Goal: Task Accomplishment & Management: Use online tool/utility

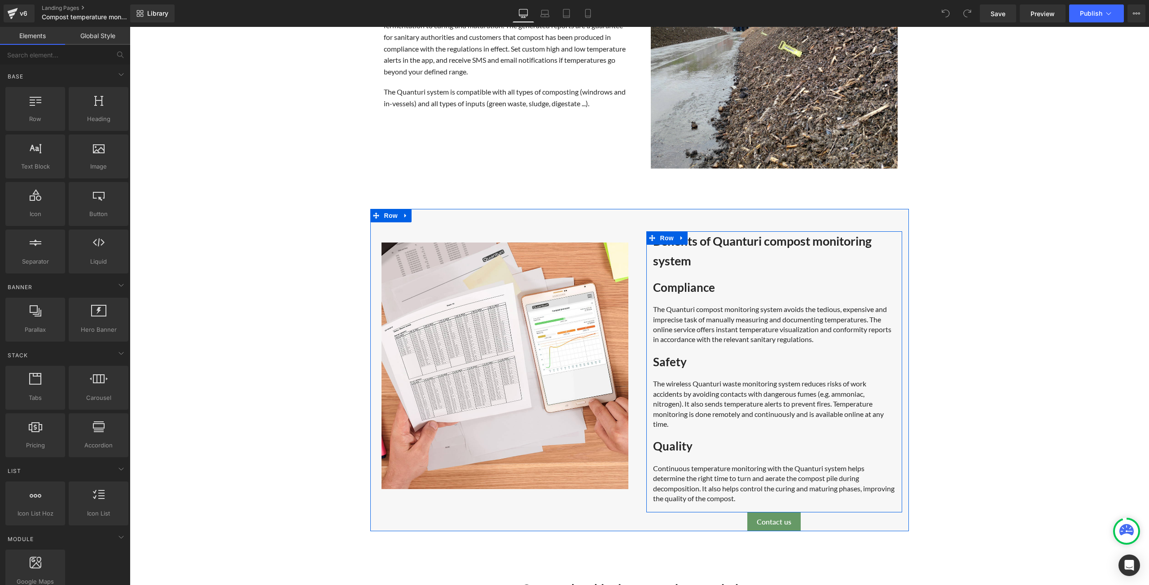
scroll to position [224, 0]
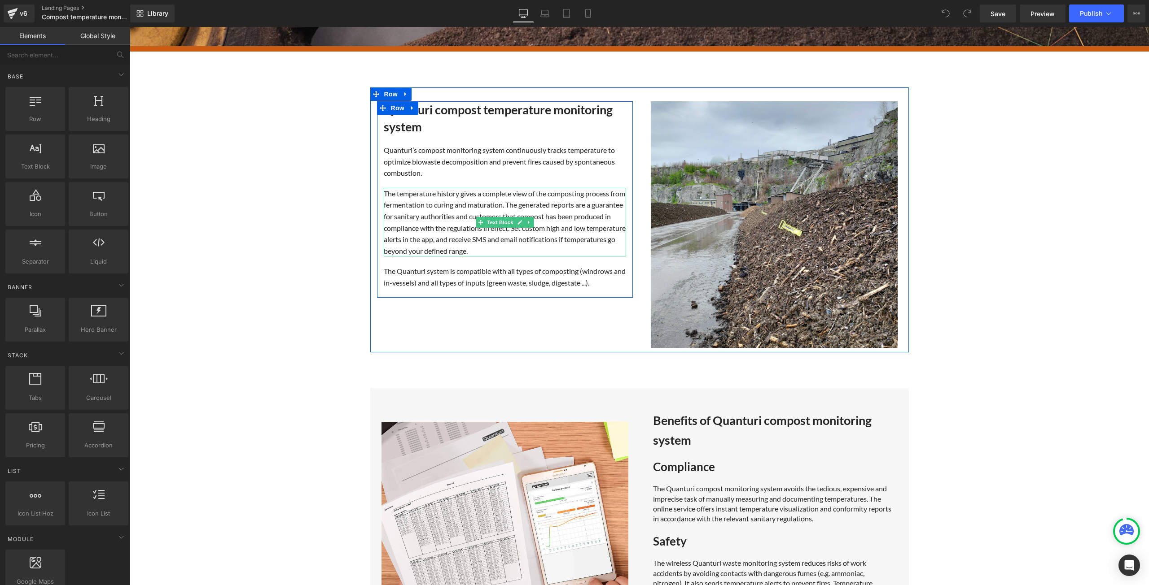
click at [523, 240] on div "The temperature history gives a complete view of the composting process from fe…" at bounding box center [505, 222] width 242 height 69
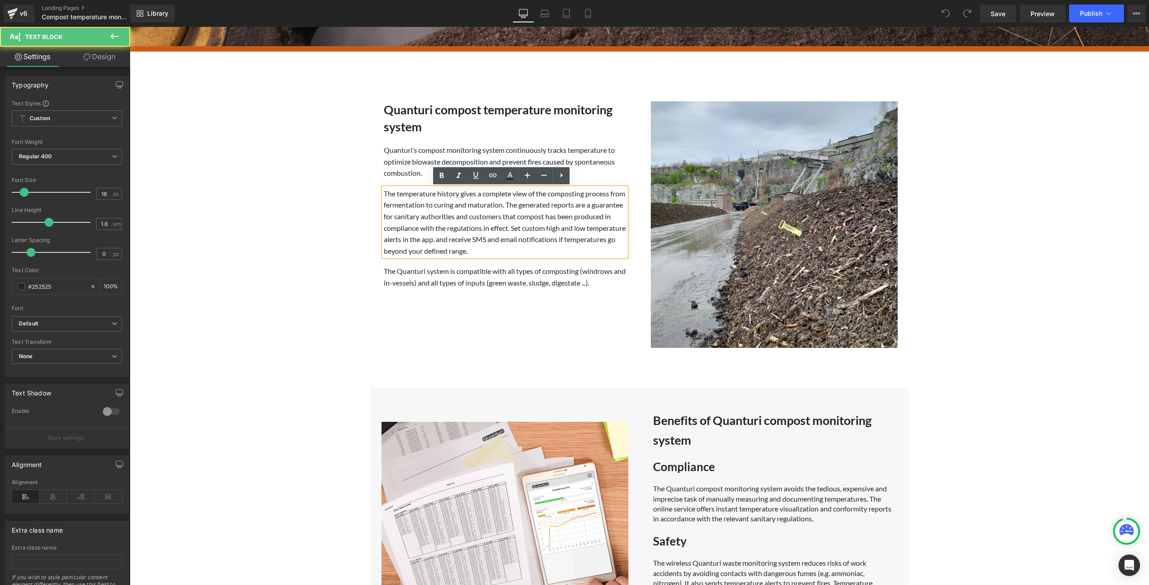
click at [525, 238] on div "The temperature history gives a complete view of the composting process from fe…" at bounding box center [505, 222] width 242 height 69
click at [571, 240] on div "The temperature history gives a complete view of the composting process from fe…" at bounding box center [505, 222] width 242 height 69
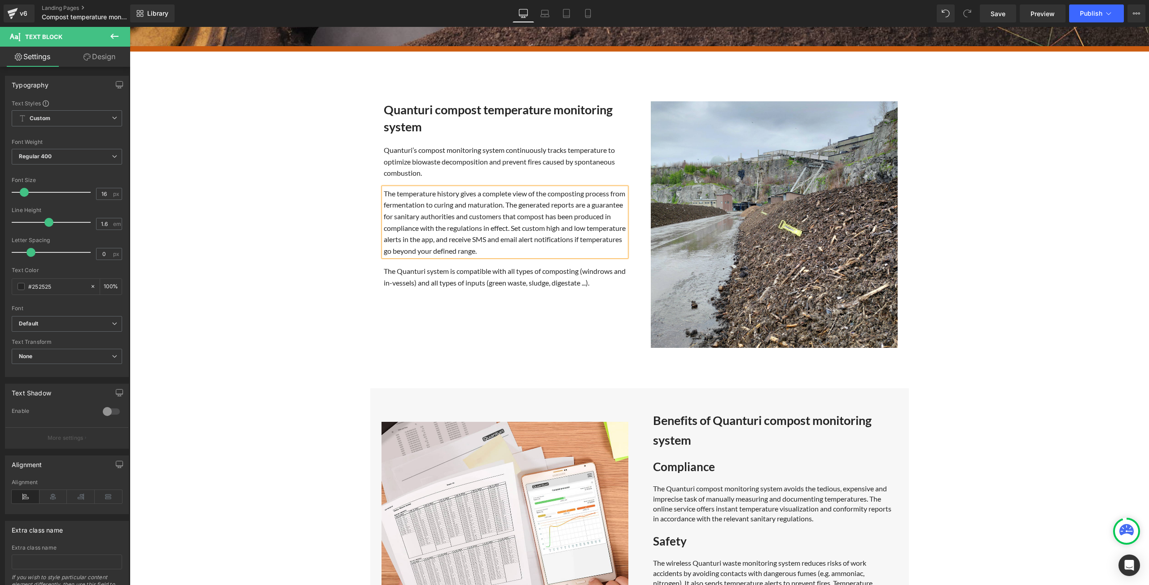
click at [524, 239] on div "The temperature history gives a complete view of the composting process from fe…" at bounding box center [505, 222] width 242 height 69
click at [548, 227] on div "The temperature history gives a complete view of the composting process from fe…" at bounding box center [505, 222] width 242 height 69
click at [578, 226] on div "The temperature history gives a complete view of the composting process from fe…" at bounding box center [505, 222] width 242 height 69
click at [585, 252] on div "The temperature history gives a complete view of the composting process from fe…" at bounding box center [505, 222] width 242 height 69
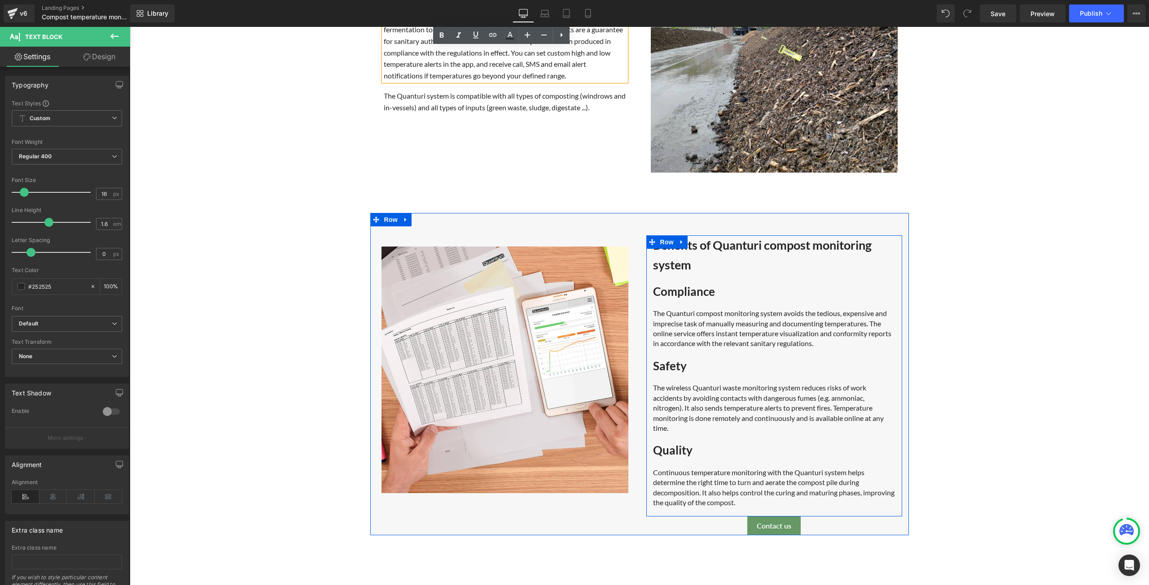
scroll to position [404, 0]
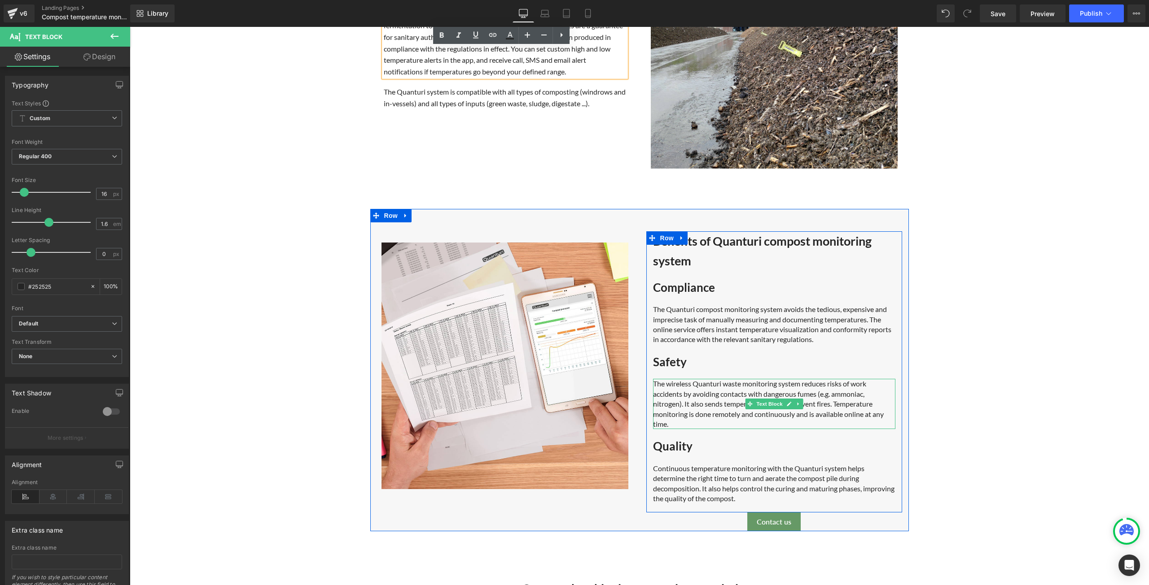
click at [811, 415] on div "The wireless Quanturi waste monitoring system reduces risks of work accidents b…" at bounding box center [774, 404] width 242 height 50
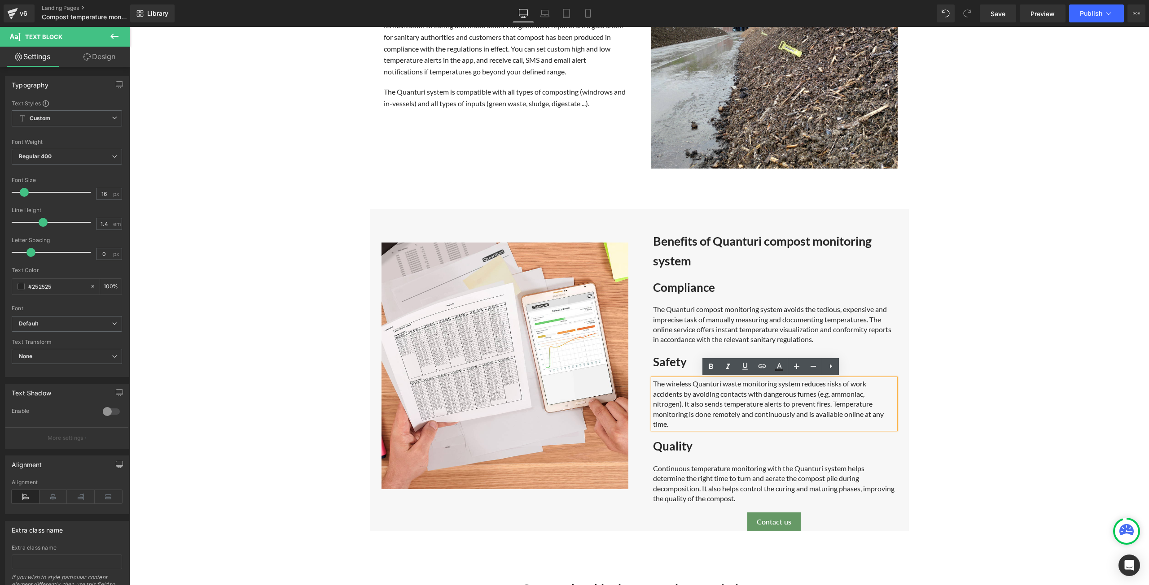
drag, startPoint x: 814, startPoint y: 415, endPoint x: 825, endPoint y: 429, distance: 17.9
click at [813, 416] on div "The wireless Quanturi waste monitoring system reduces risks of work accidents b…" at bounding box center [774, 404] width 242 height 50
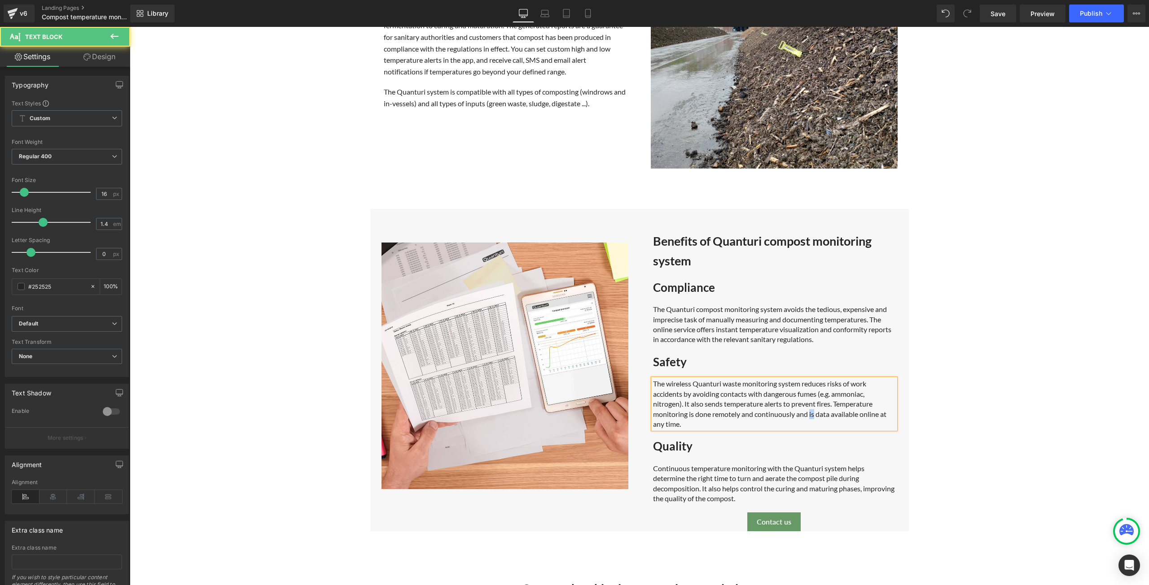
drag, startPoint x: 811, startPoint y: 414, endPoint x: 807, endPoint y: 415, distance: 4.5
click at [807, 415] on div "The wireless Quanturi waste monitoring system reduces risks of work accidents b…" at bounding box center [774, 404] width 242 height 50
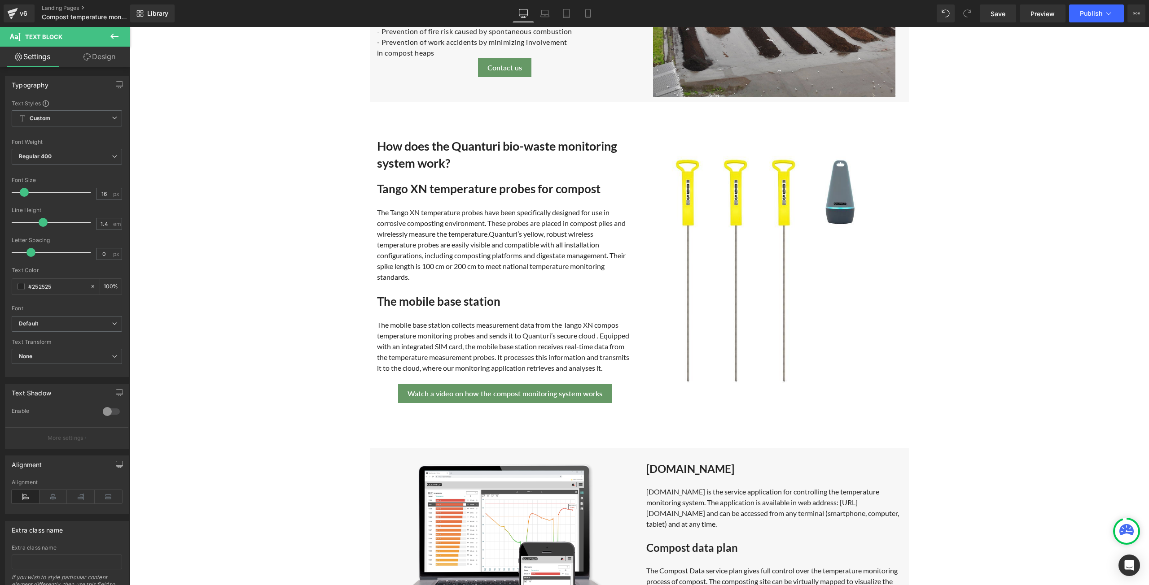
scroll to position [1436, 0]
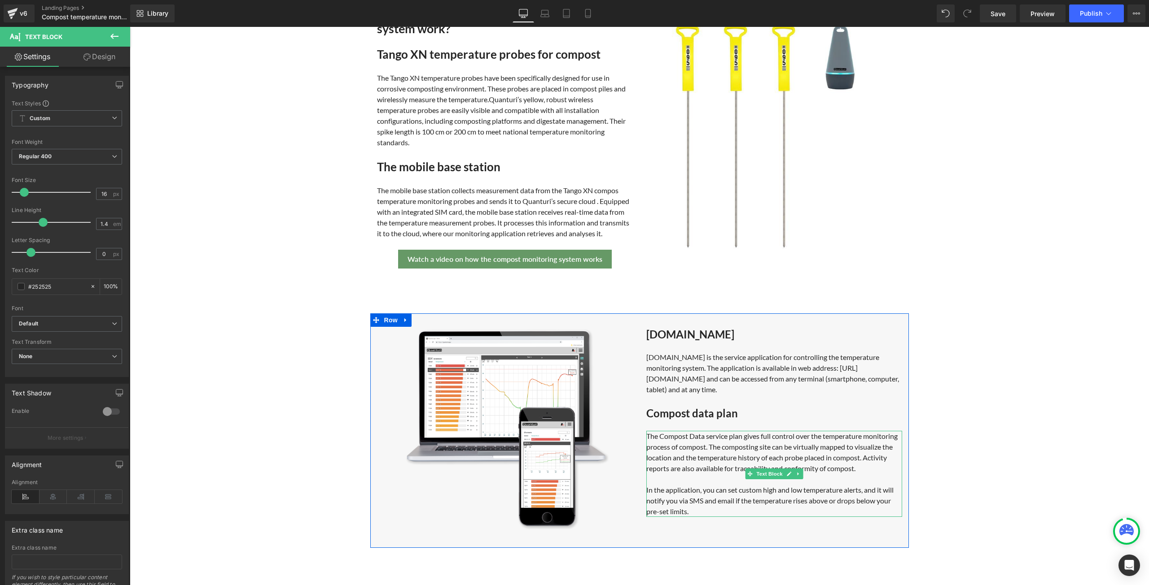
click at [686, 487] on div "In the application, you can set custom high and low temperature alerts, and it …" at bounding box center [774, 501] width 256 height 32
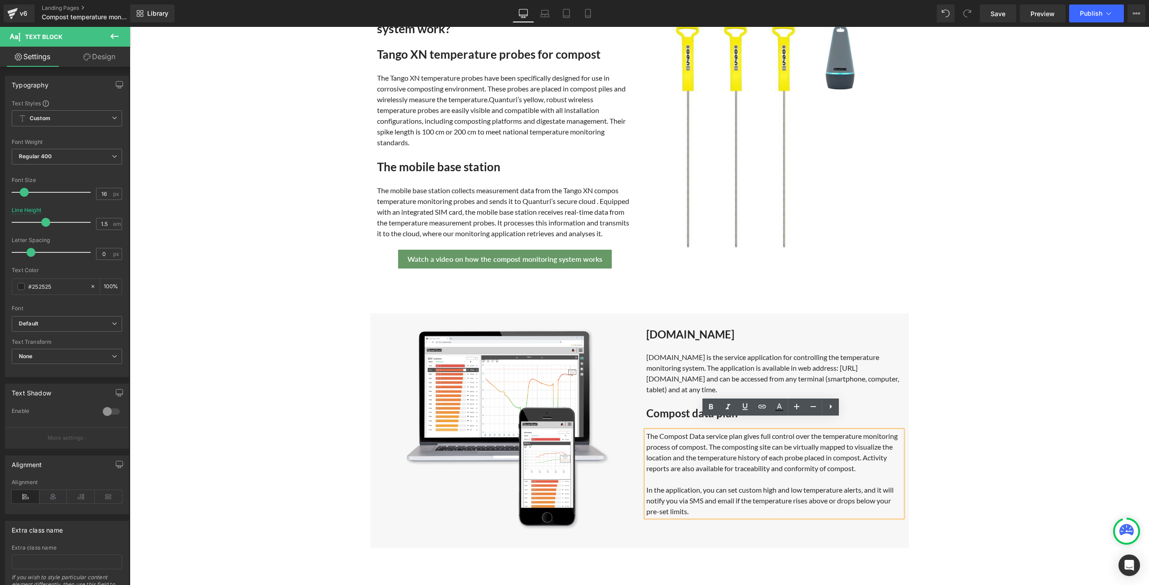
click at [686, 488] on div "In the application, you can set custom high and low temperature alerts, and it …" at bounding box center [774, 501] width 256 height 32
drag, startPoint x: 760, startPoint y: 478, endPoint x: 799, endPoint y: 480, distance: 39.5
click at [799, 485] on div "In the application, you can set custom high and low temperature alerts, and it …" at bounding box center [774, 501] width 256 height 32
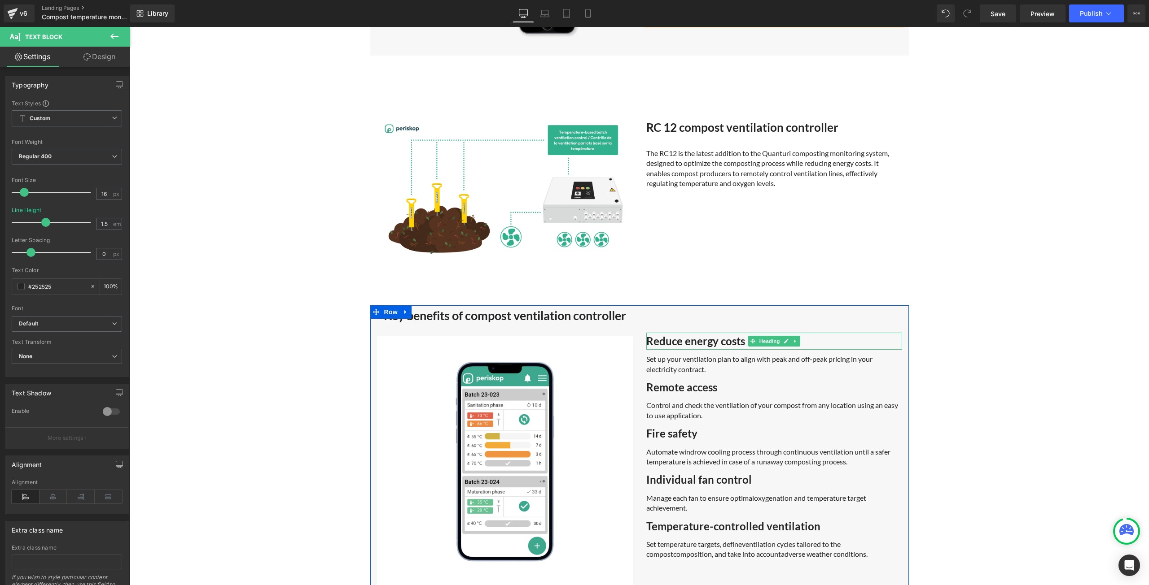
scroll to position [1929, 0]
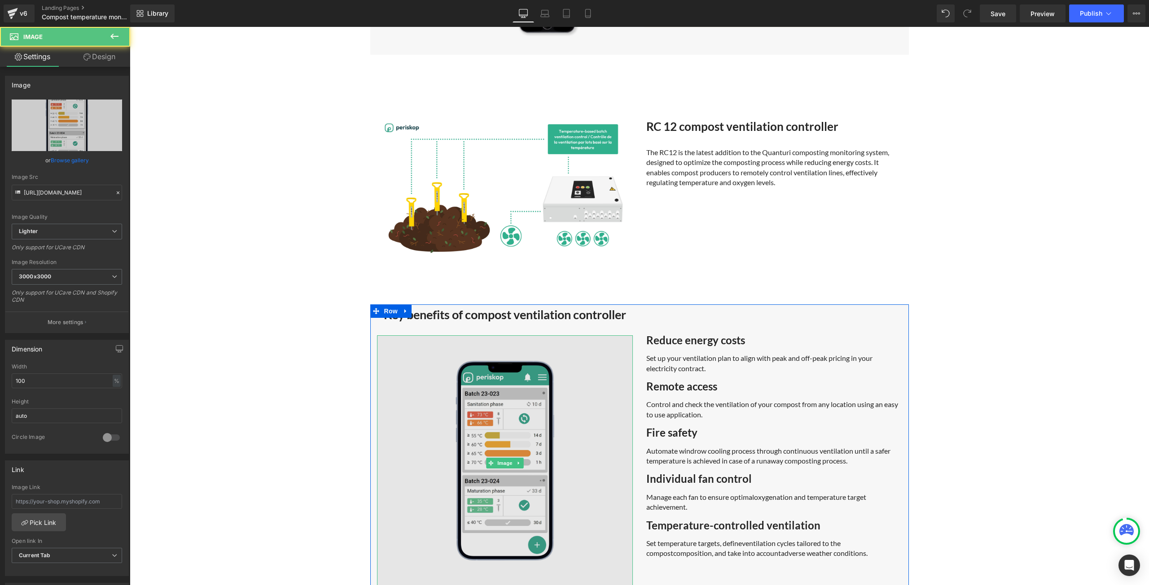
click at [487, 432] on img at bounding box center [505, 464] width 256 height 256
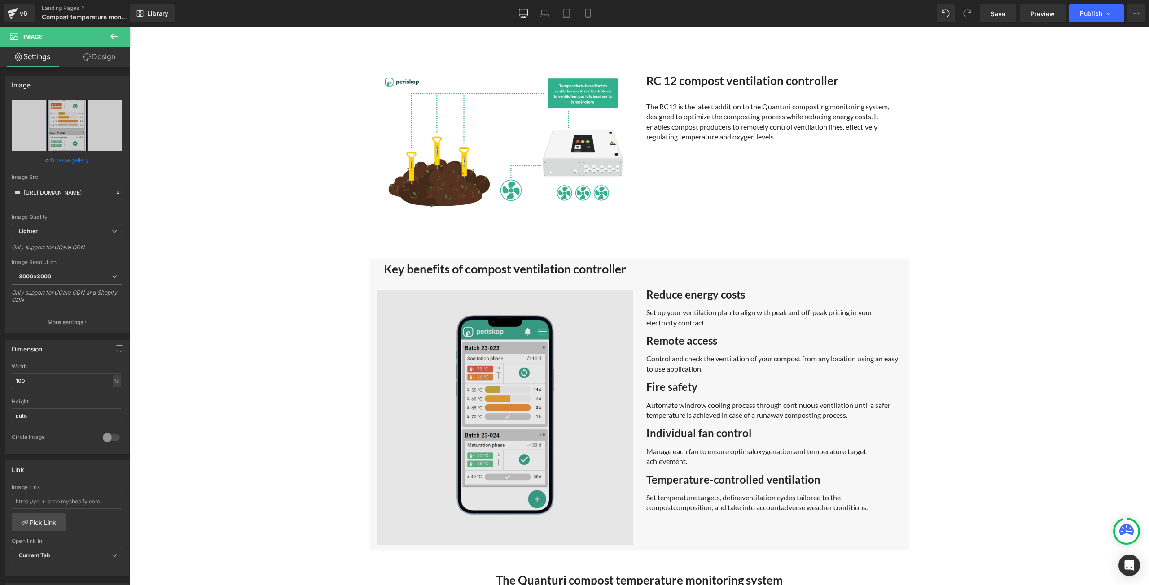
scroll to position [1974, 0]
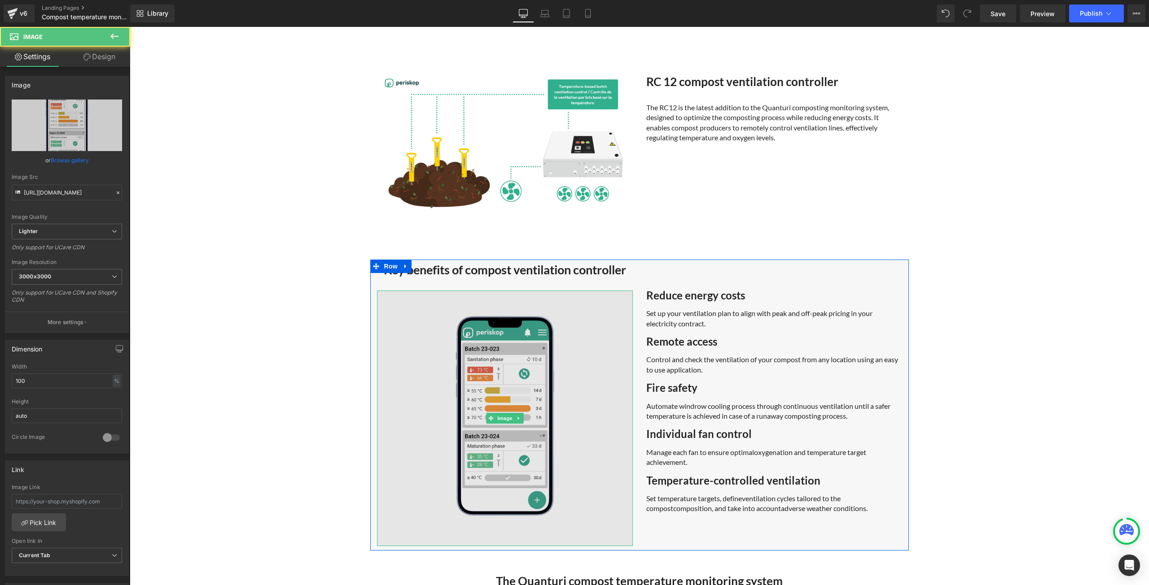
click at [454, 371] on img at bounding box center [505, 419] width 256 height 256
click at [413, 335] on img at bounding box center [505, 419] width 256 height 256
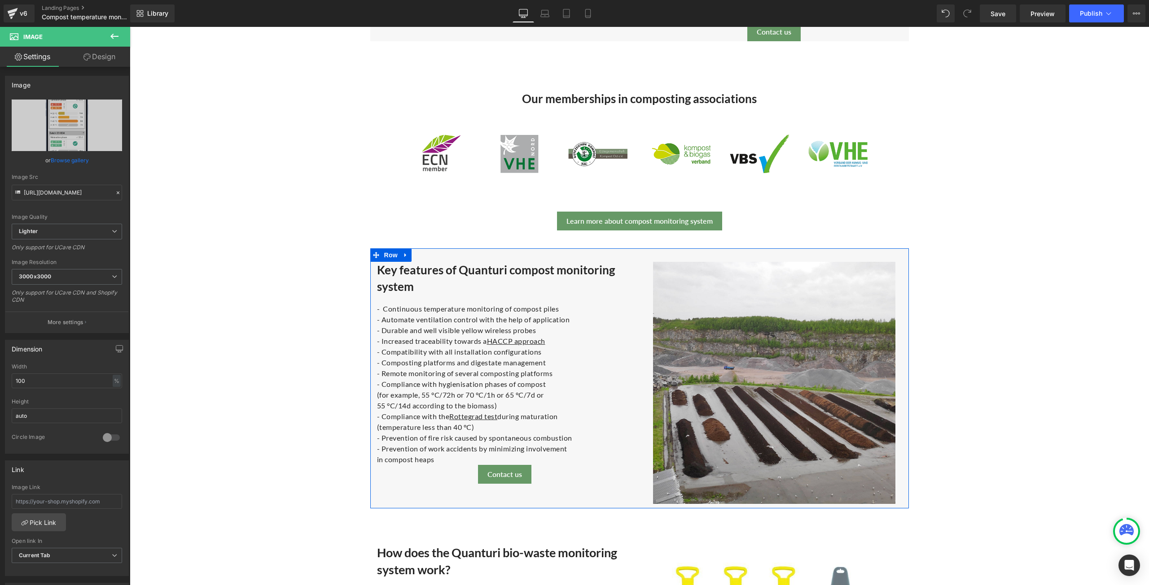
scroll to position [808, 0]
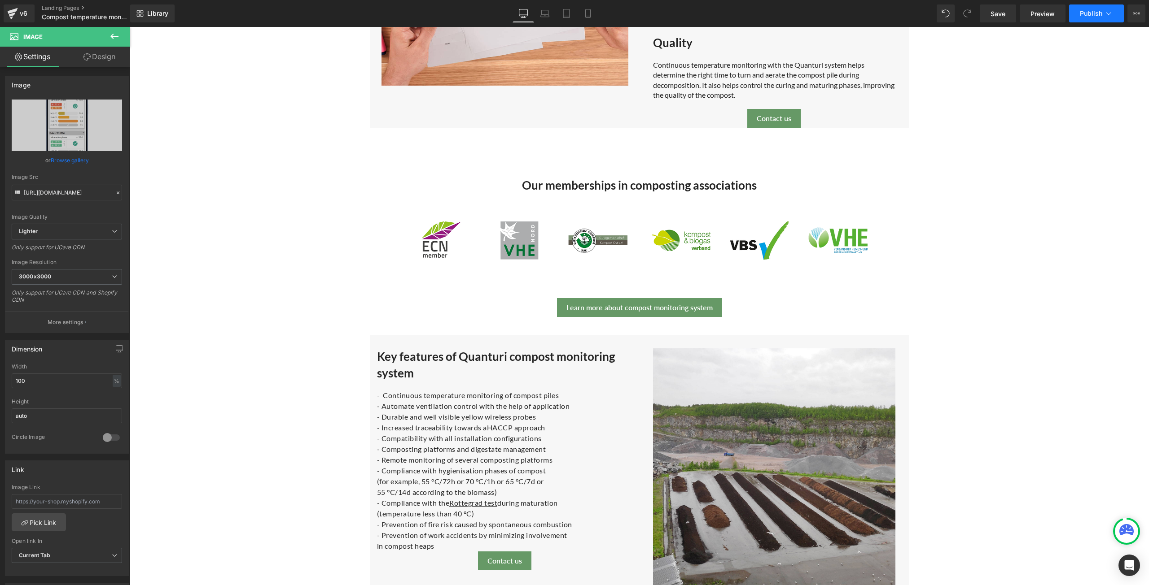
click at [1087, 14] on span "Publish" at bounding box center [1090, 13] width 22 height 7
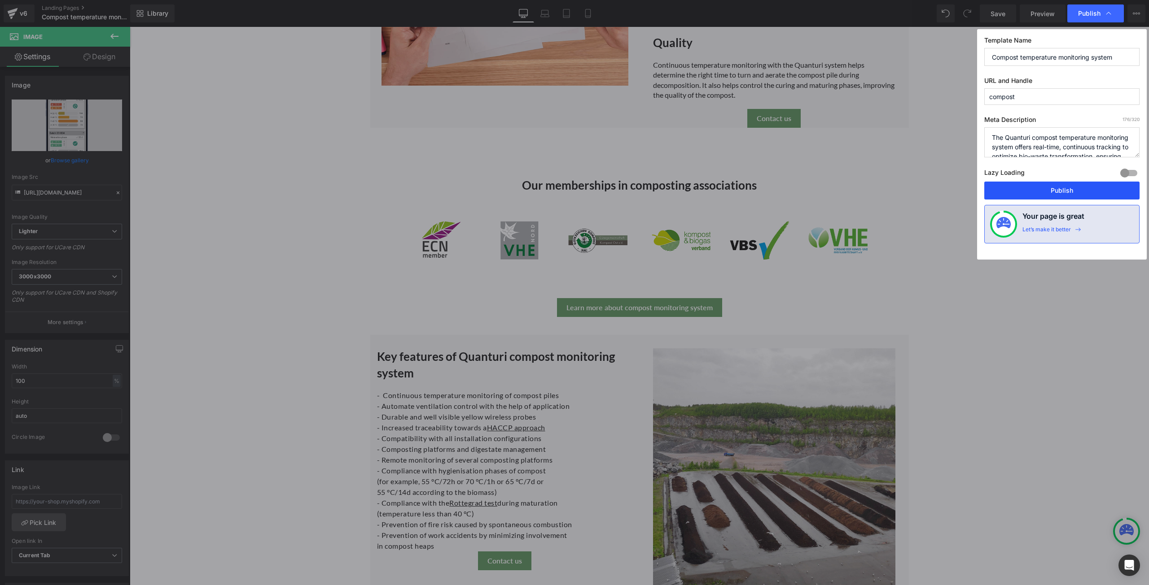
click at [1029, 185] on button "Publish" at bounding box center [1061, 191] width 155 height 18
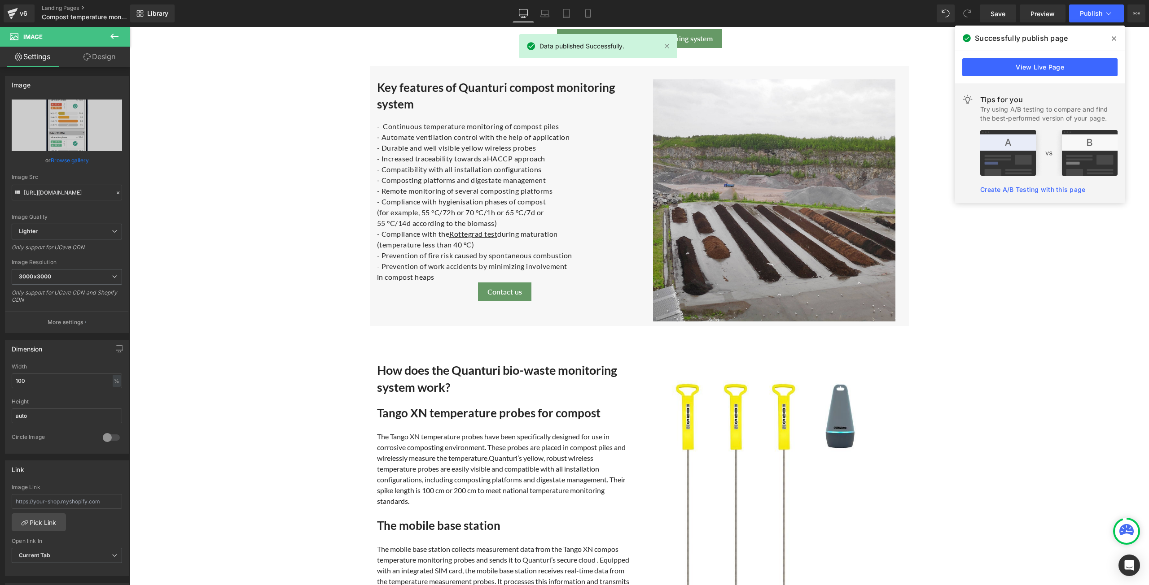
scroll to position [1077, 0]
click at [1021, 70] on link "View Live Page" at bounding box center [1039, 67] width 155 height 18
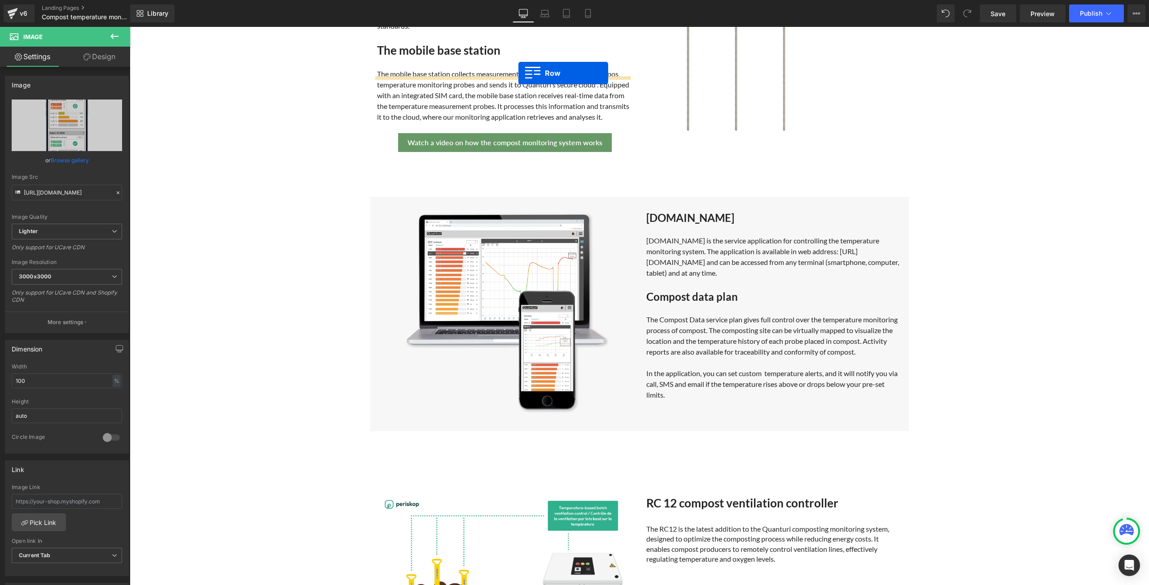
scroll to position [1543, 0]
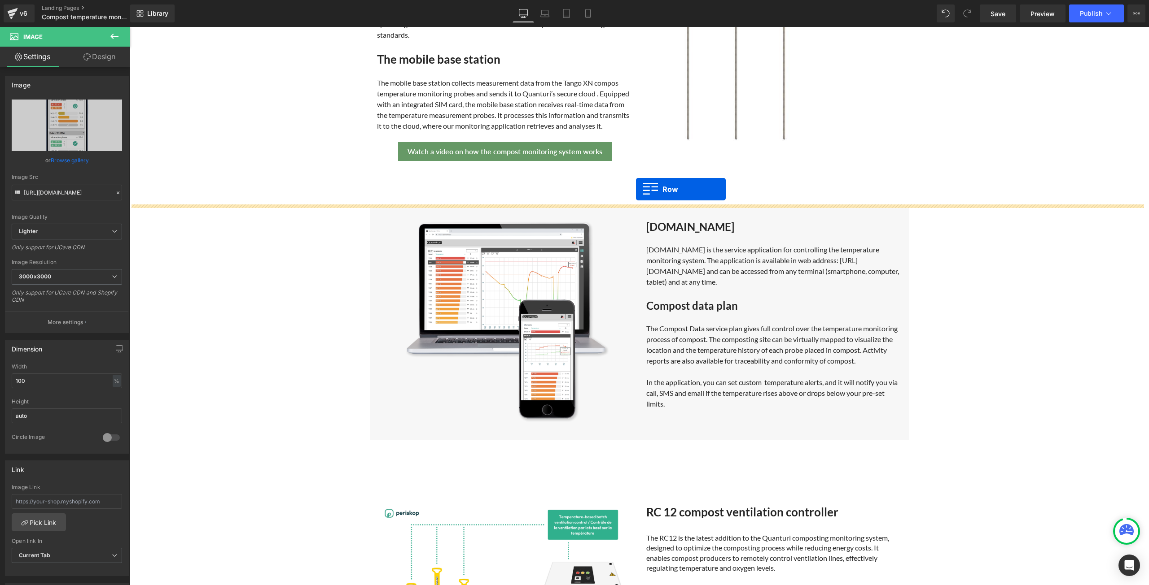
drag, startPoint x: 374, startPoint y: 240, endPoint x: 636, endPoint y: 189, distance: 266.3
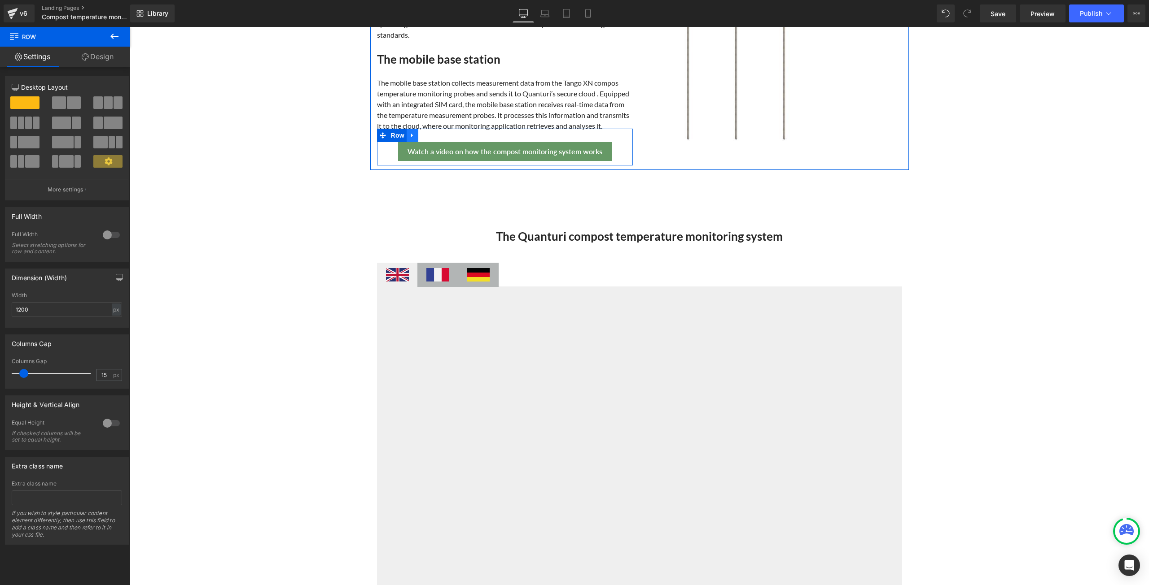
click at [411, 137] on icon at bounding box center [412, 135] width 6 height 7
click at [434, 135] on icon at bounding box center [435, 135] width 6 height 6
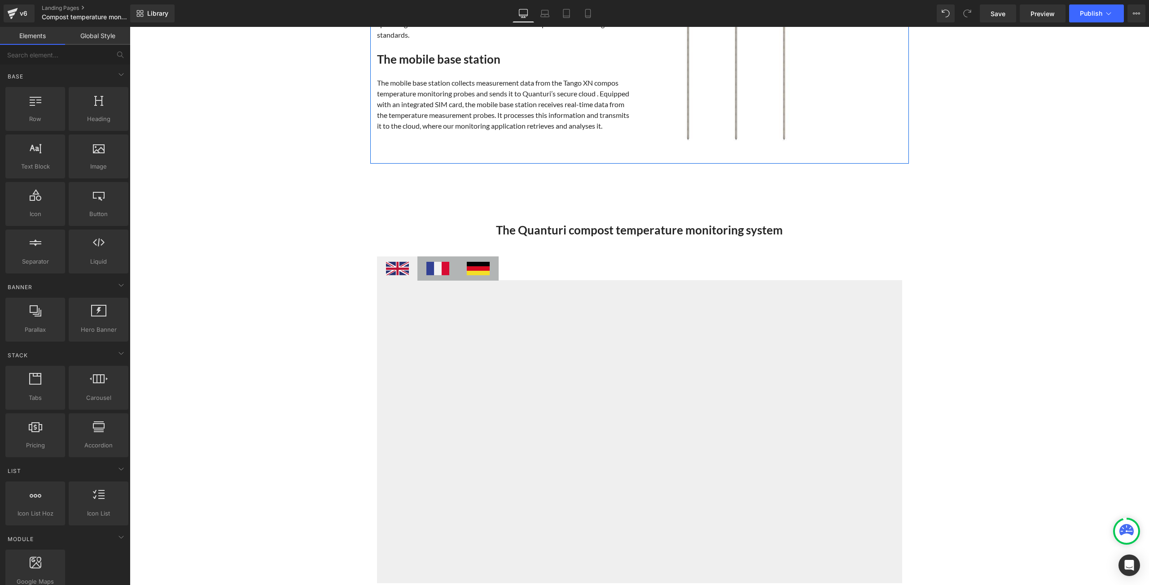
click at [457, 146] on div "How does the Quanturi bio-waste monitoring system work? Heading Tango XN temper…" at bounding box center [639, 21] width 538 height 286
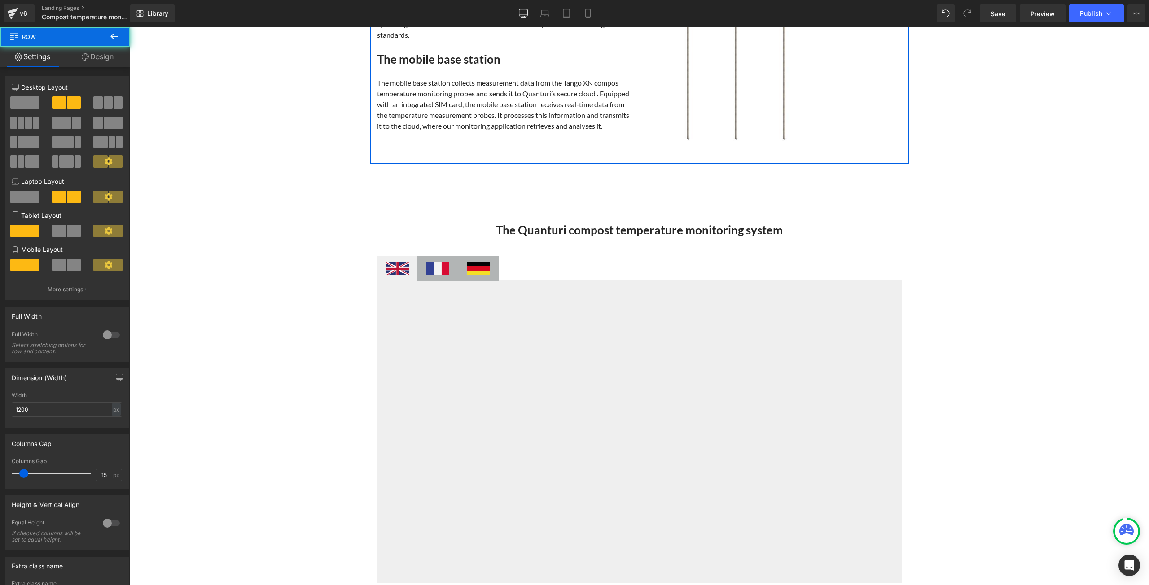
click at [528, 151] on div "How does the Quanturi bio-waste monitoring system work? Heading Tango XN temper…" at bounding box center [639, 21] width 538 height 286
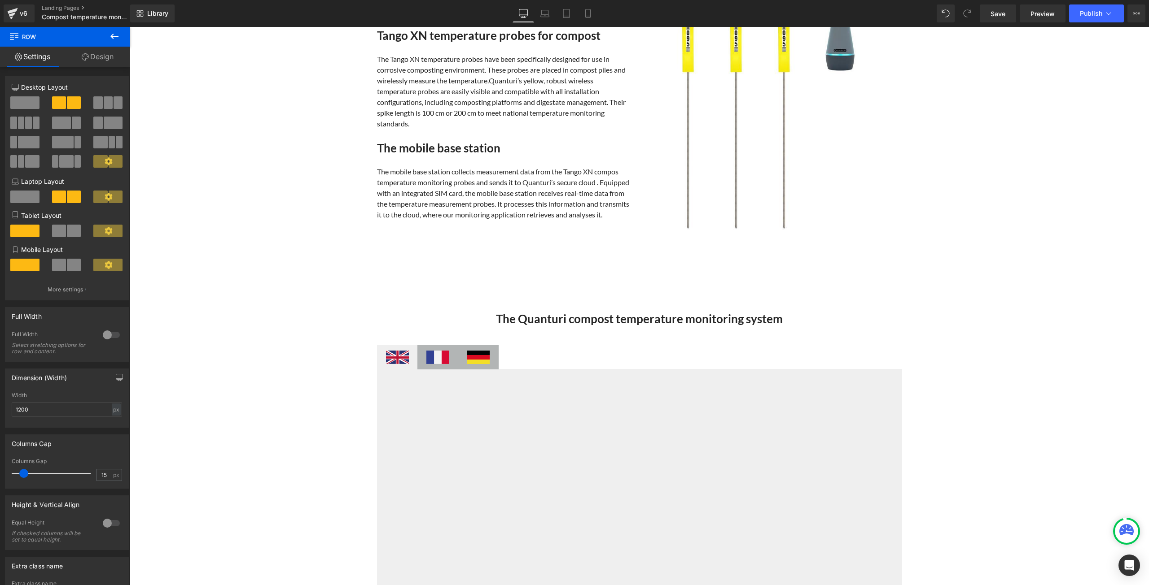
scroll to position [1454, 0]
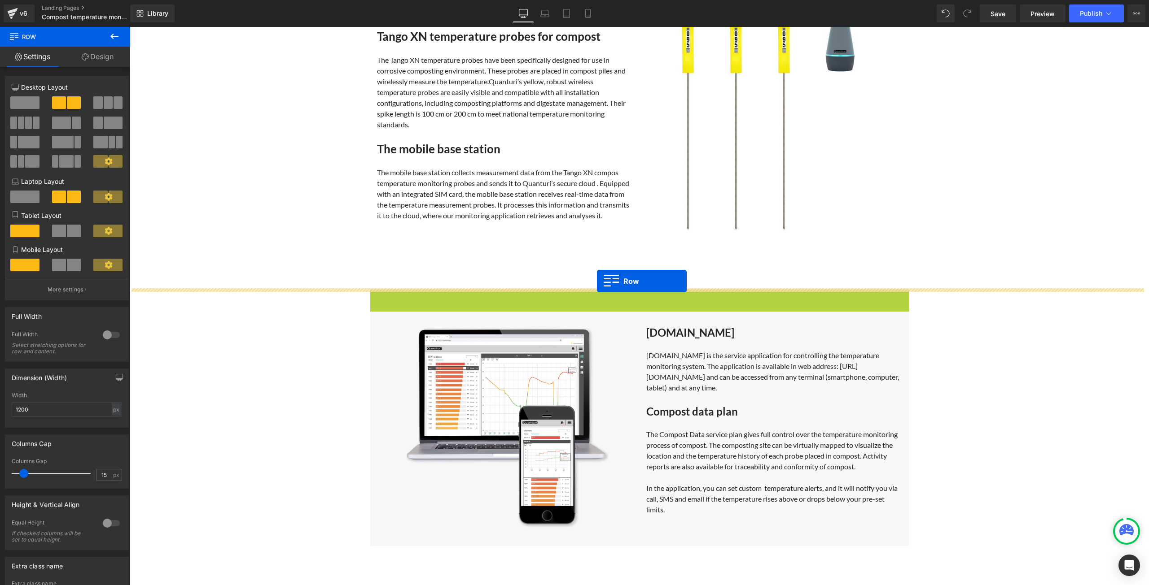
drag, startPoint x: 374, startPoint y: 294, endPoint x: 597, endPoint y: 281, distance: 223.3
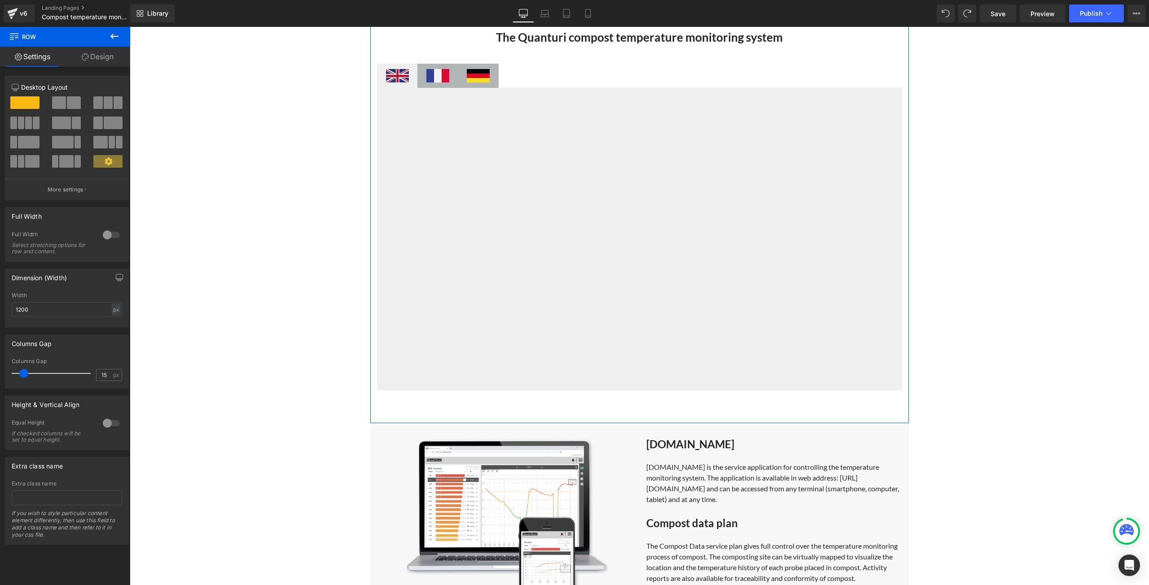
scroll to position [1653, 0]
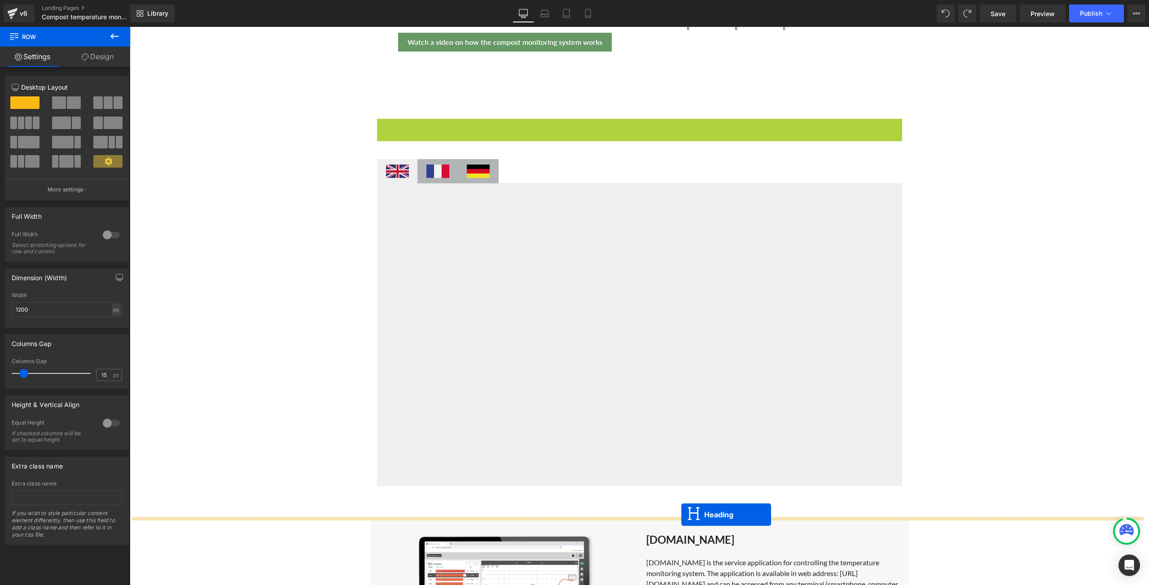
drag, startPoint x: 612, startPoint y: 127, endPoint x: 681, endPoint y: 515, distance: 394.1
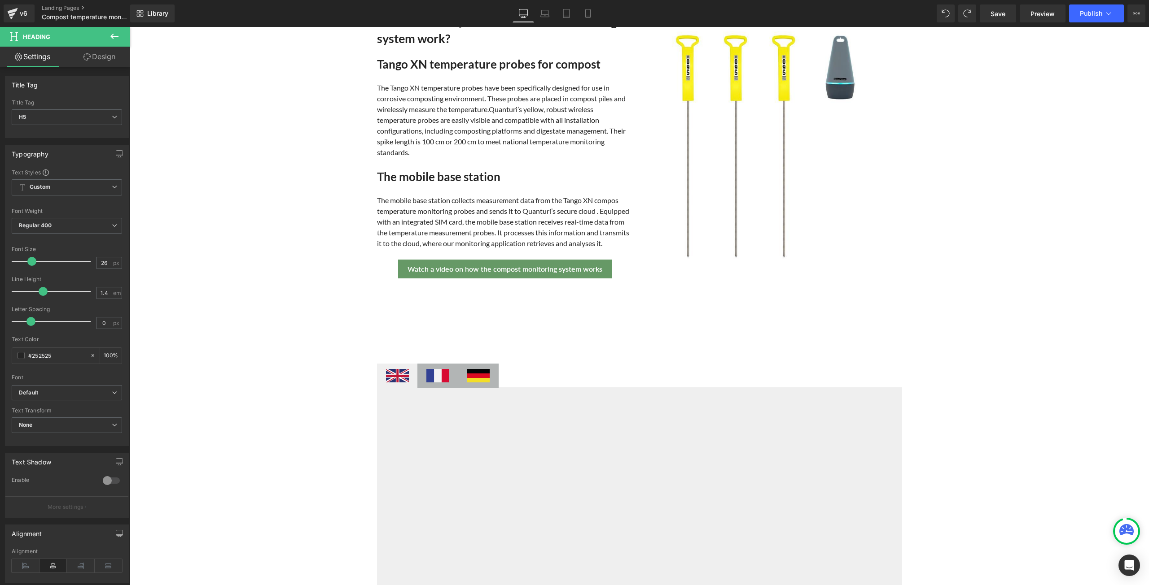
scroll to position [1339, 0]
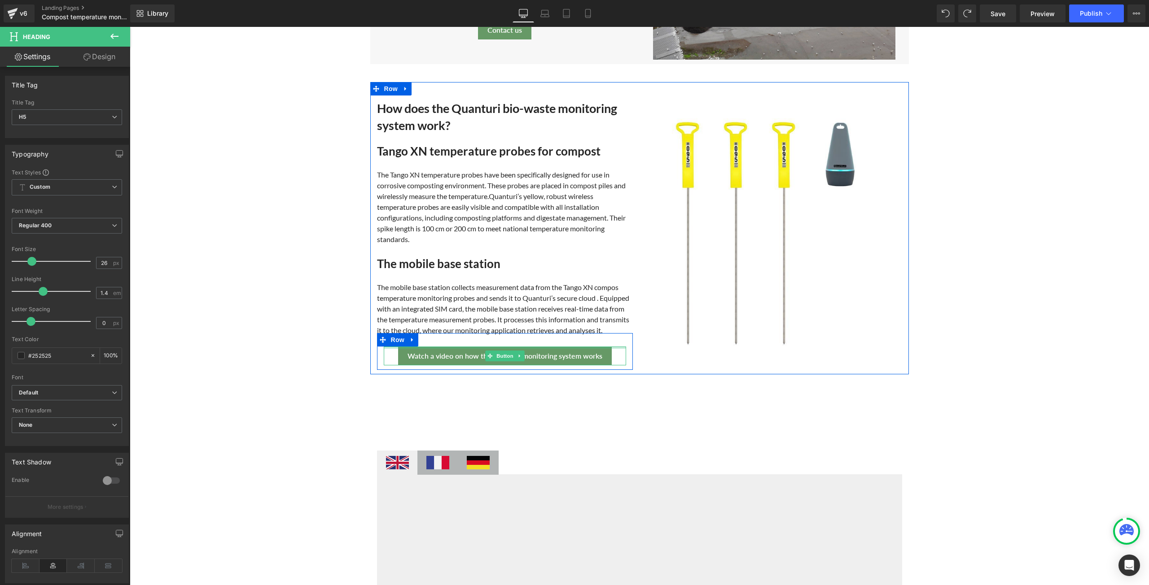
click at [559, 347] on div at bounding box center [505, 348] width 242 height 2
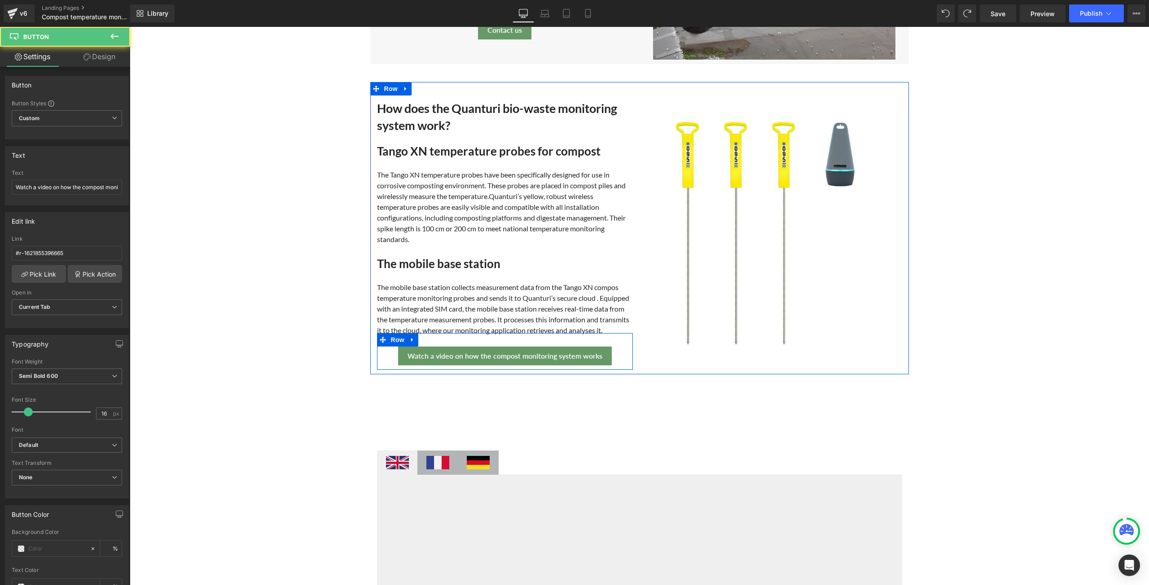
click at [406, 336] on link at bounding box center [412, 339] width 12 height 13
click at [432, 337] on icon at bounding box center [435, 340] width 6 height 6
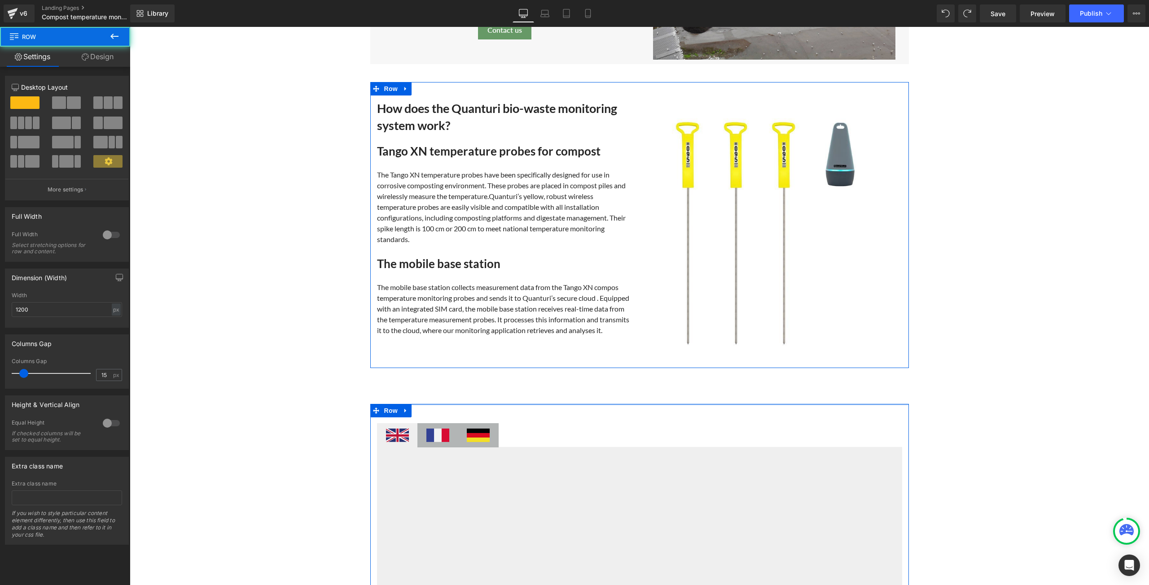
drag, startPoint x: 476, startPoint y: 415, endPoint x: 479, endPoint y: 393, distance: 21.8
click at [479, 393] on div "Wireless Compost Temperature Monitoring System Heading Ensure regulatory compli…" at bounding box center [639, 399] width 1019 height 3320
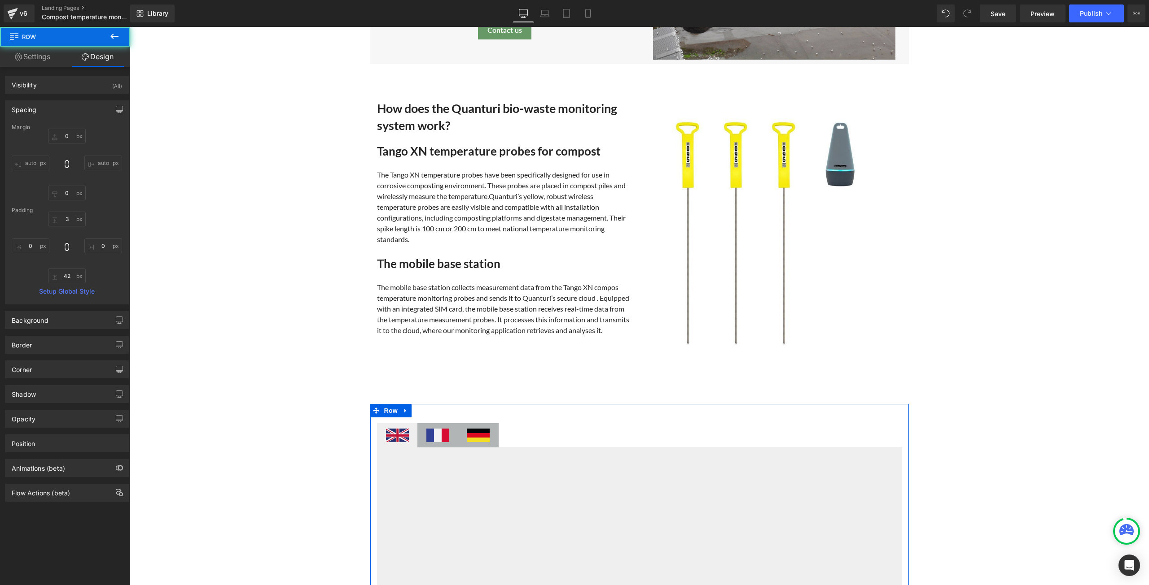
click at [1001, 349] on div "Wireless Compost Temperature Monitoring System Heading Ensure regulatory compli…" at bounding box center [639, 399] width 1019 height 3320
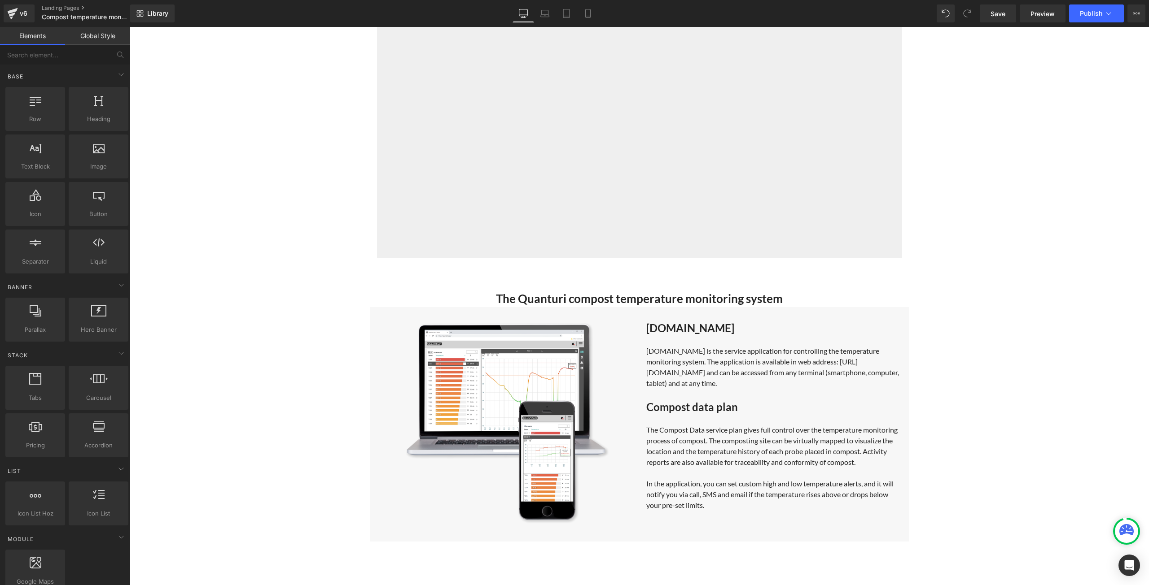
scroll to position [1832, 0]
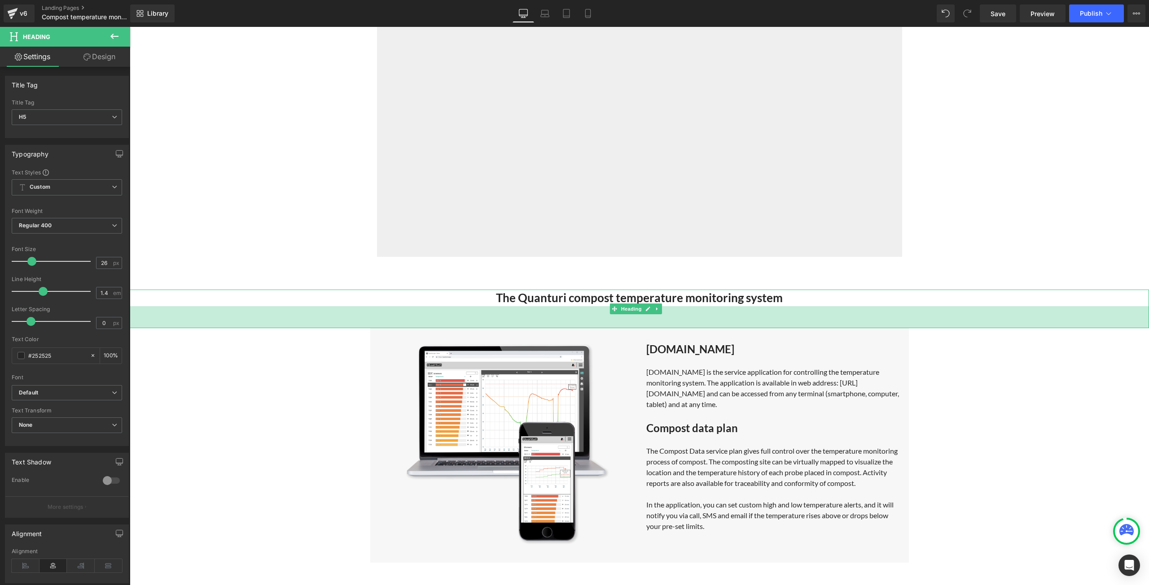
drag, startPoint x: 743, startPoint y: 304, endPoint x: 746, endPoint y: 326, distance: 22.1
click at [746, 326] on div "49px" at bounding box center [639, 317] width 1019 height 22
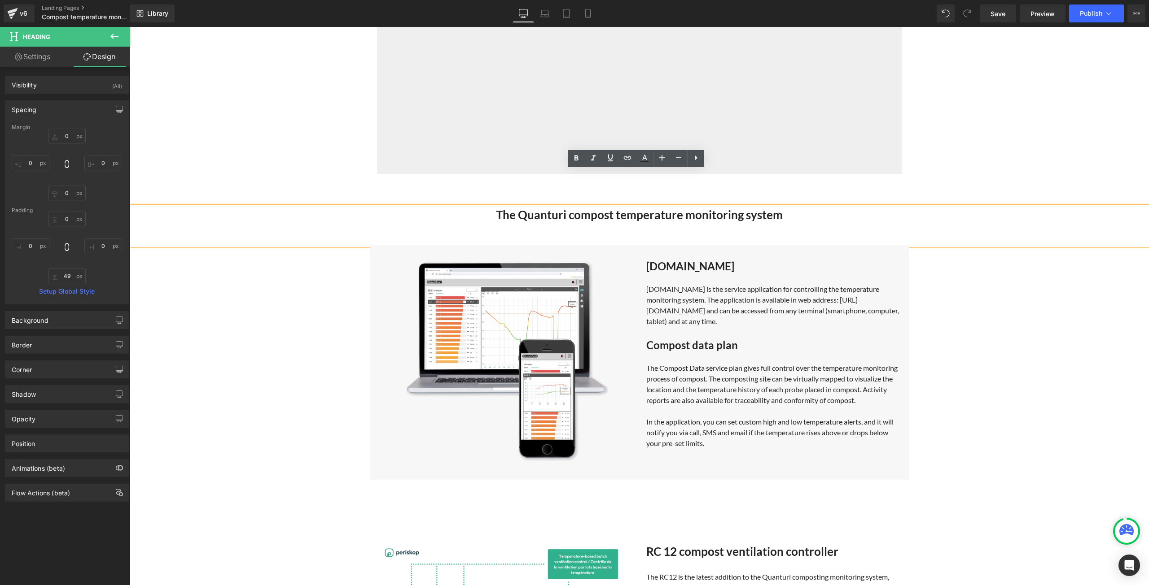
scroll to position [1967, 0]
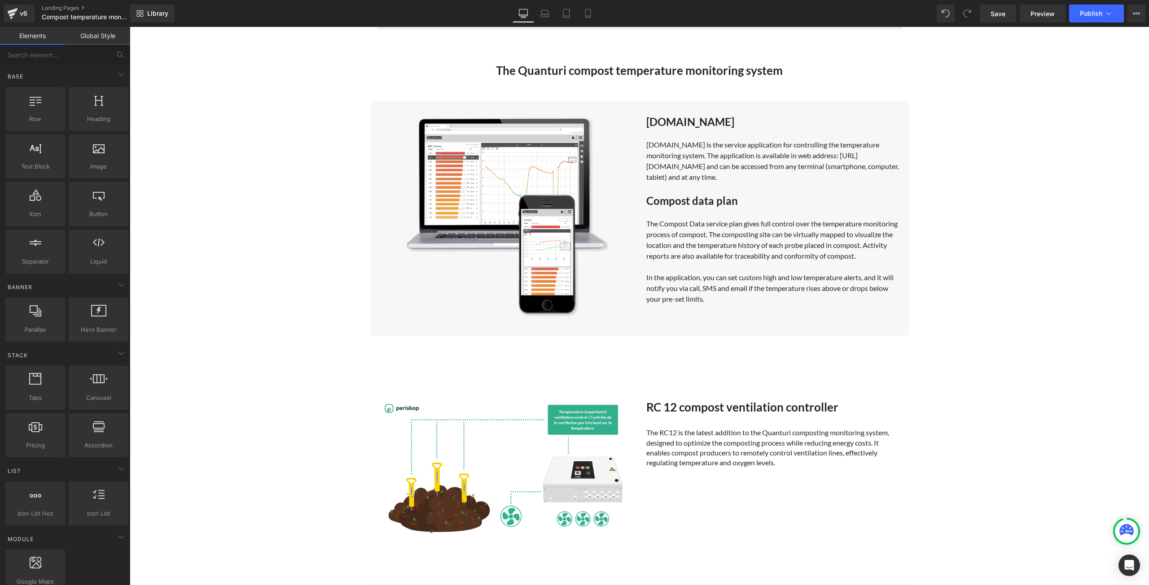
scroll to position [1922, 0]
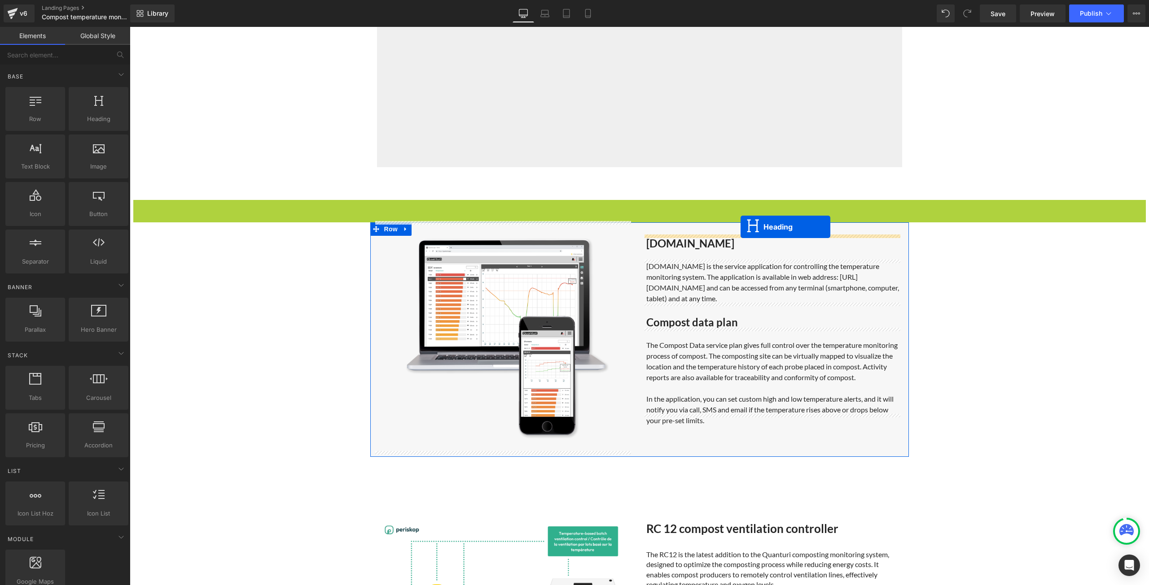
drag, startPoint x: 613, startPoint y: 218, endPoint x: 740, endPoint y: 227, distance: 127.8
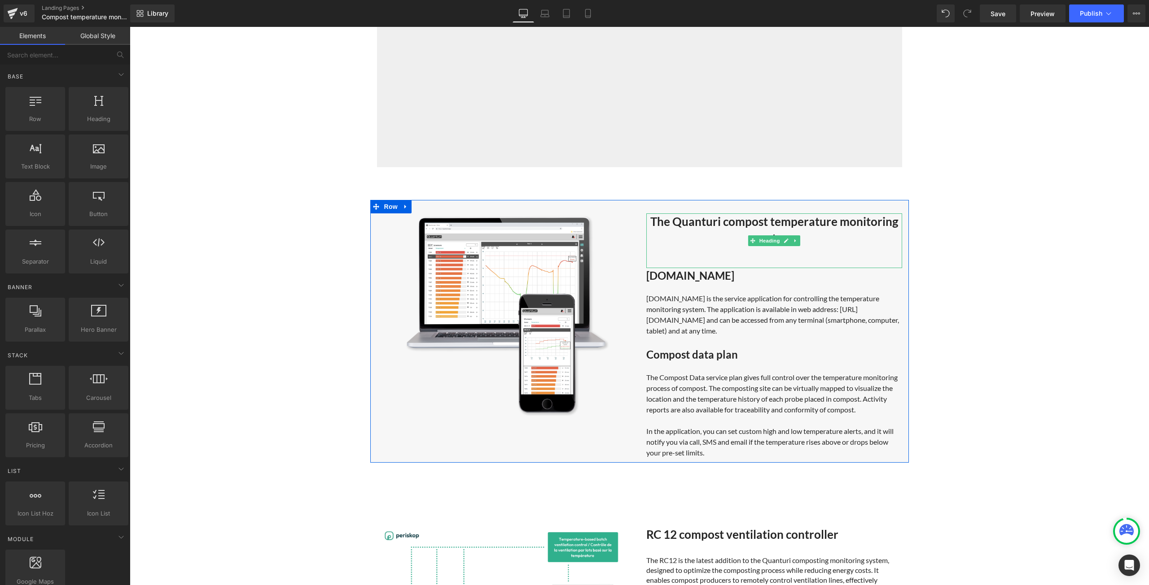
click at [731, 231] on h5 "The Quanturi compost temperature monitoring system" at bounding box center [774, 230] width 256 height 33
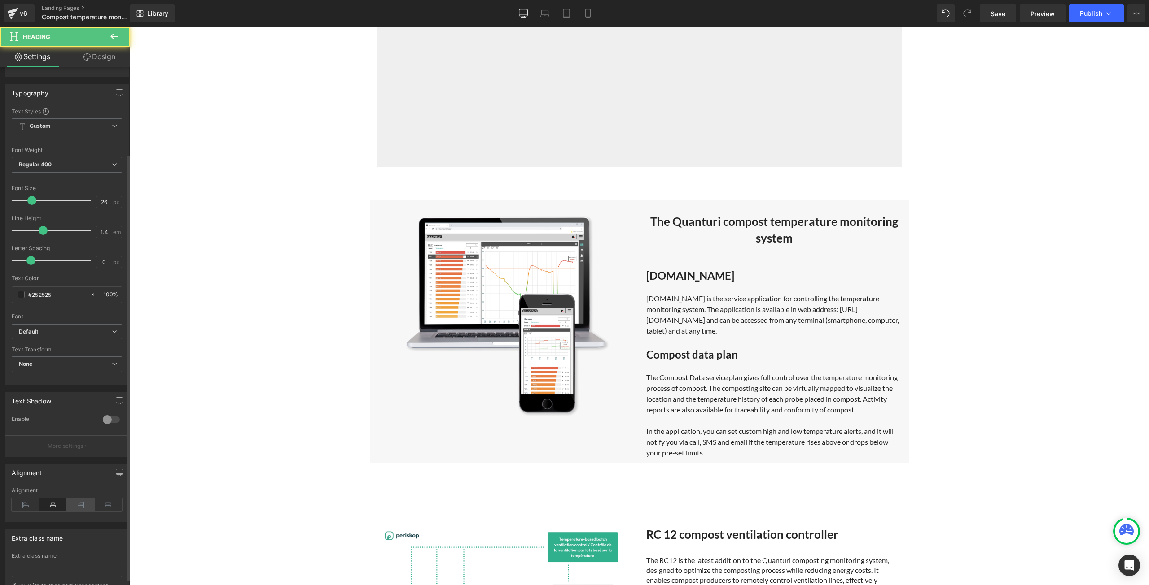
scroll to position [114, 0]
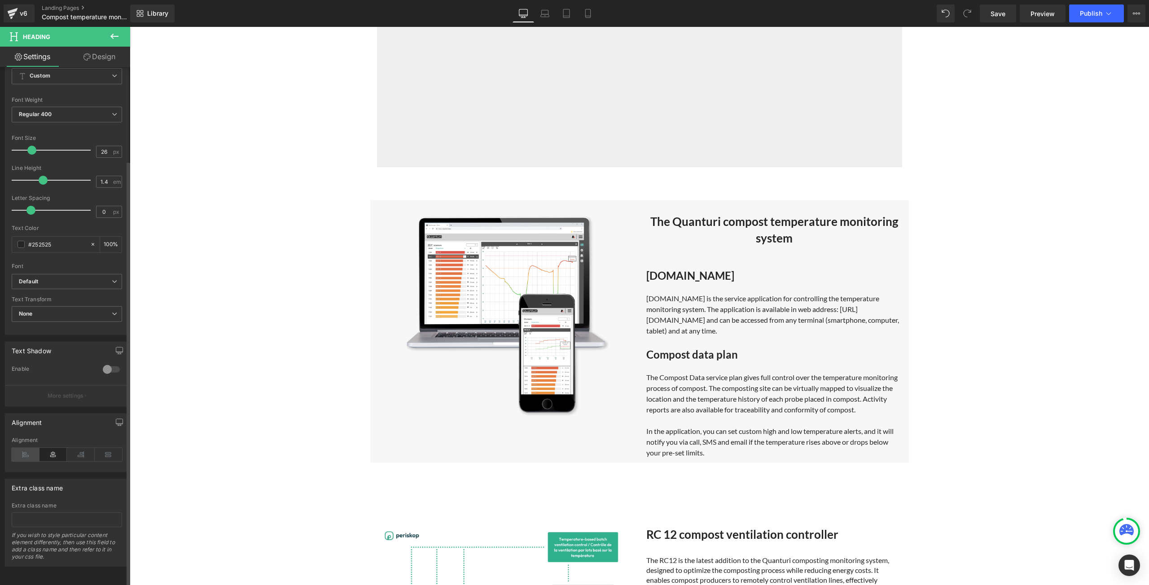
click at [22, 452] on icon at bounding box center [26, 454] width 28 height 13
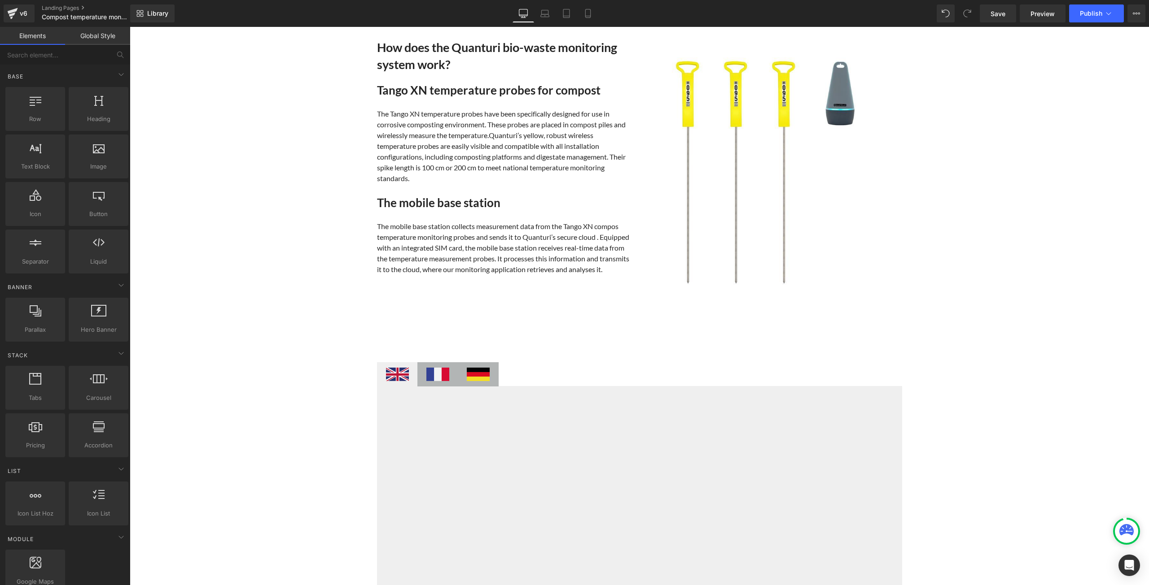
scroll to position [1339, 0]
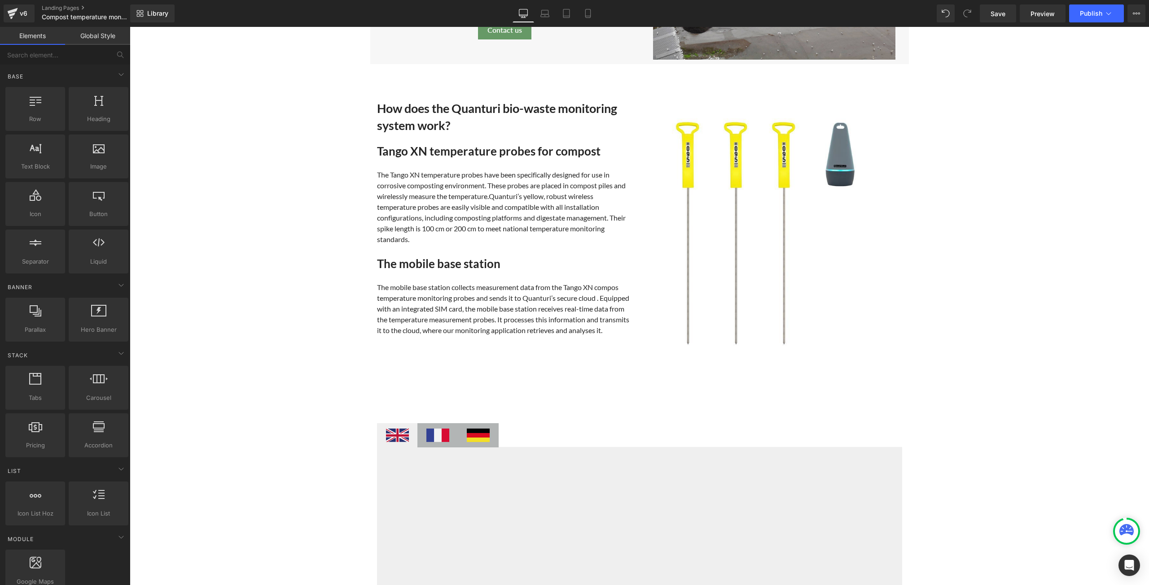
click at [544, 342] on div at bounding box center [505, 341] width 256 height 11
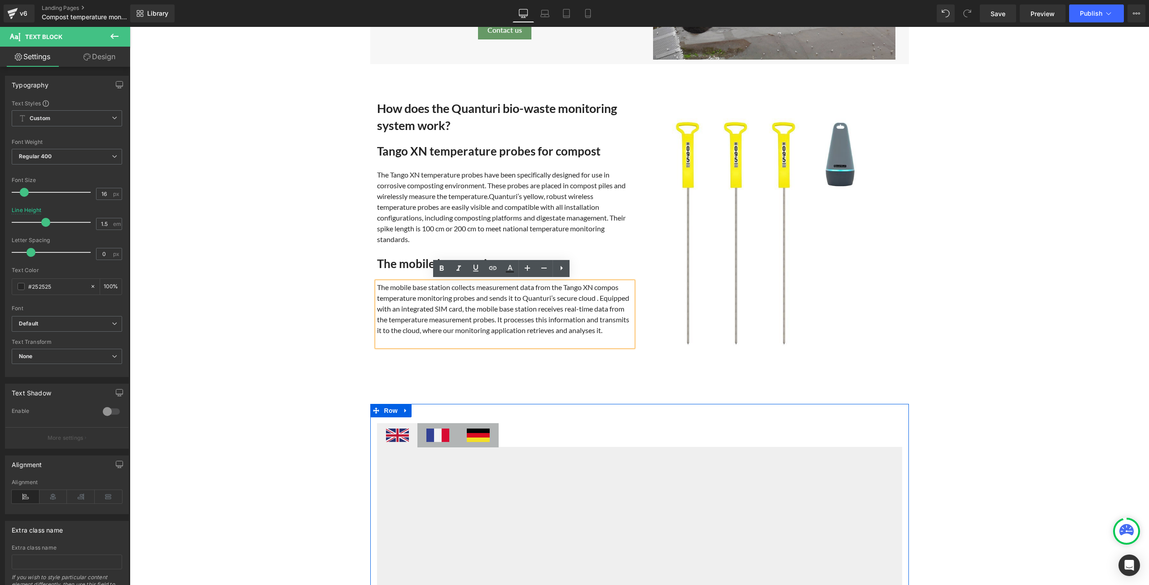
click at [130, 27] on div at bounding box center [130, 27] width 0 height 0
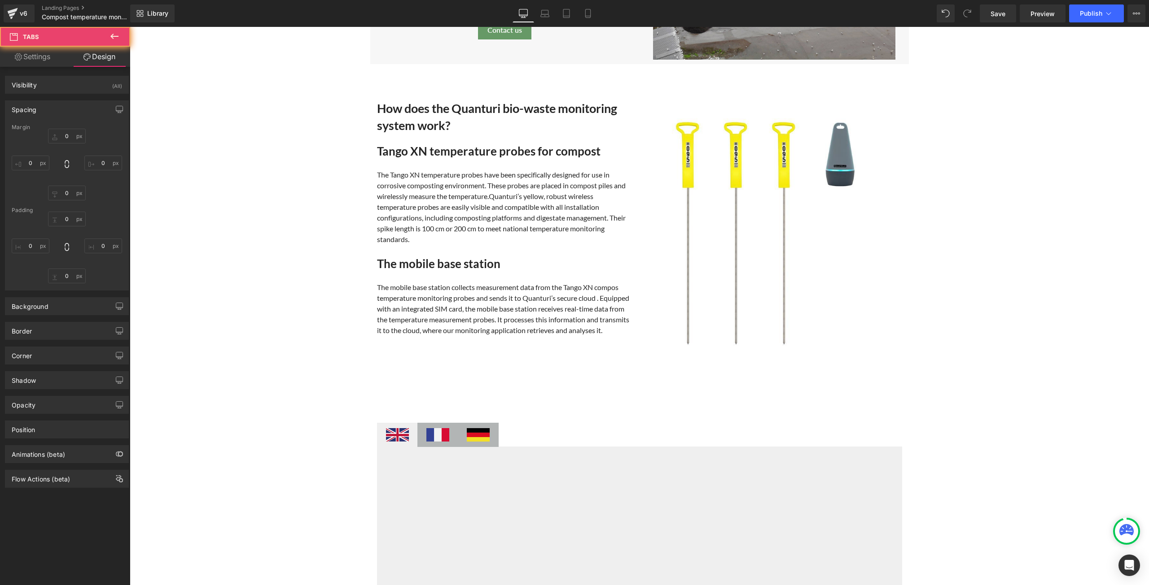
type input "30"
type input "0"
type input "9"
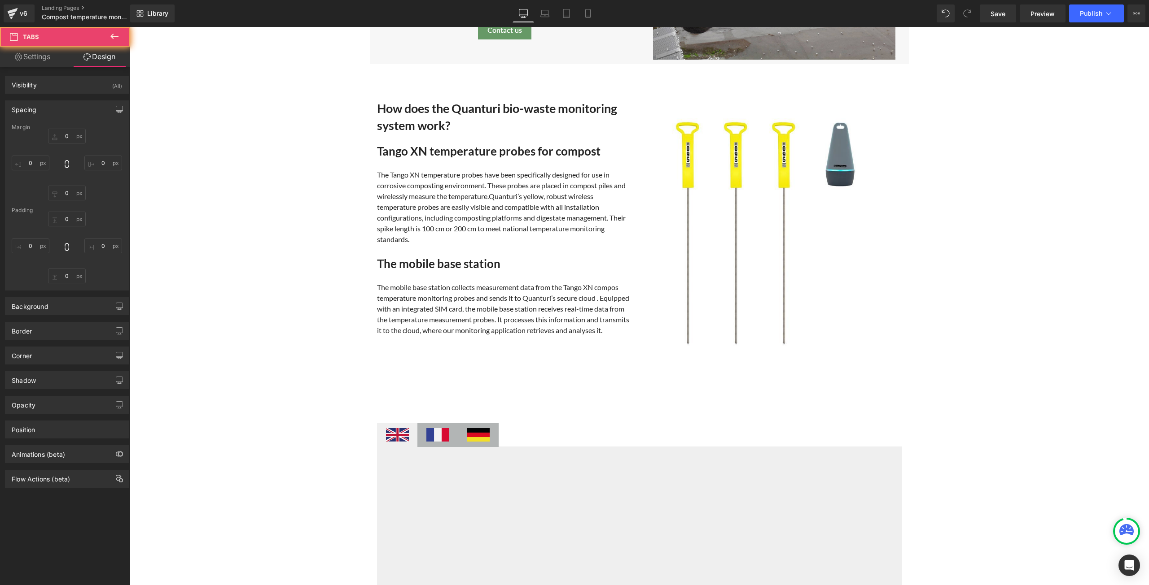
type input "0"
type input "30"
type input "0"
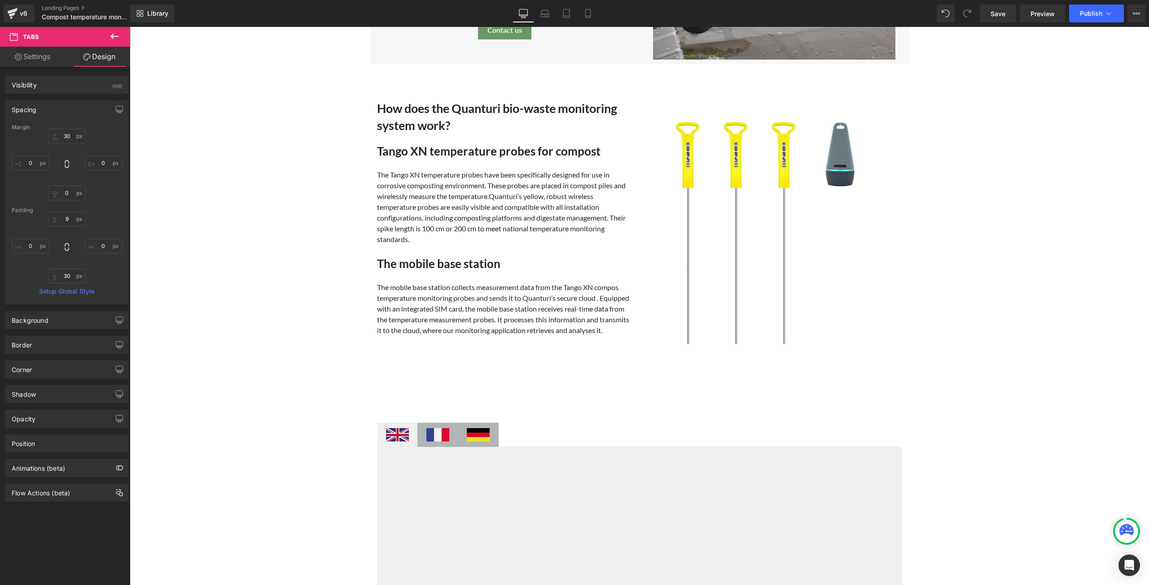
click at [568, 375] on div "Wireless Compost Temperature Monitoring System Heading Ensure regulatory compli…" at bounding box center [639, 405] width 1019 height 3332
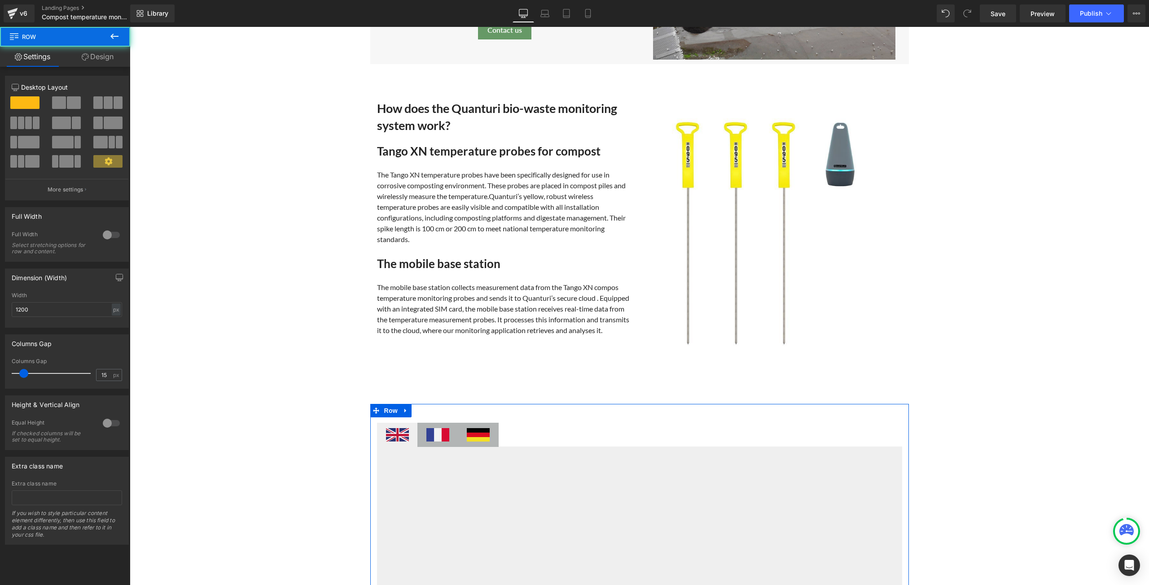
drag, startPoint x: 567, startPoint y: 418, endPoint x: 569, endPoint y: 410, distance: 8.4
click at [569, 410] on div "Image Image Image Youtube Tabs" at bounding box center [639, 585] width 538 height 358
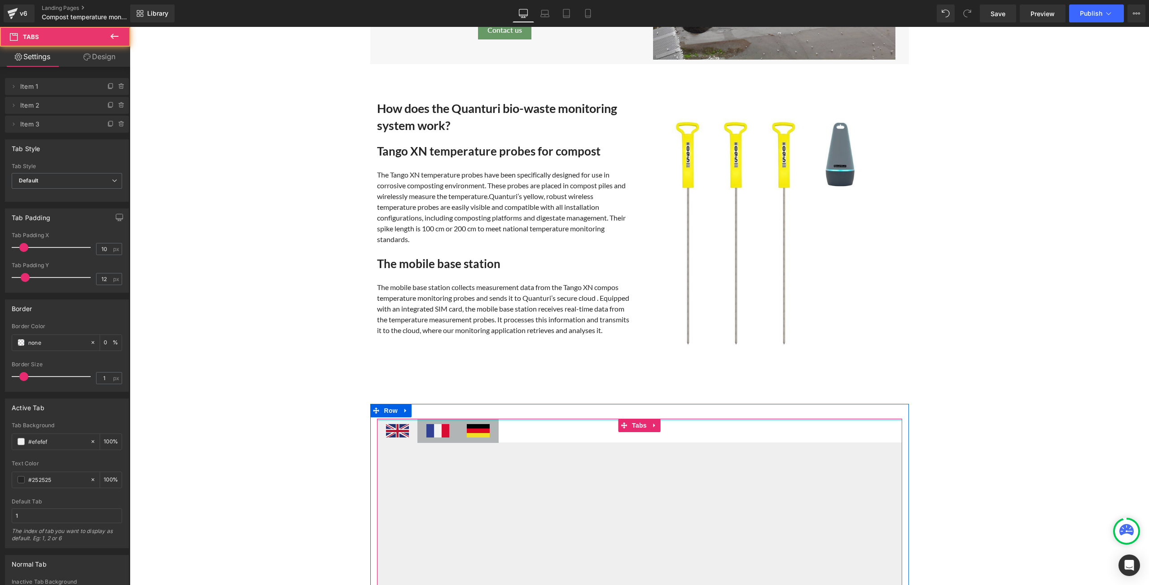
drag, startPoint x: 562, startPoint y: 420, endPoint x: 570, endPoint y: 410, distance: 13.2
click at [570, 410] on div "Image Image Image Youtube Tabs" at bounding box center [639, 583] width 538 height 354
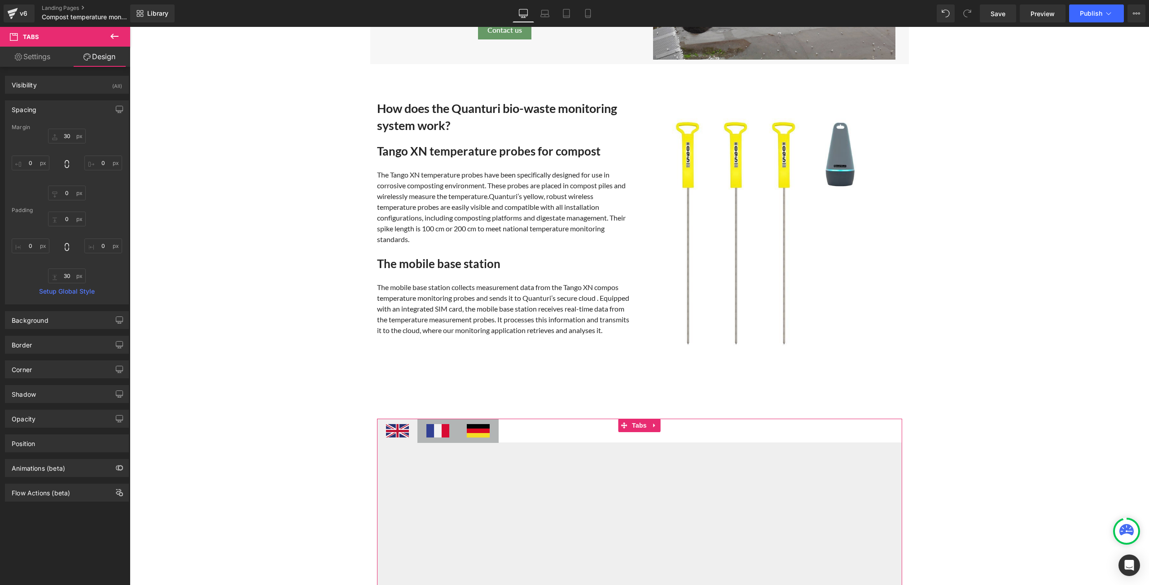
click at [566, 355] on div "How does the Quanturi bio-waste monitoring system work? Heading Tango XN temper…" at bounding box center [639, 225] width 538 height 286
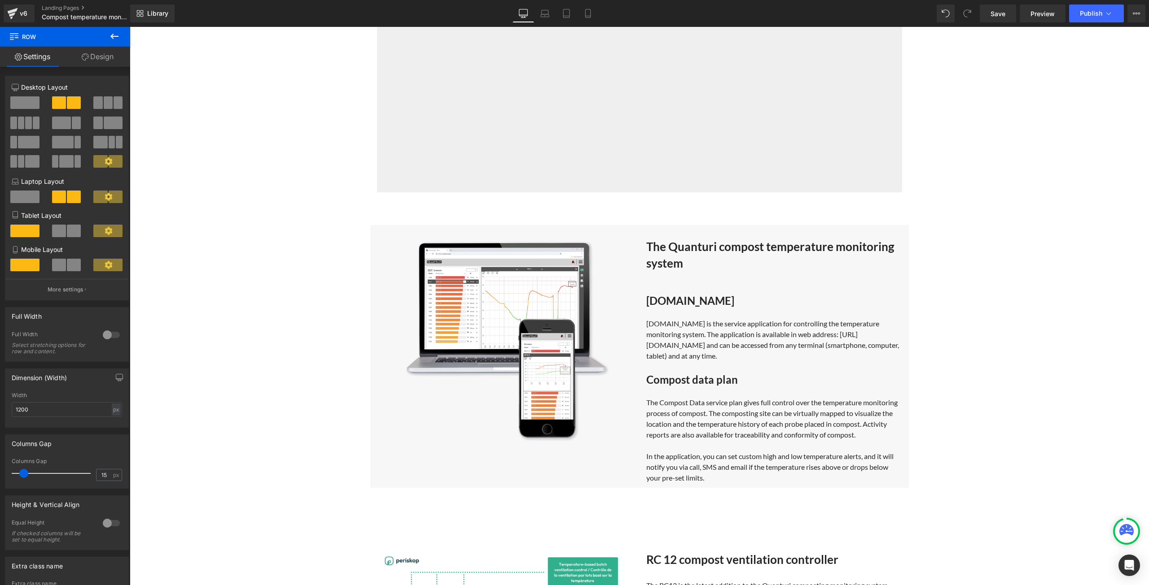
scroll to position [2012, 0]
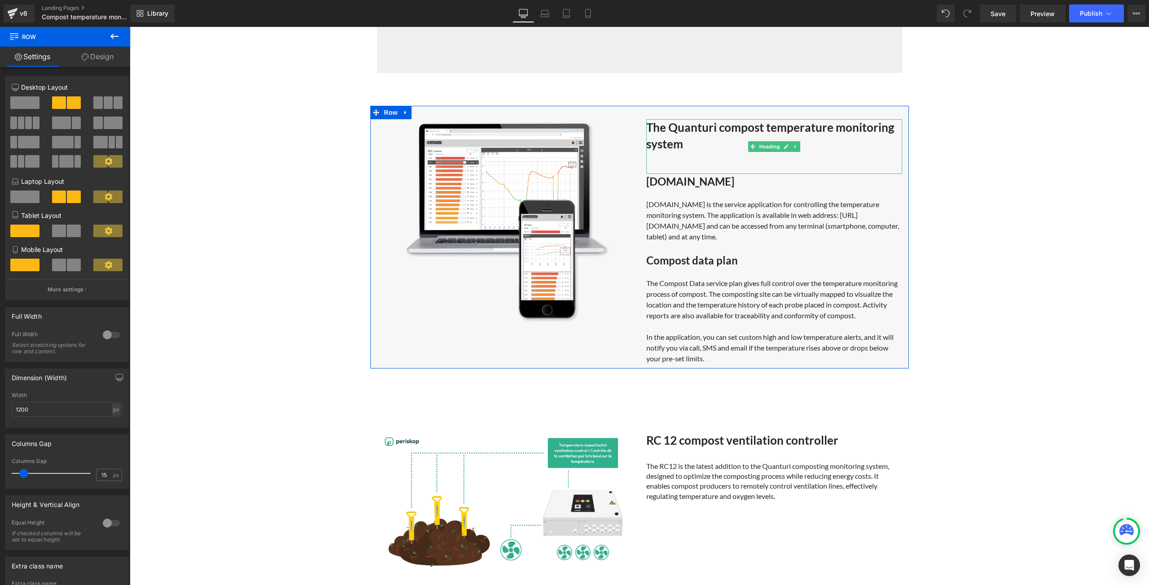
click at [712, 148] on h5 "The Quanturi compost temperature monitoring system" at bounding box center [774, 135] width 256 height 33
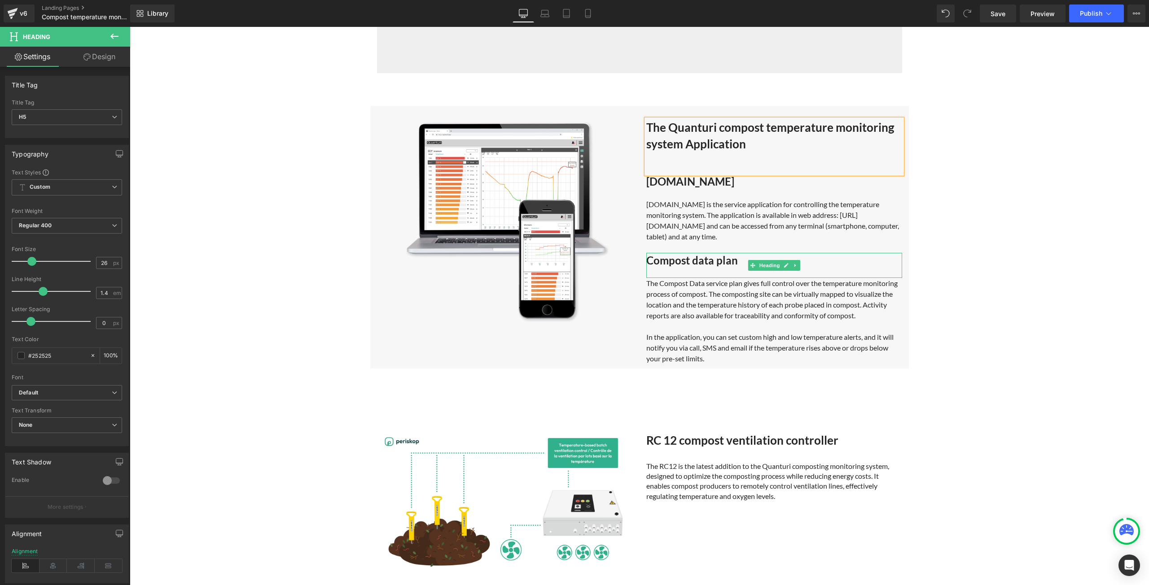
click at [711, 254] on strong "Compost data plan" at bounding box center [692, 260] width 92 height 13
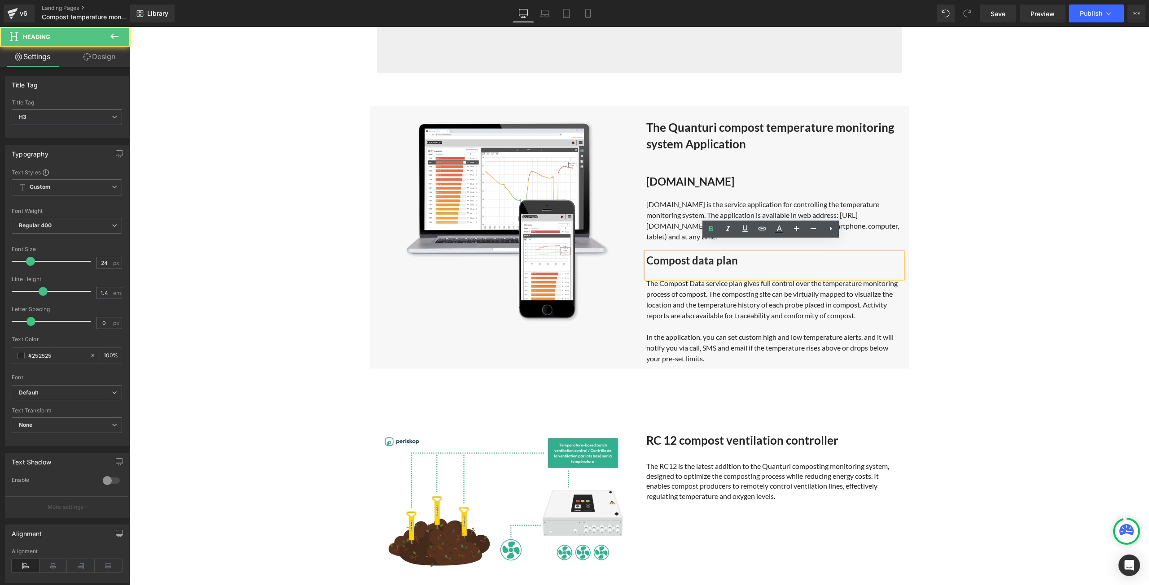
click at [733, 253] on h3 "Compost data plan" at bounding box center [774, 260] width 256 height 15
click at [702, 278] on div "The Compost Data service plan gives full control over the temperature monitorin…" at bounding box center [774, 321] width 256 height 86
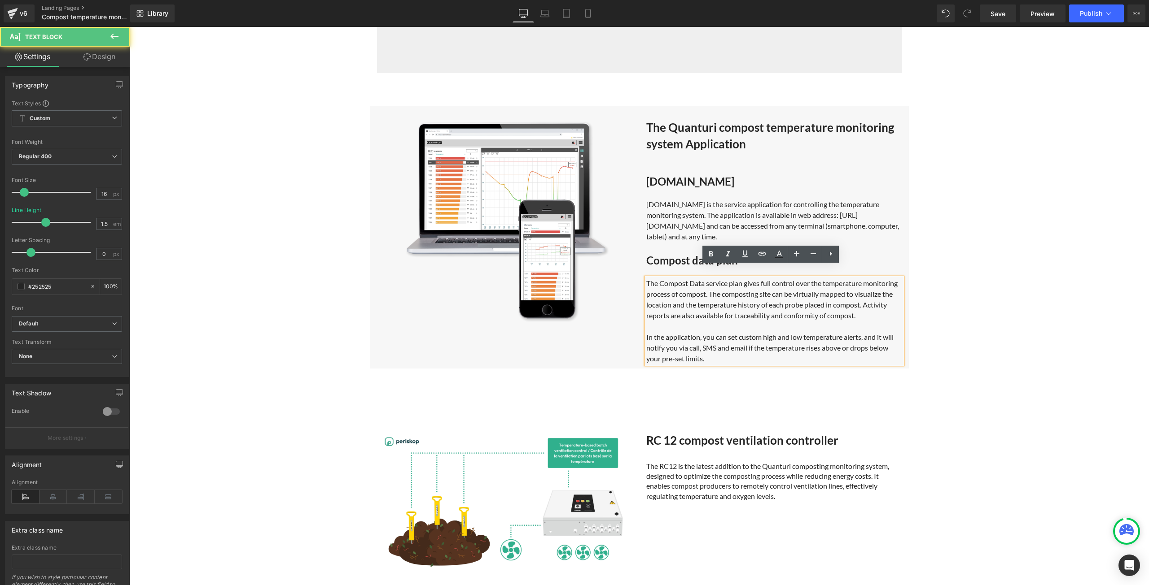
click at [700, 278] on div "The Compost Data service plan gives full control over the temperature monitorin…" at bounding box center [774, 321] width 256 height 86
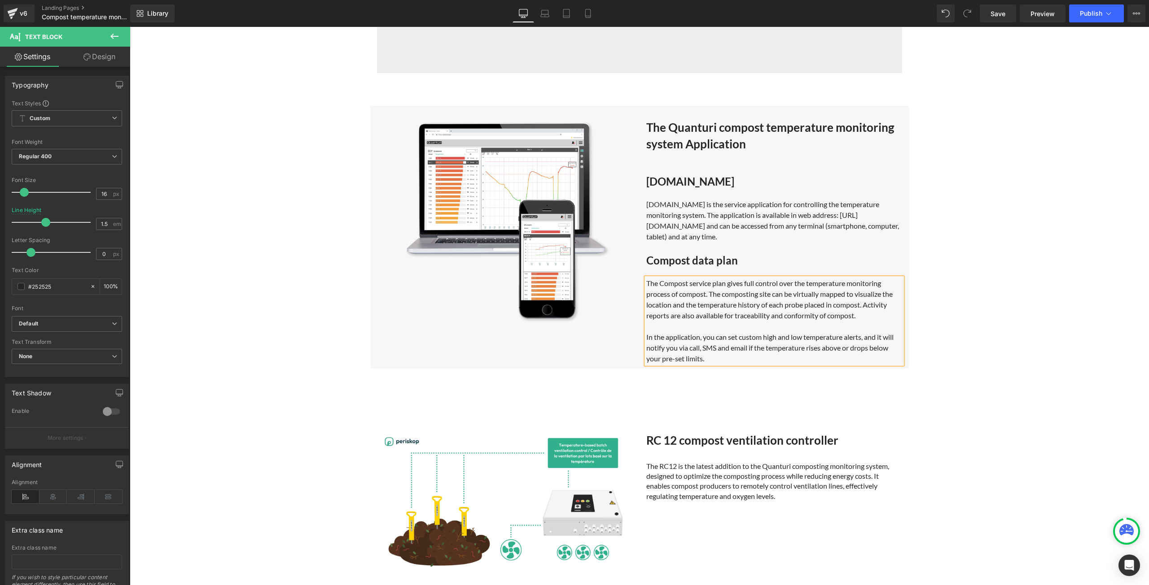
click at [755, 253] on h3 "Compost data plan" at bounding box center [774, 260] width 256 height 15
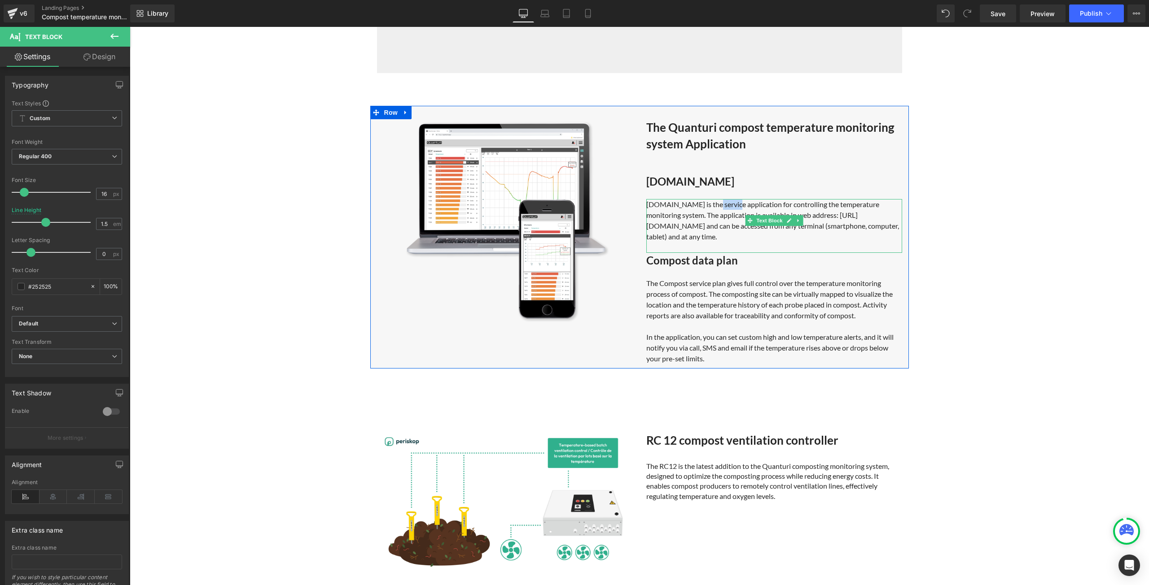
drag, startPoint x: 726, startPoint y: 202, endPoint x: 705, endPoint y: 202, distance: 21.1
click at [705, 202] on div "Quanturi.app is the service application for controlling the temperature monitor…" at bounding box center [774, 220] width 256 height 43
click at [723, 203] on div "Quanturi.app is the service application for controlling the temperature monitor…" at bounding box center [774, 220] width 256 height 43
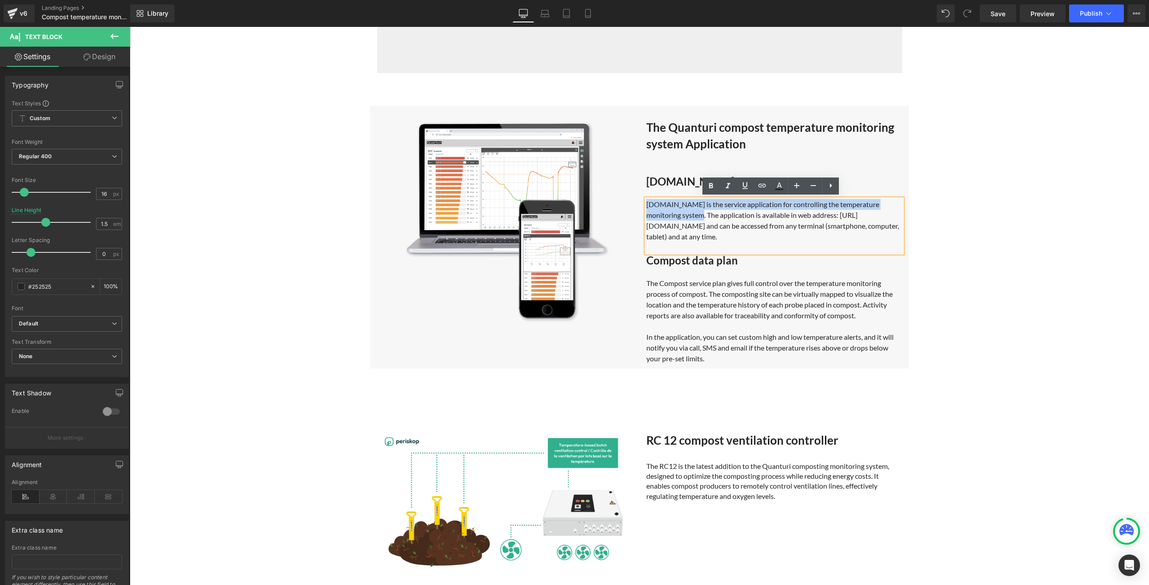
drag, startPoint x: 666, startPoint y: 215, endPoint x: 644, endPoint y: 203, distance: 24.7
click at [646, 203] on div "Quanturi.app is the service application for controlling the temperature monitor…" at bounding box center [774, 220] width 256 height 43
copy div "Quanturi.app is the service application for controlling the temperature monitor…"
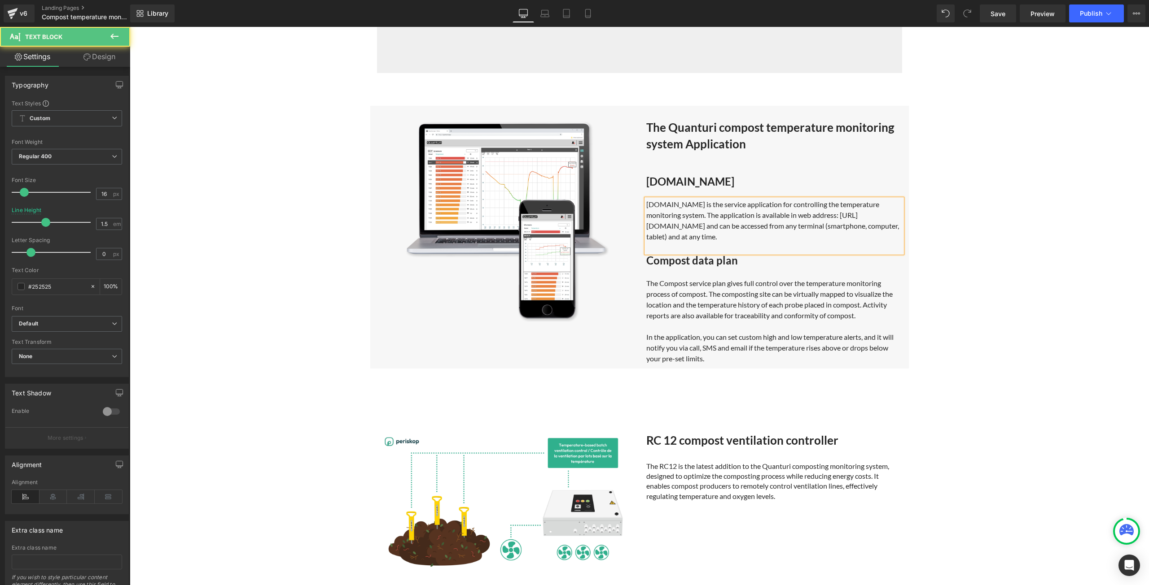
click at [667, 216] on div "Quanturi.app is the service application for controlling the temperature monitor…" at bounding box center [774, 220] width 256 height 43
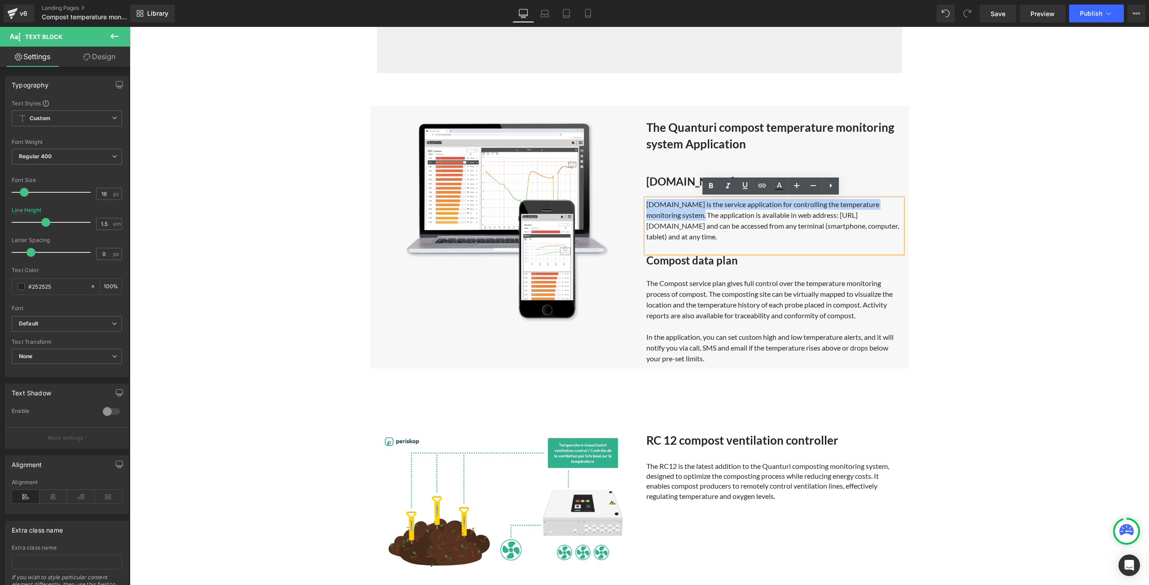
drag, startPoint x: 666, startPoint y: 215, endPoint x: 643, endPoint y: 204, distance: 25.9
click at [646, 204] on div "Quanturi.app is the service application for controlling the temperature monitor…" at bounding box center [774, 220] width 256 height 43
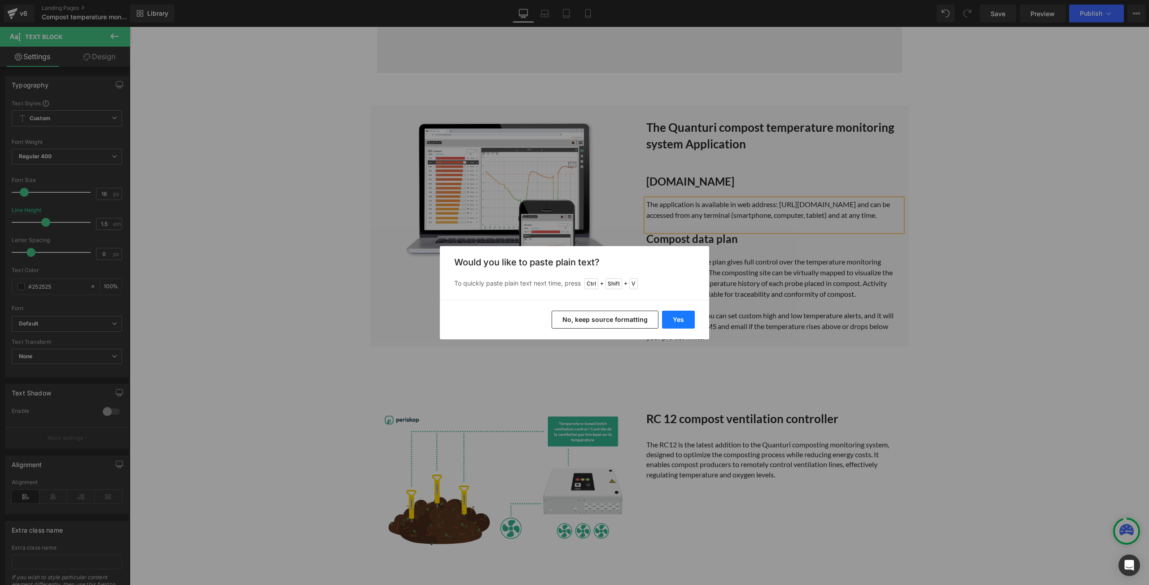
click at [674, 325] on button "Yes" at bounding box center [678, 320] width 33 height 18
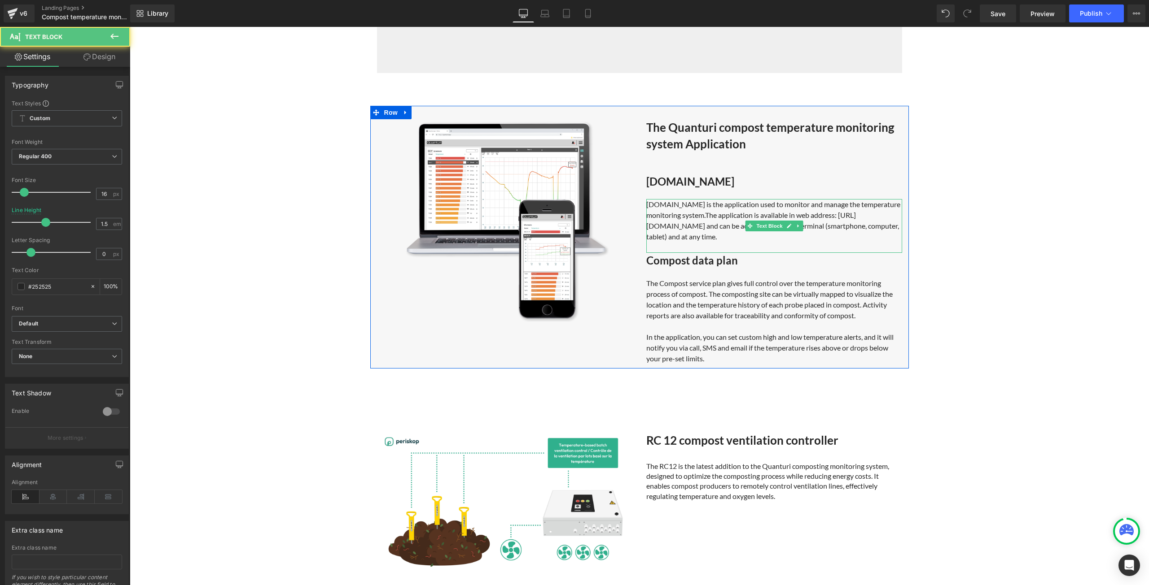
click at [703, 214] on div "Quanturi.app is the application used to monitor and manage the temperature moni…" at bounding box center [774, 220] width 256 height 43
click at [826, 222] on div "Quanturi.app is the application used to monitor and manage the temperature moni…" at bounding box center [774, 220] width 256 height 43
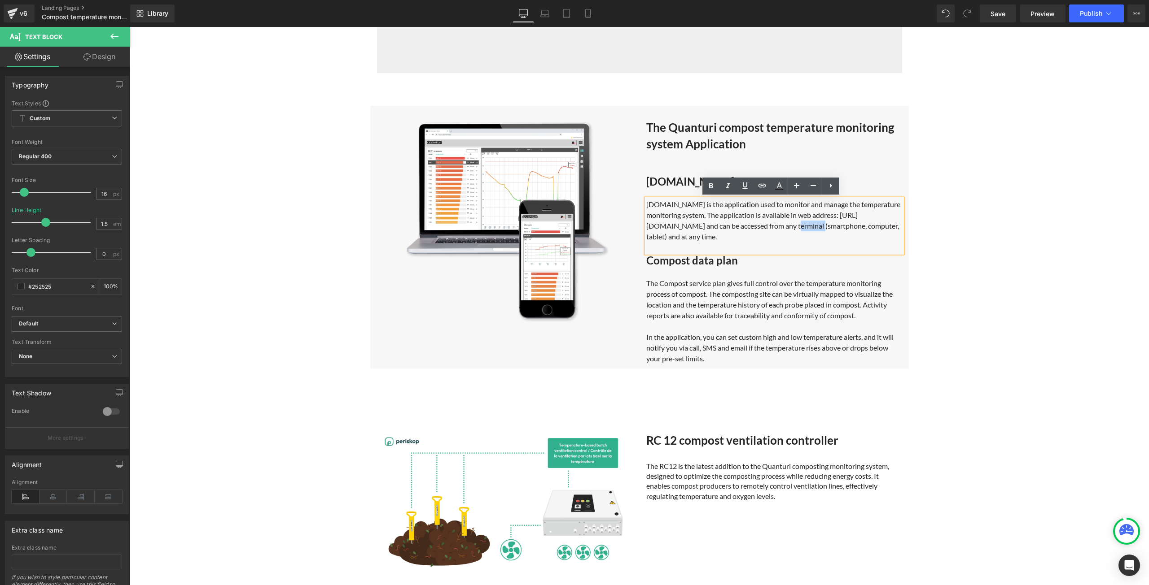
drag, startPoint x: 825, startPoint y: 225, endPoint x: 801, endPoint y: 227, distance: 24.7
click at [801, 227] on div "Quanturi.app is the application used to monitor and manage the temperature moni…" at bounding box center [774, 220] width 256 height 43
drag, startPoint x: 663, startPoint y: 236, endPoint x: 712, endPoint y: 233, distance: 49.4
click at [712, 233] on div "Quanturi.app is the application used to monitor and manage the temperature moni…" at bounding box center [774, 220] width 256 height 43
click at [725, 242] on div at bounding box center [774, 247] width 256 height 11
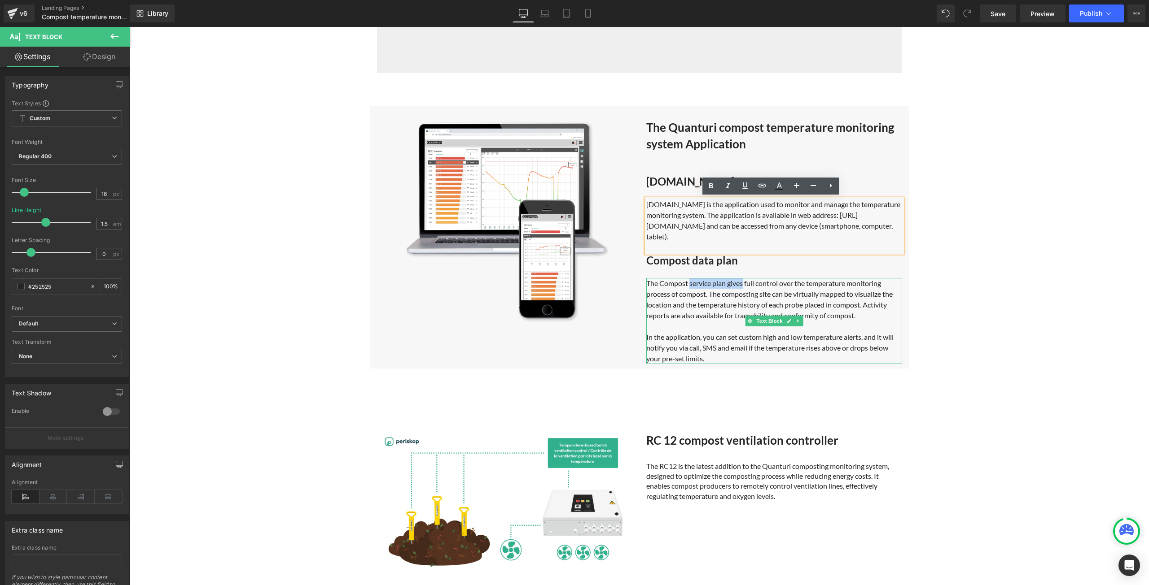
drag, startPoint x: 686, startPoint y: 284, endPoint x: 740, endPoint y: 283, distance: 54.7
click at [740, 283] on div "The Compost service plan gives full control over the temperature monitoring pro…" at bounding box center [774, 321] width 256 height 86
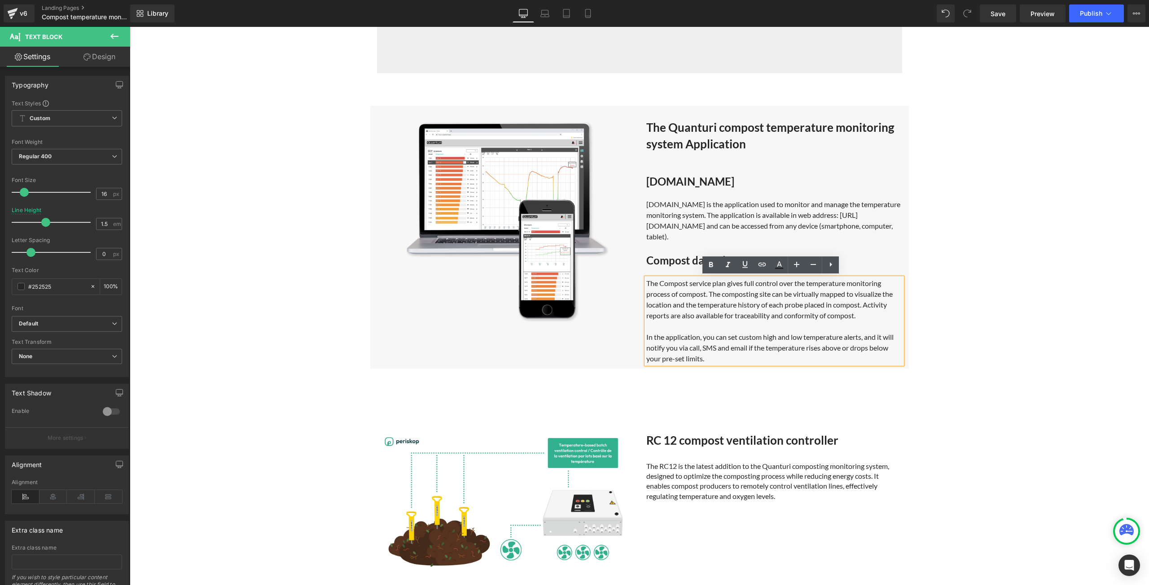
click at [741, 283] on div "The Compost service plan gives full control over the temperature monitoring pro…" at bounding box center [774, 321] width 256 height 86
drag, startPoint x: 668, startPoint y: 293, endPoint x: 703, endPoint y: 293, distance: 34.5
click at [703, 293] on div "The software application gives full control over the temperature monitoring pro…" at bounding box center [774, 321] width 256 height 86
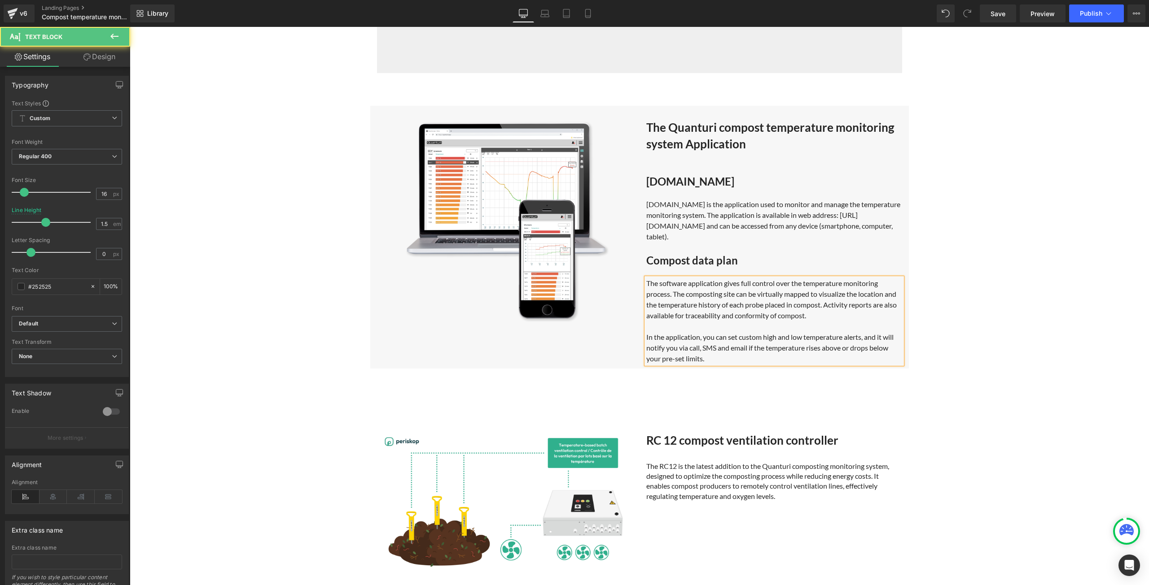
click at [818, 302] on div "The software application gives full control over the temperature monitoring pro…" at bounding box center [774, 321] width 256 height 86
click at [677, 349] on div "In the application, you can set custom high and low temperature alerts, and it …" at bounding box center [774, 348] width 256 height 32
click at [725, 355] on div "In the application, you can set custom high and low temperature alerts, and it …" at bounding box center [774, 348] width 256 height 32
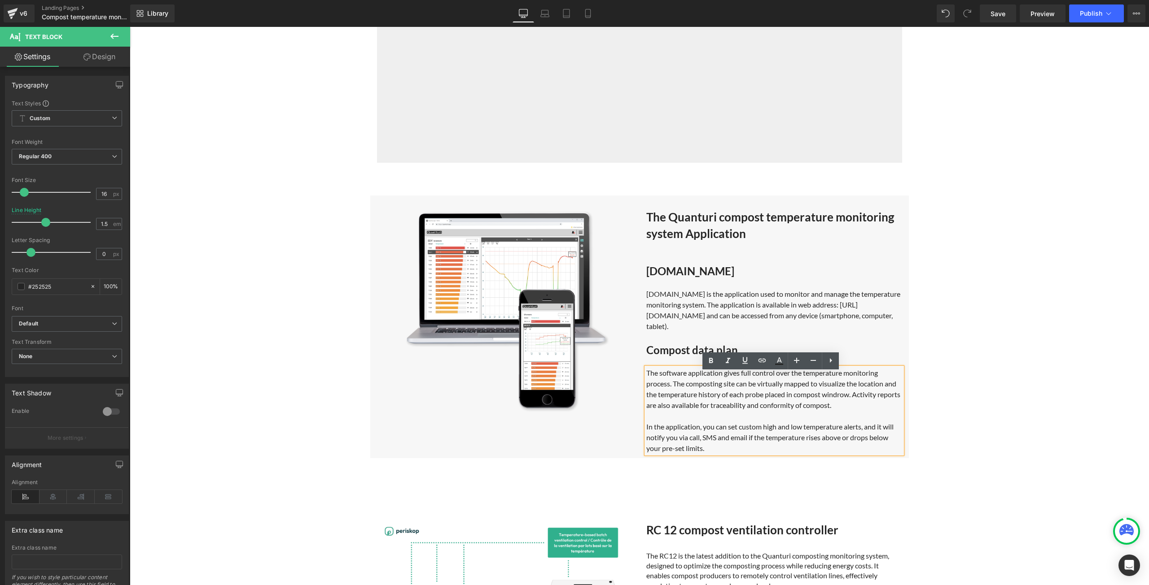
scroll to position [1877, 0]
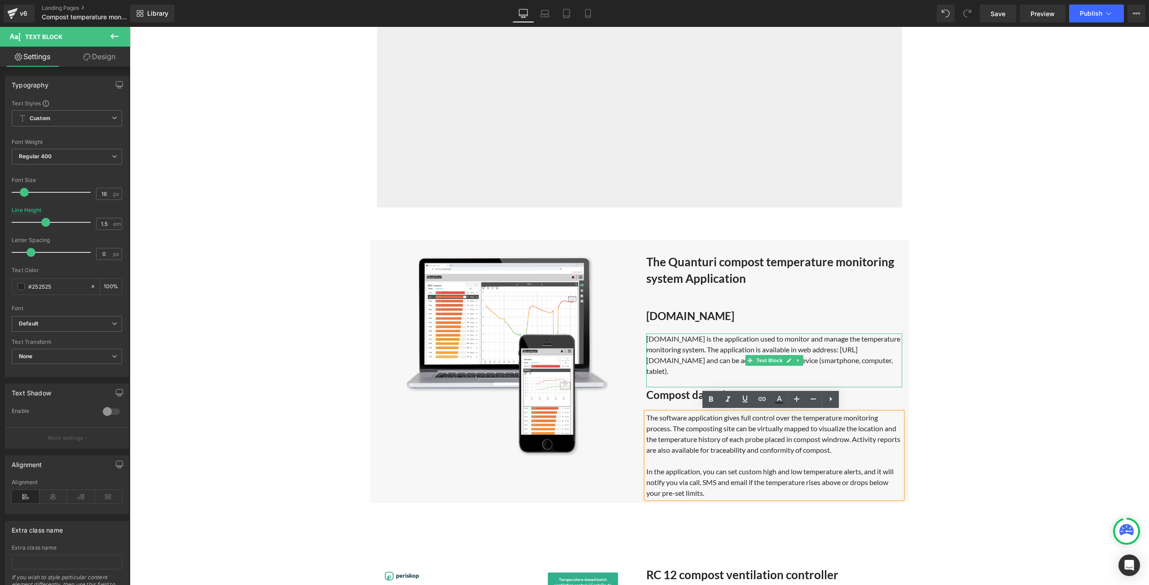
click at [879, 380] on div at bounding box center [774, 382] width 256 height 11
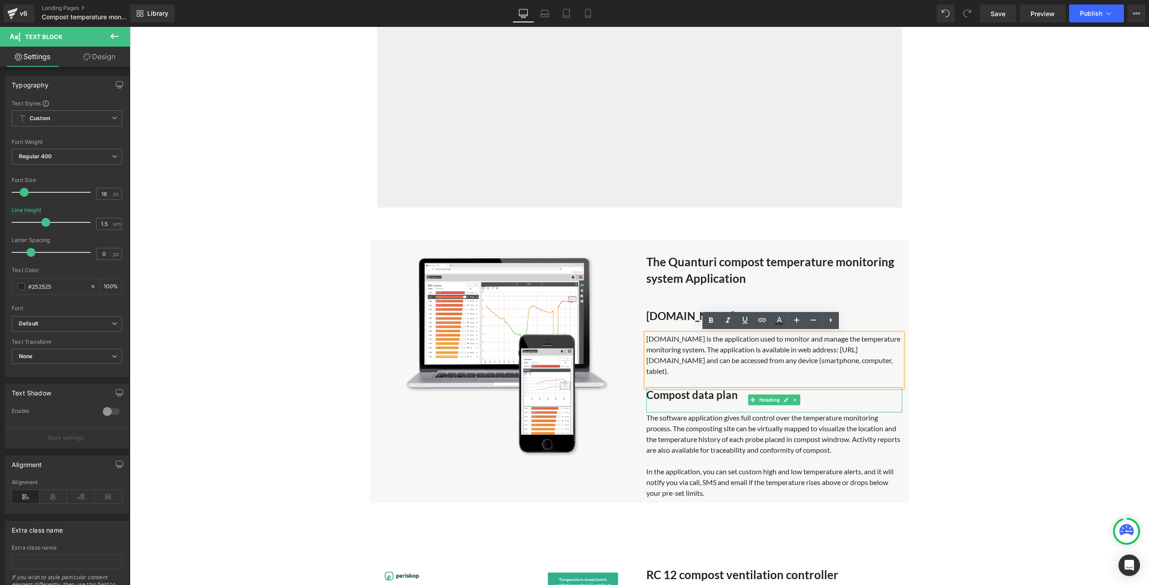
drag, startPoint x: 729, startPoint y: 396, endPoint x: 734, endPoint y: 396, distance: 4.9
click at [729, 396] on strong "Compost data plan" at bounding box center [692, 395] width 92 height 13
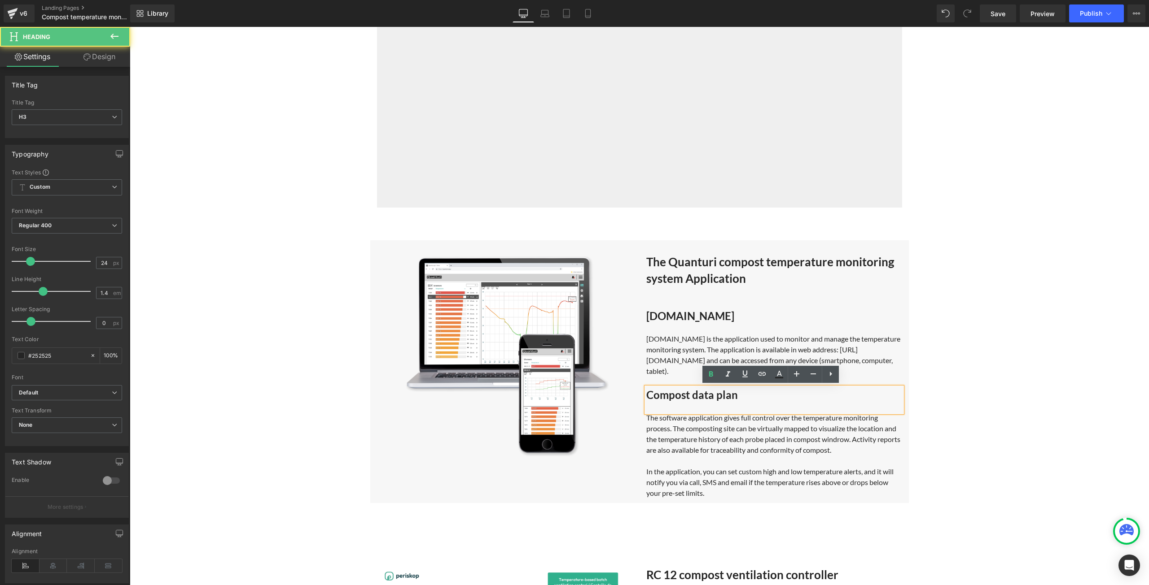
click at [737, 397] on h3 "Compost data plan" at bounding box center [774, 395] width 256 height 15
drag, startPoint x: 709, startPoint y: 394, endPoint x: 688, endPoint y: 394, distance: 21.1
click at [688, 394] on strong "Compost data plan" at bounding box center [692, 395] width 92 height 13
click at [753, 394] on h3 "Compost data plan" at bounding box center [774, 395] width 256 height 15
click at [708, 395] on strong "Compost data plan" at bounding box center [692, 395] width 92 height 13
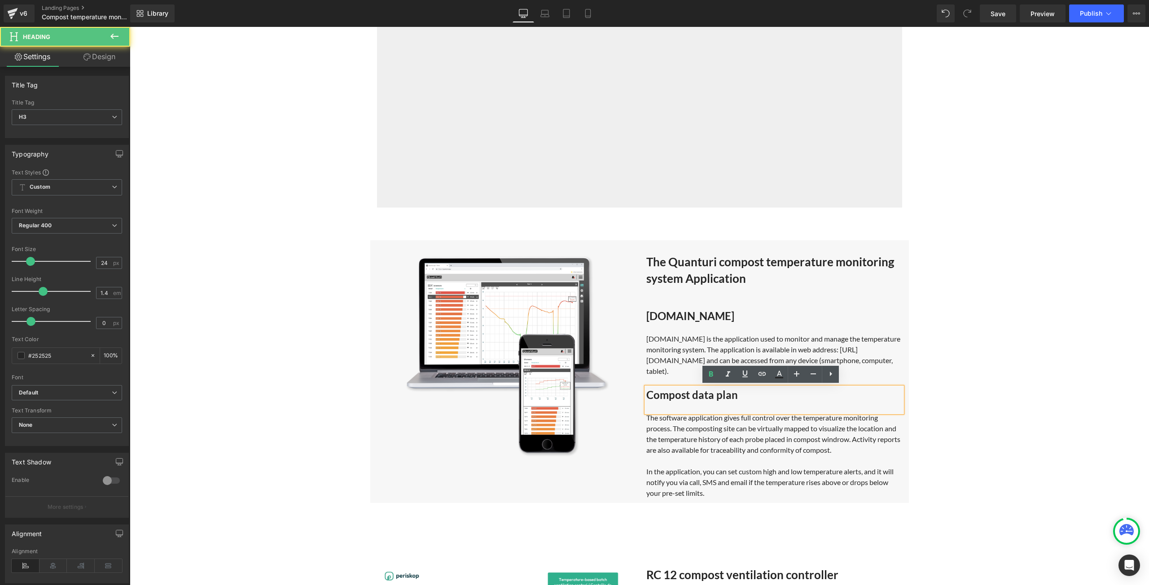
click at [758, 400] on h3 "Compost data plan" at bounding box center [774, 395] width 256 height 15
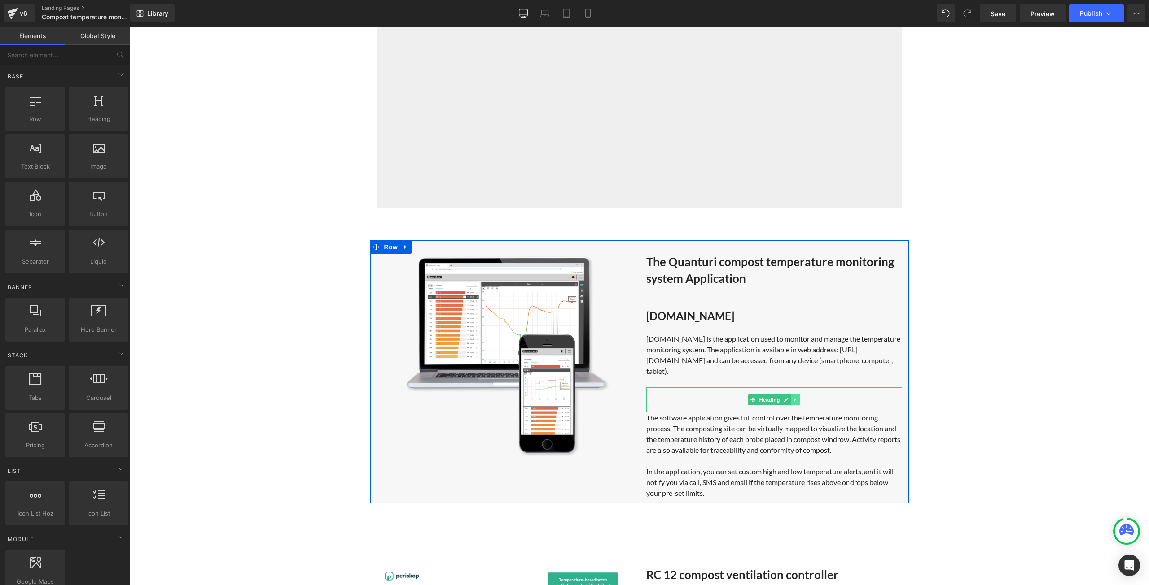
click at [793, 402] on icon at bounding box center [795, 399] width 5 height 5
click at [799, 397] on icon at bounding box center [799, 399] width 5 height 5
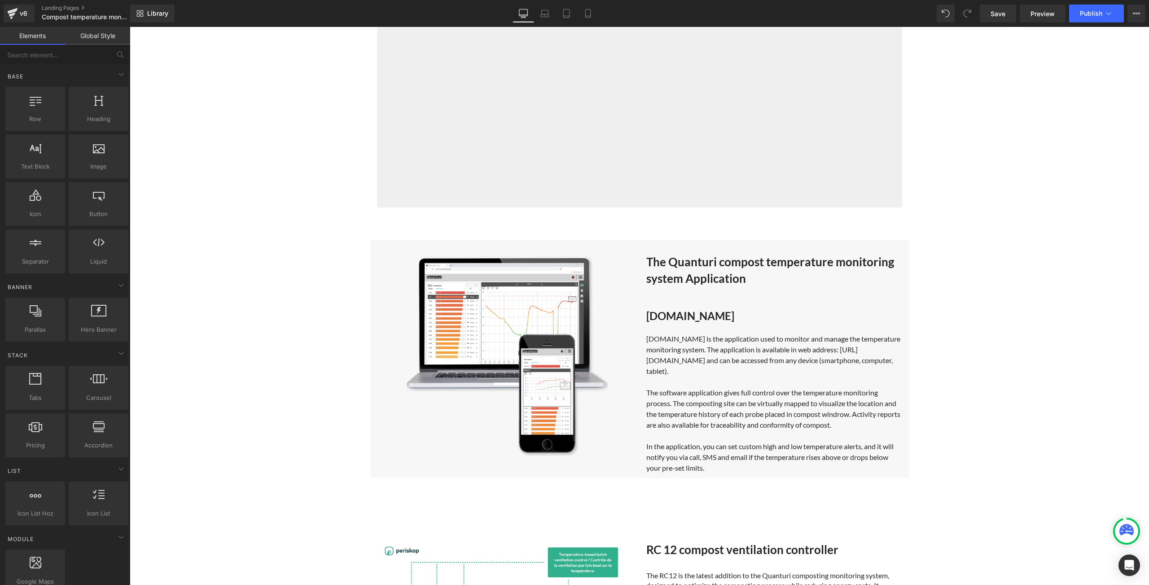
click at [884, 403] on div "The software application gives full control over the temperature monitoring pro…" at bounding box center [774, 431] width 256 height 86
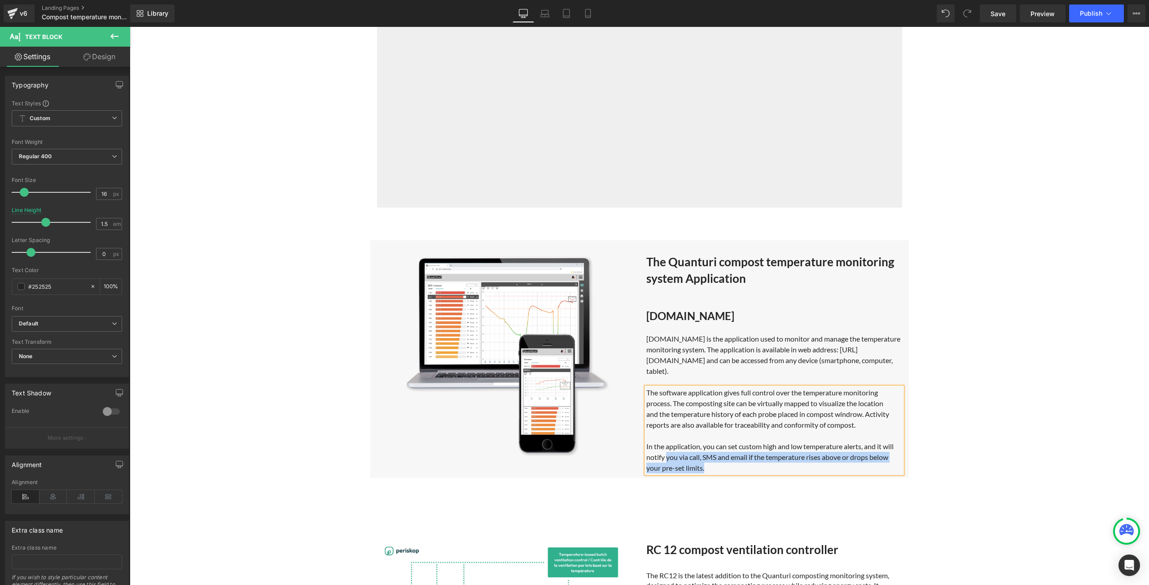
drag, startPoint x: 662, startPoint y: 456, endPoint x: 869, endPoint y: 463, distance: 206.5
click at [869, 463] on div "In the application, you can set custom high and low temperature alerts, and it …" at bounding box center [774, 457] width 256 height 32
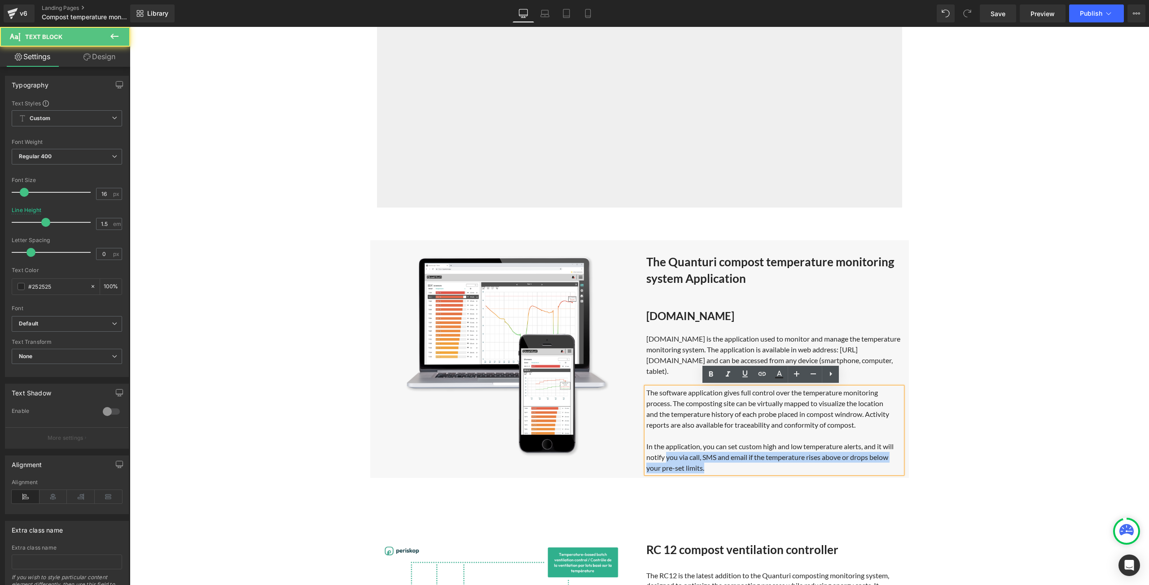
click at [713, 465] on div "In the application, you can set custom high and low temperature alerts, and it …" at bounding box center [774, 457] width 256 height 32
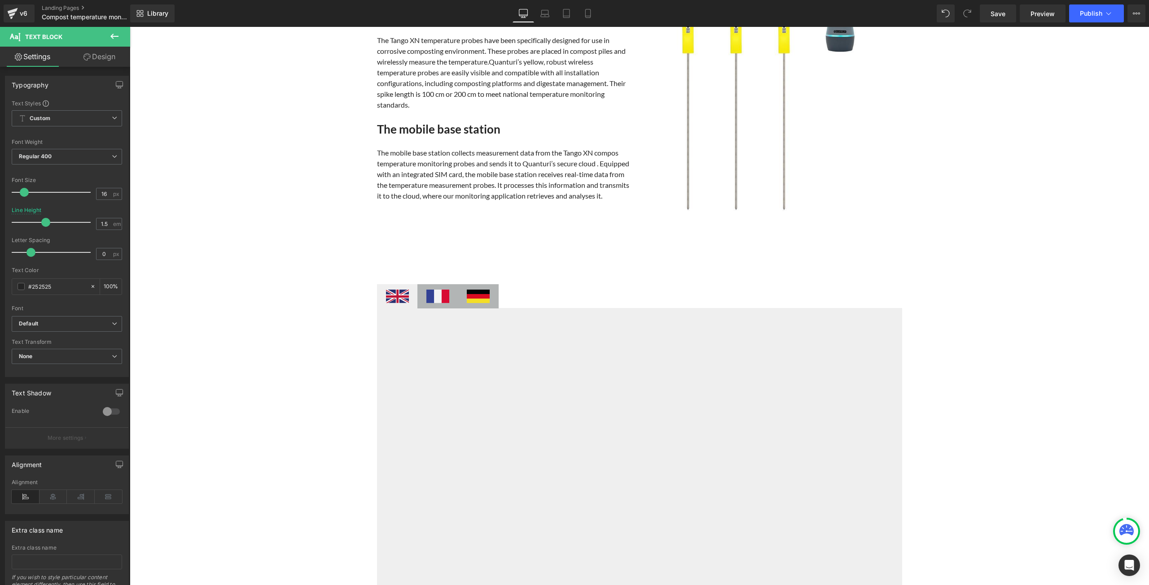
scroll to position [1249, 0]
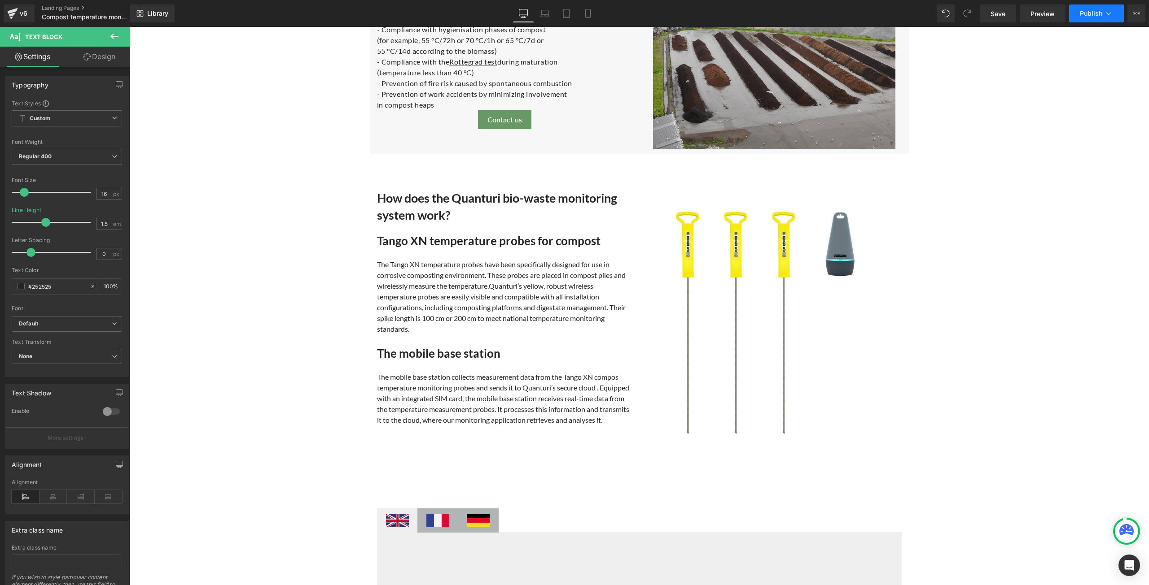
click at [1086, 17] on button "Publish" at bounding box center [1096, 13] width 55 height 18
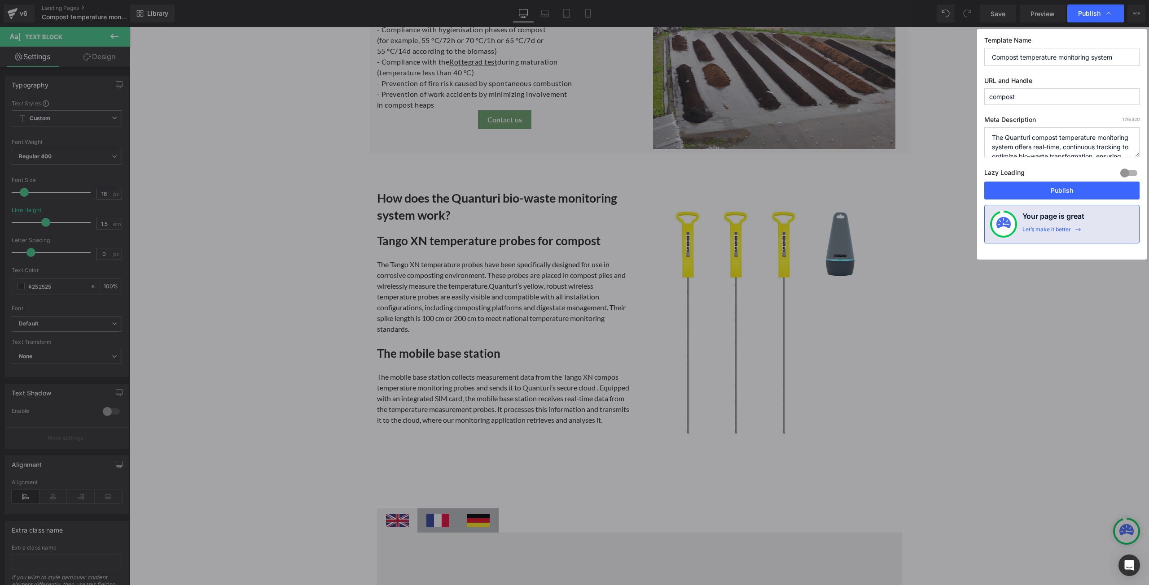
click at [1041, 200] on div "Template Name Compost temperature monitoring system URL and Handle compost Meta…" at bounding box center [1062, 144] width 170 height 231
click at [1042, 187] on button "Publish" at bounding box center [1061, 191] width 155 height 18
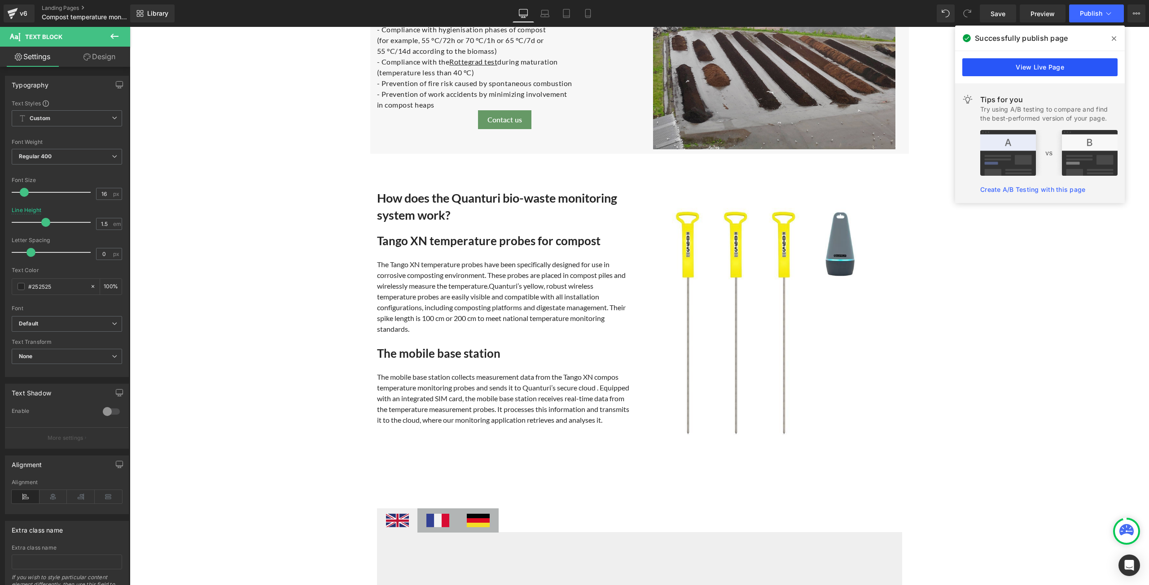
click at [1002, 74] on link "View Live Page" at bounding box center [1039, 67] width 155 height 18
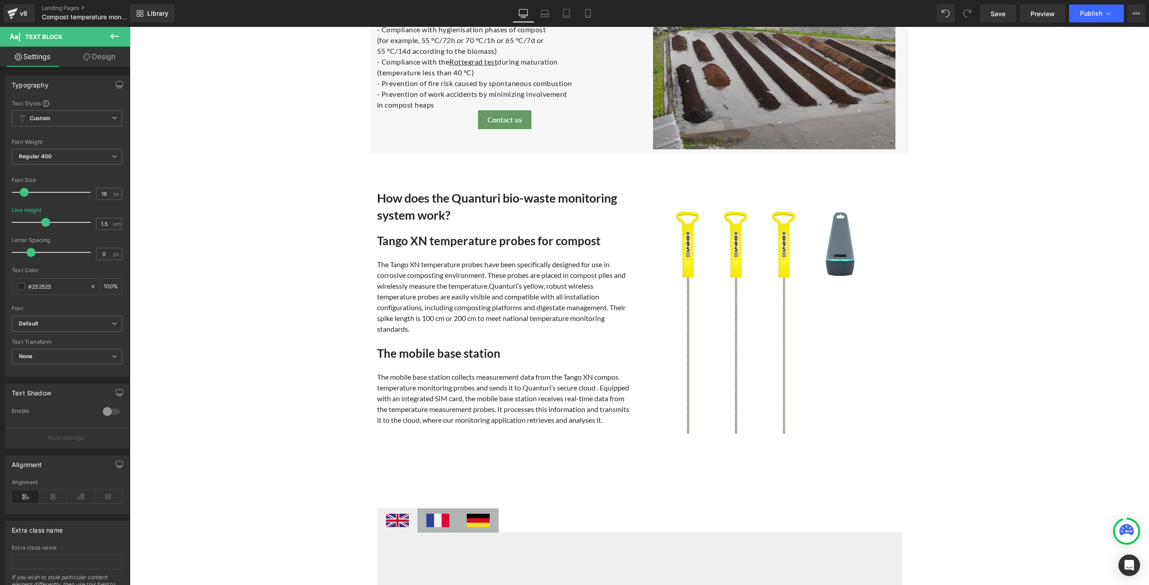
click at [114, 35] on icon at bounding box center [114, 36] width 11 height 11
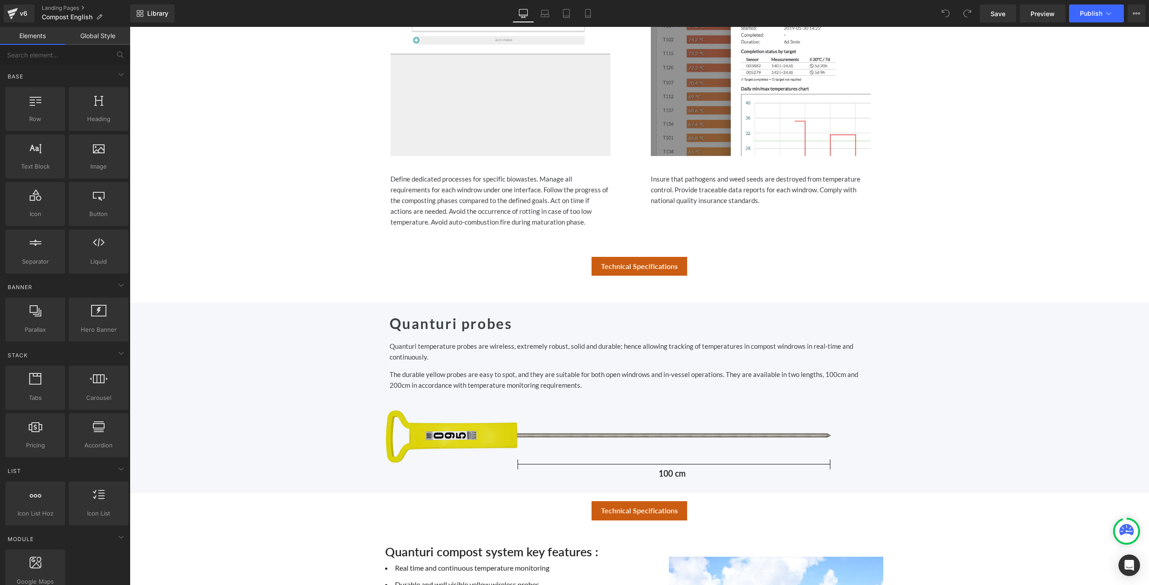
scroll to position [897, 0]
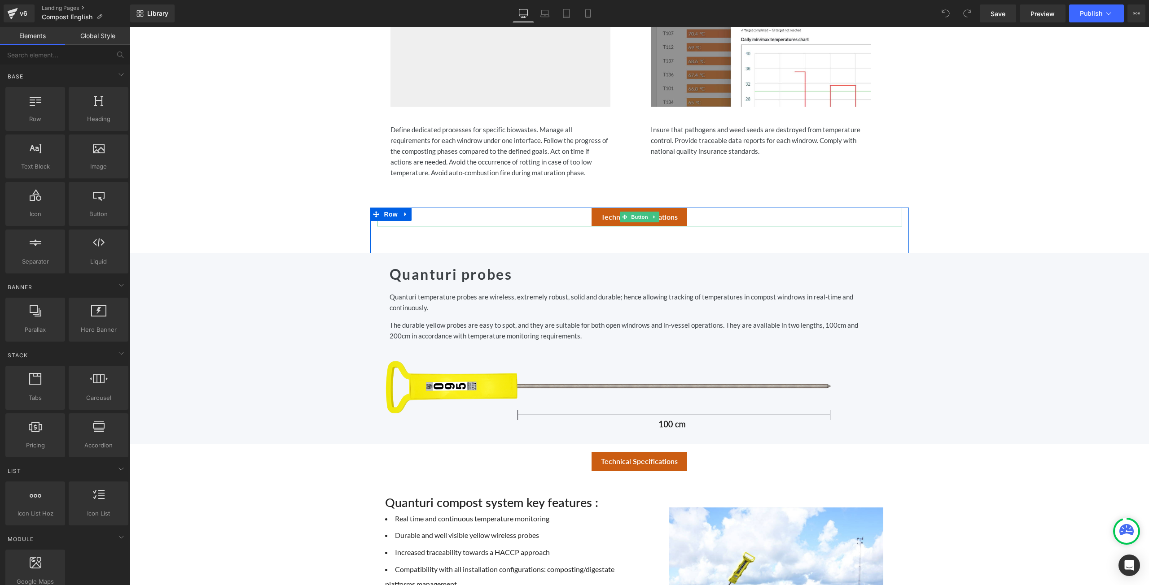
click at [680, 215] on link "Technical Specifications" at bounding box center [639, 217] width 96 height 19
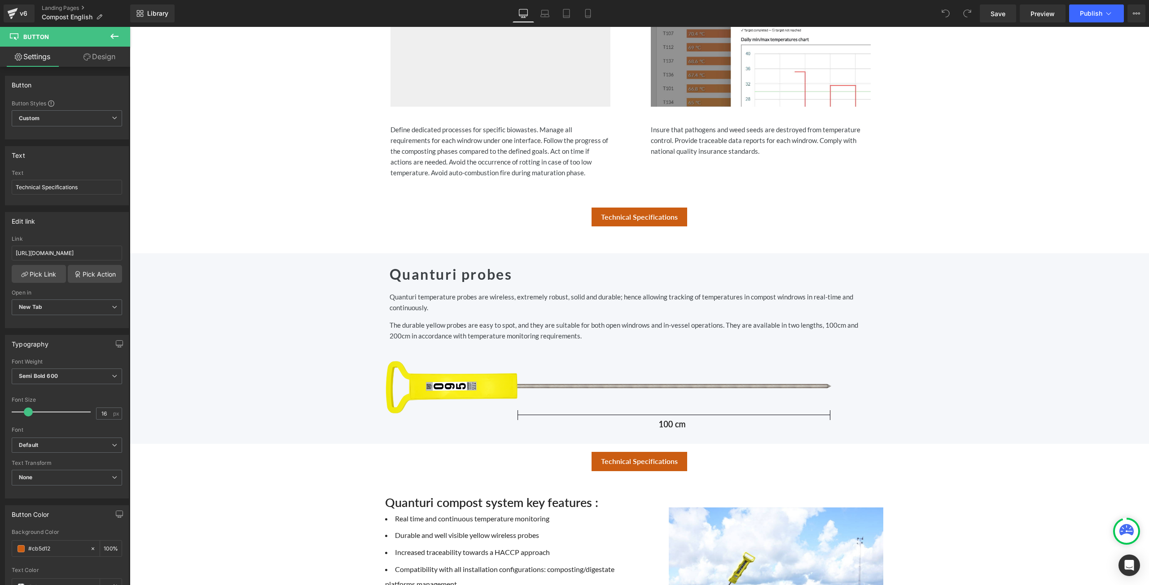
click at [115, 37] on icon at bounding box center [114, 36] width 11 height 11
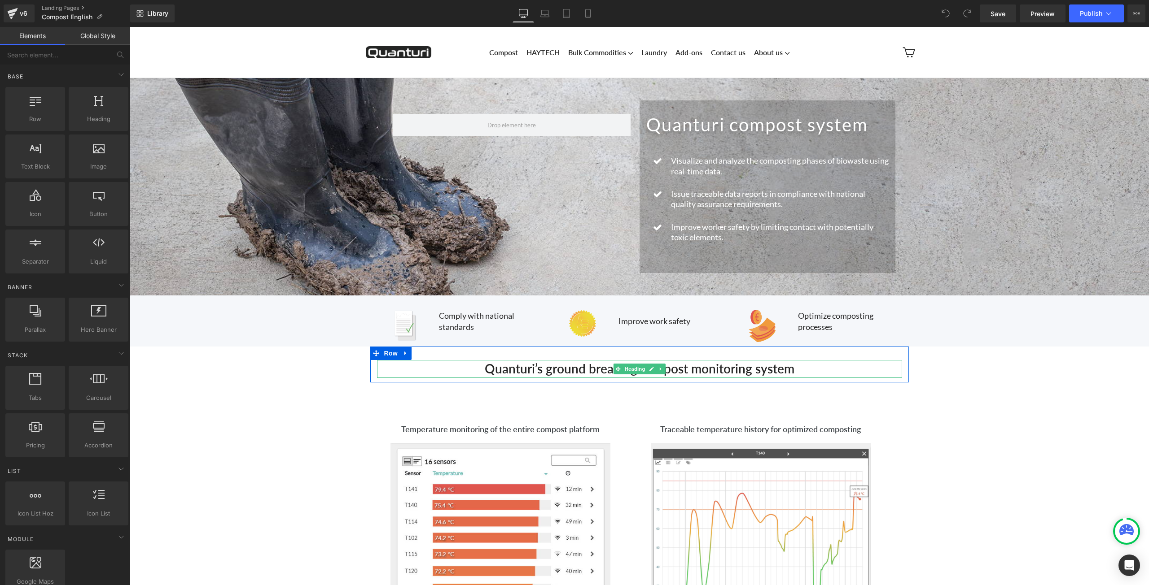
click at [820, 369] on h2 "Quanturi’s ground breaking compost monitoring system" at bounding box center [639, 368] width 525 height 17
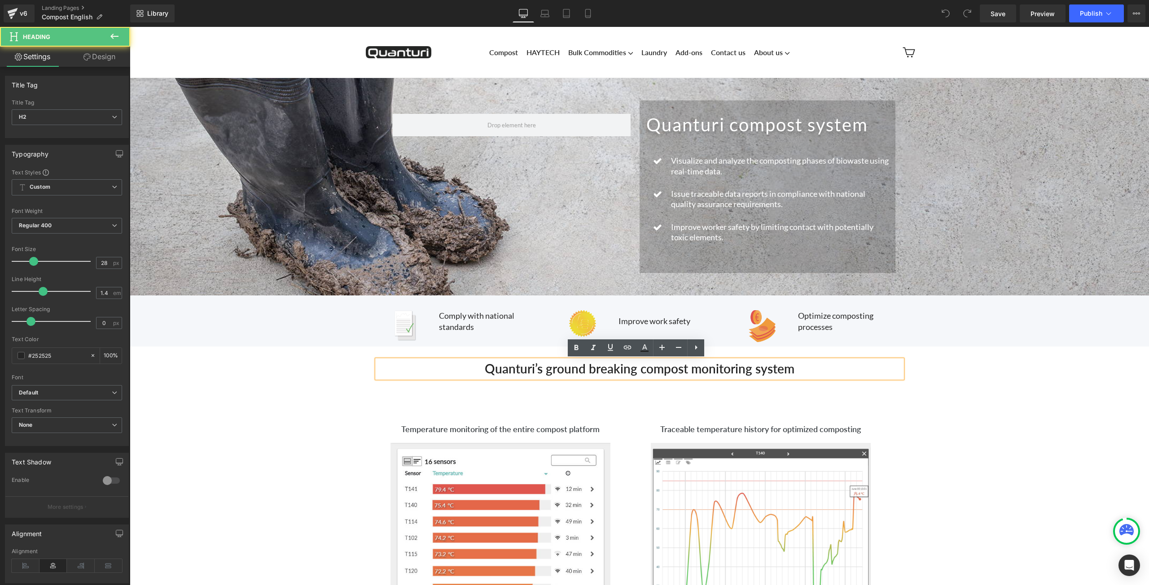
click at [812, 366] on h2 "Quanturi’s ground breaking compost monitoring system" at bounding box center [639, 368] width 525 height 17
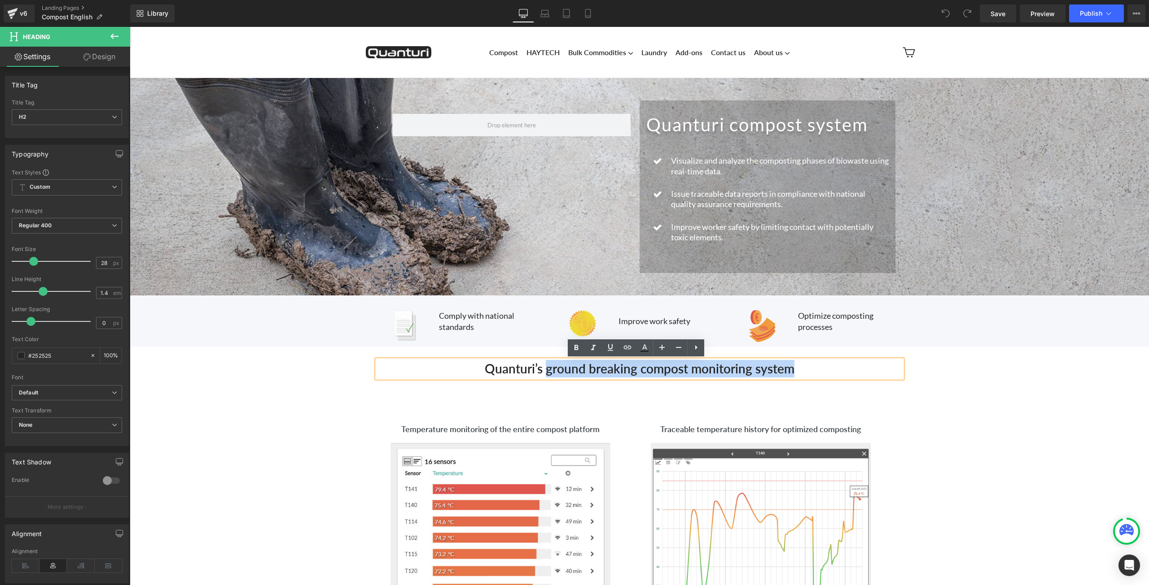
drag, startPoint x: 799, startPoint y: 373, endPoint x: 564, endPoint y: 364, distance: 235.3
click at [546, 361] on h2 "Quanturi’s ground breaking compost monitoring system" at bounding box center [639, 368] width 525 height 17
click at [811, 370] on h2 "Quanturi’s ground breaking compost monitoring system" at bounding box center [639, 368] width 525 height 17
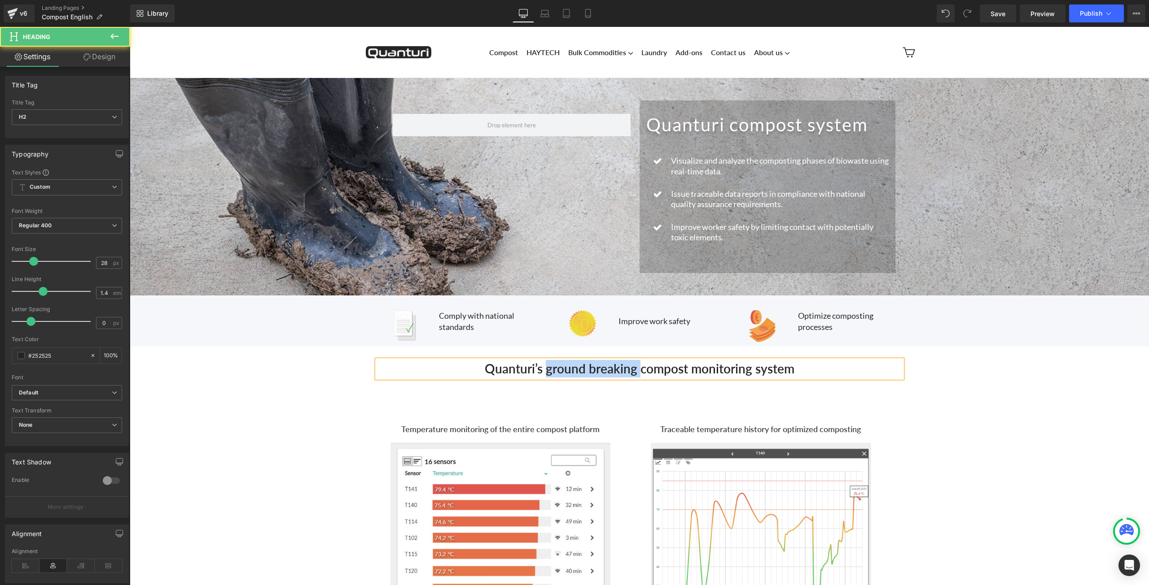
drag, startPoint x: 636, startPoint y: 370, endPoint x: 541, endPoint y: 372, distance: 94.7
click at [541, 372] on span "Quanturi’s ground breaking compost monitoring system" at bounding box center [640, 368] width 310 height 15
click at [746, 371] on h2 "Quanturi’s compost monitoring system" at bounding box center [639, 368] width 525 height 17
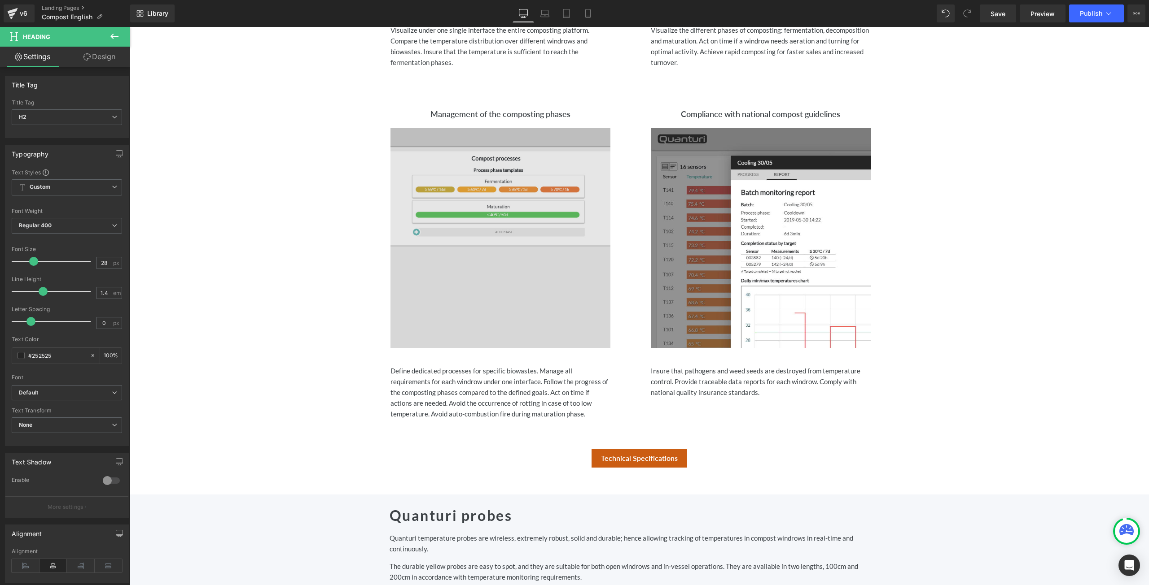
scroll to position [718, 0]
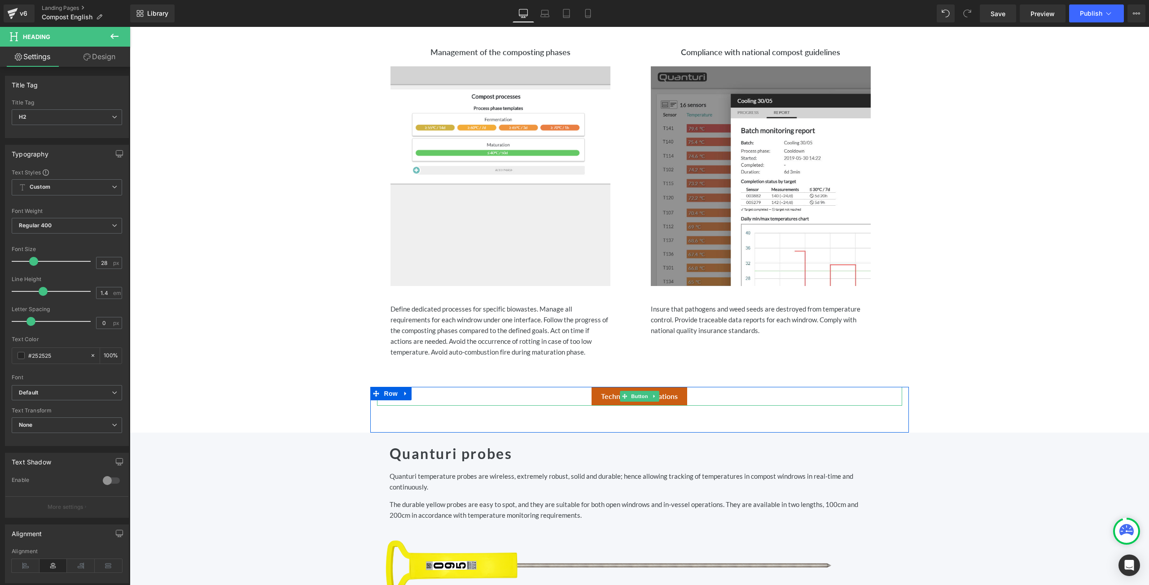
click at [745, 398] on div "Technical Specifications" at bounding box center [639, 396] width 525 height 19
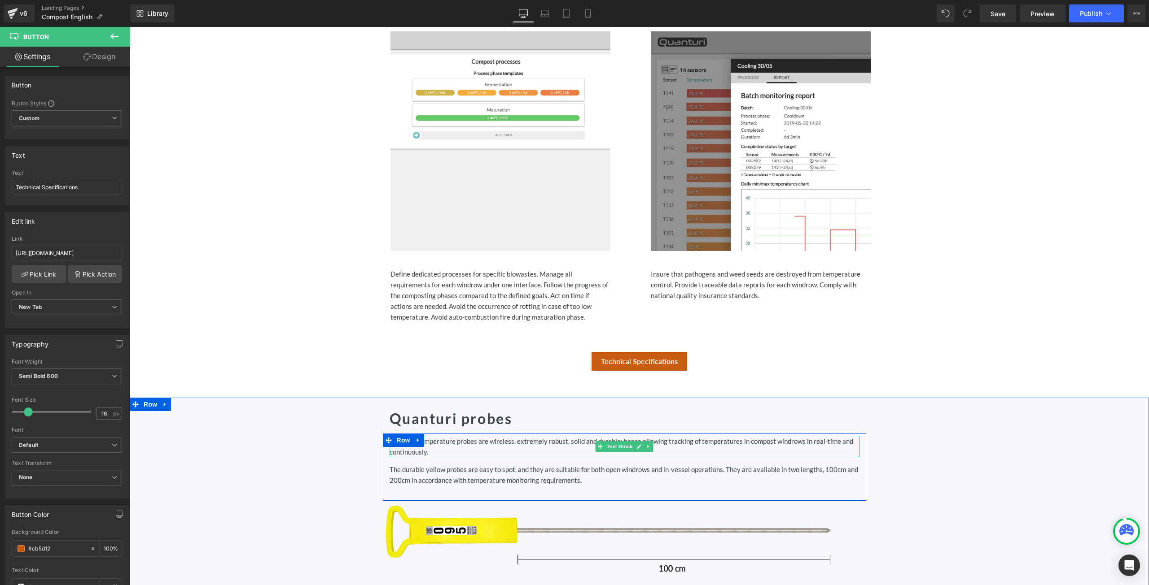
scroll to position [942, 0]
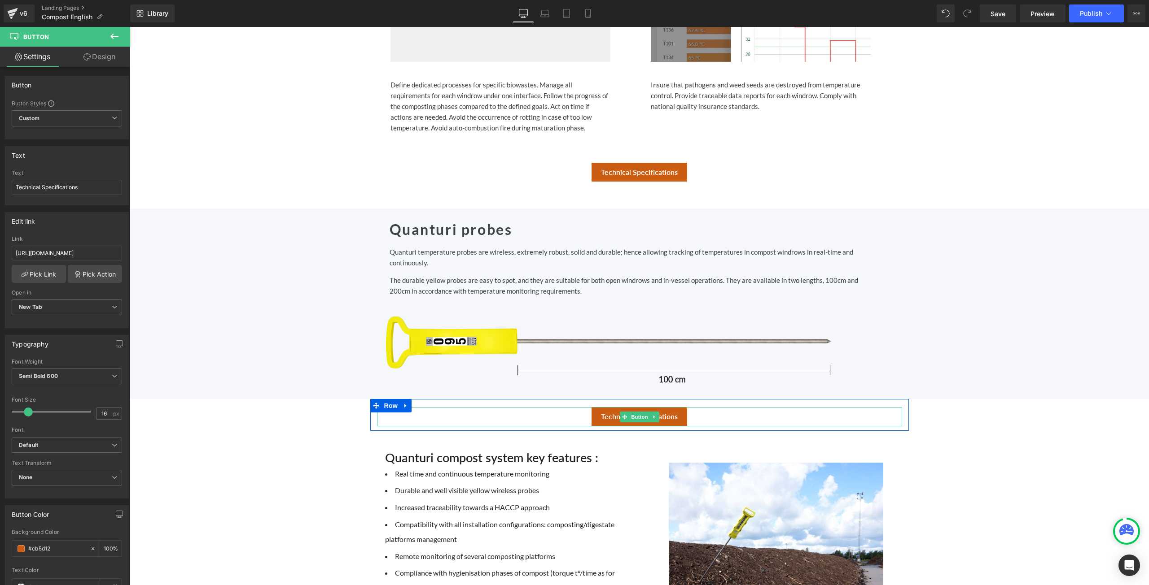
click at [712, 416] on div "Technical Specifications" at bounding box center [639, 416] width 525 height 19
click at [97, 251] on input "https://indd.adobe.com/view/4316cbf5-340d-43d6-bed4-276191bfeedc" at bounding box center [67, 253] width 110 height 15
paste input "https://cdn.shopify.com/s/files/1/0050/4456/8137/files/Datasheet_TangoXN_2024.p…"
type input "https://cdn.shopify.com/s/files/1/0050/4456/8137/files/Datasheet_TangoXN_2024.p…"
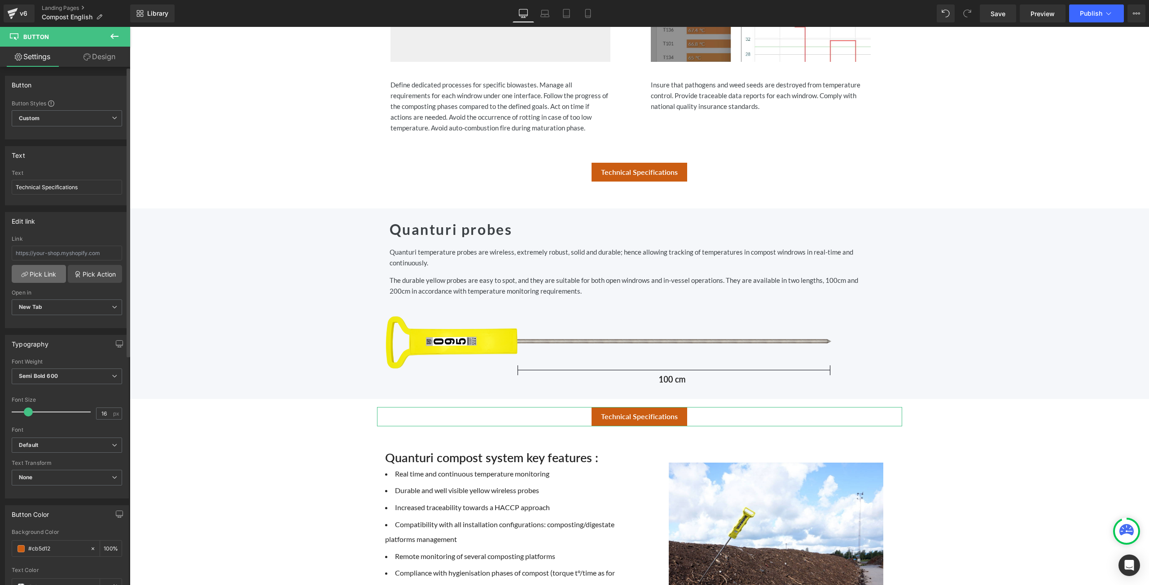
click at [51, 266] on link "Pick Link" at bounding box center [39, 274] width 54 height 18
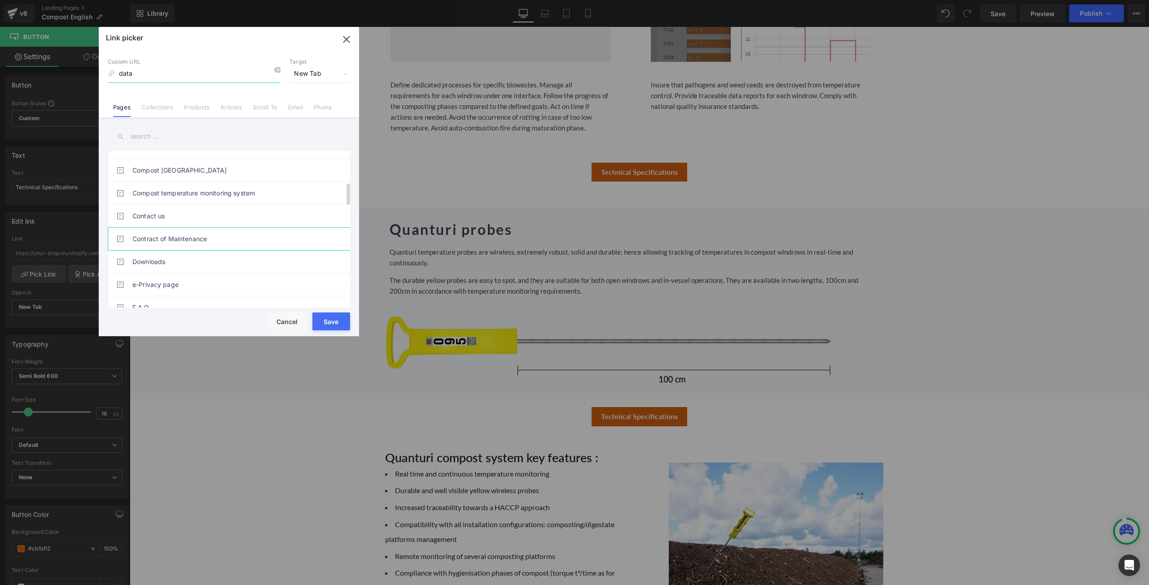
scroll to position [224, 0]
type input "d"
type input "f"
click at [347, 36] on icon "button" at bounding box center [346, 39] width 14 height 14
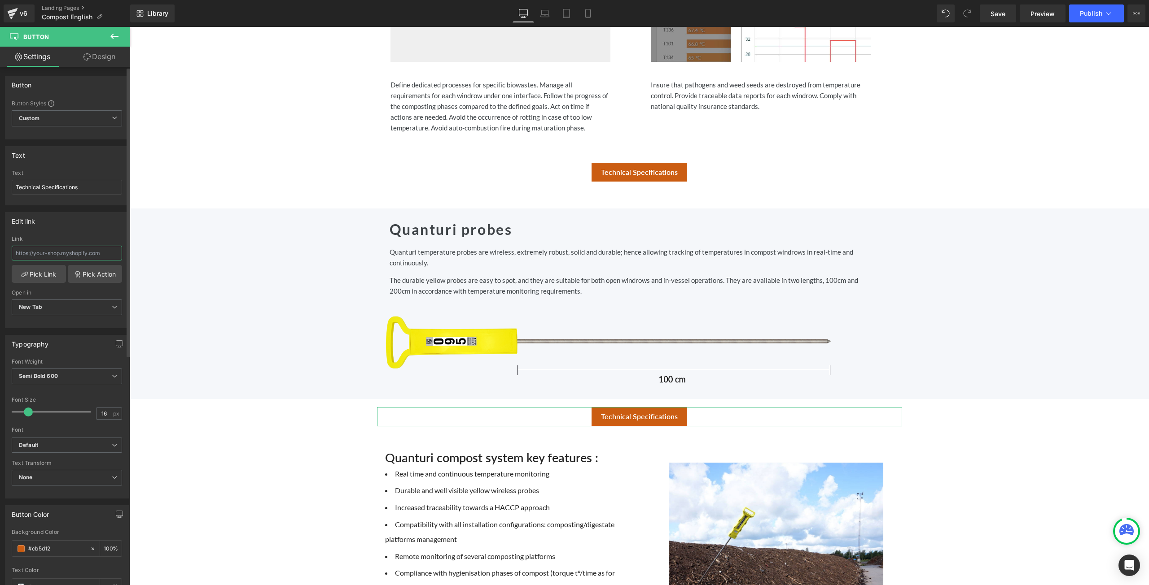
click at [71, 249] on input "text" at bounding box center [67, 253] width 110 height 15
paste input "https://cdn.shopify.com/s/files/1/0050/4456/8137/files/Datasheet_TangoXN_2024.p…"
type input "https://cdn.shopify.com/s/files/1/0050/4456/8137/files/Datasheet_TangoXN_2024.p…"
click at [93, 305] on span "New Tab" at bounding box center [67, 308] width 110 height 16
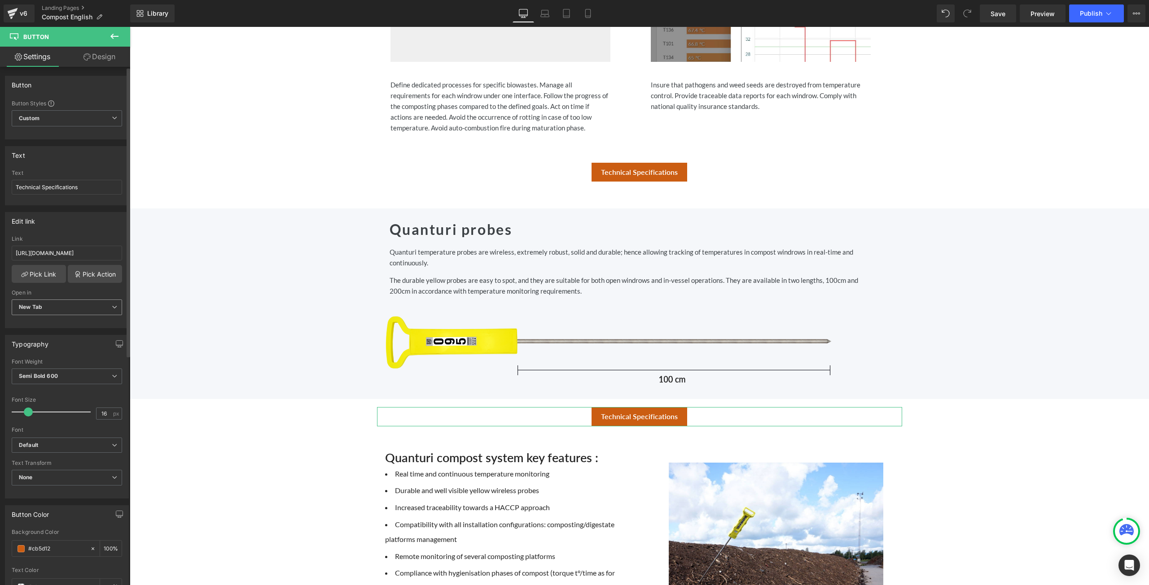
scroll to position [0, 0]
click at [92, 287] on div "https://cdn.shopify.com/s/files/1/0050/4456/8137/files/Datasheet_TangoXN_2024.p…" at bounding box center [64, 282] width 119 height 92
click at [83, 255] on input "https://cdn.shopify.com/s/files/1/0050/4456/8137/files/Datasheet_TangoXN_2024.p…" at bounding box center [67, 253] width 110 height 15
click at [102, 253] on input "https://cdn.shopify.com/s/files/1/0050/4456/8137/files/Datasheet_TangoXN_2024.p…" at bounding box center [67, 253] width 110 height 15
click at [115, 249] on input "https://cdn.shopify.com/s/files/1/0050/4456/8137/files/Datasheet_TangoXN_2024.p…" at bounding box center [67, 253] width 110 height 15
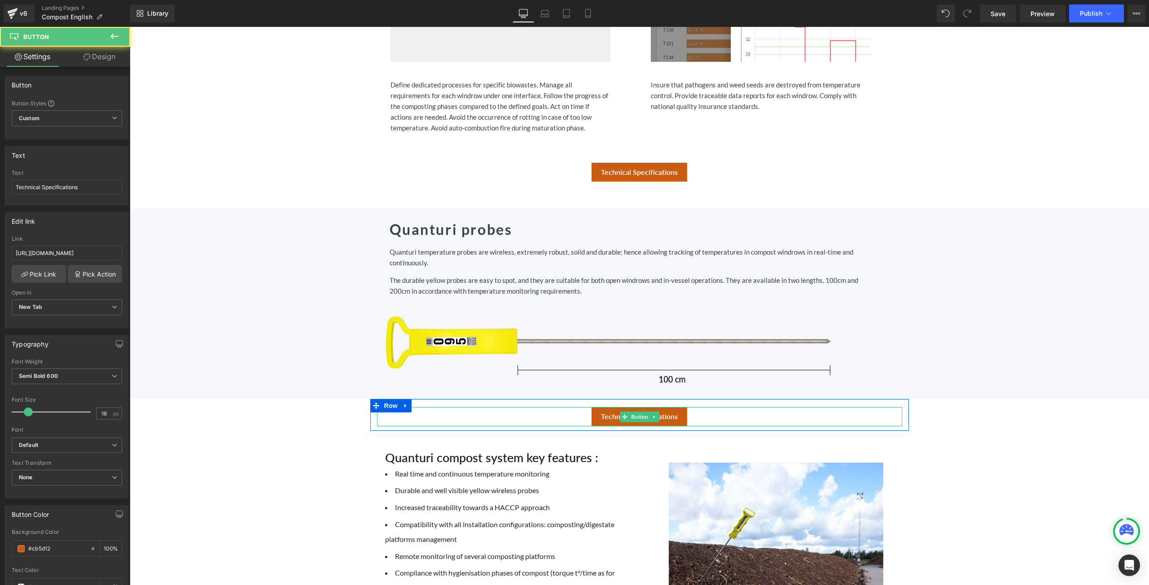
click at [721, 413] on div "Technical Specifications" at bounding box center [639, 416] width 525 height 19
click at [81, 246] on input "https://cdn.shopify.com/s/files/1/0050/4456/8137/files/Datasheet_TangoXN_2024.p…" at bounding box center [67, 253] width 110 height 15
click at [93, 258] on input "https://cdn.shopify.com/s/files/1/0050/4456/8137/files/Datasheet_TangoXN_2024.p…" at bounding box center [67, 253] width 110 height 15
click at [554, 415] on div "Technical Specifications" at bounding box center [639, 416] width 525 height 19
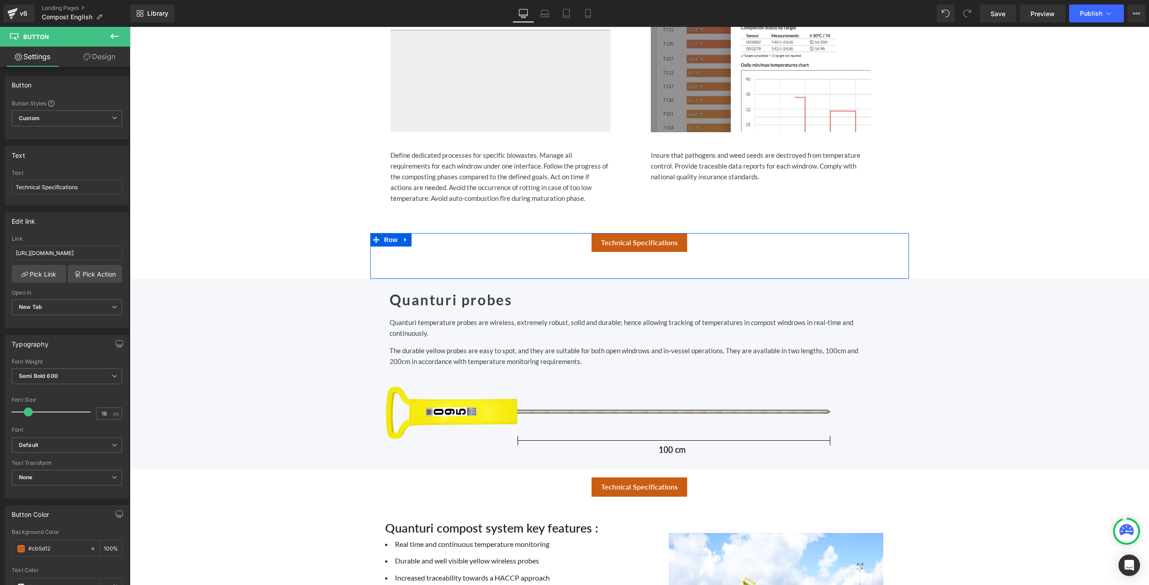
scroll to position [808, 0]
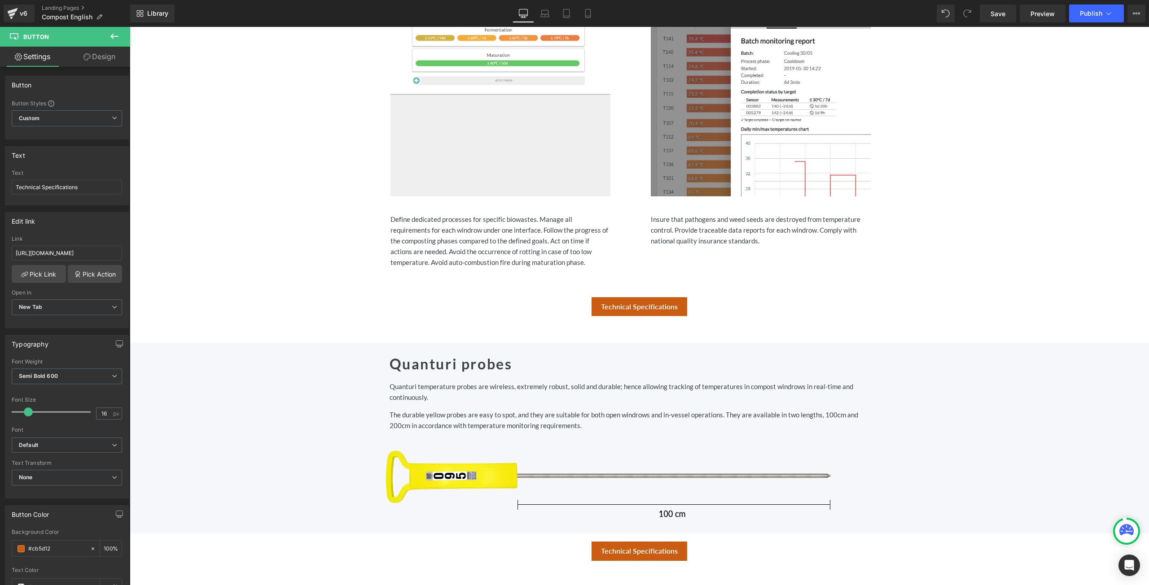
click at [700, 306] on div "Technical Specifications" at bounding box center [639, 306] width 525 height 19
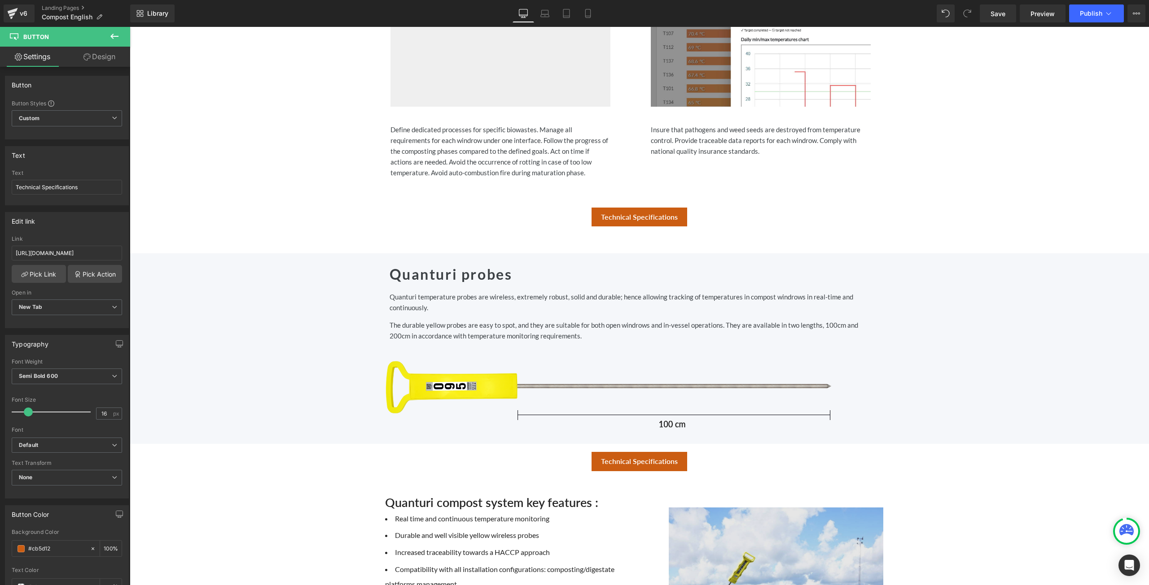
scroll to position [763, 0]
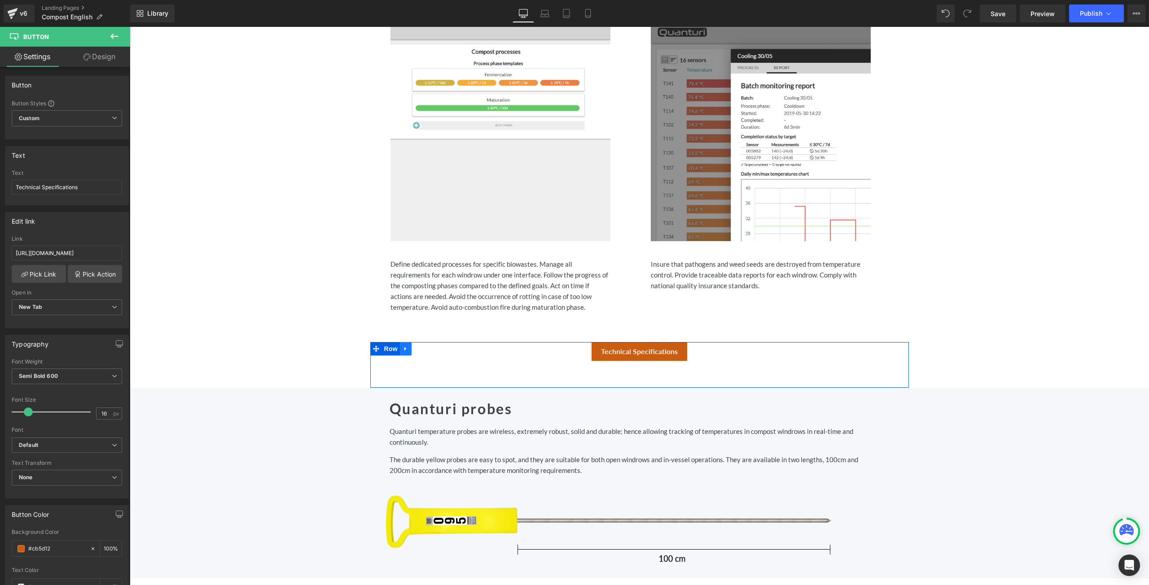
click at [405, 349] on icon at bounding box center [405, 348] width 6 height 7
click at [427, 346] on icon at bounding box center [429, 349] width 6 height 6
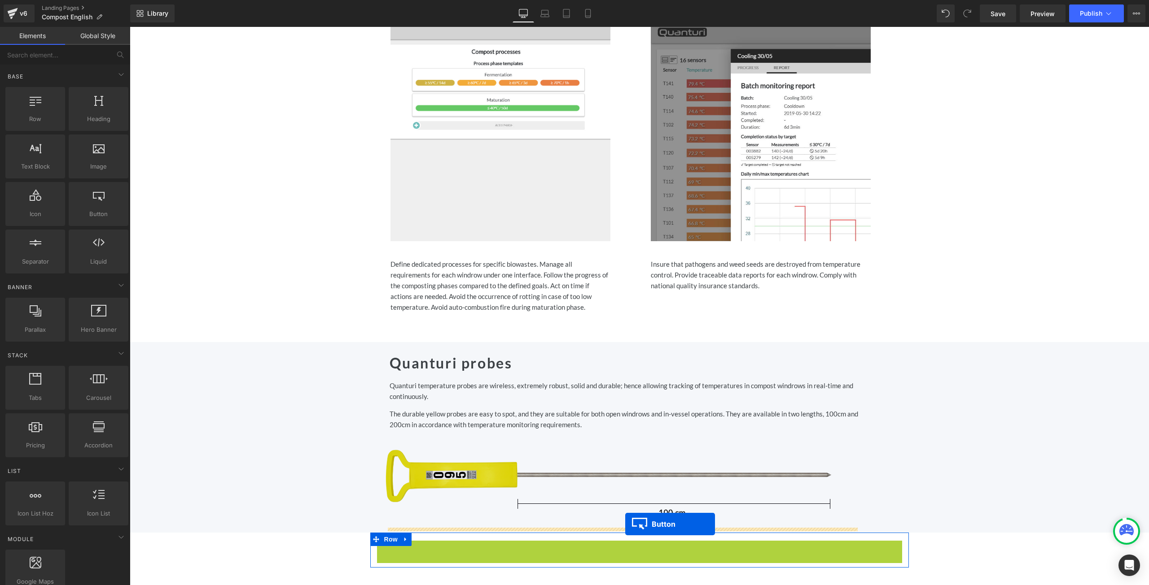
drag, startPoint x: 617, startPoint y: 548, endPoint x: 625, endPoint y: 524, distance: 25.0
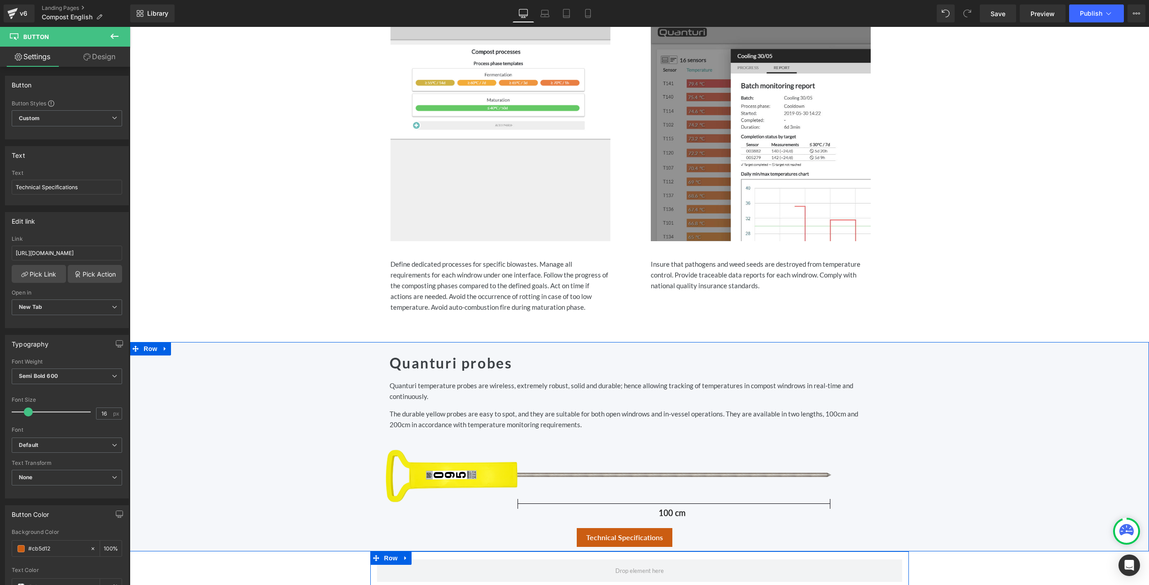
click at [997, 441] on div "Quanturi probes Heading Row Quanturi temperature probes are wireless, extremely…" at bounding box center [639, 447] width 1019 height 210
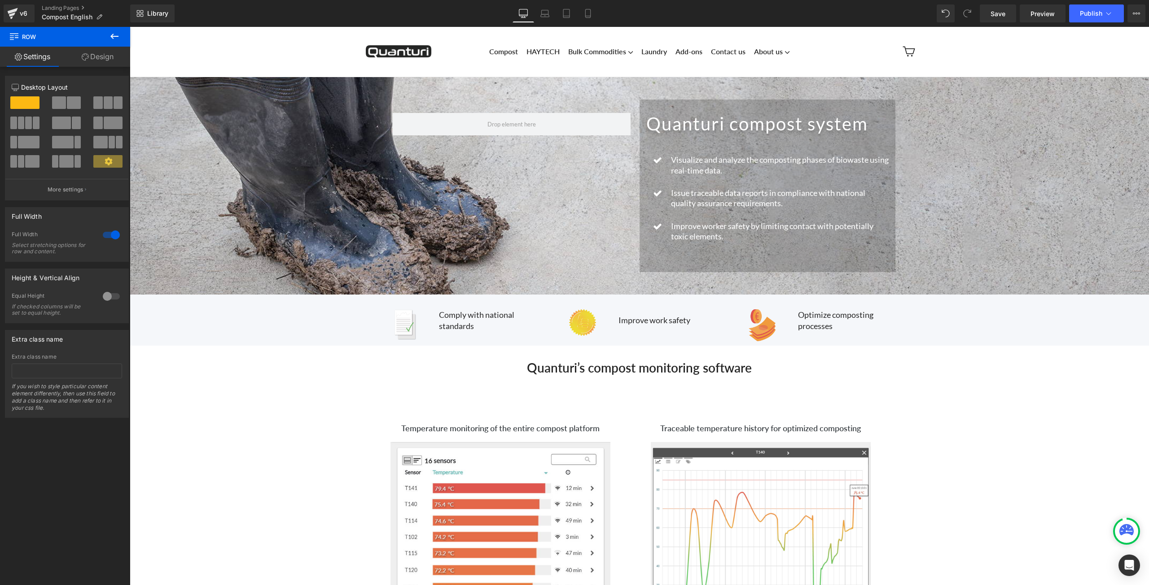
scroll to position [0, 0]
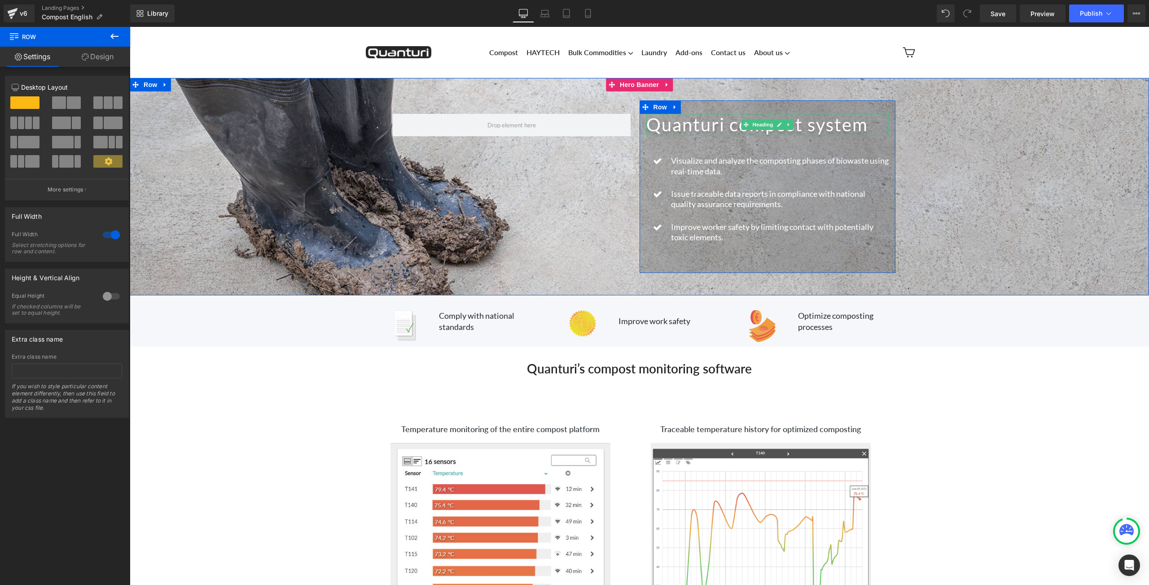
click at [869, 123] on h1 "Quanturi compost system" at bounding box center [767, 125] width 242 height 22
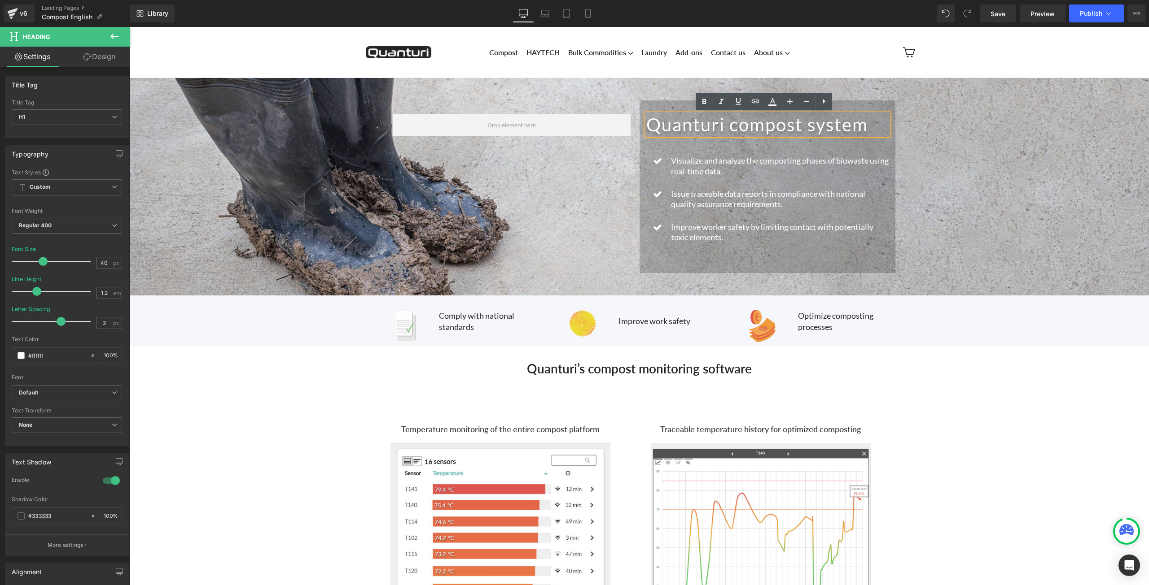
click at [873, 122] on h1 "Quanturi compost system" at bounding box center [767, 125] width 242 height 22
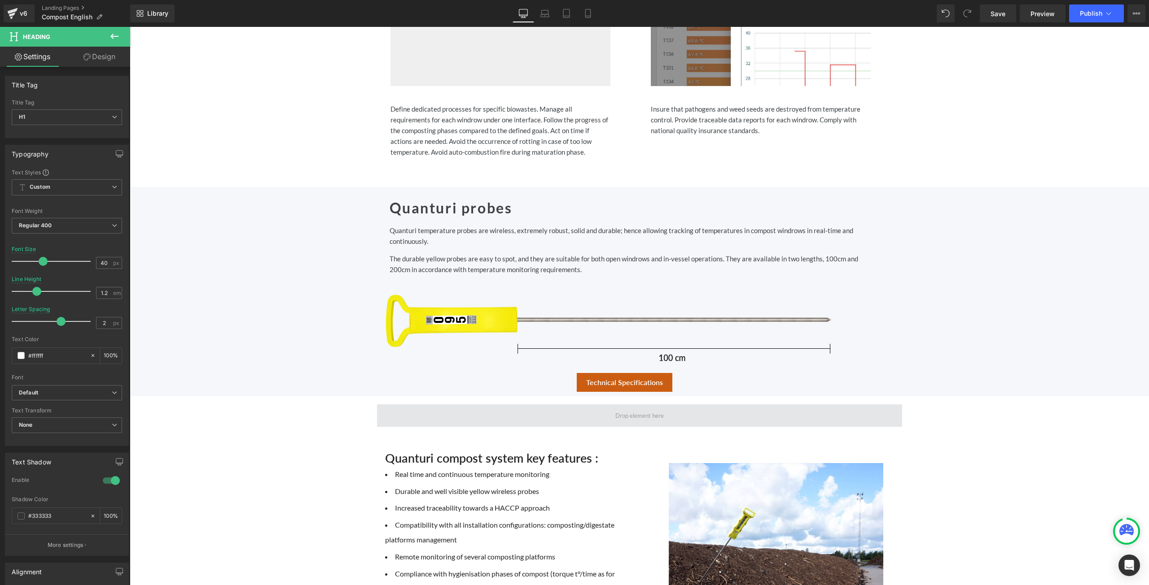
scroll to position [1032, 0]
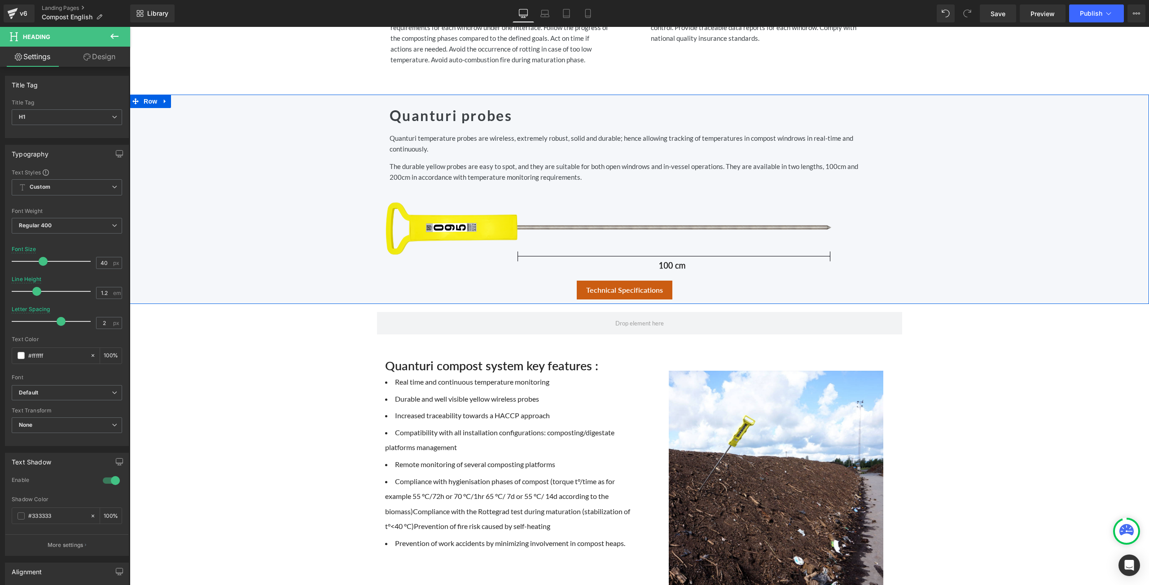
click at [163, 102] on icon at bounding box center [165, 101] width 6 height 7
click at [185, 102] on icon at bounding box center [188, 101] width 6 height 6
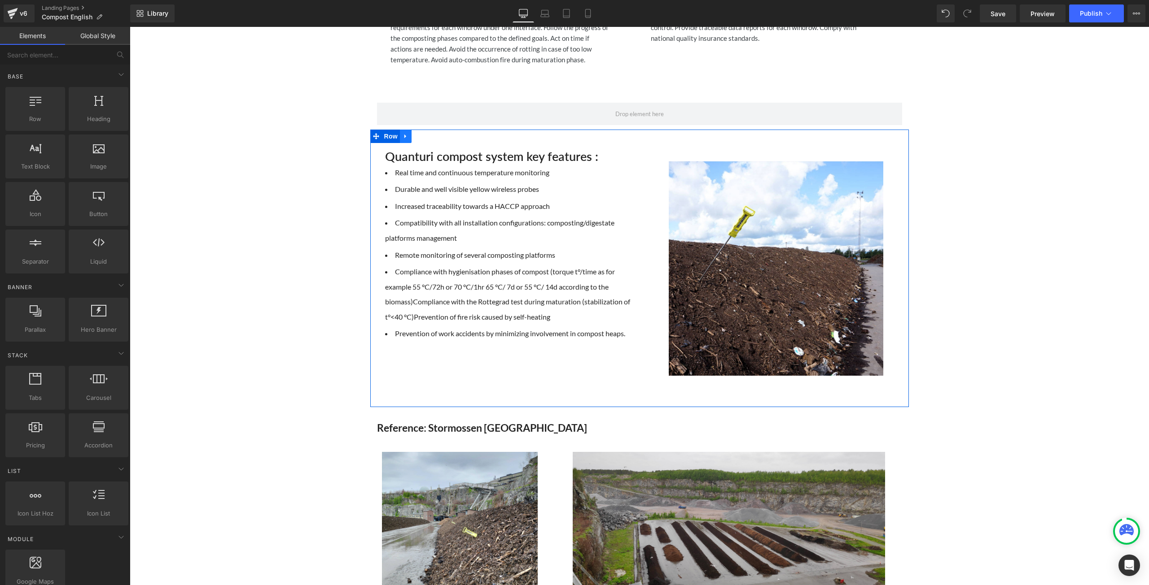
click at [405, 139] on icon at bounding box center [405, 136] width 6 height 7
click at [426, 133] on icon at bounding box center [429, 136] width 6 height 6
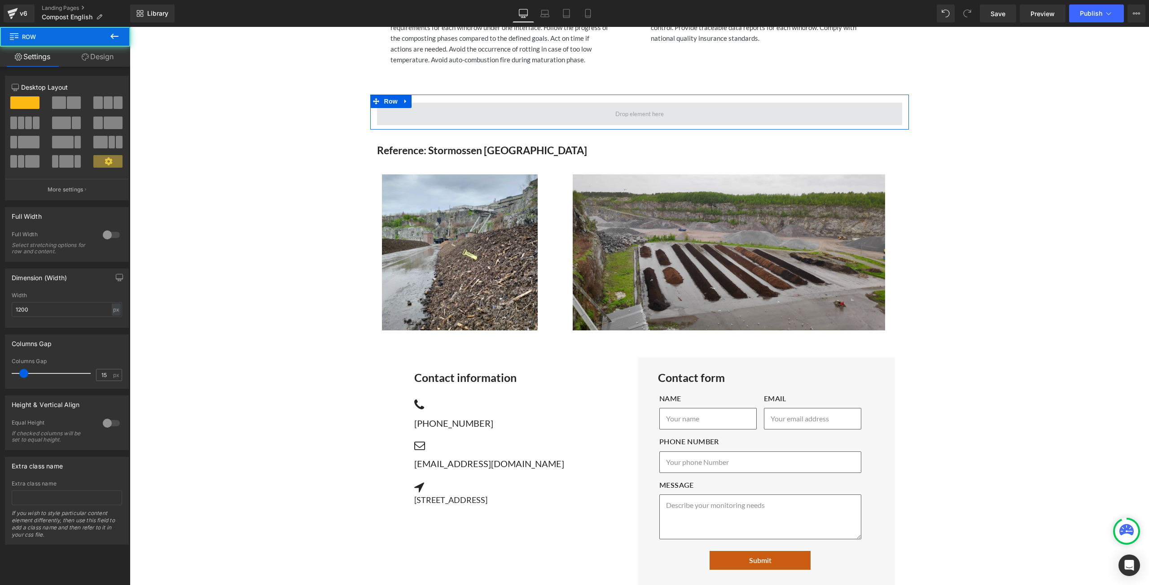
click at [576, 109] on span at bounding box center [639, 114] width 525 height 22
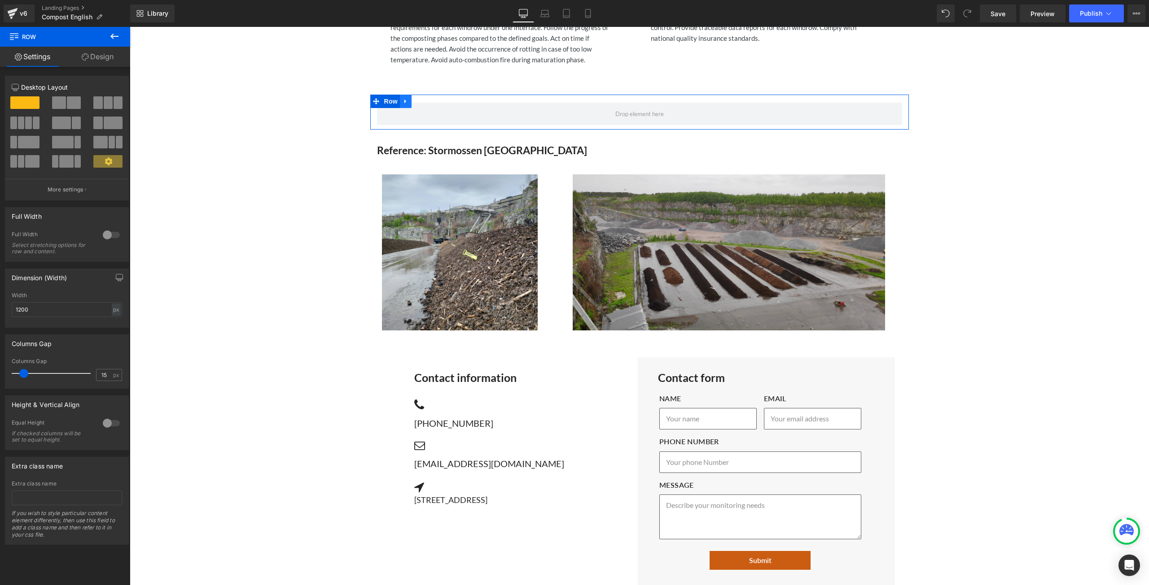
click at [404, 104] on icon at bounding box center [405, 101] width 6 height 7
click at [427, 101] on icon at bounding box center [429, 101] width 6 height 6
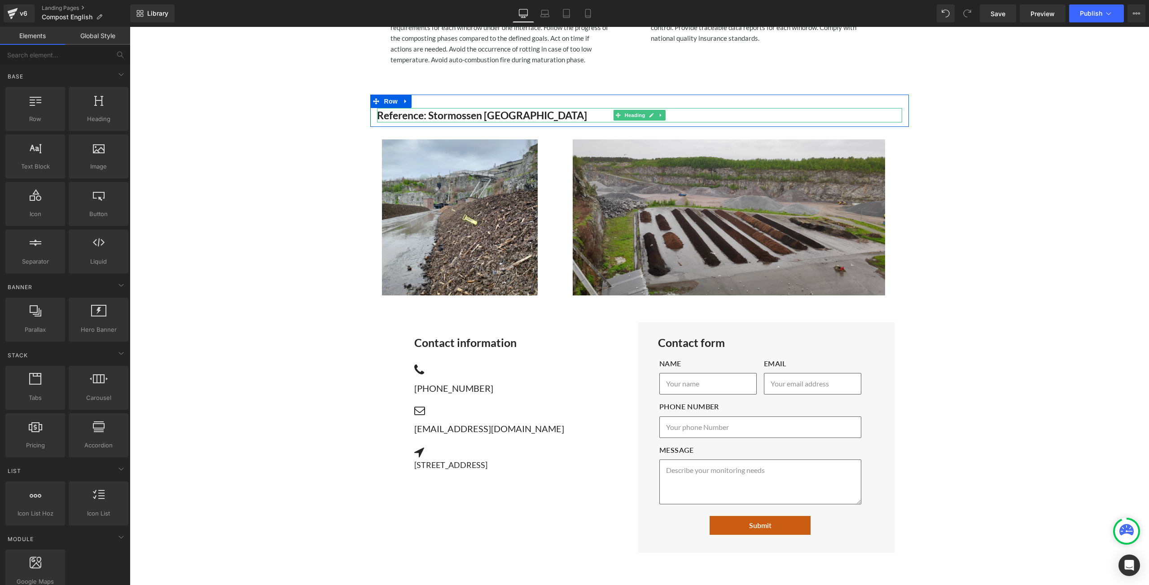
click at [481, 114] on span "Reference: Stormossen [GEOGRAPHIC_DATA]" at bounding box center [482, 115] width 210 height 13
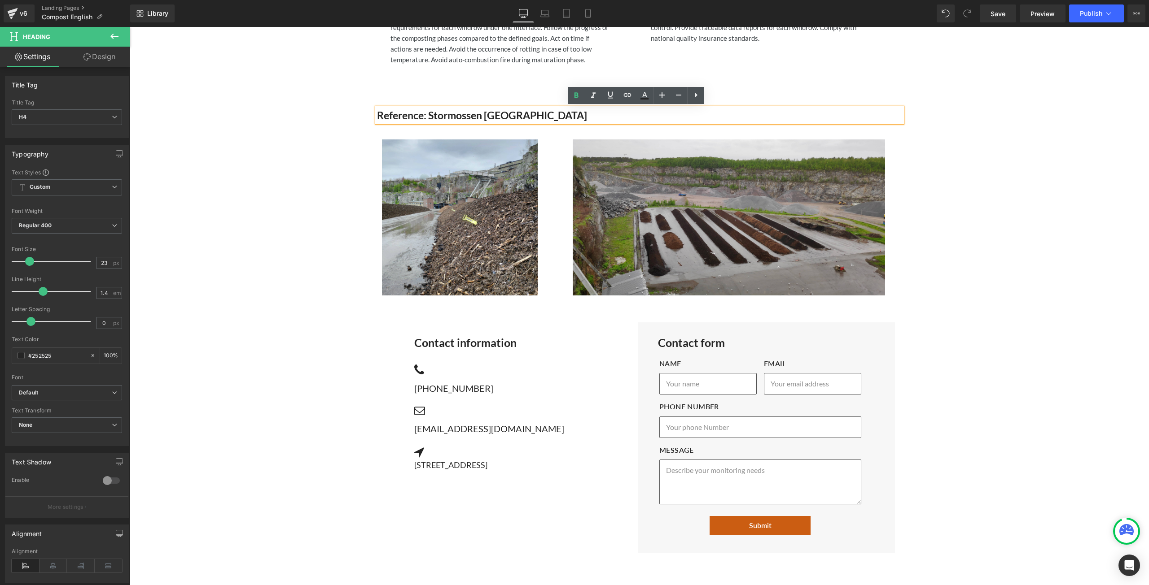
click at [548, 112] on h4 "Reference: Stormossen [GEOGRAPHIC_DATA]" at bounding box center [639, 115] width 525 height 14
drag, startPoint x: 529, startPoint y: 114, endPoint x: 374, endPoint y: 112, distance: 155.2
click at [377, 112] on h4 "Reference: Stormossen [GEOGRAPHIC_DATA]" at bounding box center [639, 115] width 525 height 14
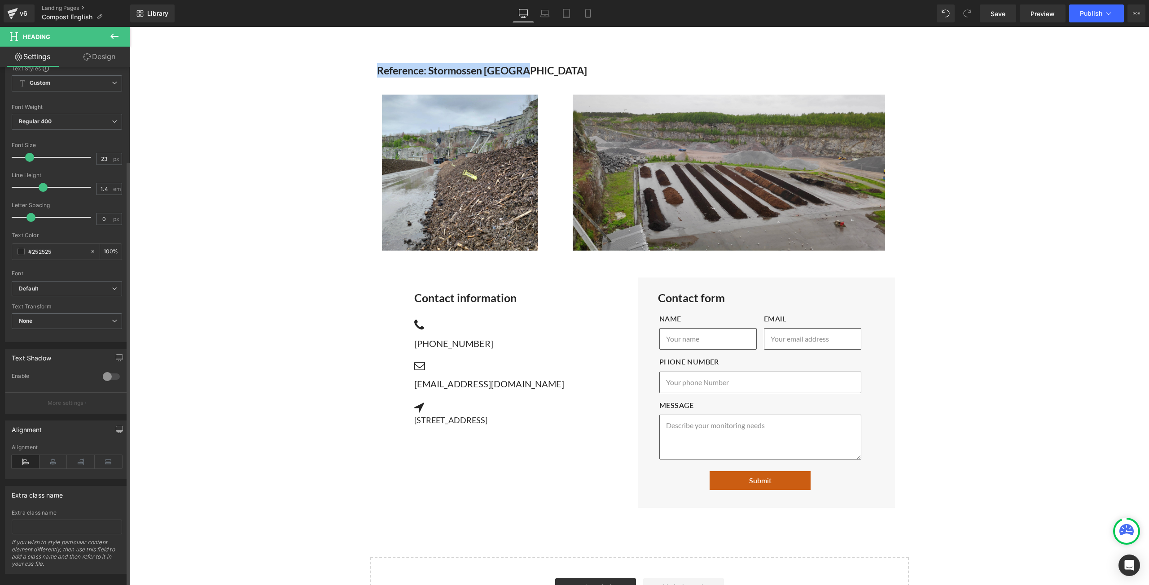
scroll to position [114, 0]
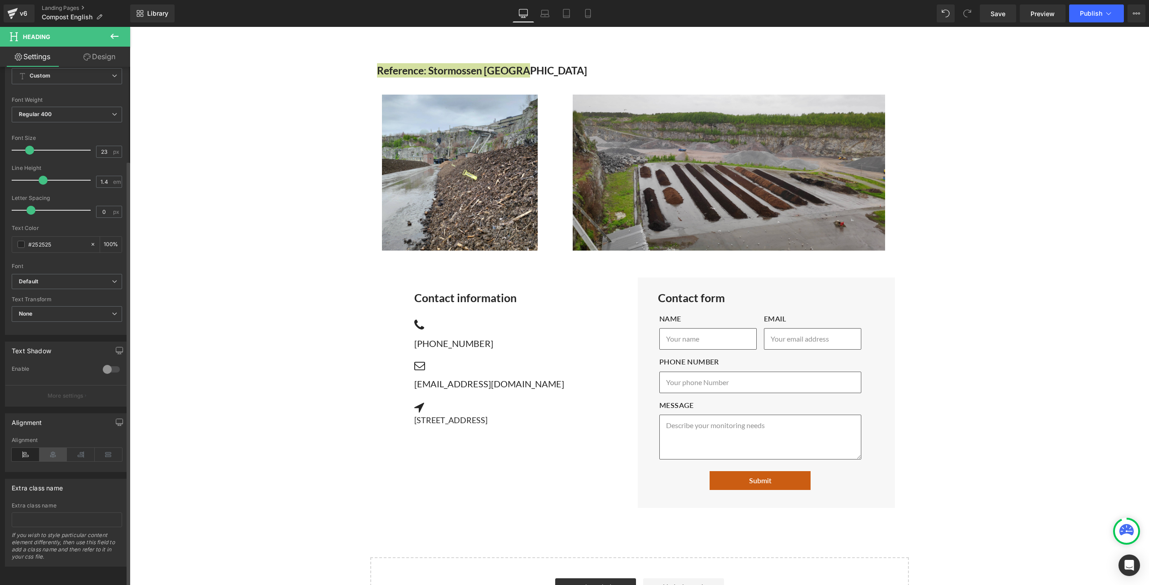
click at [54, 449] on icon at bounding box center [53, 454] width 28 height 13
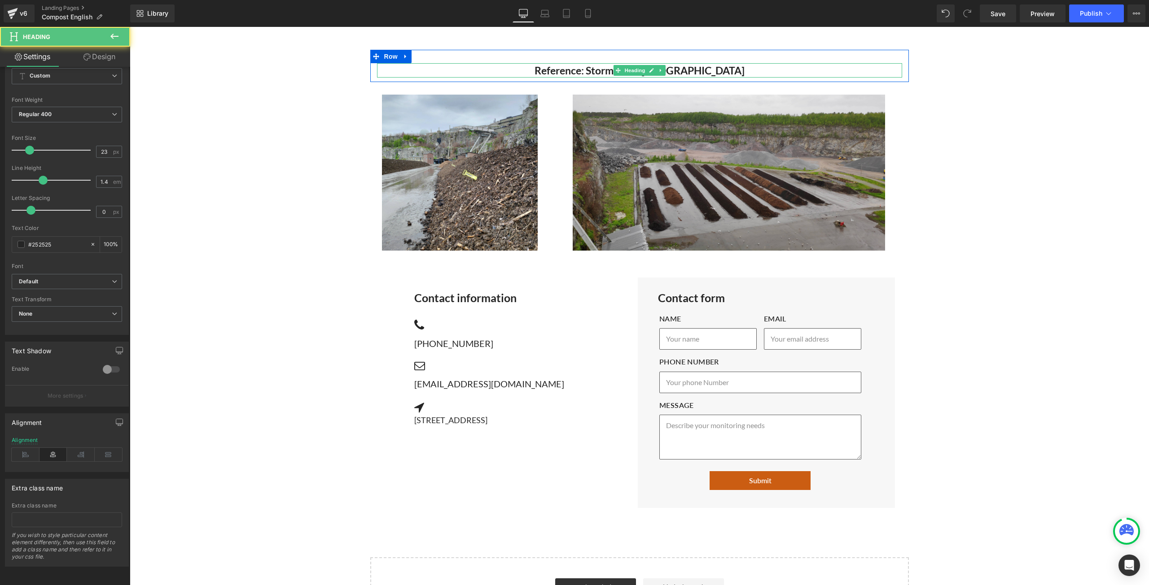
click at [669, 70] on span "Reference: Stormossen Finland" at bounding box center [639, 70] width 210 height 13
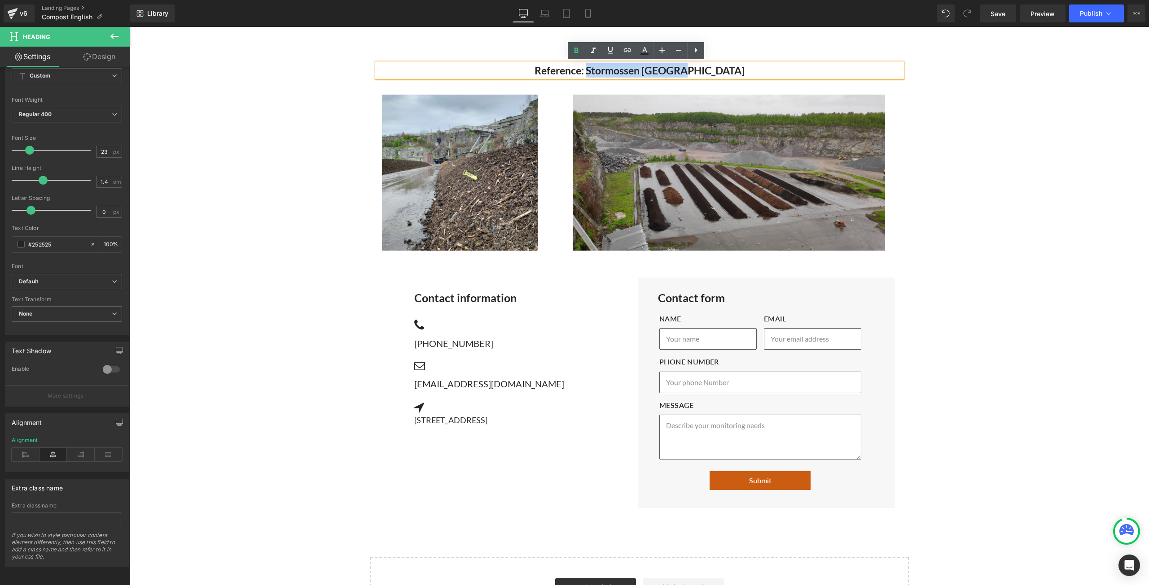
drag, startPoint x: 709, startPoint y: 71, endPoint x: 618, endPoint y: 70, distance: 90.6
click at [618, 70] on h4 "Reference: Stormossen Finland" at bounding box center [639, 70] width 525 height 14
copy span "Stormossen Finland"
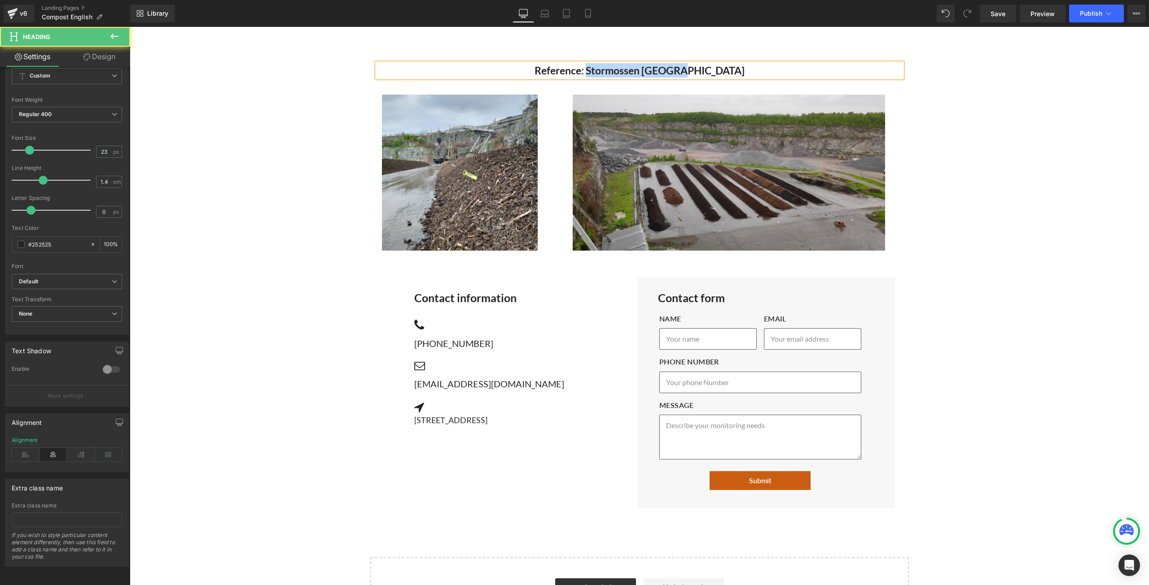
click at [718, 69] on h4 "Reference: Stormossen Finland" at bounding box center [639, 70] width 525 height 14
click at [737, 70] on h4 "Reference: Stormossen Finland" at bounding box center [639, 70] width 525 height 14
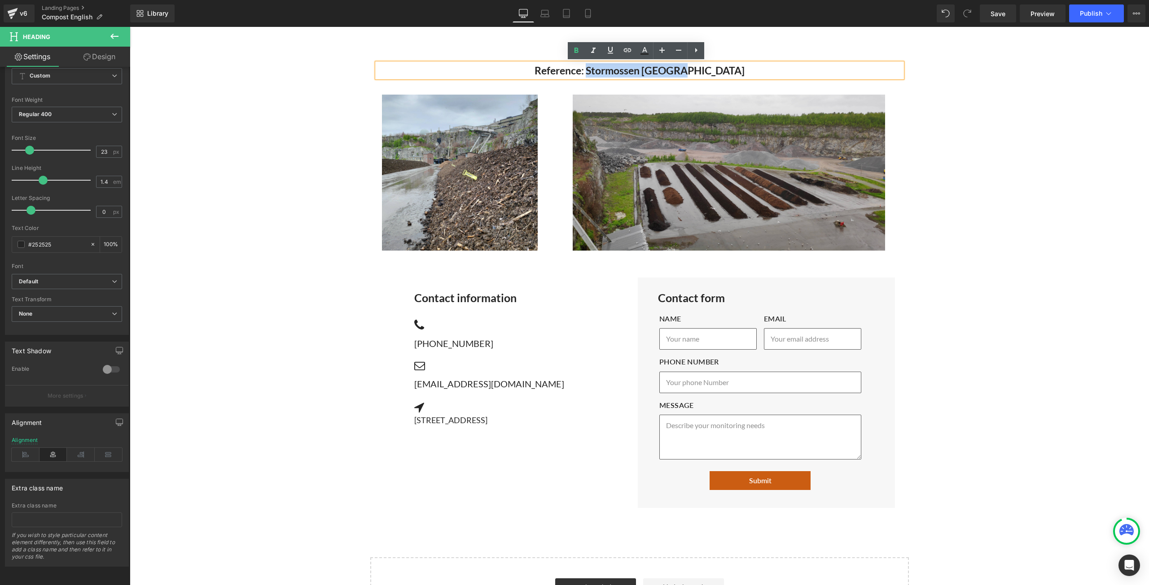
drag, startPoint x: 728, startPoint y: 70, endPoint x: 618, endPoint y: 71, distance: 109.9
click at [618, 71] on h4 "Reference: Stormossen [GEOGRAPHIC_DATA]" at bounding box center [639, 70] width 525 height 14
click at [627, 48] on icon at bounding box center [627, 50] width 11 height 11
click at [657, 93] on input "text" at bounding box center [686, 90] width 138 height 22
paste input "https://www.stormossen.fi/en/frontpage/"
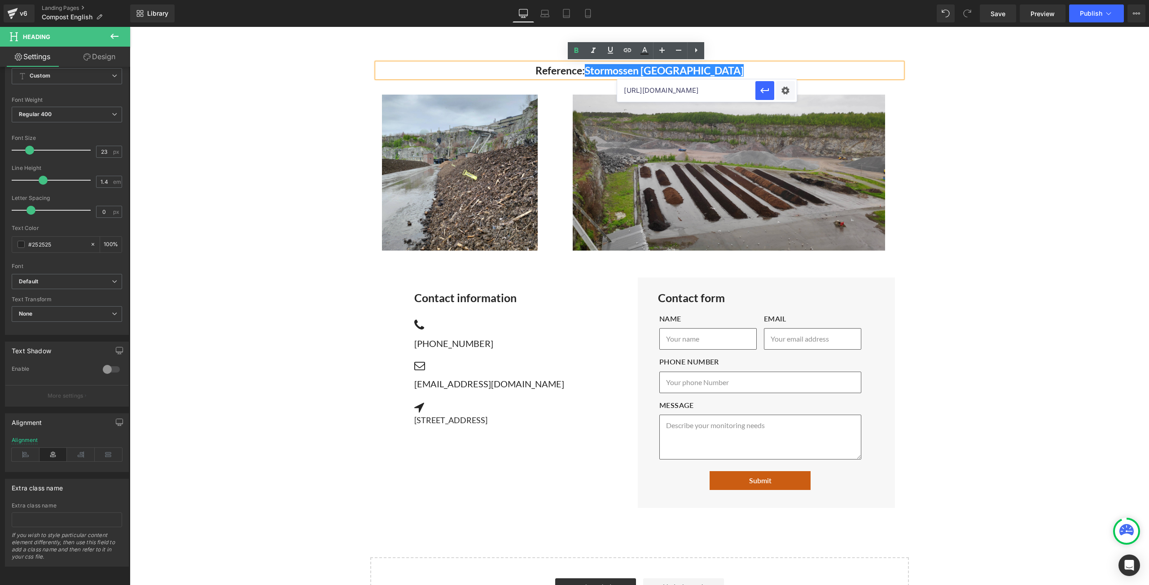
scroll to position [0, 11]
type input "https://www.stormossen.fi/en/frontpage/"
click at [761, 91] on icon "button" at bounding box center [764, 90] width 9 height 5
click at [732, 63] on div "Reference: Stormossen Finland" at bounding box center [639, 70] width 525 height 14
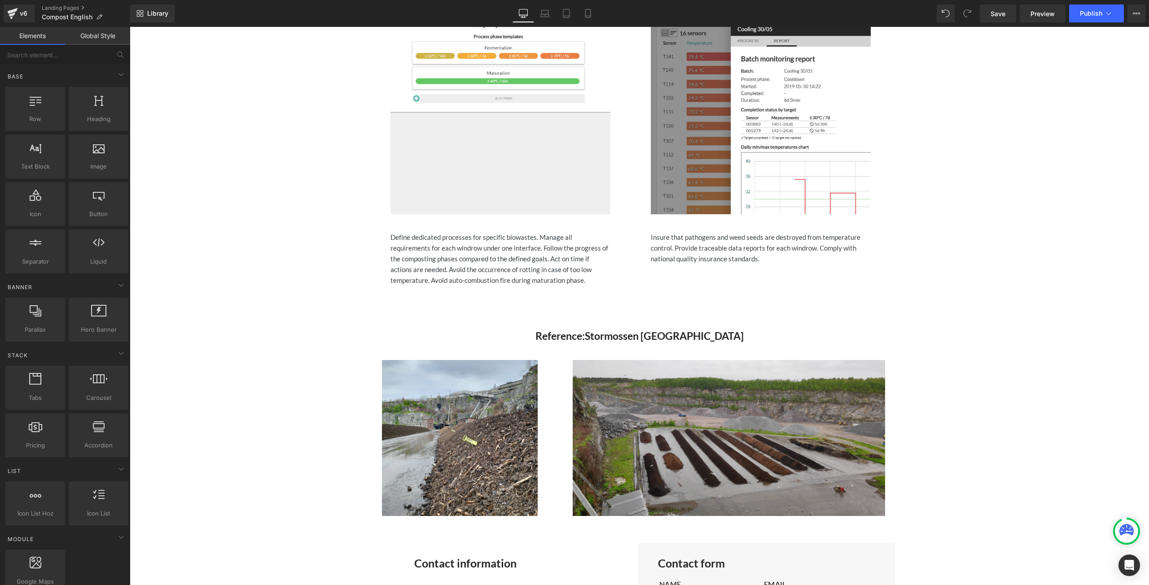
scroll to position [808, 0]
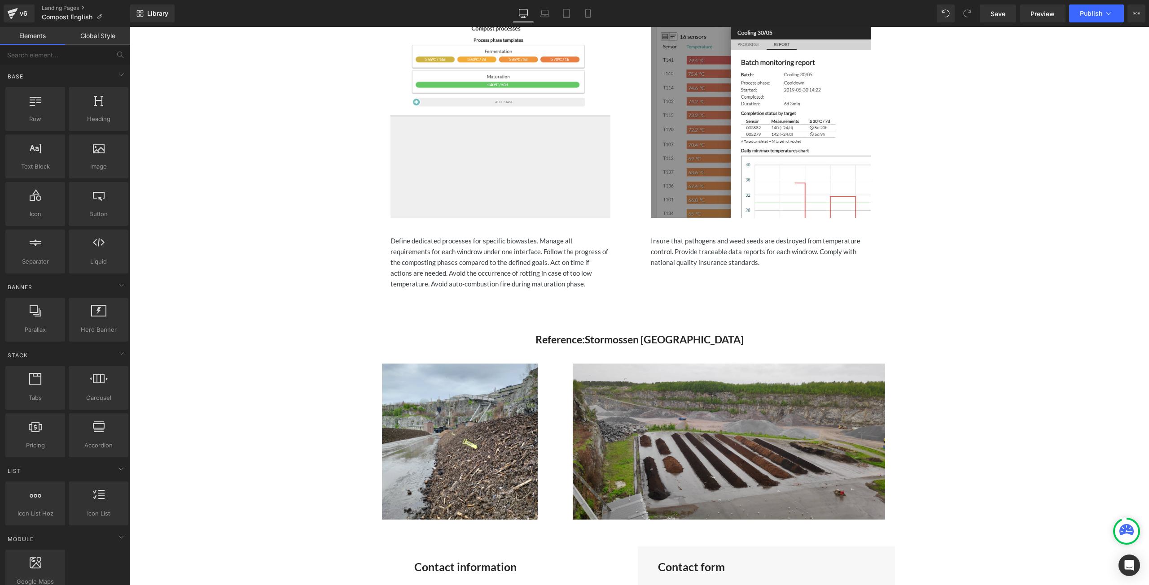
click at [732, 340] on h4 "Reference: Stormossen Finland" at bounding box center [639, 339] width 525 height 14
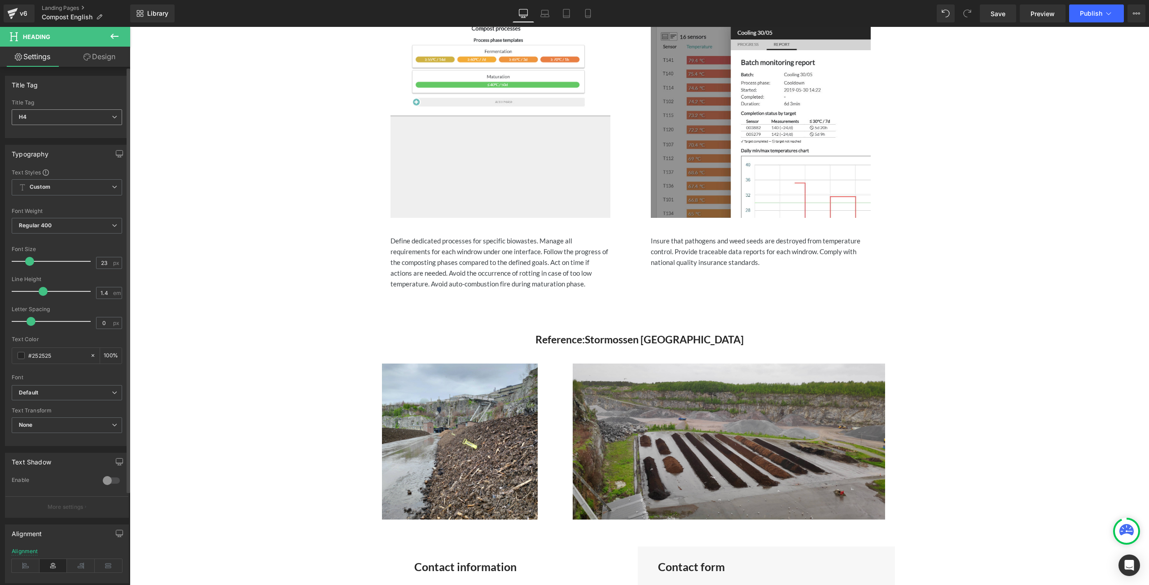
click at [87, 114] on span "H4" at bounding box center [67, 117] width 110 height 16
click at [63, 153] on li "H3" at bounding box center [67, 159] width 111 height 13
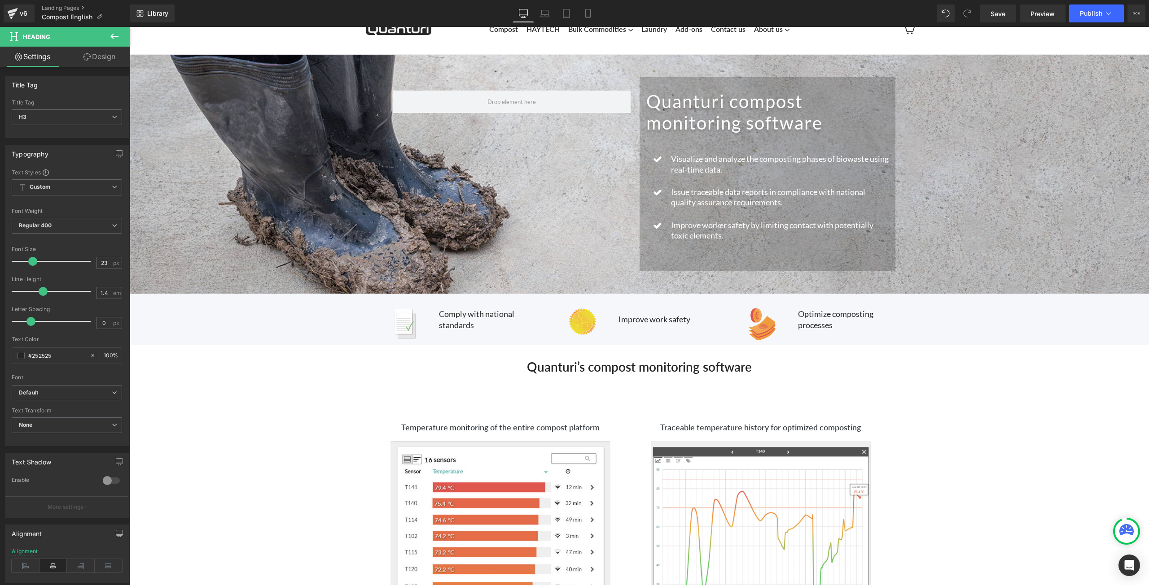
scroll to position [0, 0]
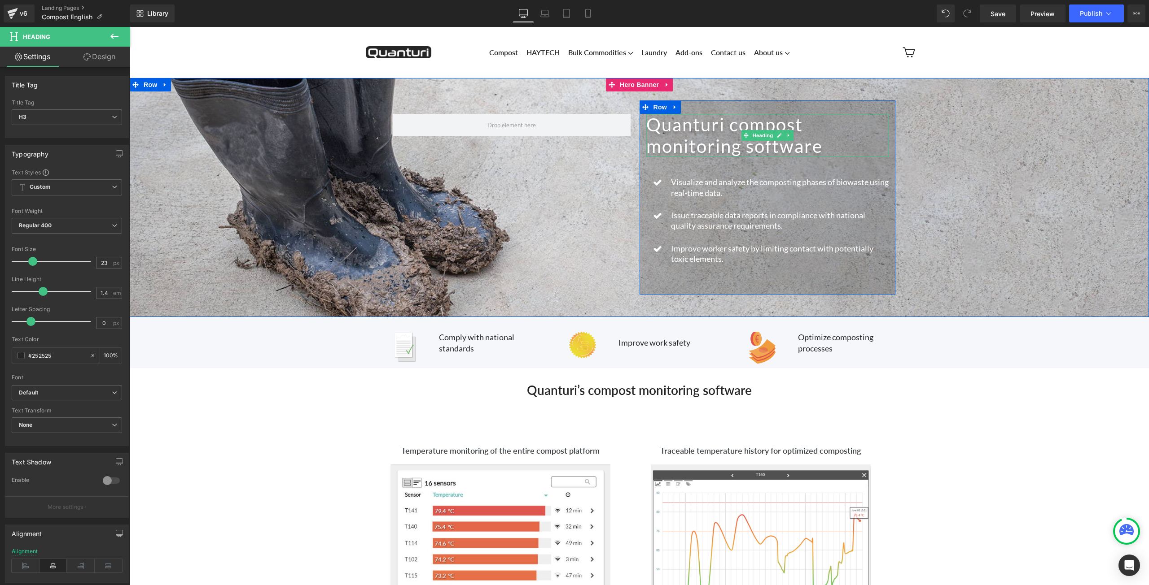
click at [837, 129] on h1 "Quanturi compost monitoring software" at bounding box center [767, 135] width 242 height 43
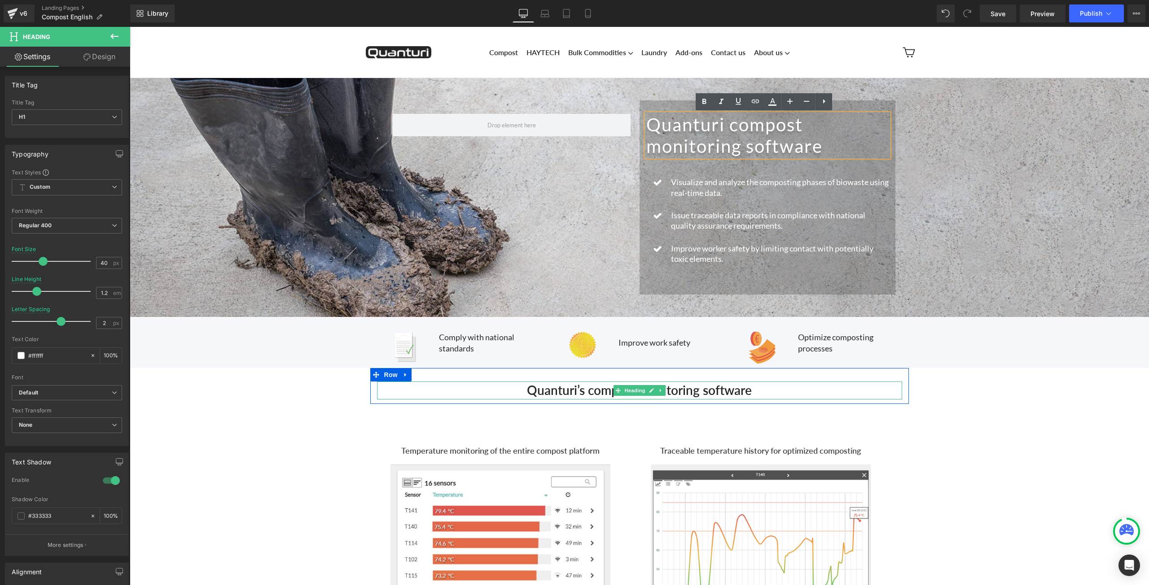
click at [514, 389] on h2 "Quanturi’s compost monitoring software" at bounding box center [639, 390] width 525 height 17
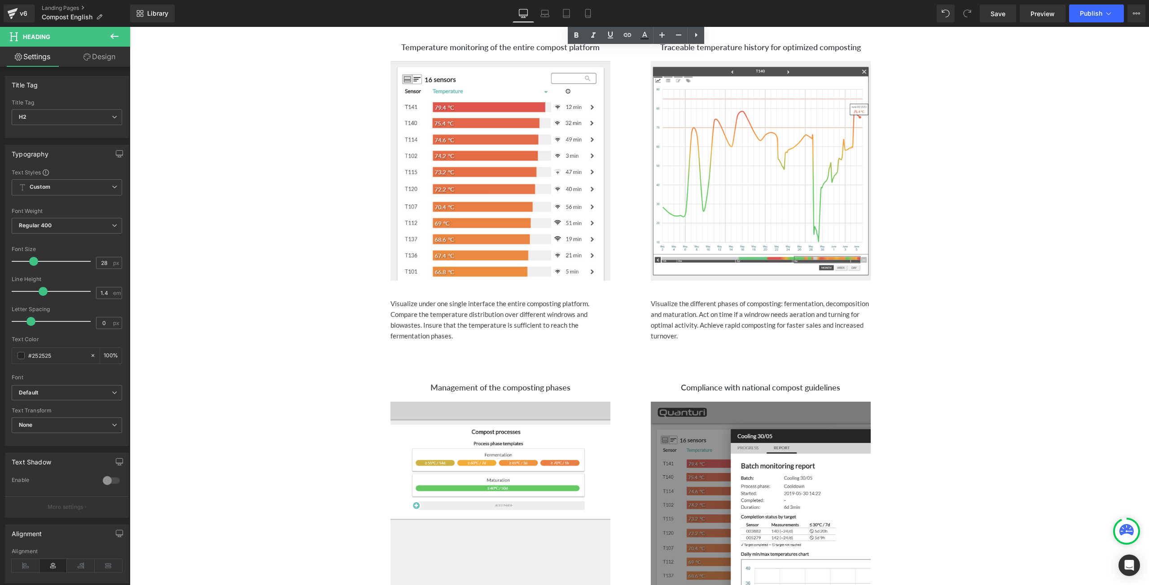
scroll to position [224, 0]
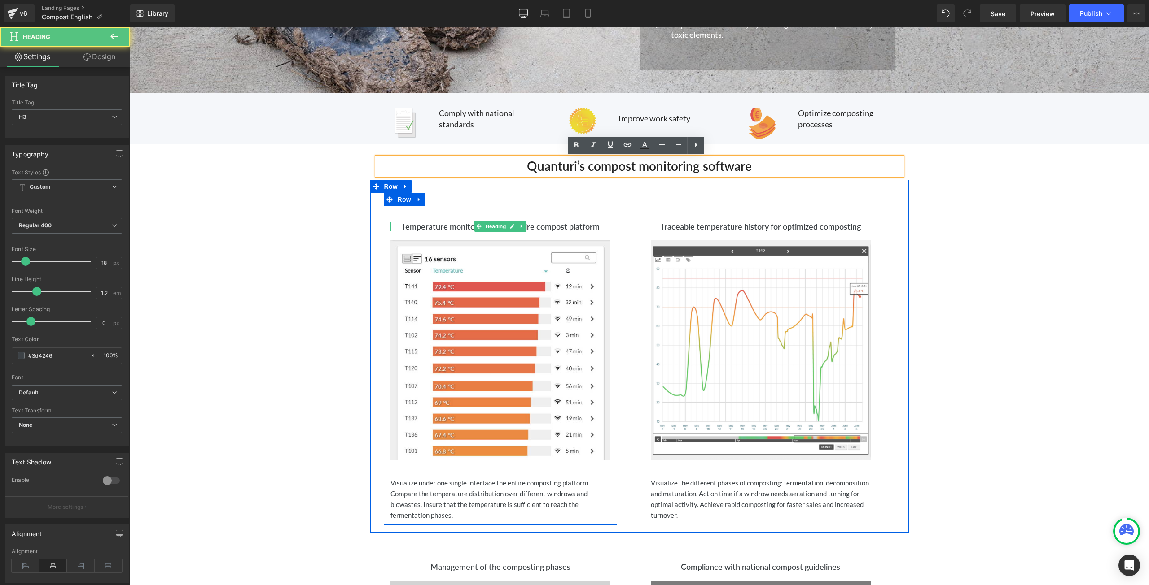
click at [598, 224] on h3 "Temperature monitoring of the entire compost platform" at bounding box center [500, 227] width 220 height 10
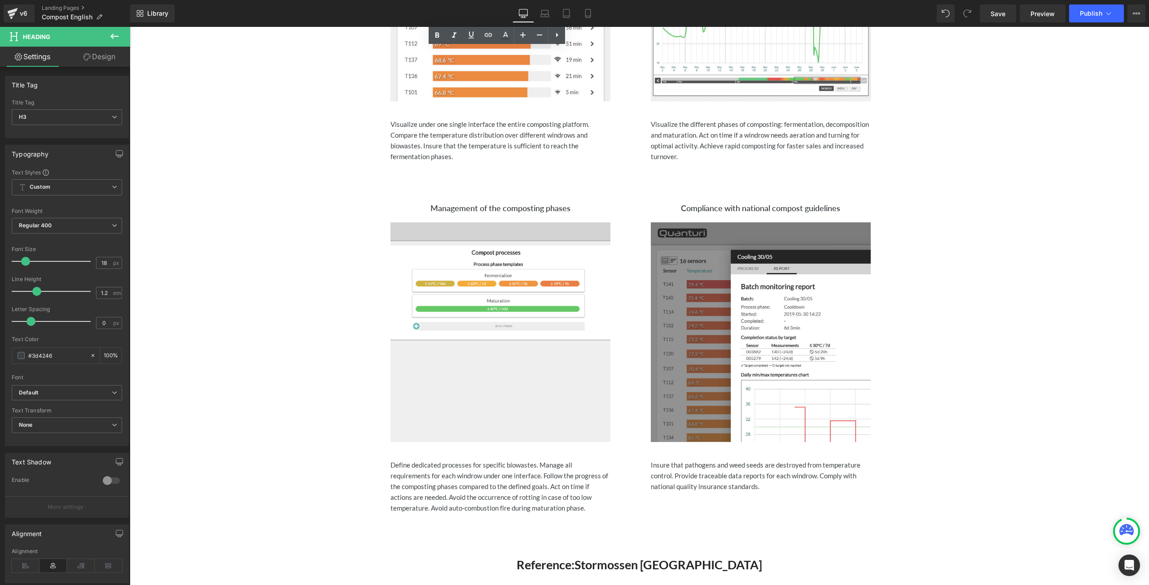
scroll to position [763, 0]
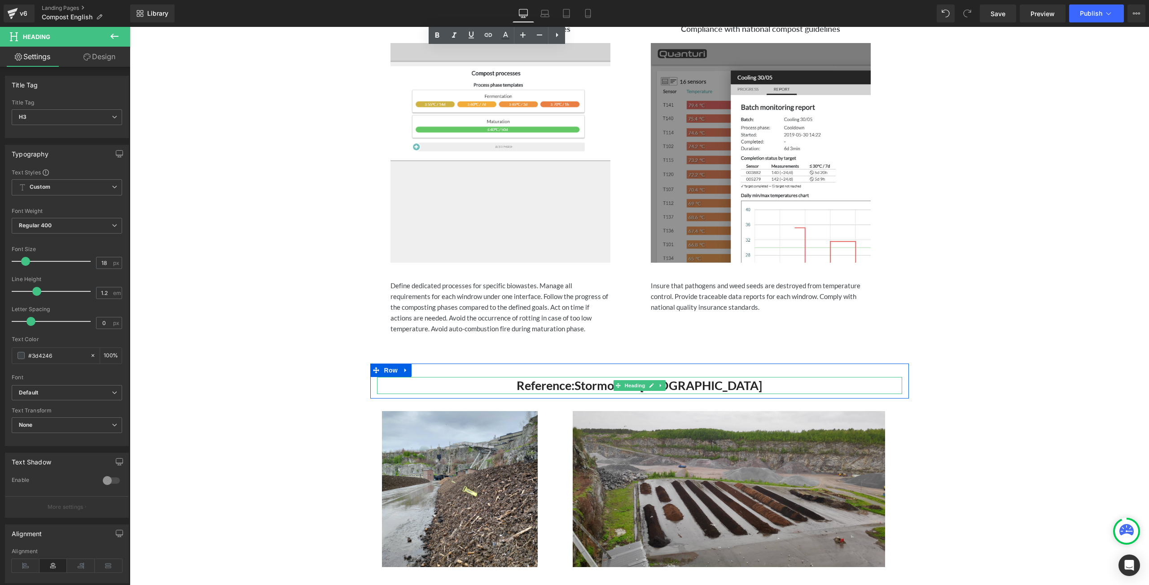
click at [545, 387] on h3 "Reference: Stormossen Finland" at bounding box center [639, 385] width 525 height 17
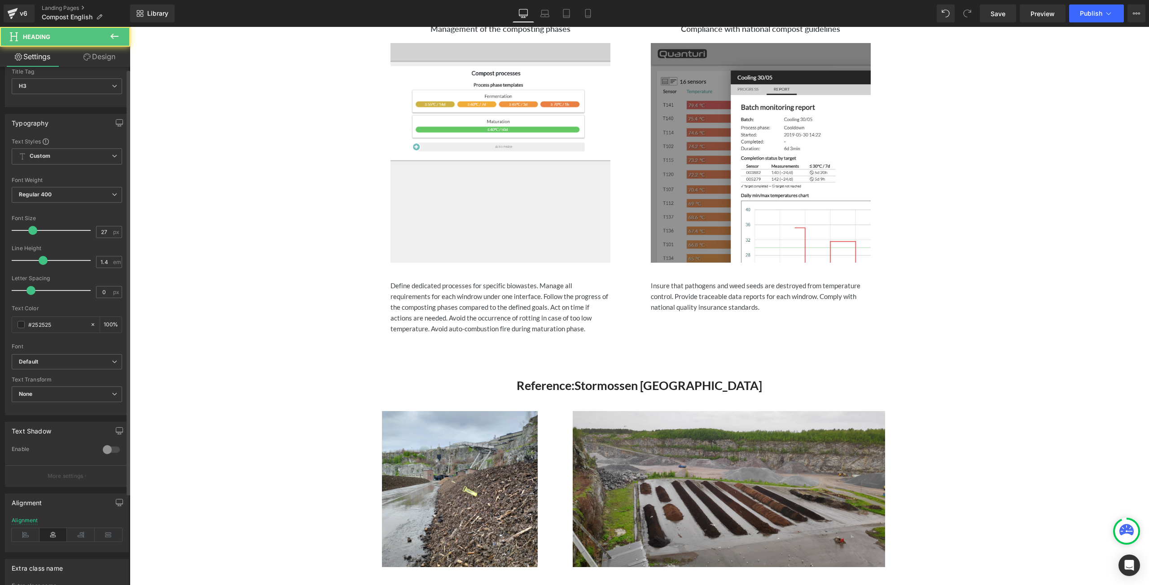
scroll to position [114, 0]
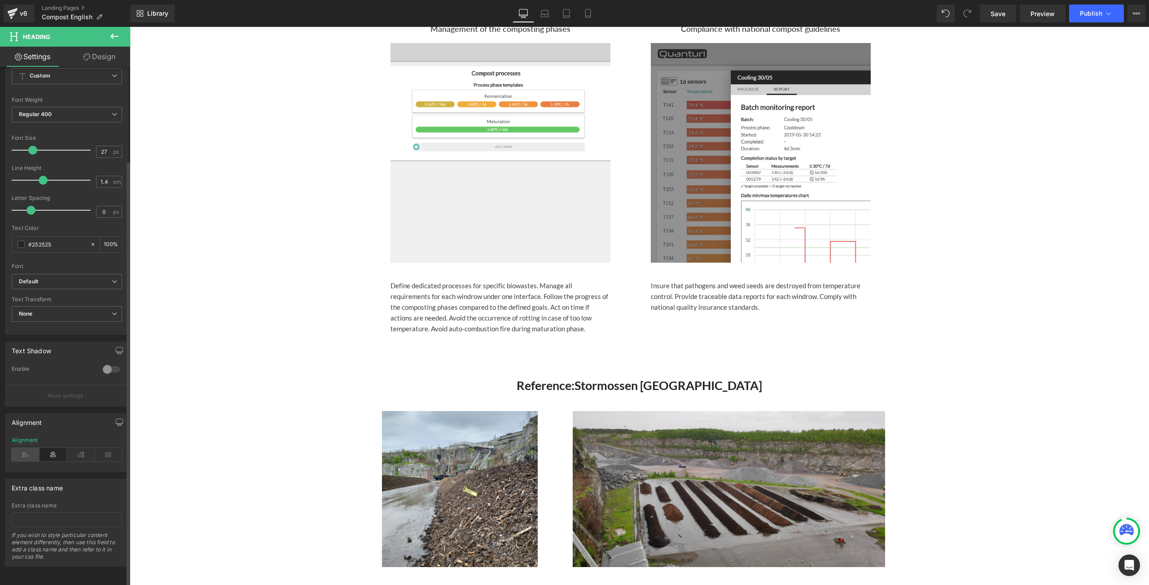
click at [27, 451] on icon at bounding box center [26, 454] width 28 height 13
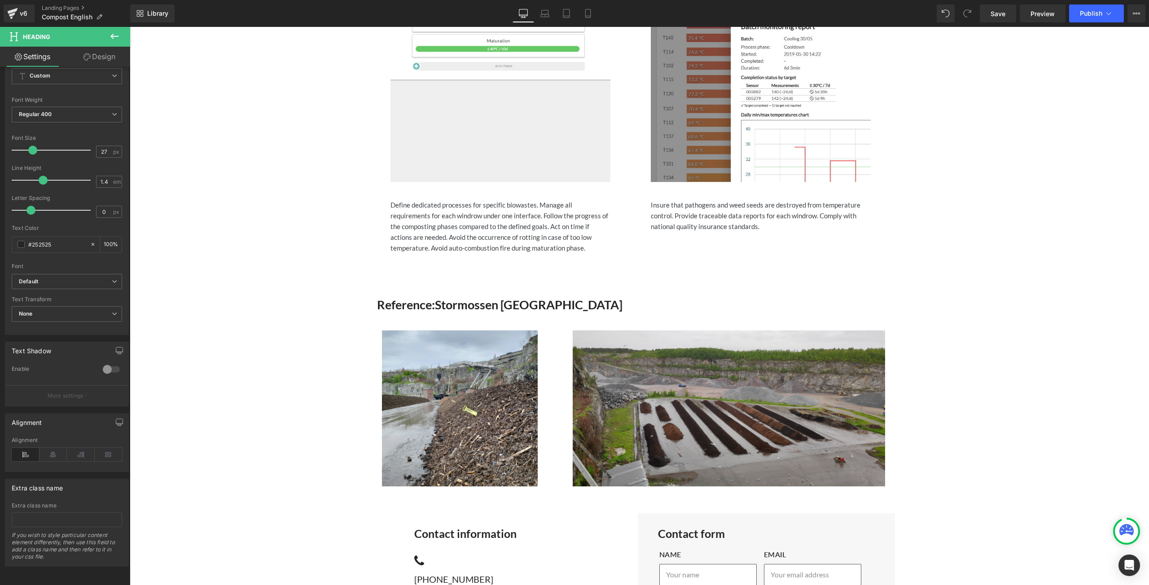
scroll to position [942, 0]
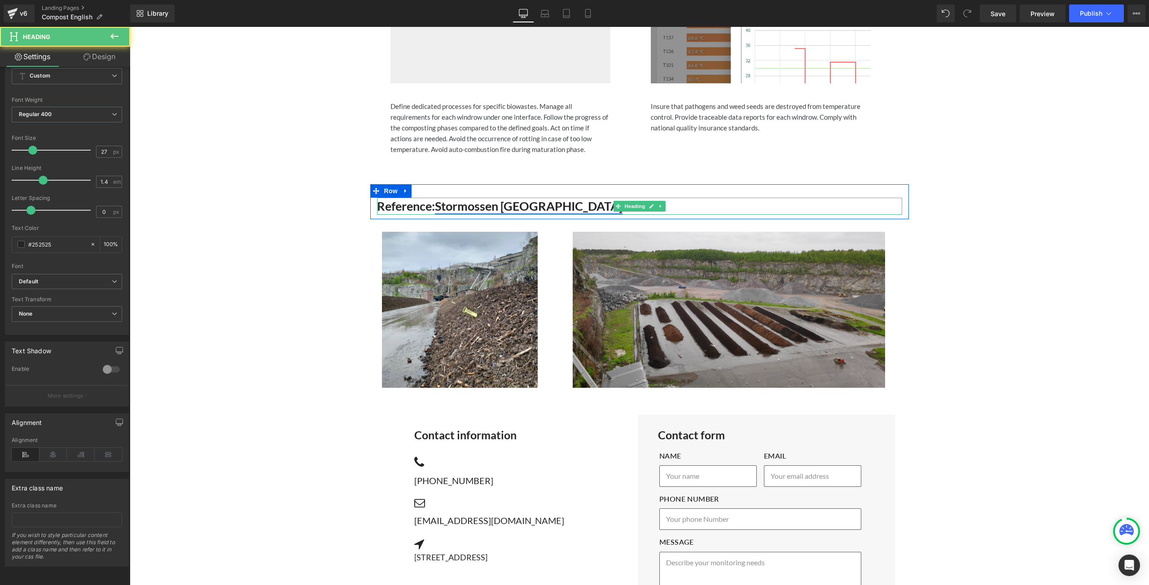
click at [534, 204] on link "Stormossen Finland" at bounding box center [529, 206] width 188 height 15
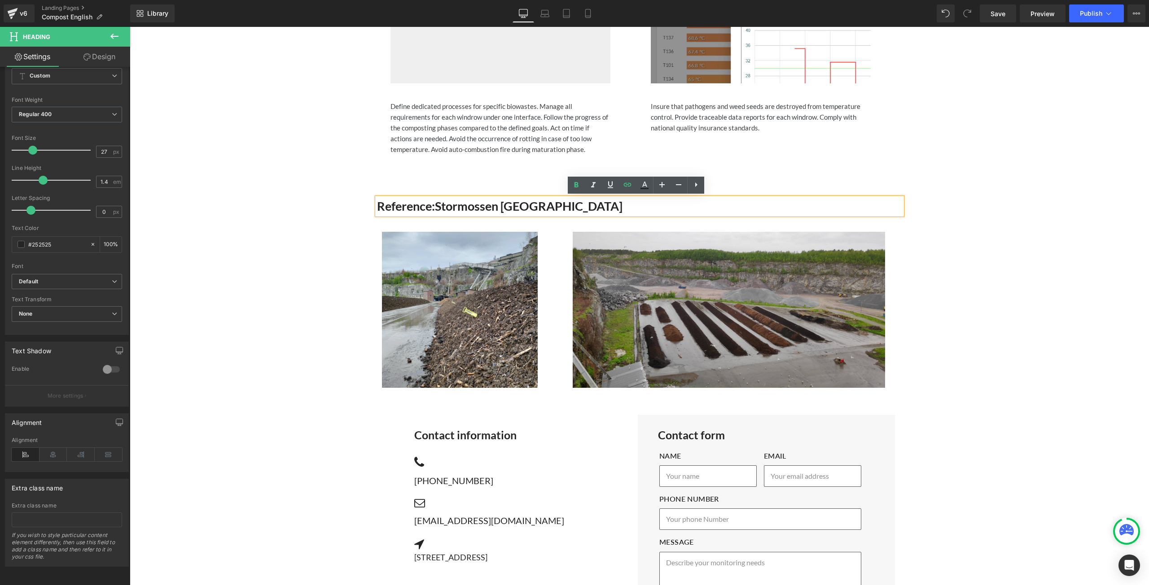
click at [561, 203] on h3 "Reference: Stormossen Finland" at bounding box center [639, 206] width 525 height 17
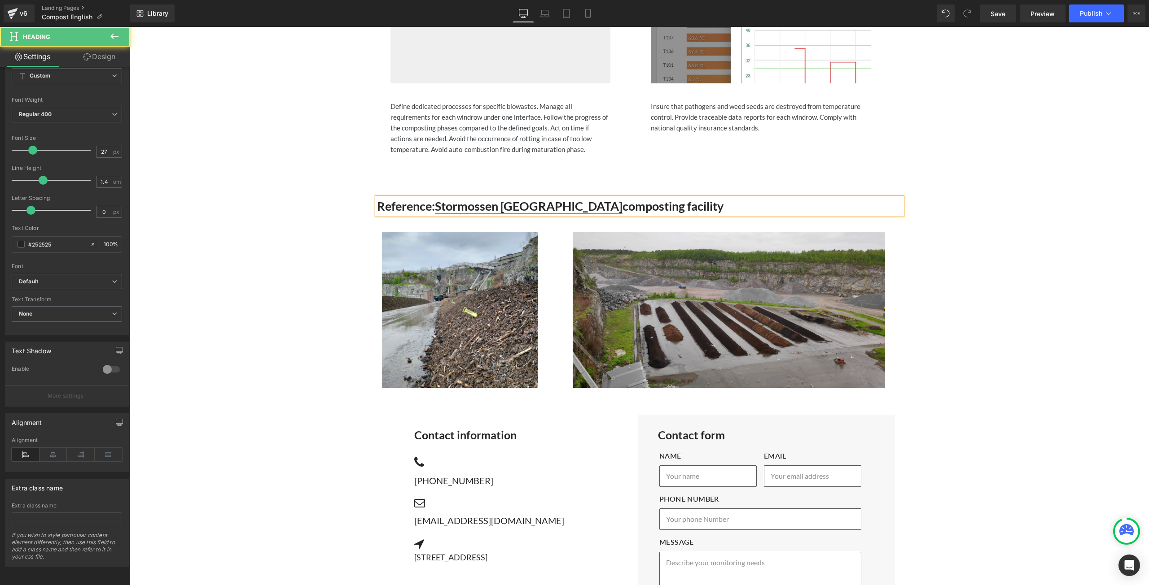
click at [493, 210] on link "Stormossen Finland" at bounding box center [529, 206] width 188 height 15
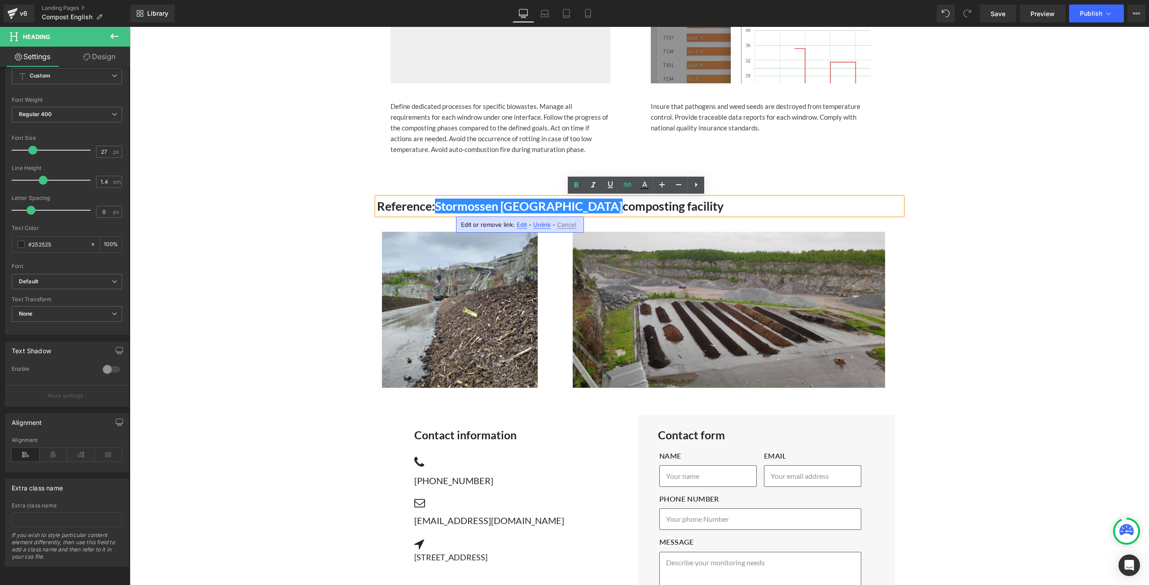
click at [520, 227] on span "Edit" at bounding box center [521, 225] width 10 height 8
click at [548, 226] on input "https://www.stormossen.fi/en/frontpage/" at bounding box center [512, 228] width 138 height 22
click at [645, 206] on span "Reference: Stormossen Finland composting facility" at bounding box center [550, 206] width 346 height 15
drag, startPoint x: 650, startPoint y: 209, endPoint x: 436, endPoint y: 203, distance: 214.1
click at [436, 203] on h3 "Reference: Stormossen Finland composting facility" at bounding box center [639, 206] width 525 height 17
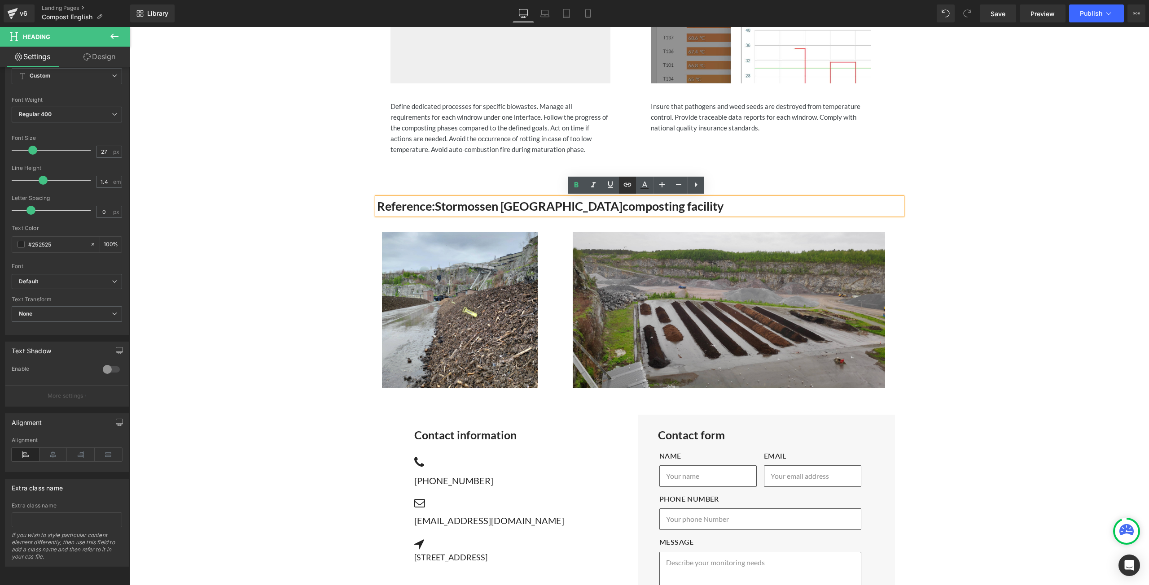
click at [628, 182] on icon at bounding box center [627, 184] width 11 height 11
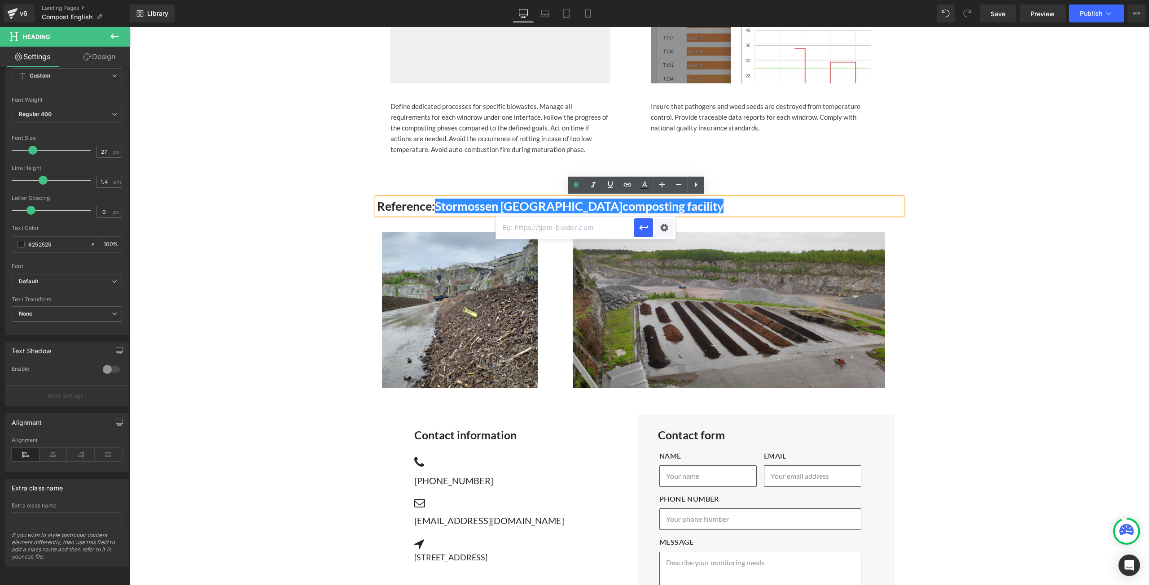
click at [585, 232] on input "text" at bounding box center [565, 228] width 138 height 22
paste input "https://www.stormossen.fi/en/frontpage/"
type input "https://www.stormossen.fi/en/frontpage/"
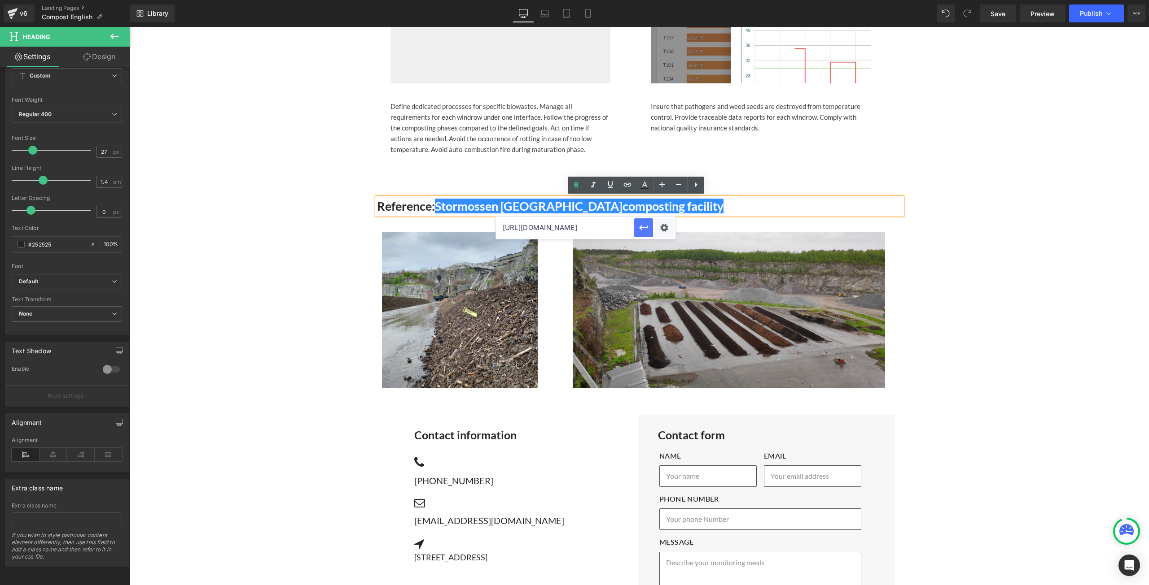
click at [644, 230] on icon "button" at bounding box center [643, 228] width 11 height 11
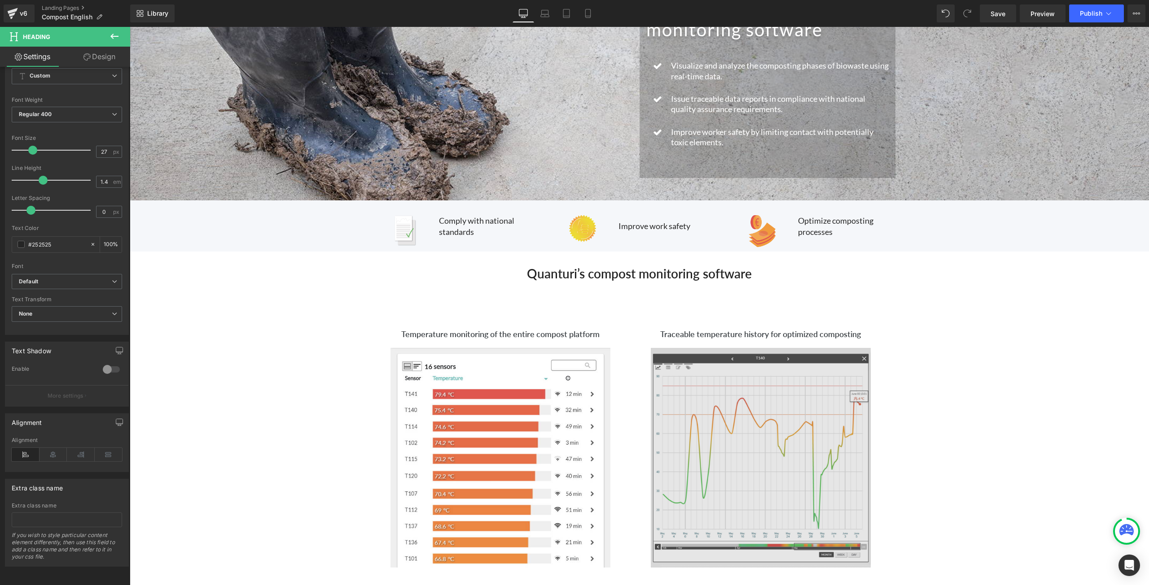
scroll to position [45, 0]
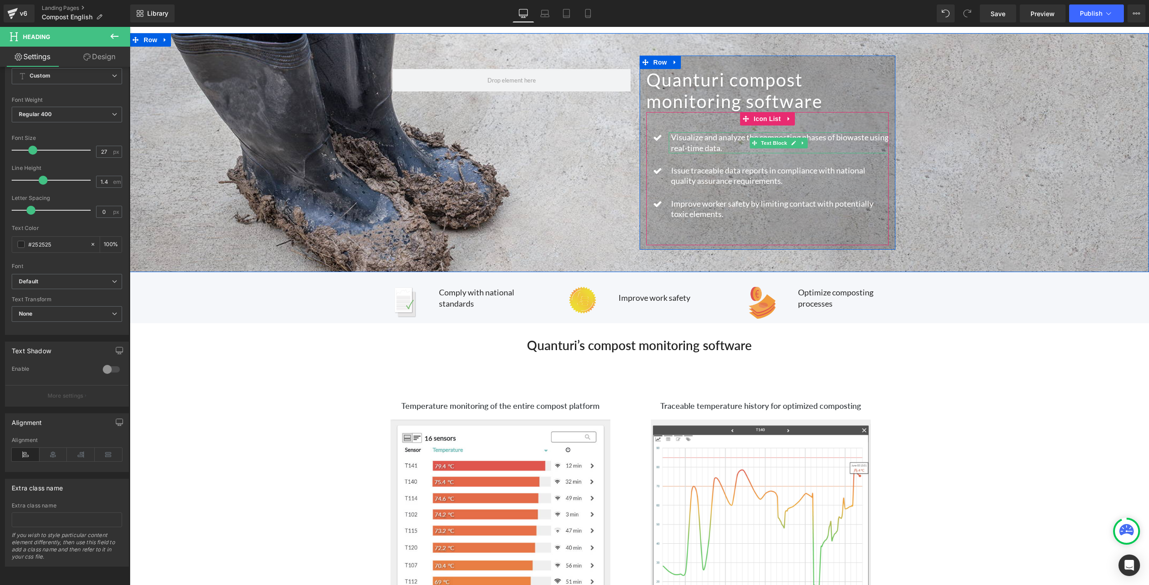
click at [718, 149] on font "Visualize and analyze the composting phases of biowaste using real-time data." at bounding box center [780, 142] width 218 height 20
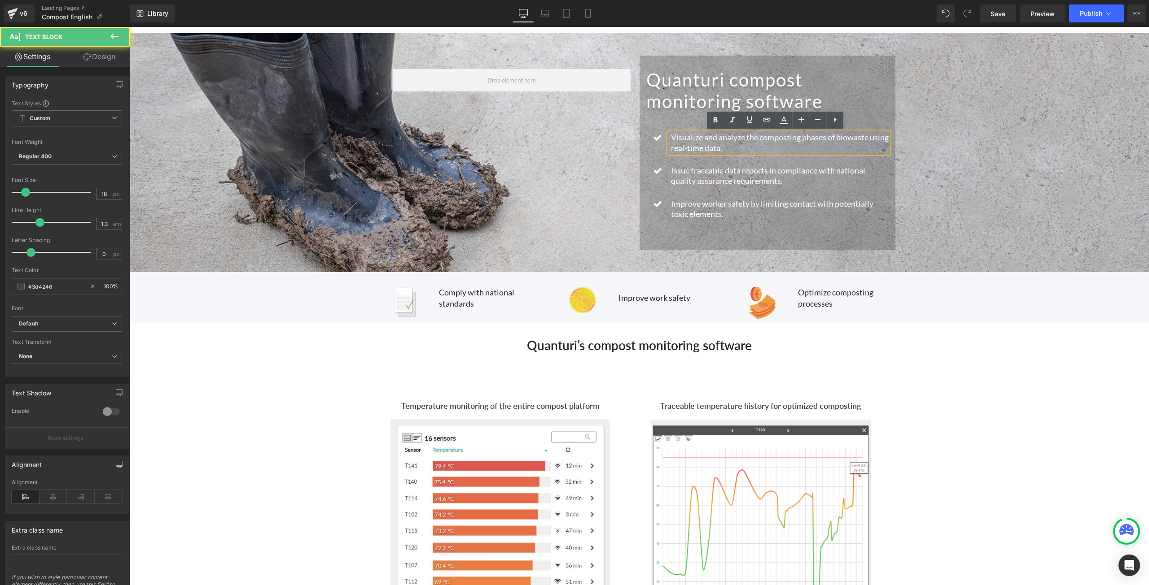
click at [721, 148] on font "Visualize and analyze the composting phases of biowaste using real-time data." at bounding box center [780, 142] width 218 height 20
click at [719, 149] on font "Visualize and analyze the composting phases of biowaste using real-time data." at bounding box center [780, 142] width 218 height 20
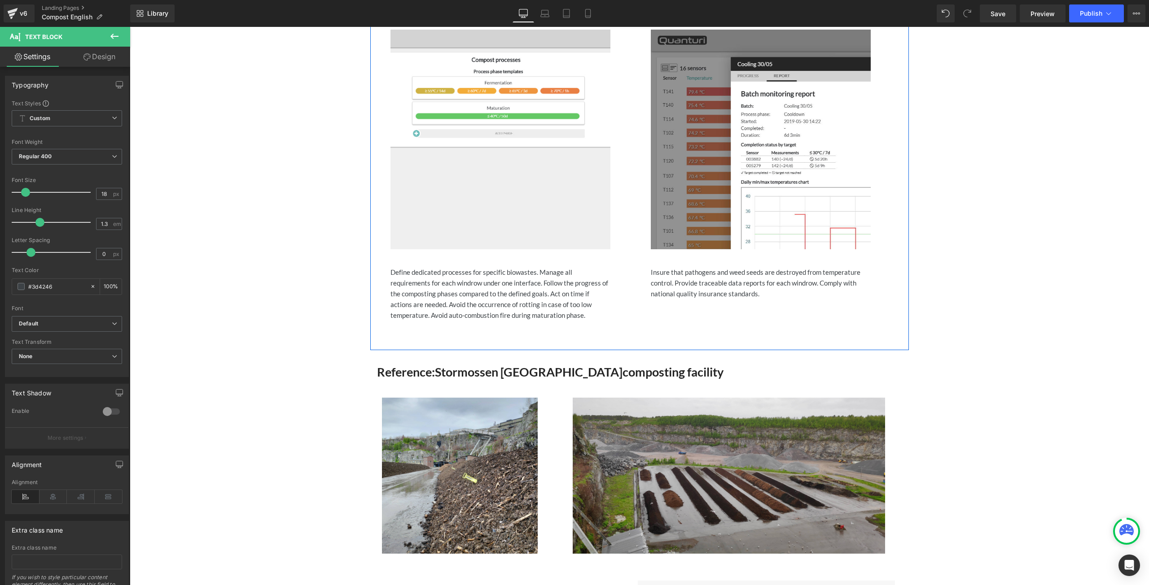
scroll to position [808, 0]
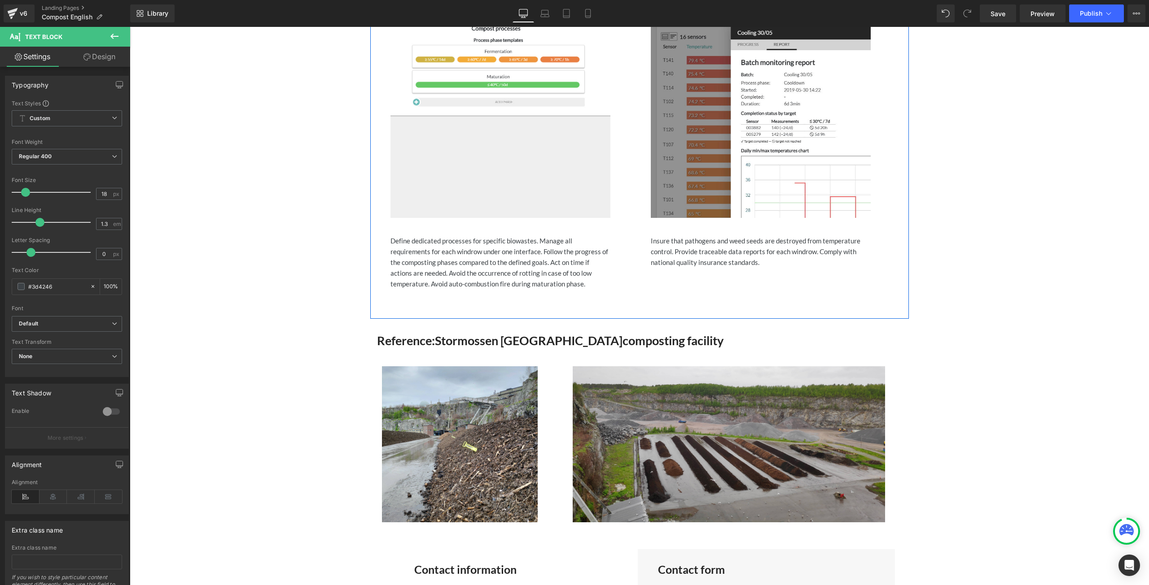
click at [567, 308] on div "Management of the composting phases Heading Image Define dedicated processes fo…" at bounding box center [639, 134] width 538 height 369
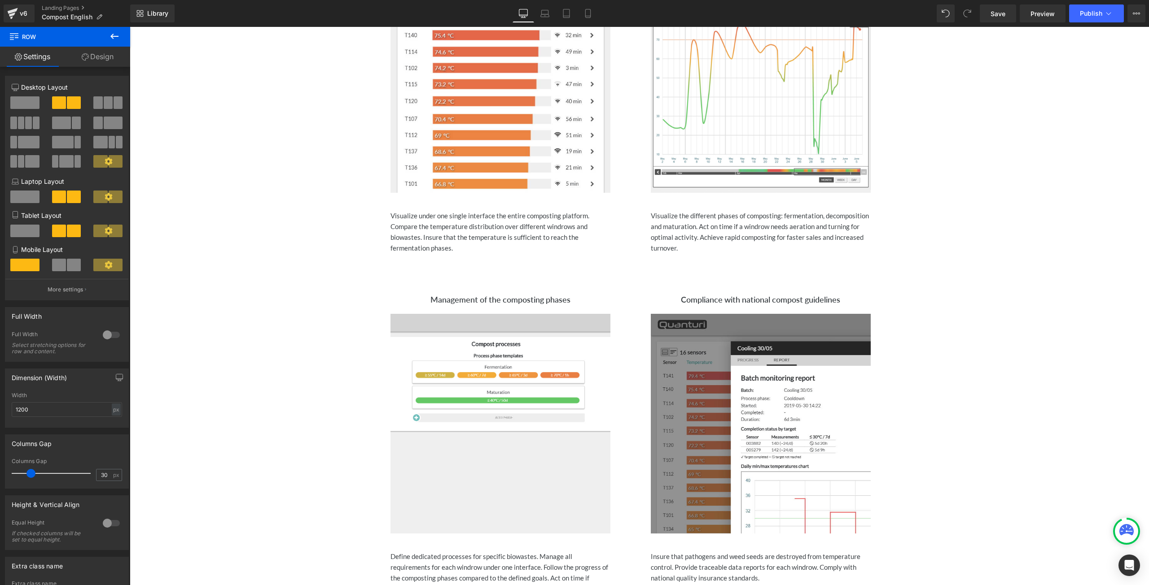
scroll to position [583, 0]
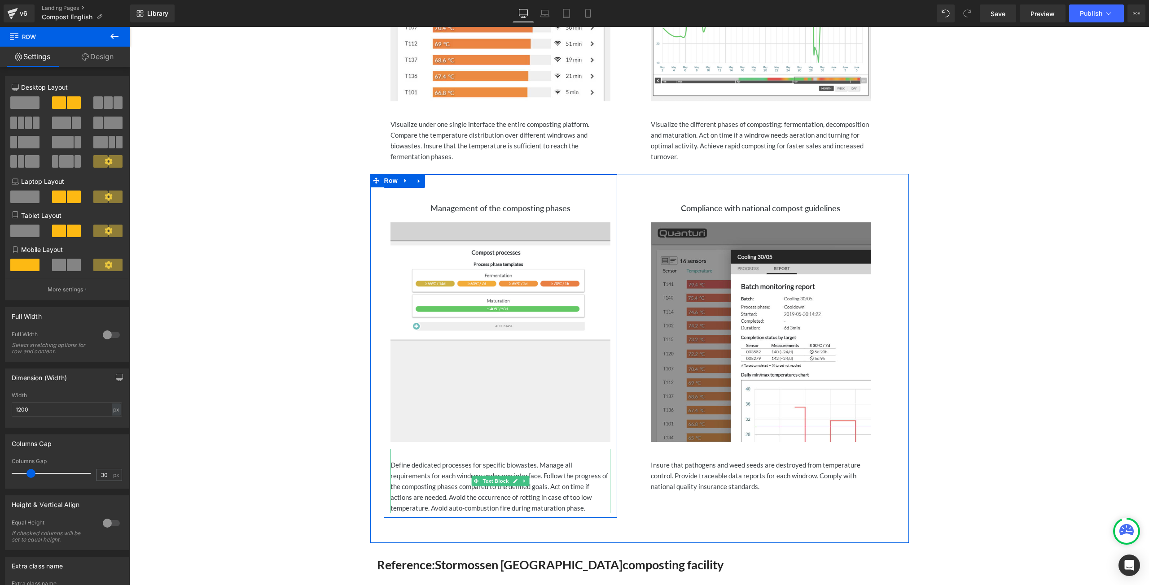
click at [600, 476] on div "Define dedicated processes for specific biowastes. Manage all requirements for …" at bounding box center [500, 487] width 220 height 54
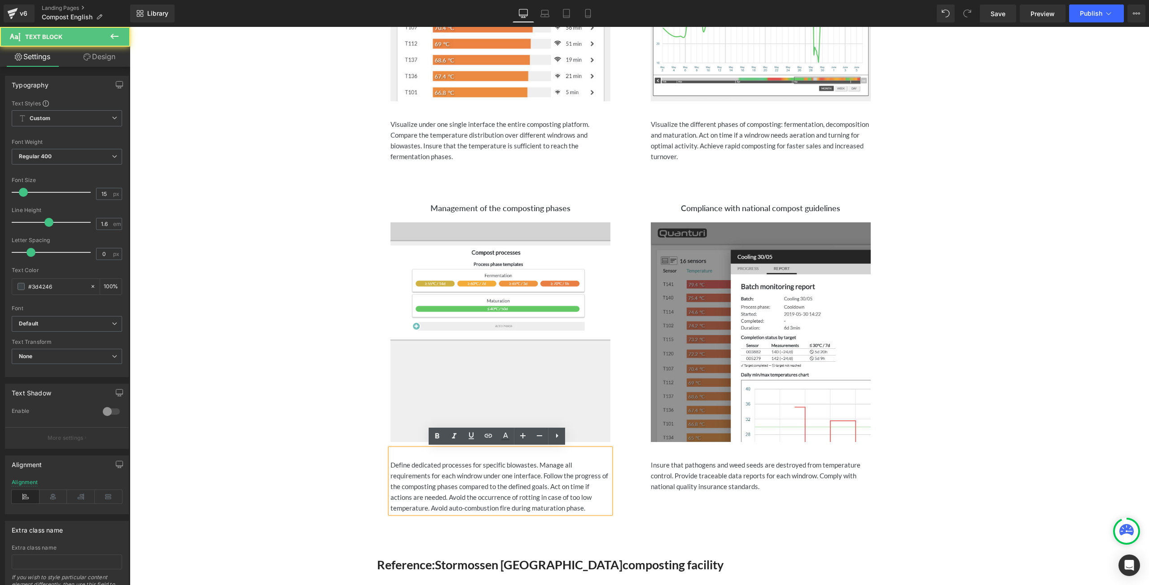
click at [600, 477] on div "Define dedicated processes for specific biowastes. Manage all requirements for …" at bounding box center [500, 487] width 220 height 54
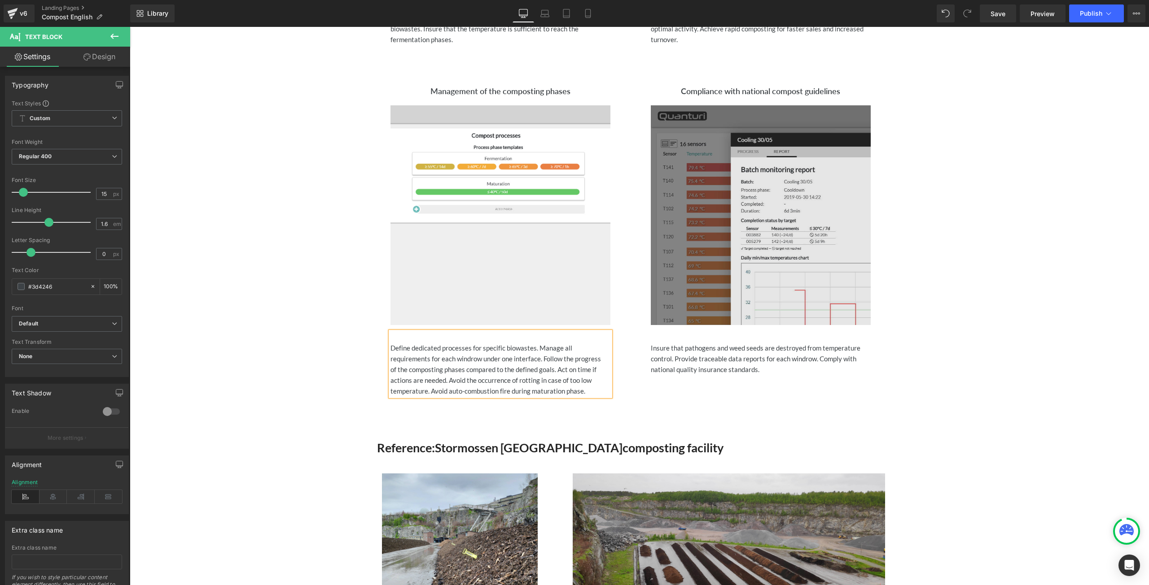
scroll to position [628, 0]
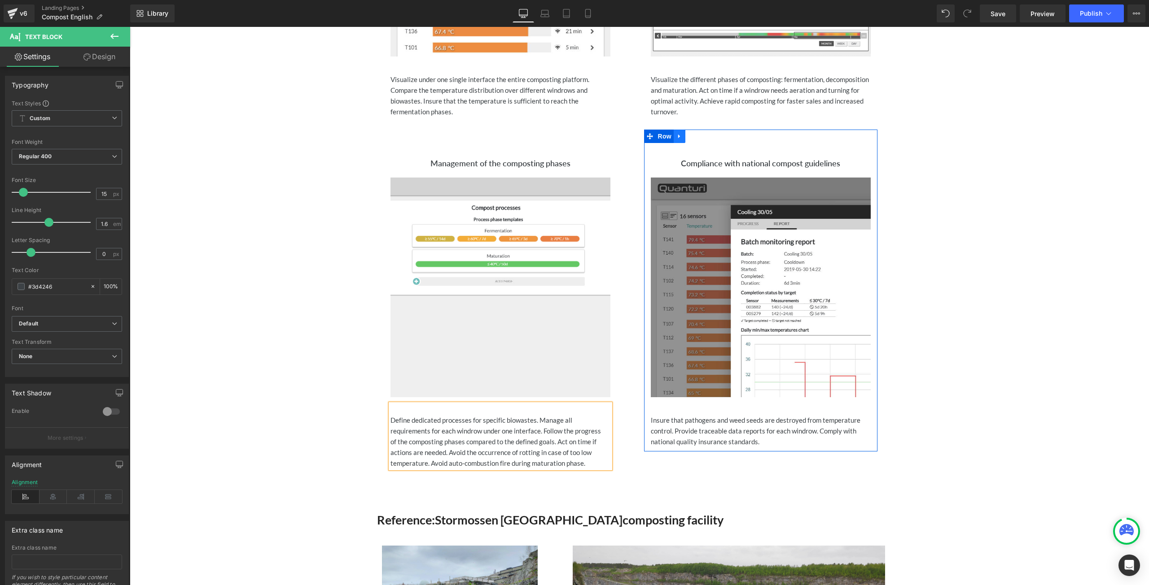
click at [678, 137] on icon at bounding box center [679, 137] width 2 height 4
click at [691, 135] on link at bounding box center [691, 136] width 12 height 13
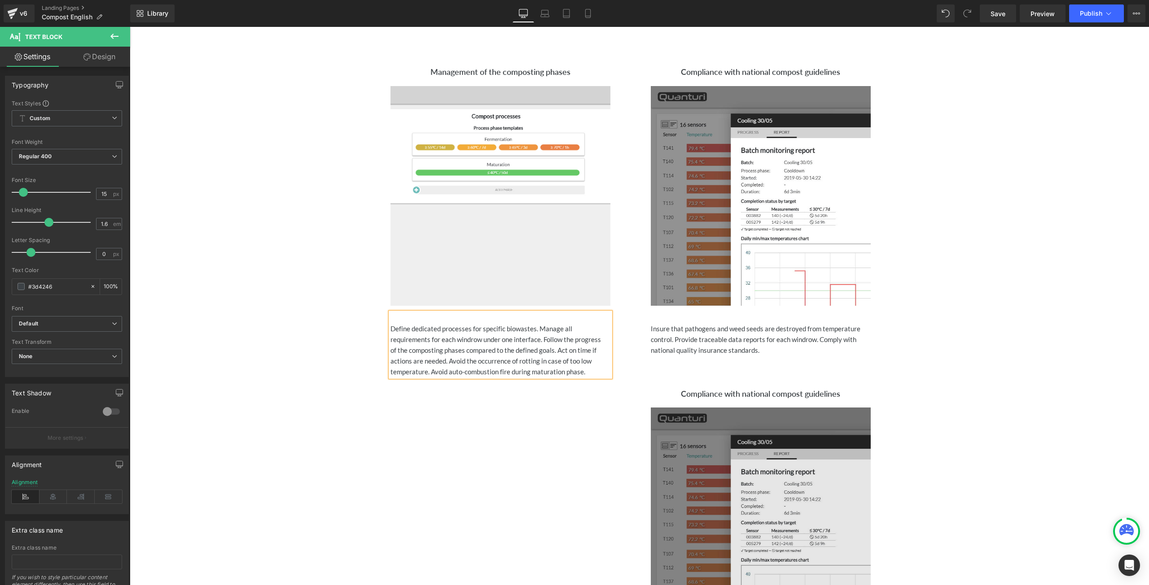
scroll to position [808, 0]
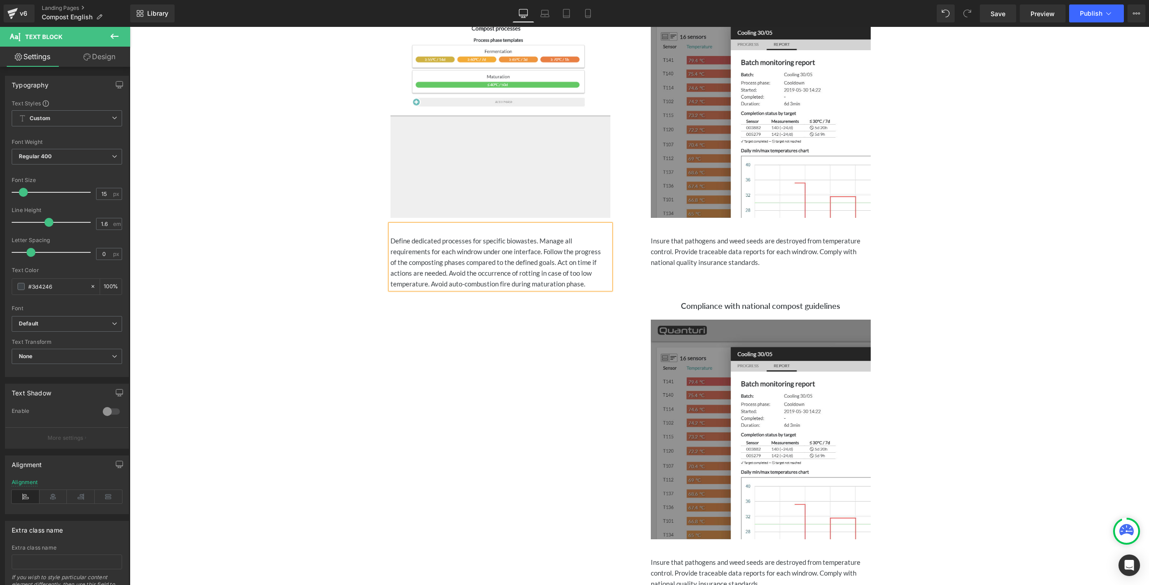
click at [552, 356] on div "Management of the composting phases Heading Image Define dedicated processes fo…" at bounding box center [639, 284] width 538 height 669
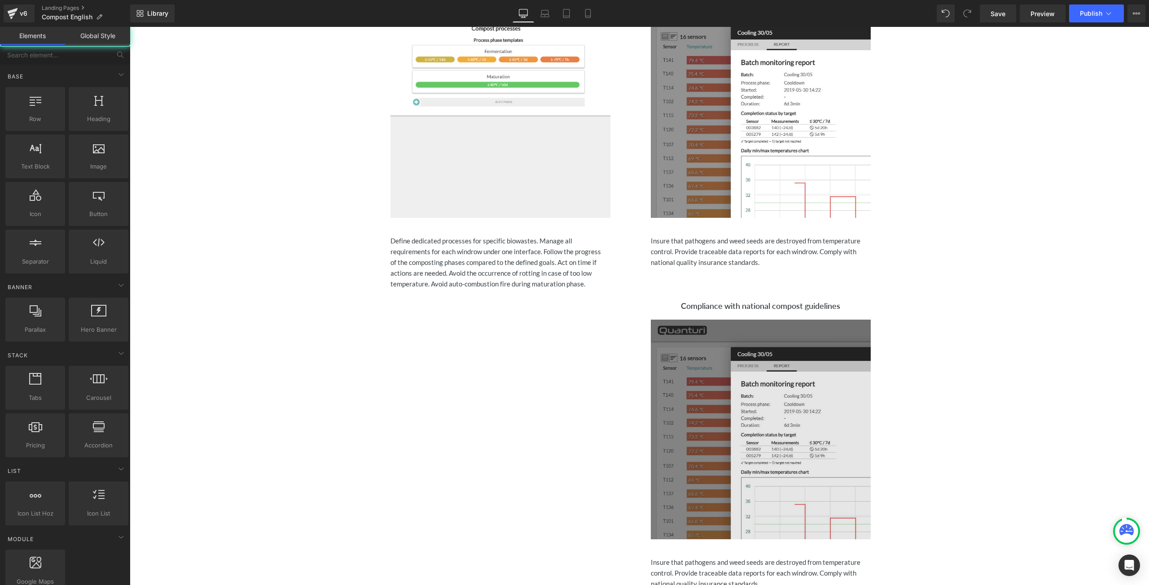
drag, startPoint x: 945, startPoint y: 383, endPoint x: 857, endPoint y: 393, distance: 88.0
click at [917, 393] on div "Row Quanturi compost monitoring software Heading Icon Visualize and analyze the…" at bounding box center [639, 237] width 1019 height 1933
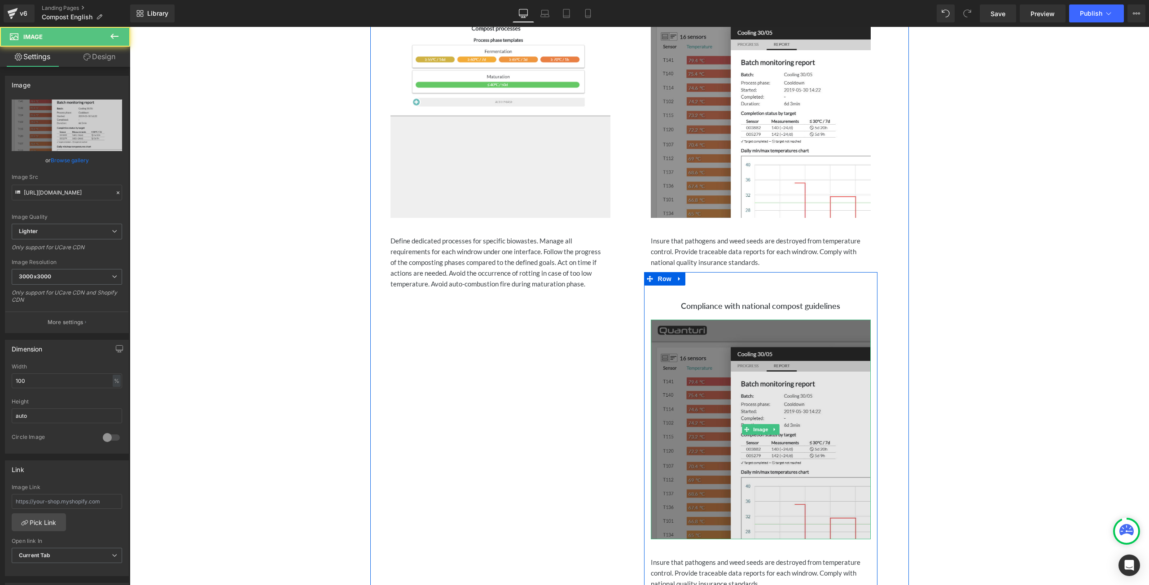
click at [843, 384] on img at bounding box center [761, 430] width 220 height 220
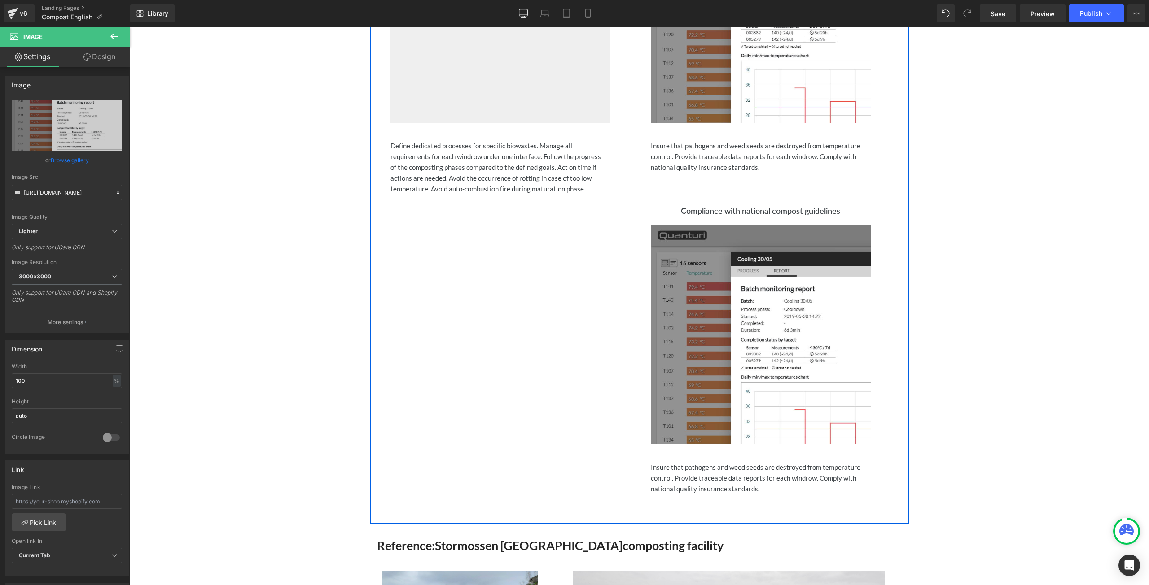
scroll to position [942, 0]
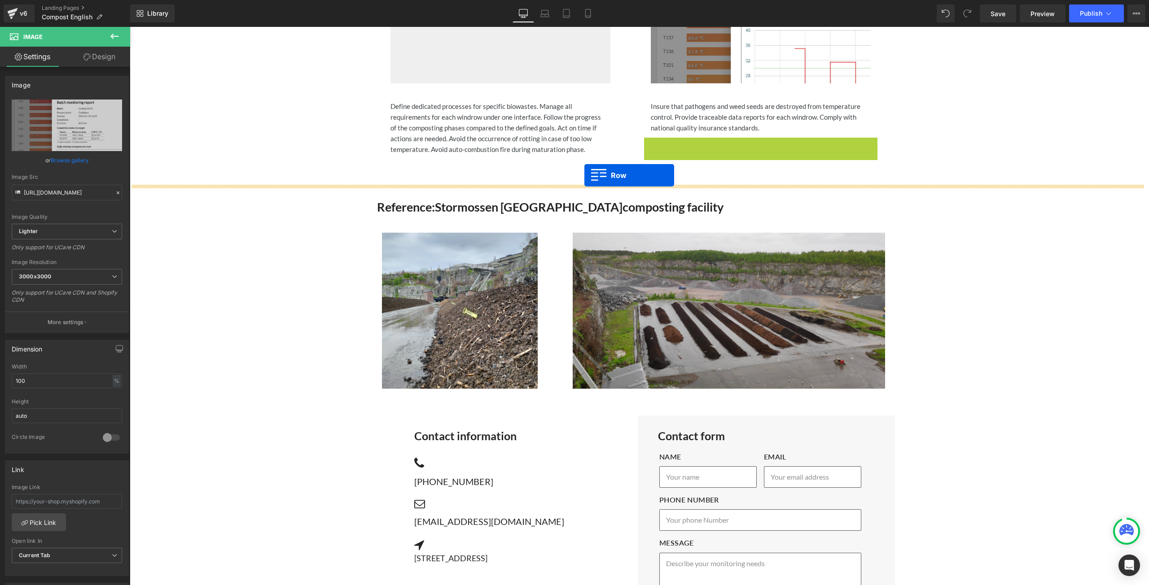
drag, startPoint x: 646, startPoint y: 144, endPoint x: 584, endPoint y: 175, distance: 69.4
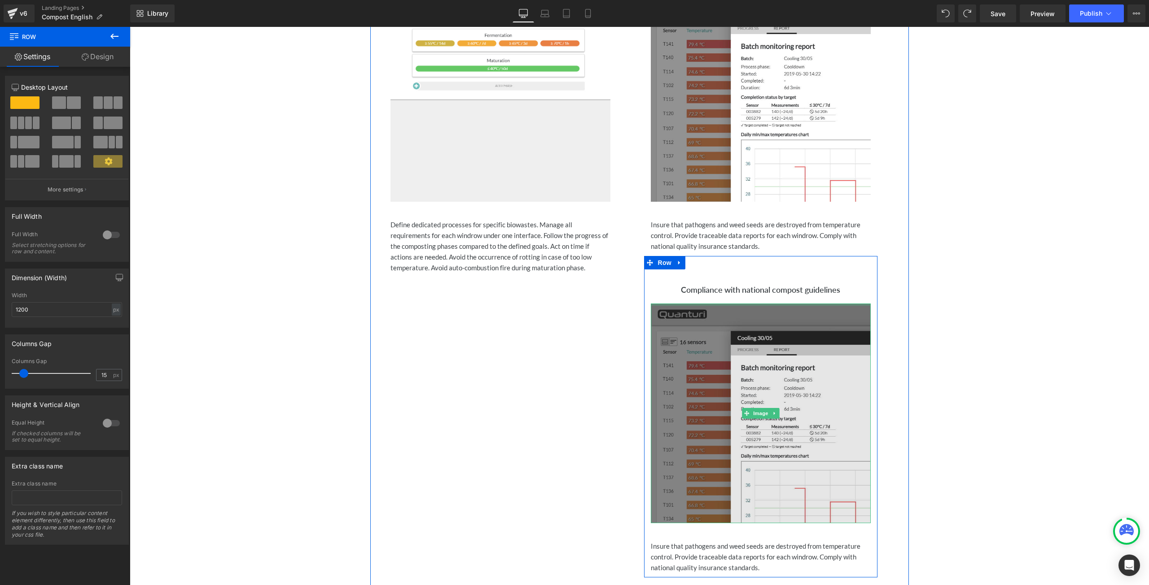
scroll to position [889, 0]
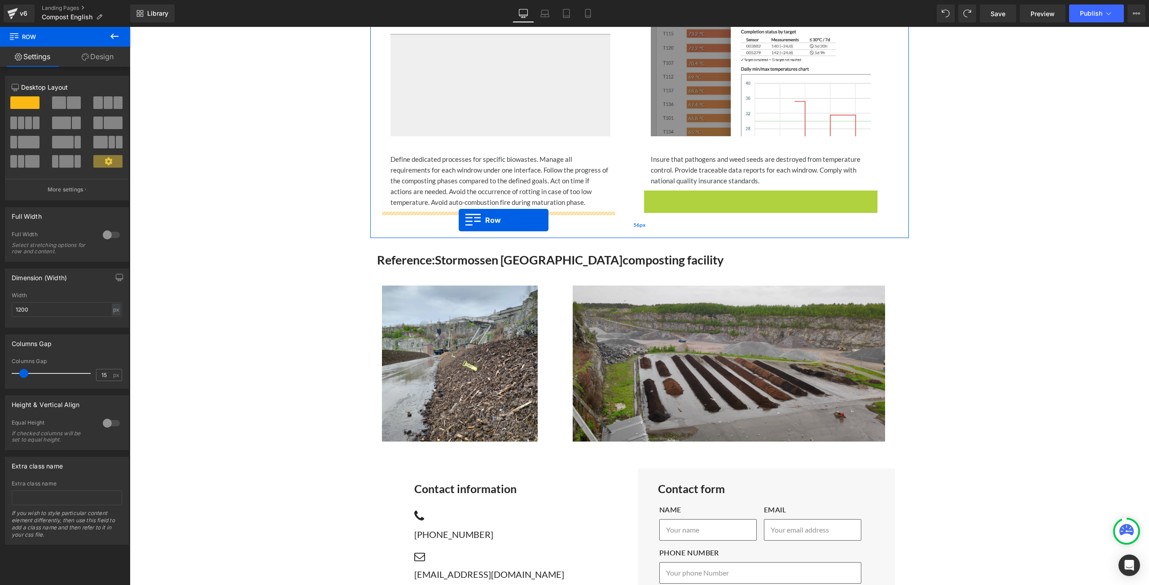
drag, startPoint x: 647, startPoint y: 198, endPoint x: 457, endPoint y: 220, distance: 191.1
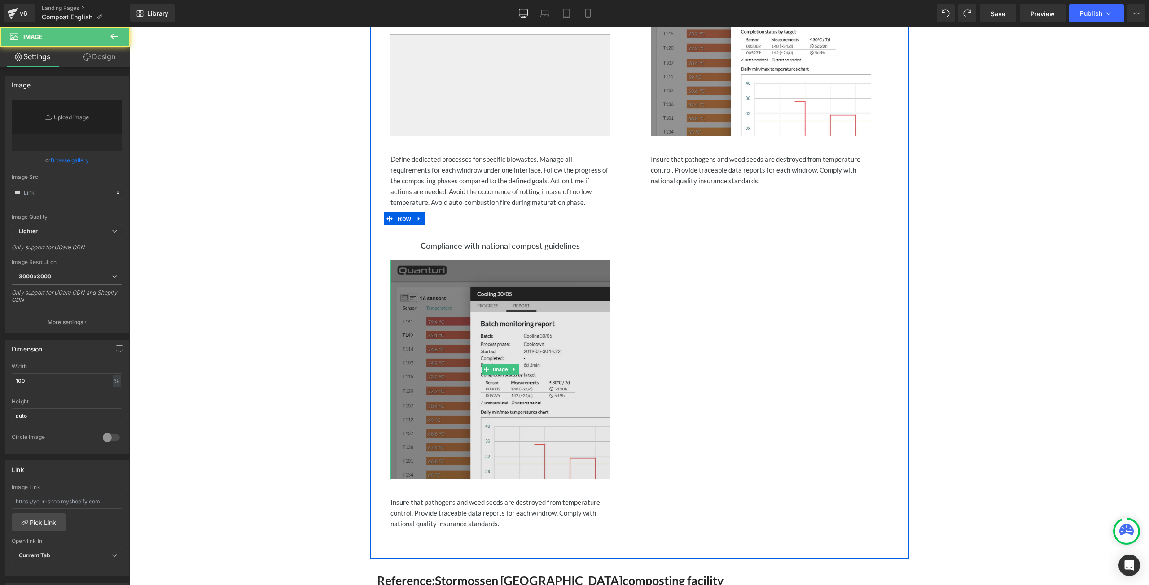
click at [483, 321] on img at bounding box center [500, 370] width 220 height 220
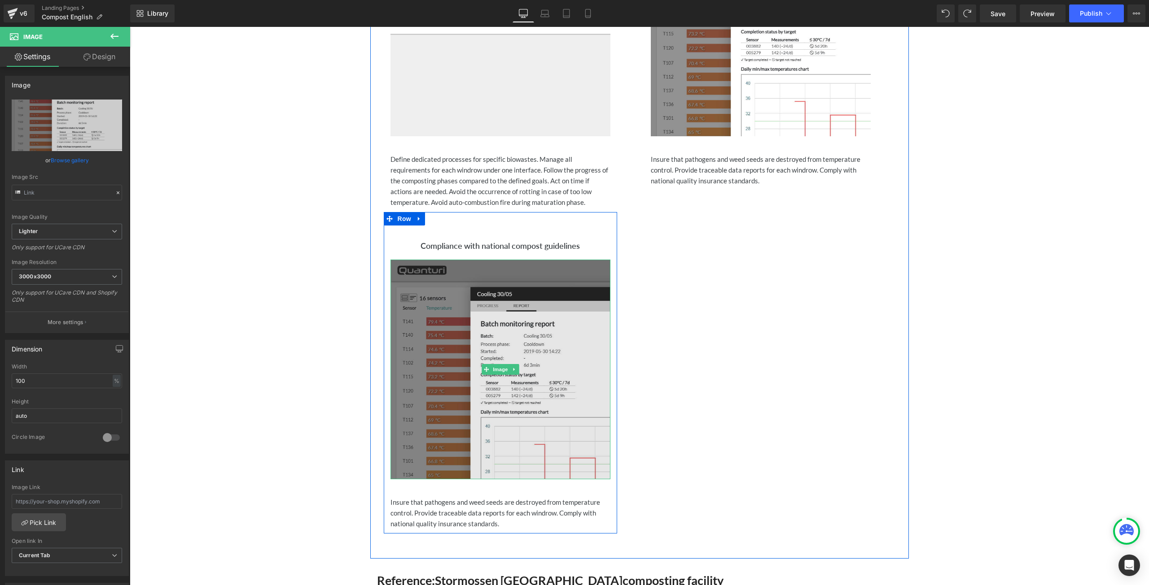
click at [496, 337] on img at bounding box center [500, 370] width 220 height 220
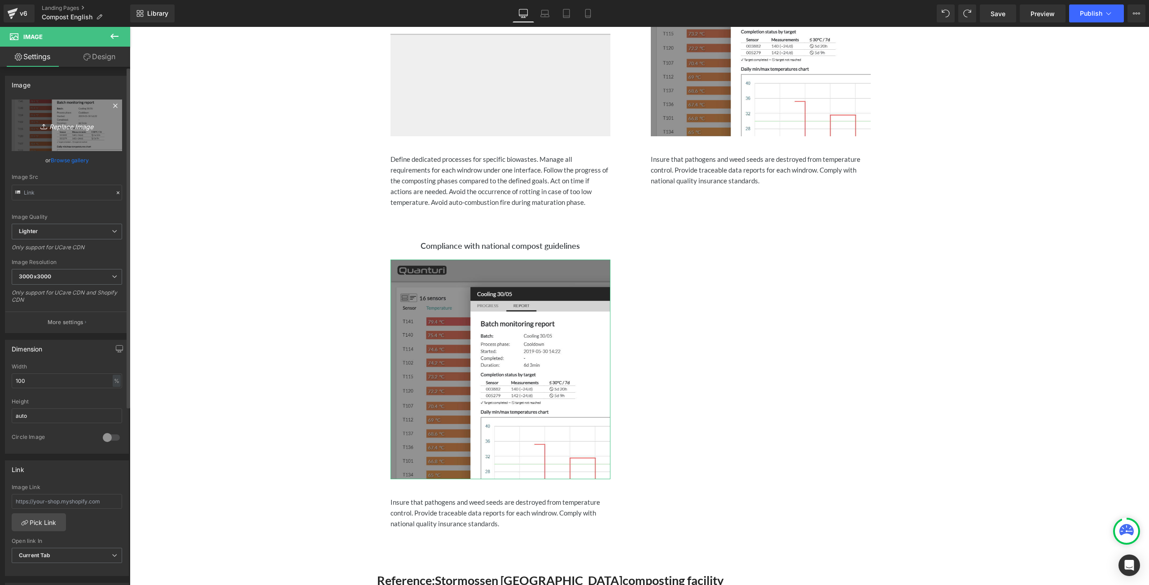
click at [66, 125] on icon "Replace Image" at bounding box center [67, 125] width 72 height 11
type input "C:\fakepath\Set custom temperature alerts.png"
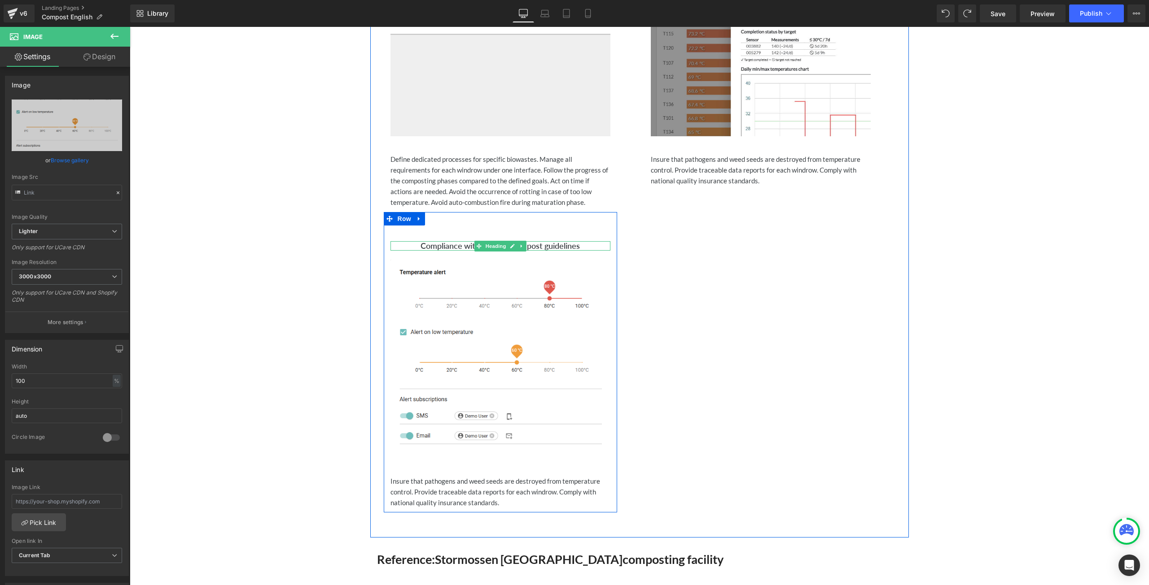
click at [582, 245] on h3 "Compliance with national compost guidelines" at bounding box center [500, 246] width 220 height 10
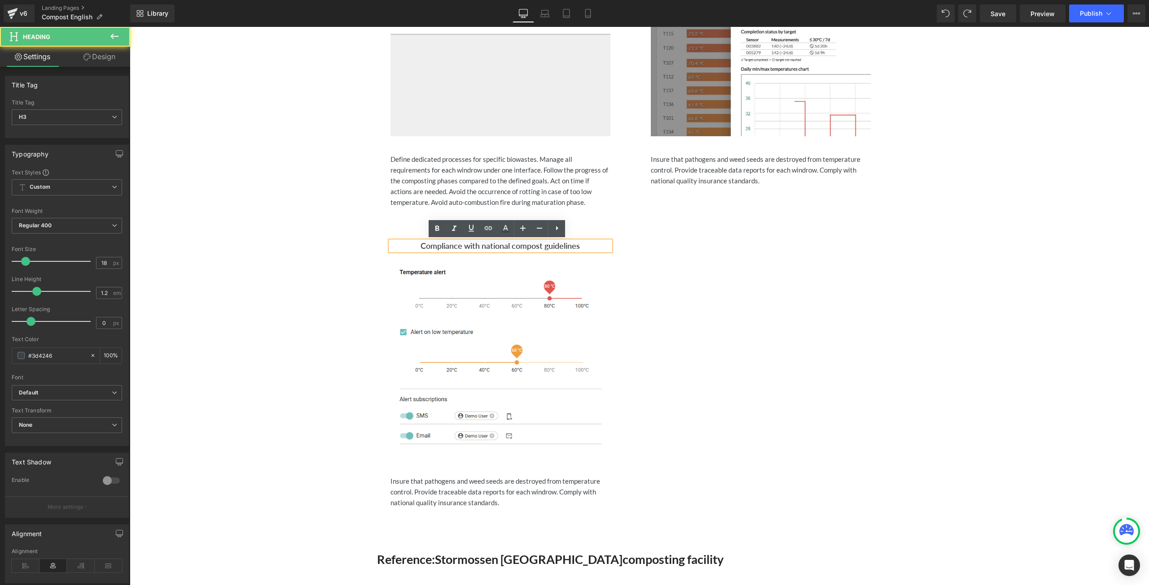
click at [582, 245] on h3 "Compliance with national compost guidelines" at bounding box center [500, 246] width 220 height 10
drag, startPoint x: 577, startPoint y: 247, endPoint x: 414, endPoint y: 250, distance: 163.3
click at [414, 250] on h3 "Compliance with national compost guidelines" at bounding box center [500, 246] width 220 height 10
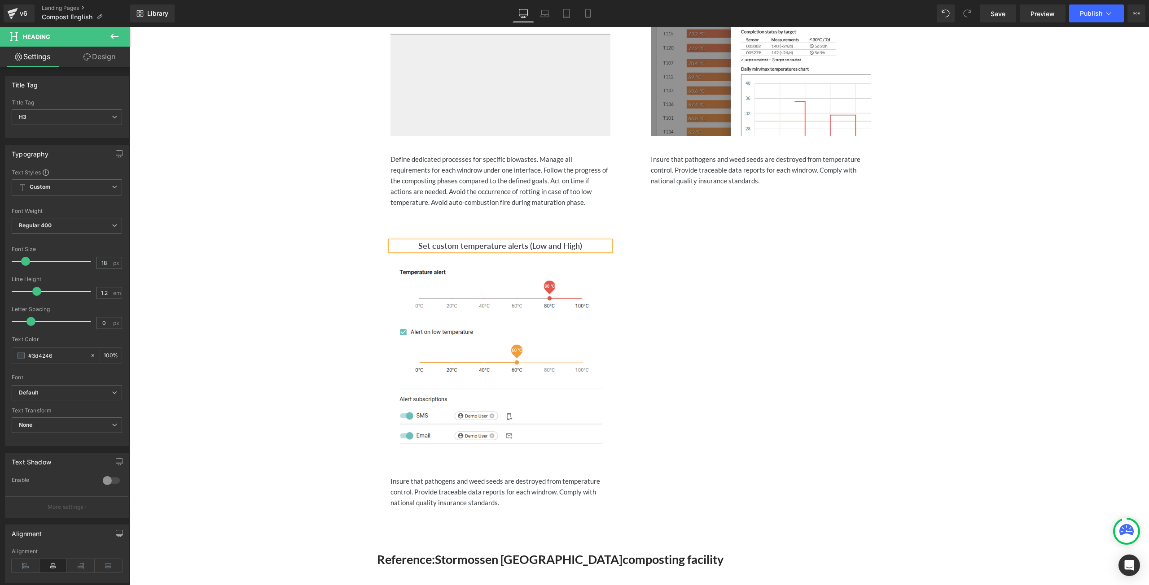
scroll to position [1069, 0]
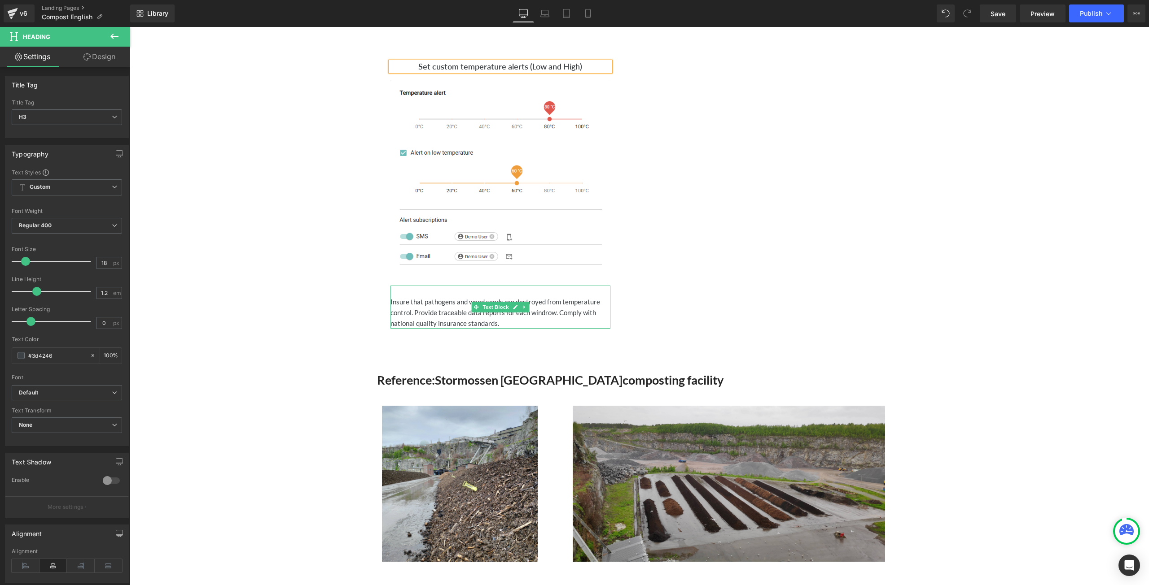
click at [508, 323] on div "Insure that pathogens and weed seeds are destroyed from temperature control. Pr…" at bounding box center [500, 313] width 220 height 32
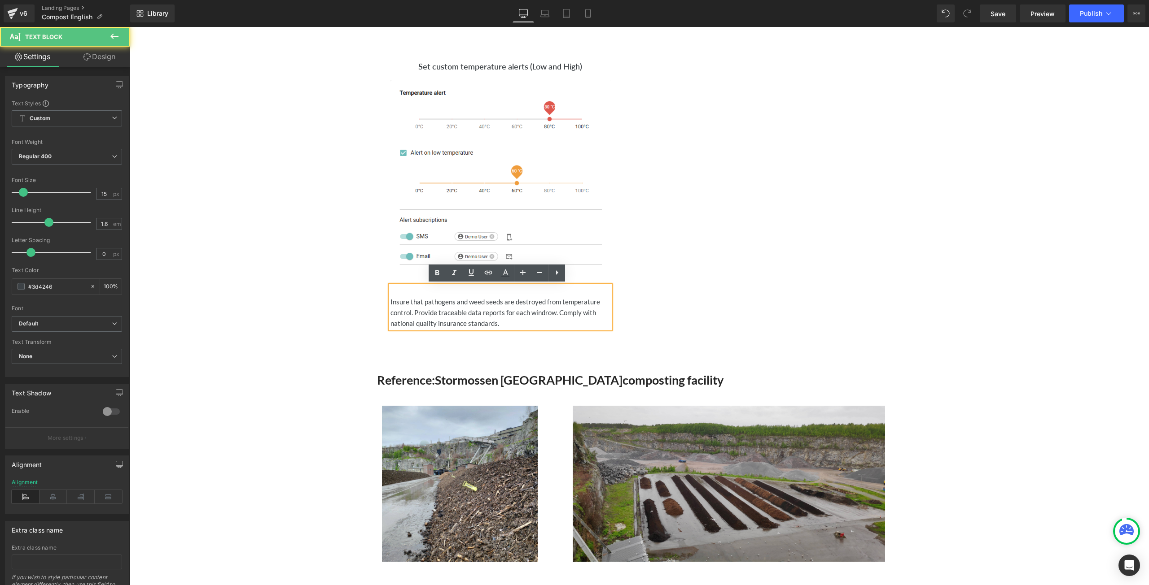
click at [491, 317] on div "Insure that pathogens and weed seeds are destroyed from temperature control. Pr…" at bounding box center [500, 313] width 220 height 32
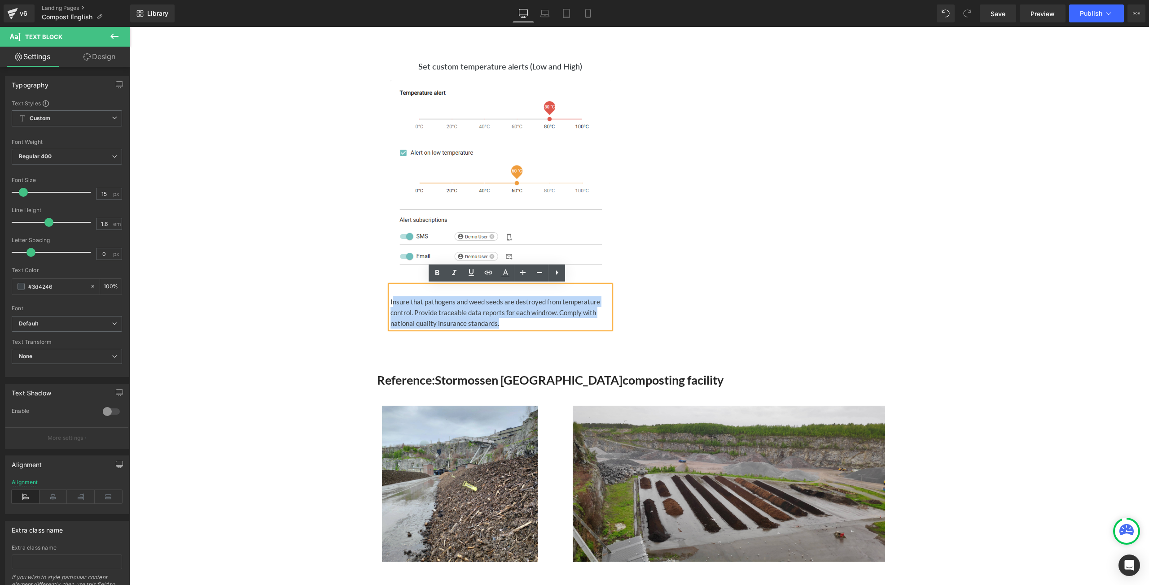
drag, startPoint x: 506, startPoint y: 321, endPoint x: 391, endPoint y: 300, distance: 116.9
click at [390, 298] on div "Insure that pathogens and weed seeds are destroyed from temperature control. Pr…" at bounding box center [500, 313] width 220 height 32
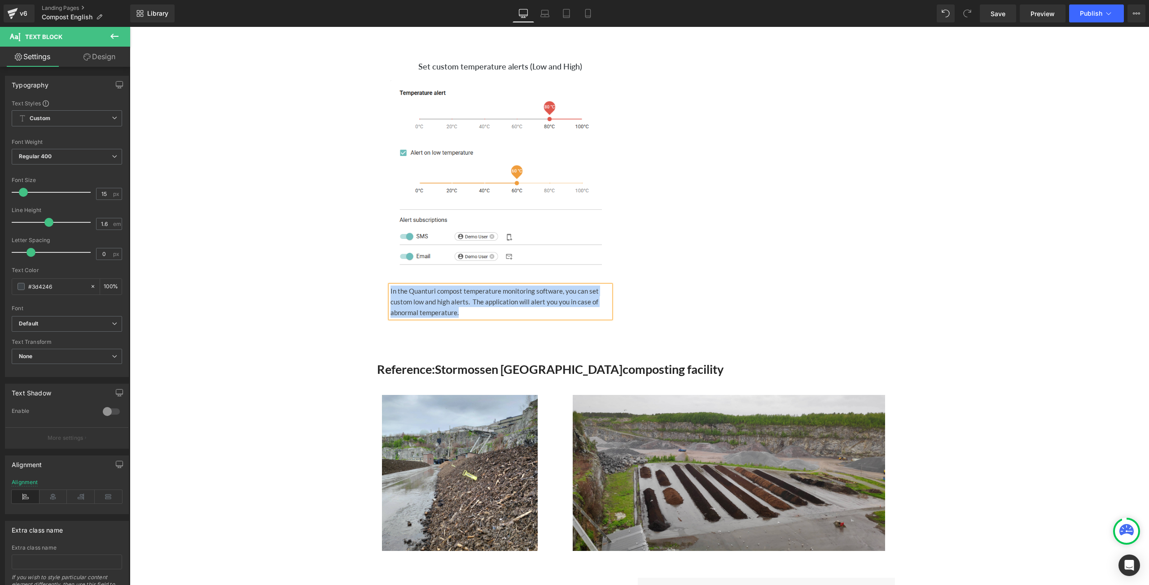
copy div "In the Quanturi compost temperature monitoring software, you can set custom low…"
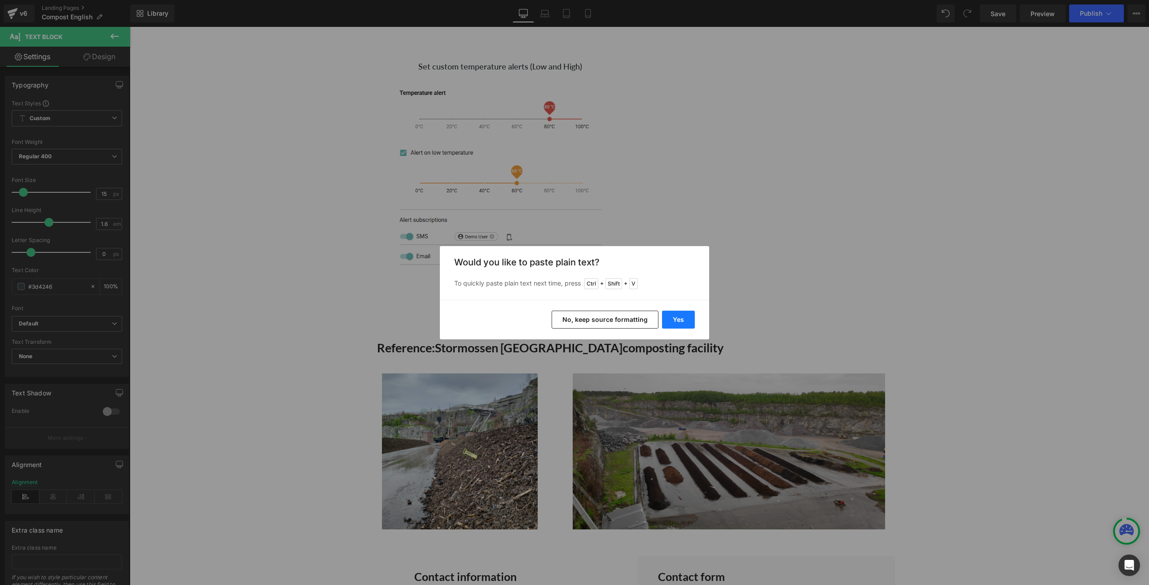
click at [686, 319] on button "Yes" at bounding box center [678, 320] width 33 height 18
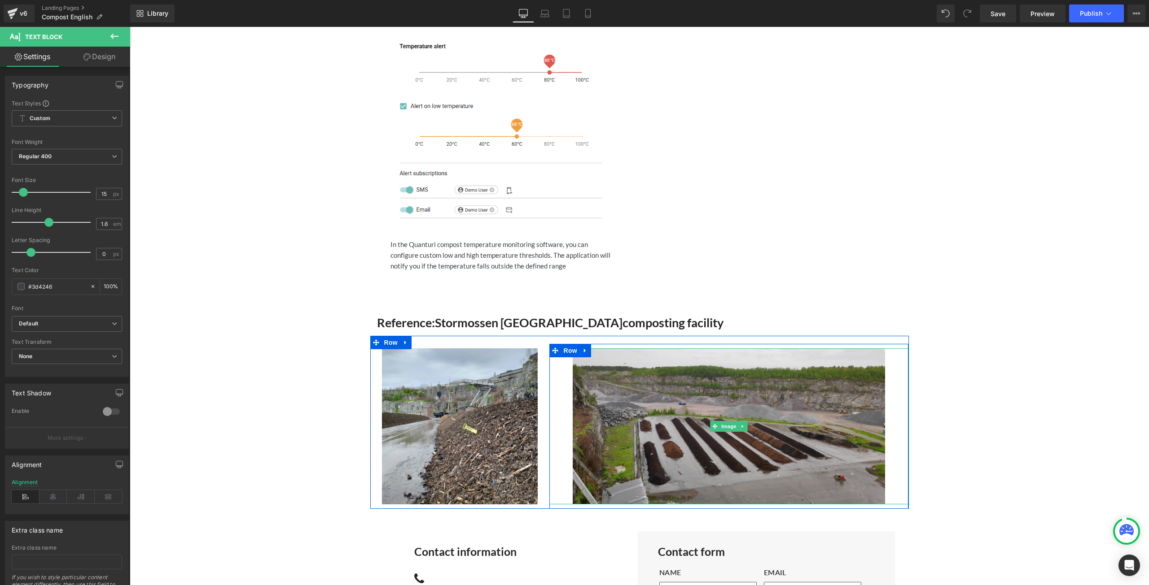
scroll to position [1203, 0]
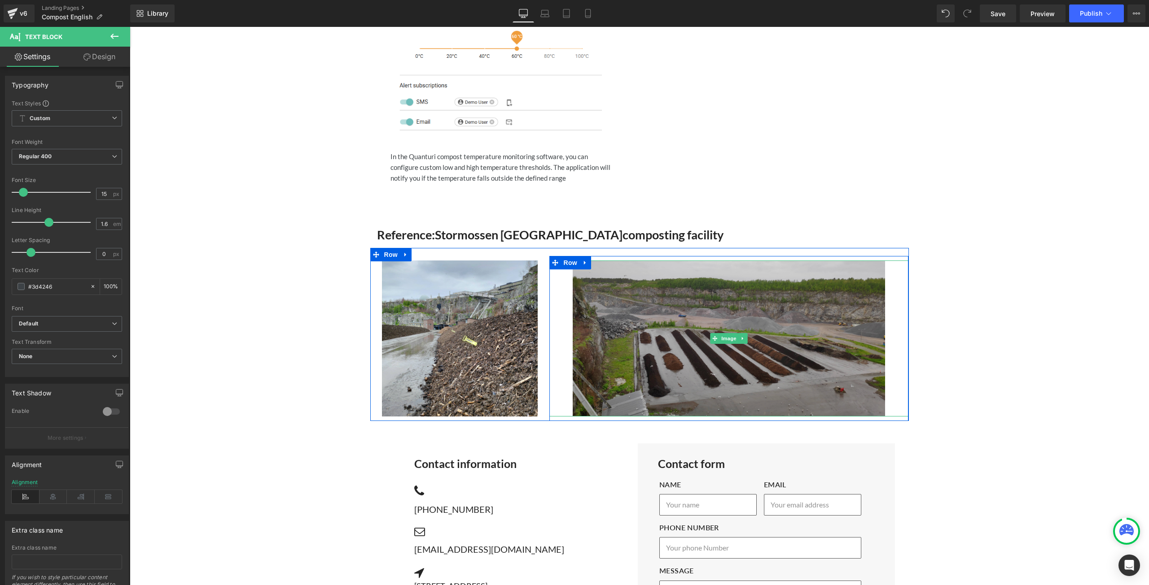
click at [648, 322] on img at bounding box center [728, 339] width 312 height 156
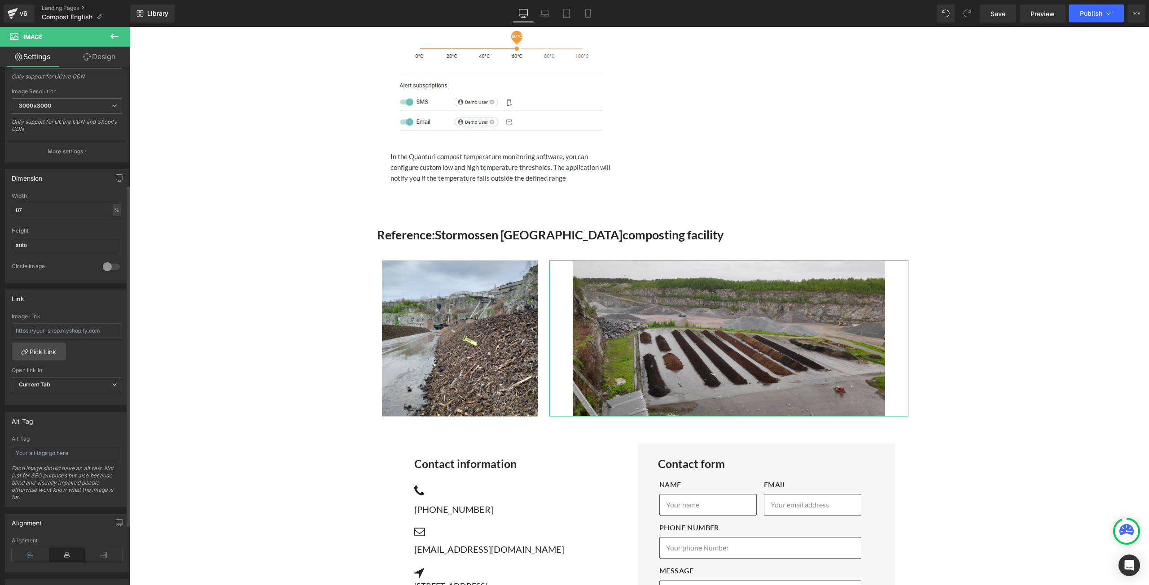
scroll to position [179, 0]
click at [60, 443] on input "text" at bounding box center [67, 444] width 110 height 15
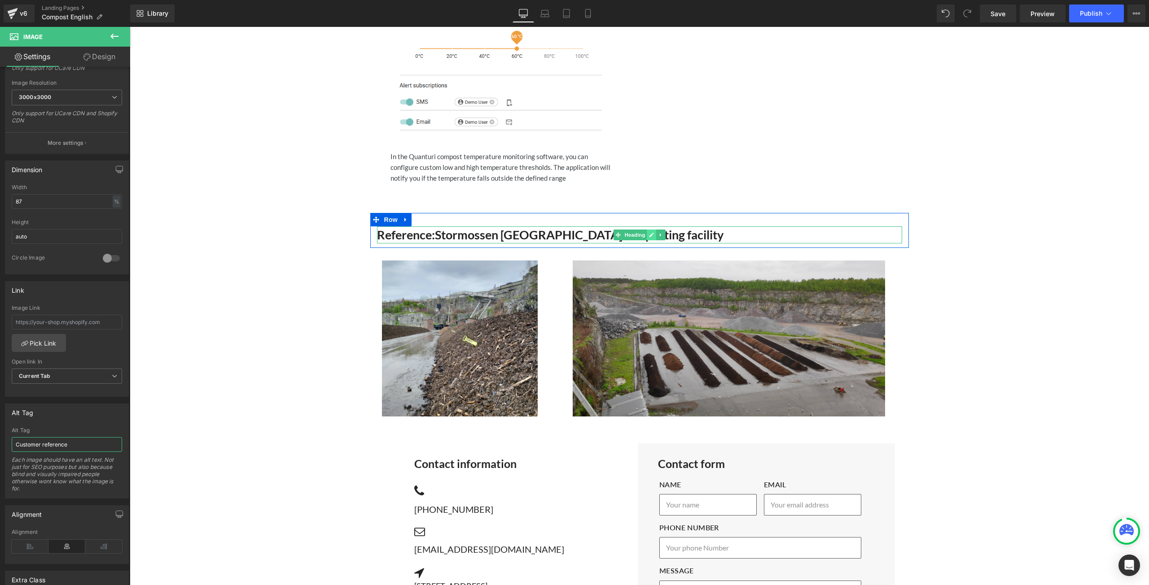
type input "Customer reference"
drag, startPoint x: 648, startPoint y: 237, endPoint x: 400, endPoint y: 226, distance: 248.4
click at [465, 226] on div "Reference: Stormossen Finland composting facility Heading Row" at bounding box center [639, 230] width 538 height 35
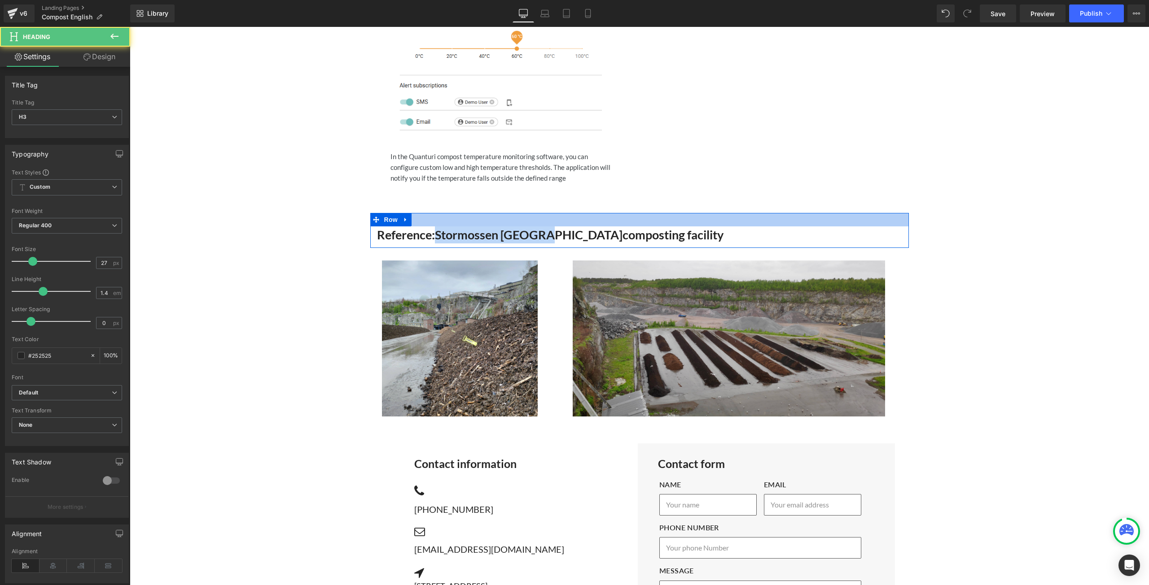
drag, startPoint x: 450, startPoint y: 232, endPoint x: 542, endPoint y: 226, distance: 91.7
click at [542, 226] on div "Reference: Stormossen Finland composting facility Heading Row" at bounding box center [639, 230] width 538 height 35
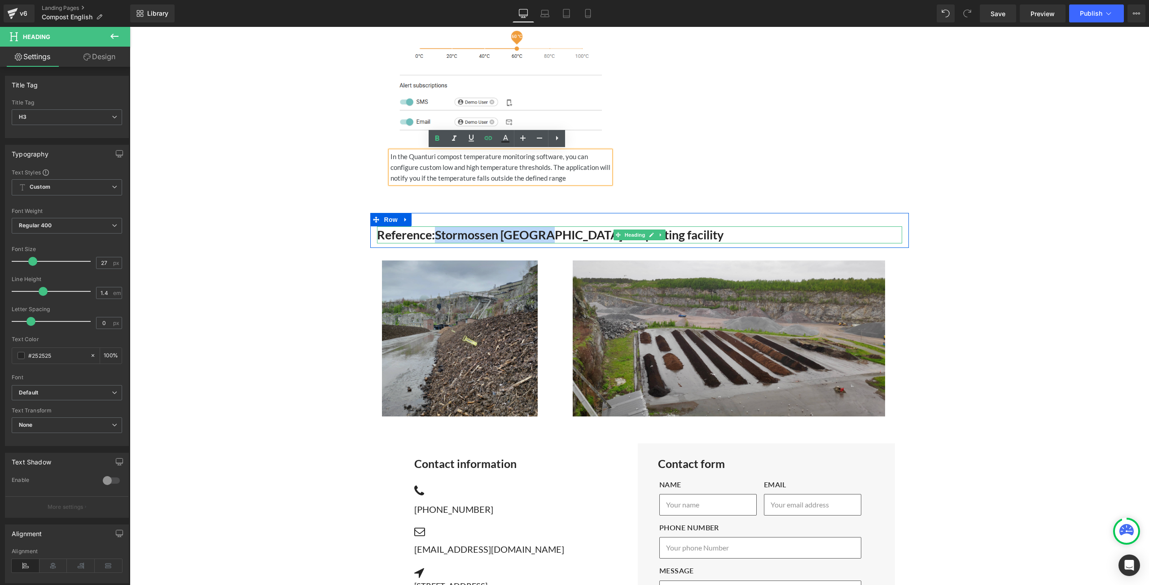
copy link "Stormossen Finland"
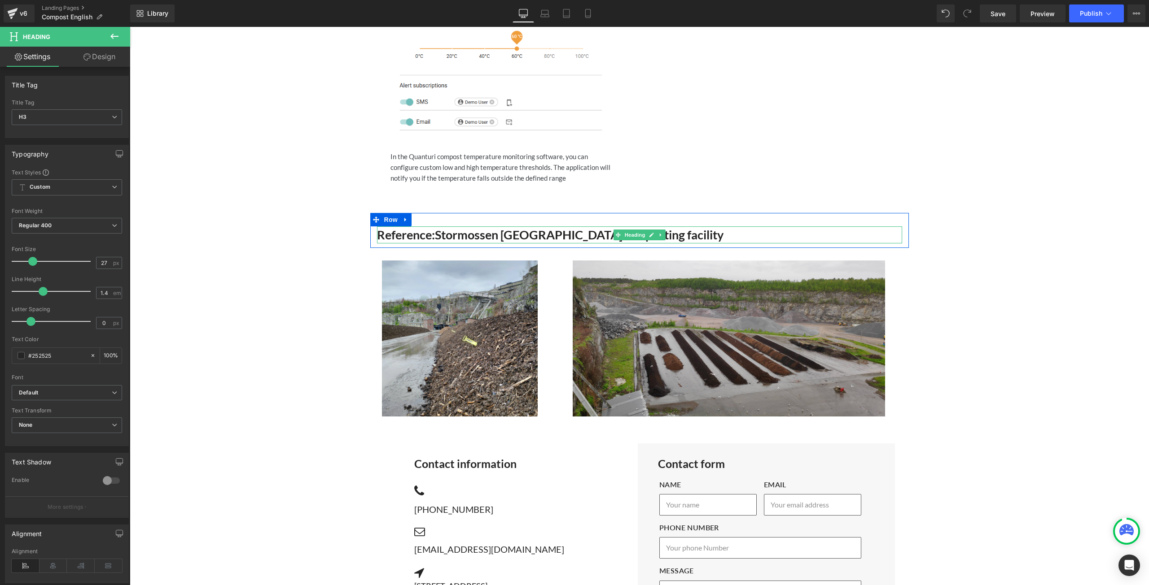
click at [402, 237] on span "Reference: Stormossen Finland composting facility" at bounding box center [550, 234] width 346 height 15
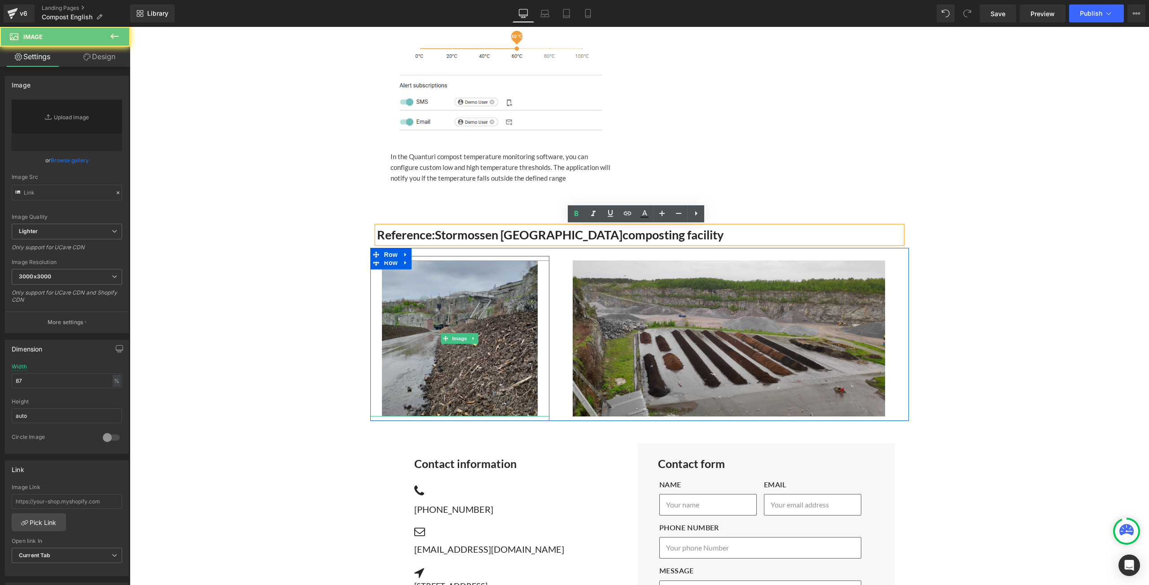
click at [444, 315] on img at bounding box center [460, 339] width 156 height 156
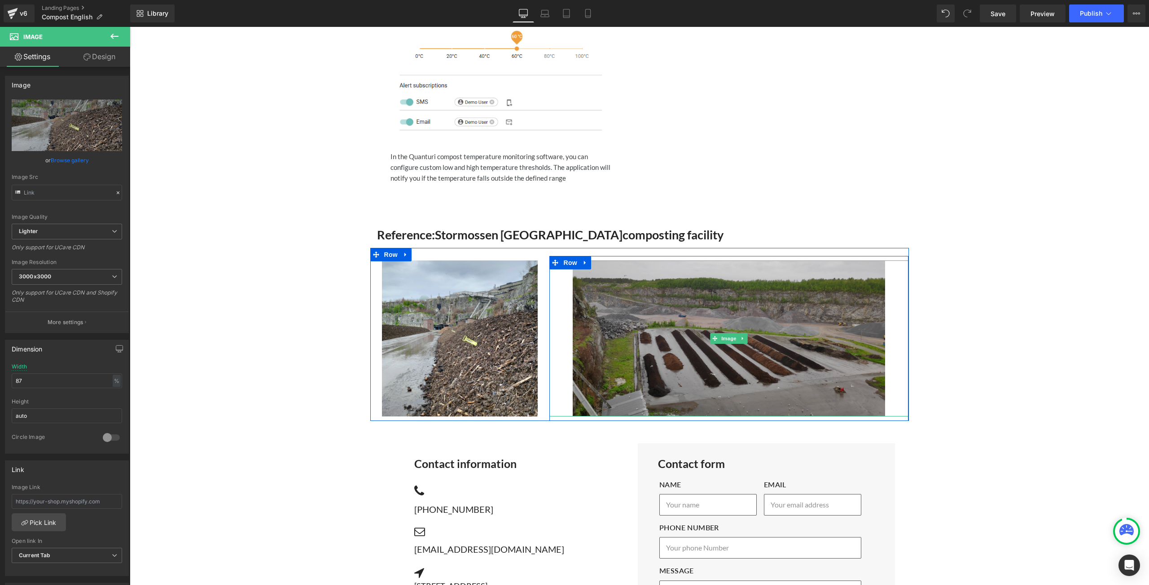
click at [672, 306] on img at bounding box center [728, 339] width 312 height 156
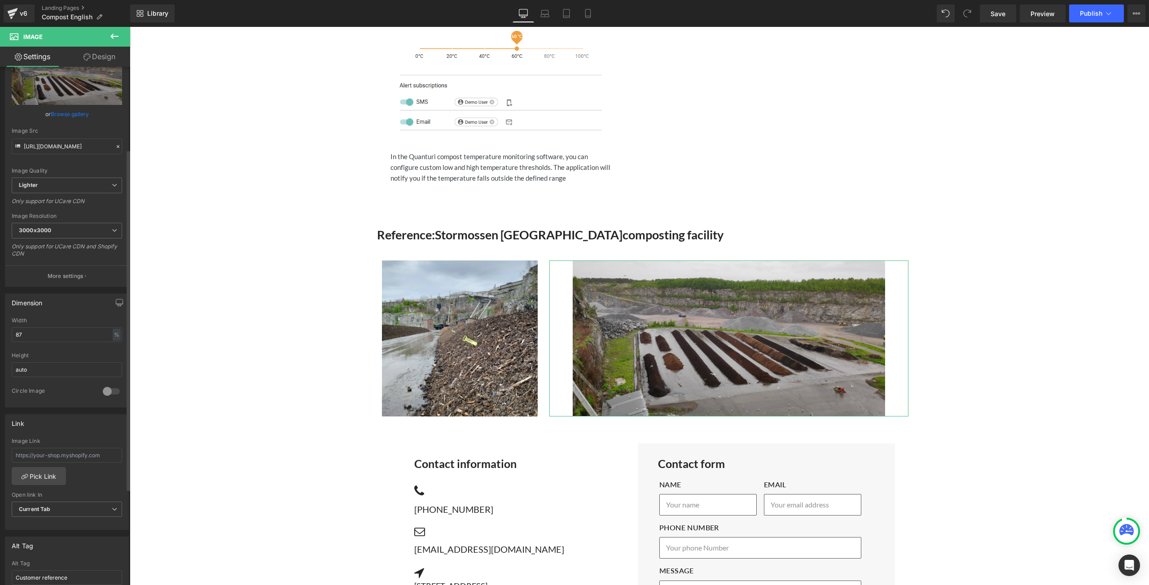
scroll to position [135, 0]
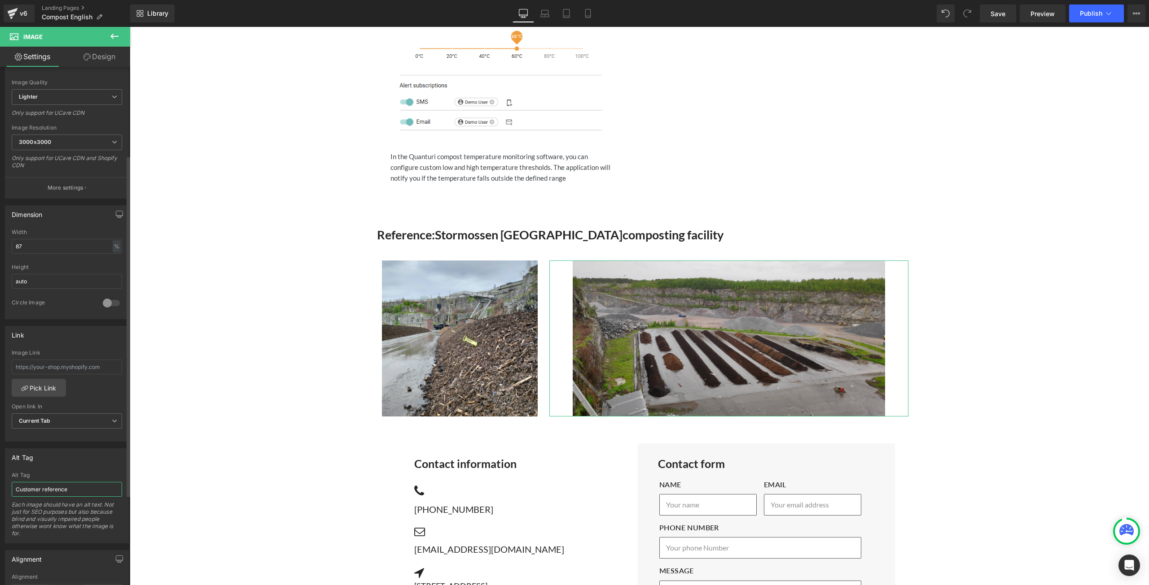
click at [83, 482] on input "Customer reference" at bounding box center [67, 489] width 110 height 15
paste input "Stormossen Finland"
type input "Customer reference Stormossen Finland"
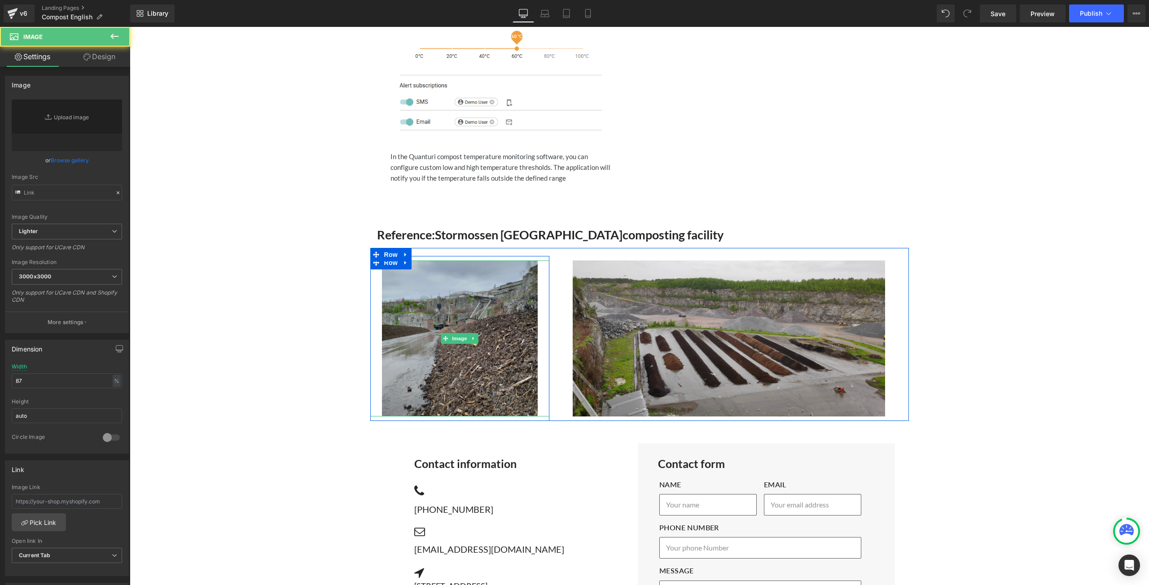
click at [445, 298] on img at bounding box center [460, 339] width 156 height 156
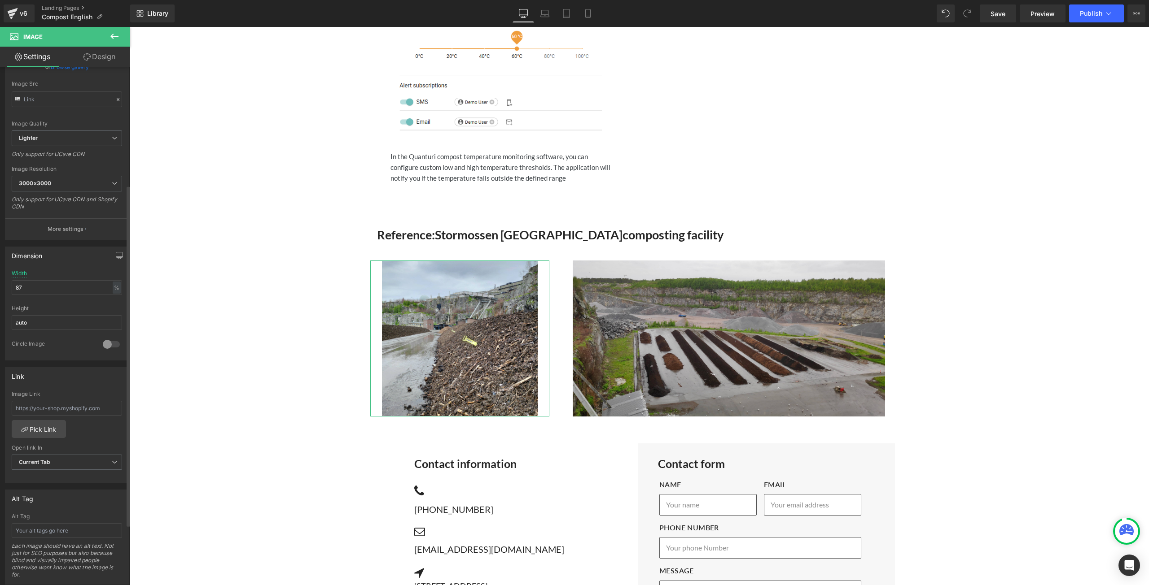
scroll to position [179, 0]
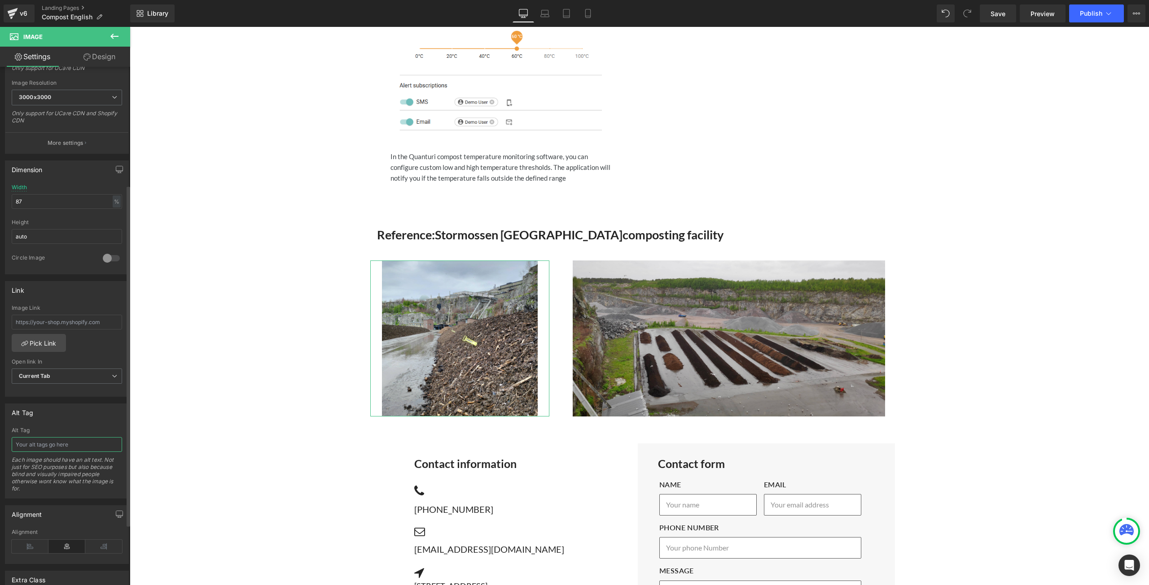
click at [60, 439] on input "text" at bounding box center [67, 444] width 110 height 15
paste input "Customer reference Stormossen Finland"
type input "Customer reference Stormossen Finland"
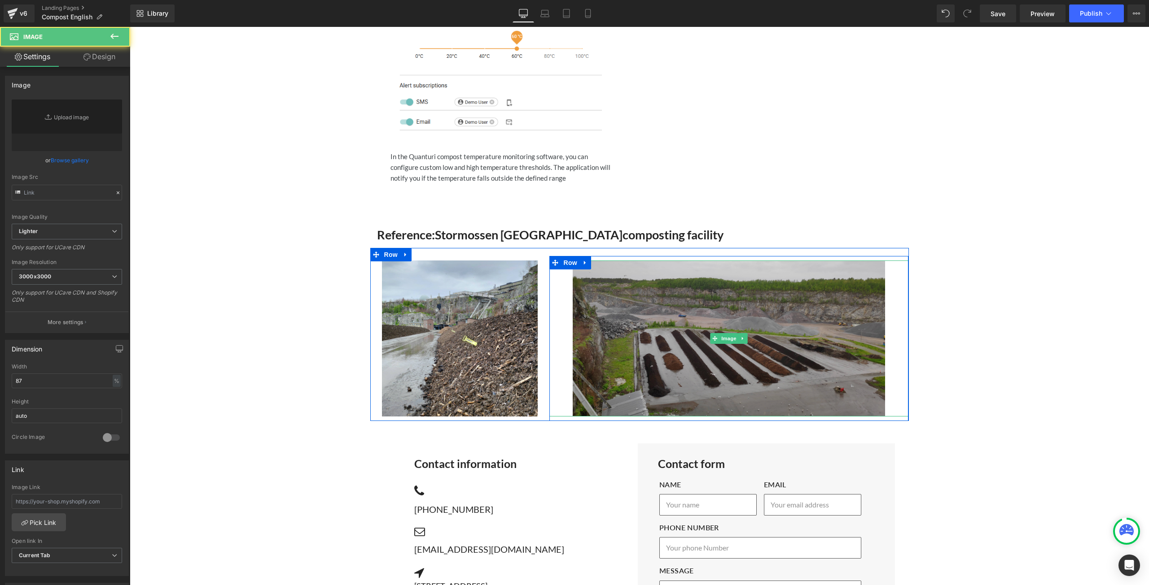
click at [625, 369] on img at bounding box center [728, 339] width 312 height 156
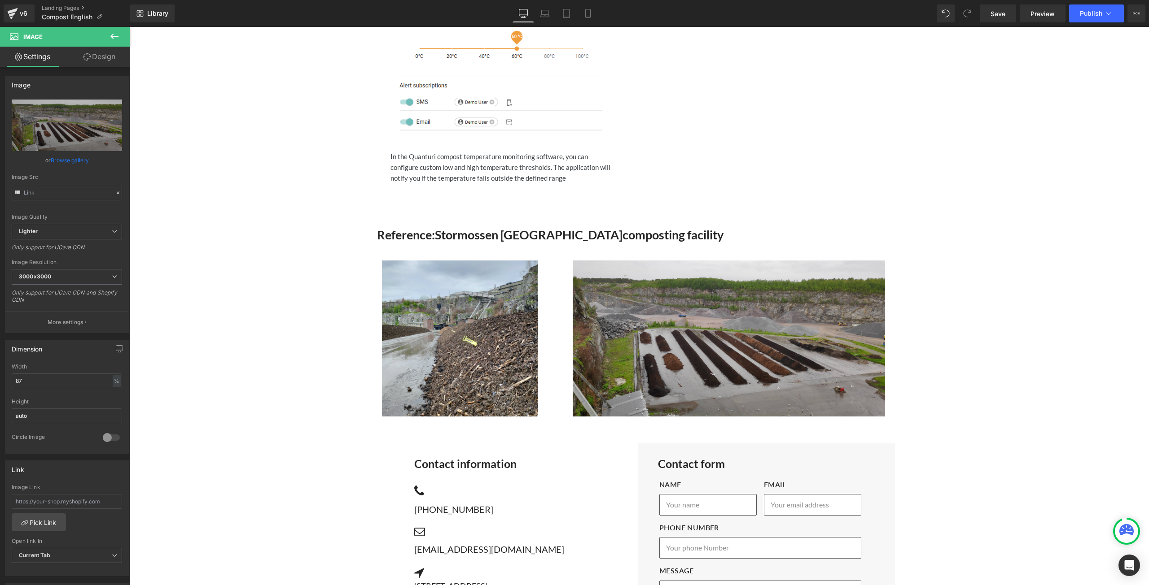
click at [116, 35] on icon at bounding box center [114, 36] width 11 height 11
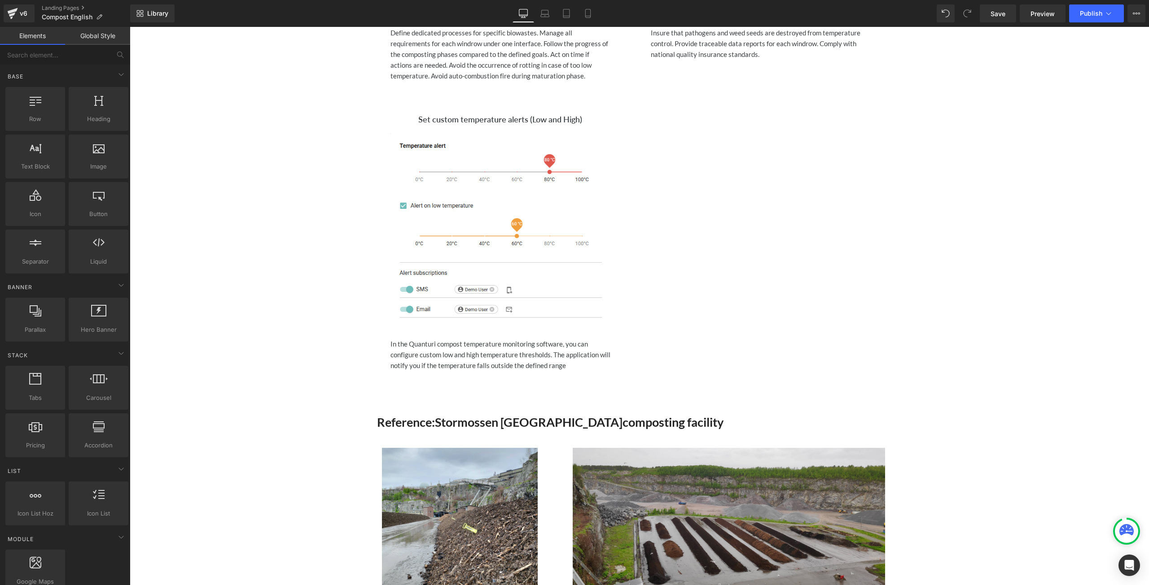
scroll to position [799, 0]
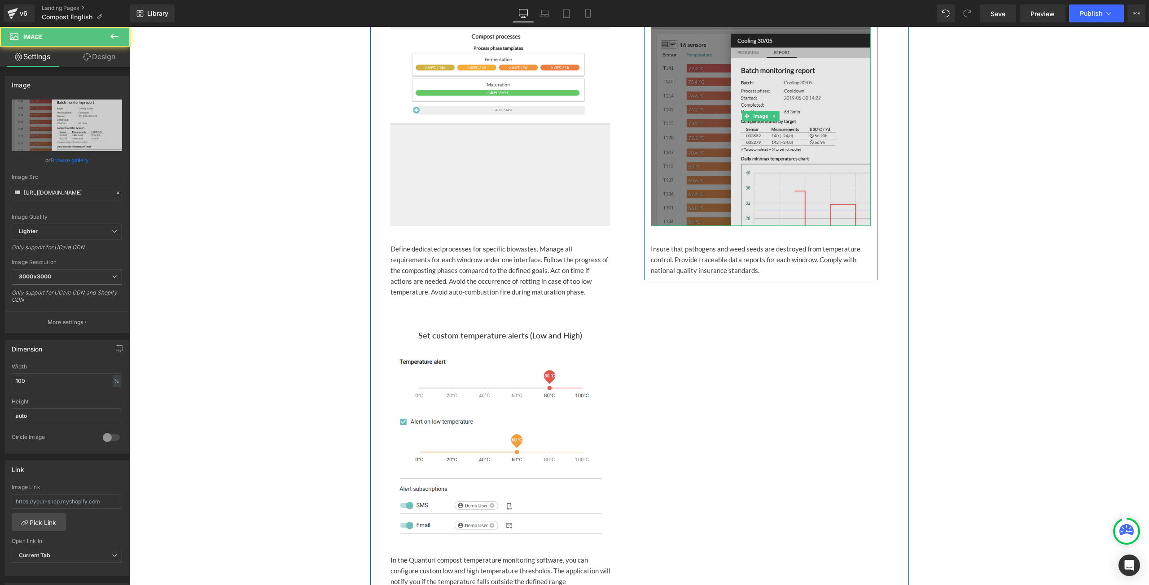
click at [808, 171] on img at bounding box center [761, 116] width 220 height 220
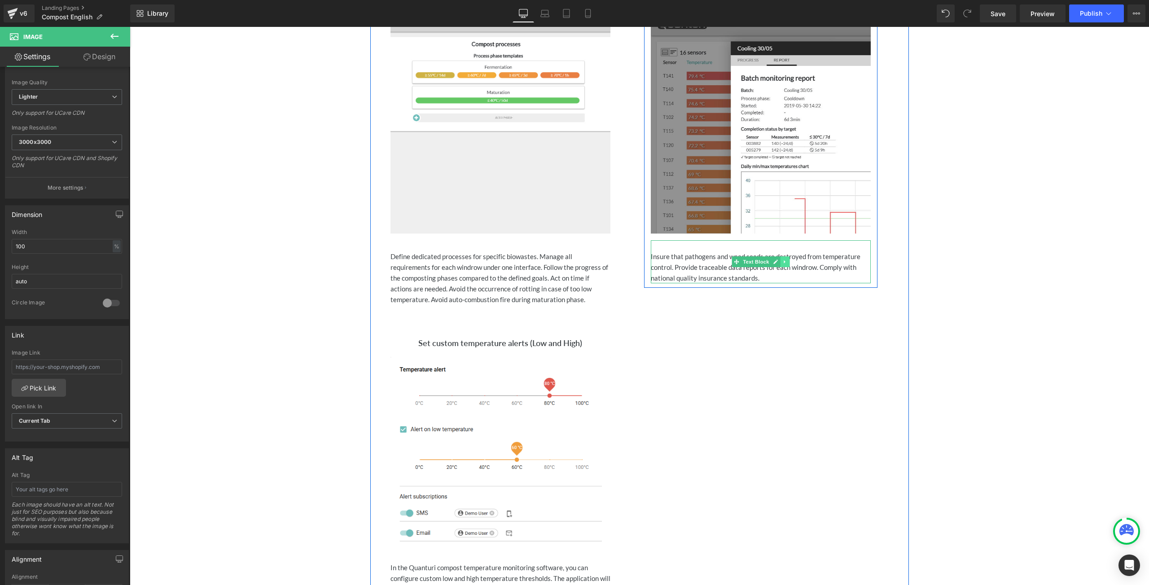
scroll to position [665, 0]
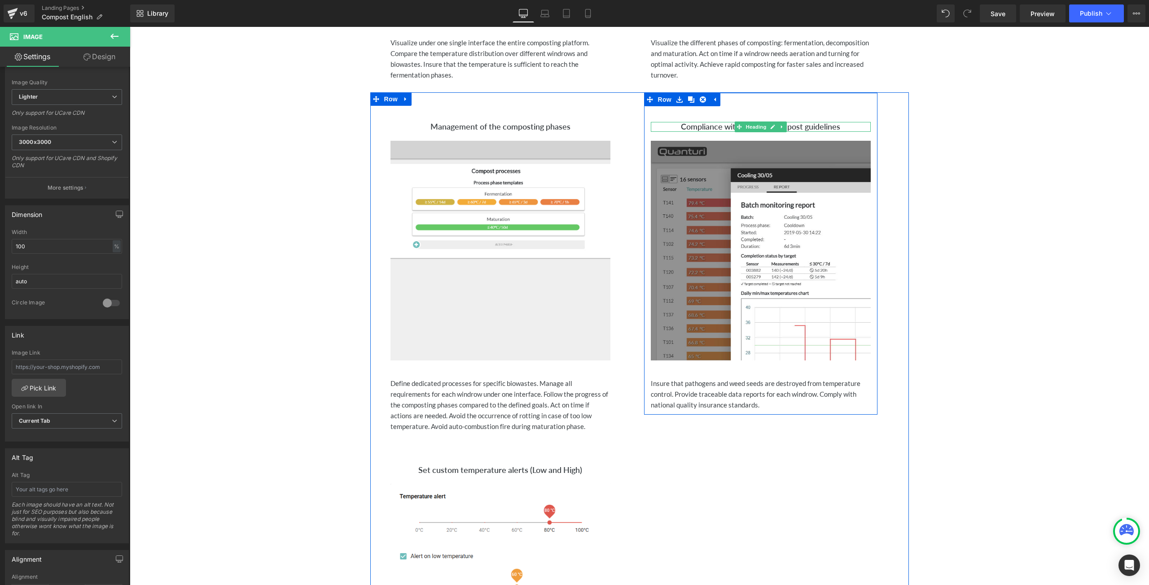
click at [840, 126] on h3 "Compliance with national compost guidelines" at bounding box center [761, 127] width 220 height 10
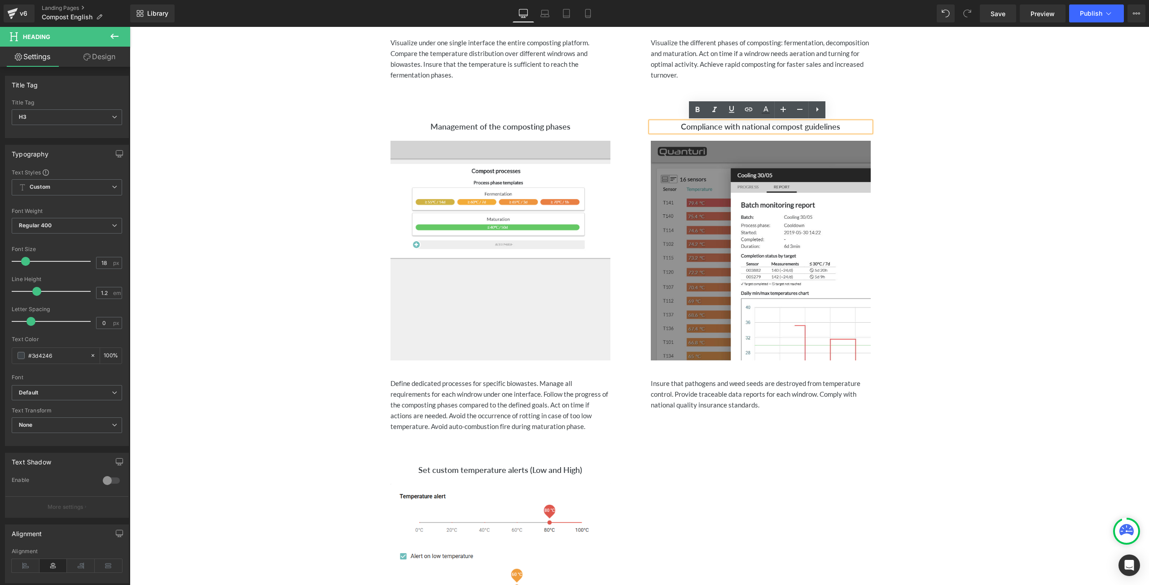
drag, startPoint x: 838, startPoint y: 126, endPoint x: 677, endPoint y: 128, distance: 160.6
click at [677, 128] on h3 "Compliance with national compost guidelines" at bounding box center [761, 127] width 220 height 10
copy h3 "Compliance with national compost guidelines"
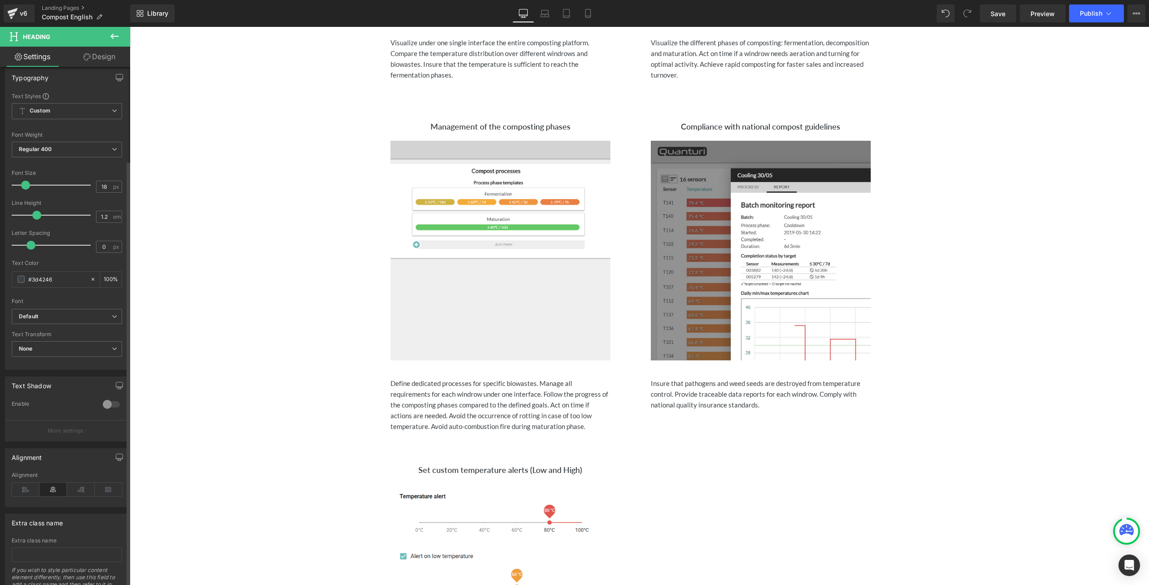
scroll to position [114, 0]
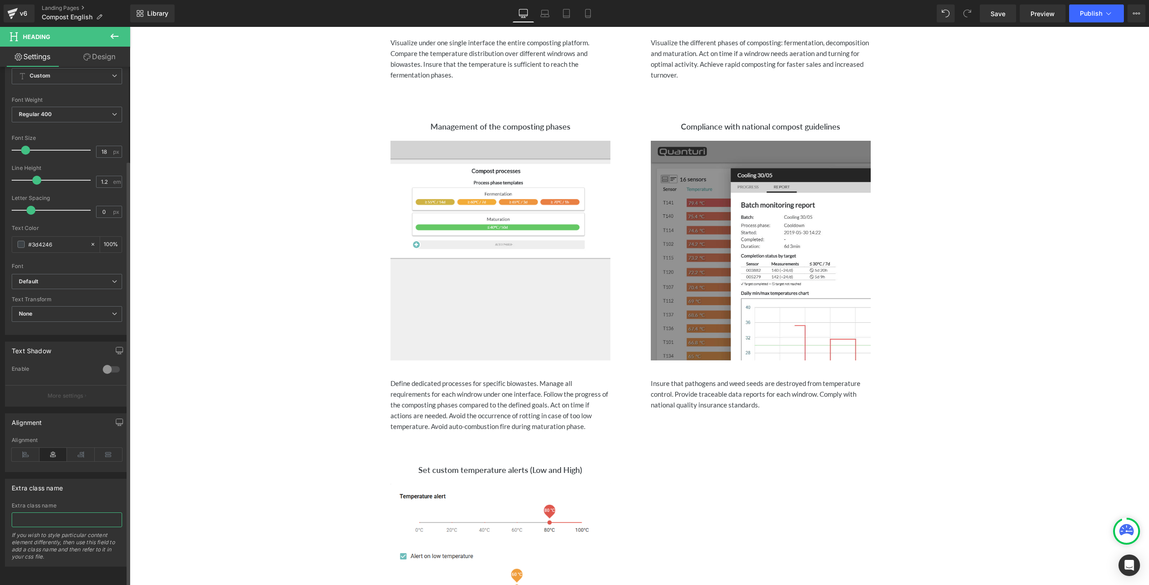
click at [43, 518] on input "text" at bounding box center [67, 520] width 110 height 15
drag, startPoint x: 26, startPoint y: 513, endPoint x: 70, endPoint y: 516, distance: 43.2
click at [27, 513] on input "Compliance with national compost guidelines" at bounding box center [67, 520] width 110 height 15
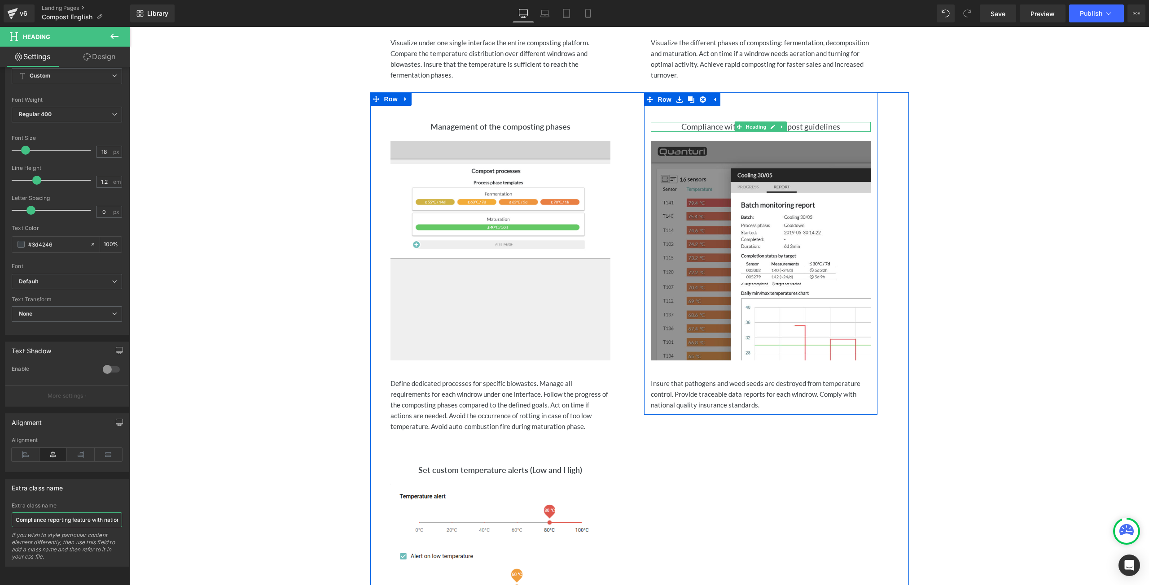
type input "Compliance reporting feature with national compost guidelines"
drag, startPoint x: 842, startPoint y: 126, endPoint x: 664, endPoint y: 120, distance: 177.3
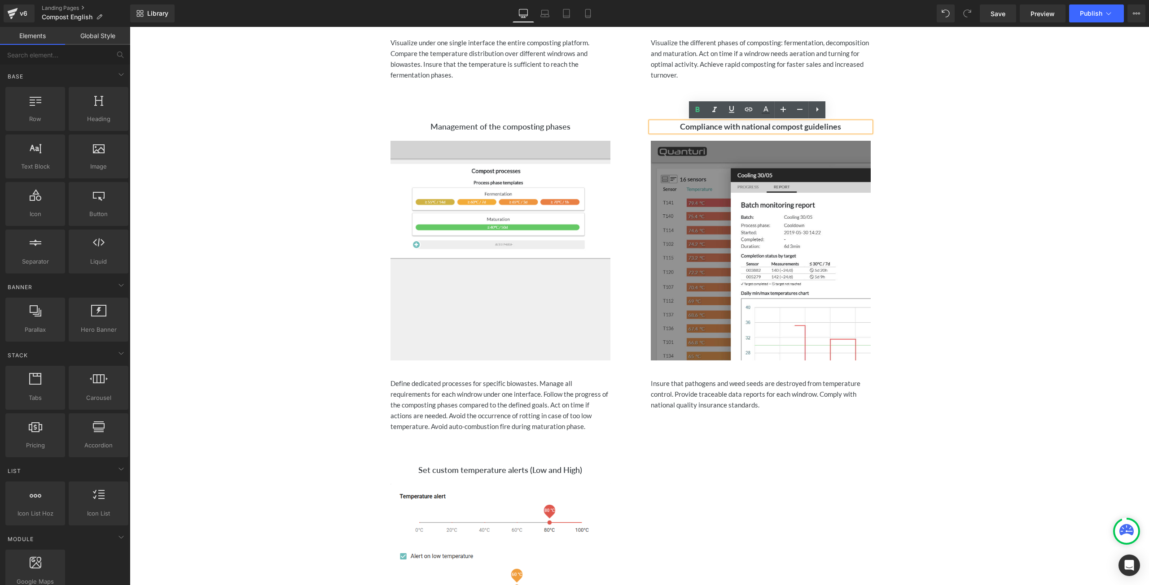
click at [1000, 147] on div "Row Quanturi compost monitoring software Heading Icon Visualize and analyze the…" at bounding box center [639, 374] width 1019 height 1922
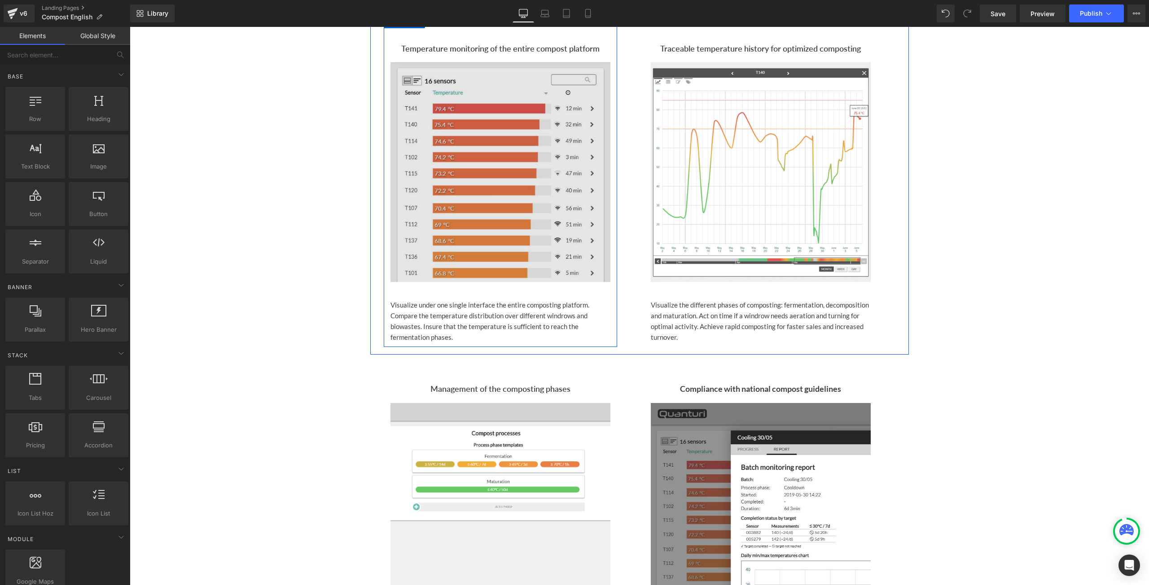
scroll to position [351, 0]
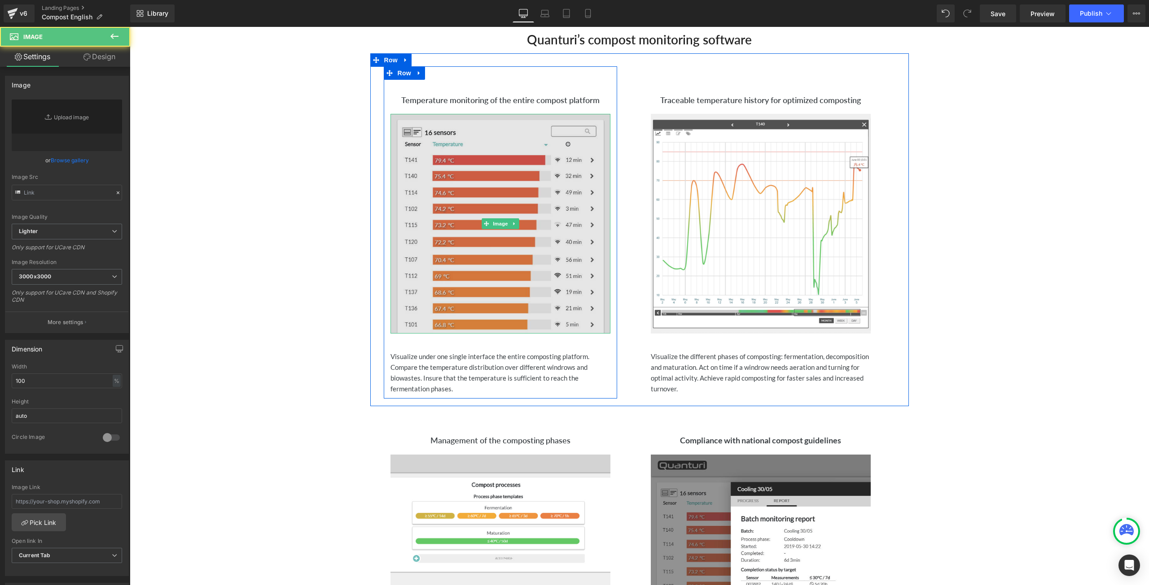
click at [497, 150] on img at bounding box center [500, 224] width 220 height 220
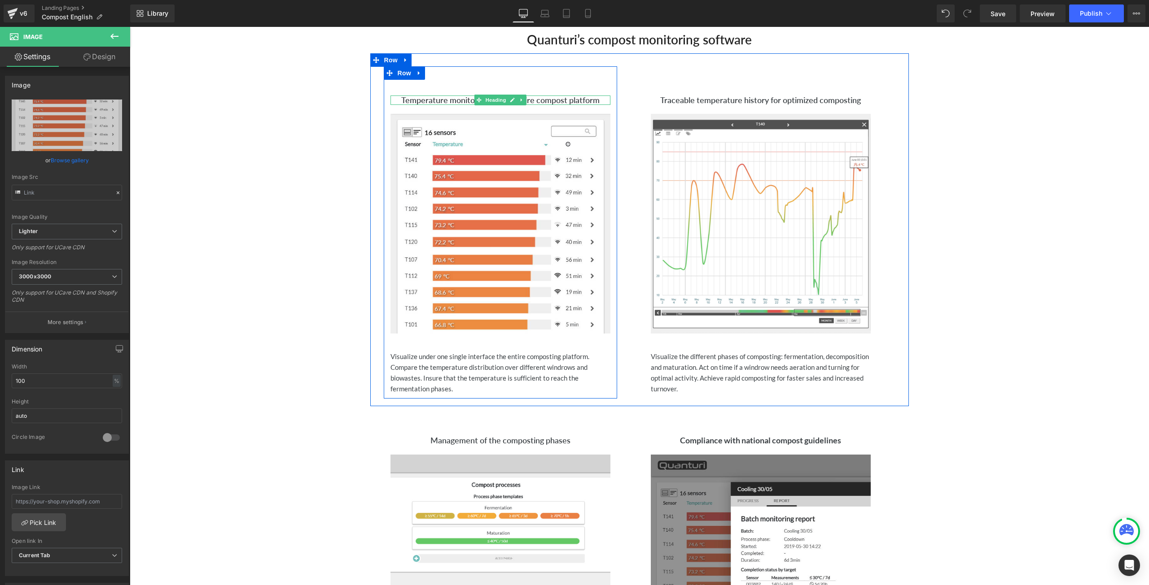
click at [399, 98] on h3 "Temperature monitoring of the entire compost platform" at bounding box center [500, 101] width 220 height 10
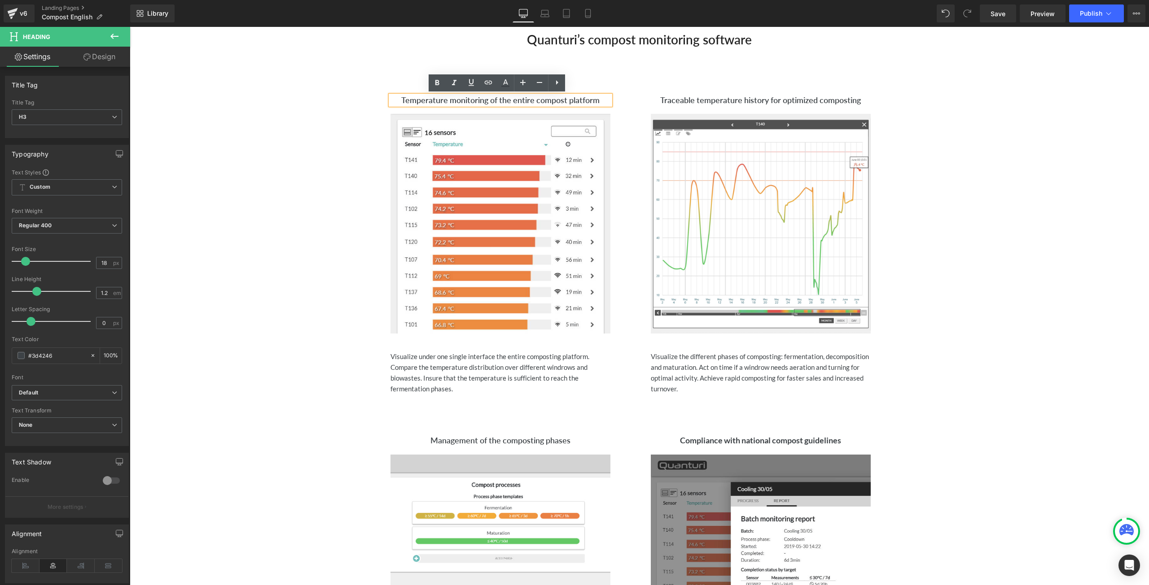
drag, startPoint x: 401, startPoint y: 98, endPoint x: 586, endPoint y: 106, distance: 185.5
click at [586, 105] on div "Temperature monitoring of the entire compost platform" at bounding box center [500, 101] width 220 height 10
copy h3 "emperature monitoring of the entire compost platform"
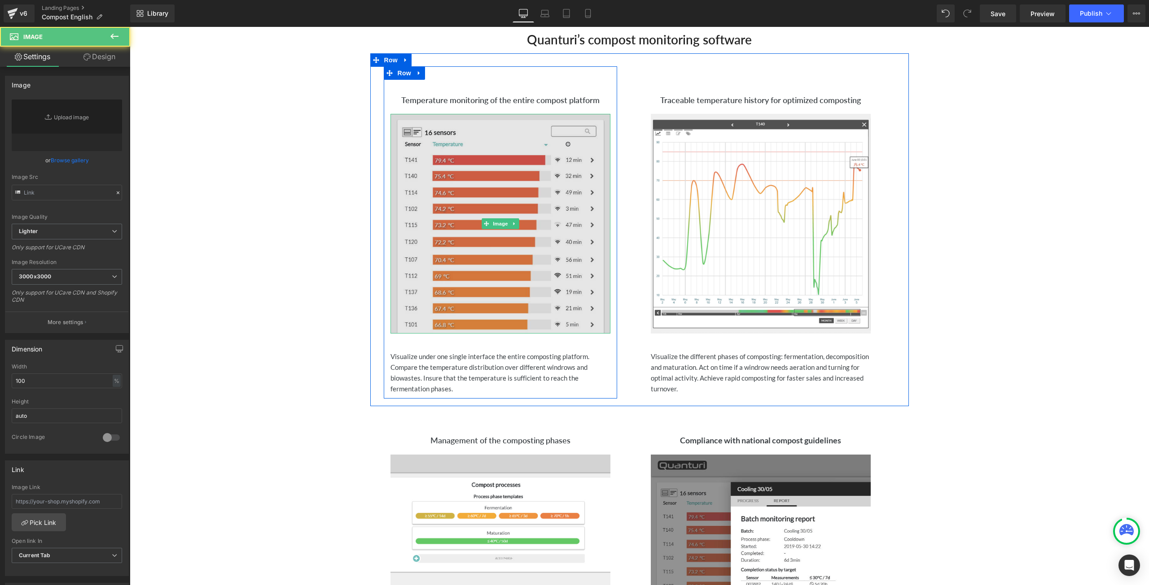
click at [449, 183] on img at bounding box center [500, 224] width 220 height 220
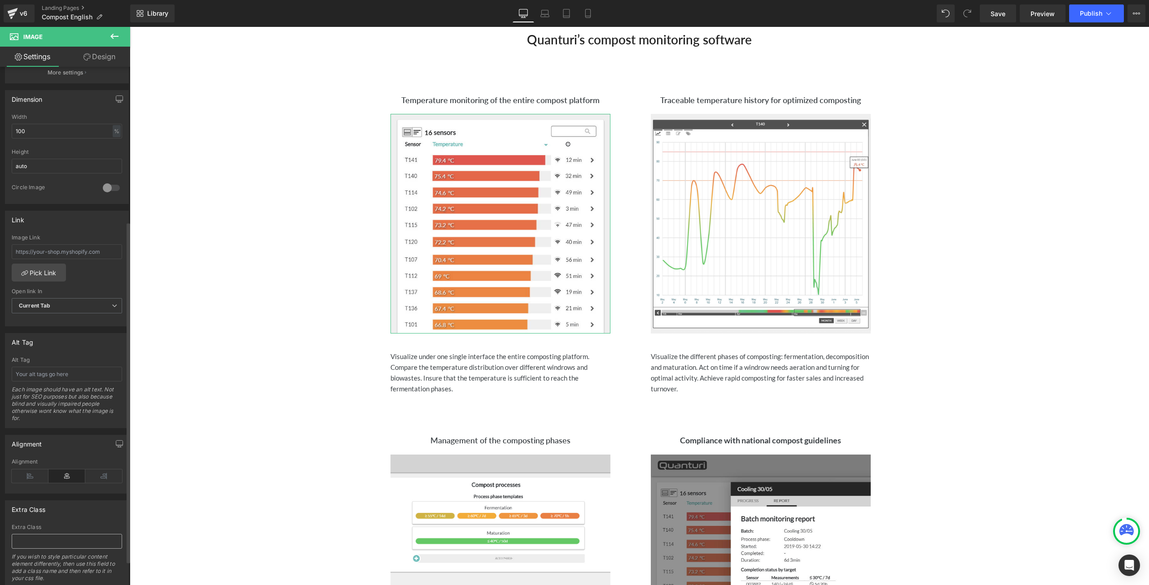
scroll to position [271, 0]
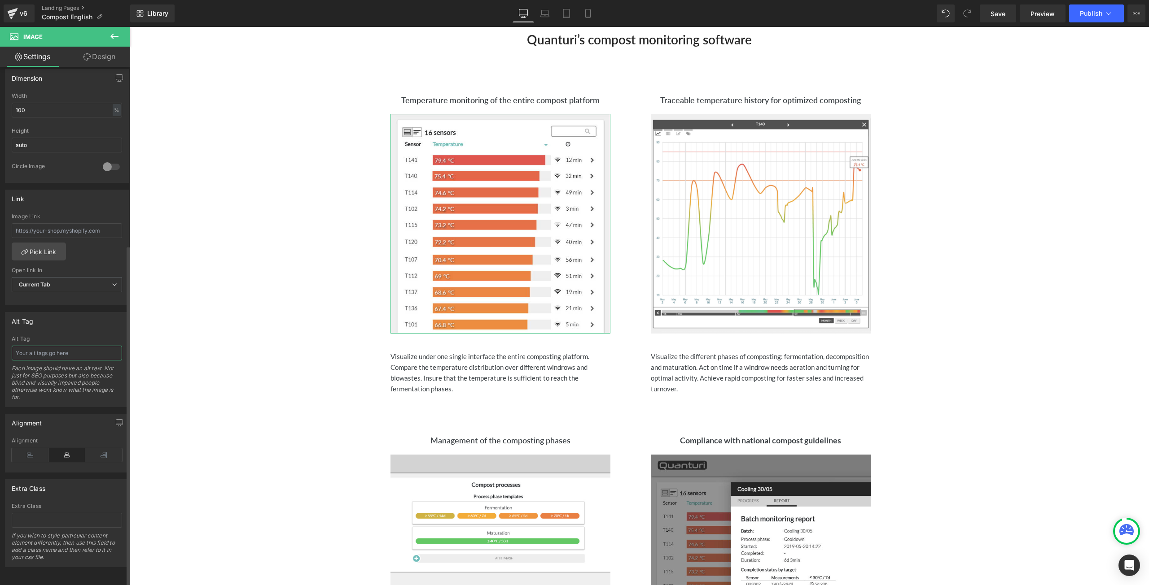
click at [61, 352] on input "text" at bounding box center [67, 353] width 110 height 15
paste input "emperature monitoring of the entire compost platform"
type input "emperature monitoring of the entire compost plant"
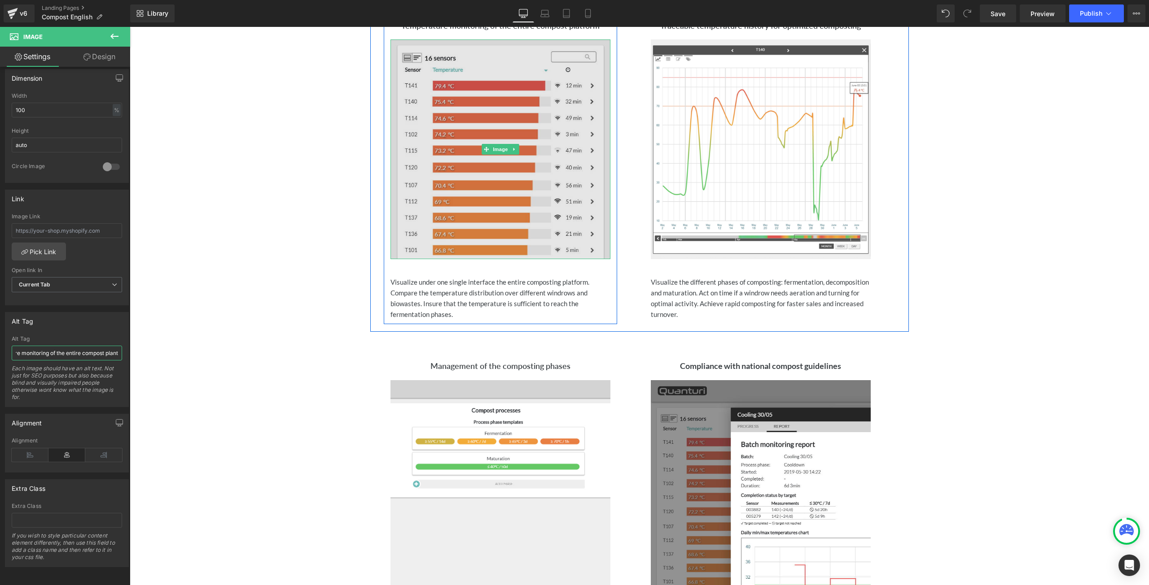
scroll to position [530, 0]
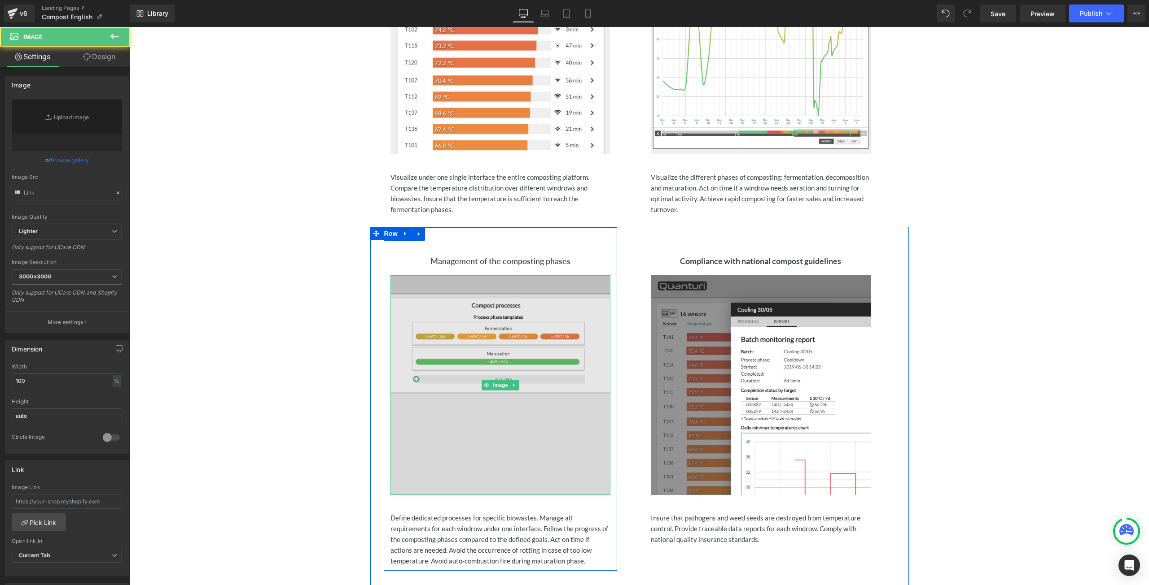
click at [597, 323] on img at bounding box center [500, 385] width 220 height 220
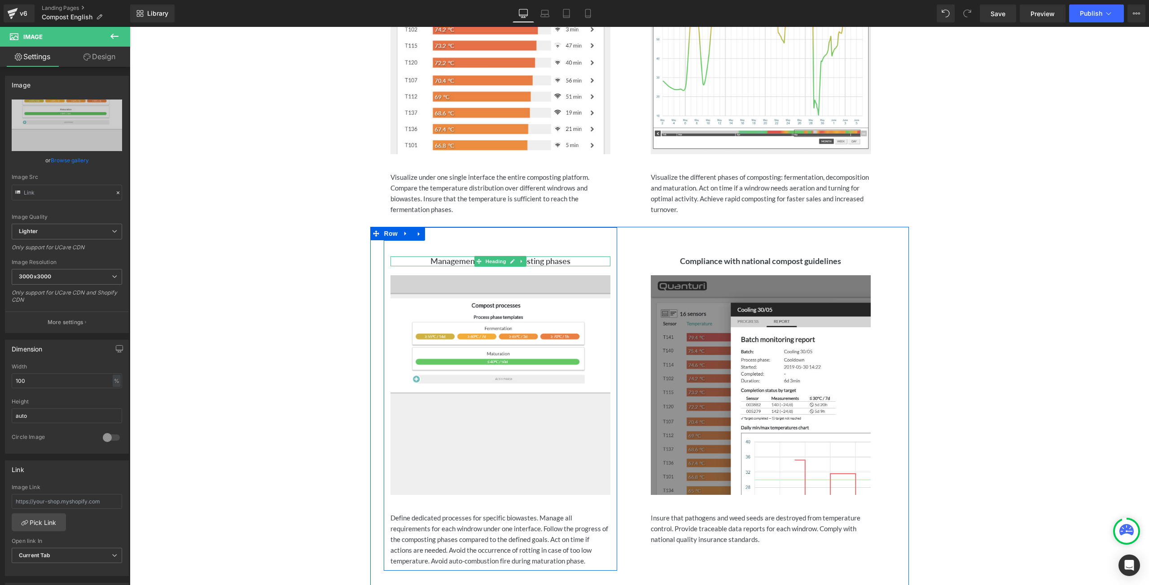
click at [573, 261] on h3 "Management of the composting phases" at bounding box center [500, 262] width 220 height 10
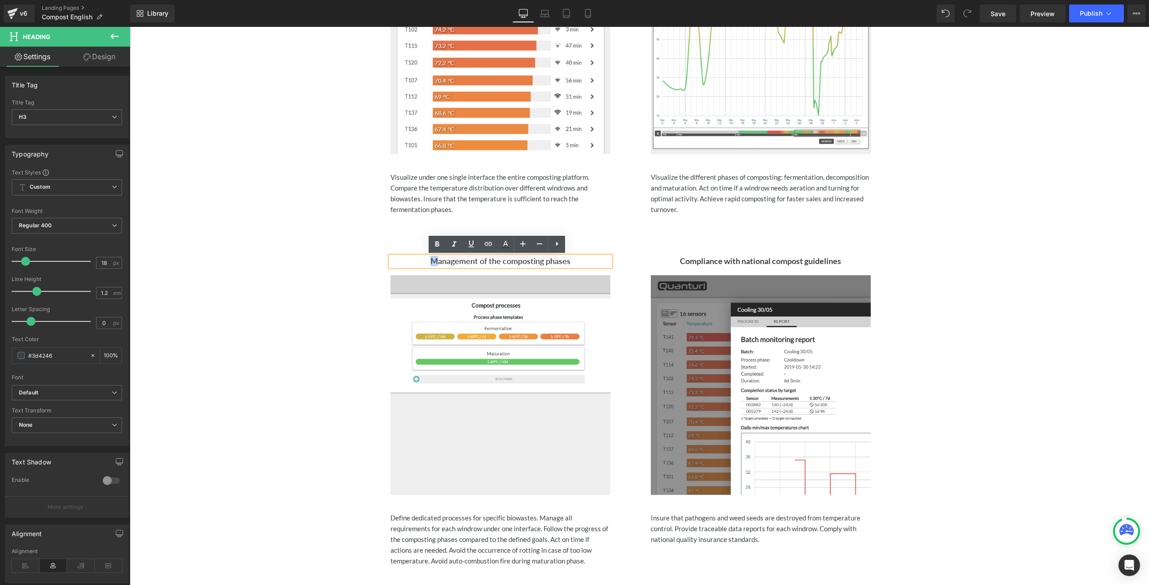
drag, startPoint x: 570, startPoint y: 262, endPoint x: 427, endPoint y: 263, distance: 142.7
click at [427, 263] on h3 "Management of the composting phases" at bounding box center [500, 262] width 220 height 10
click at [572, 262] on h3 "Management of the composting phases" at bounding box center [500, 262] width 220 height 10
drag, startPoint x: 572, startPoint y: 262, endPoint x: 429, endPoint y: 260, distance: 143.6
click at [429, 260] on h3 "Management of the composting phases" at bounding box center [500, 262] width 220 height 10
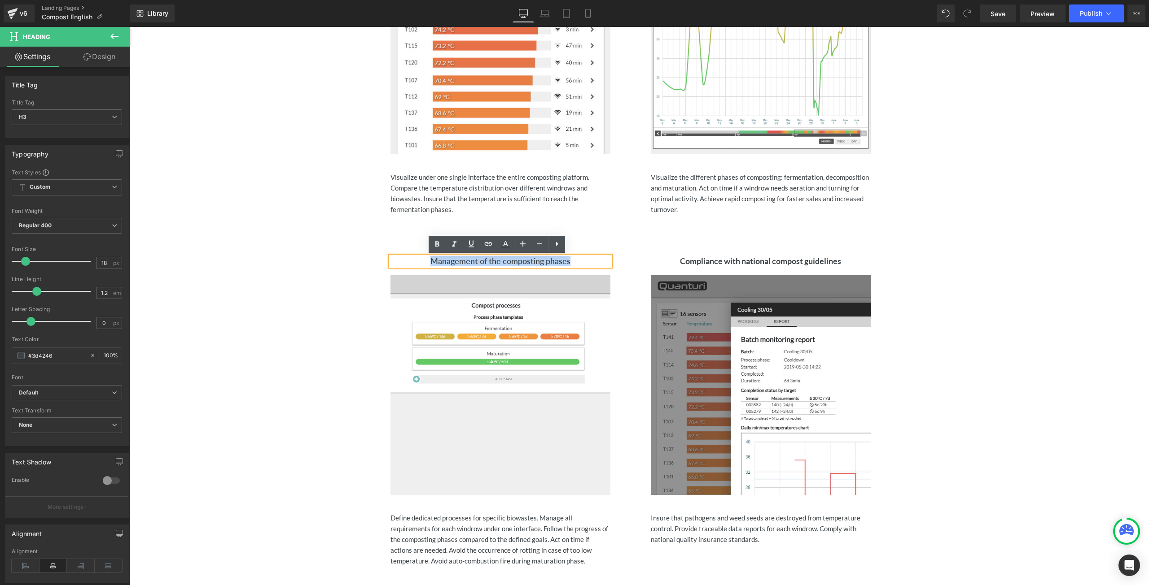
copy h3 "Management of the composting phases"
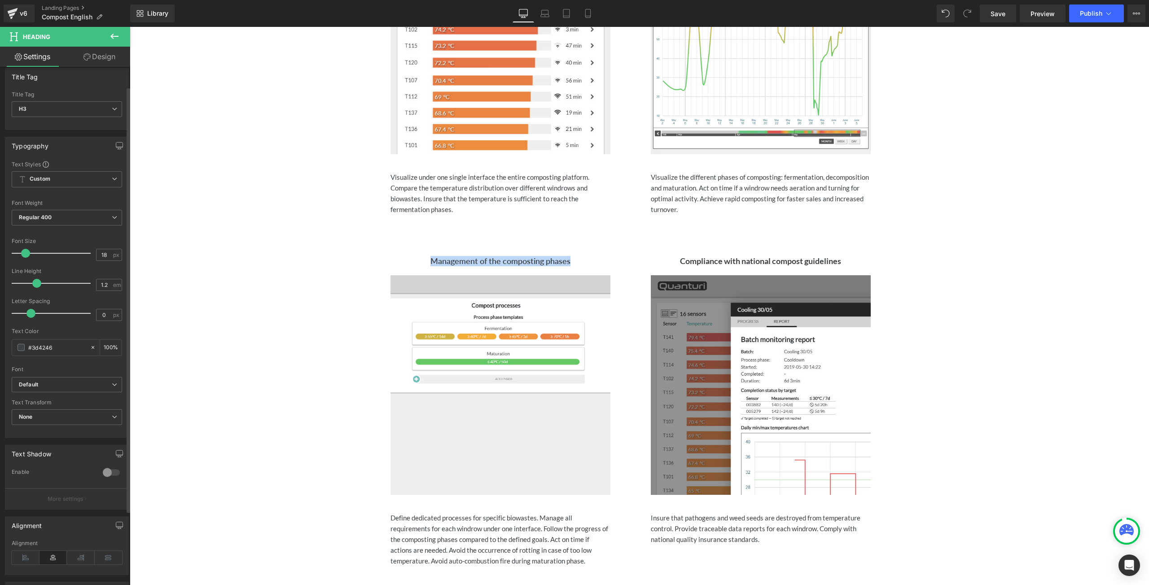
scroll to position [0, 0]
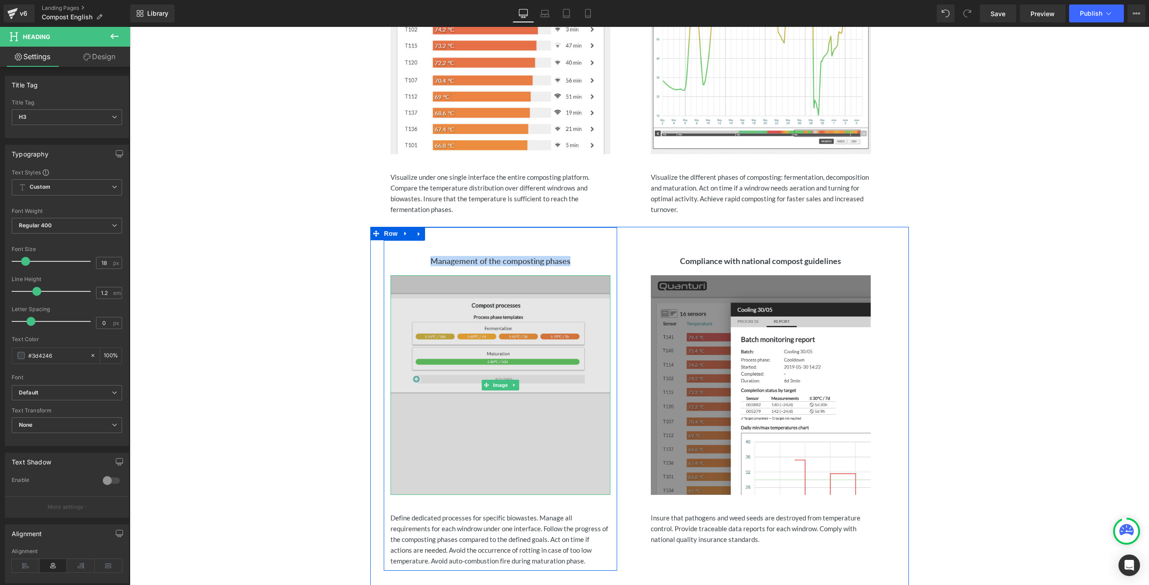
click at [417, 335] on img at bounding box center [500, 385] width 220 height 220
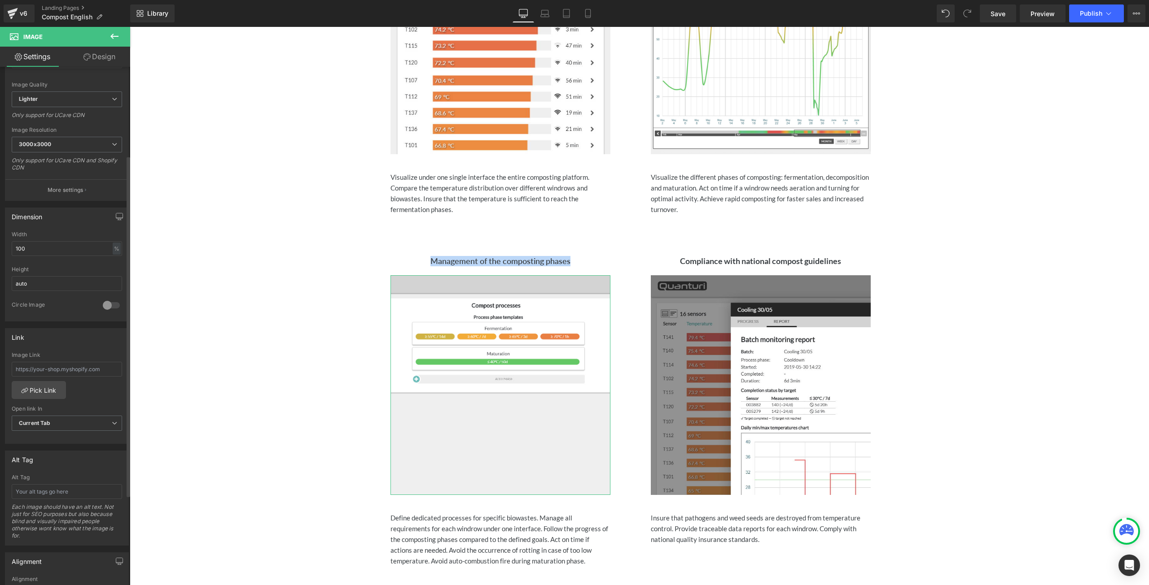
scroll to position [135, 0]
click at [52, 483] on input "text" at bounding box center [67, 489] width 110 height 15
paste input "Management of the composting phases"
click at [46, 488] on input "Management of the composting phases" at bounding box center [67, 489] width 110 height 15
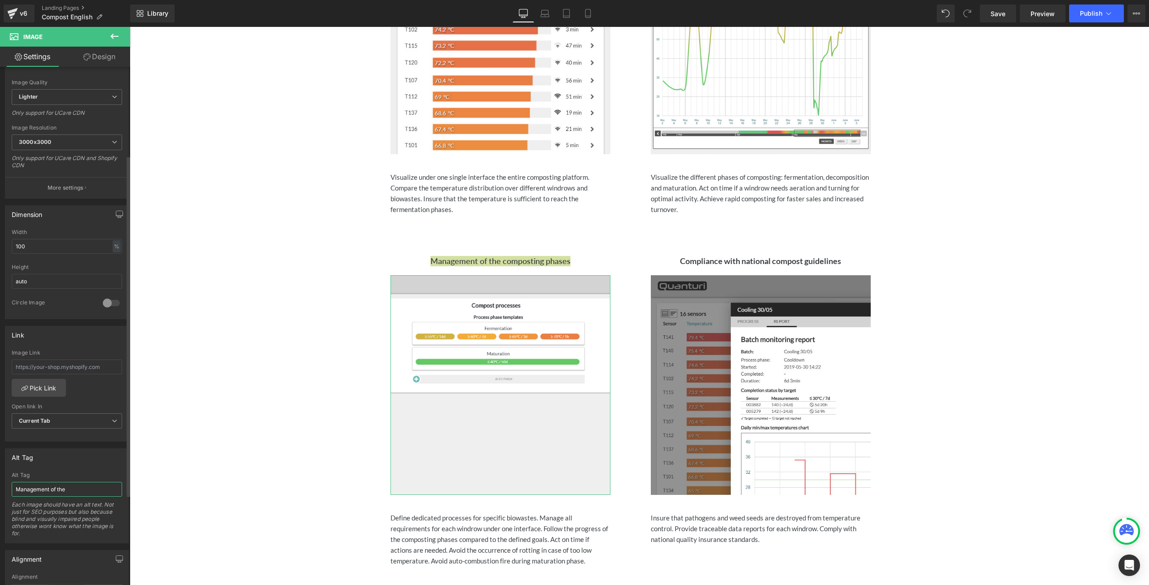
scroll to position [0, 0]
paste input "composting phases"
type input "composting phases management feature"
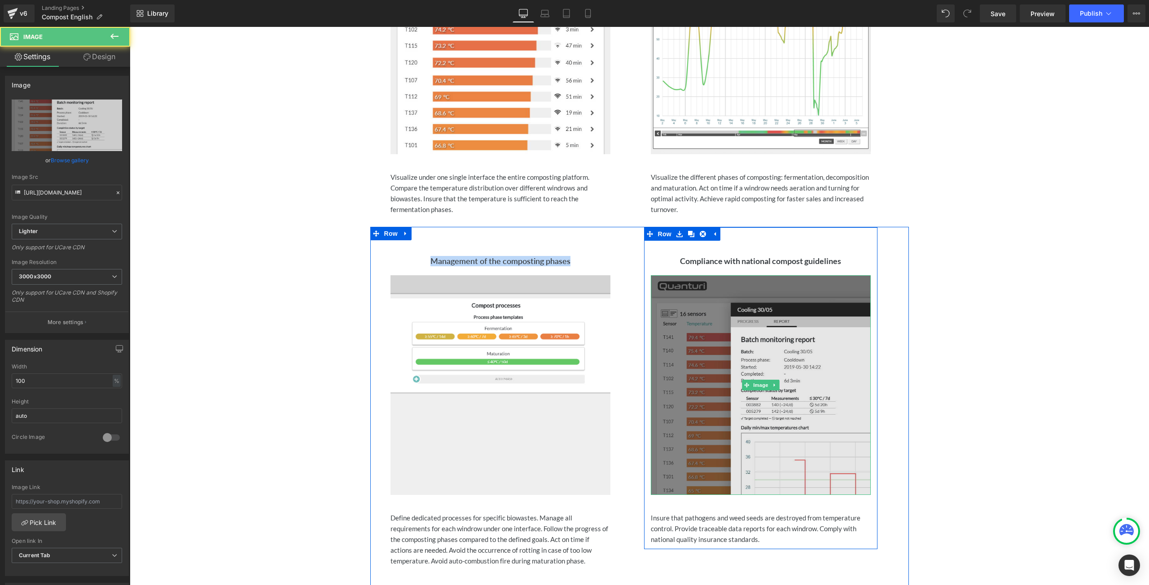
click at [787, 306] on img at bounding box center [761, 385] width 220 height 220
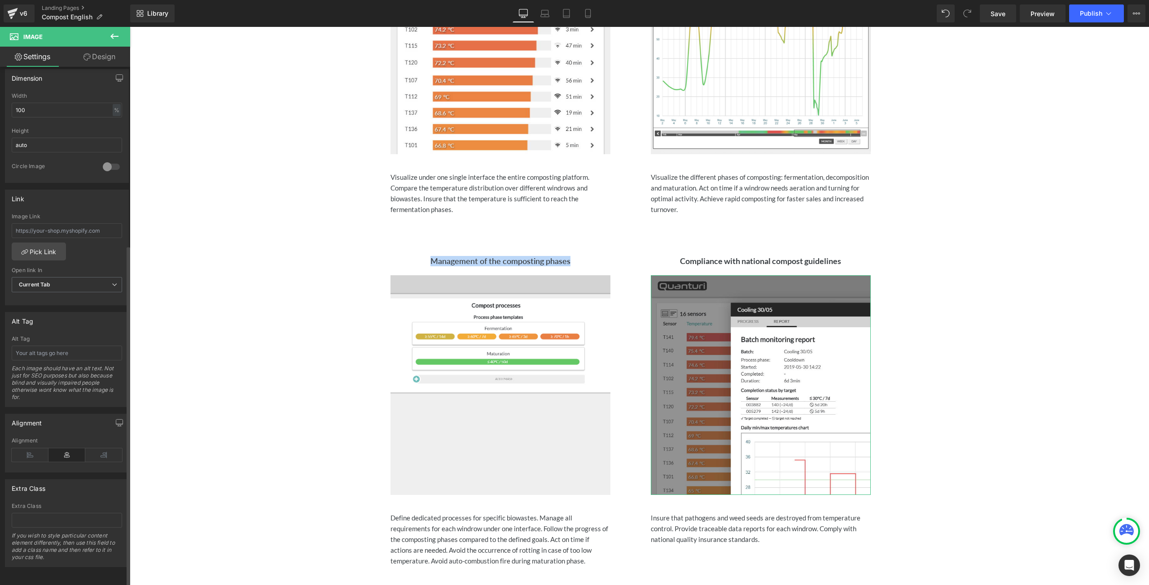
scroll to position [271, 0]
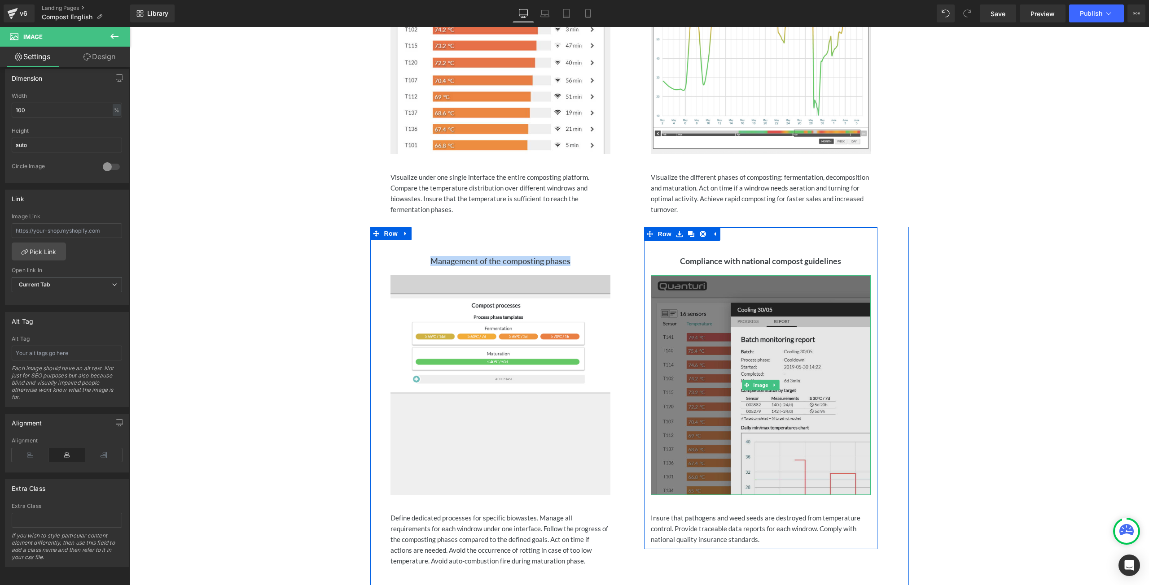
click at [784, 359] on img at bounding box center [761, 385] width 220 height 220
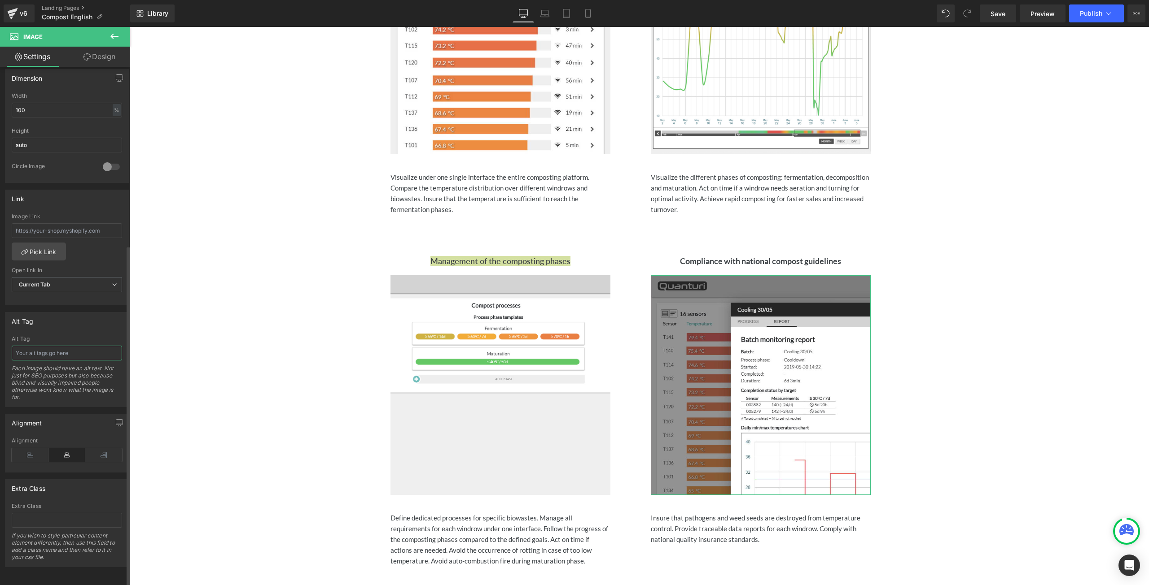
click at [52, 347] on input "text" at bounding box center [67, 353] width 110 height 15
type input "compliance feature"
click at [1001, 14] on span "Save" at bounding box center [997, 13] width 15 height 9
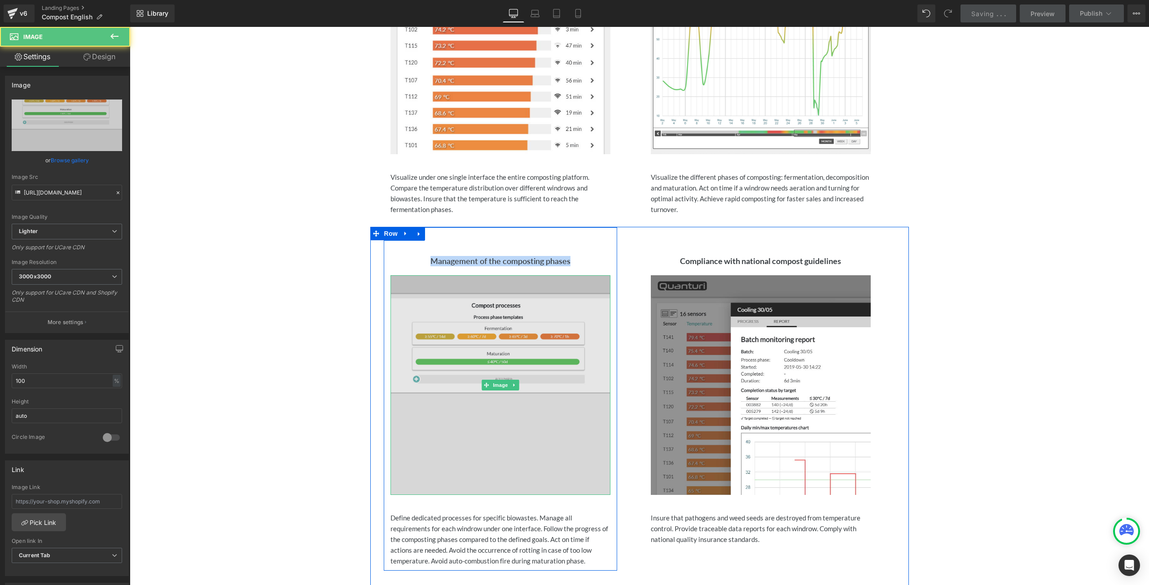
click at [462, 350] on img at bounding box center [500, 385] width 220 height 220
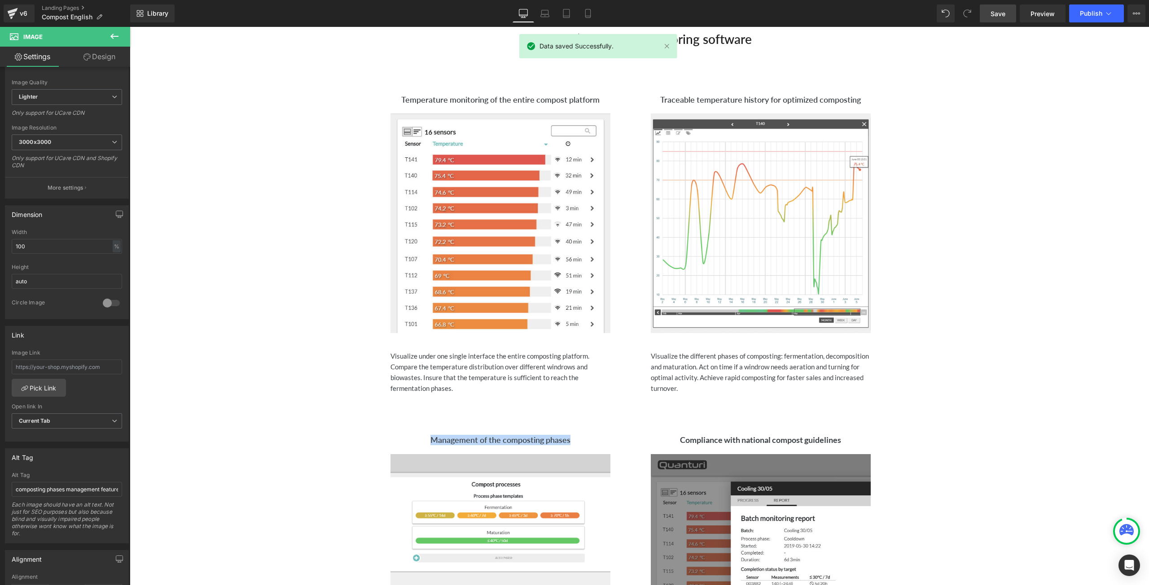
scroll to position [306, 0]
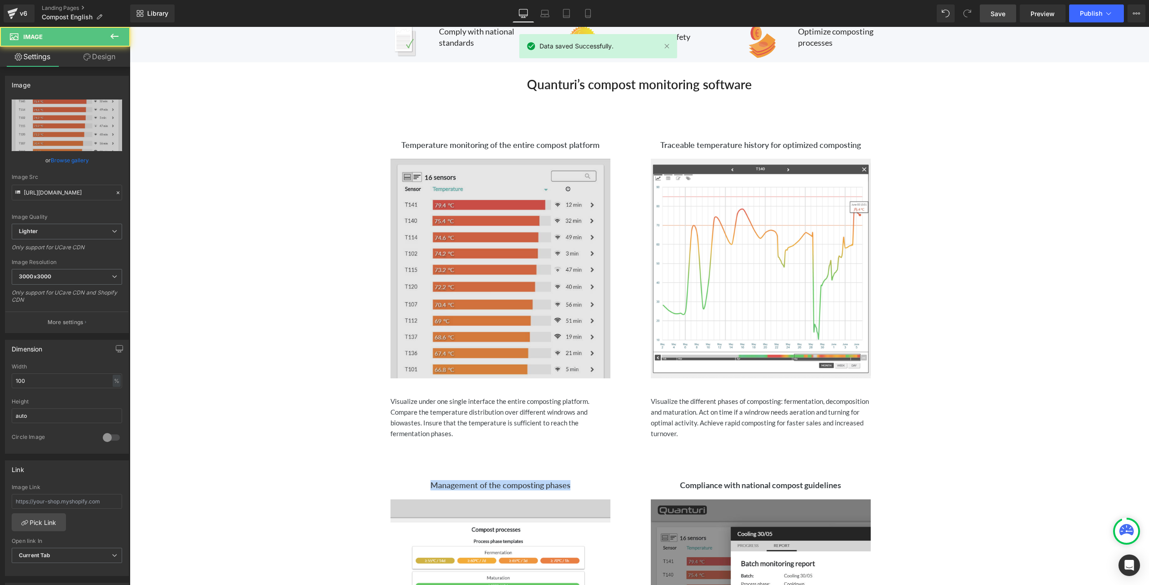
click at [478, 225] on img at bounding box center [500, 269] width 220 height 220
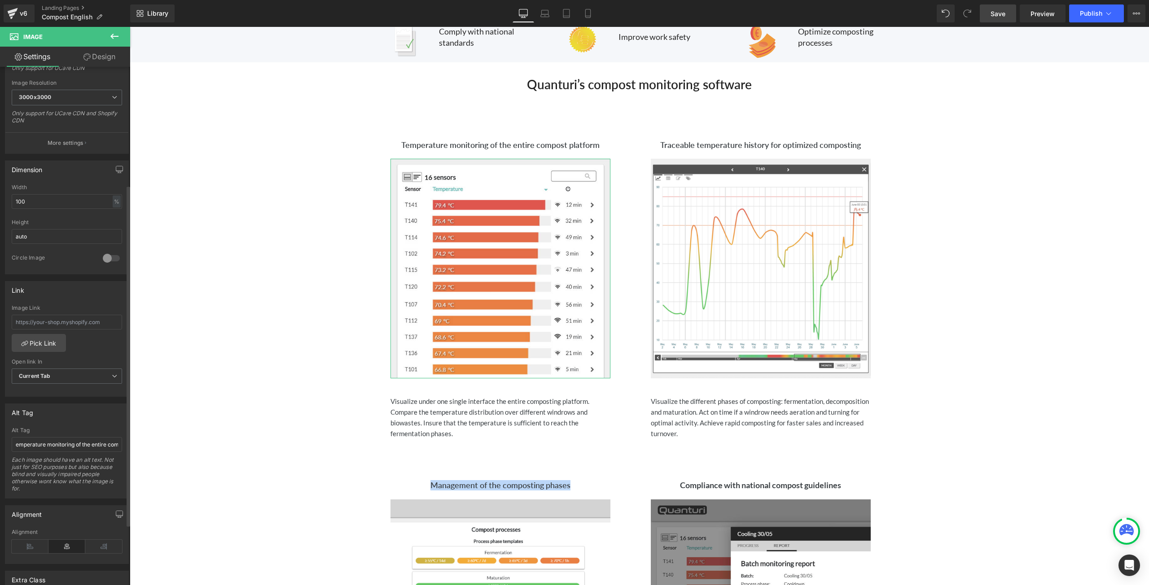
scroll to position [271, 0]
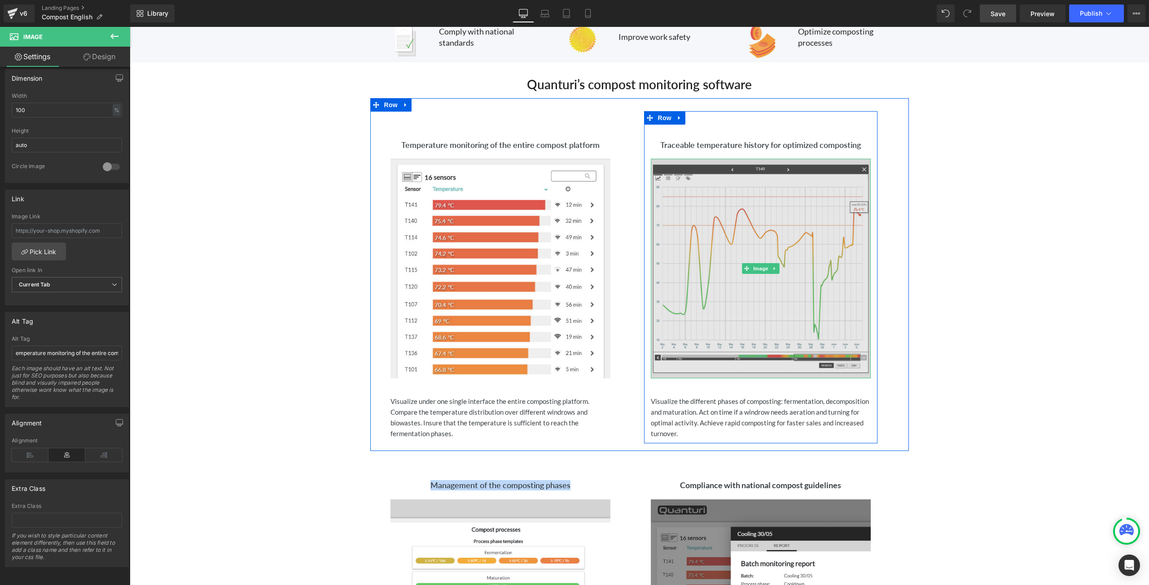
click at [771, 230] on img at bounding box center [761, 269] width 220 height 220
click at [720, 214] on img at bounding box center [761, 269] width 220 height 220
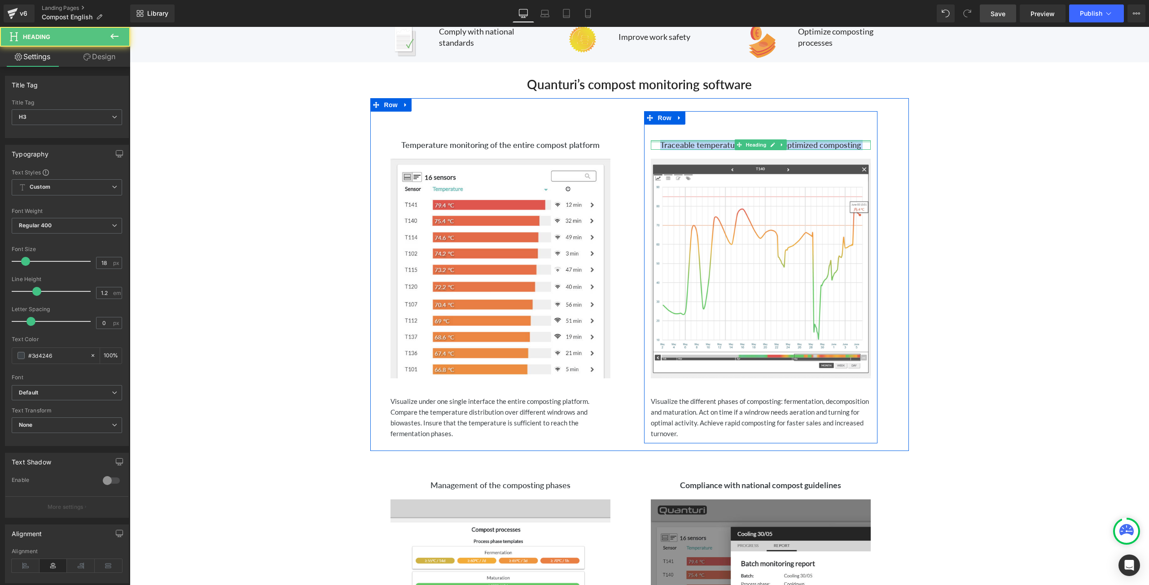
click at [656, 142] on div "Traceable temperature history for optimized composting Heading" at bounding box center [761, 145] width 220 height 10
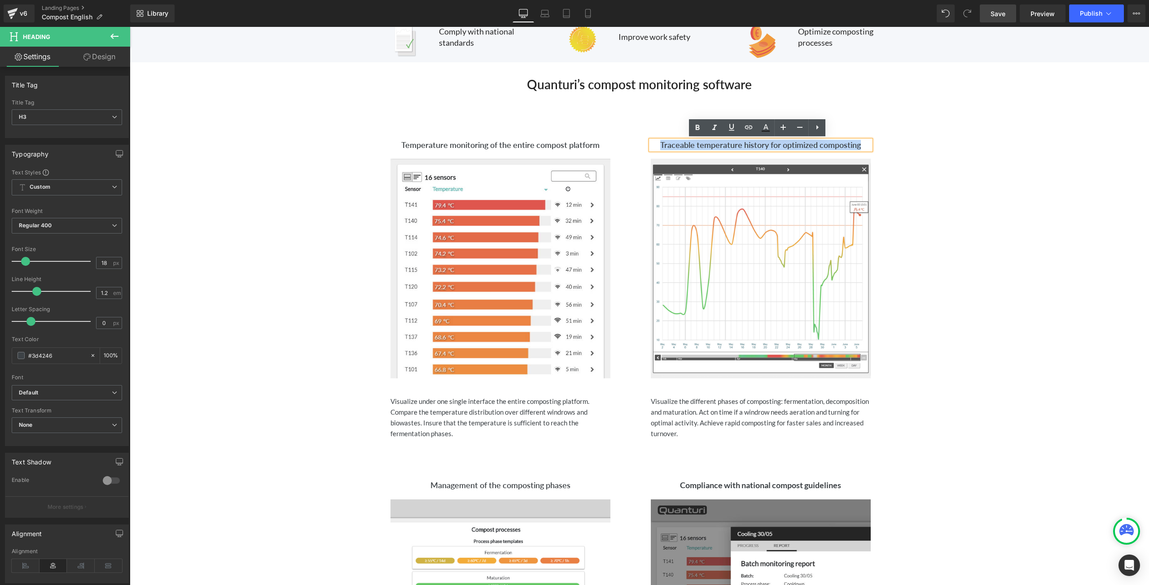
copy div "Traceable temperature history for optimized composting Heading"
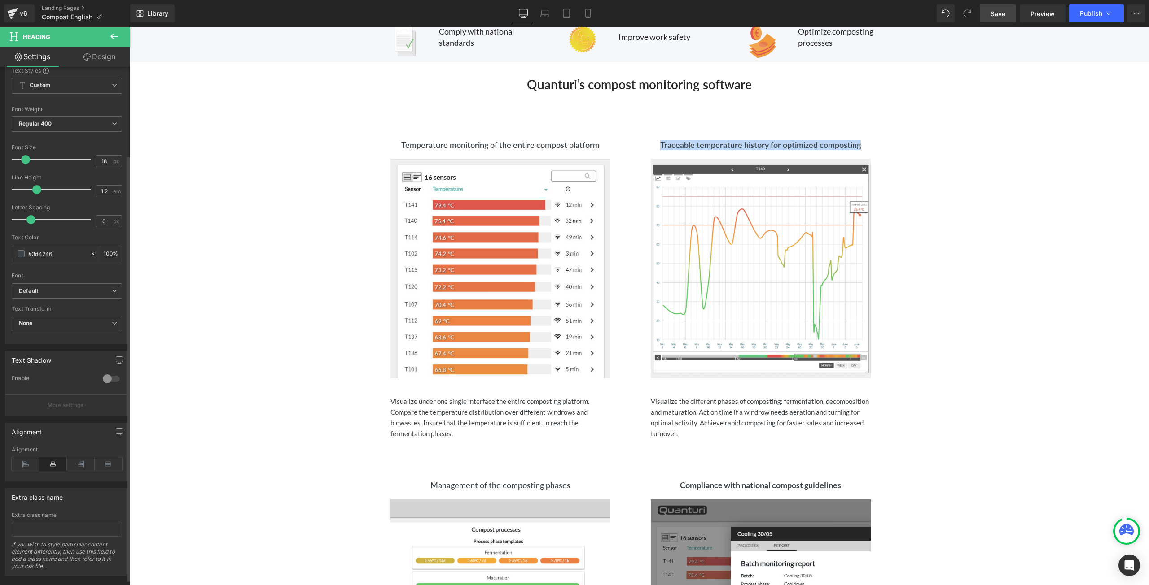
scroll to position [114, 0]
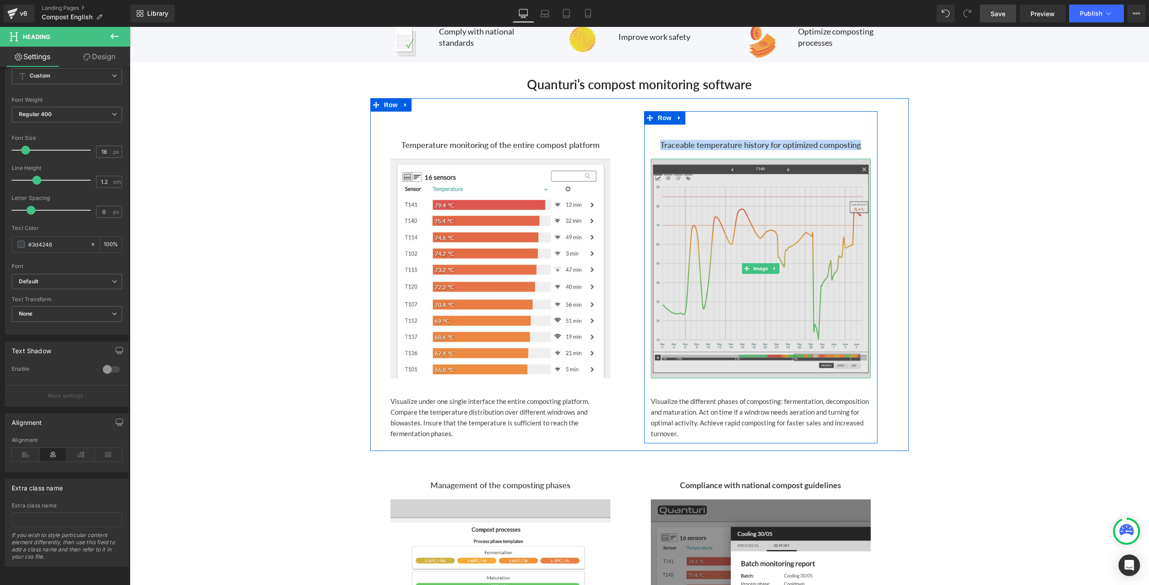
click at [748, 245] on img at bounding box center [761, 269] width 220 height 220
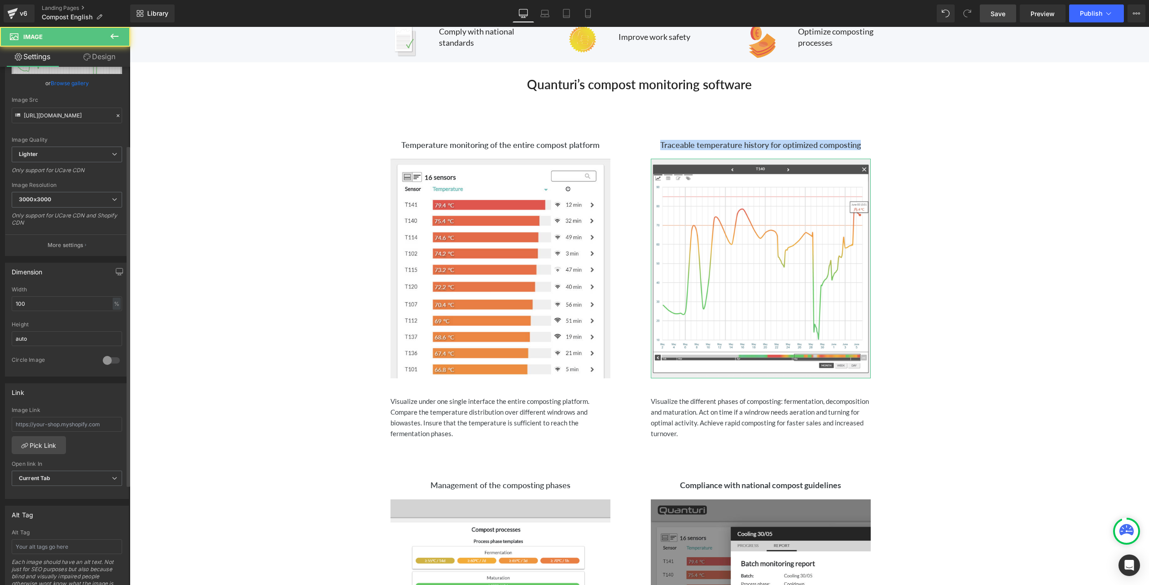
scroll to position [135, 0]
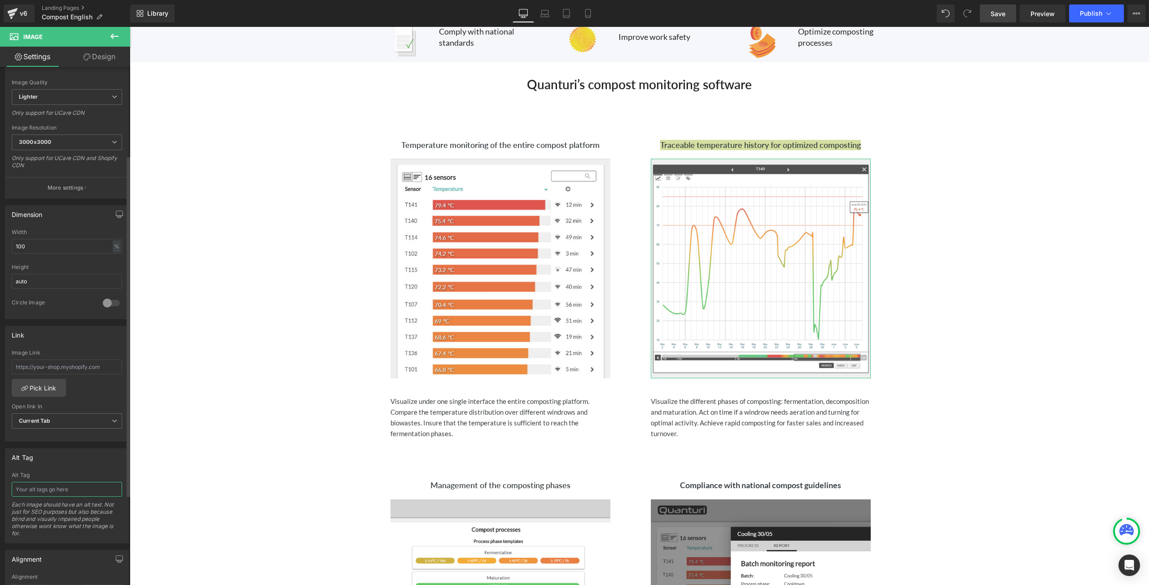
click at [39, 482] on input "text" at bounding box center [67, 489] width 110 height 15
paste input "Traceable temperature history for optimized composting"
type input "Traceable temperature history for optimized composting"
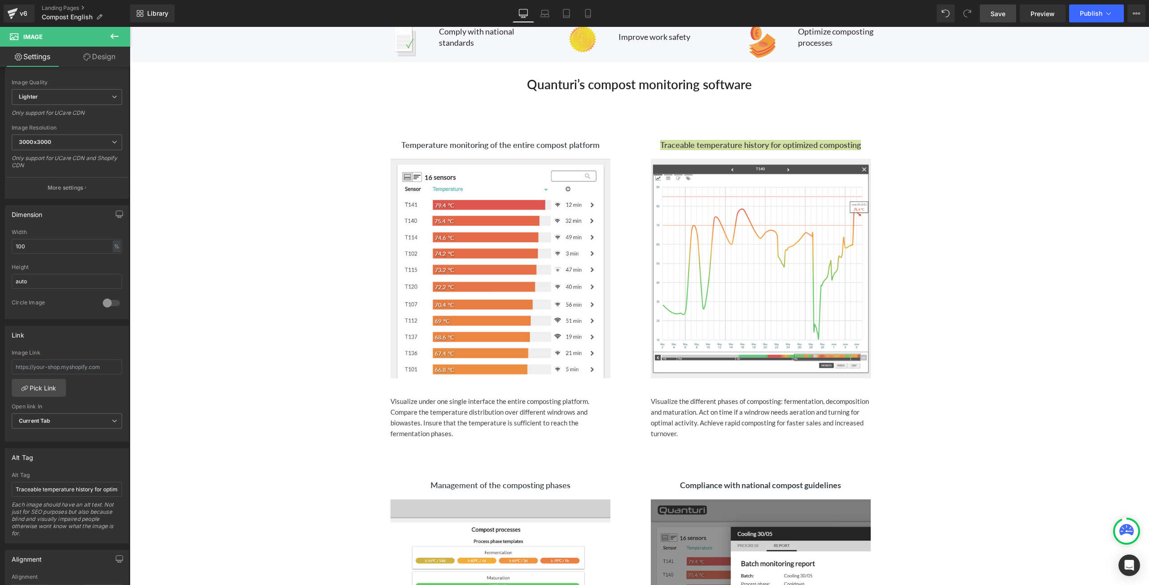
click at [999, 18] on link "Save" at bounding box center [997, 13] width 36 height 18
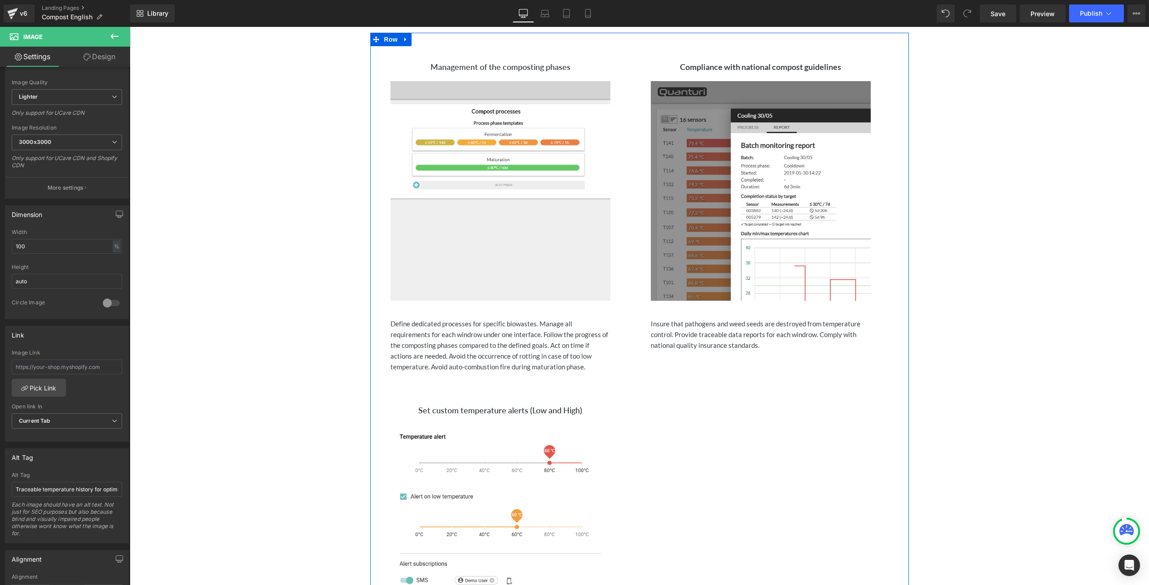
scroll to position [889, 0]
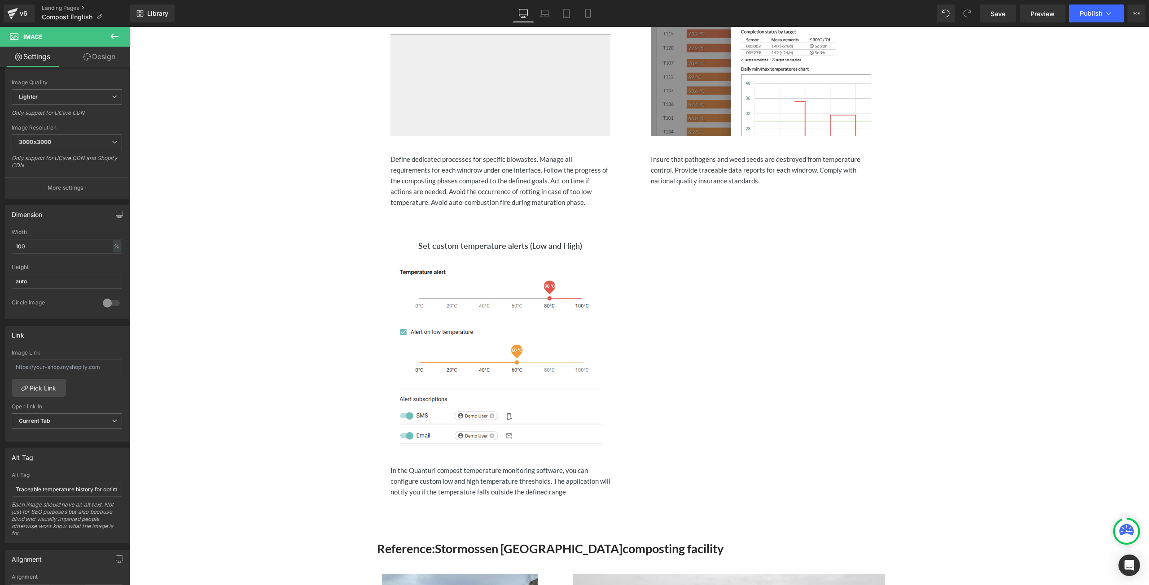
click at [117, 34] on icon at bounding box center [114, 36] width 11 height 11
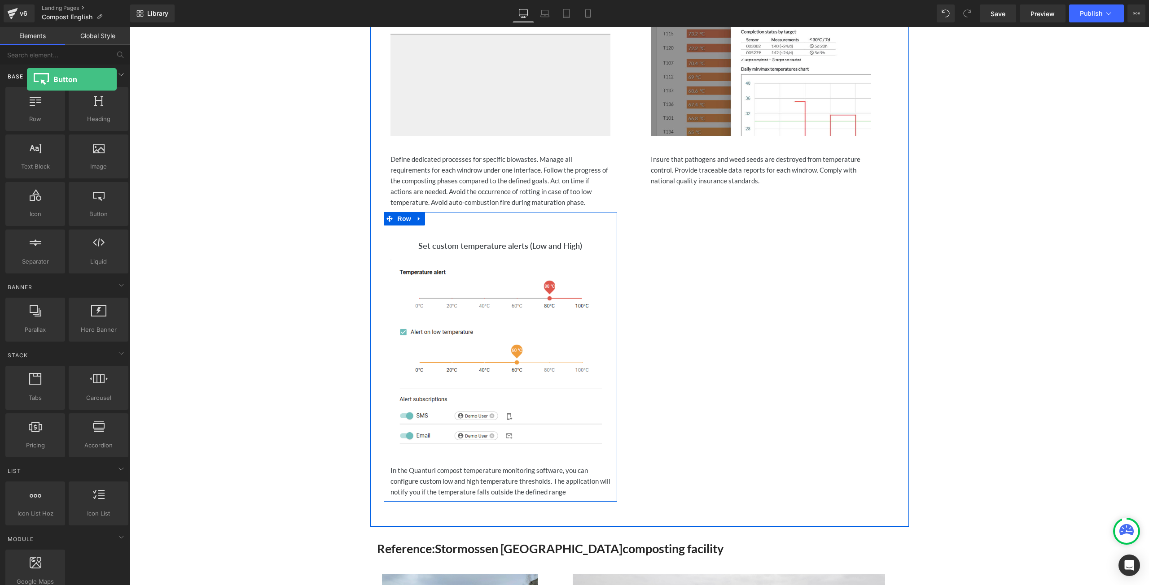
drag, startPoint x: 97, startPoint y: 210, endPoint x: 17, endPoint y: 71, distance: 159.6
click at [23, 76] on div "Base Row rows, columns, layouts, div Heading headings, titles, h1,h2,h3,h4,h5,h…" at bounding box center [67, 170] width 127 height 211
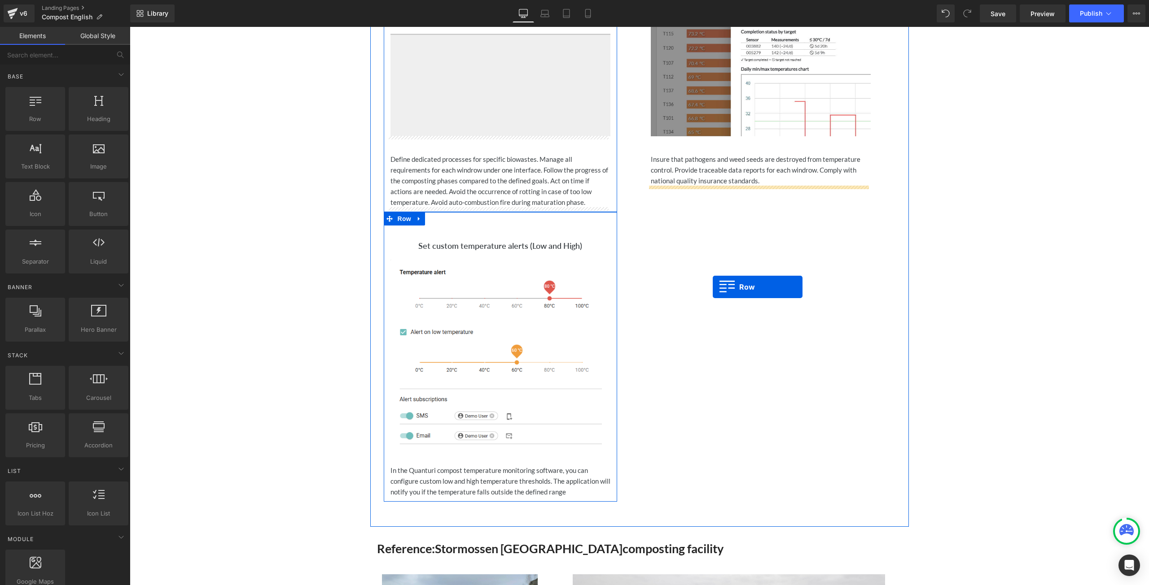
drag, startPoint x: 165, startPoint y: 136, endPoint x: 712, endPoint y: 287, distance: 568.1
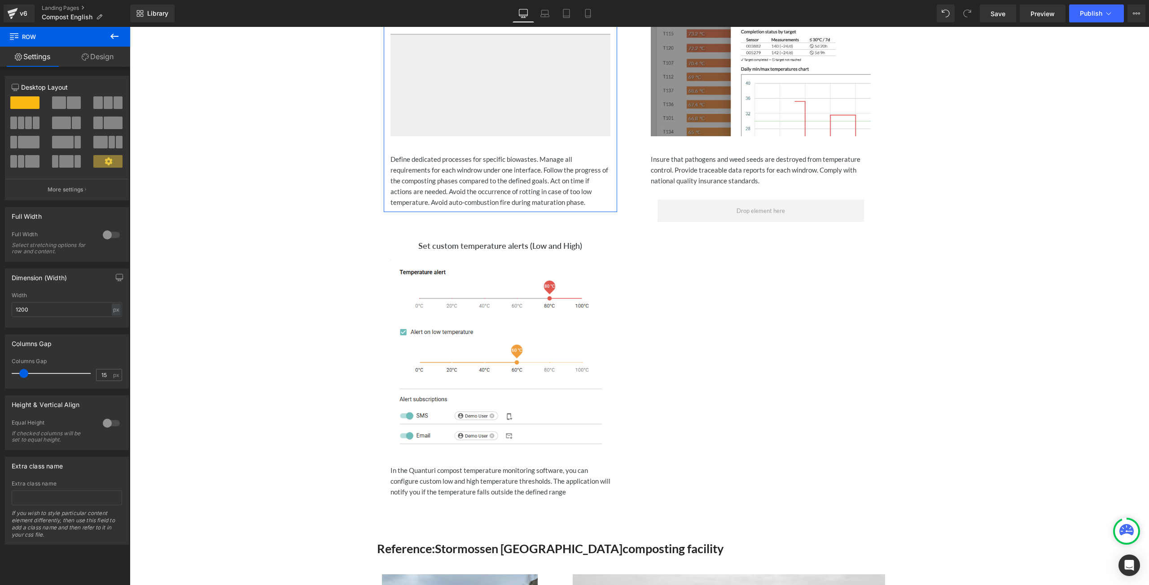
click at [111, 38] on icon at bounding box center [114, 36] width 11 height 11
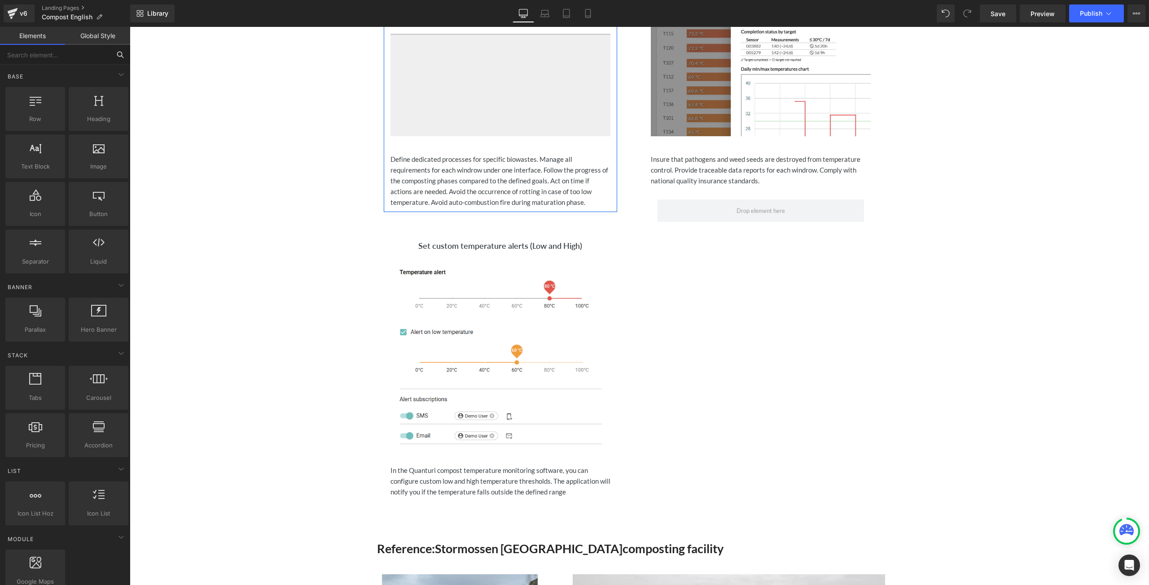
click at [63, 57] on input "text" at bounding box center [55, 55] width 110 height 20
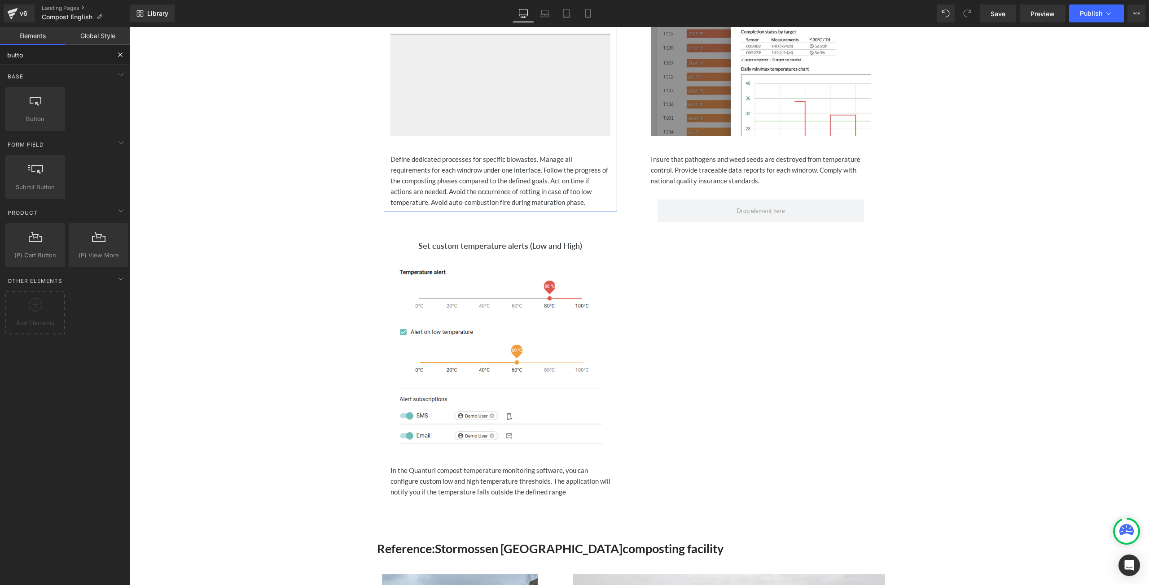
type input "button"
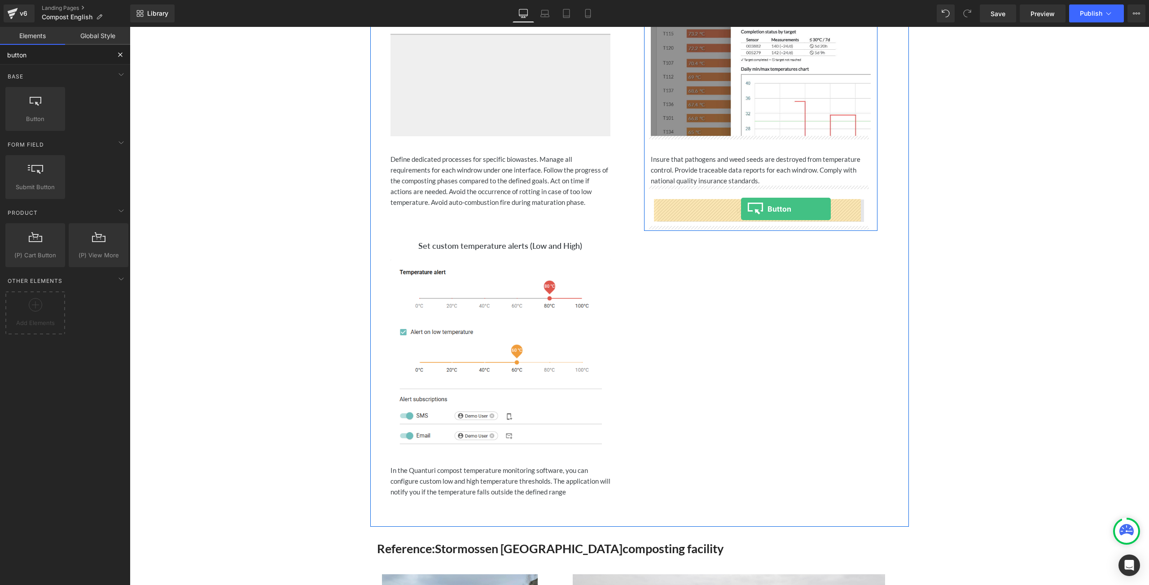
drag, startPoint x: 167, startPoint y: 140, endPoint x: 741, endPoint y: 209, distance: 577.4
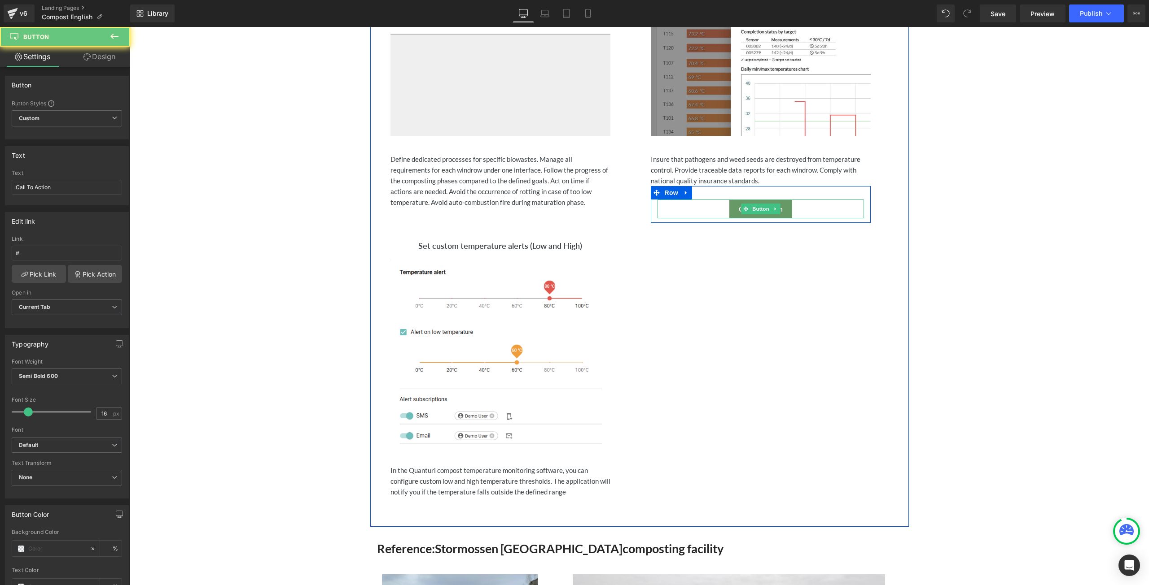
click at [782, 211] on link "Call To Action" at bounding box center [760, 209] width 63 height 19
drag, startPoint x: 72, startPoint y: 183, endPoint x: 10, endPoint y: 183, distance: 61.9
click at [10, 183] on div "Call To Action Text Call To Action" at bounding box center [66, 187] width 123 height 35
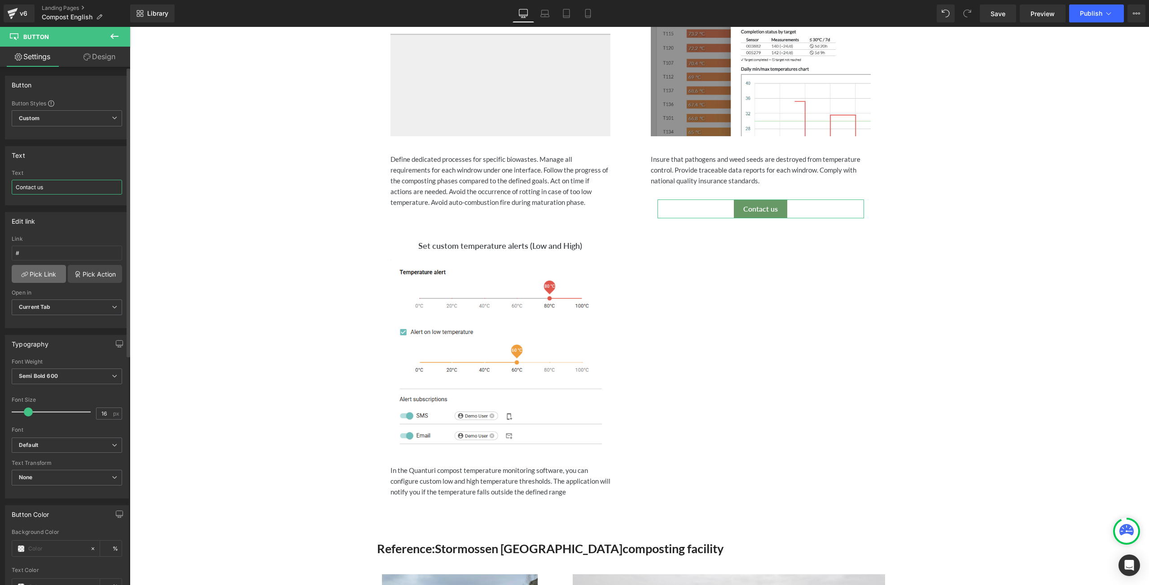
type input "Contact us"
click at [48, 276] on link "Pick Link" at bounding box center [39, 274] width 54 height 18
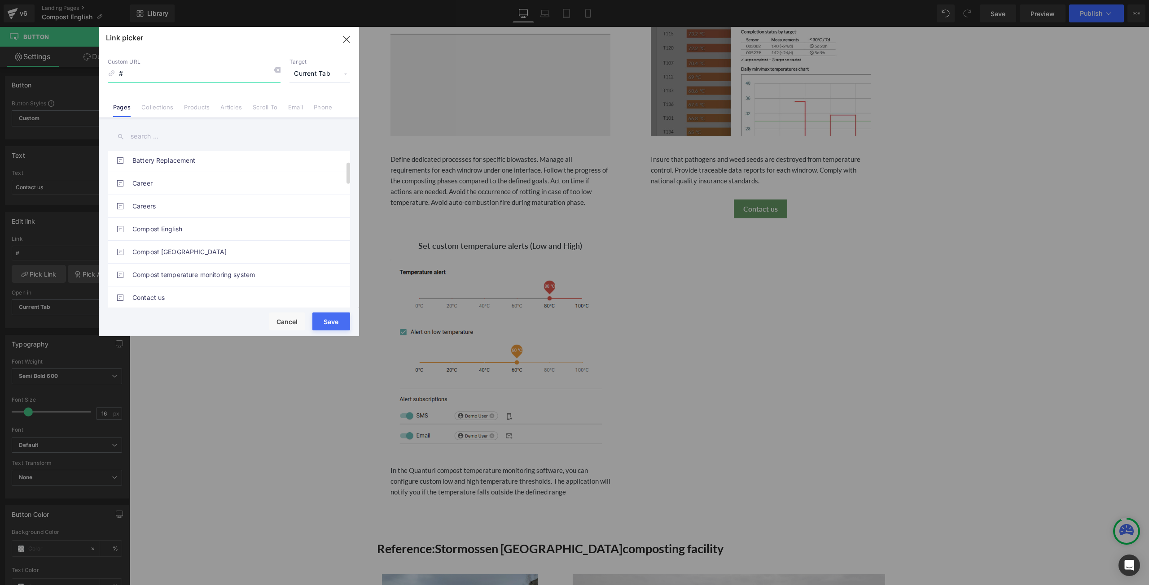
scroll to position [135, 0]
click at [193, 234] on link "Contact us" at bounding box center [230, 234] width 197 height 22
click at [322, 329] on button "Save" at bounding box center [331, 322] width 38 height 18
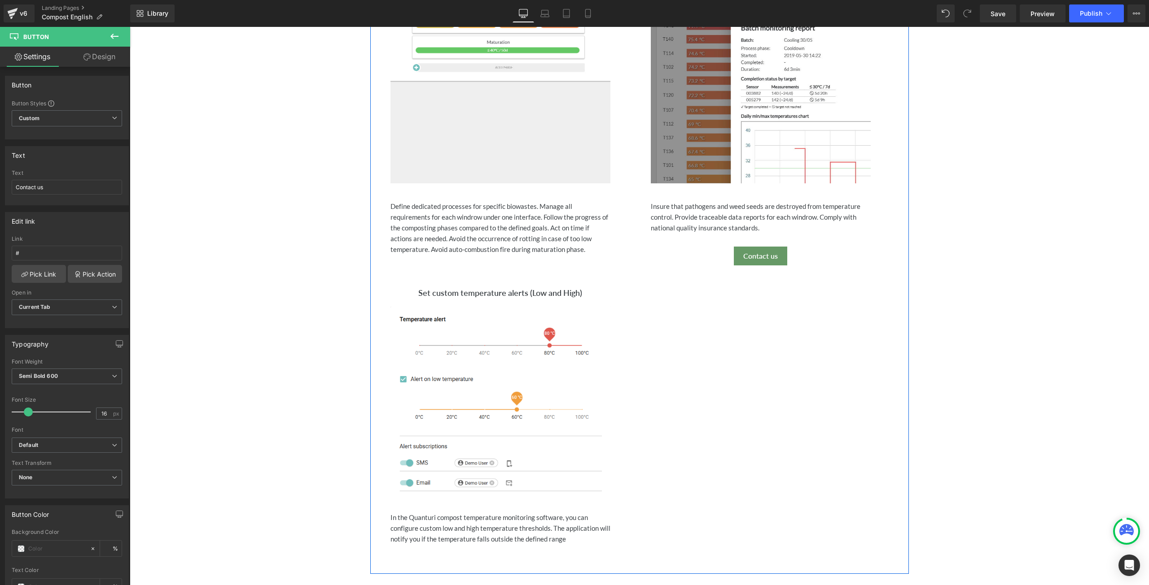
scroll to position [799, 0]
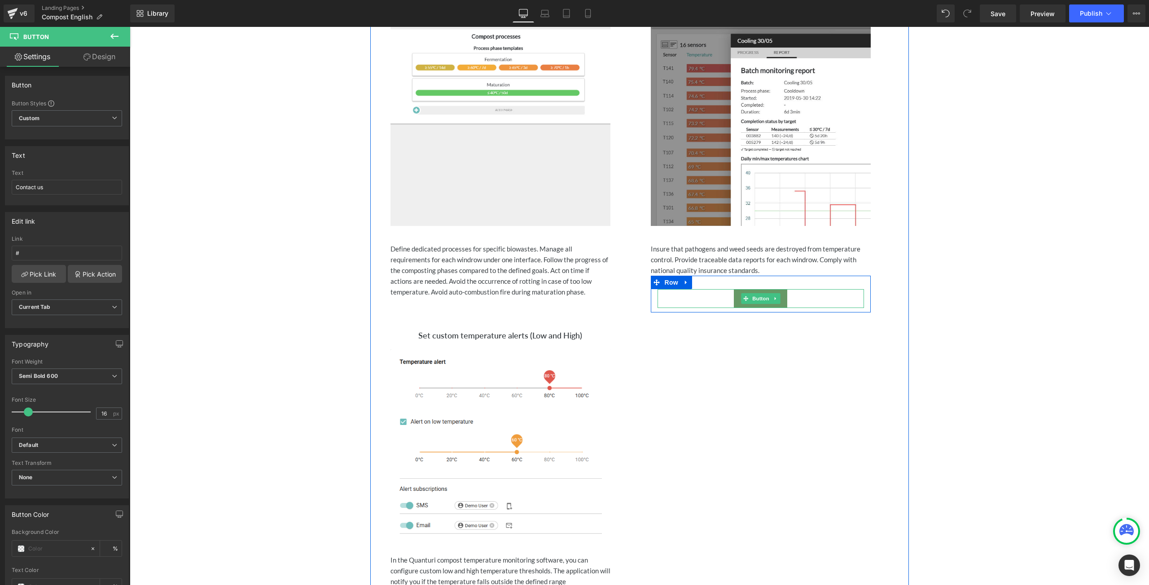
click at [821, 296] on div "Contact us" at bounding box center [760, 298] width 206 height 19
click at [109, 57] on link "Design" at bounding box center [99, 57] width 65 height 20
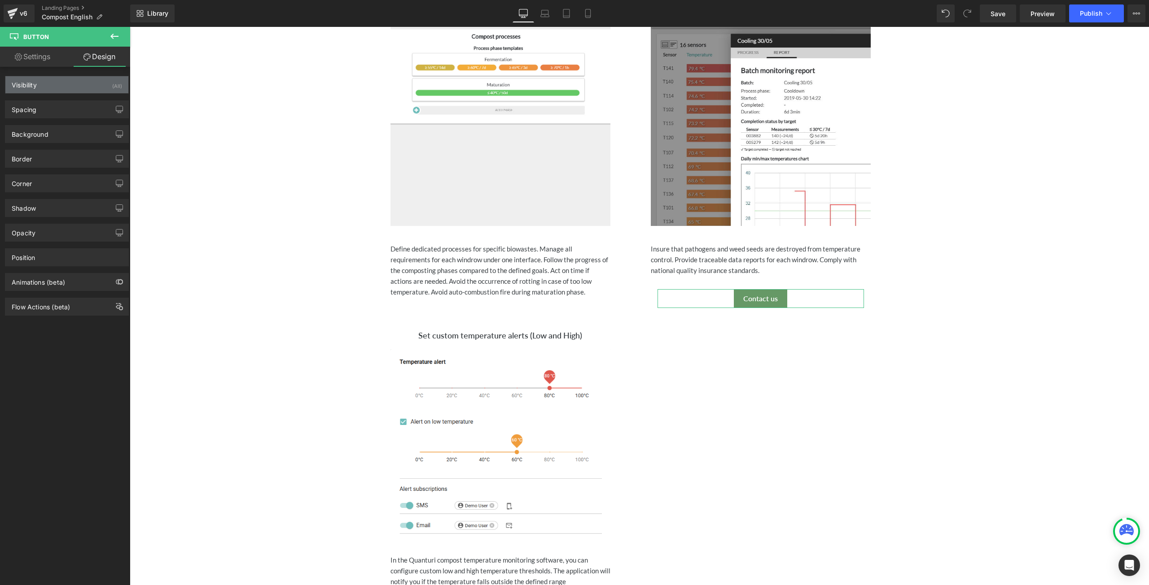
click at [59, 89] on div "Visibility (All)" at bounding box center [66, 84] width 123 height 17
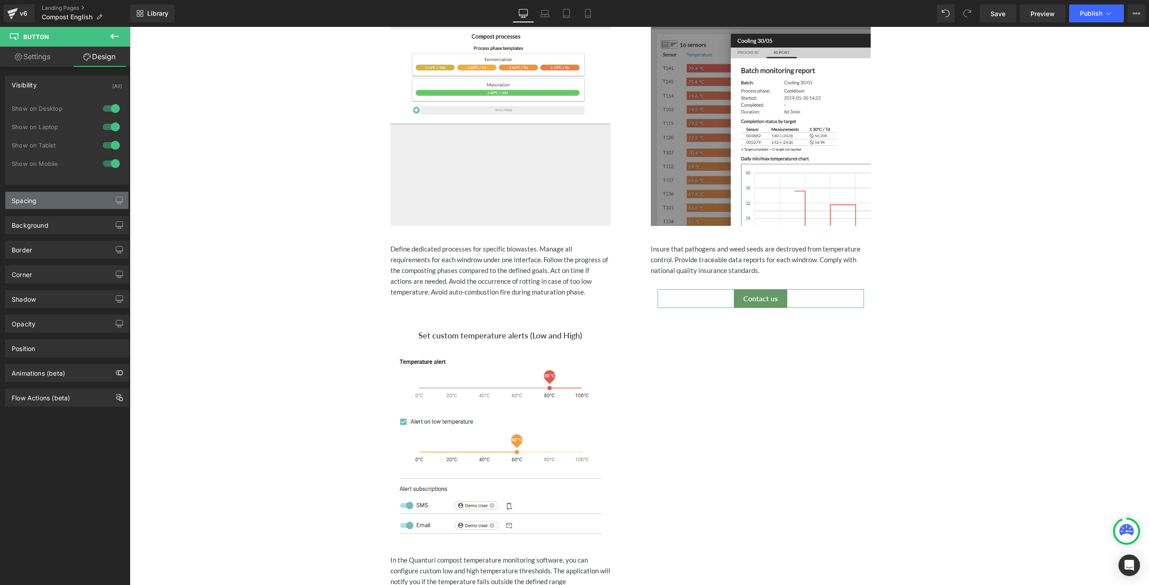
click at [63, 193] on div "Spacing" at bounding box center [66, 200] width 123 height 17
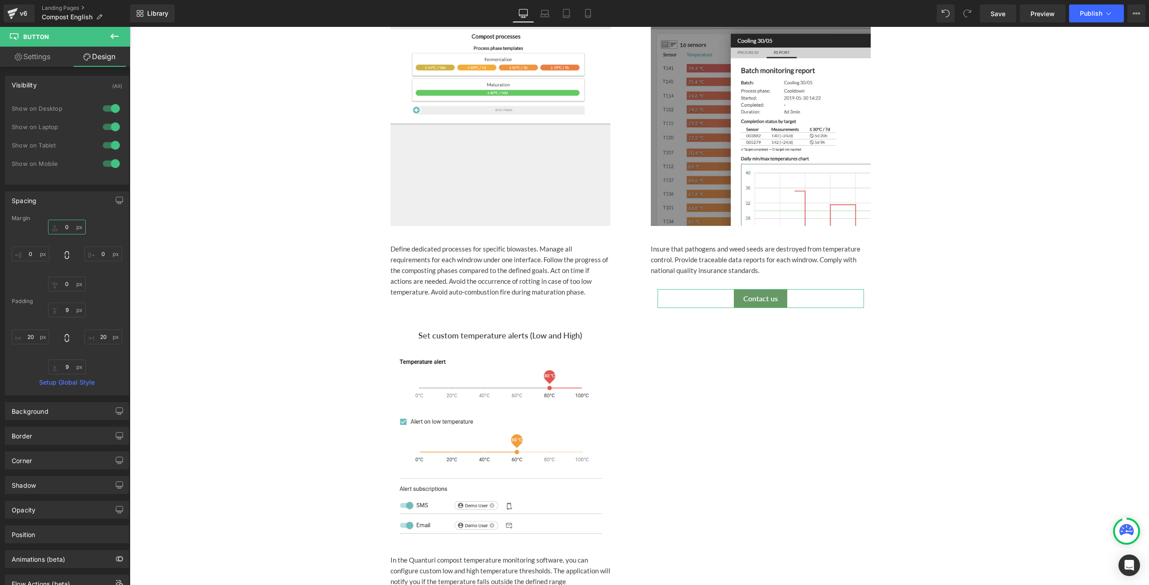
click at [66, 225] on input "0" at bounding box center [67, 227] width 38 height 15
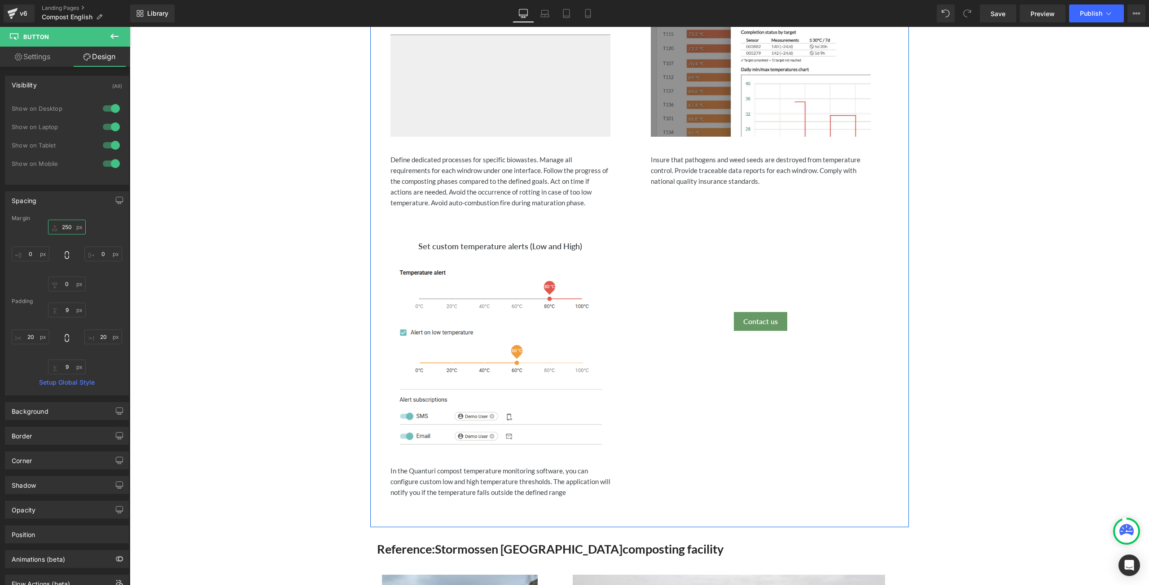
scroll to position [889, 0]
type input "2"
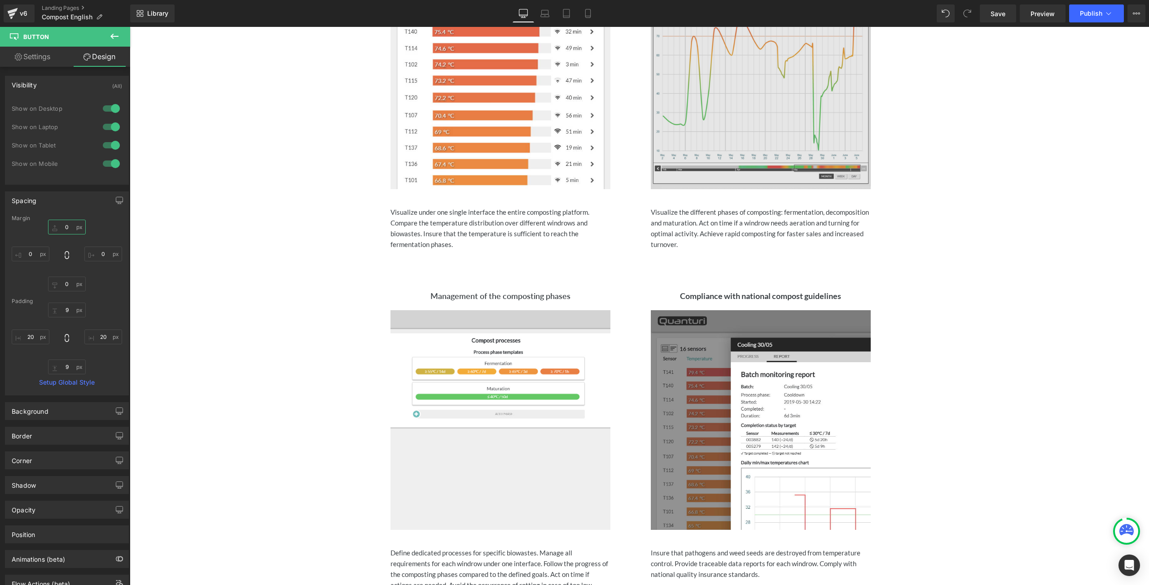
scroll to position [351, 0]
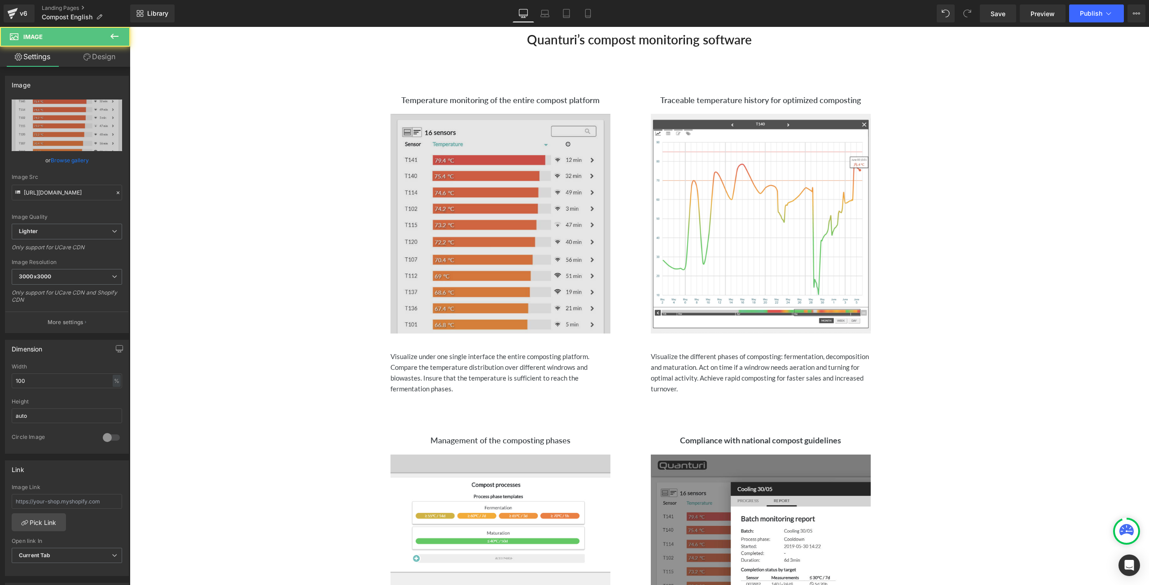
click at [511, 241] on img at bounding box center [500, 224] width 220 height 220
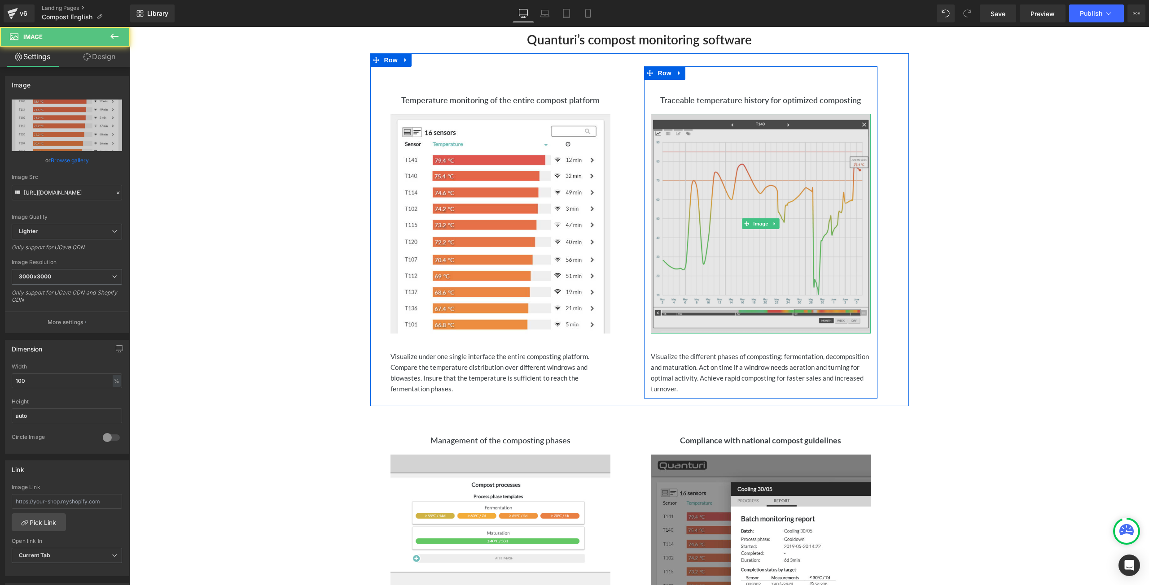
click at [715, 204] on img at bounding box center [761, 224] width 220 height 220
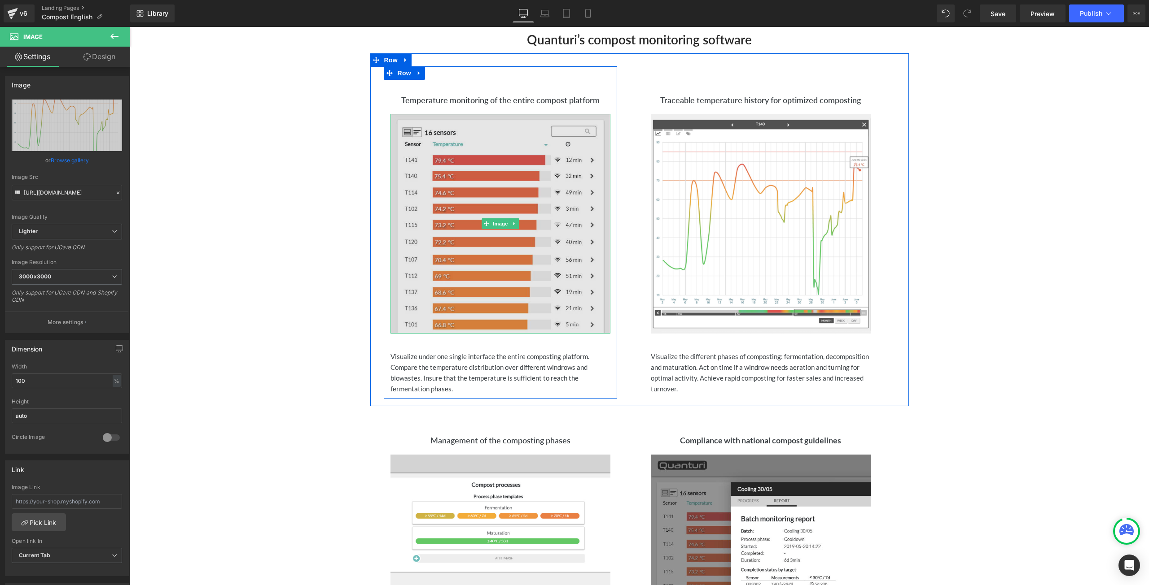
click at [496, 246] on img at bounding box center [500, 224] width 220 height 220
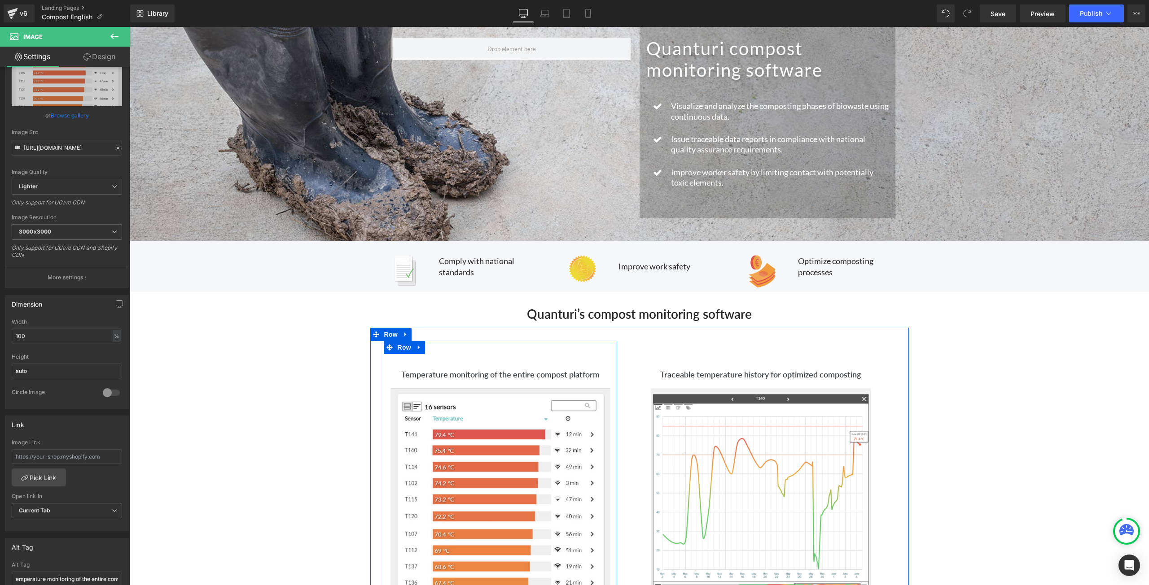
scroll to position [0, 0]
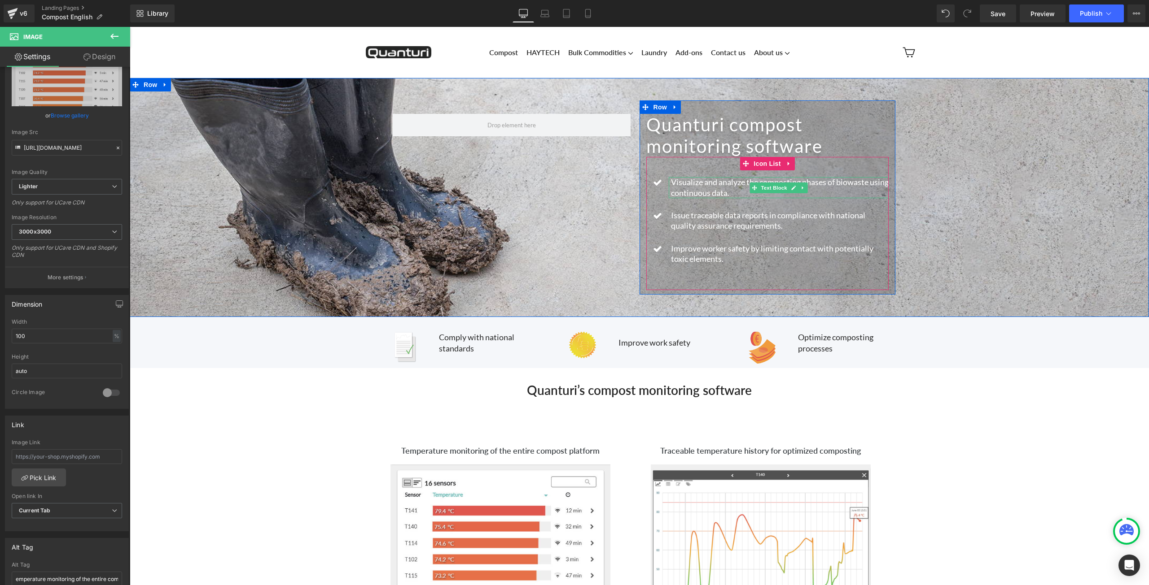
click at [733, 184] on font "Visualize and analyze the composting phases of biowaste using continuous data." at bounding box center [780, 187] width 218 height 20
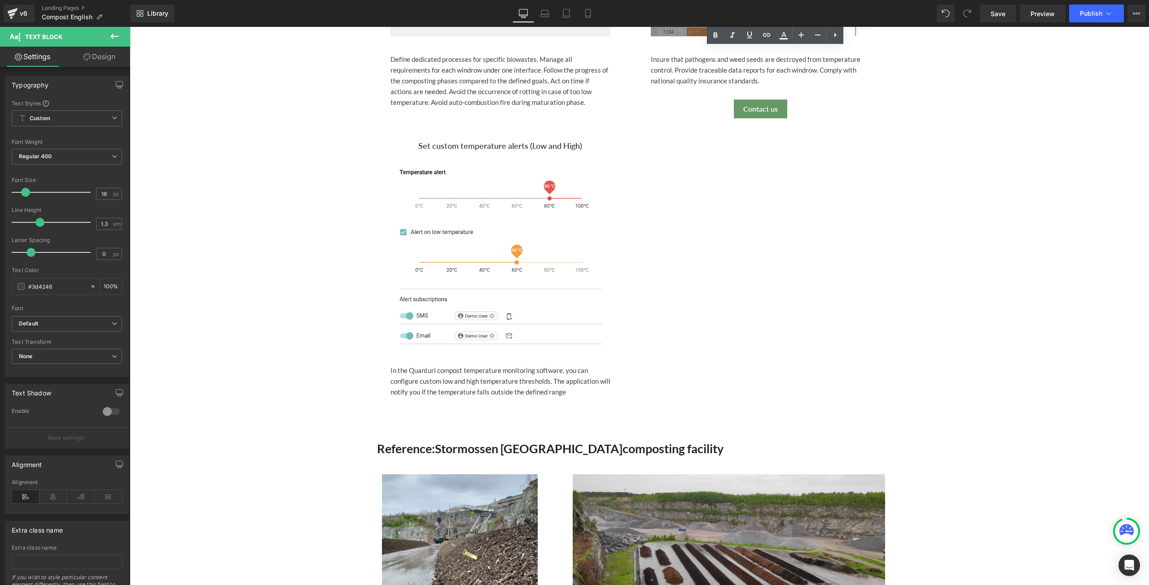
scroll to position [987, 0]
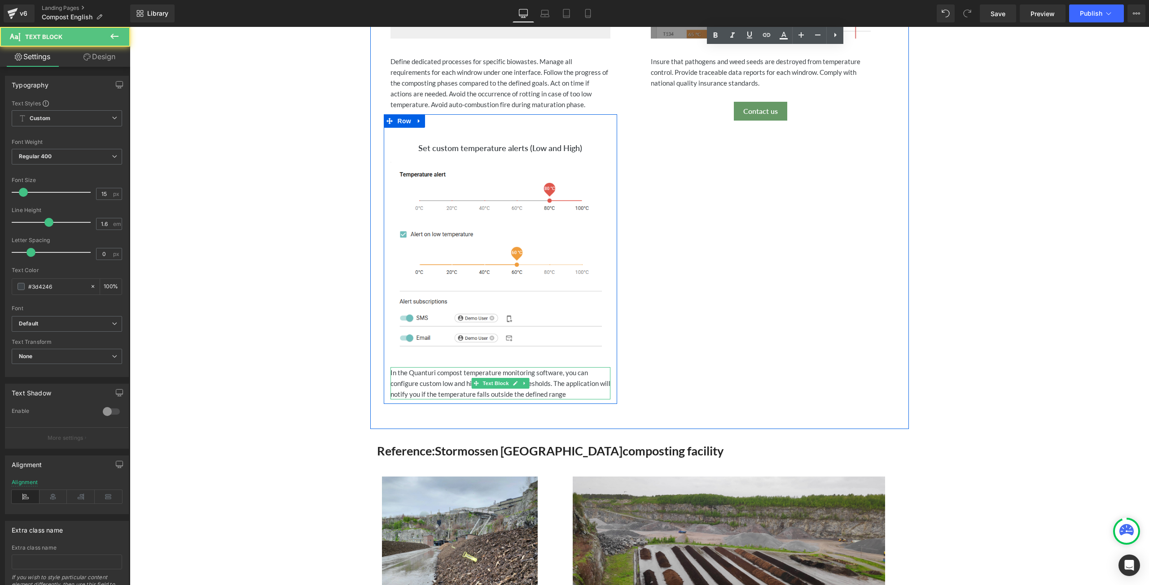
click at [597, 380] on div "In the Quanturi compost temperature monitoring software, you can configure cust…" at bounding box center [500, 383] width 220 height 32
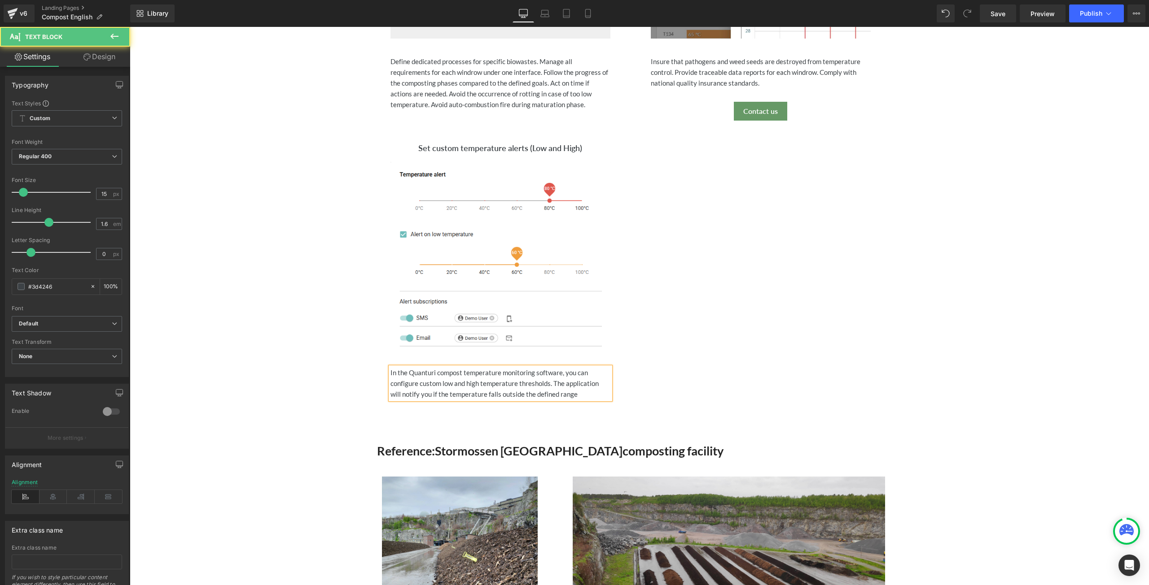
click at [575, 393] on div "will notify you if the temperature falls outside the defined range" at bounding box center [500, 394] width 220 height 11
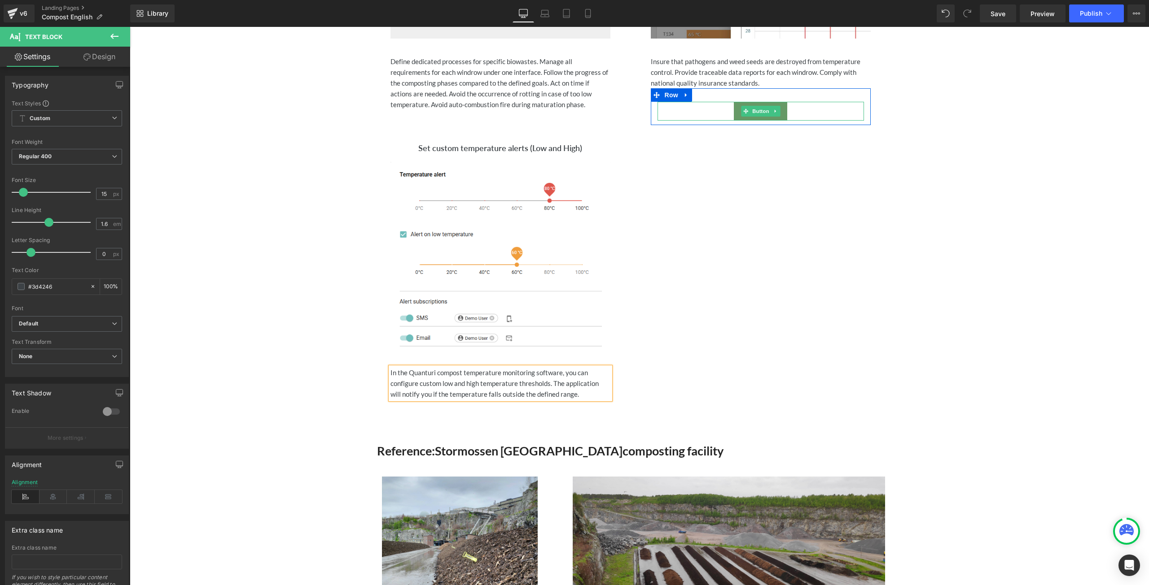
click at [788, 111] on div "Contact us" at bounding box center [760, 111] width 206 height 19
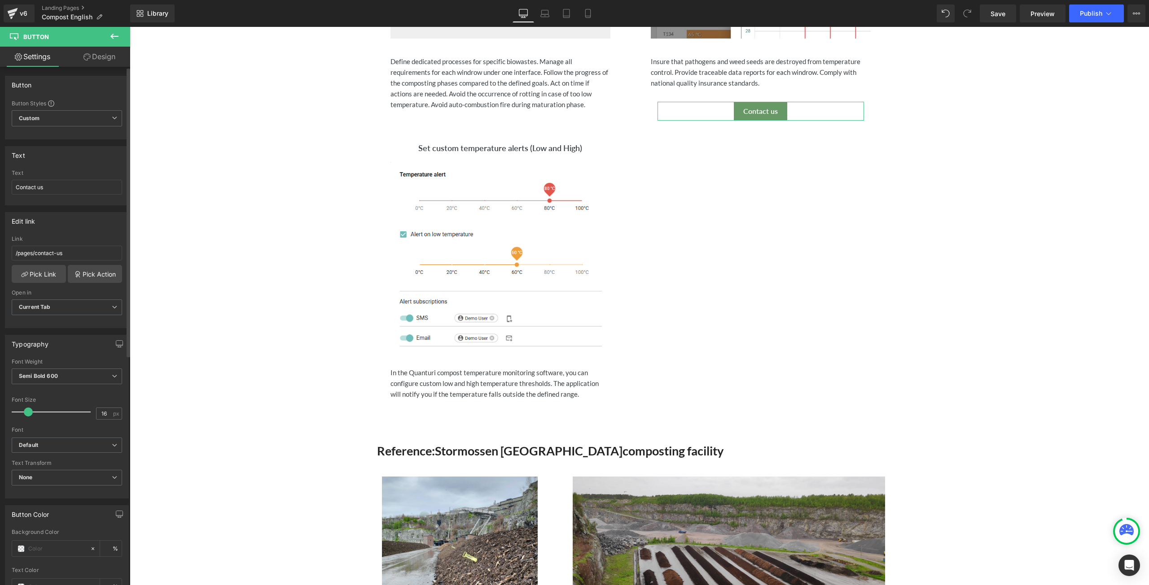
click at [63, 177] on div "Text Contact us" at bounding box center [67, 187] width 110 height 35
click at [59, 192] on input "Contact us" at bounding box center [67, 187] width 110 height 15
type input "C"
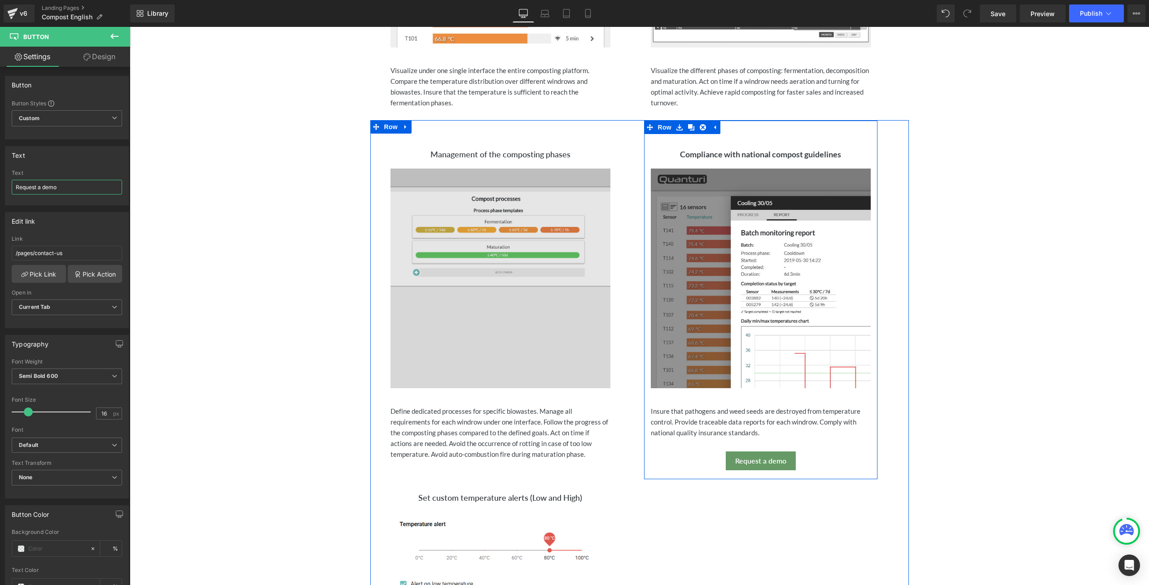
scroll to position [628, 0]
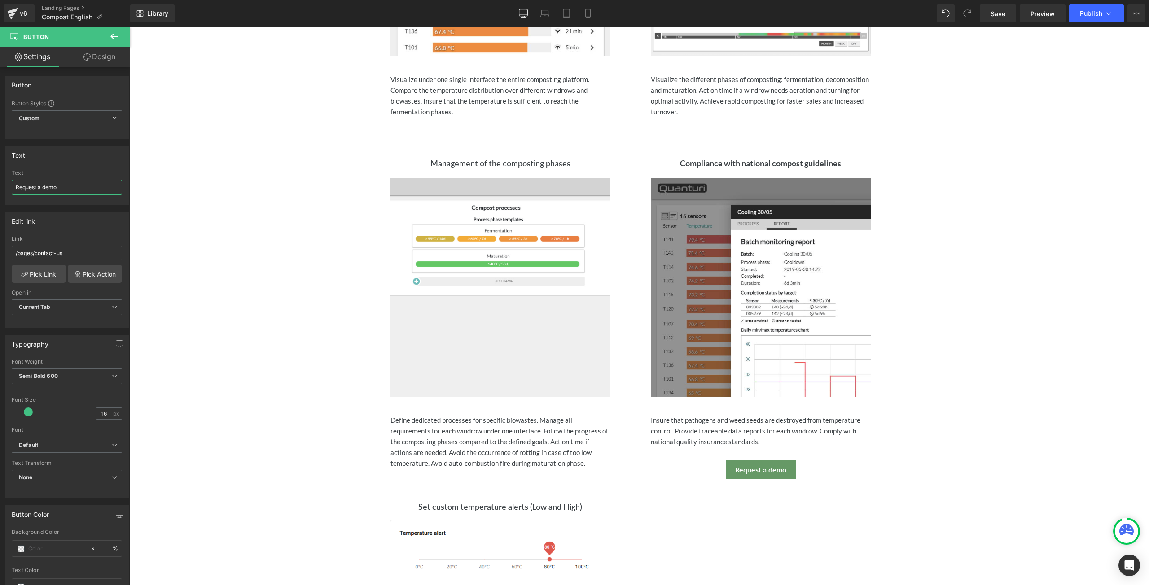
type input "Request a demo"
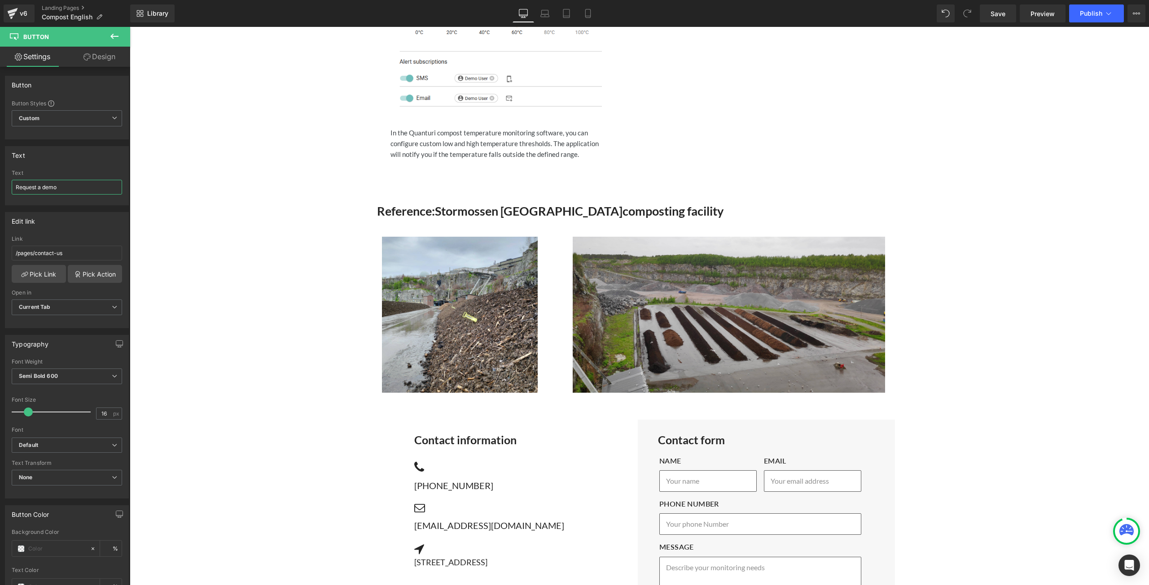
scroll to position [1301, 0]
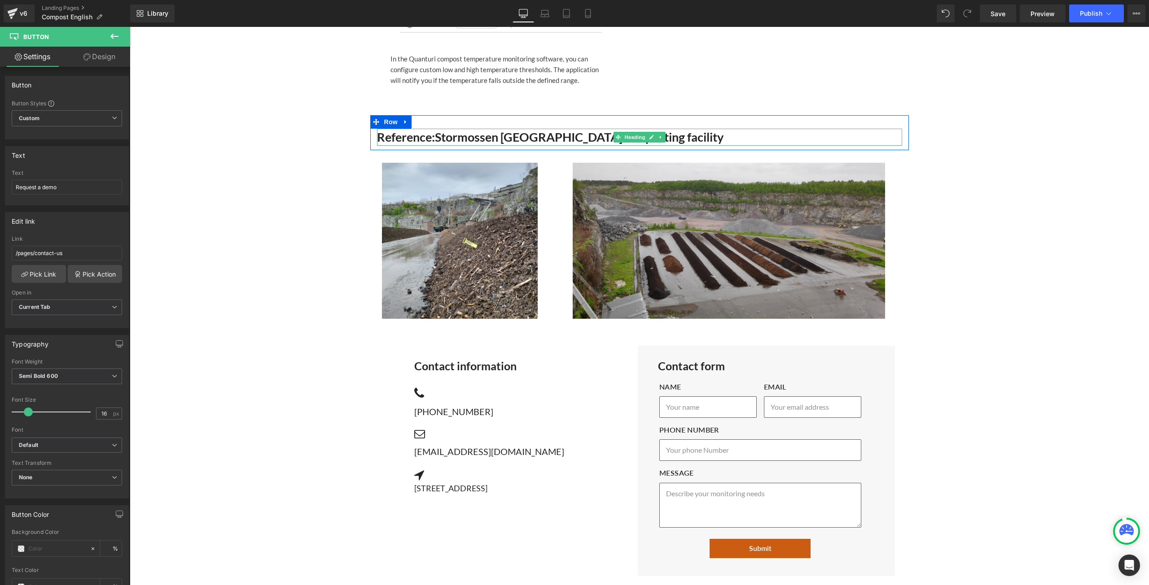
click at [669, 137] on h3 "Reference: Stormossen Finland composting facility" at bounding box center [639, 137] width 525 height 17
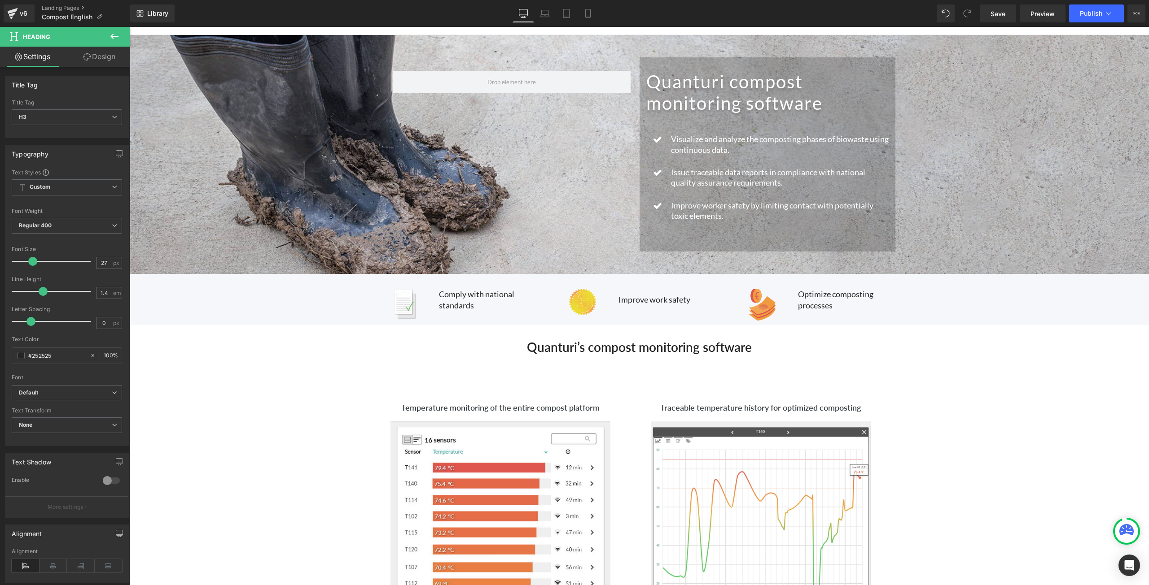
scroll to position [0, 0]
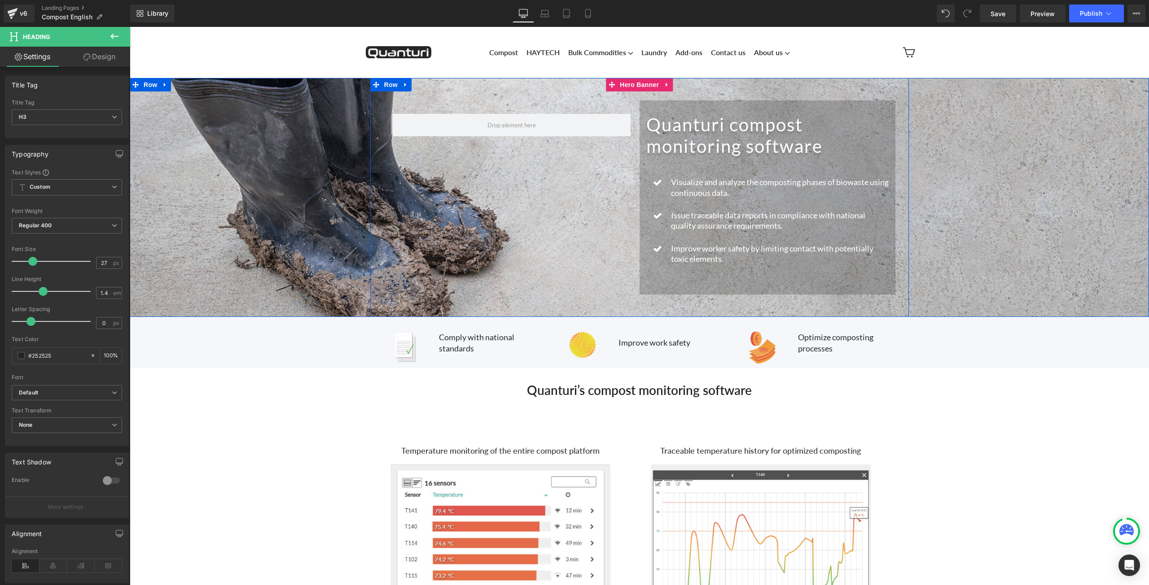
click at [512, 87] on div "Row Quanturi compost monitoring software Heading Icon Visualize and analyze the…" at bounding box center [639, 197] width 538 height 239
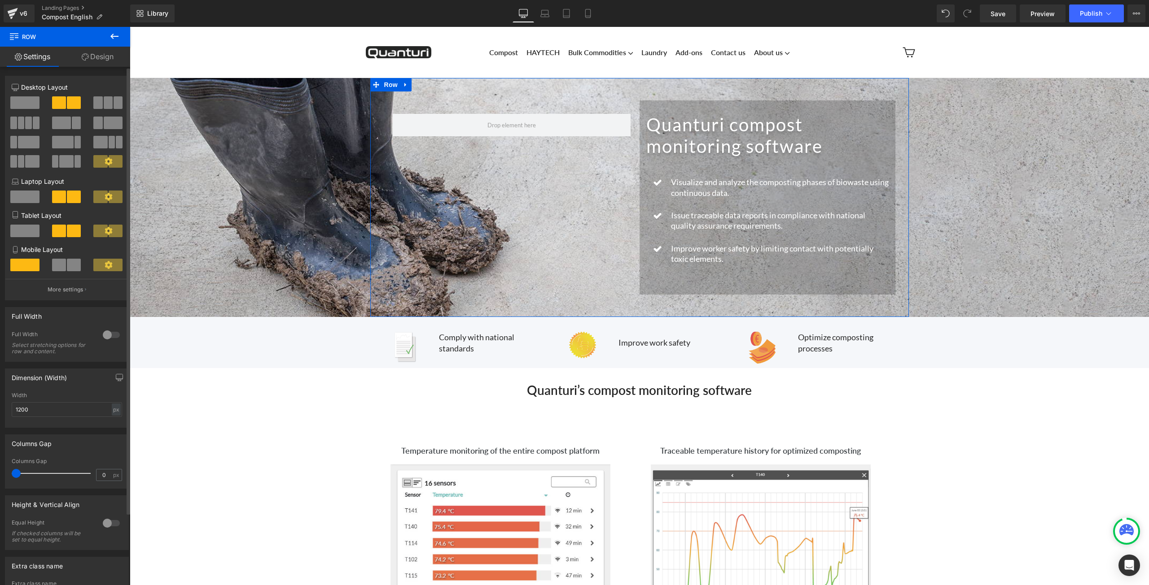
click at [20, 102] on span at bounding box center [24, 102] width 29 height 13
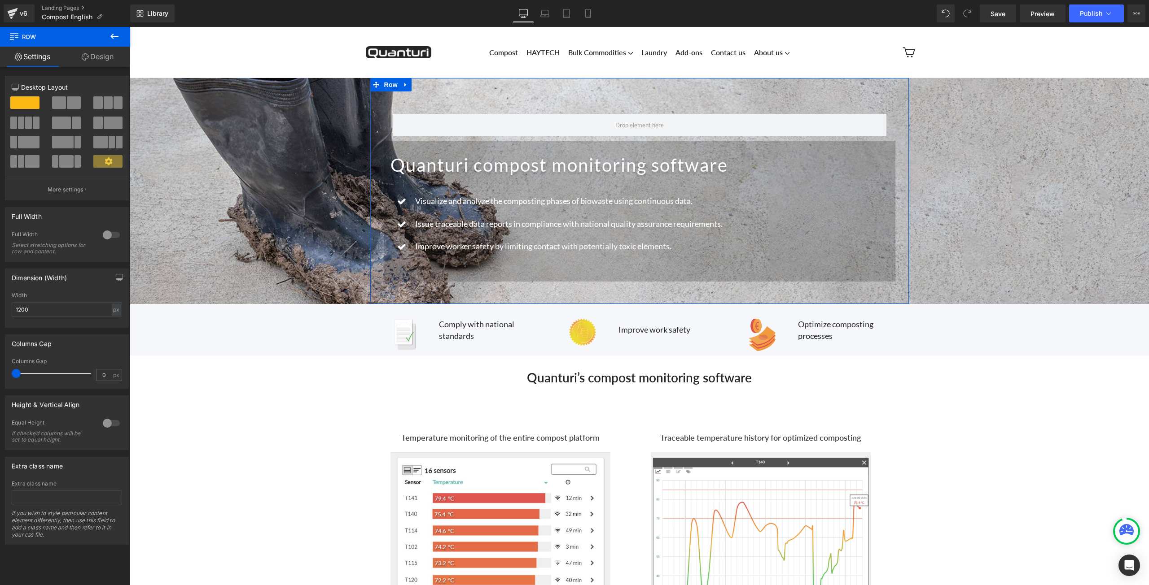
click at [67, 102] on span at bounding box center [74, 102] width 14 height 13
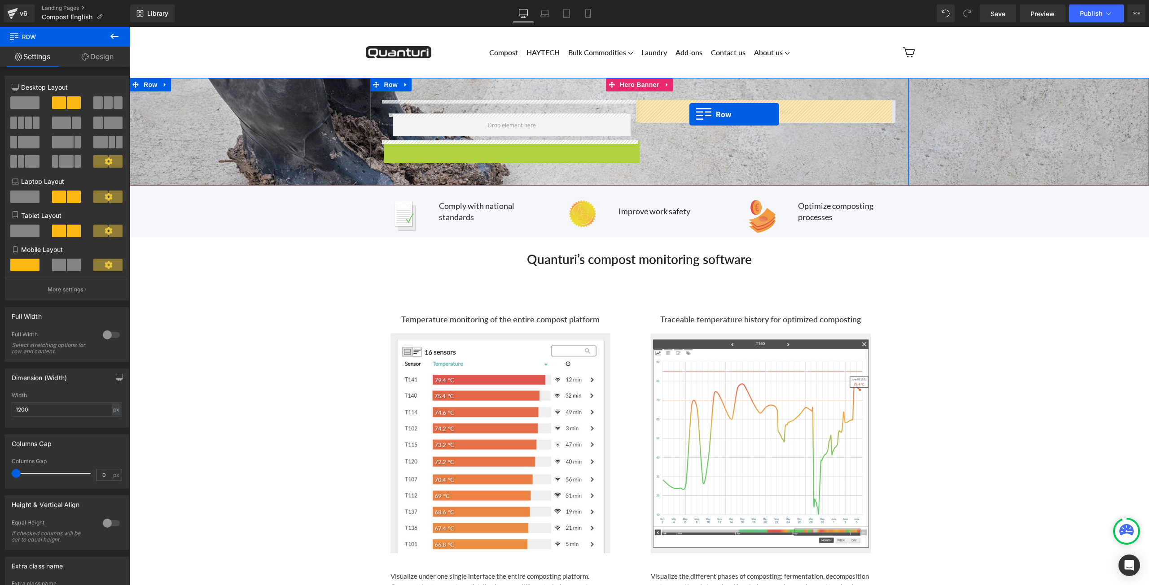
drag, startPoint x: 389, startPoint y: 145, endPoint x: 689, endPoint y: 114, distance: 302.1
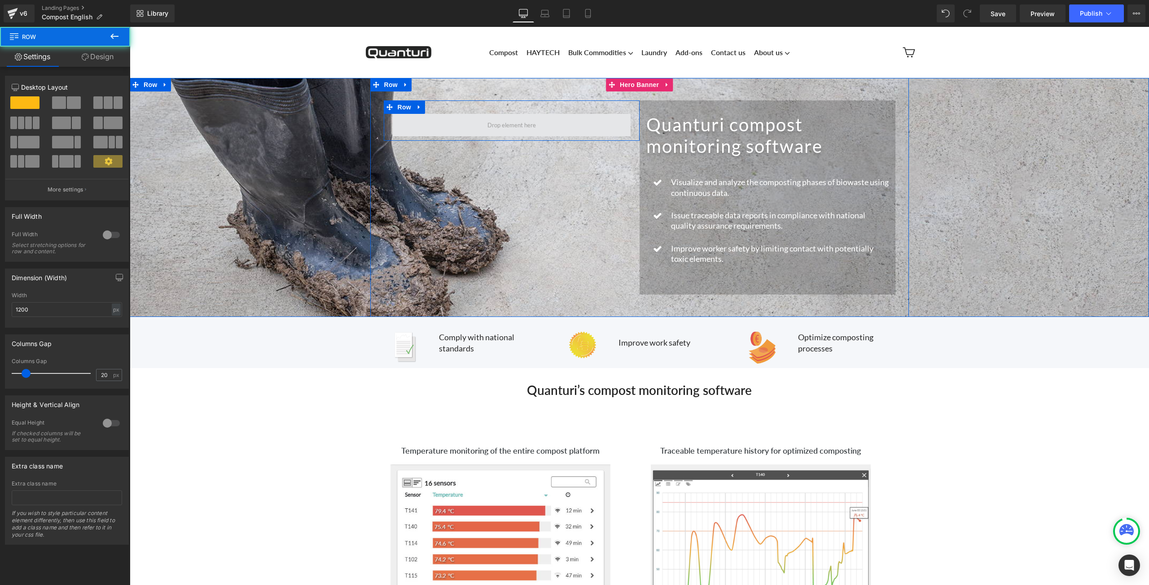
click at [554, 123] on span at bounding box center [512, 125] width 238 height 22
click at [418, 103] on link at bounding box center [419, 106] width 12 height 13
click at [439, 108] on icon at bounding box center [442, 107] width 6 height 7
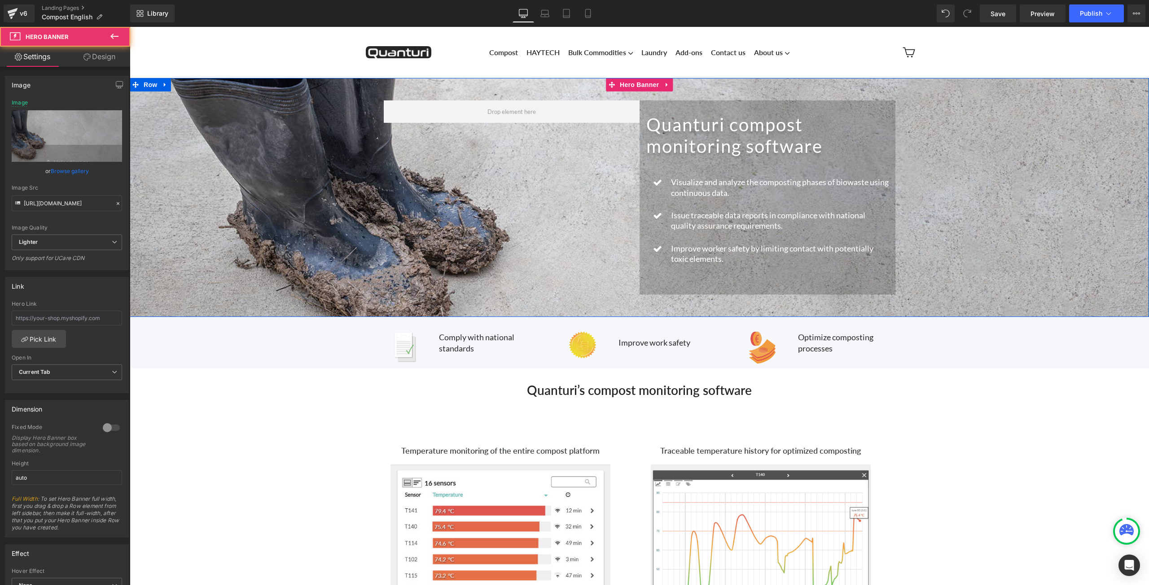
click at [1005, 163] on span "Quanturi compost monitoring software Heading Icon Visualize and analyze the com…" at bounding box center [639, 197] width 1019 height 239
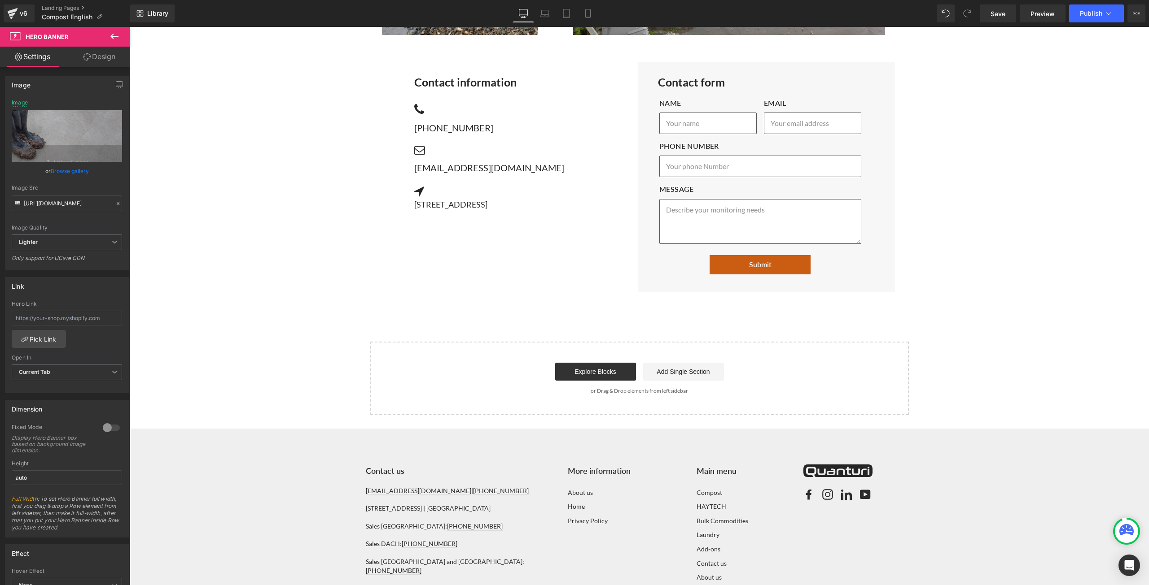
scroll to position [1628, 0]
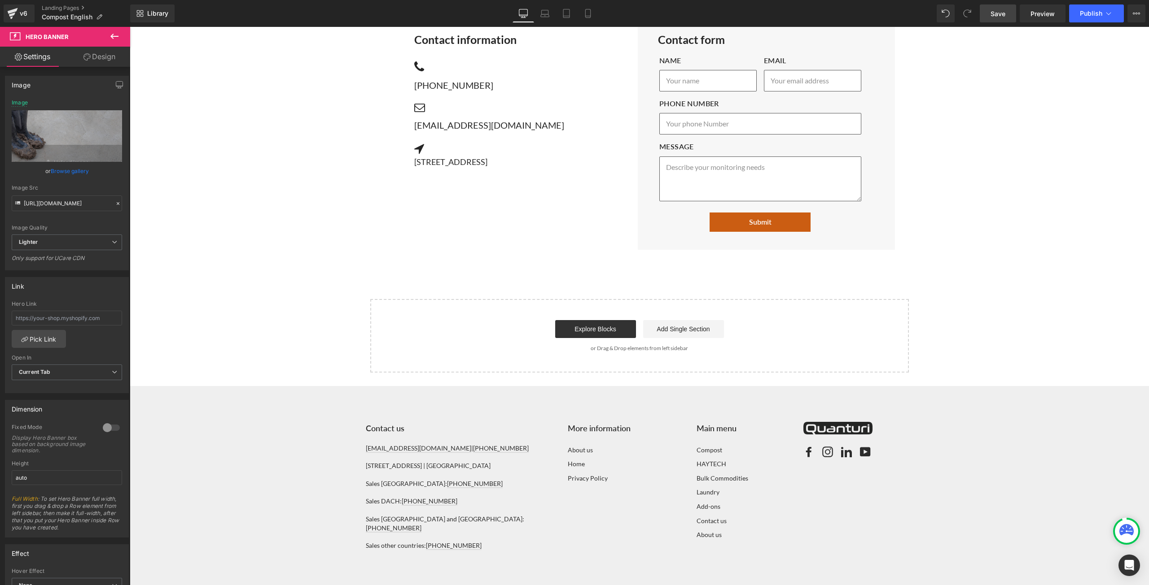
click at [1009, 11] on link "Save" at bounding box center [997, 13] width 36 height 18
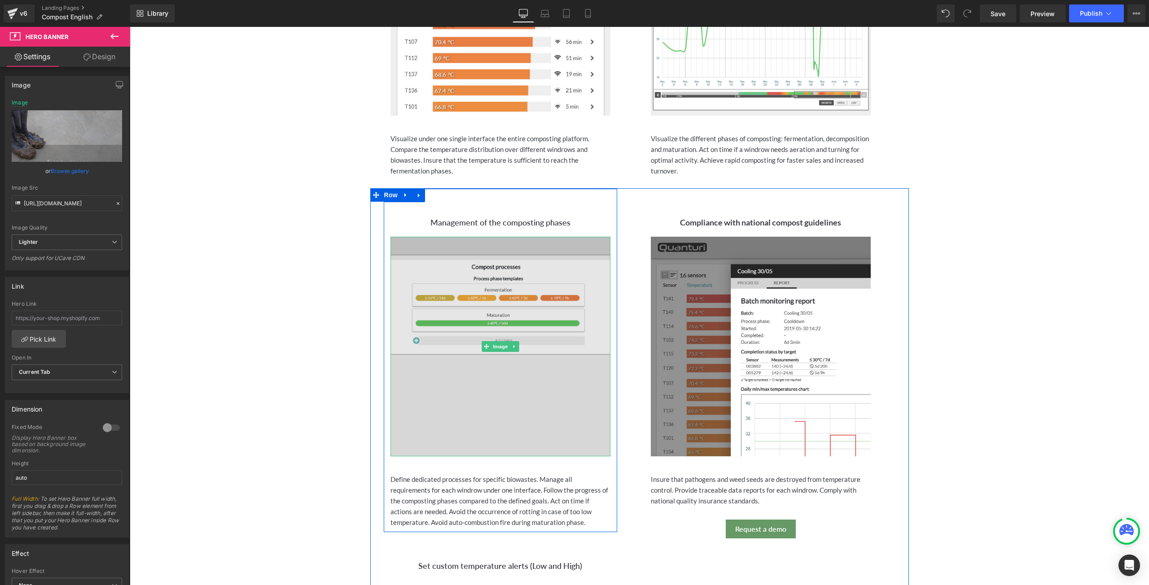
scroll to position [686, 0]
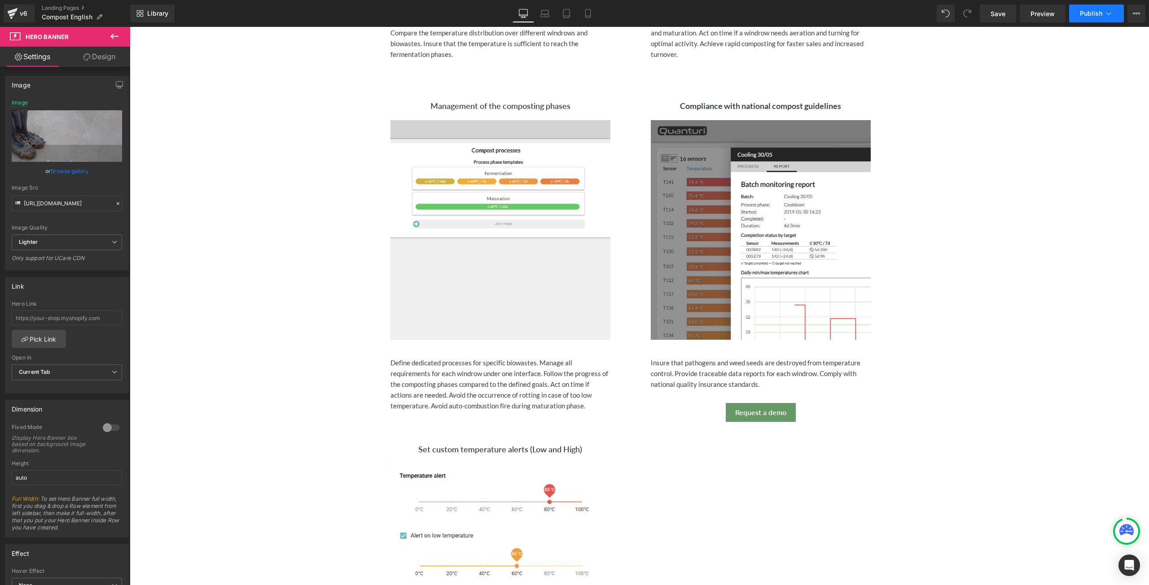
click at [1096, 15] on span "Publish" at bounding box center [1090, 13] width 22 height 7
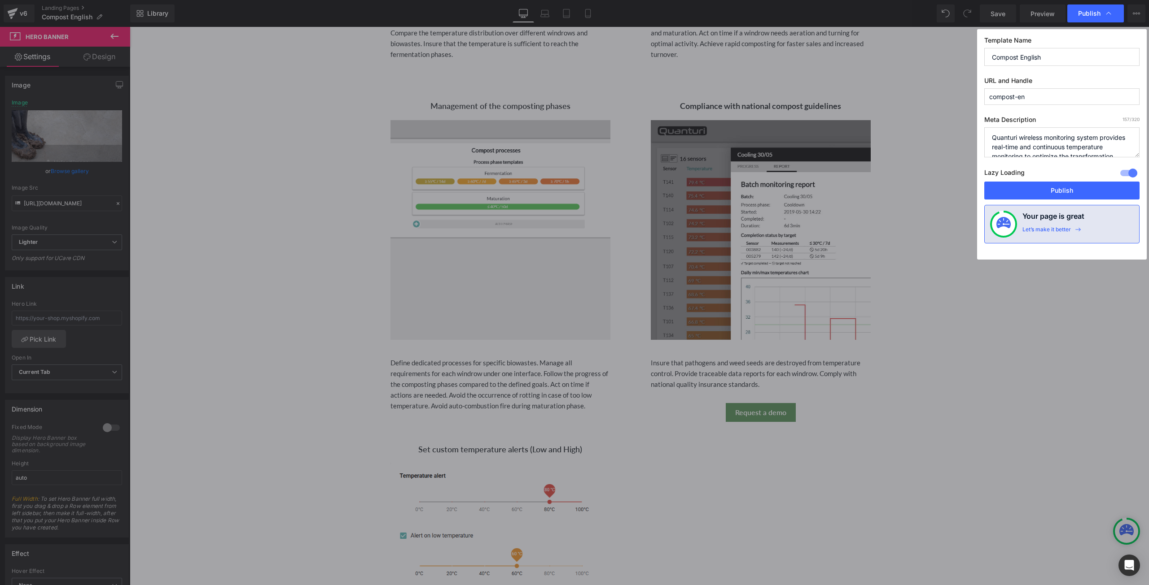
click at [1033, 178] on div "Lazy Loading Build Upgrade plan to unlock" at bounding box center [1061, 174] width 155 height 15
click at [1028, 190] on button "Publish" at bounding box center [1061, 191] width 155 height 18
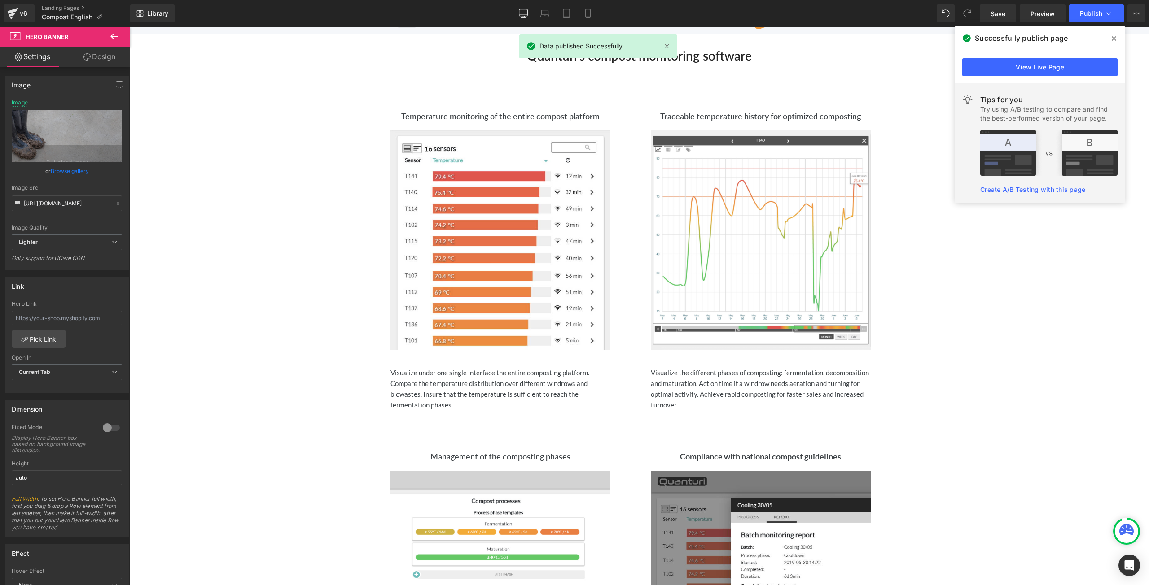
scroll to position [327, 0]
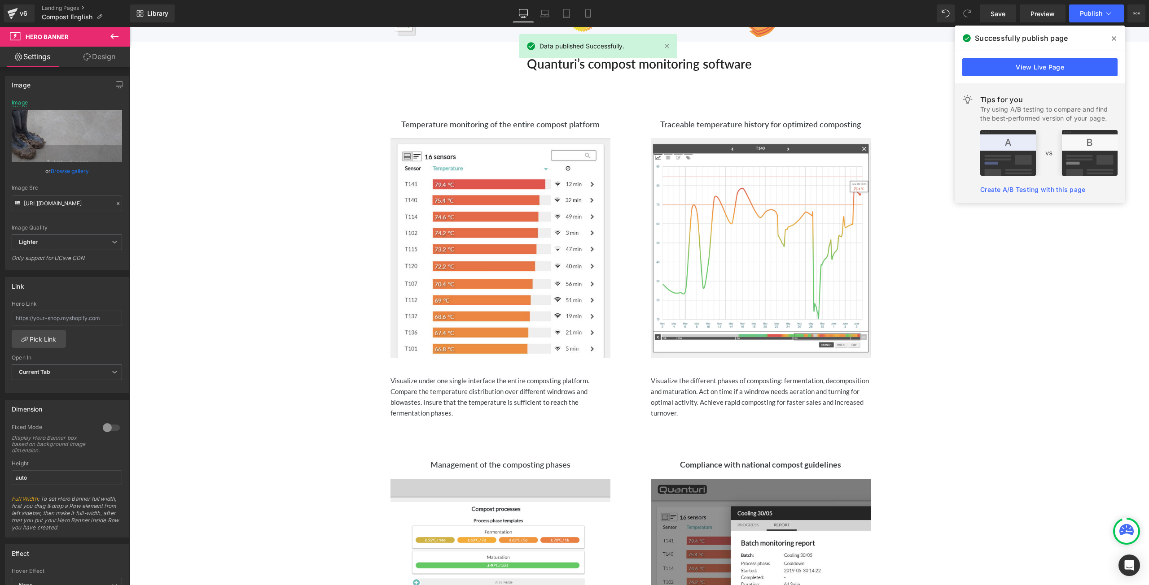
click at [1116, 35] on span at bounding box center [1113, 38] width 14 height 14
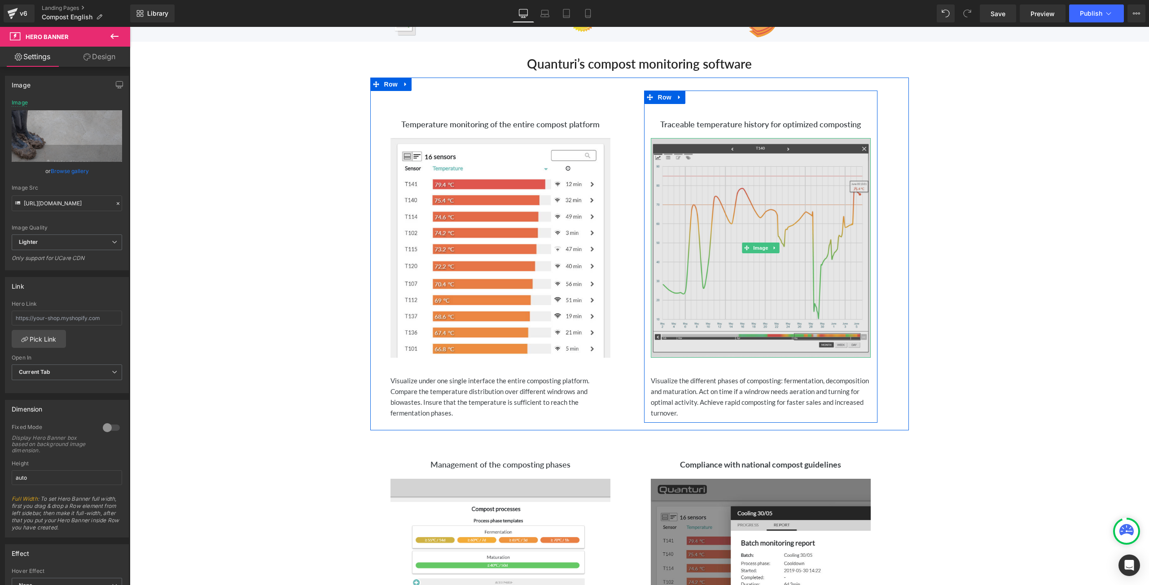
click at [753, 234] on img at bounding box center [761, 248] width 220 height 220
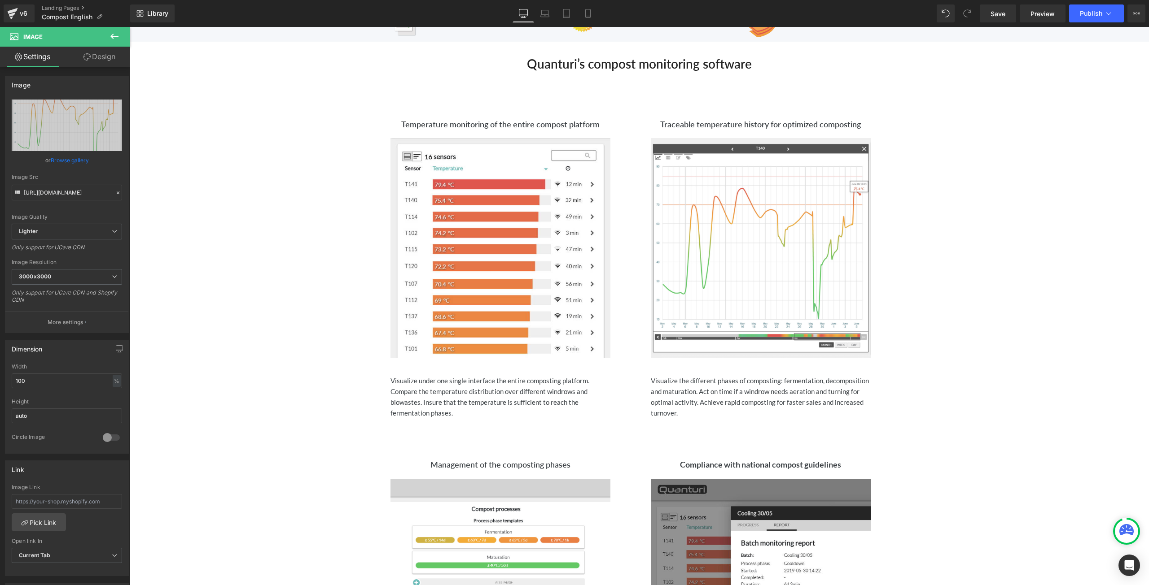
click at [115, 38] on icon at bounding box center [114, 36] width 11 height 11
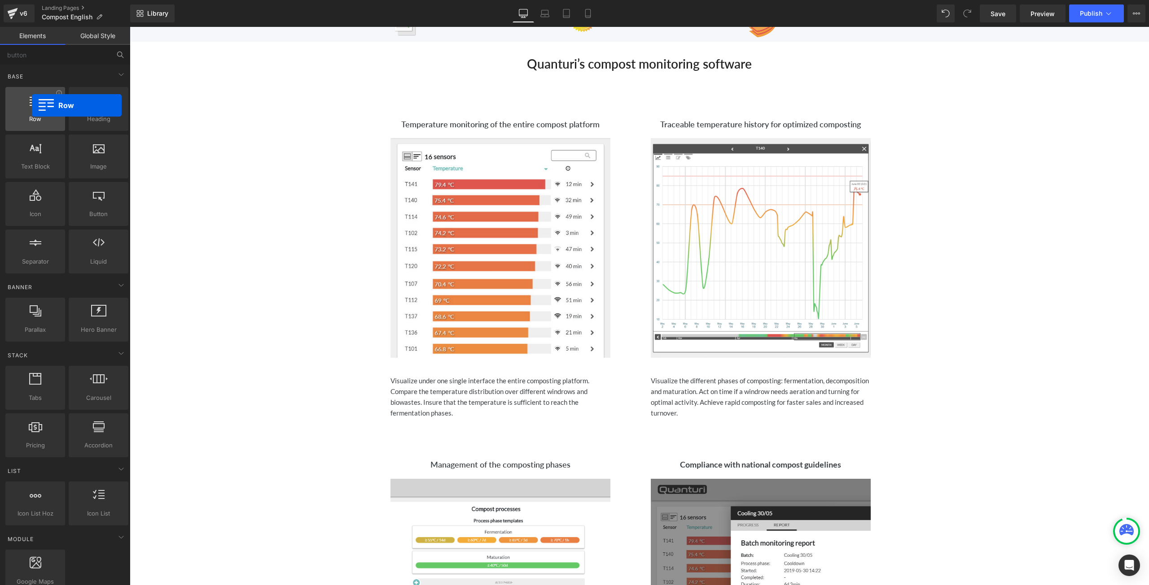
click at [32, 105] on div at bounding box center [35, 104] width 54 height 20
click at [44, 109] on div at bounding box center [35, 104] width 54 height 20
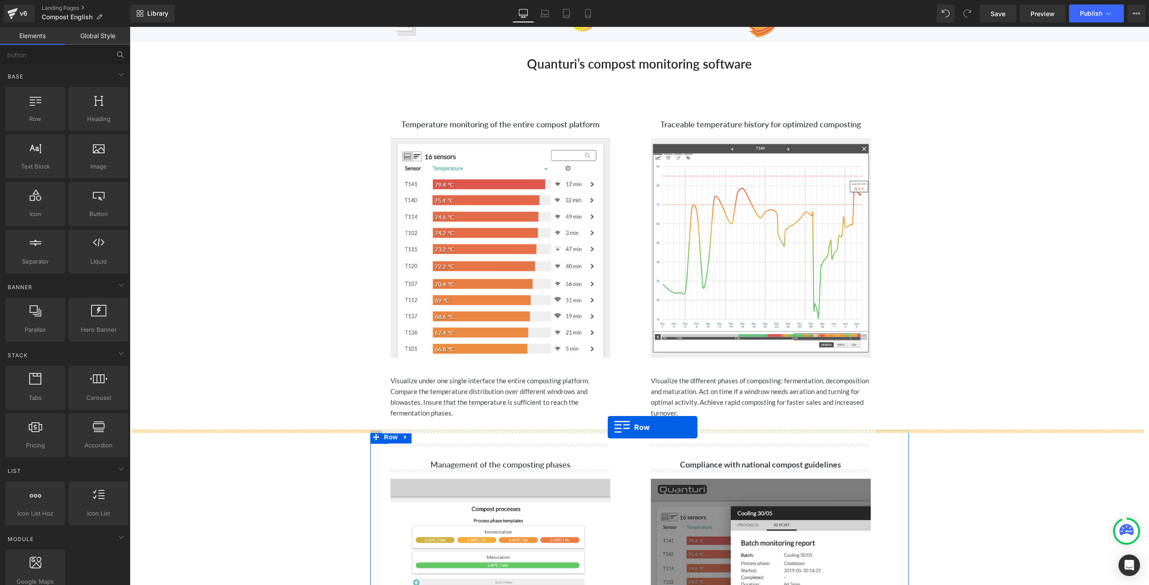
drag, startPoint x: 168, startPoint y: 141, endPoint x: 607, endPoint y: 428, distance: 524.5
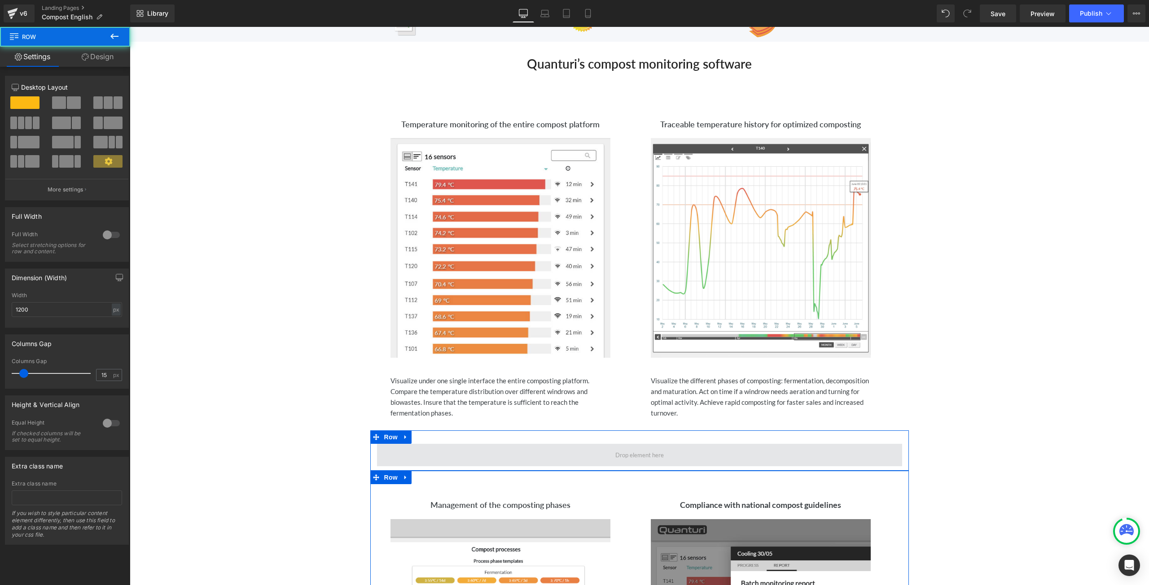
click at [607, 452] on span at bounding box center [639, 455] width 525 height 22
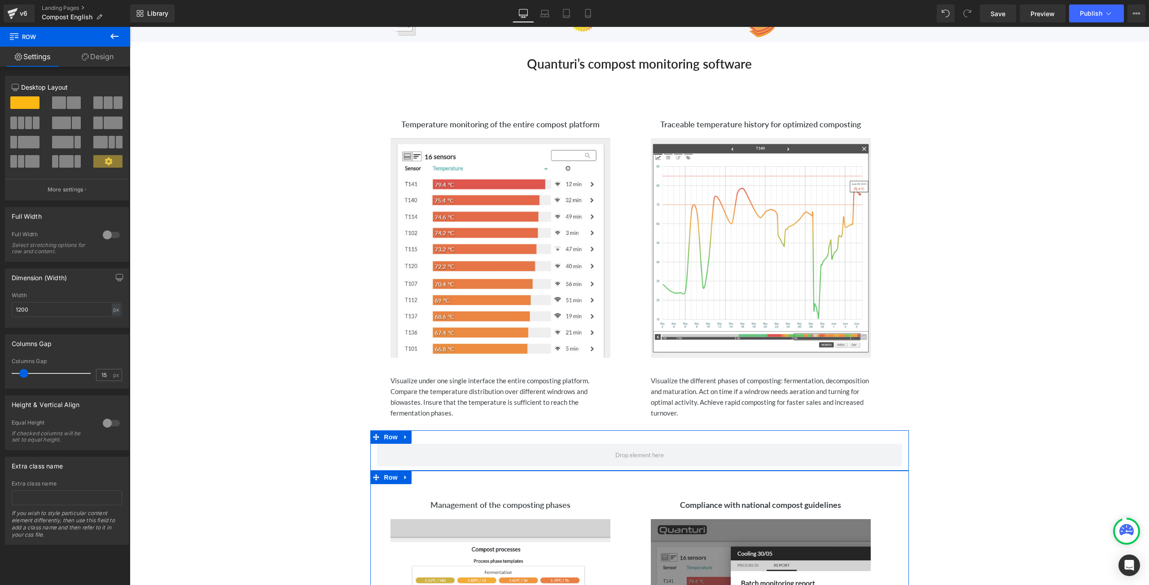
click at [64, 102] on span at bounding box center [59, 102] width 14 height 13
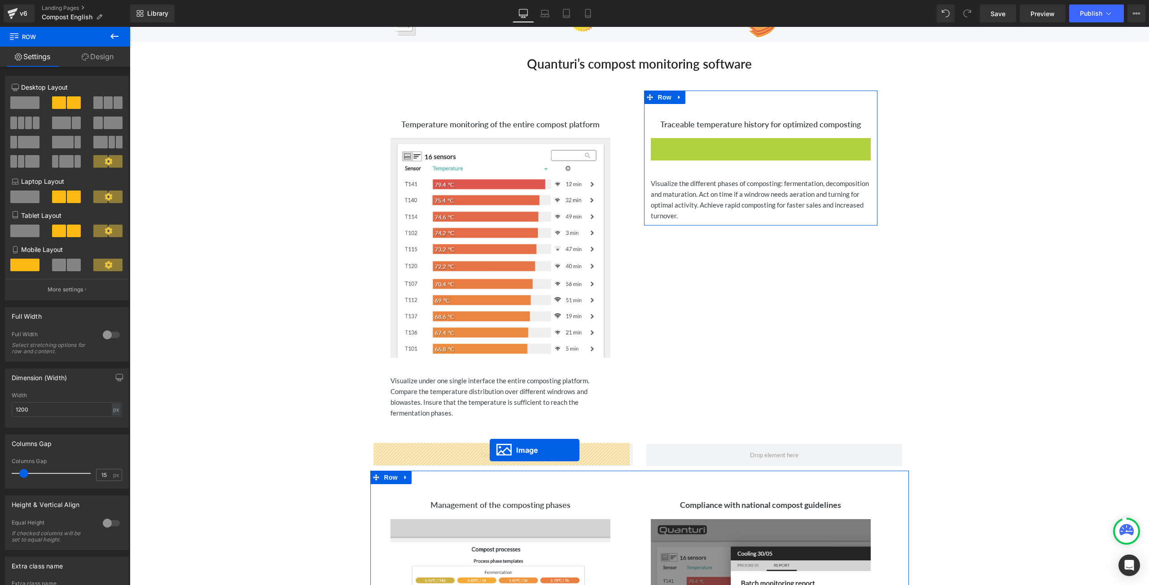
drag, startPoint x: 742, startPoint y: 245, endPoint x: 491, endPoint y: 450, distance: 323.4
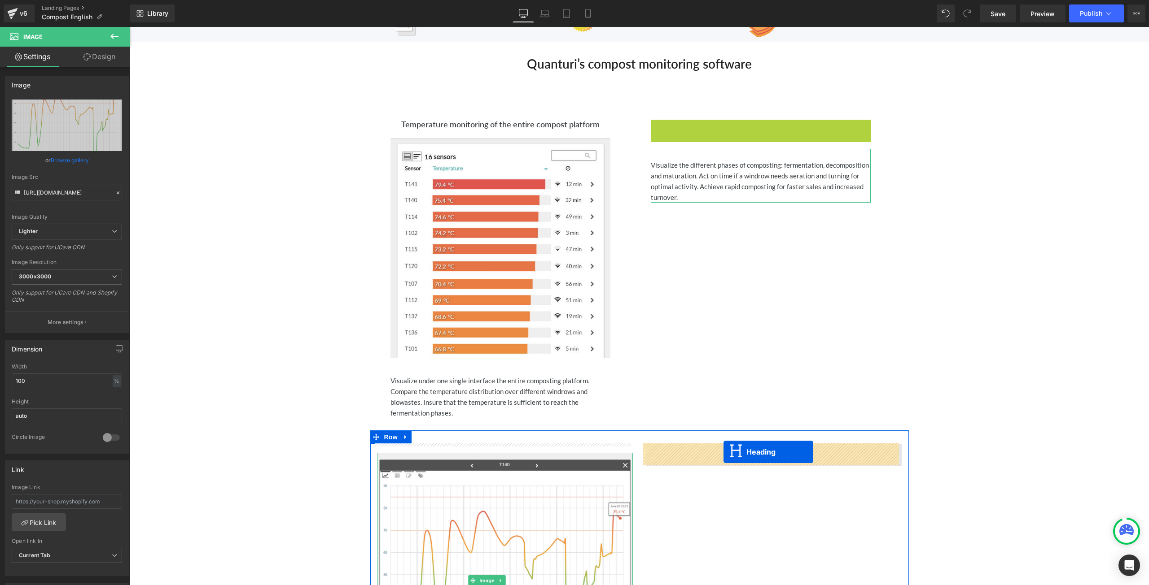
drag, startPoint x: 734, startPoint y: 124, endPoint x: 723, endPoint y: 453, distance: 329.0
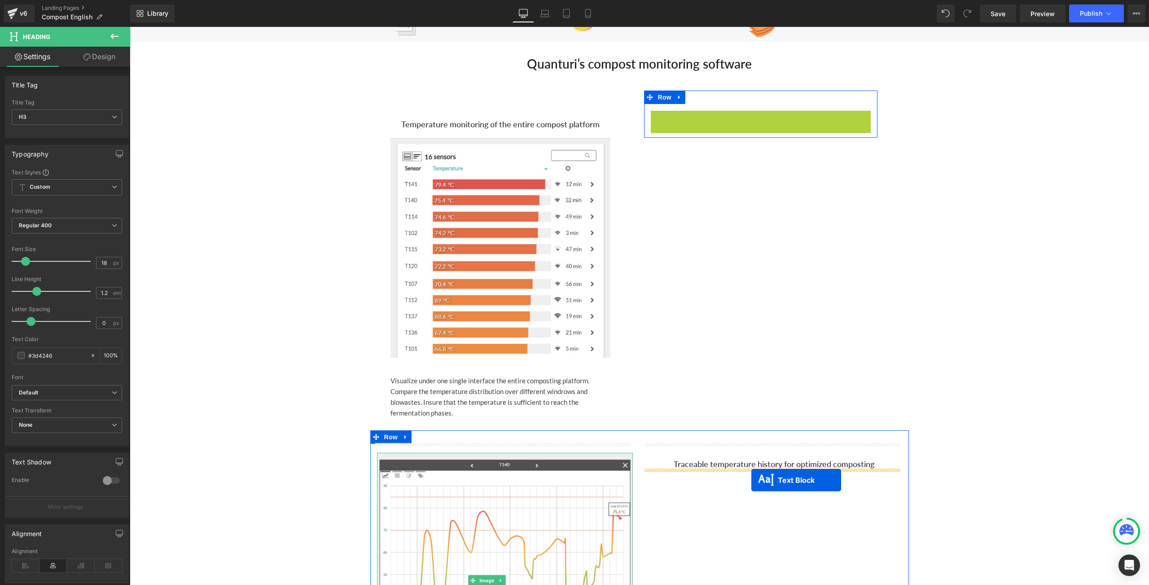
drag, startPoint x: 731, startPoint y: 136, endPoint x: 751, endPoint y: 480, distance: 345.1
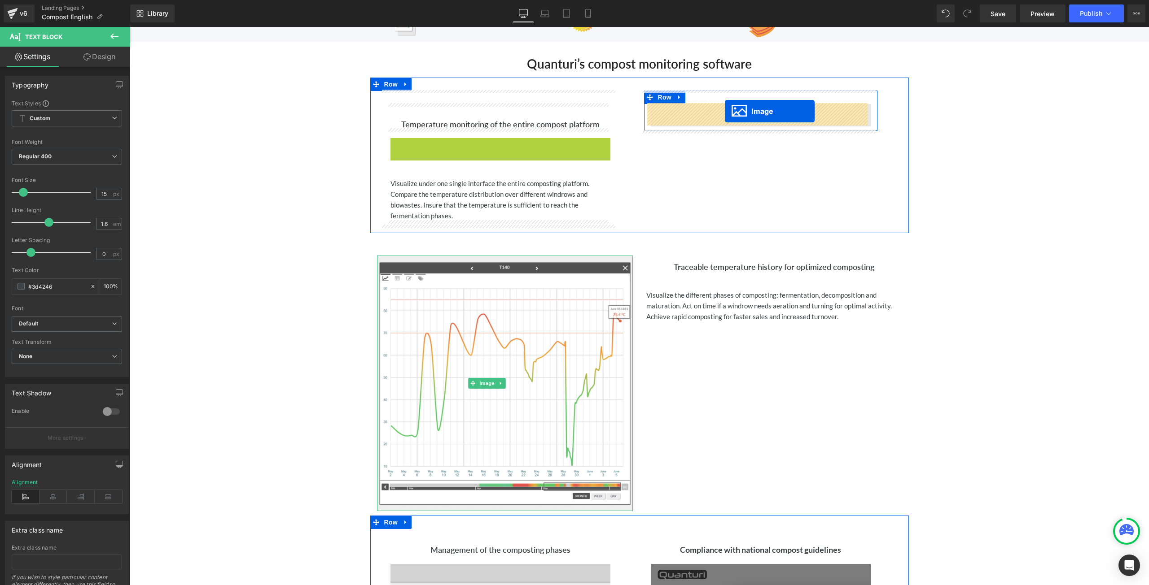
drag, startPoint x: 484, startPoint y: 249, endPoint x: 725, endPoint y: 111, distance: 277.3
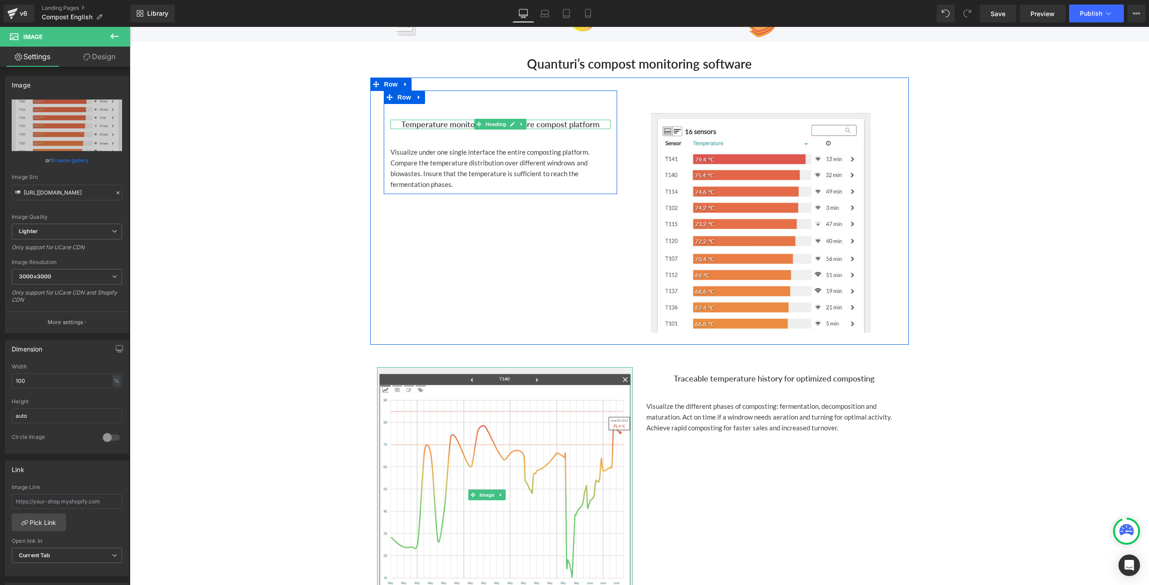
click at [397, 123] on h3 "Temperature monitoring of the entire compost platform" at bounding box center [500, 125] width 220 height 10
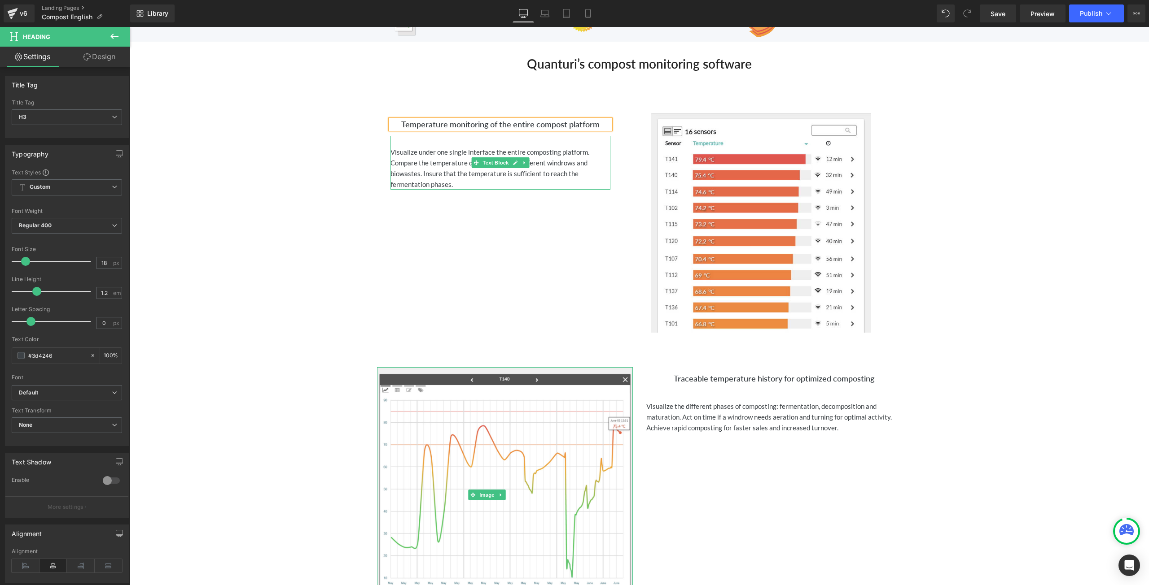
click at [397, 149] on p "Visualize under one single interface the entire composting platform. Compare th…" at bounding box center [500, 168] width 220 height 43
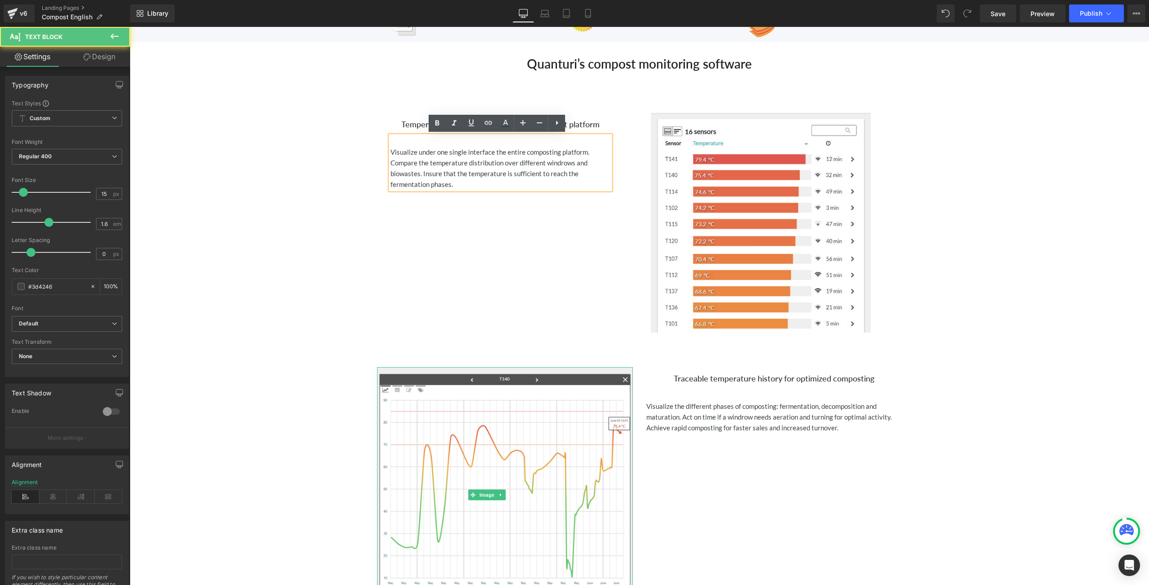
click at [390, 150] on div "Visualize under one single interface the entire composting platform. Compare th…" at bounding box center [500, 163] width 220 height 54
click at [390, 150] on p "Visualize under one single interface the entire composting platform. Compare th…" at bounding box center [500, 168] width 220 height 43
click at [390, 149] on div "Visualize under one single interface the entire composting platform. Compare th…" at bounding box center [500, 163] width 220 height 54
click at [390, 150] on p "Visualize under one single interface the entire composting platform. Compare th…" at bounding box center [500, 168] width 220 height 43
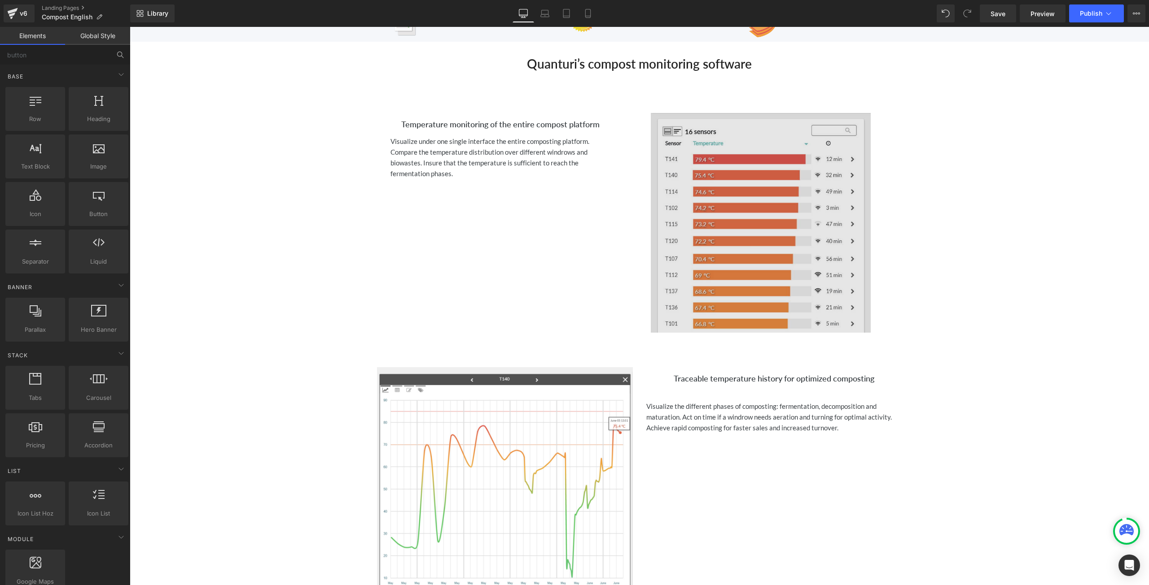
click at [764, 207] on img at bounding box center [761, 223] width 220 height 220
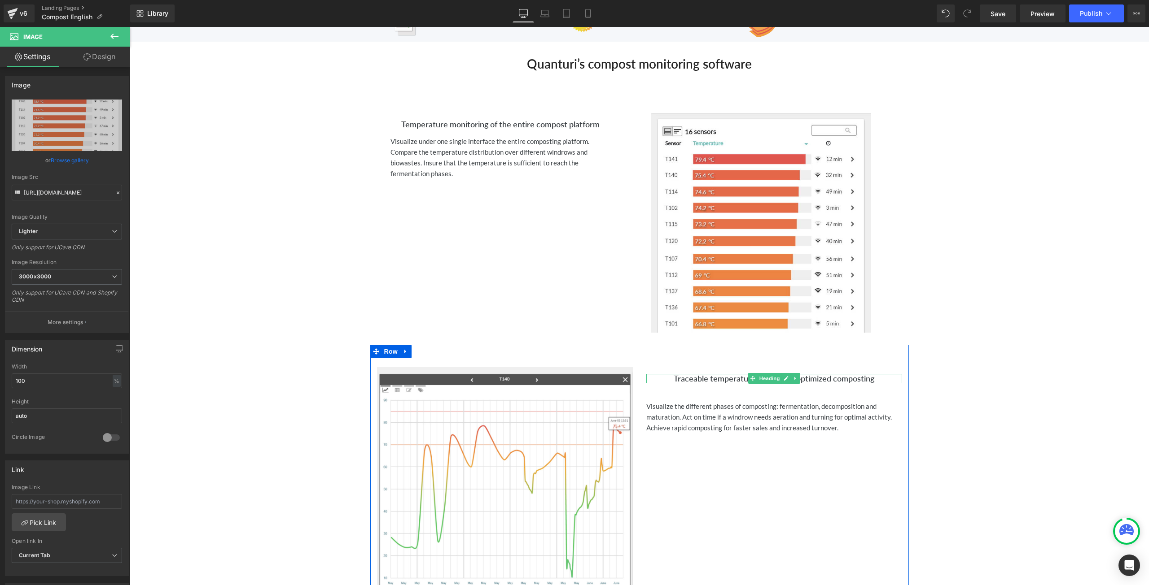
click at [672, 377] on h3 "Traceable temperature history for optimized composting" at bounding box center [774, 379] width 256 height 10
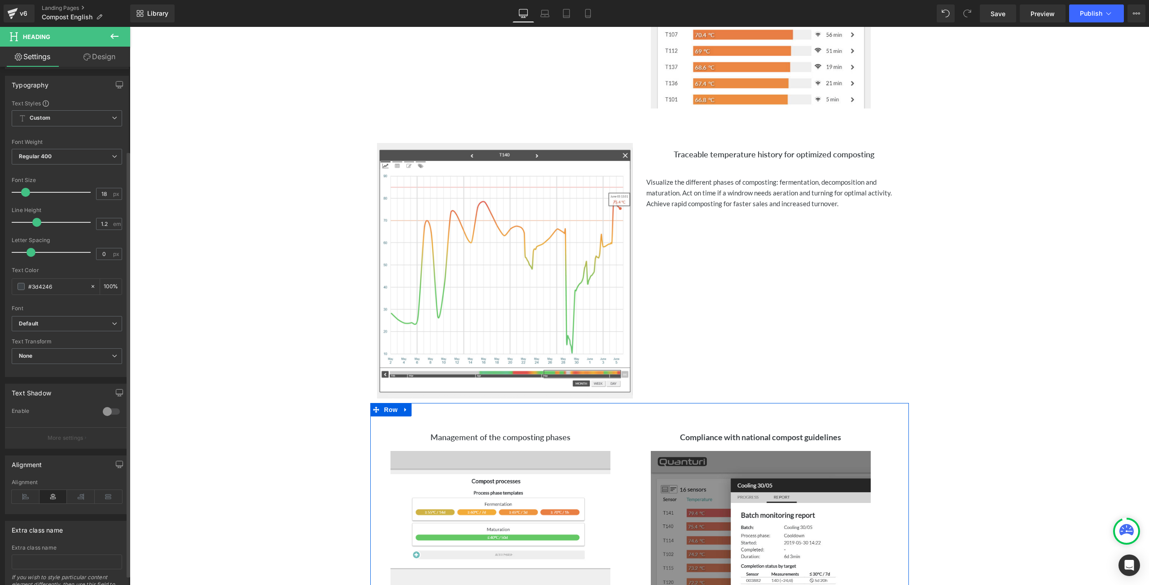
scroll to position [114, 0]
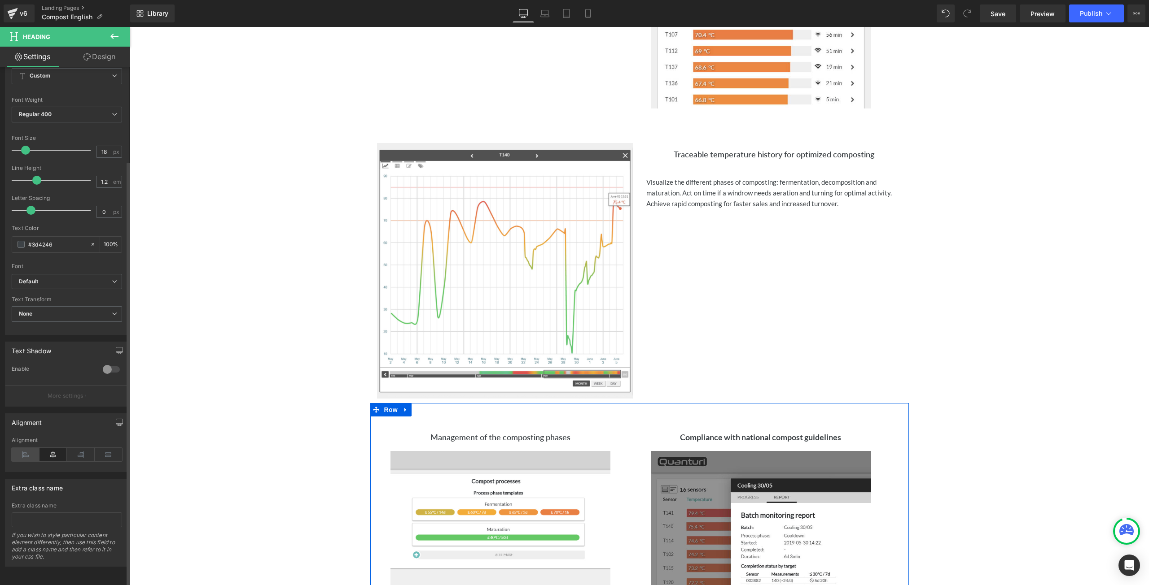
click at [28, 448] on icon at bounding box center [26, 454] width 28 height 13
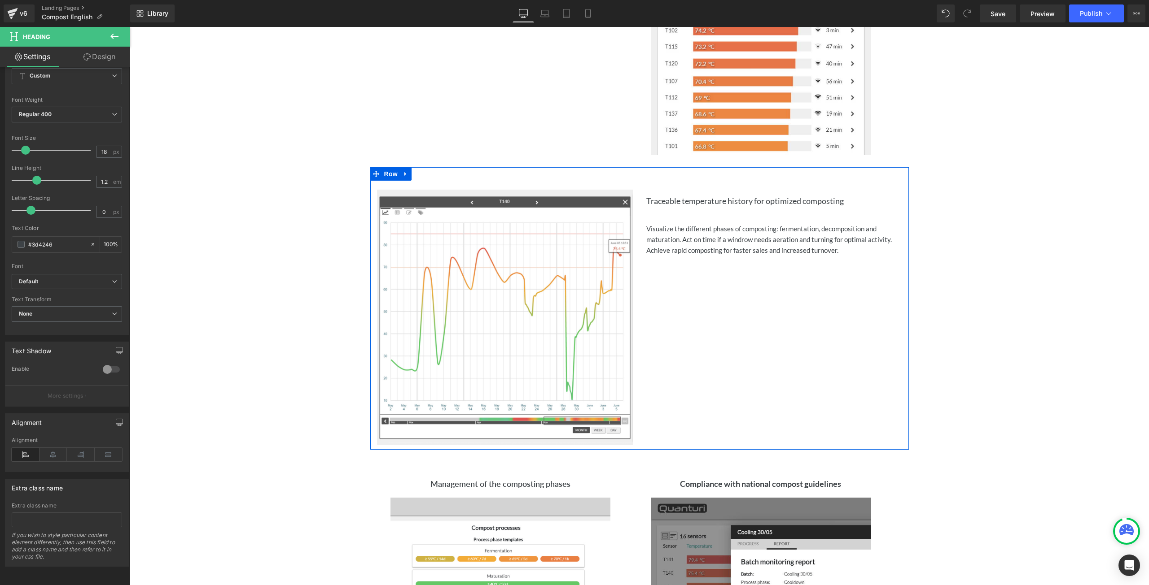
scroll to position [416, 0]
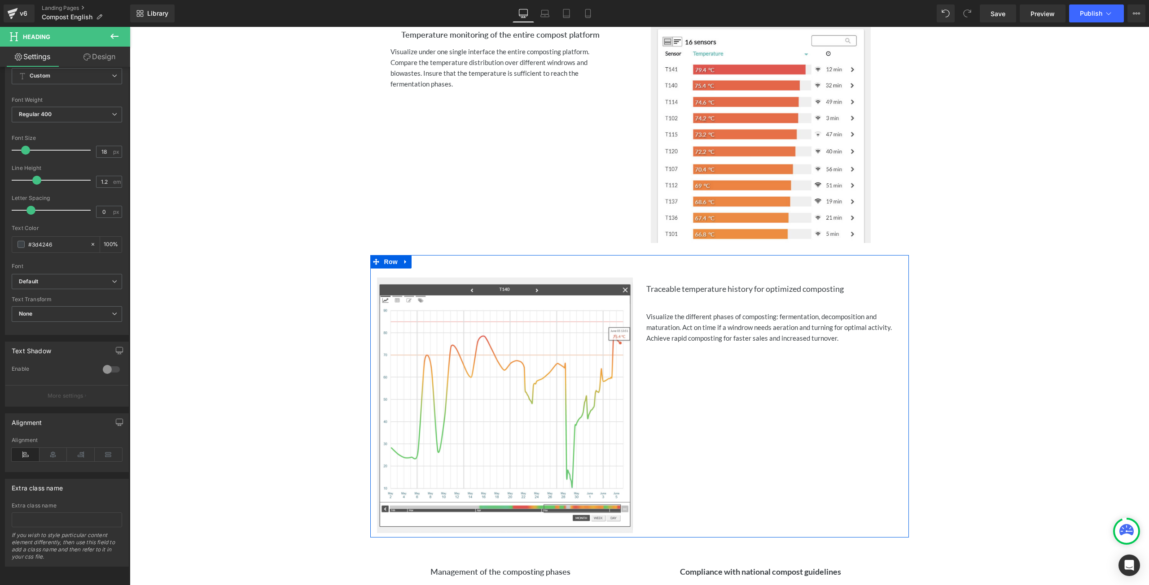
click at [852, 290] on h3 "Traceable temperature history for optimized composting" at bounding box center [774, 289] width 256 height 10
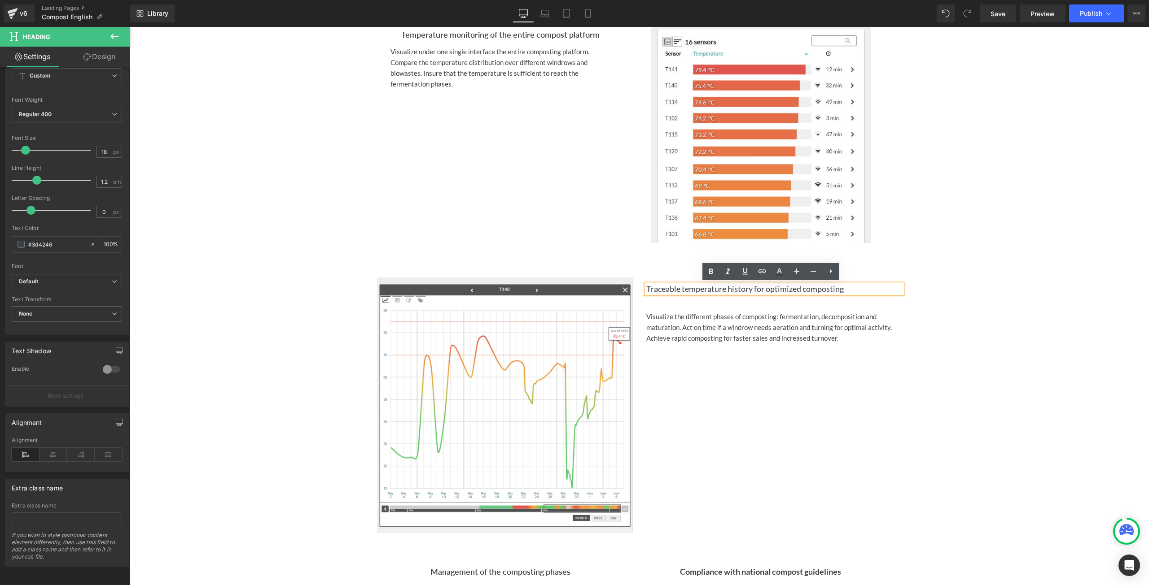
drag, startPoint x: 847, startPoint y: 289, endPoint x: 642, endPoint y: 285, distance: 205.1
click at [646, 285] on h3 "Traceable temperature history for optimized composting" at bounding box center [774, 289] width 256 height 10
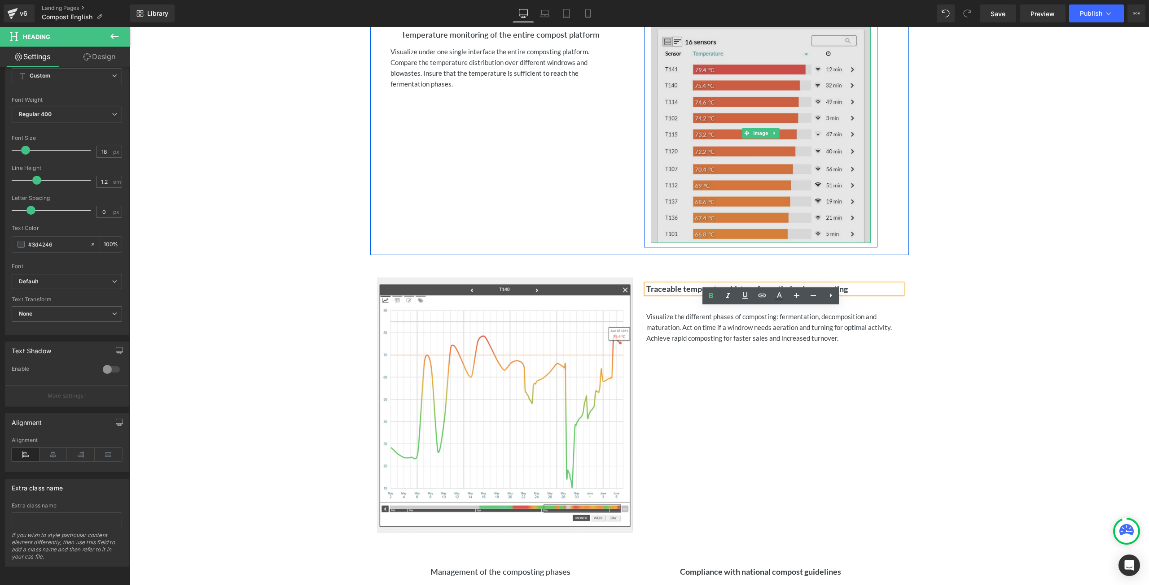
scroll to position [237, 0]
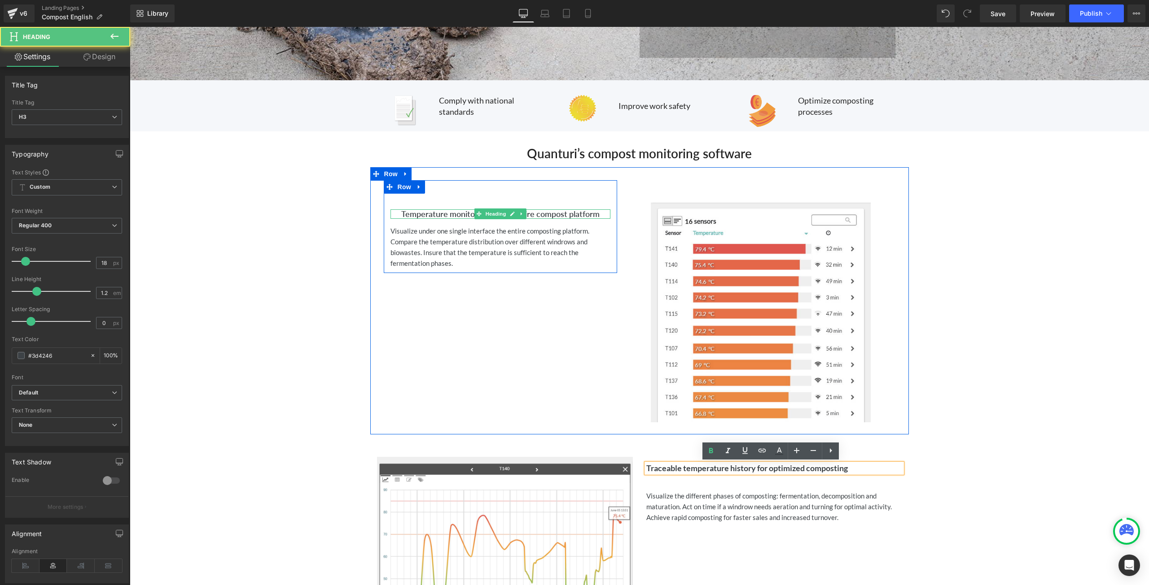
click at [549, 214] on h3 "Temperature monitoring of the entire compost platform" at bounding box center [500, 215] width 220 height 10
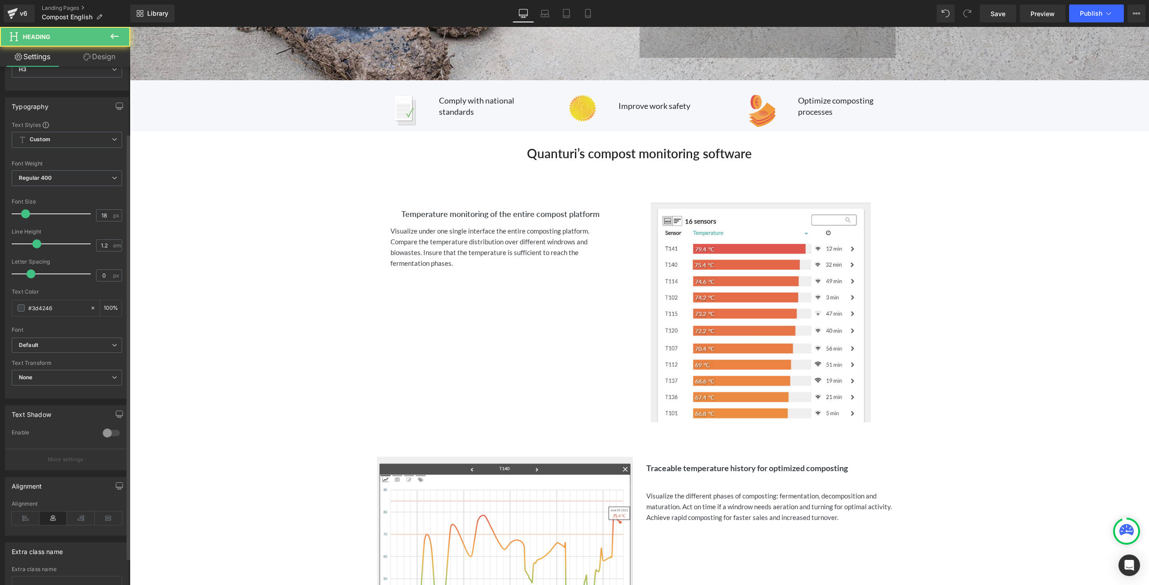
scroll to position [114, 0]
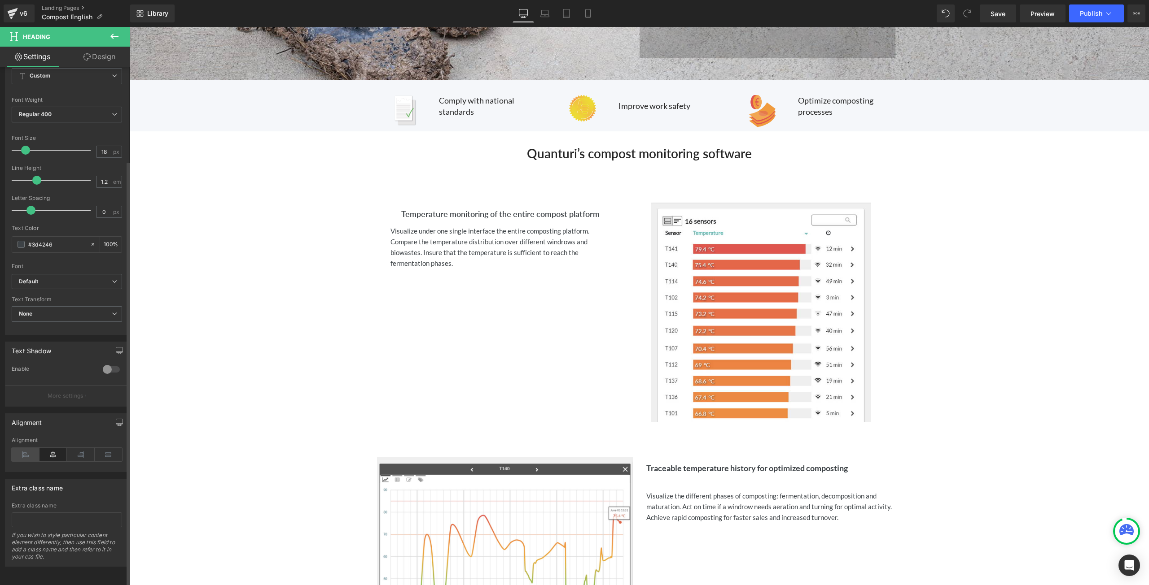
drag, startPoint x: 29, startPoint y: 450, endPoint x: 34, endPoint y: 445, distance: 7.6
click at [28, 450] on icon at bounding box center [26, 454] width 28 height 13
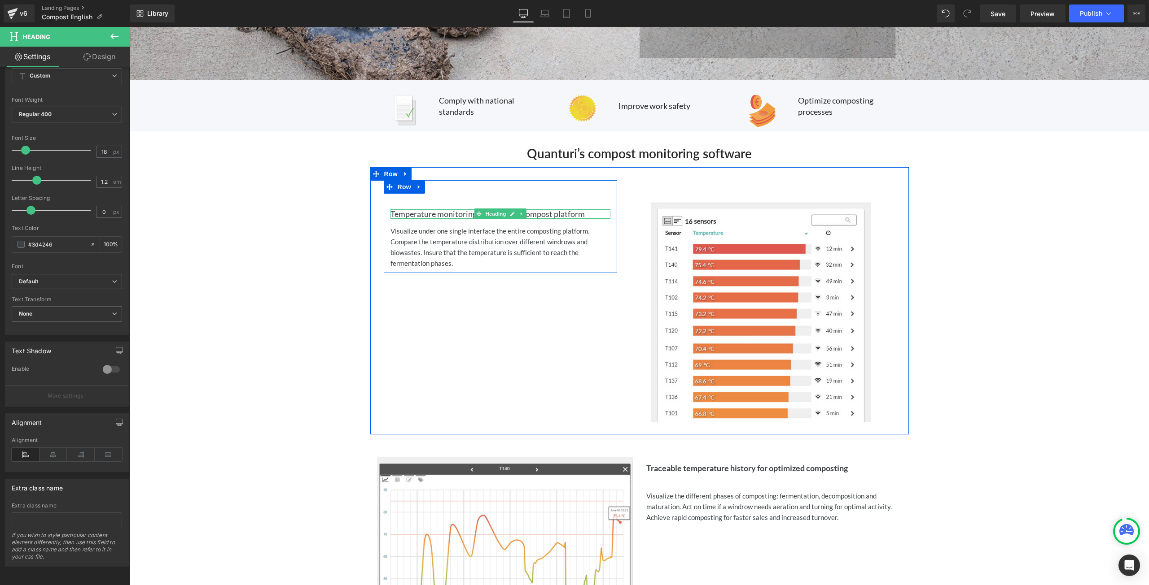
click at [591, 213] on h3 "Temperature monitoring of the entire compost platform" at bounding box center [500, 215] width 220 height 10
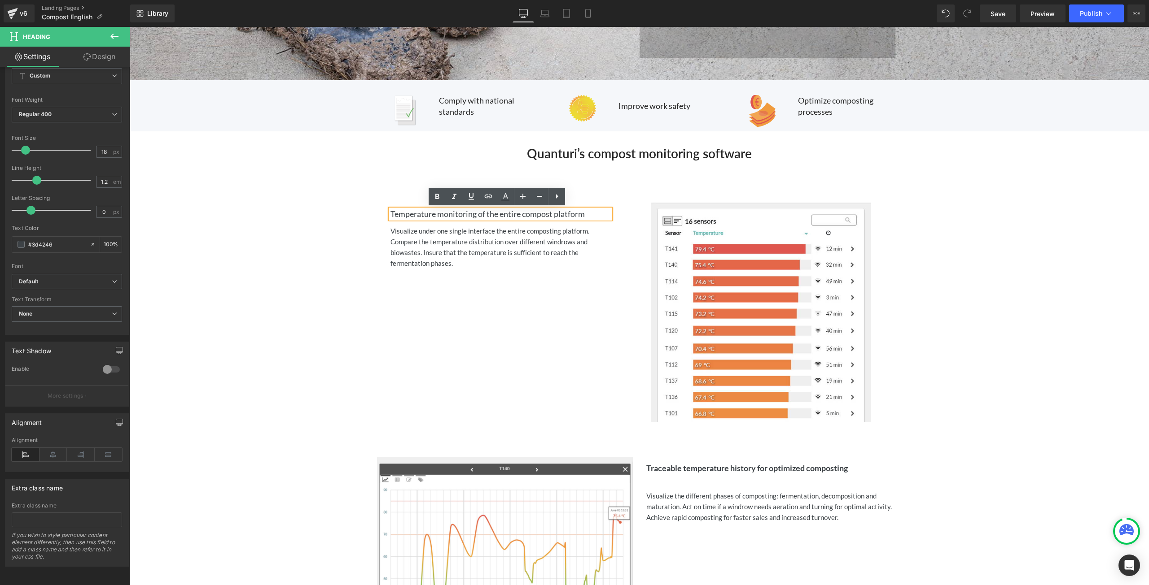
drag, startPoint x: 584, startPoint y: 213, endPoint x: 384, endPoint y: 210, distance: 199.7
click at [390, 210] on div "Temperature monitoring of the entire compost platform" at bounding box center [500, 215] width 220 height 10
click at [390, 216] on h3 "Temperature monitoring of the entire compost platform" at bounding box center [500, 215] width 220 height 10
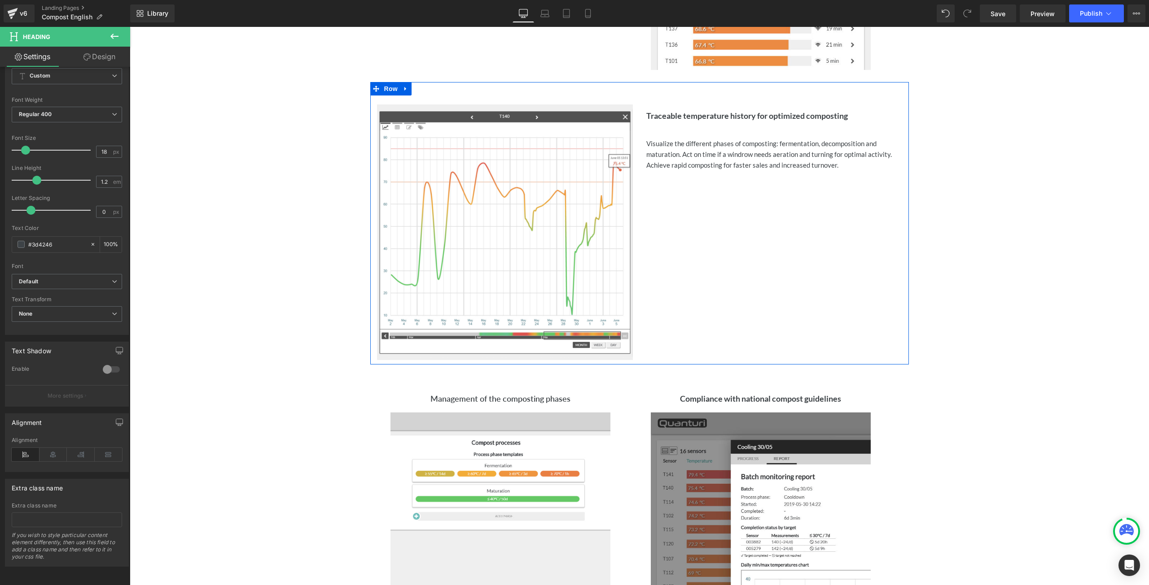
scroll to position [551, 0]
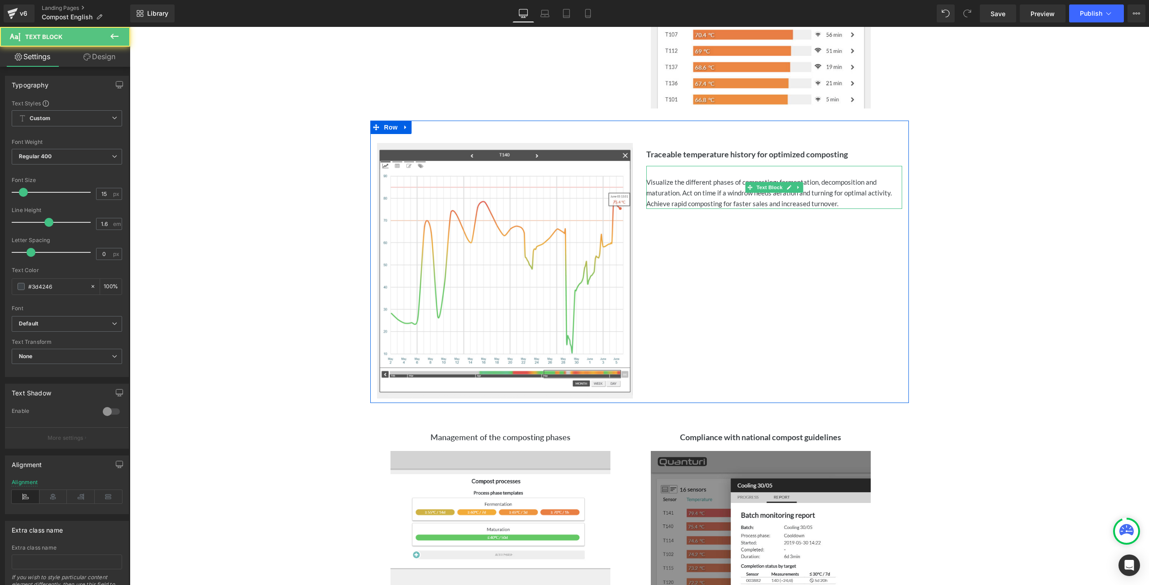
click at [646, 181] on div "Visualize the different phases of composting: fermentation, decomposition and m…" at bounding box center [774, 193] width 256 height 32
click at [646, 180] on div "Visualize the different phases of composting: fermentation, decomposition and m…" at bounding box center [774, 193] width 256 height 32
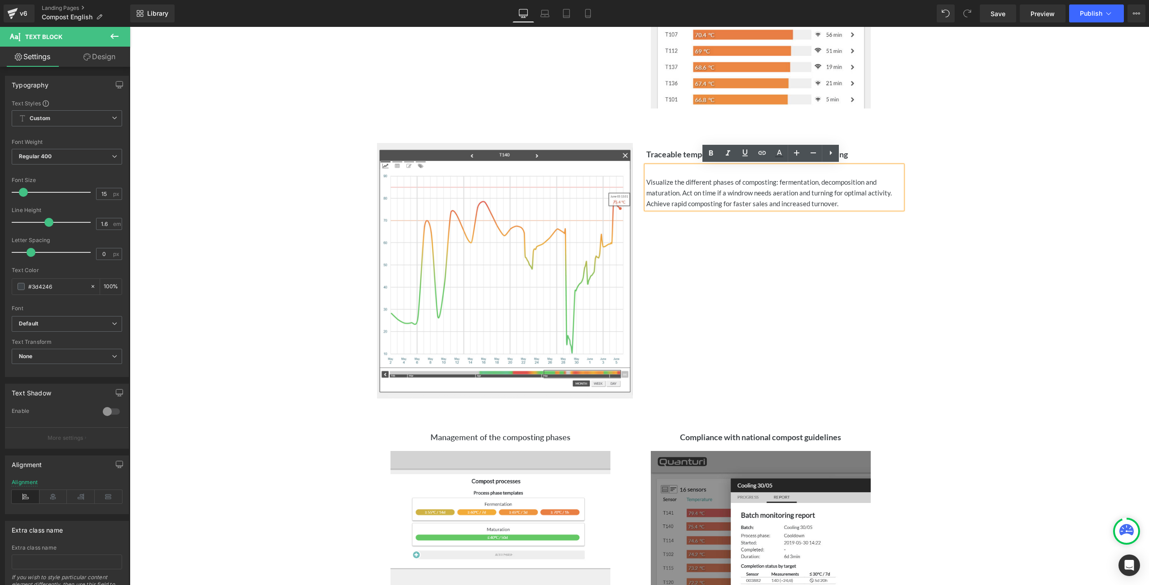
click at [640, 182] on div "Traceable temperature history for optimized composting Heading Visualize the di…" at bounding box center [773, 171] width 269 height 75
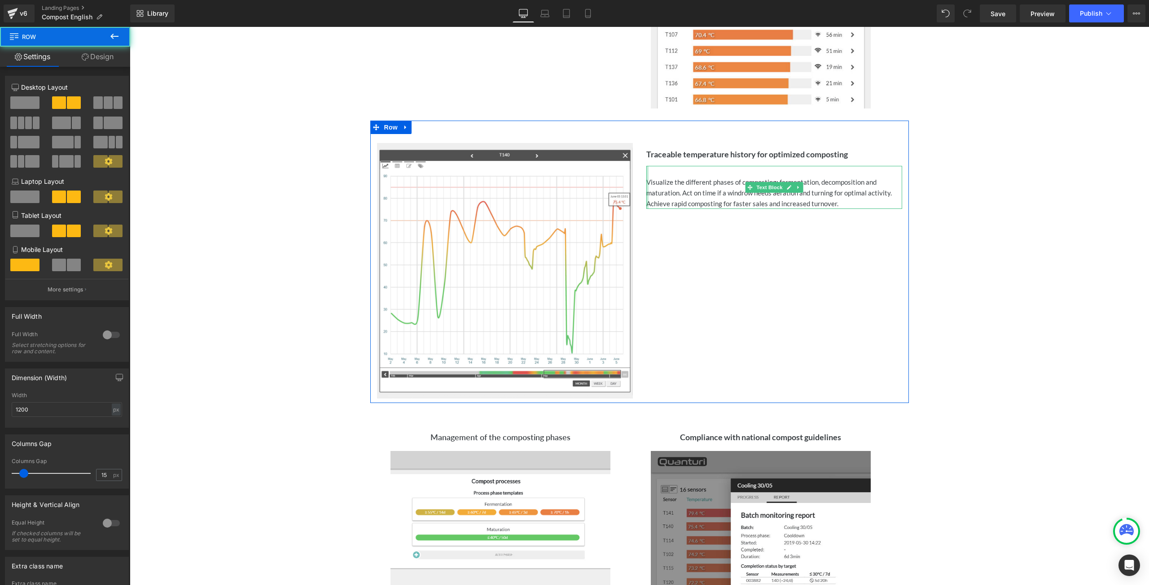
click at [646, 183] on div at bounding box center [647, 187] width 2 height 43
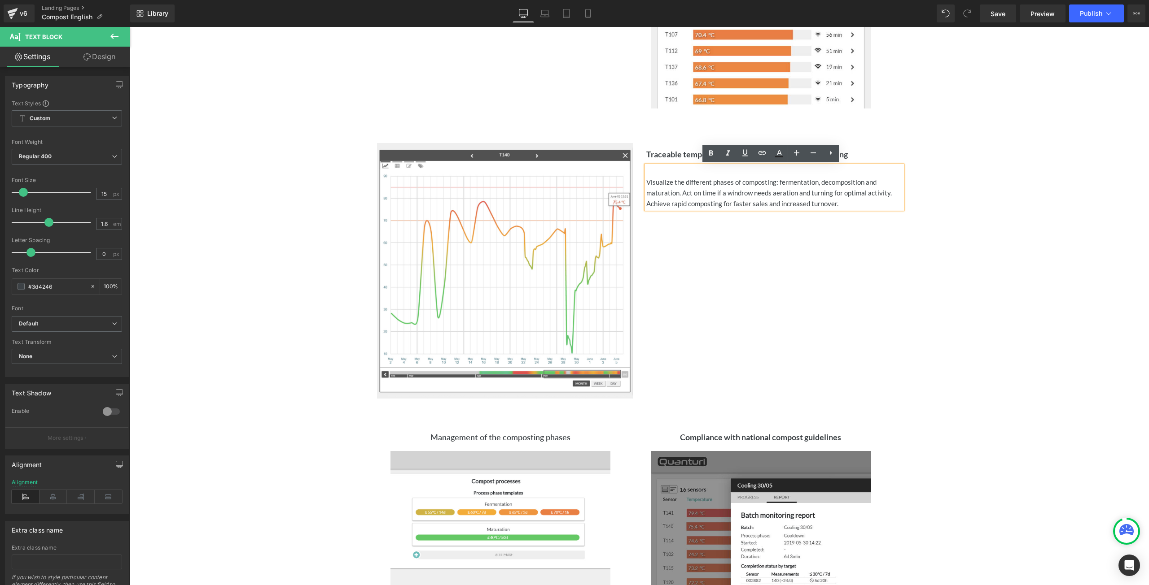
click at [646, 181] on div "Visualize the different phases of composting: fermentation, decomposition and m…" at bounding box center [774, 193] width 256 height 32
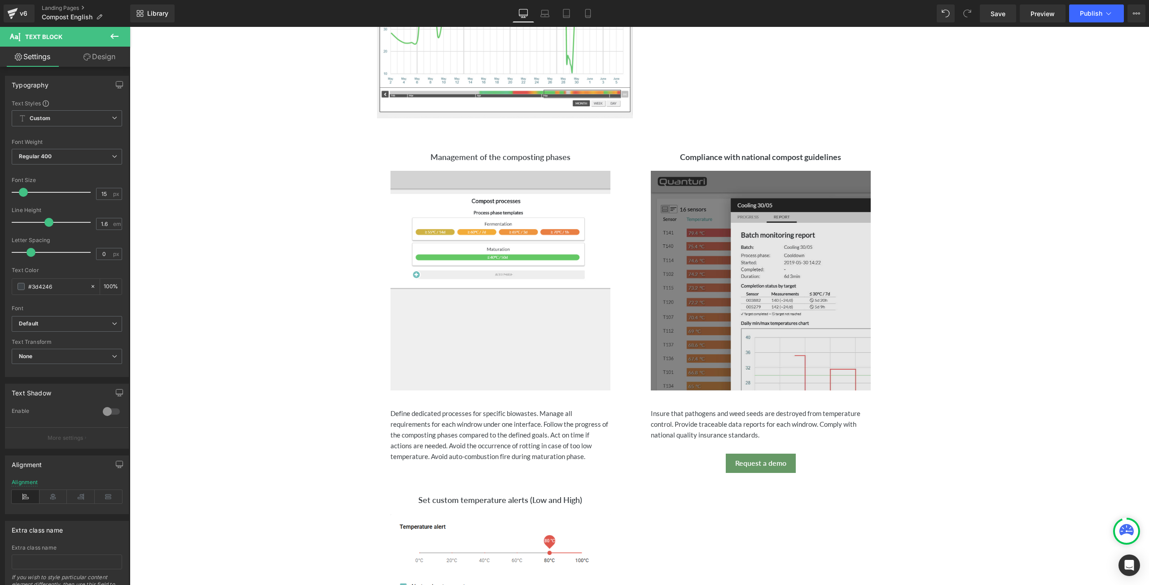
scroll to position [820, 0]
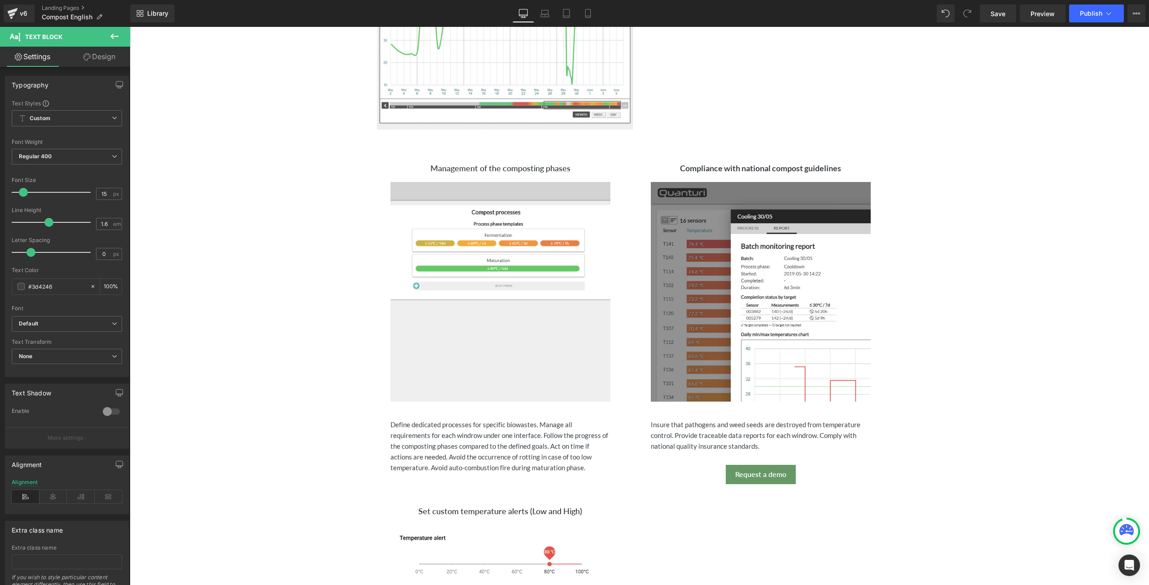
click at [109, 34] on icon at bounding box center [114, 36] width 11 height 11
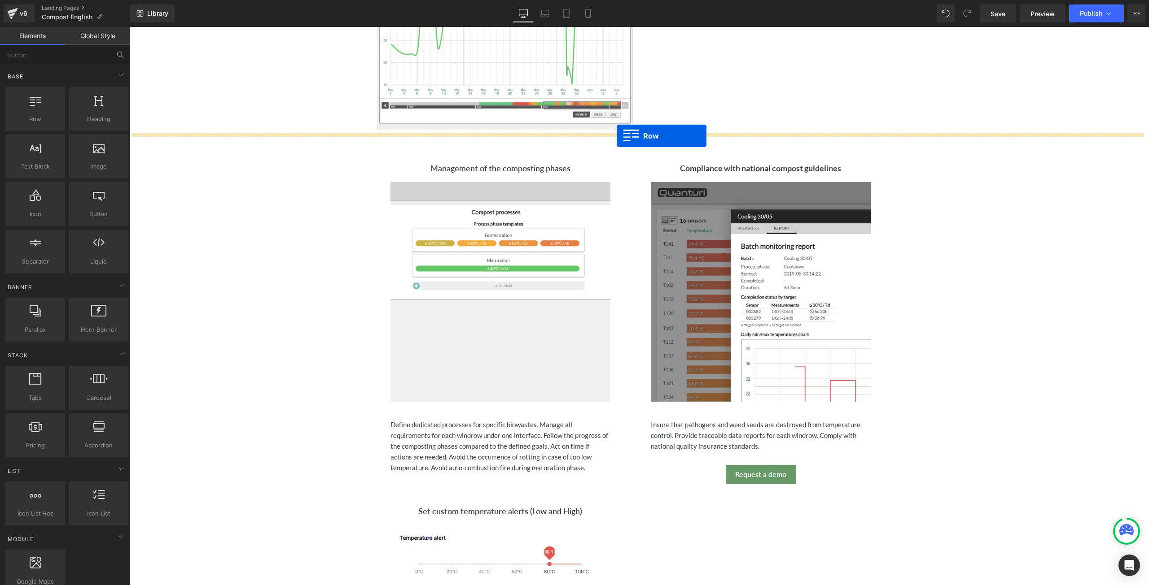
drag, startPoint x: 162, startPoint y: 130, endPoint x: 616, endPoint y: 136, distance: 454.5
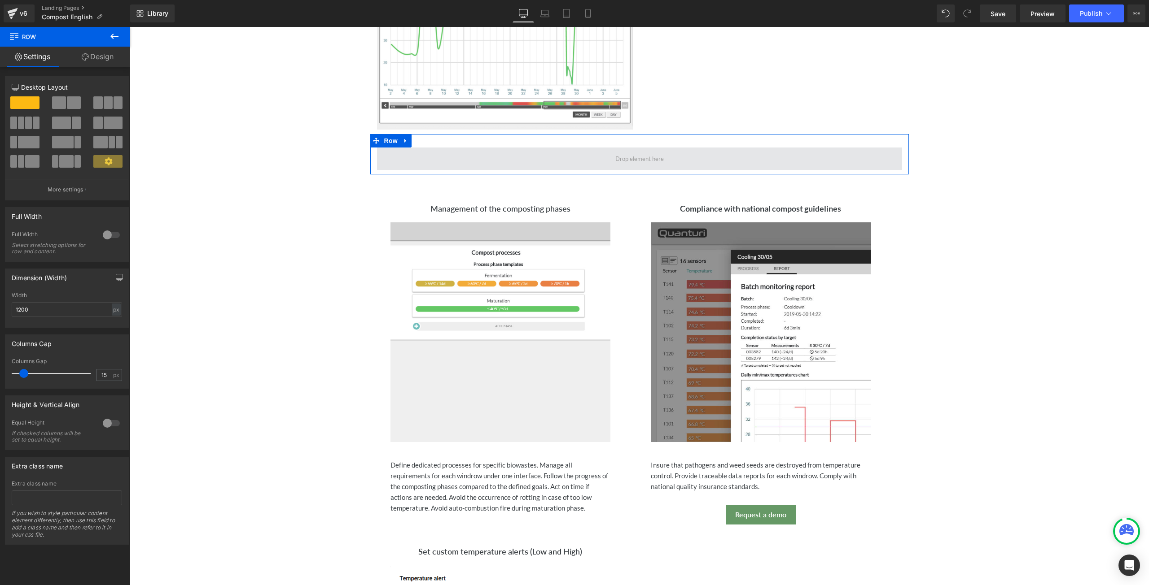
click at [507, 164] on span at bounding box center [639, 159] width 525 height 22
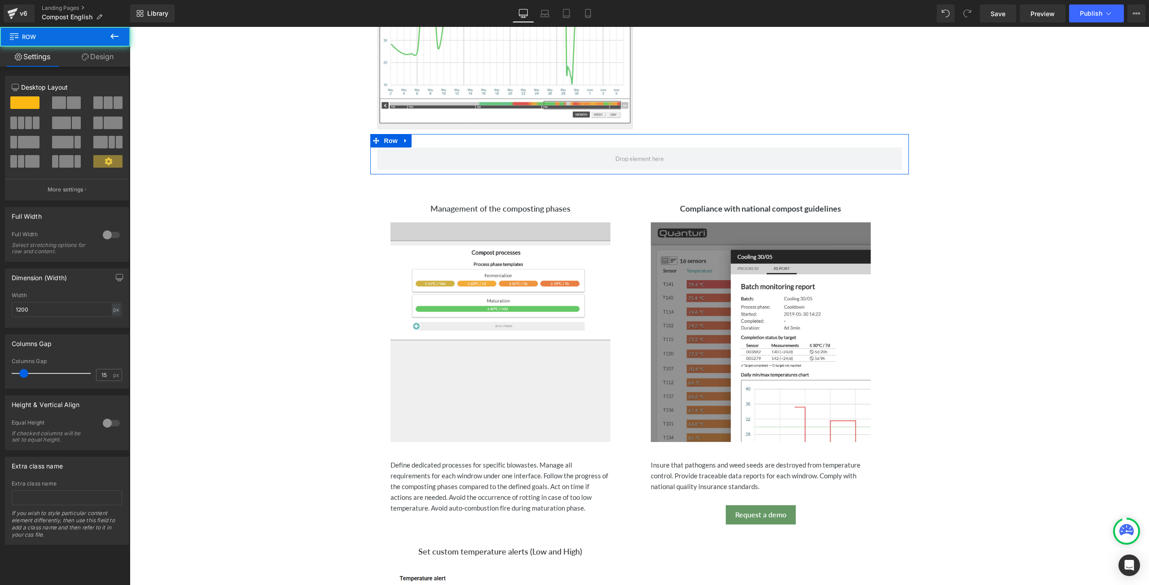
click at [65, 104] on button at bounding box center [67, 102] width 30 height 13
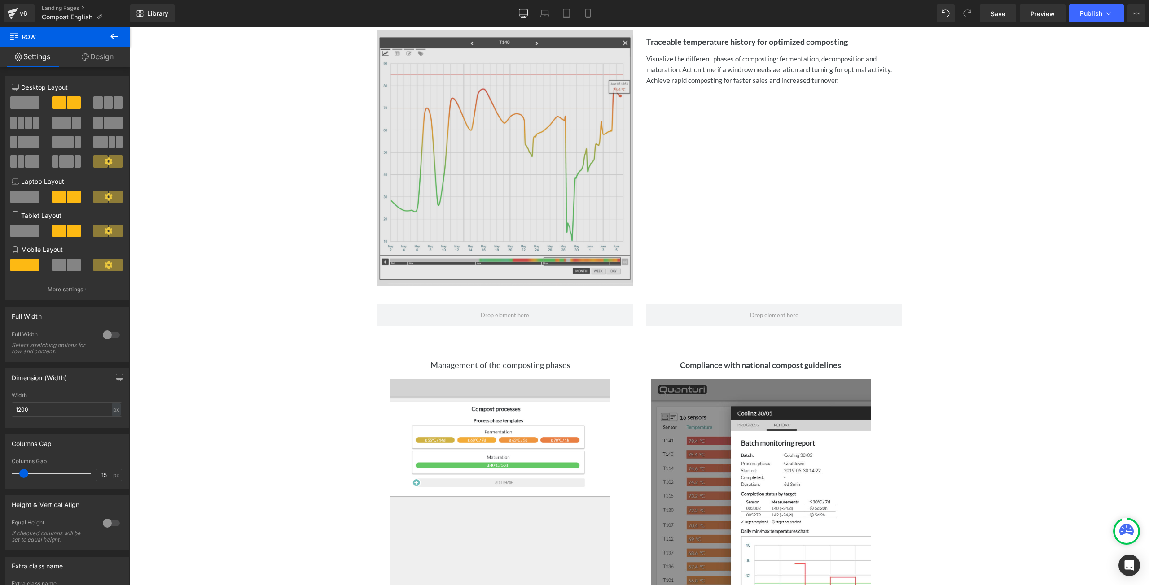
scroll to position [641, 0]
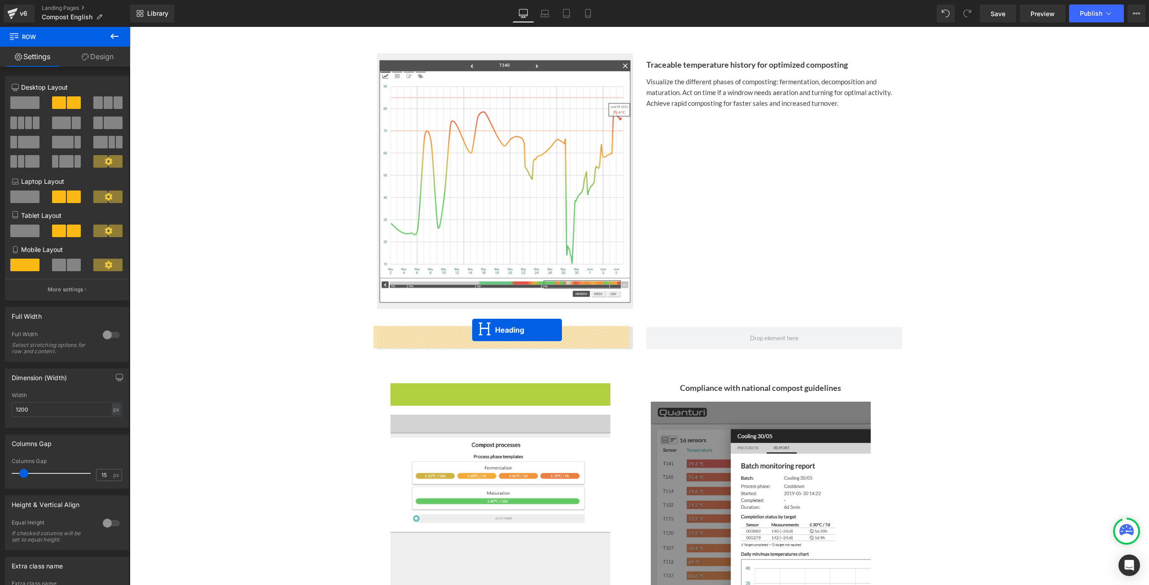
drag, startPoint x: 473, startPoint y: 385, endPoint x: 472, endPoint y: 330, distance: 55.2
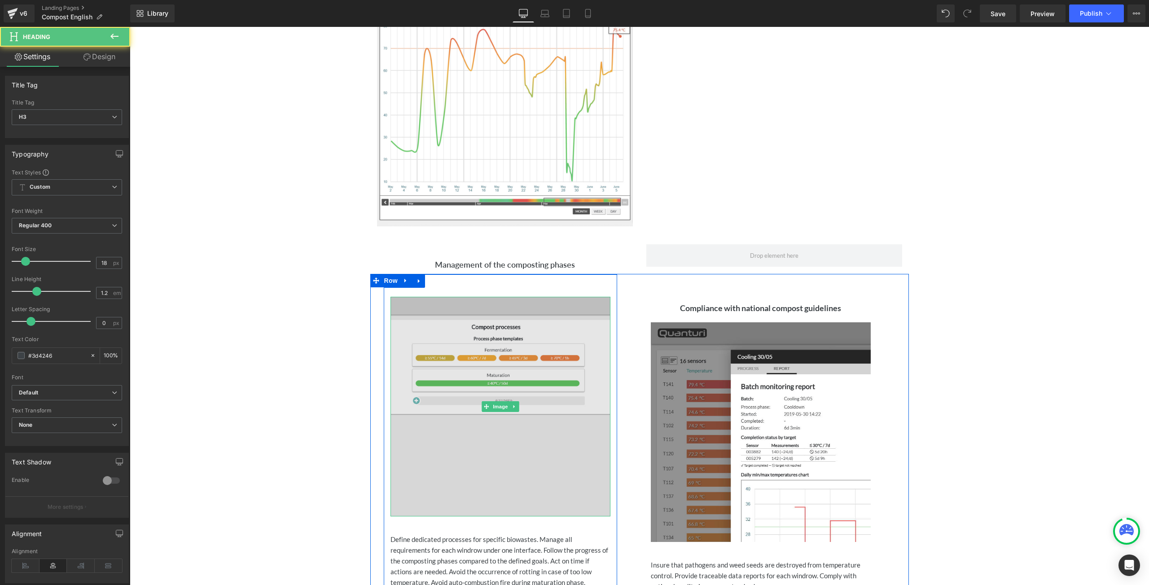
scroll to position [820, 0]
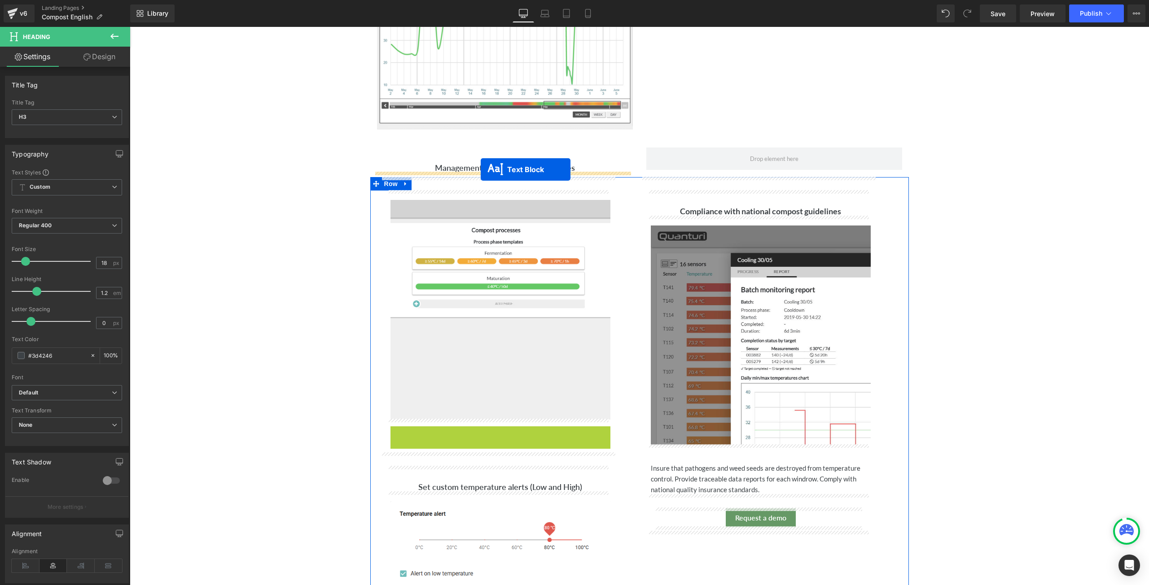
drag, startPoint x: 471, startPoint y: 460, endPoint x: 480, endPoint y: 170, distance: 290.4
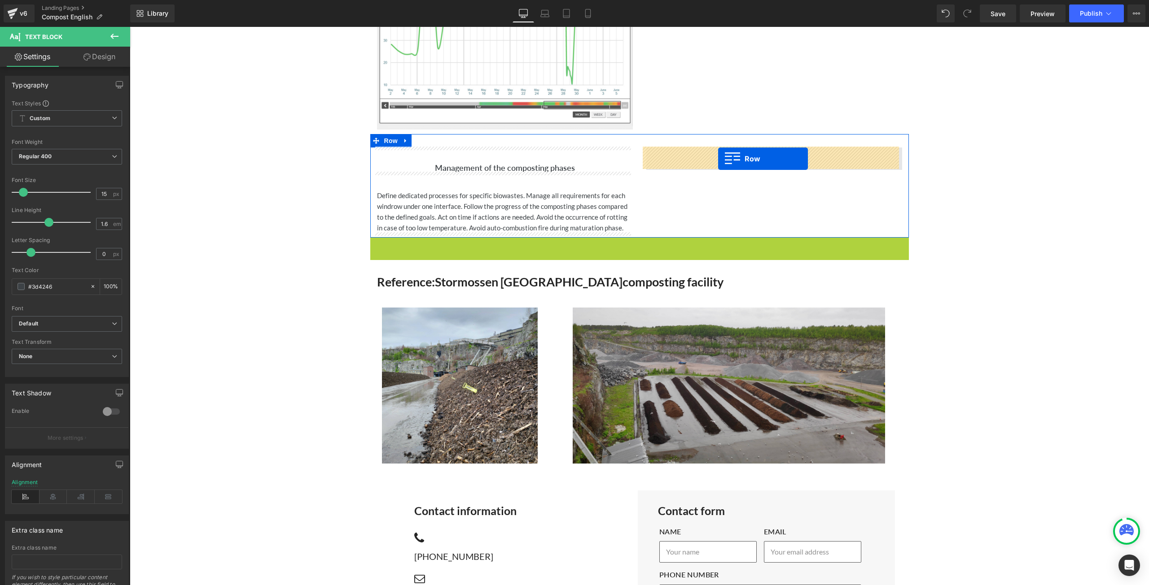
drag, startPoint x: 369, startPoint y: 242, endPoint x: 718, endPoint y: 159, distance: 358.7
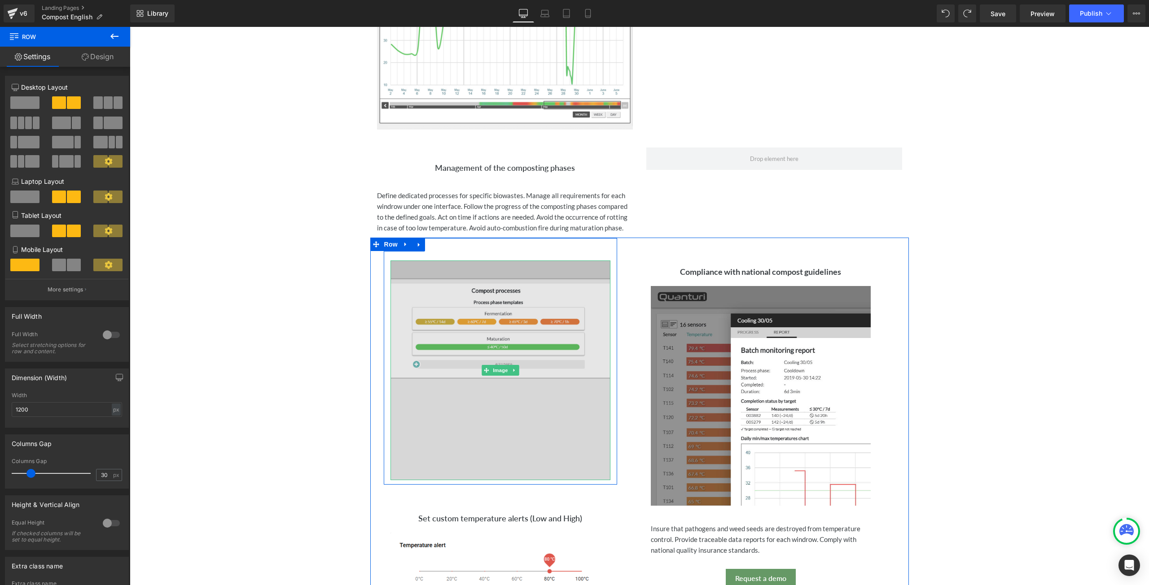
drag, startPoint x: 537, startPoint y: 284, endPoint x: 531, endPoint y: 284, distance: 5.4
click at [536, 284] on img at bounding box center [500, 371] width 220 height 220
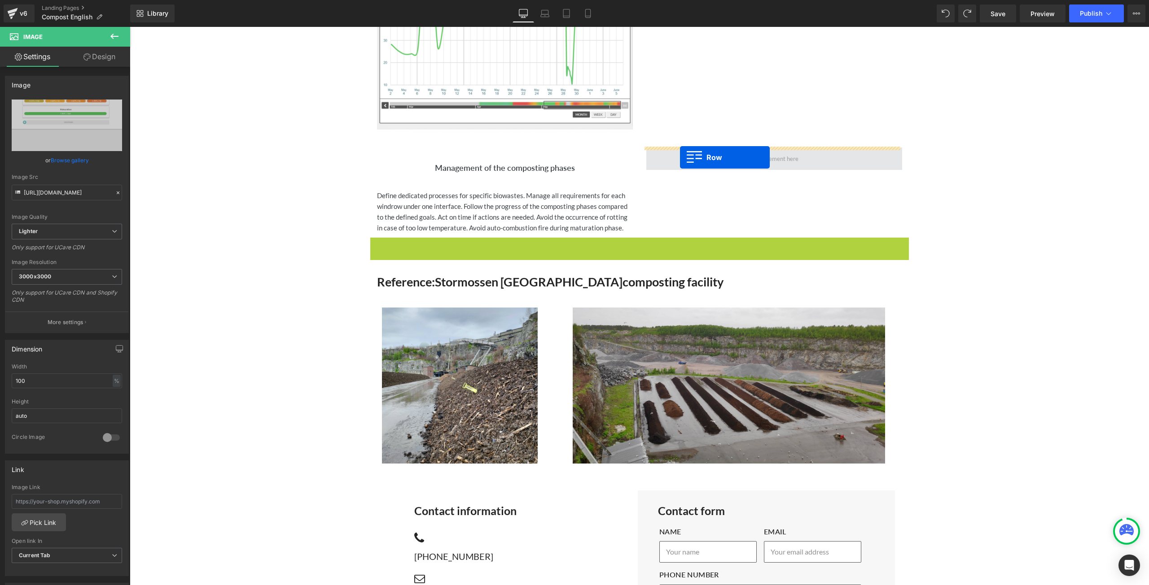
drag, startPoint x: 370, startPoint y: 245, endPoint x: 680, endPoint y: 158, distance: 321.4
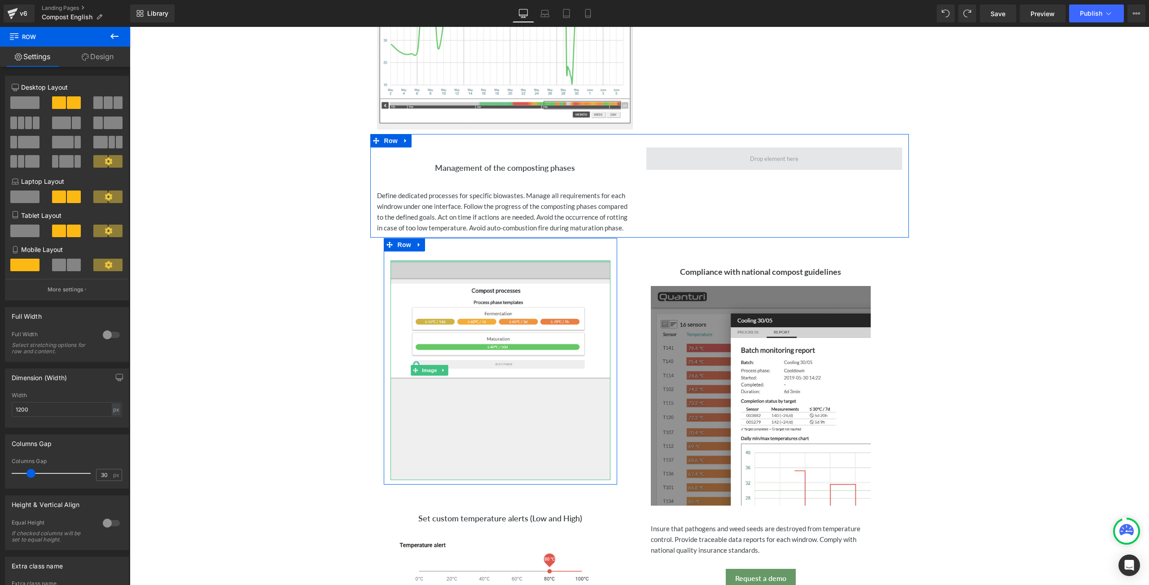
click at [712, 159] on span at bounding box center [774, 159] width 256 height 22
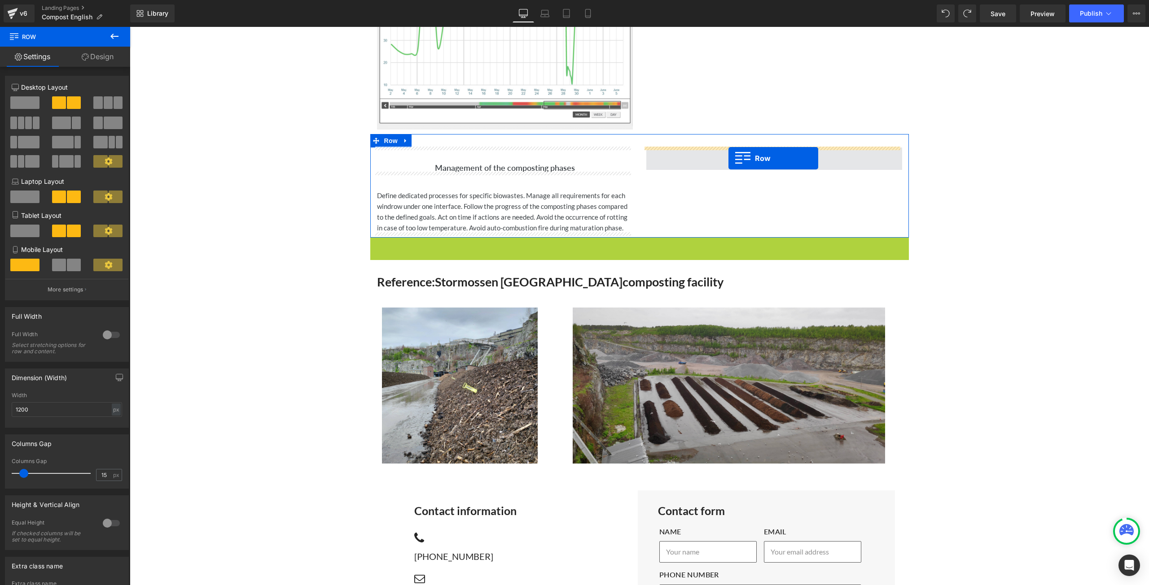
drag, startPoint x: 371, startPoint y: 245, endPoint x: 728, endPoint y: 158, distance: 367.6
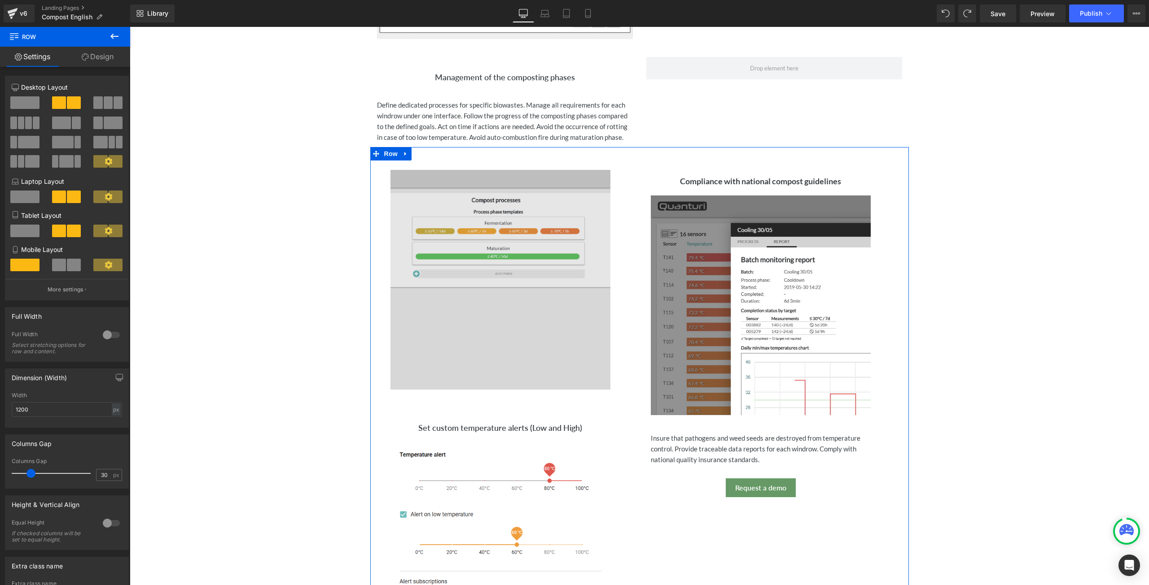
scroll to position [910, 0]
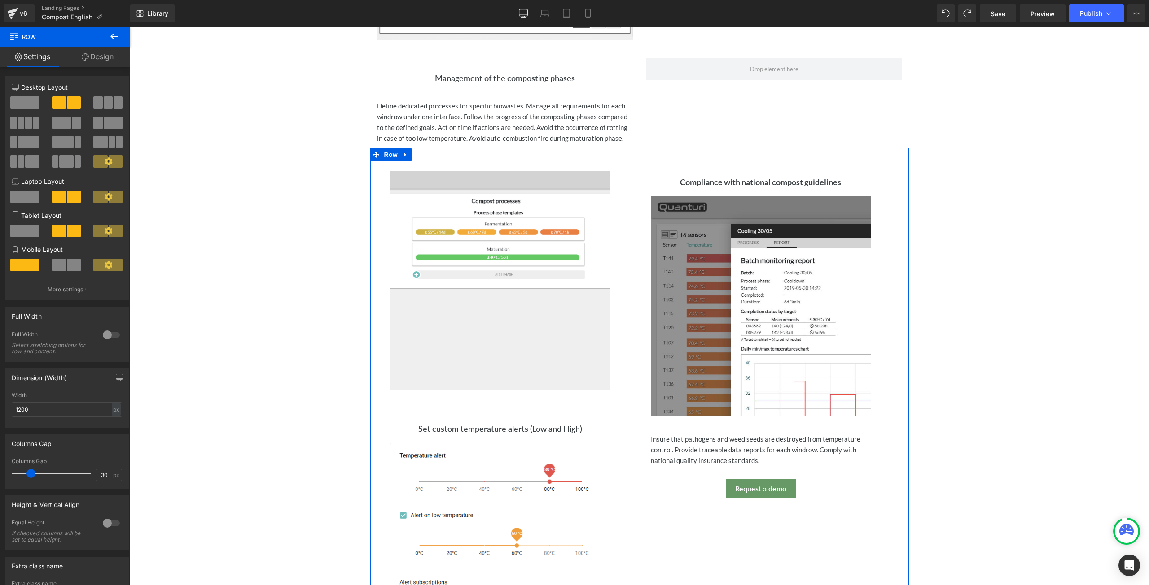
click at [624, 273] on div "Image Row Set custom temperature alerts (Low and High) Heading Image In the Qua…" at bounding box center [500, 416] width 260 height 537
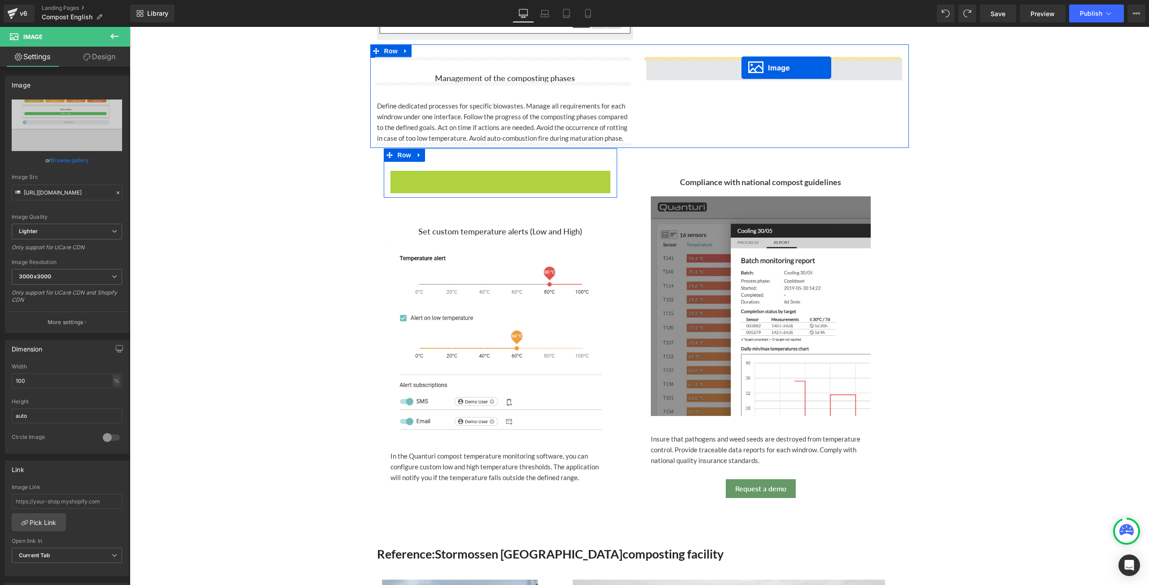
drag, startPoint x: 482, startPoint y: 278, endPoint x: 741, endPoint y: 68, distance: 333.9
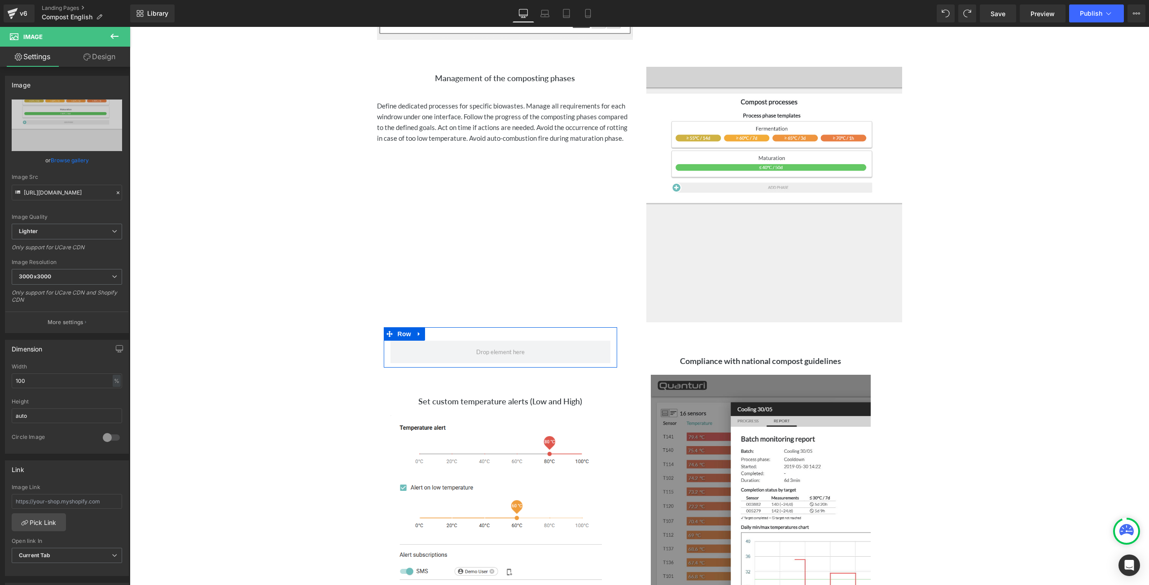
click at [1055, 273] on div "Quanturi compost monitoring software Heading Icon Visualize and analyze the com…" at bounding box center [639, 231] width 1019 height 2127
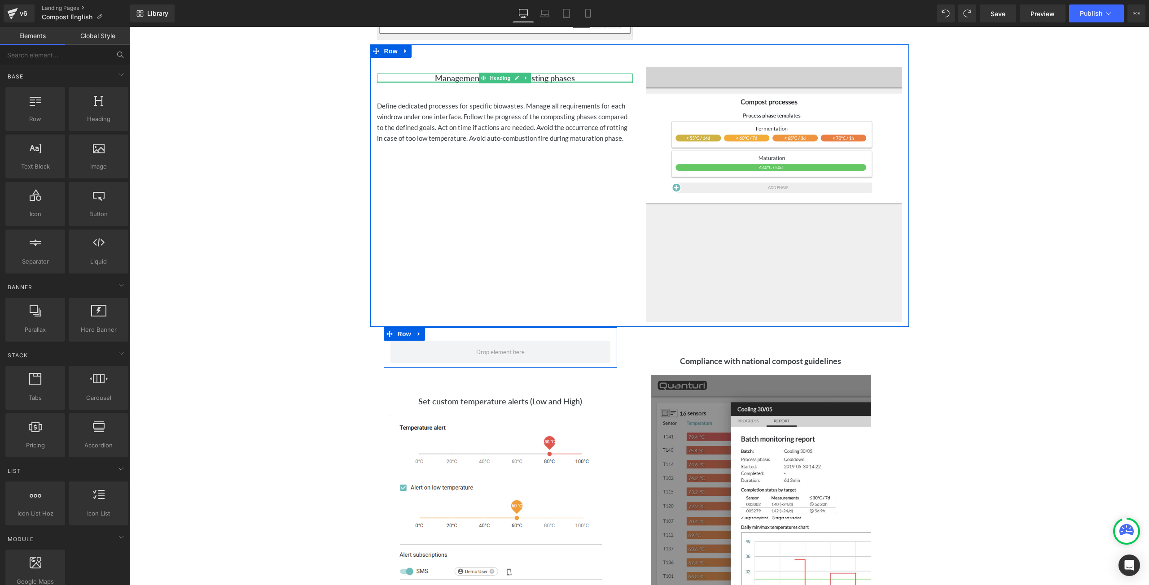
click at [429, 81] on div at bounding box center [505, 82] width 256 height 2
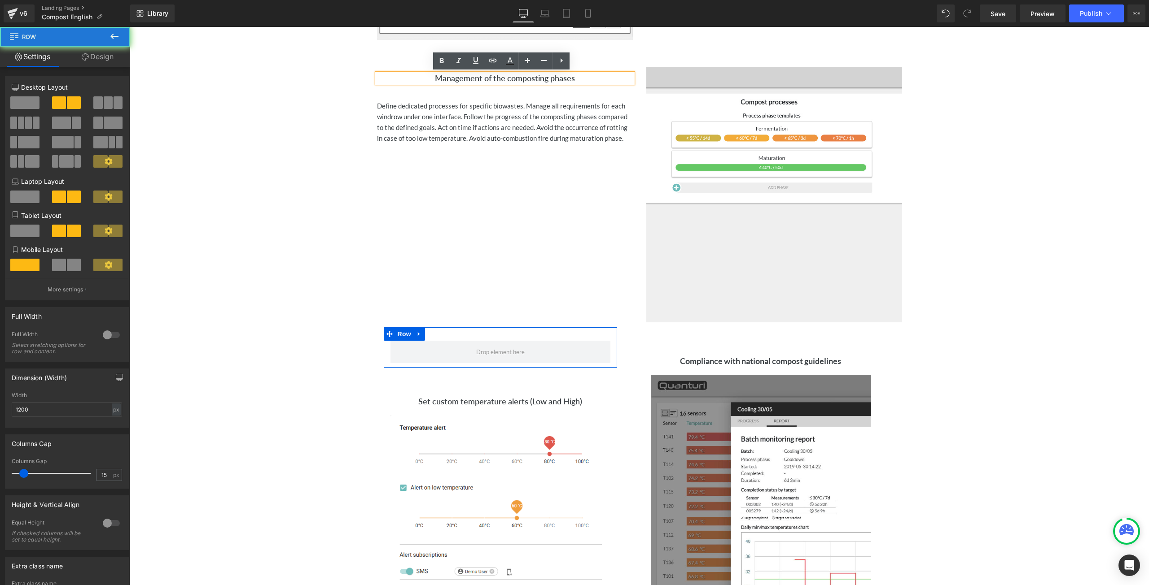
click at [416, 64] on div "Management of the composting phases Heading Define dedicated processes for spec…" at bounding box center [504, 101] width 269 height 86
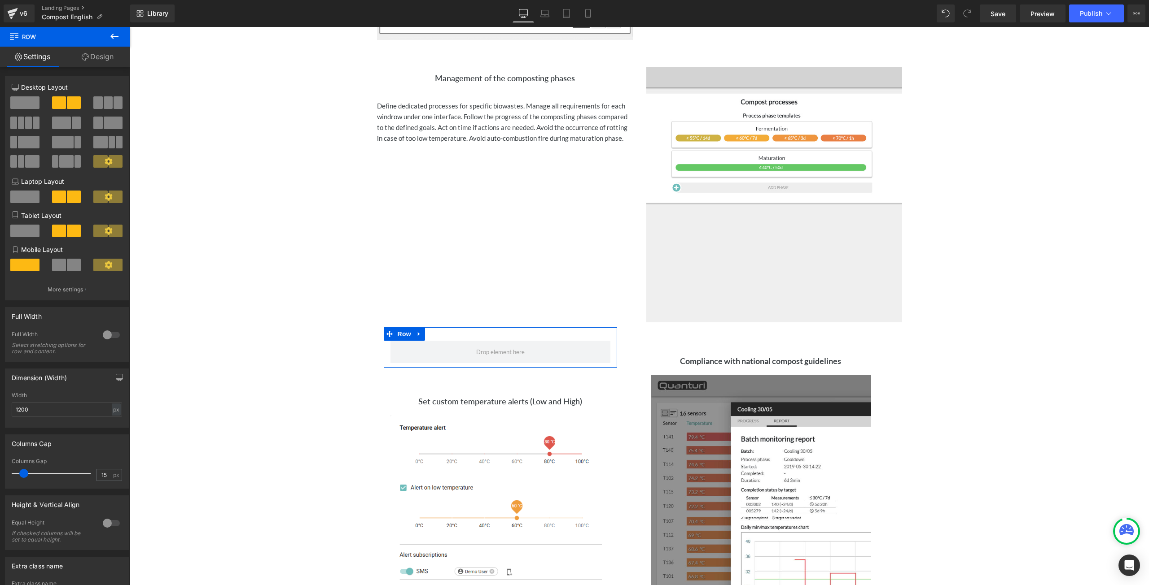
click at [420, 76] on h3 "Management of the composting phases" at bounding box center [505, 79] width 256 height 10
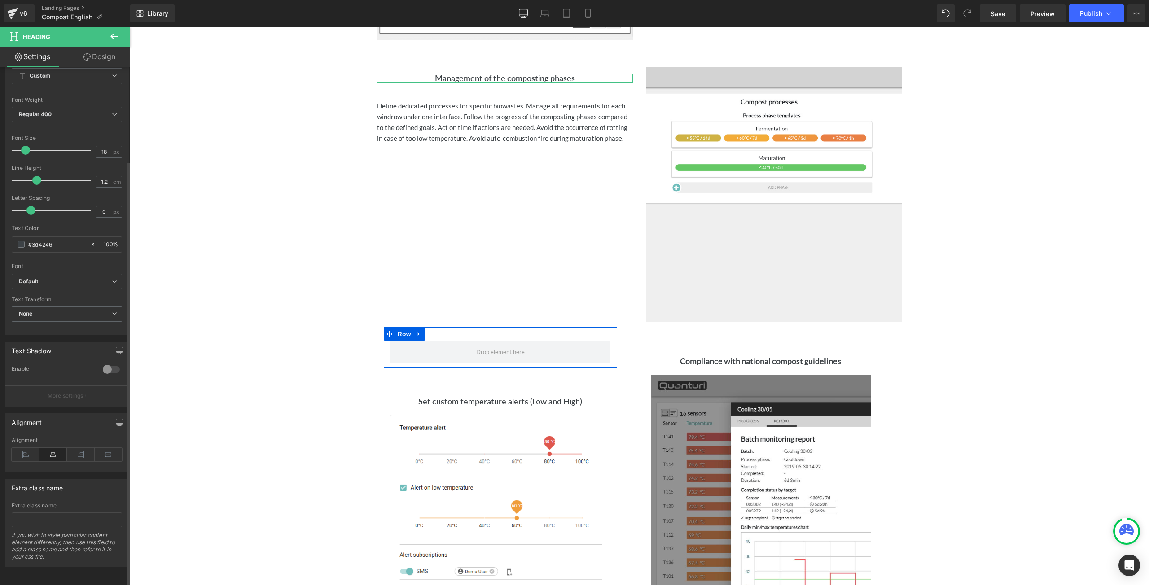
scroll to position [114, 0]
click at [31, 454] on icon at bounding box center [26, 454] width 28 height 13
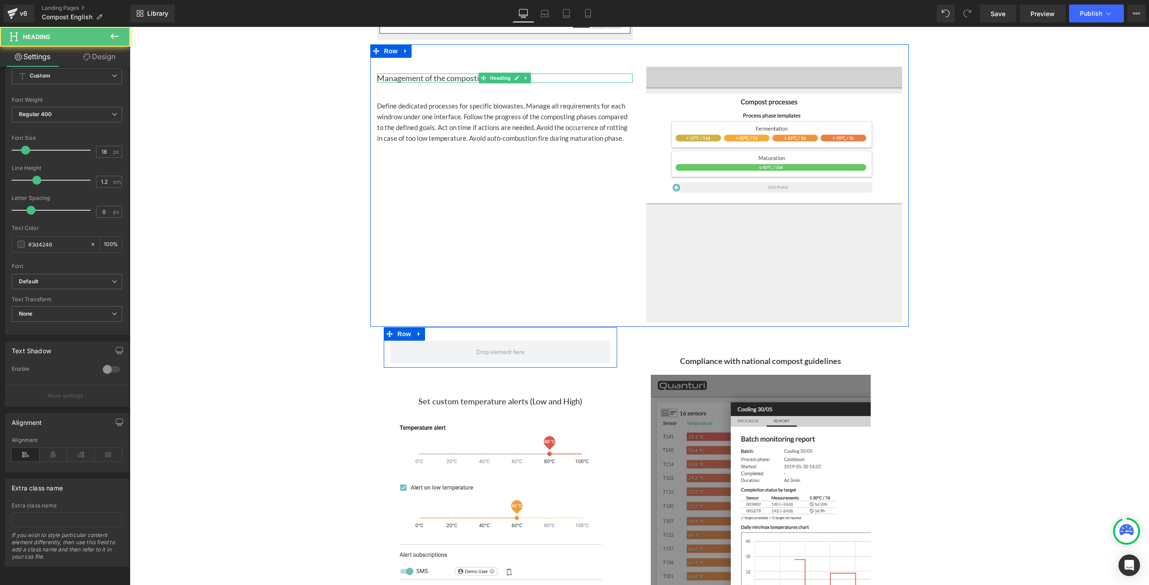
click at [559, 78] on h3 "Management of the composting phases" at bounding box center [505, 79] width 256 height 10
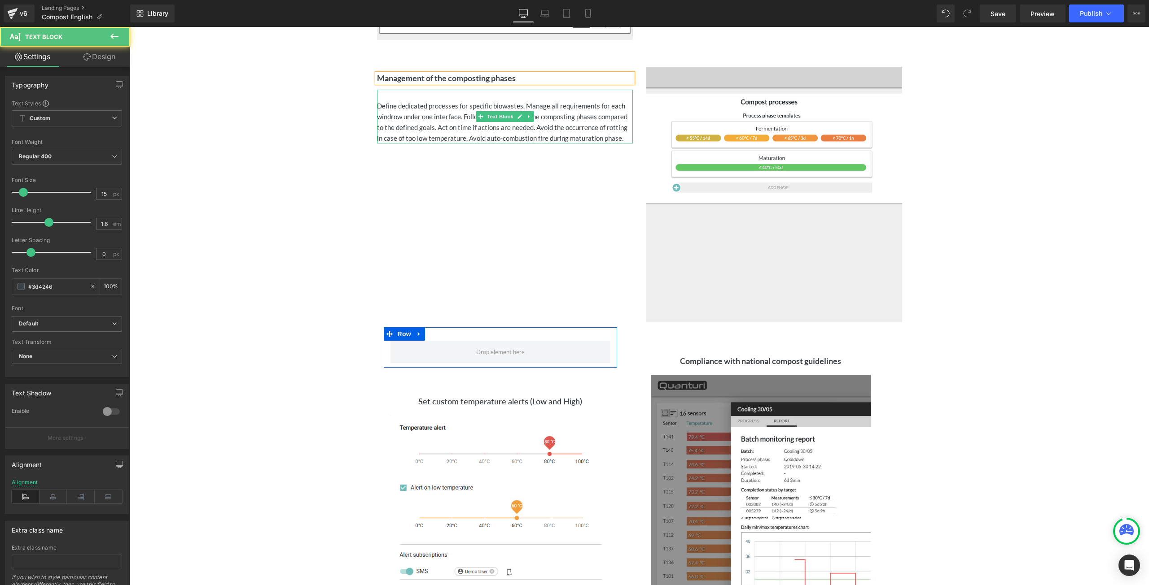
click at [377, 104] on div "Define dedicated processes for specific biowastes. Manage all requirements for …" at bounding box center [505, 121] width 256 height 43
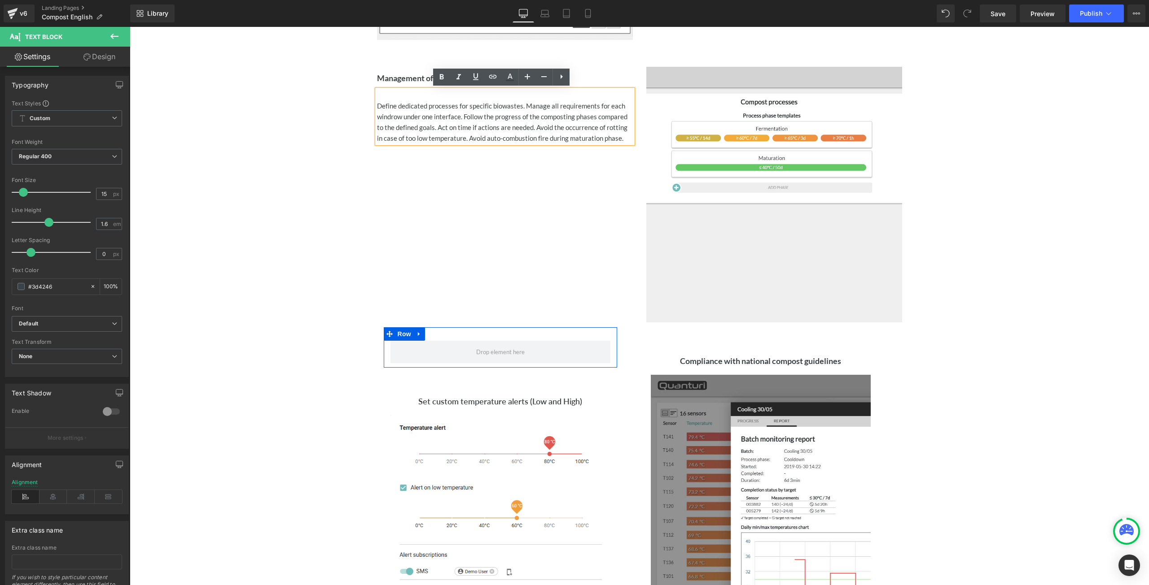
click at [377, 104] on div "Define dedicated processes for specific biowastes. Manage all requirements for …" at bounding box center [505, 121] width 256 height 43
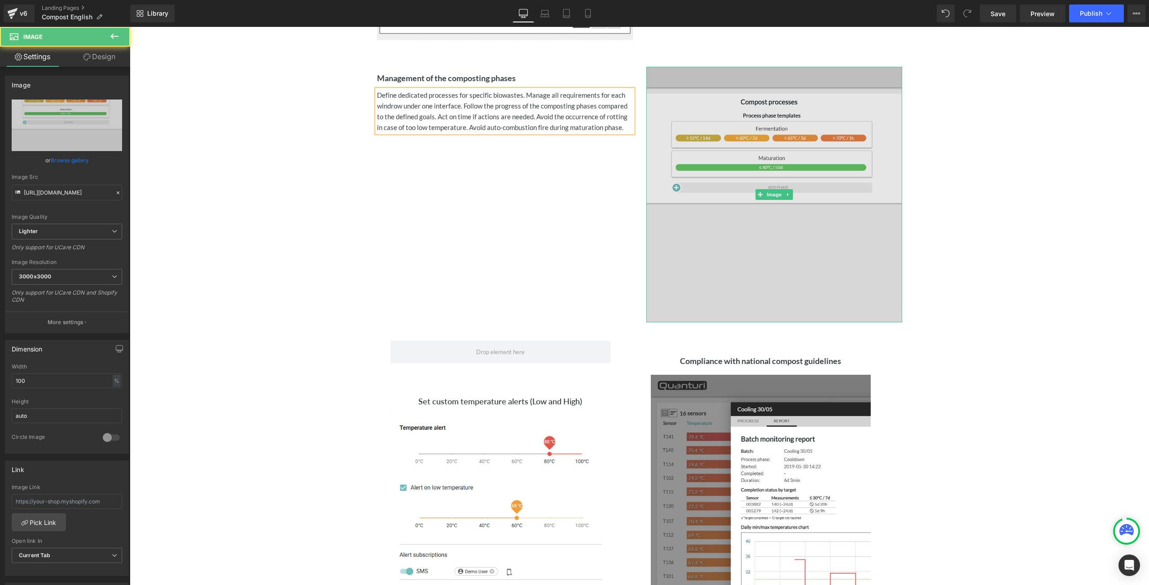
click at [729, 250] on img at bounding box center [774, 195] width 256 height 256
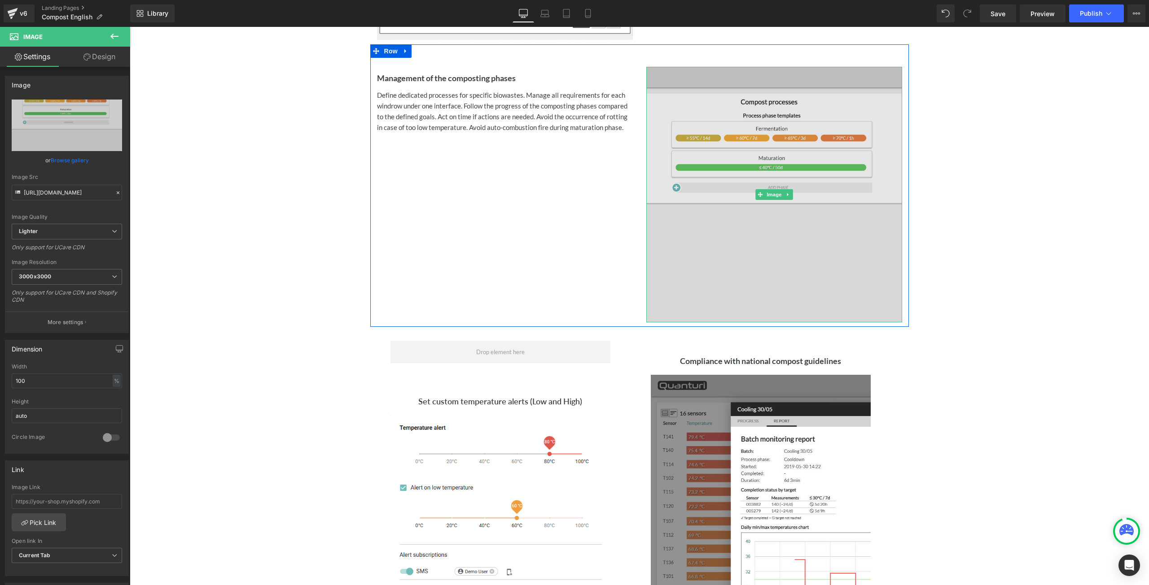
drag, startPoint x: 774, startPoint y: 321, endPoint x: 786, endPoint y: 255, distance: 66.5
click at [786, 255] on div "Image" at bounding box center [774, 195] width 256 height 256
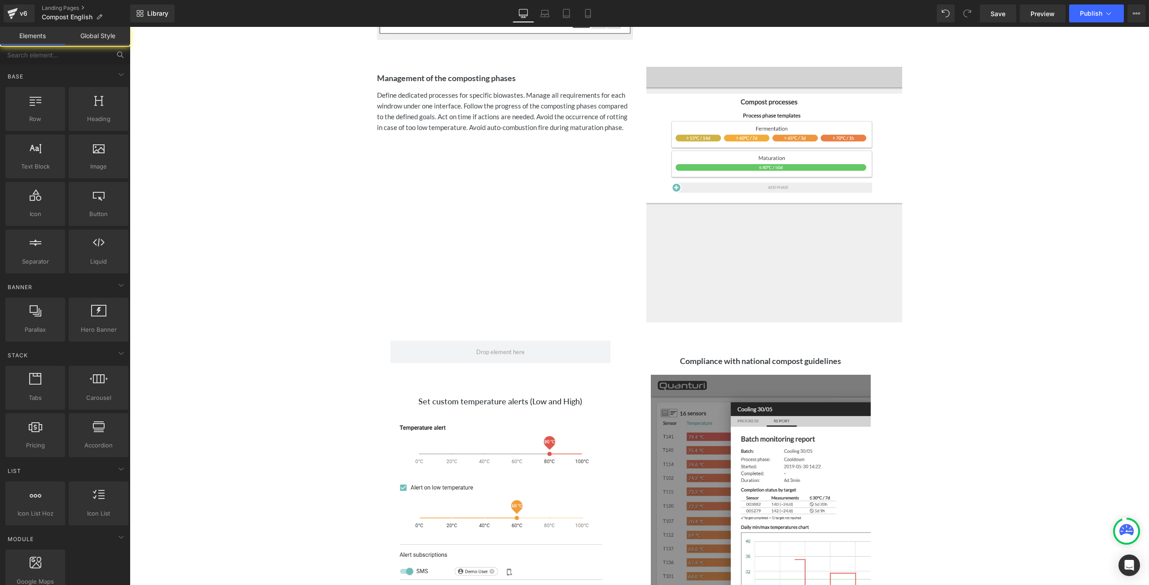
click at [1022, 278] on div "Quanturi compost monitoring software Heading Icon Visualize and analyze the com…" at bounding box center [639, 231] width 1019 height 2127
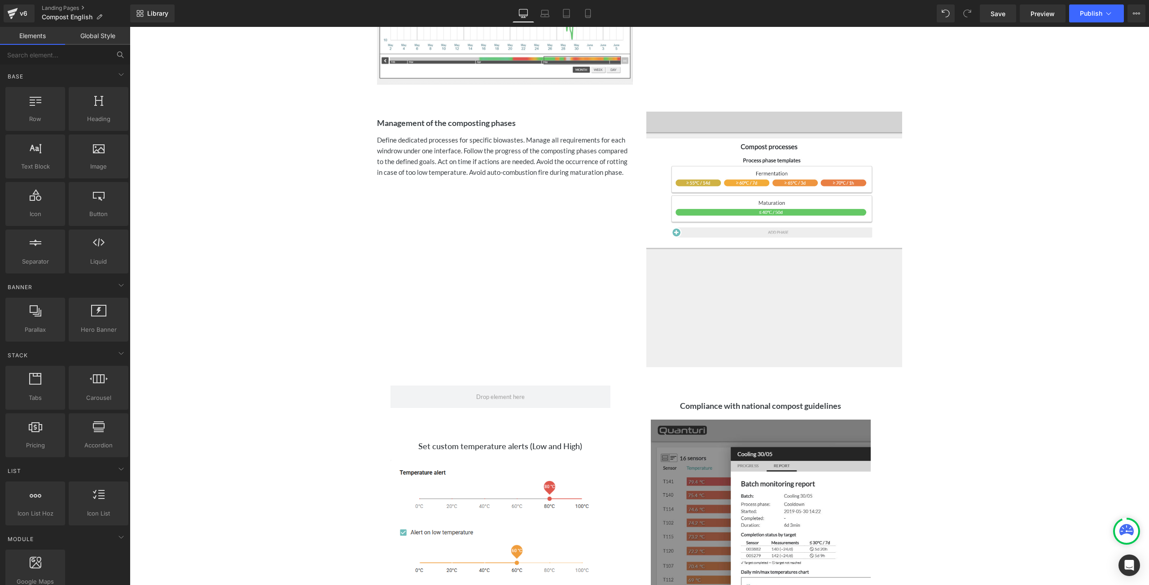
scroll to position [1000, 0]
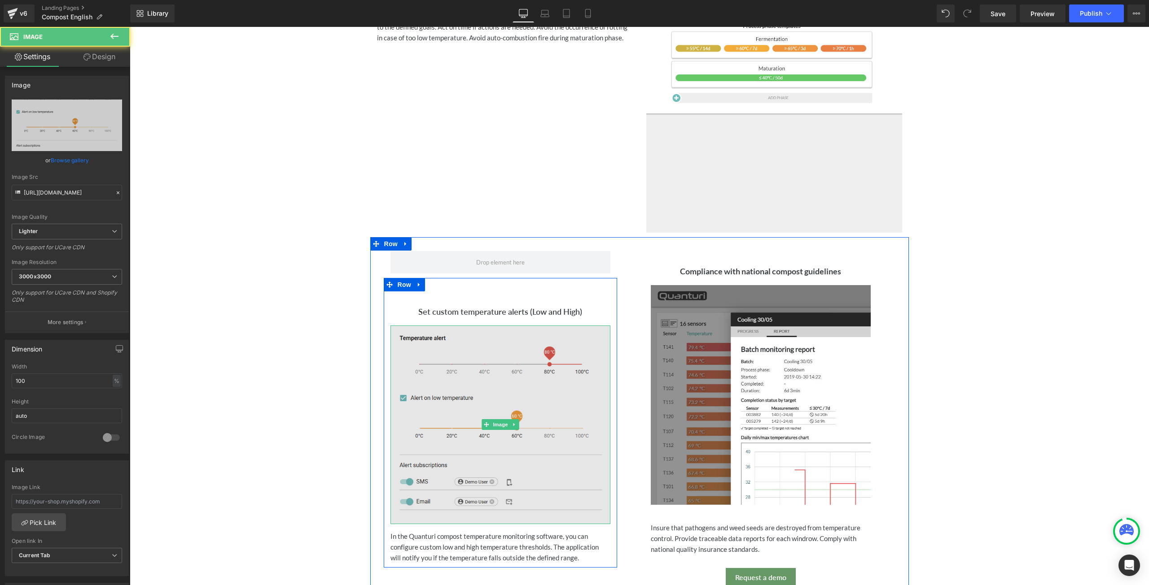
click at [511, 369] on img at bounding box center [500, 425] width 220 height 198
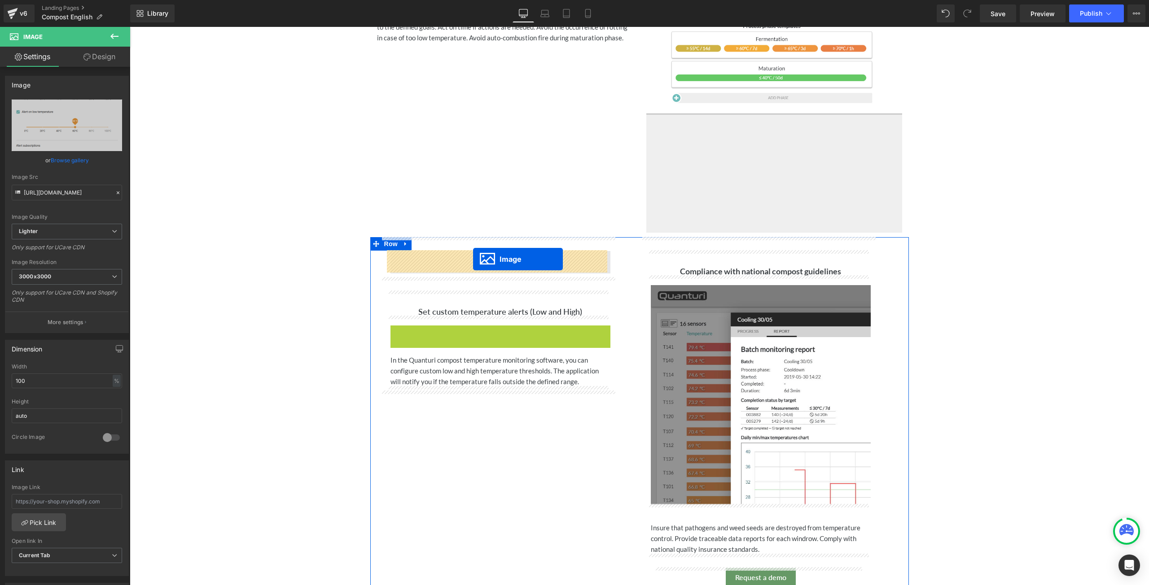
drag, startPoint x: 481, startPoint y: 427, endPoint x: 473, endPoint y: 260, distance: 167.1
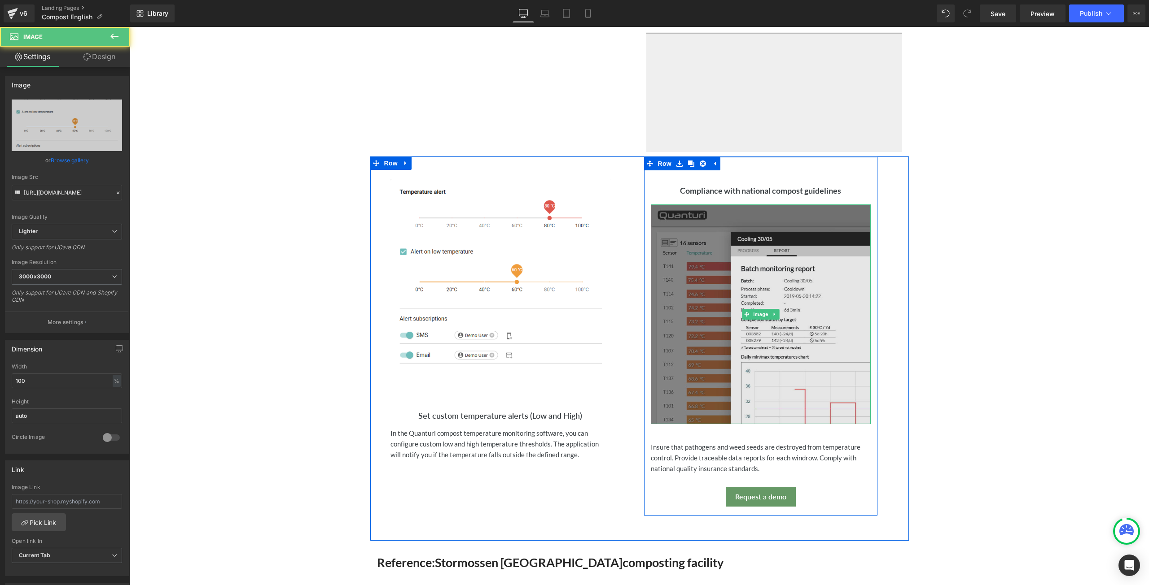
scroll to position [1179, 0]
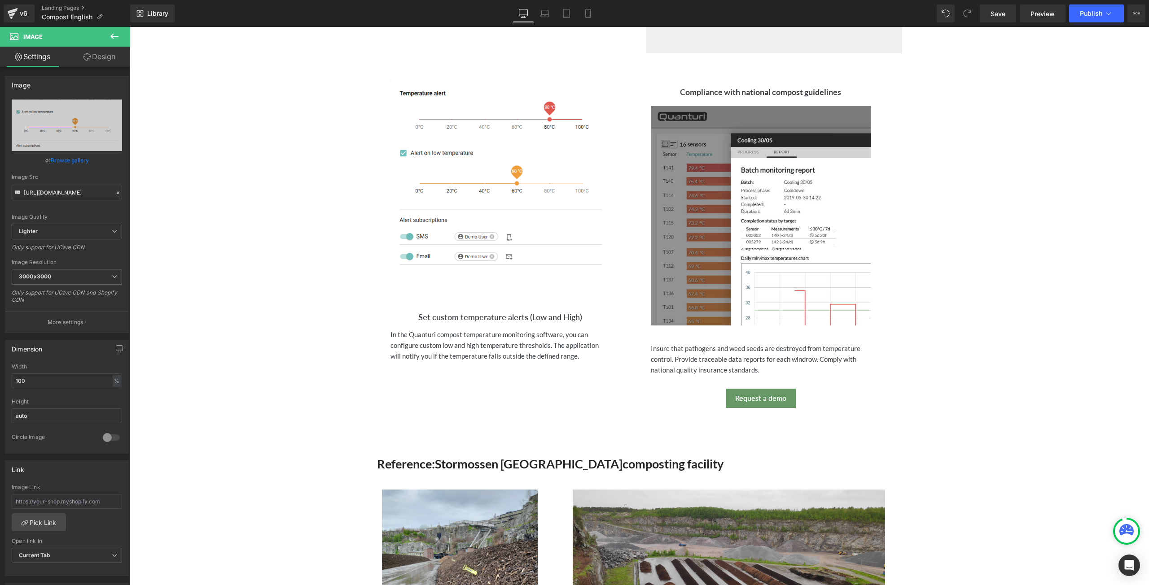
drag, startPoint x: 116, startPoint y: 34, endPoint x: 115, endPoint y: 39, distance: 5.5
click at [116, 34] on icon at bounding box center [114, 36] width 11 height 11
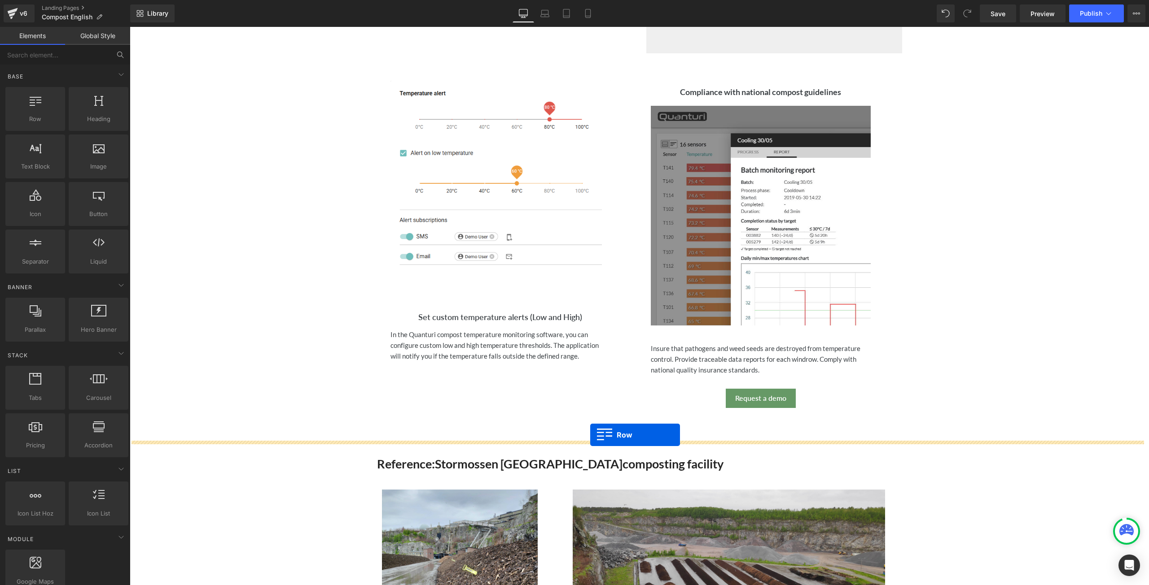
drag, startPoint x: 162, startPoint y: 143, endPoint x: 590, endPoint y: 438, distance: 520.2
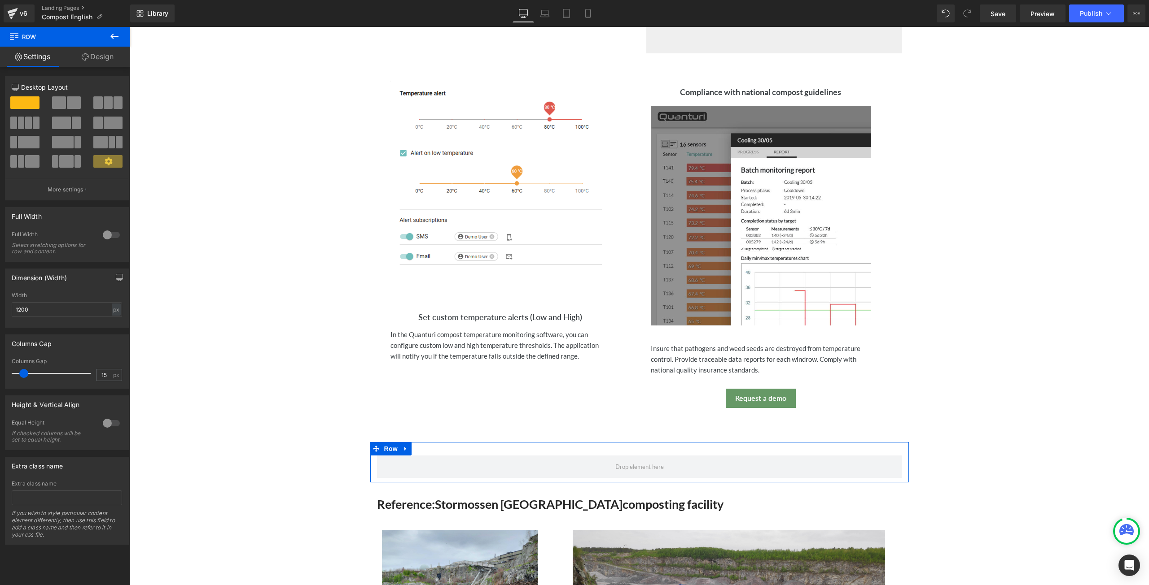
click at [62, 105] on span at bounding box center [59, 102] width 14 height 13
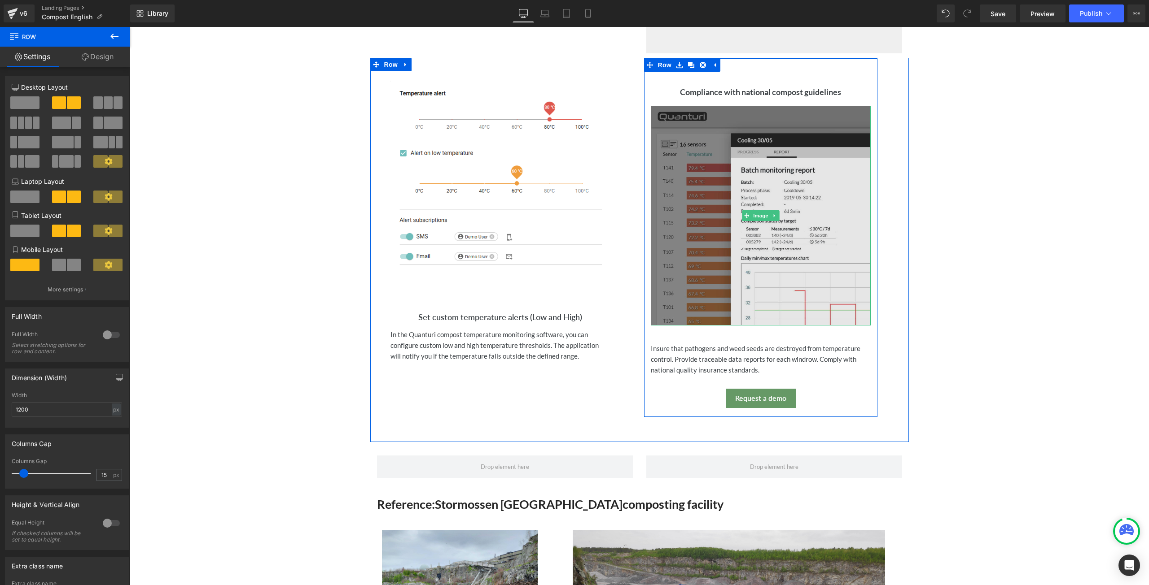
click at [805, 130] on img at bounding box center [761, 216] width 220 height 220
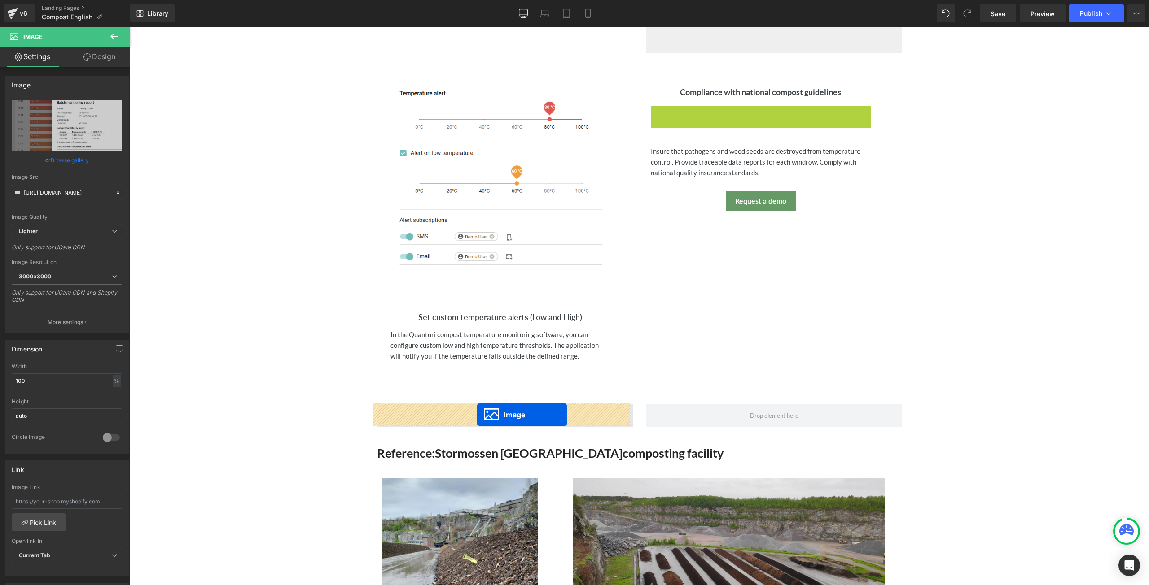
drag, startPoint x: 743, startPoint y: 216, endPoint x: 477, endPoint y: 415, distance: 332.3
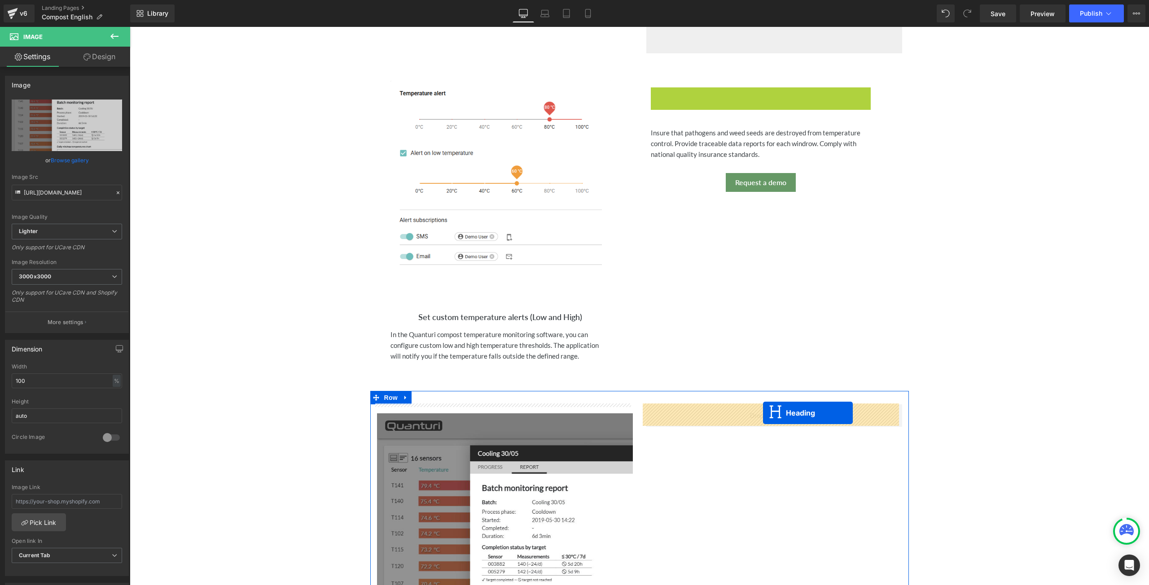
drag, startPoint x: 732, startPoint y: 89, endPoint x: 760, endPoint y: 412, distance: 324.2
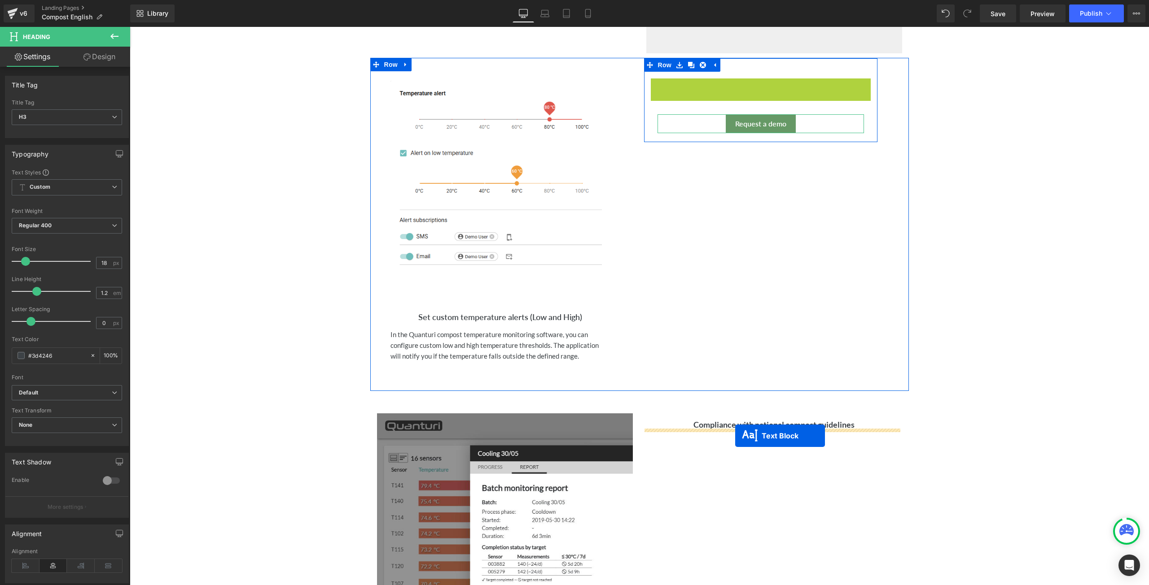
drag, startPoint x: 729, startPoint y: 99, endPoint x: 735, endPoint y: 436, distance: 337.0
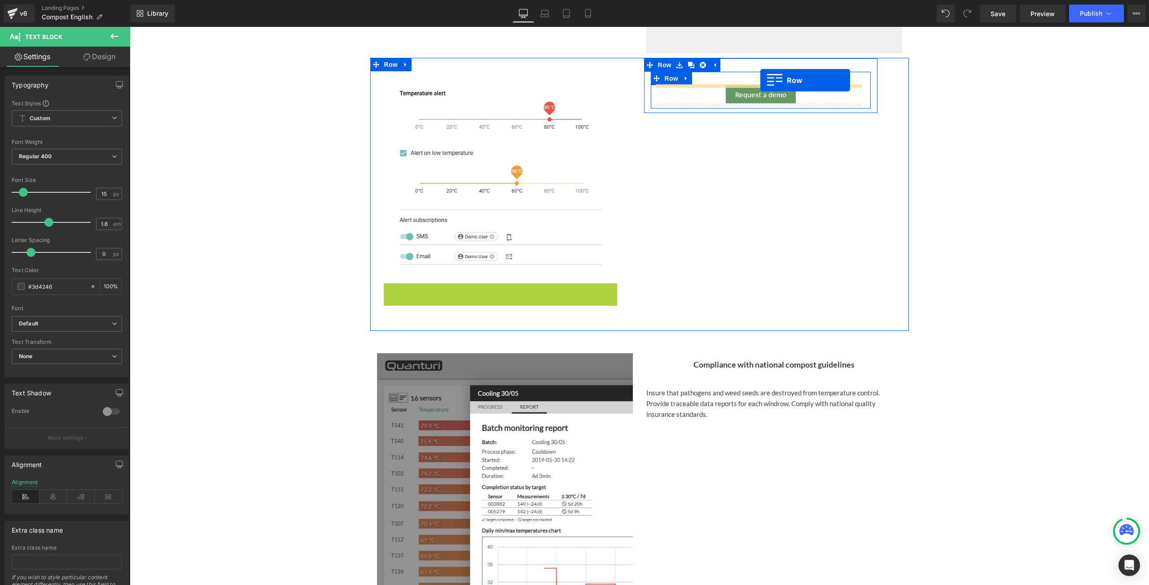
drag, startPoint x: 387, startPoint y: 289, endPoint x: 760, endPoint y: 80, distance: 427.8
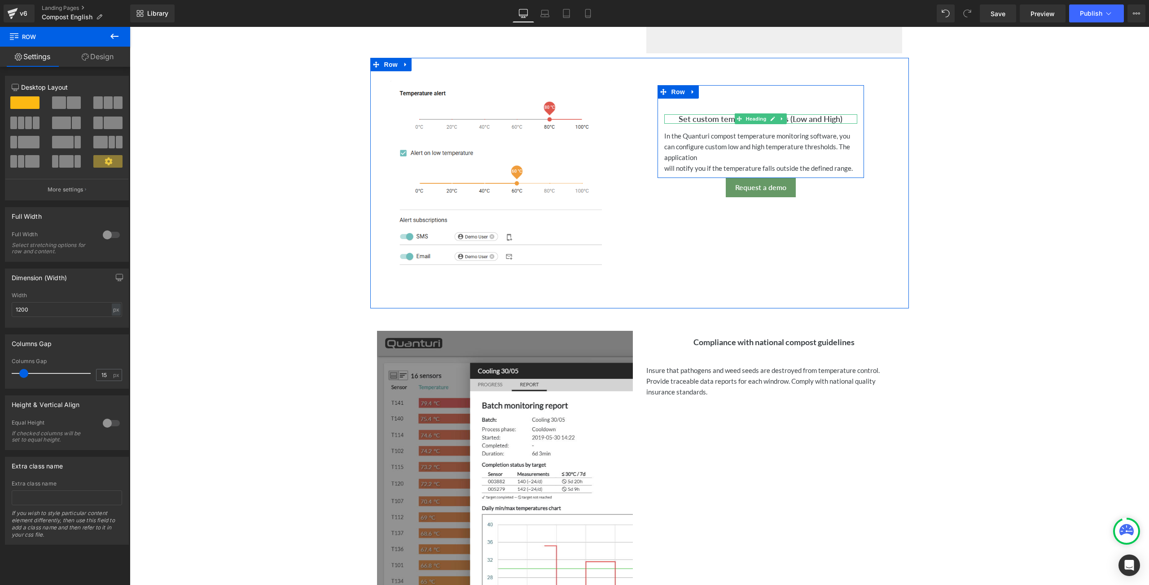
click at [674, 118] on h3 "Set custom temperature alerts (Low and High)" at bounding box center [760, 119] width 193 height 10
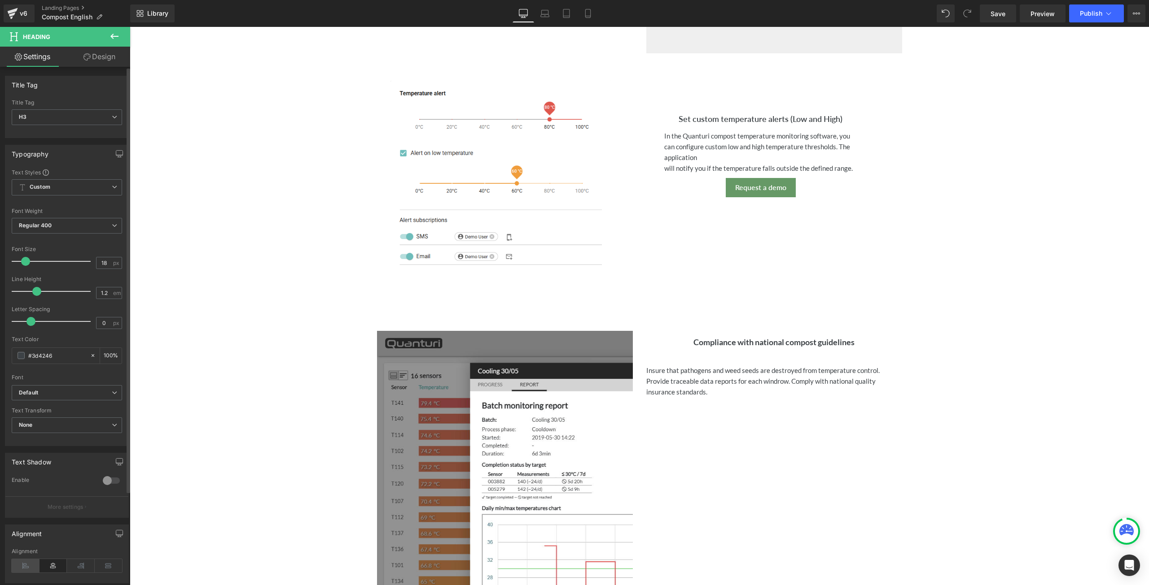
click at [22, 562] on icon at bounding box center [26, 565] width 28 height 13
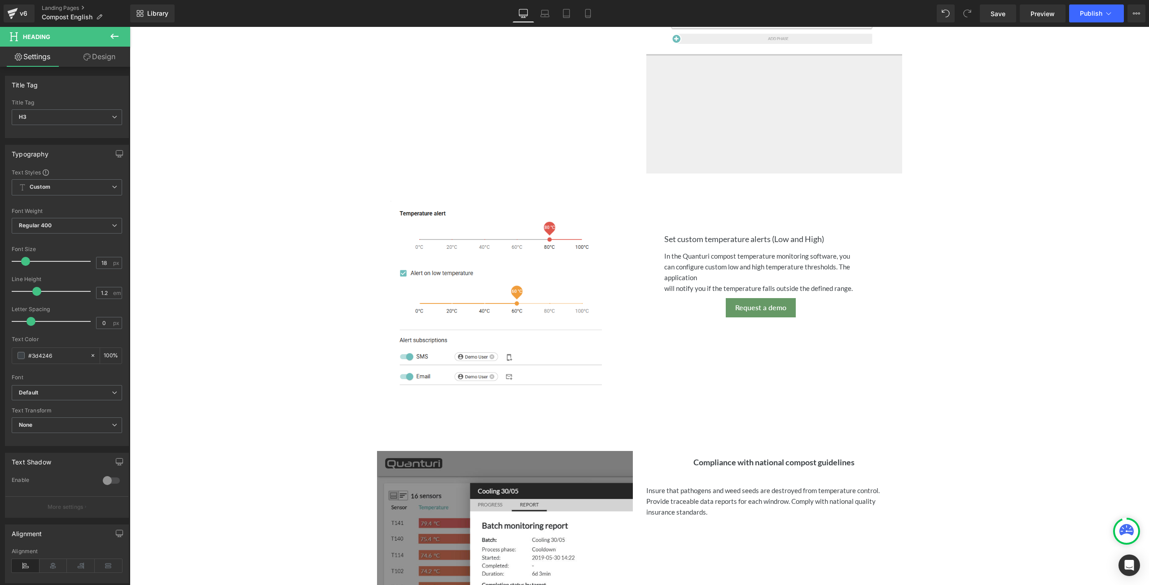
scroll to position [1044, 0]
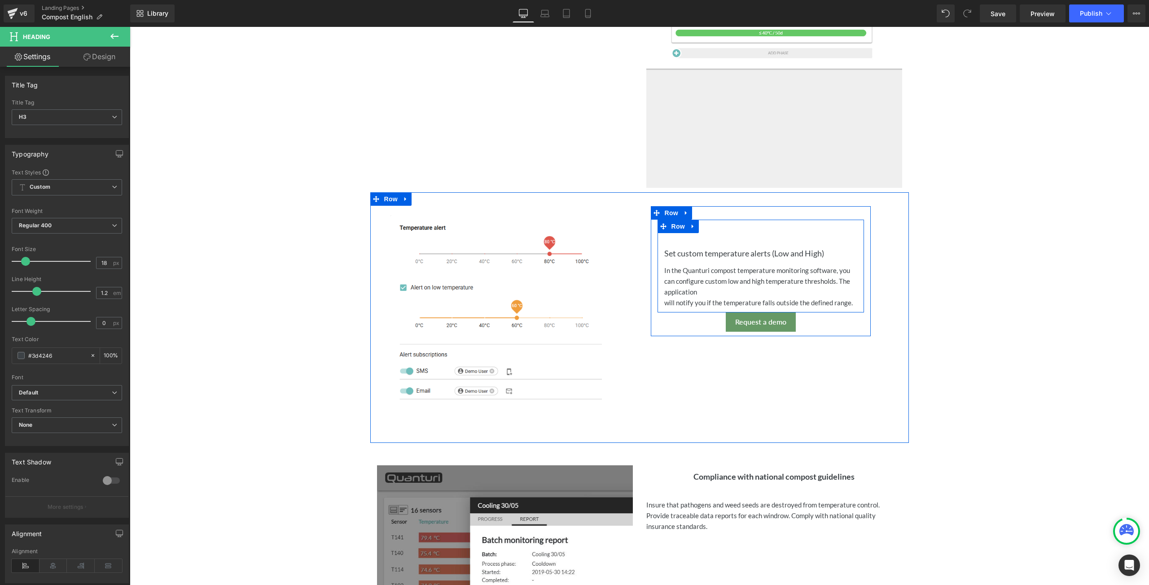
click at [130, 27] on div at bounding box center [130, 27] width 0 height 0
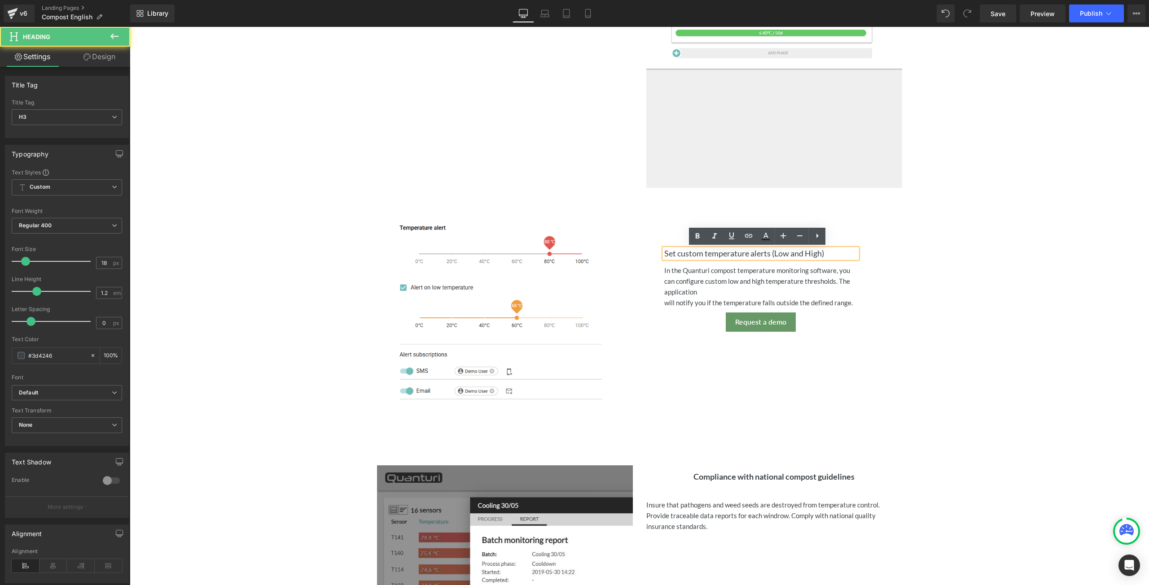
click at [824, 252] on h3 "Set custom temperature alerts (Low and High)" at bounding box center [760, 254] width 193 height 10
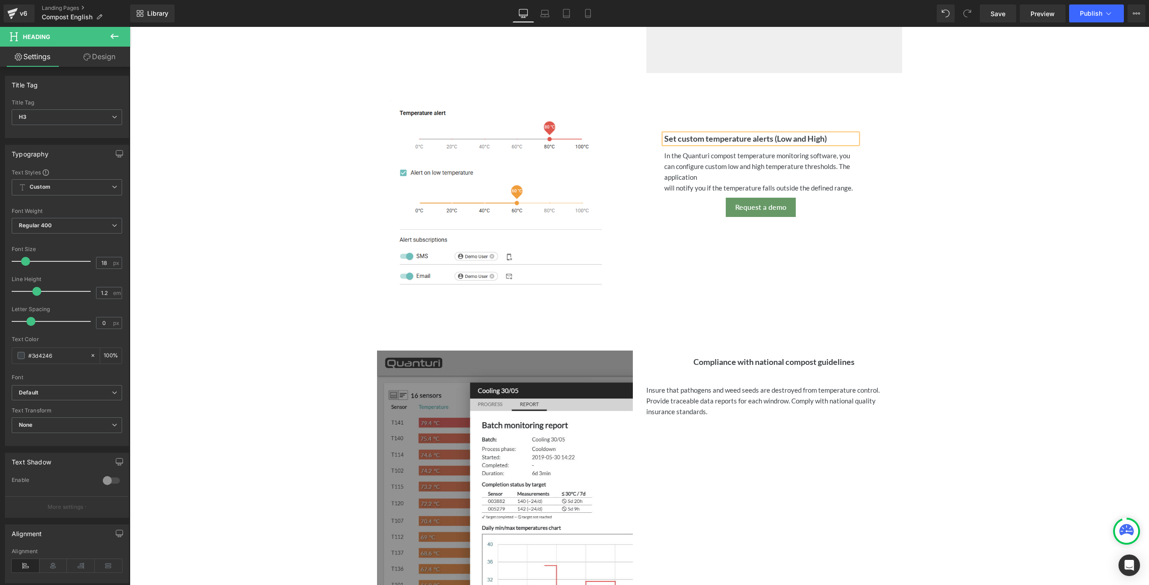
scroll to position [1224, 0]
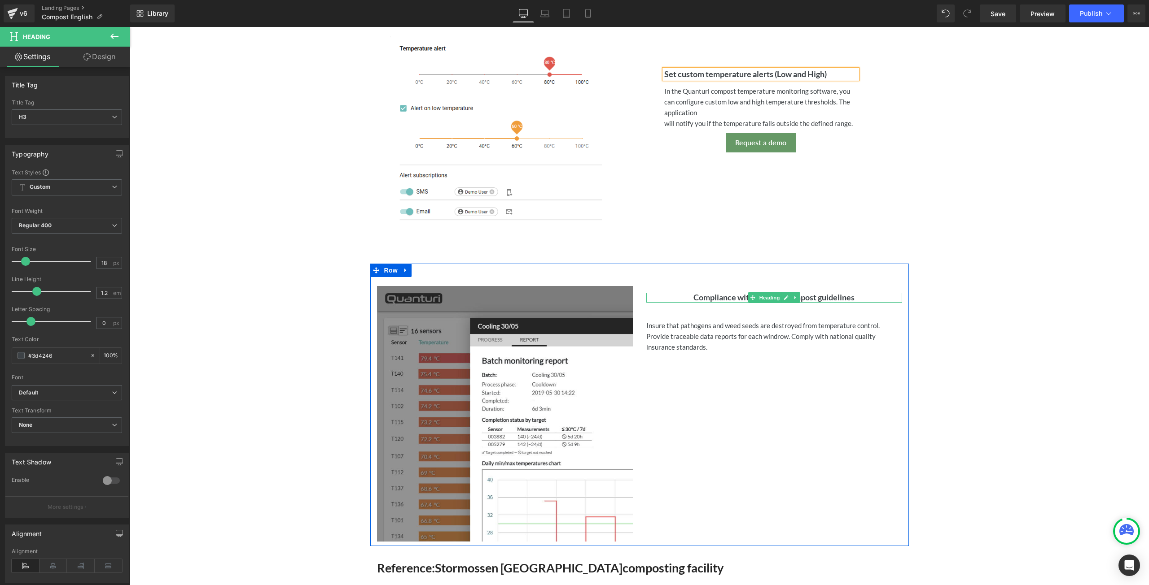
click at [856, 298] on h3 "Compliance with national compost guidelines" at bounding box center [774, 298] width 256 height 10
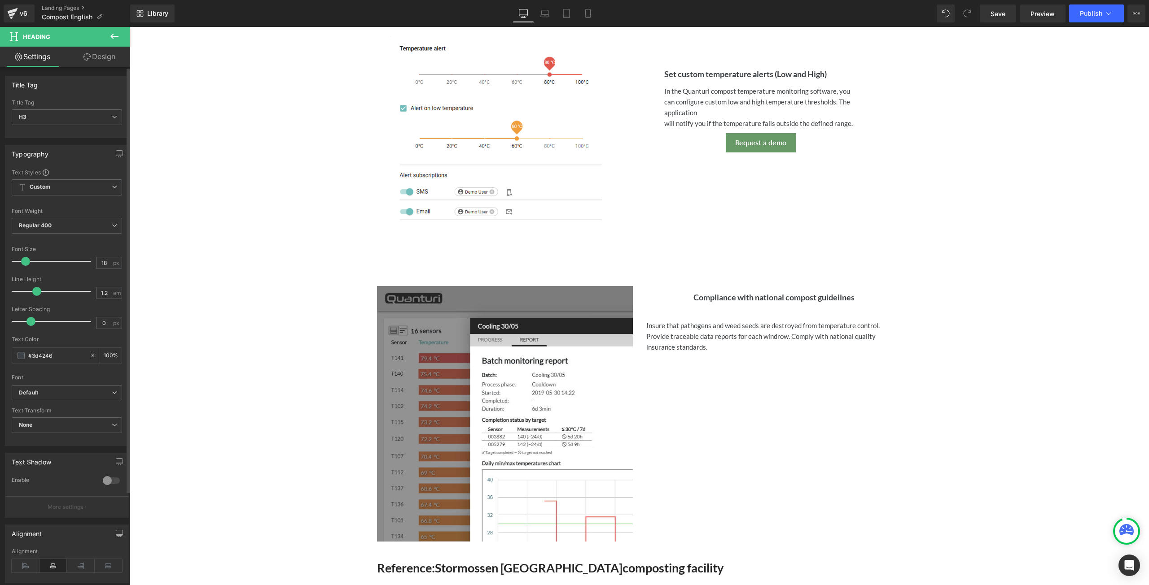
drag, startPoint x: 22, startPoint y: 568, endPoint x: 39, endPoint y: 568, distance: 17.0
click at [22, 568] on icon at bounding box center [26, 565] width 28 height 13
click at [825, 294] on div at bounding box center [774, 294] width 256 height 2
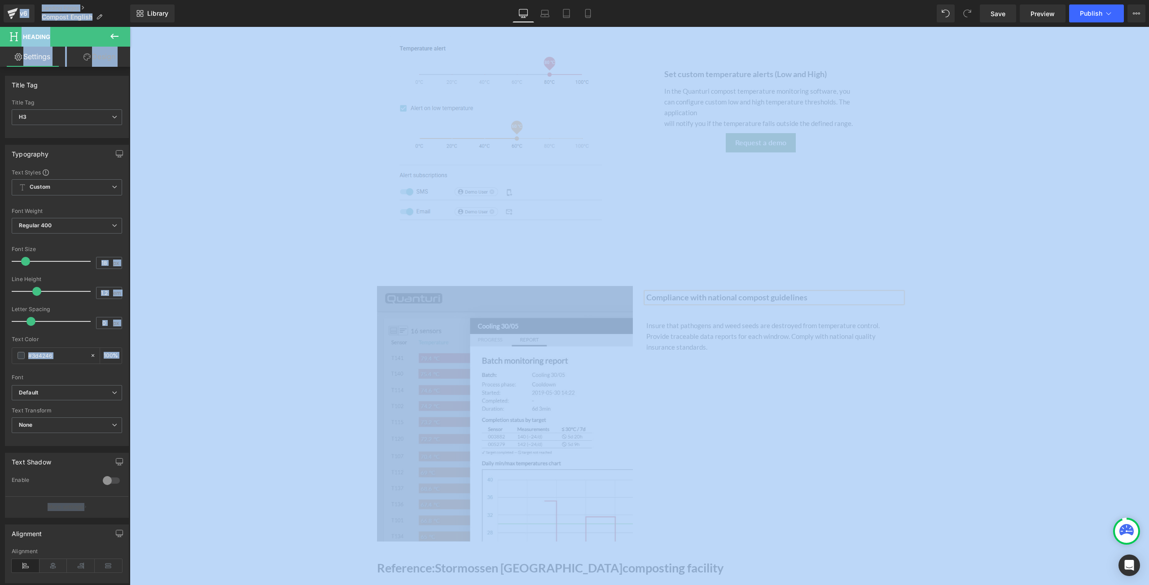
click at [130, 27] on div "56px" at bounding box center [130, 27] width 0 height 0
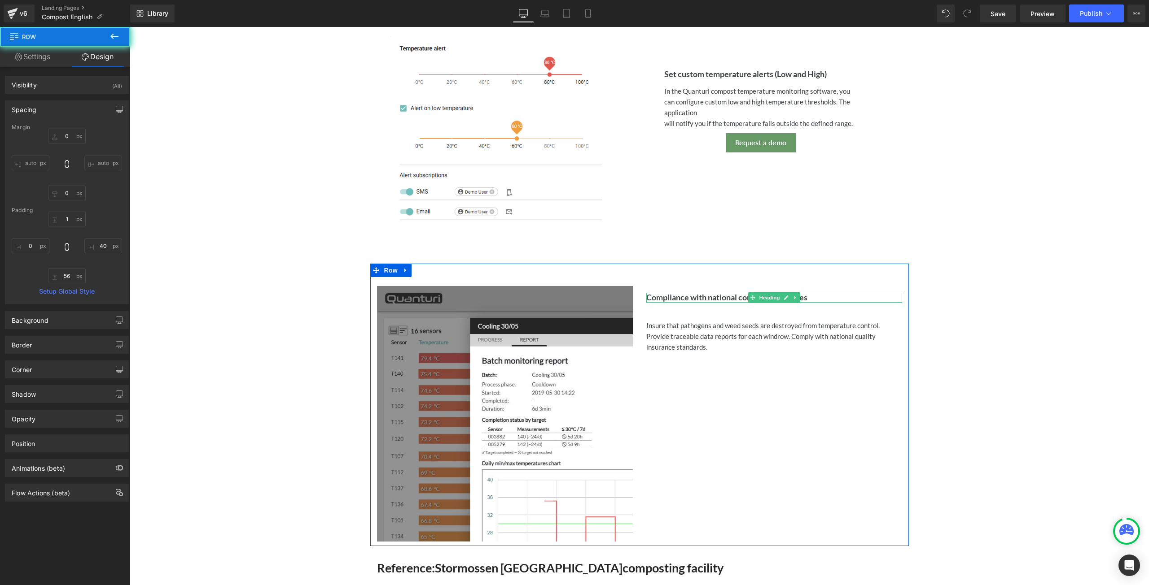
click at [819, 295] on h3 "Compliance with national compost guidelines" at bounding box center [774, 298] width 256 height 10
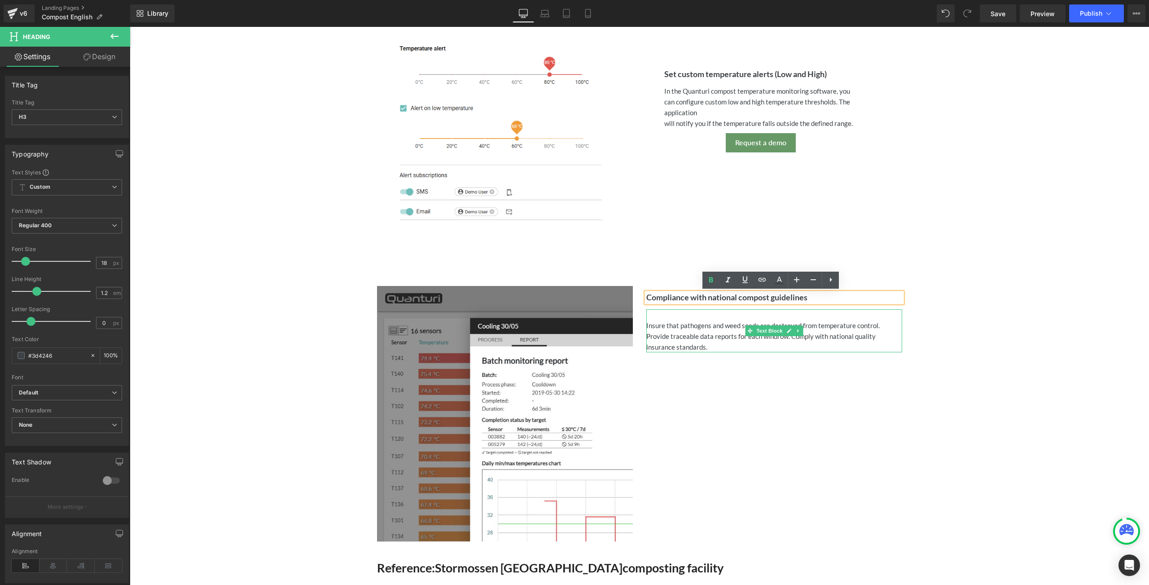
click at [653, 324] on div "Insure that pathogens and weed seeds are destroyed from temperature control. Pr…" at bounding box center [774, 336] width 256 height 32
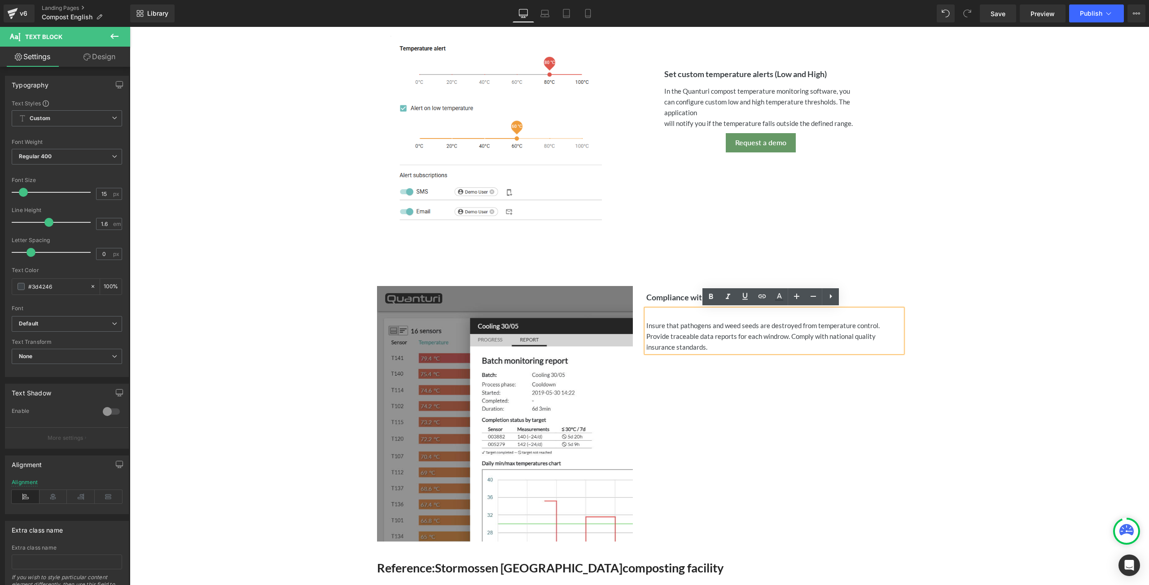
click at [646, 325] on div "Insure that pathogens and weed seeds are destroyed from temperature control. Pr…" at bounding box center [774, 336] width 256 height 32
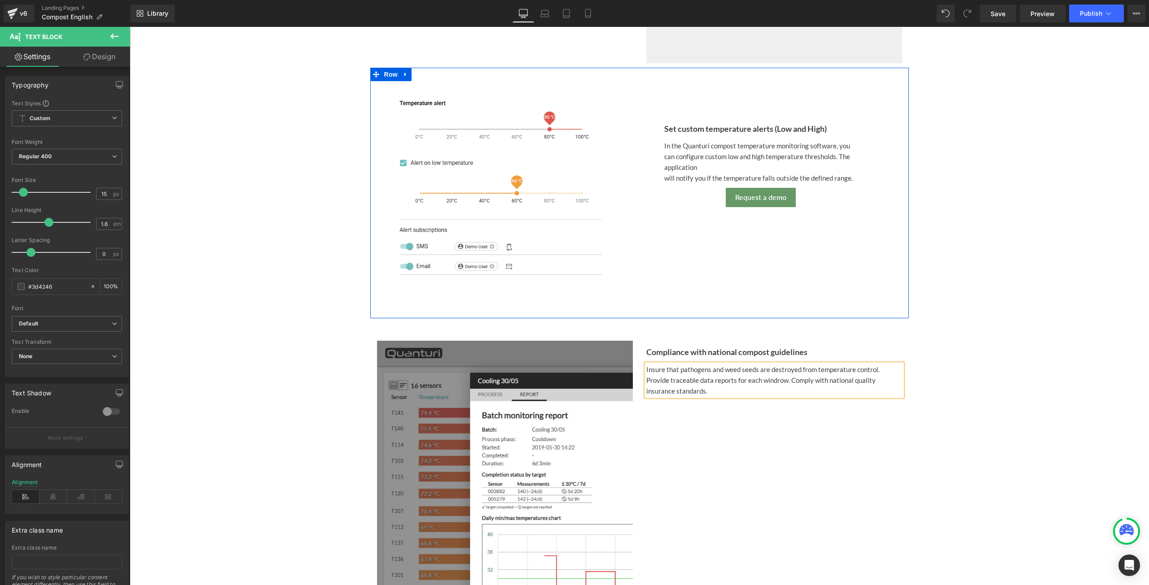
scroll to position [1134, 0]
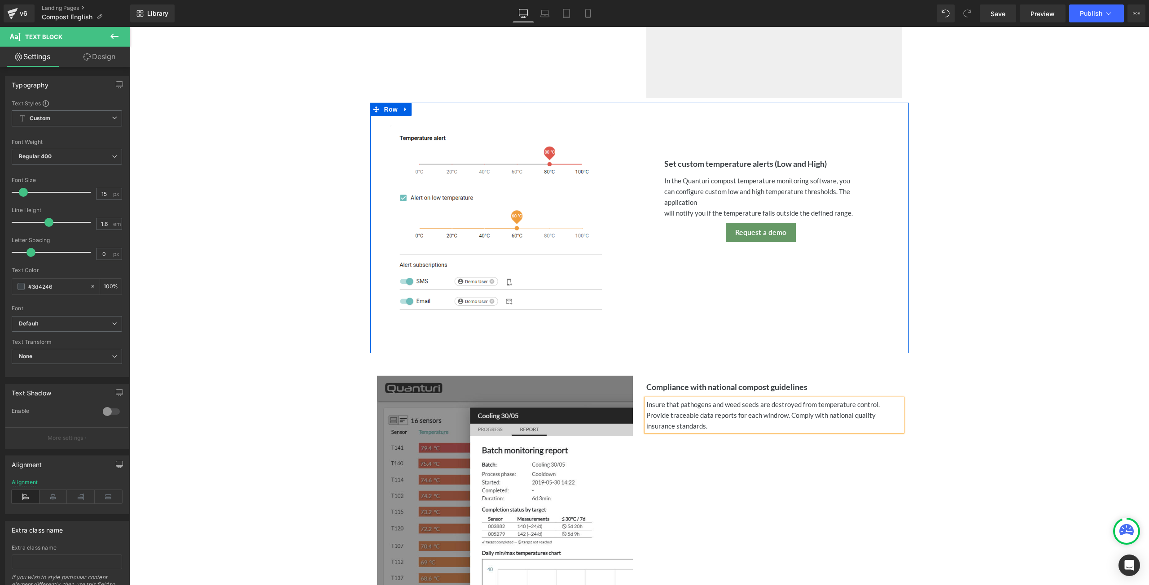
click at [783, 174] on div "Set custom temperature alerts (Low and High) Heading In the Quanturi compost te…" at bounding box center [760, 181] width 206 height 75
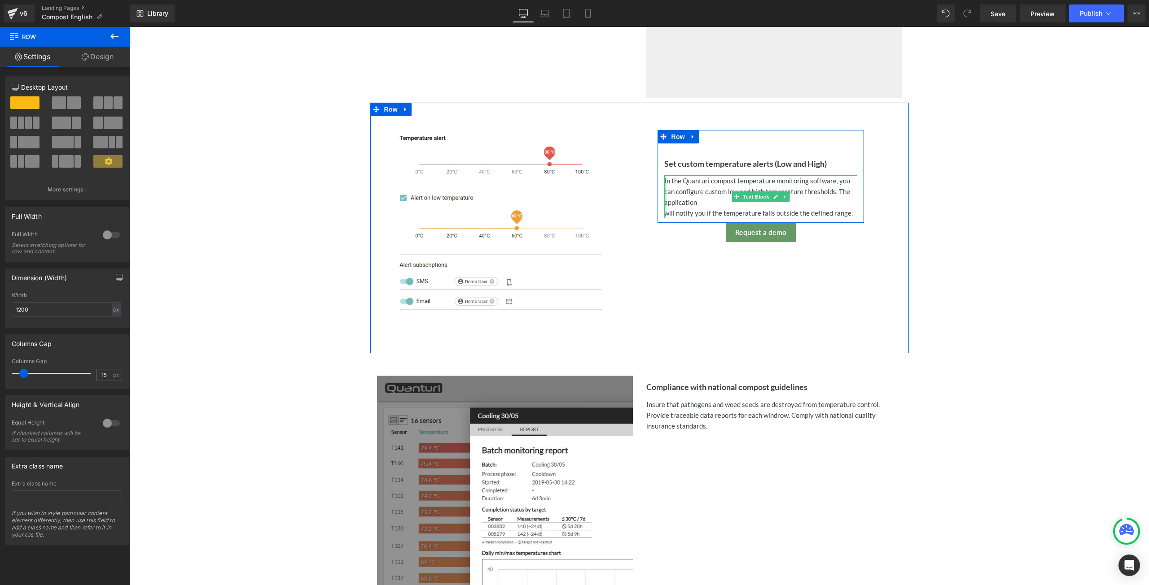
click at [664, 213] on div at bounding box center [665, 196] width 2 height 43
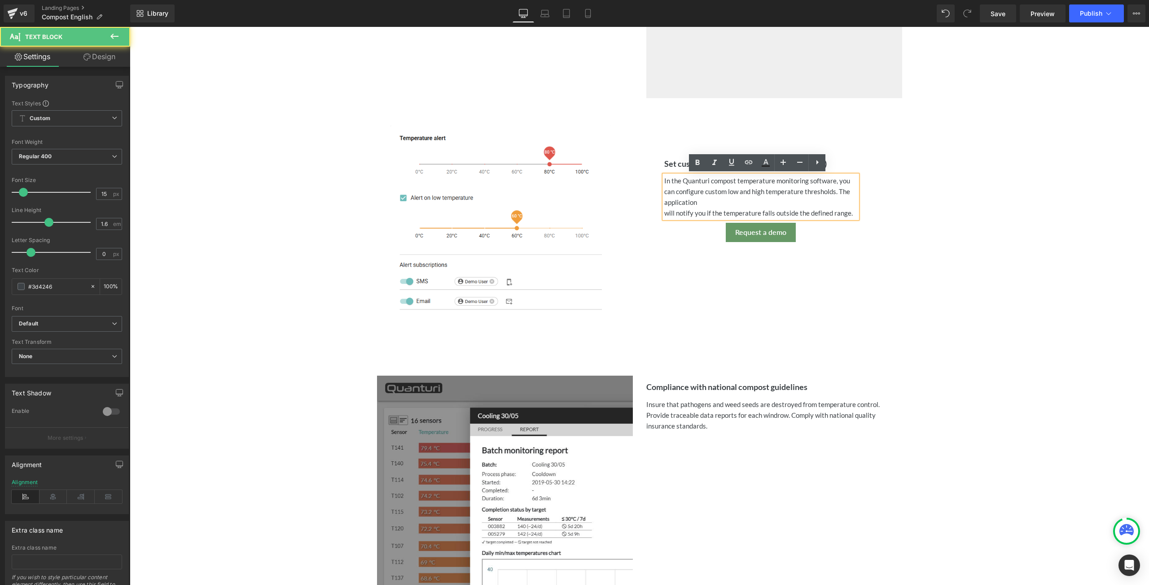
click at [664, 211] on div "will notify you if the temperature falls outside the defined range." at bounding box center [760, 213] width 193 height 11
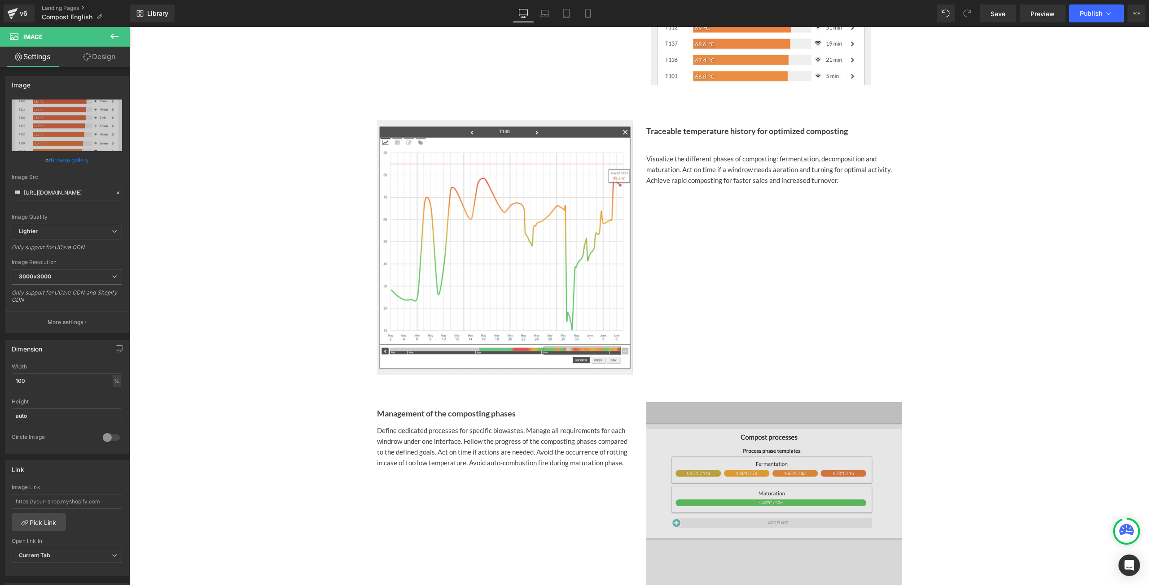
scroll to position [686, 0]
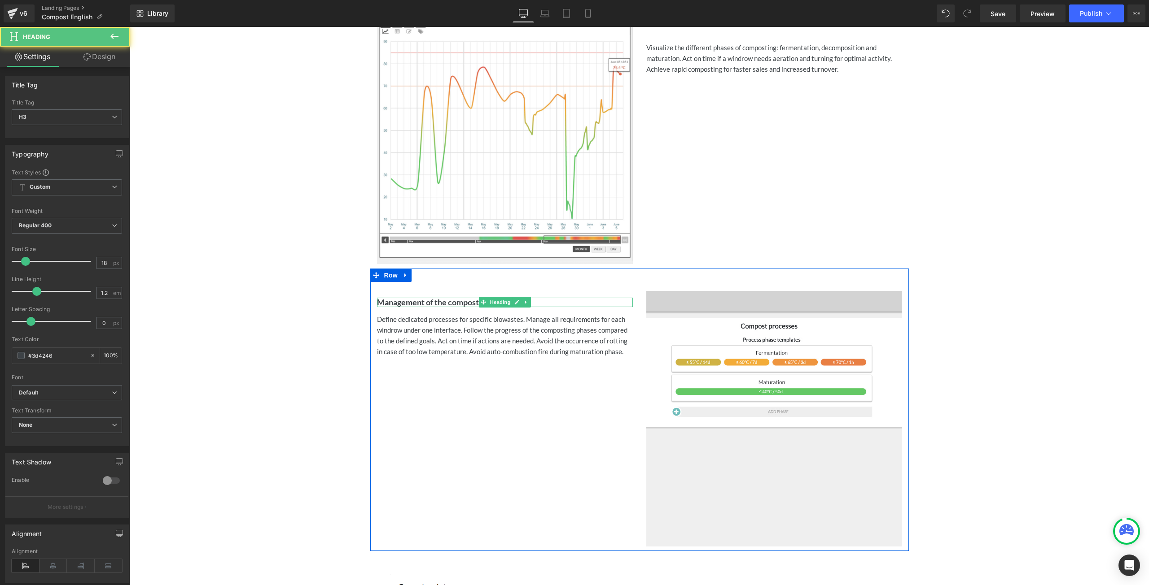
click at [378, 301] on strong "Management of the composting phases" at bounding box center [446, 302] width 139 height 10
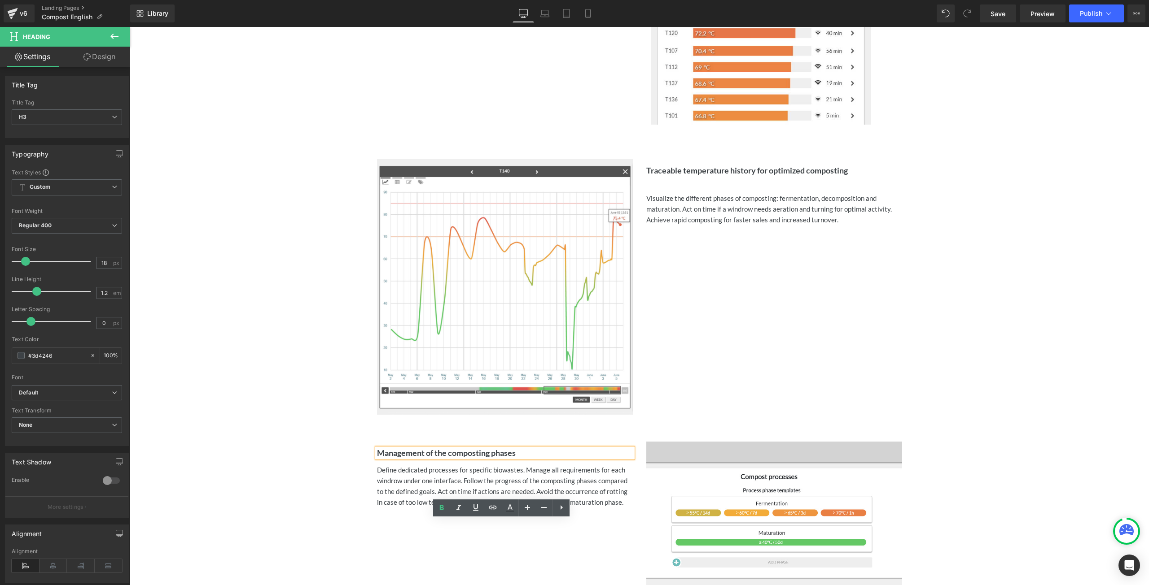
scroll to position [461, 0]
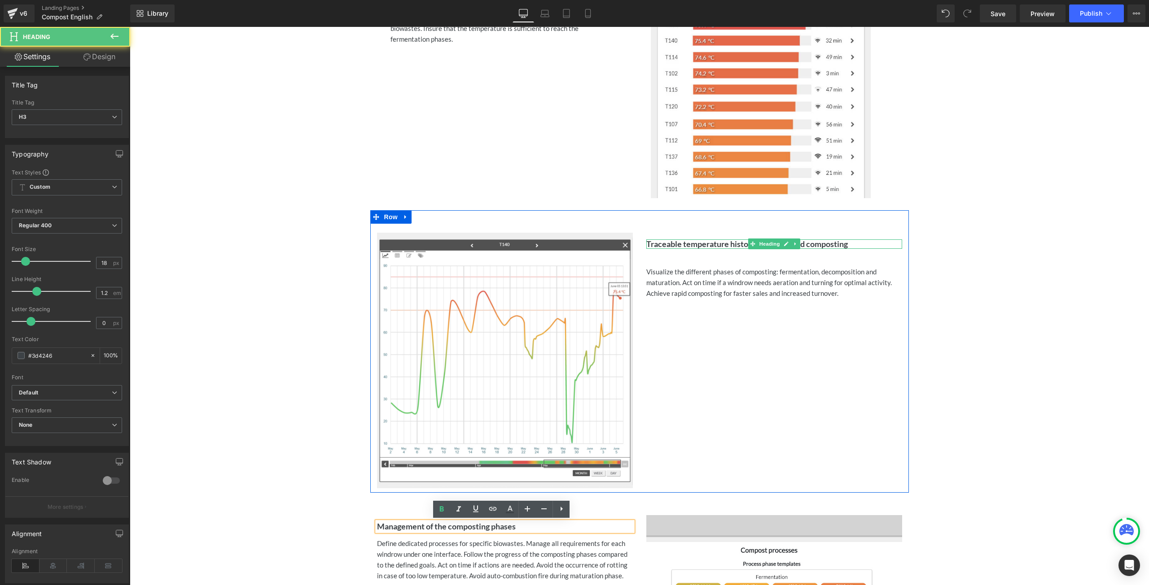
click at [716, 244] on strong "Traceable temperature history for optimized composting" at bounding box center [746, 244] width 201 height 10
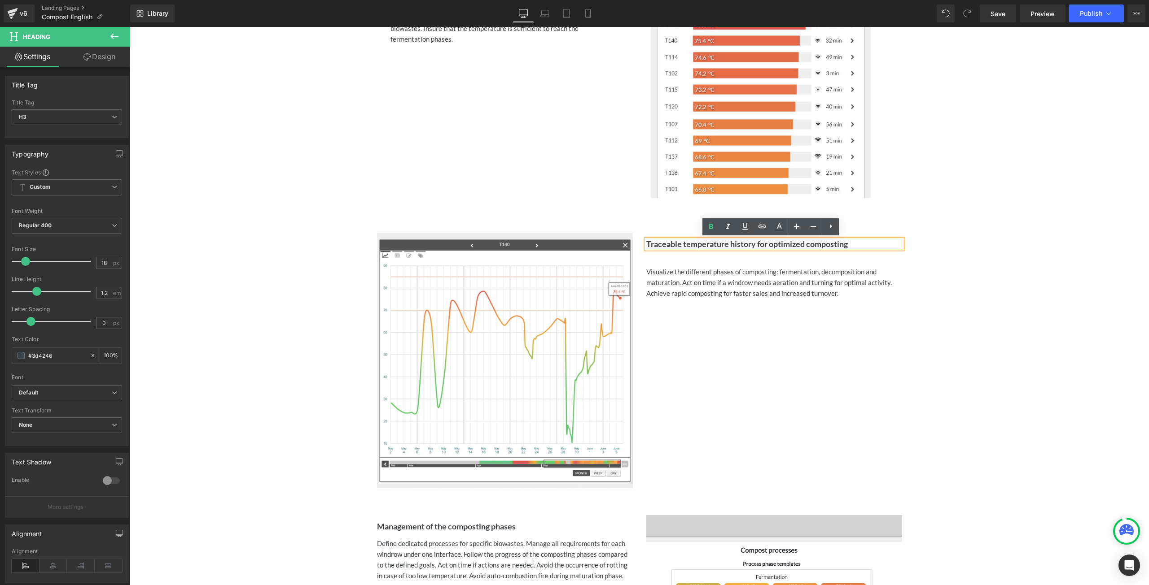
click at [646, 243] on strong "Traceable temperature history for optimized composting" at bounding box center [746, 244] width 201 height 10
click at [101, 58] on link "Design" at bounding box center [99, 57] width 65 height 20
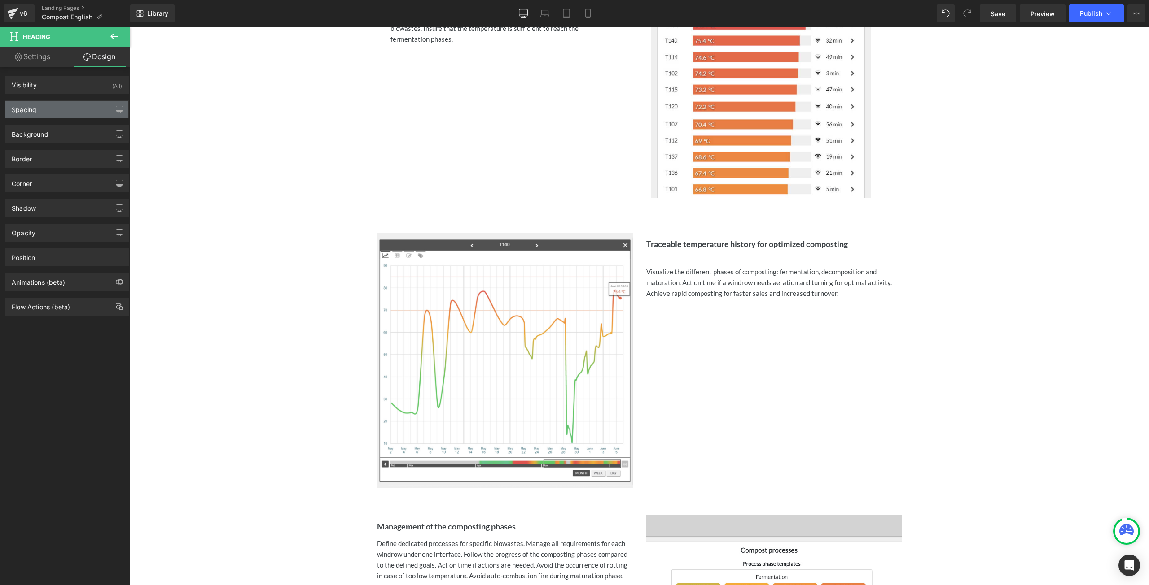
click at [59, 113] on div "Spacing" at bounding box center [66, 109] width 123 height 17
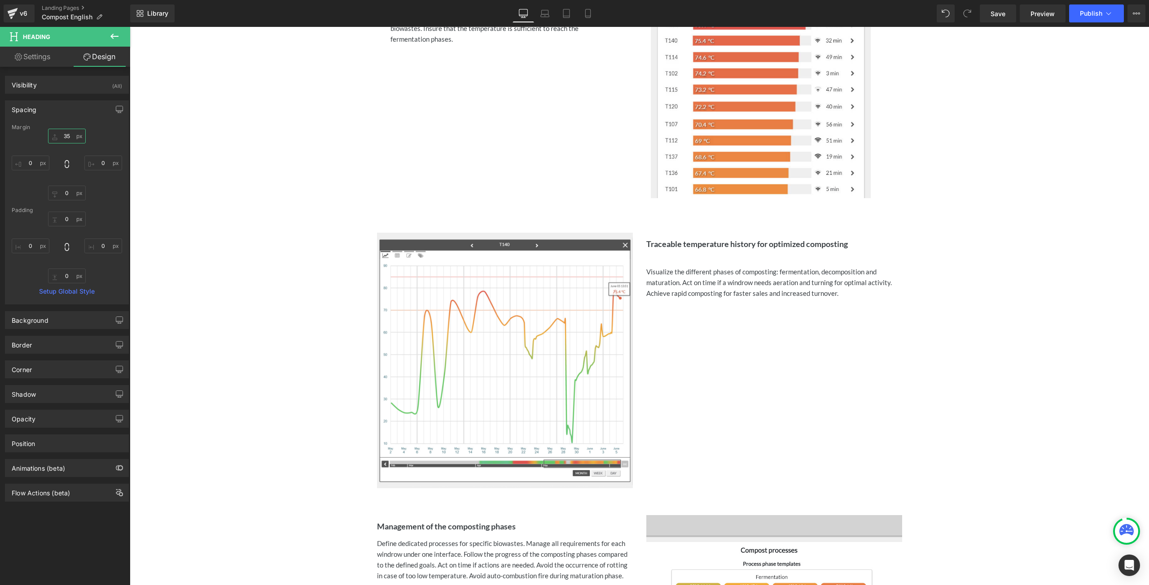
click at [68, 136] on input "35" at bounding box center [67, 136] width 38 height 15
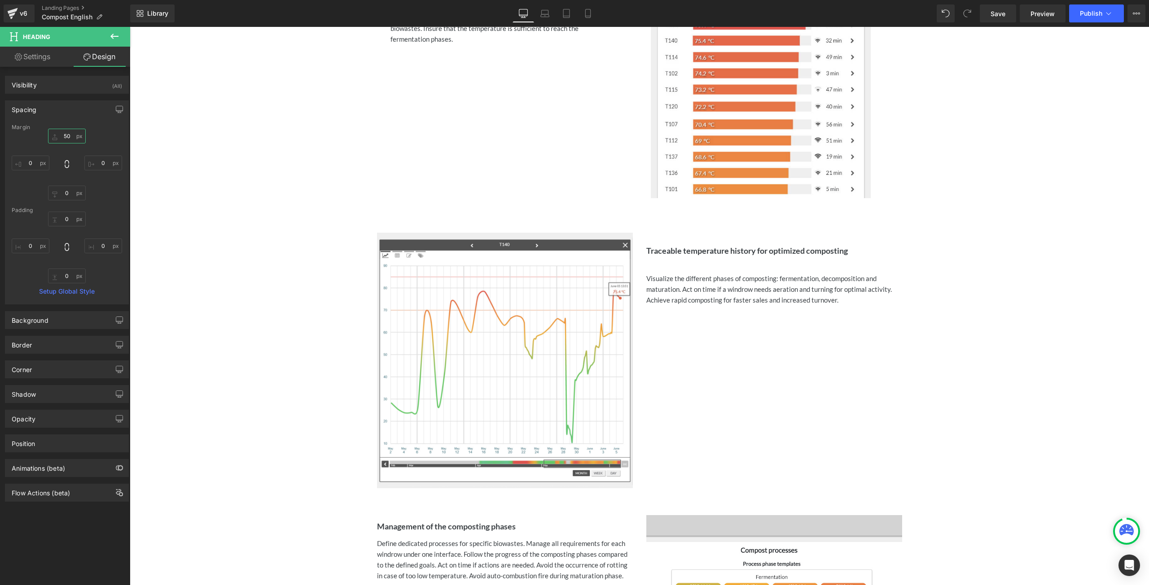
type input "5"
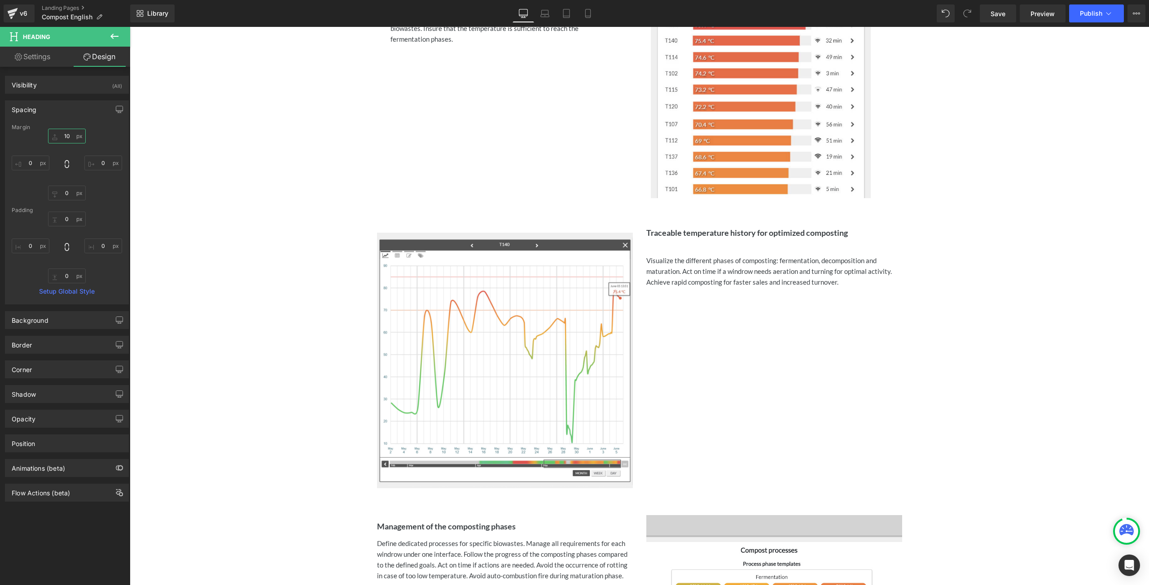
type input "100"
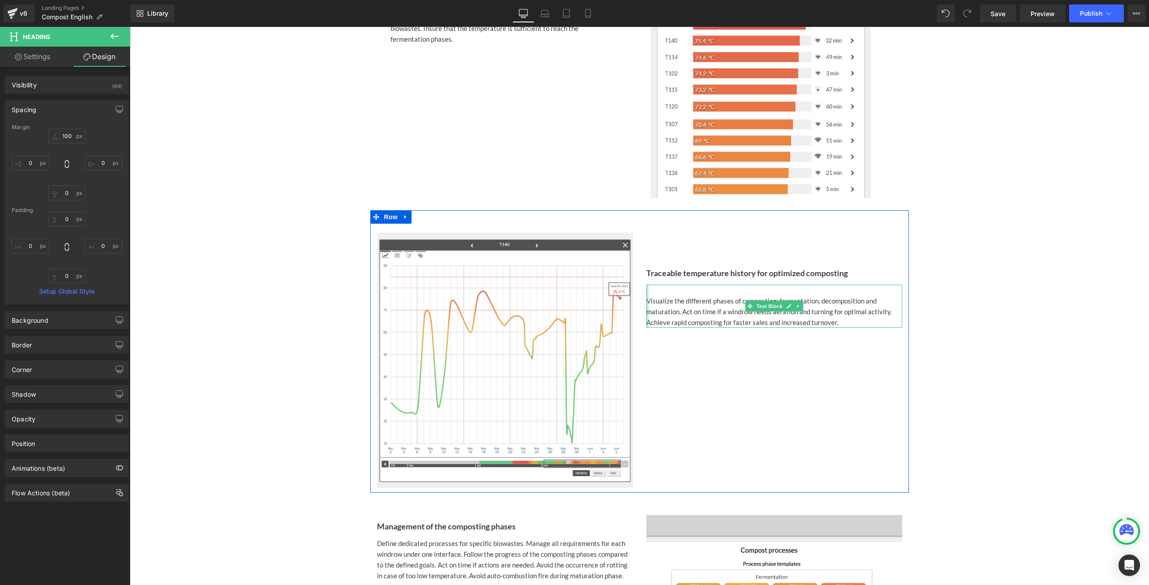
click at [646, 299] on div at bounding box center [647, 306] width 2 height 43
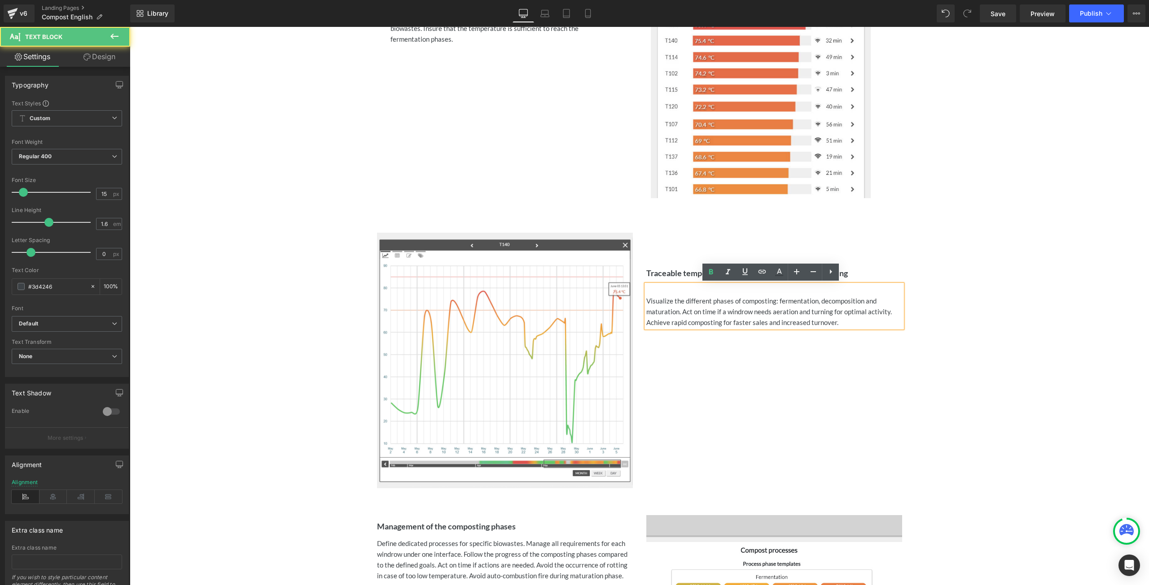
click at [646, 299] on div "Visualize the different phases of composting: fermentation, decomposition and m…" at bounding box center [774, 312] width 256 height 32
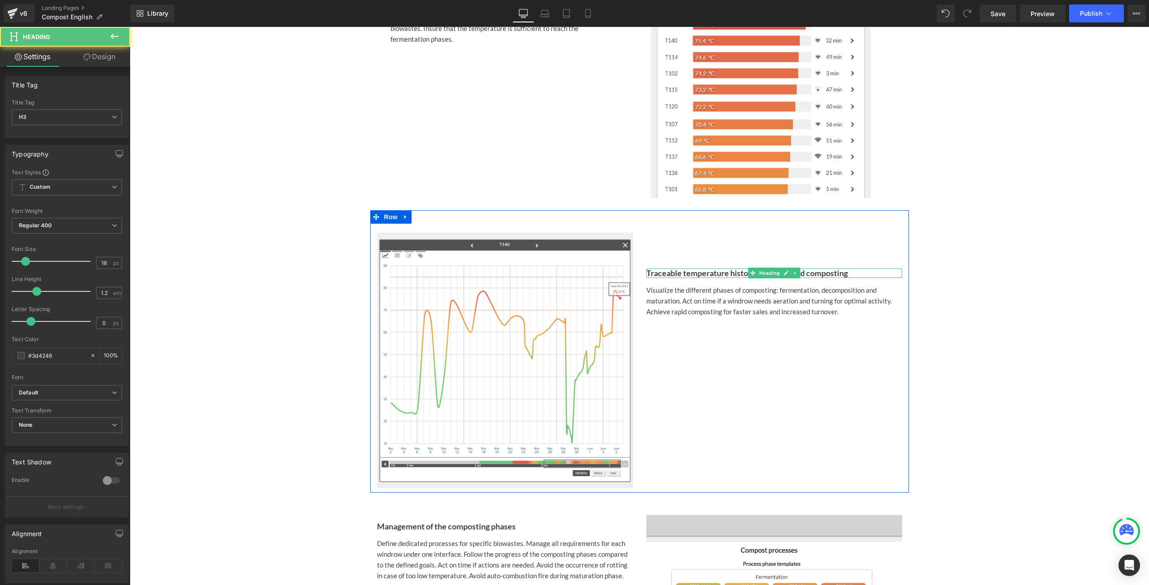
click at [646, 273] on strong "Traceable temperature history for optimized composting" at bounding box center [746, 273] width 201 height 10
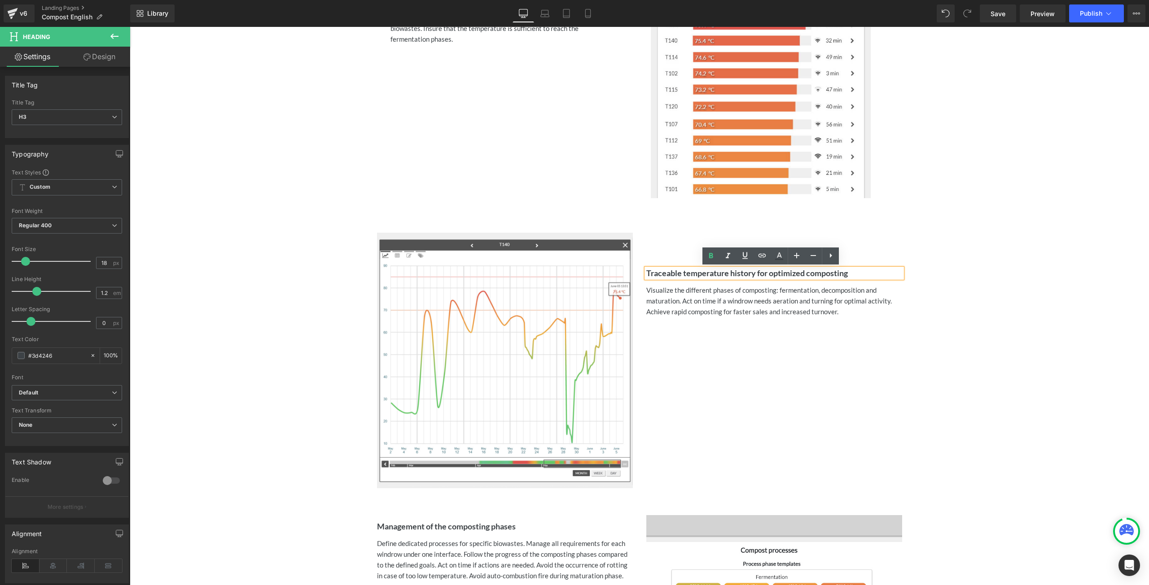
click at [646, 272] on strong "Traceable temperature history for optimized composting" at bounding box center [746, 273] width 201 height 10
click at [100, 61] on link "Design" at bounding box center [99, 57] width 65 height 20
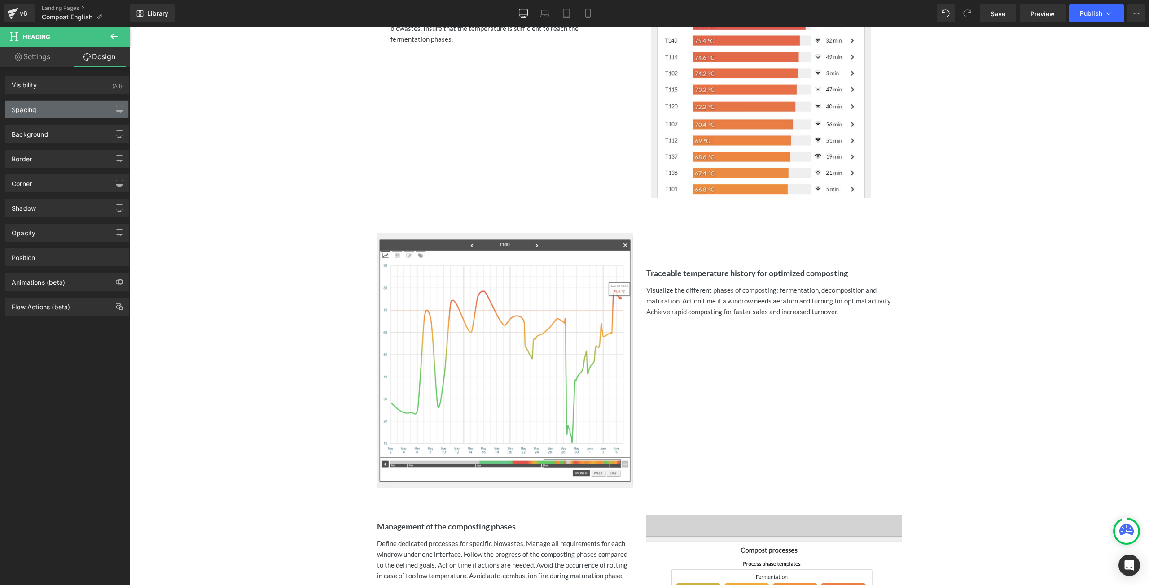
click at [76, 109] on div "Spacing" at bounding box center [66, 109] width 123 height 17
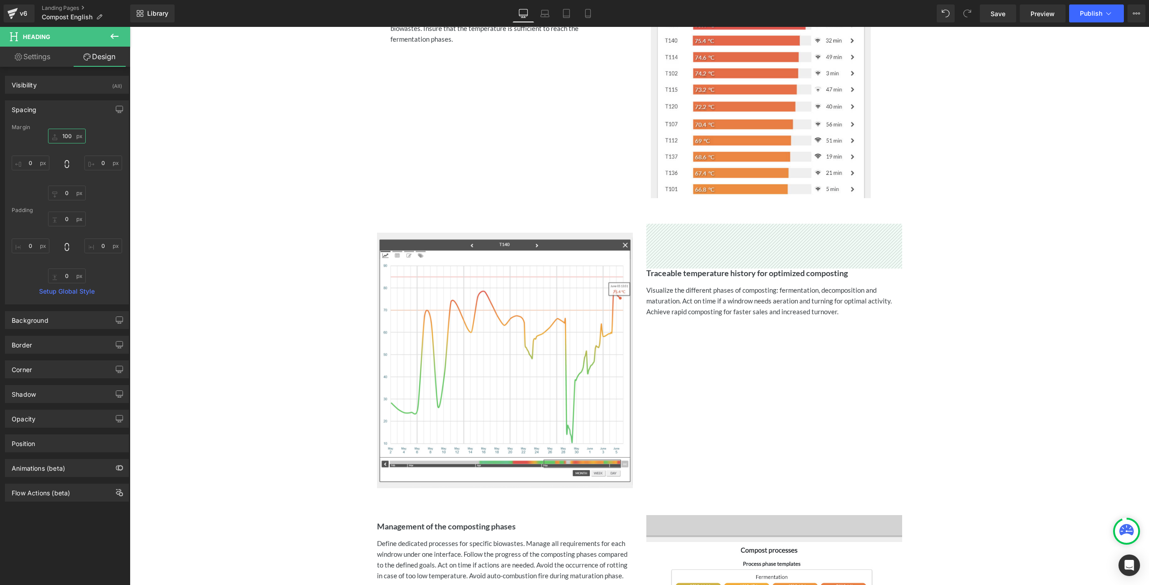
click at [70, 136] on input "100" at bounding box center [67, 136] width 38 height 15
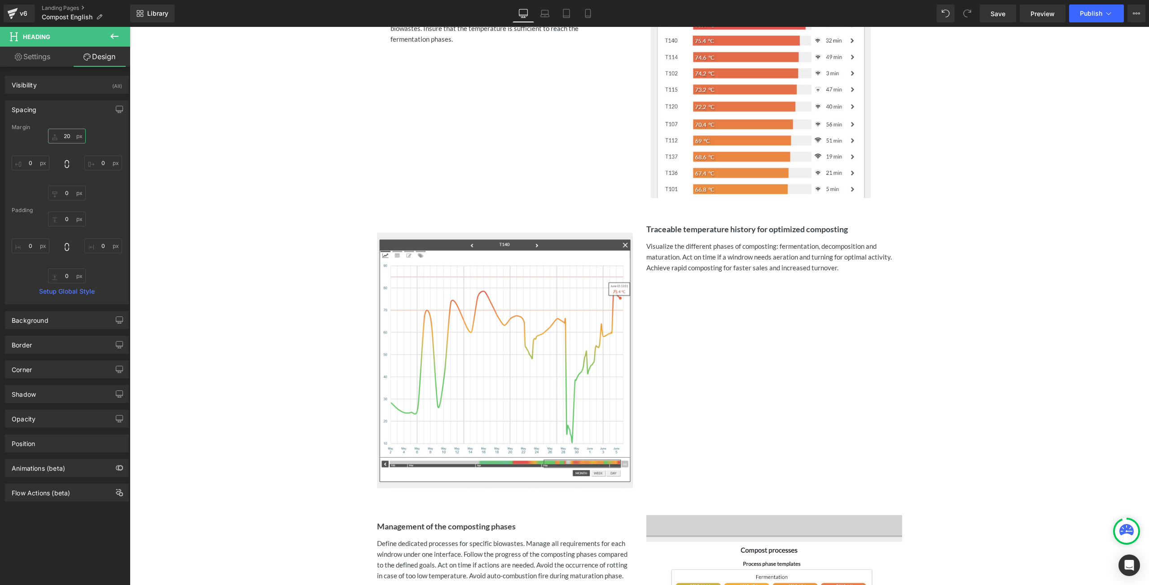
type input "200"
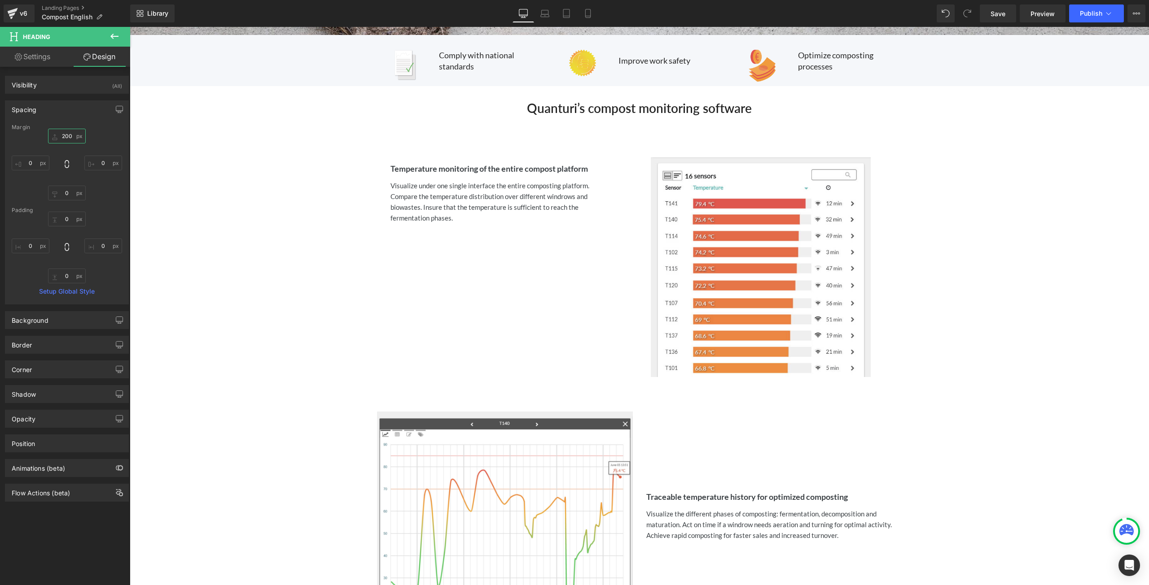
scroll to position [282, 0]
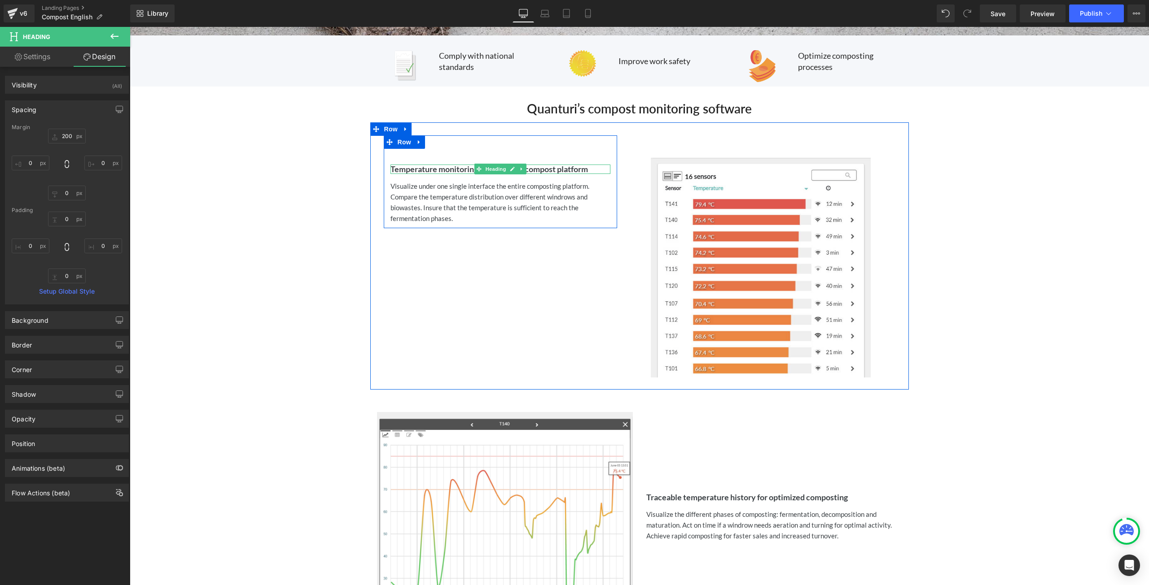
click at [390, 169] on strong "Temperature monitoring of the entire compost platform" at bounding box center [488, 169] width 197 height 10
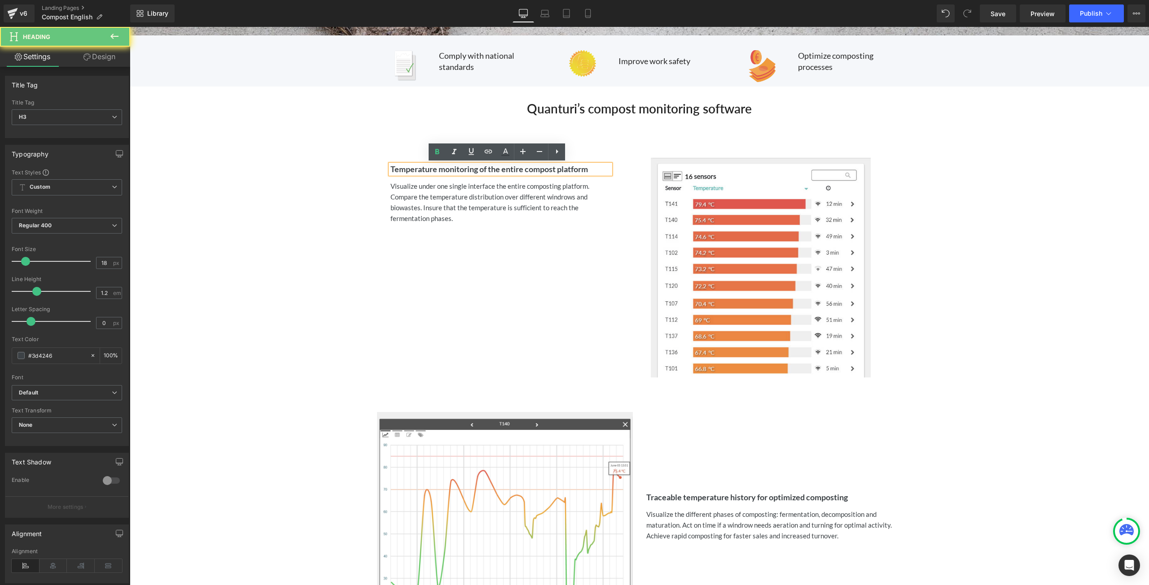
click at [390, 166] on strong "Temperature monitoring of the entire compost platform" at bounding box center [488, 169] width 197 height 10
click at [390, 167] on strong "Temperature monitoring of the entire compost platform" at bounding box center [488, 169] width 197 height 10
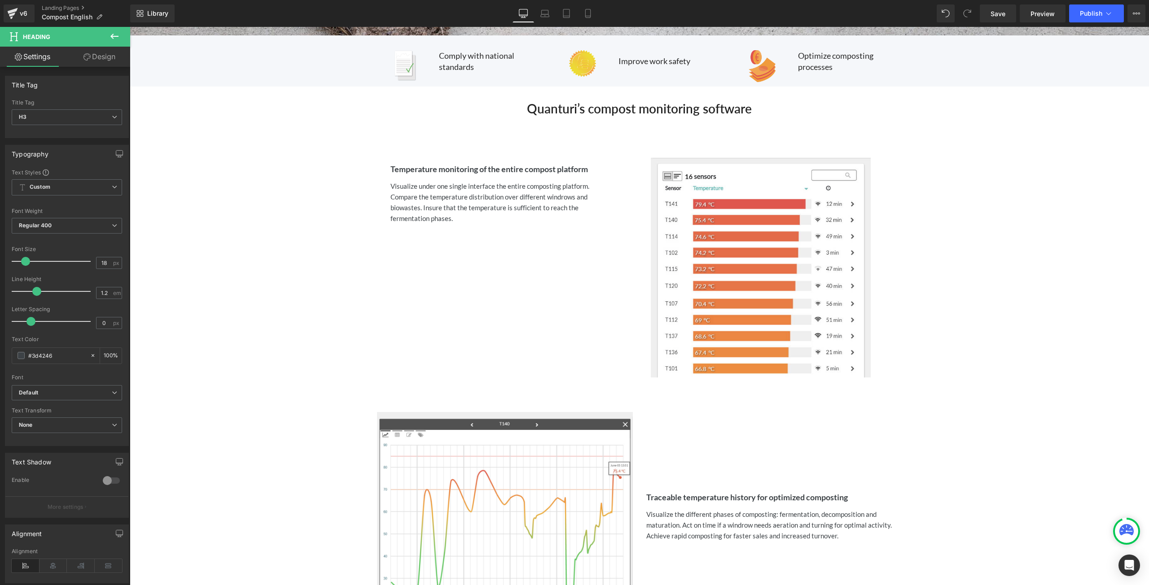
click at [117, 57] on link "Design" at bounding box center [99, 57] width 65 height 20
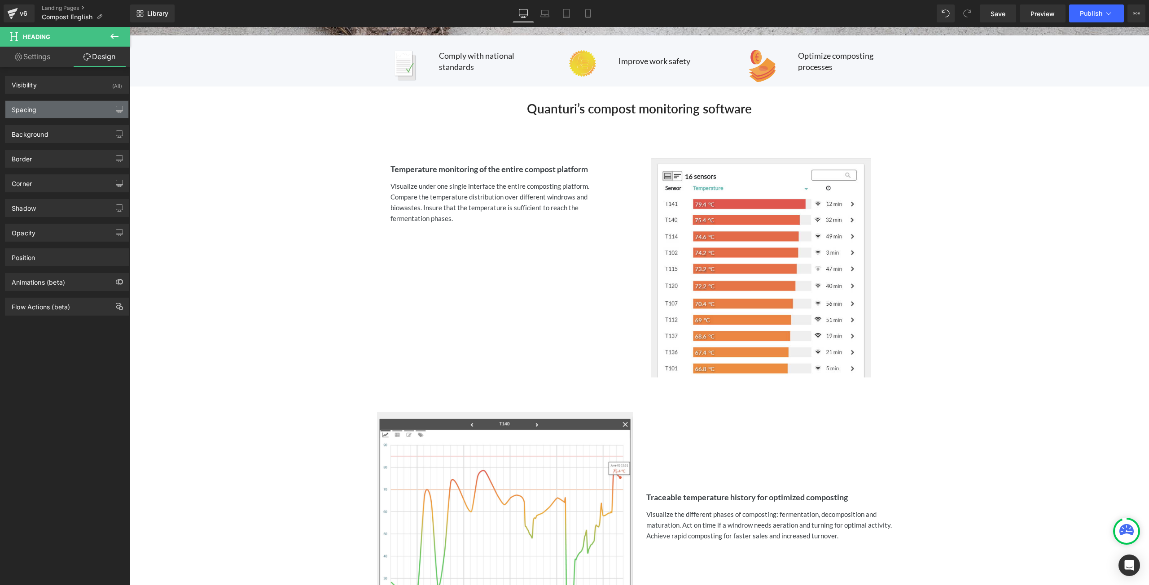
click at [51, 110] on div "Spacing" at bounding box center [66, 109] width 123 height 17
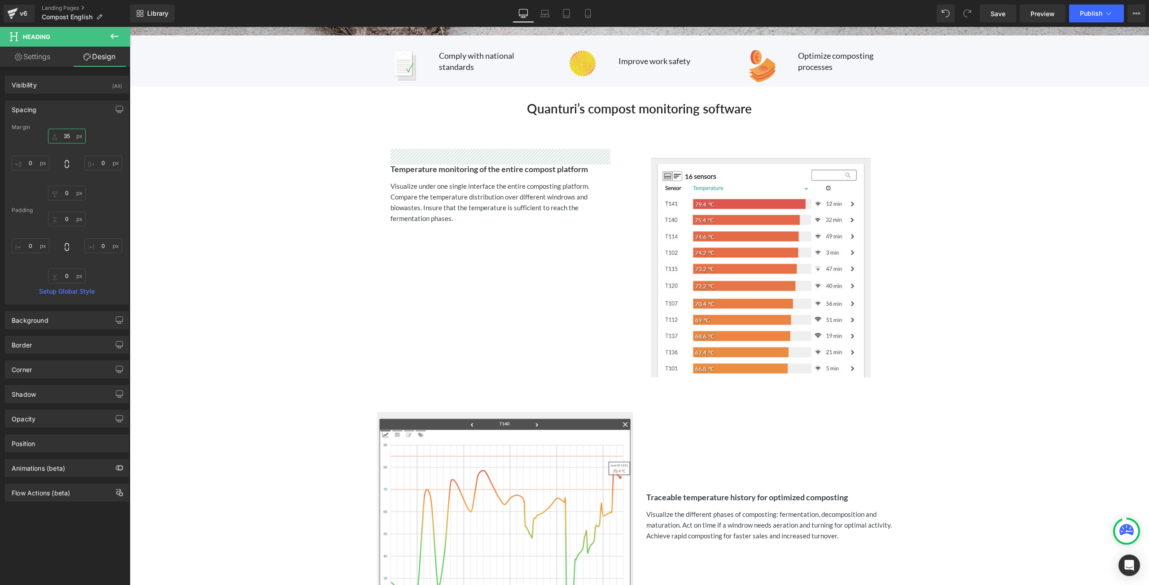
click at [71, 136] on input "35" at bounding box center [67, 136] width 38 height 15
type input "200"
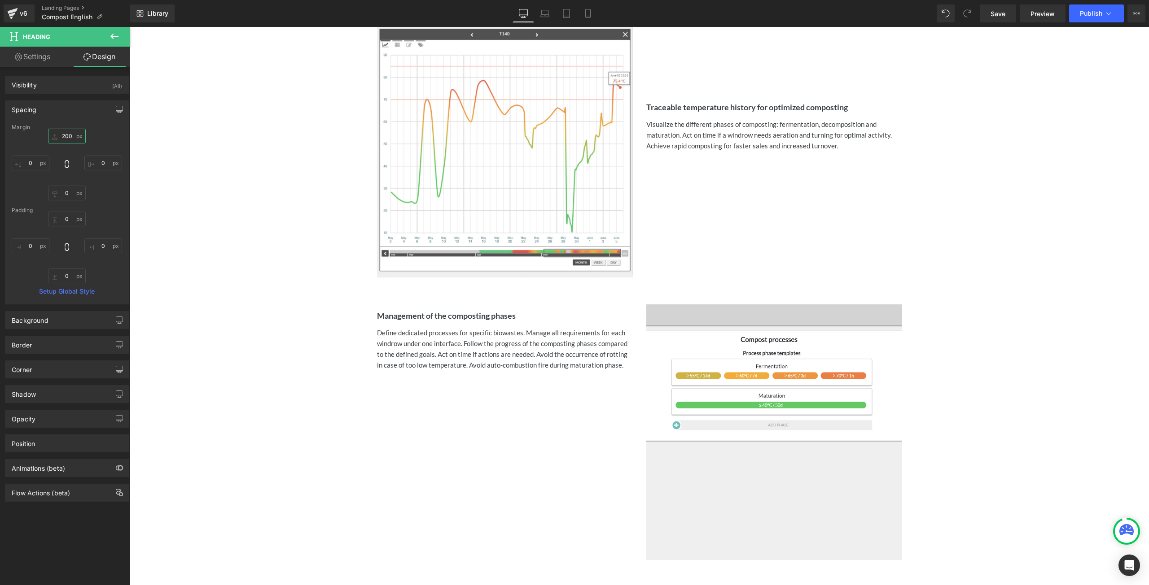
scroll to position [730, 0]
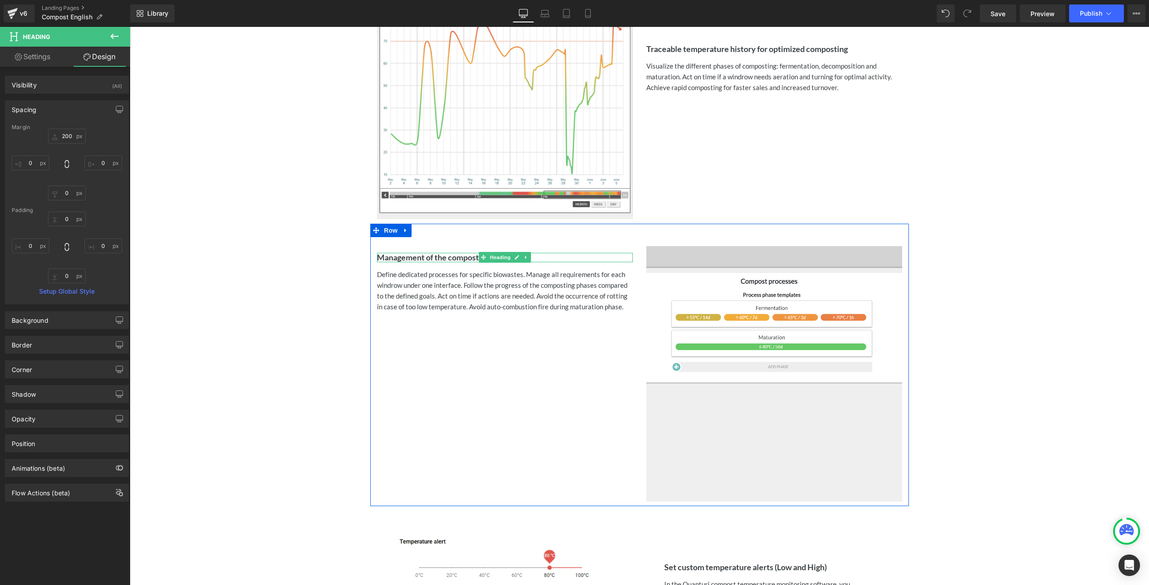
click at [377, 256] on div at bounding box center [378, 258] width 2 height 10
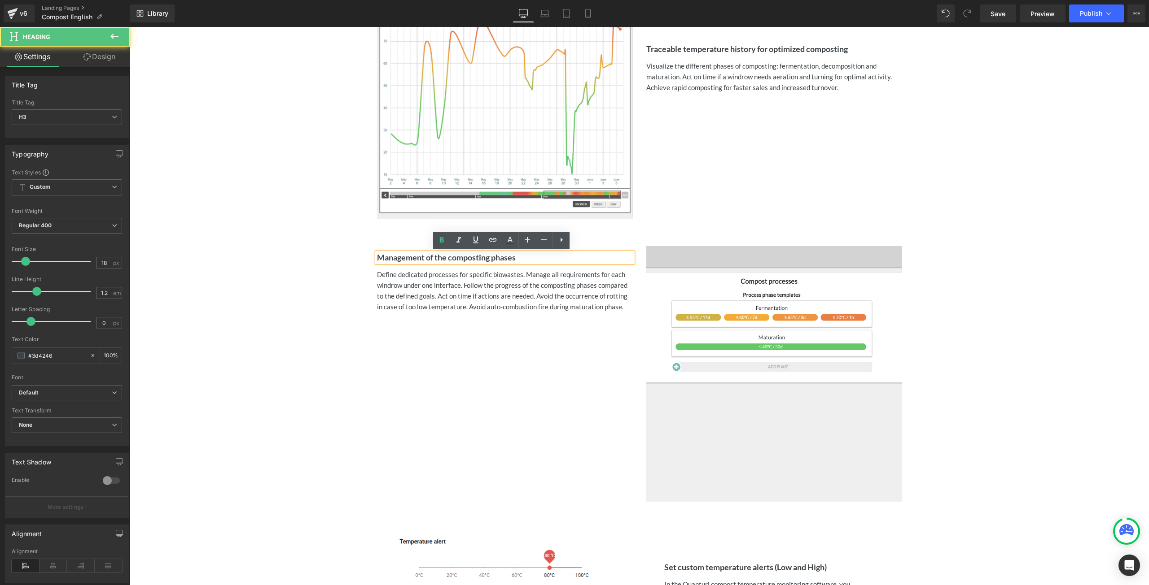
click at [377, 256] on strong "Management of the composting phases" at bounding box center [446, 258] width 139 height 10
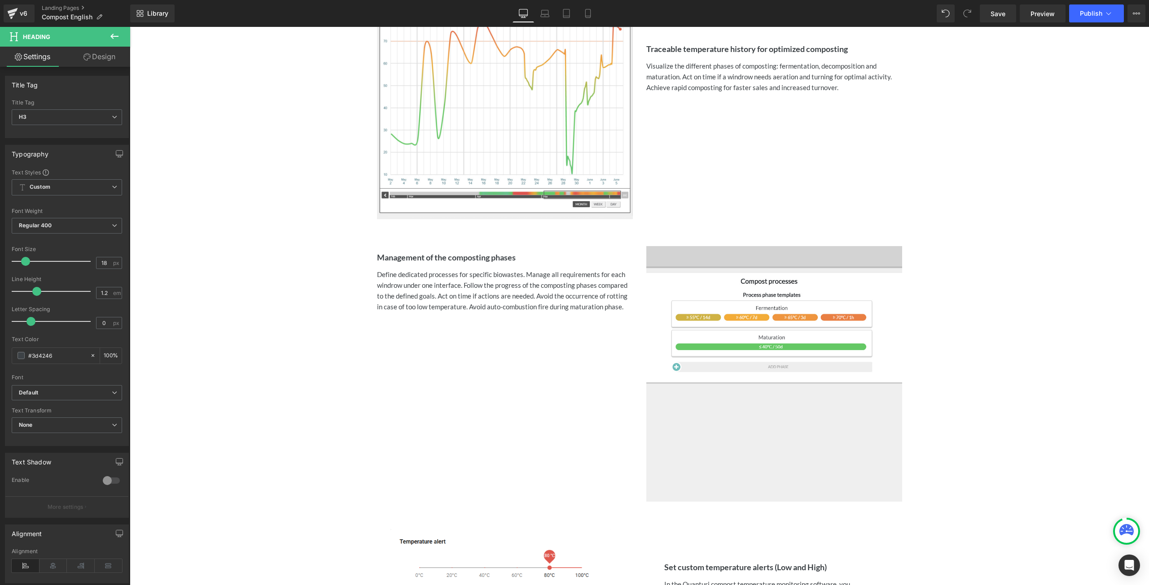
click at [106, 59] on link "Design" at bounding box center [99, 57] width 65 height 20
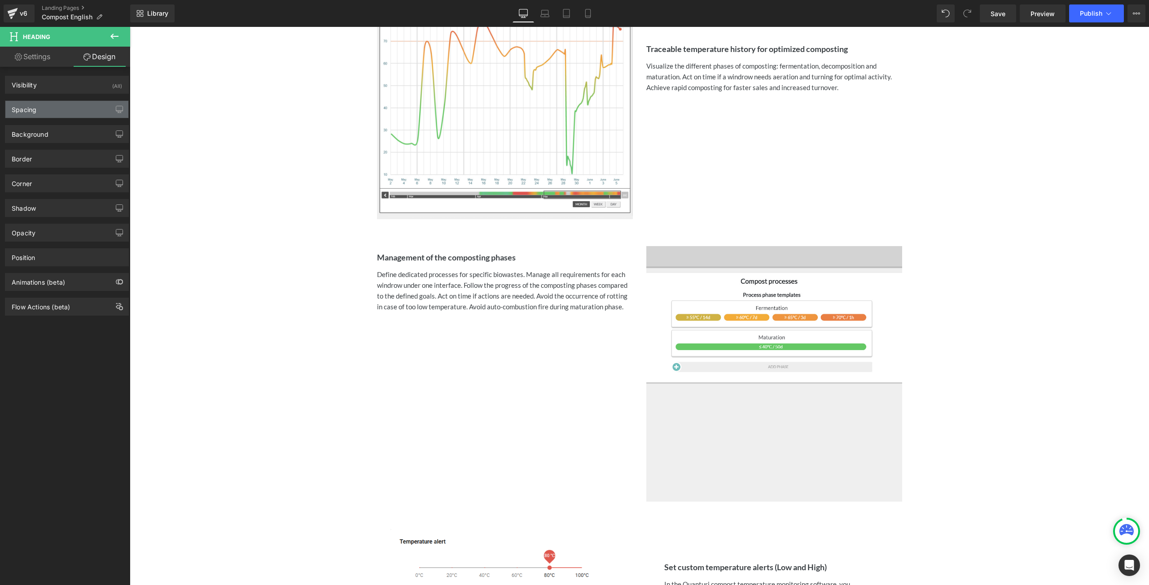
click at [58, 114] on div "Spacing" at bounding box center [66, 109] width 123 height 17
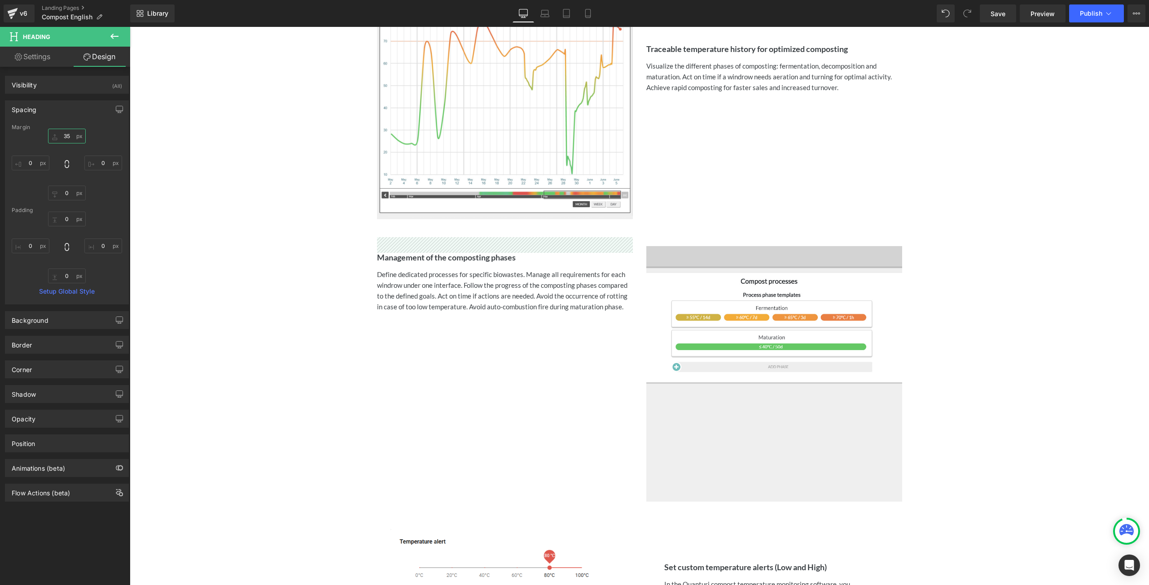
click at [63, 135] on input "35" at bounding box center [67, 136] width 38 height 15
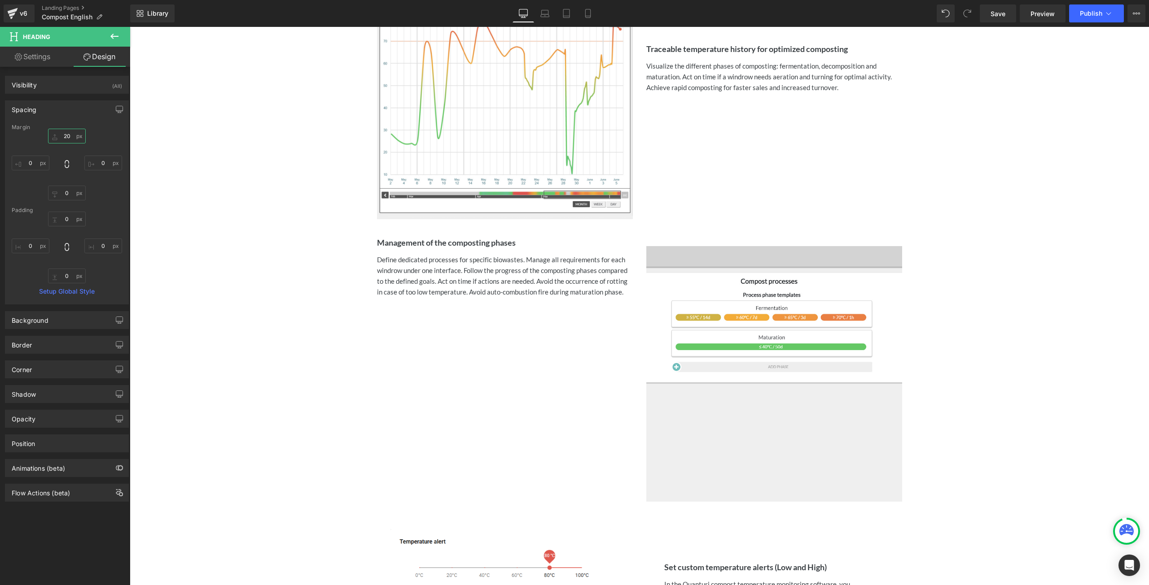
type input "200"
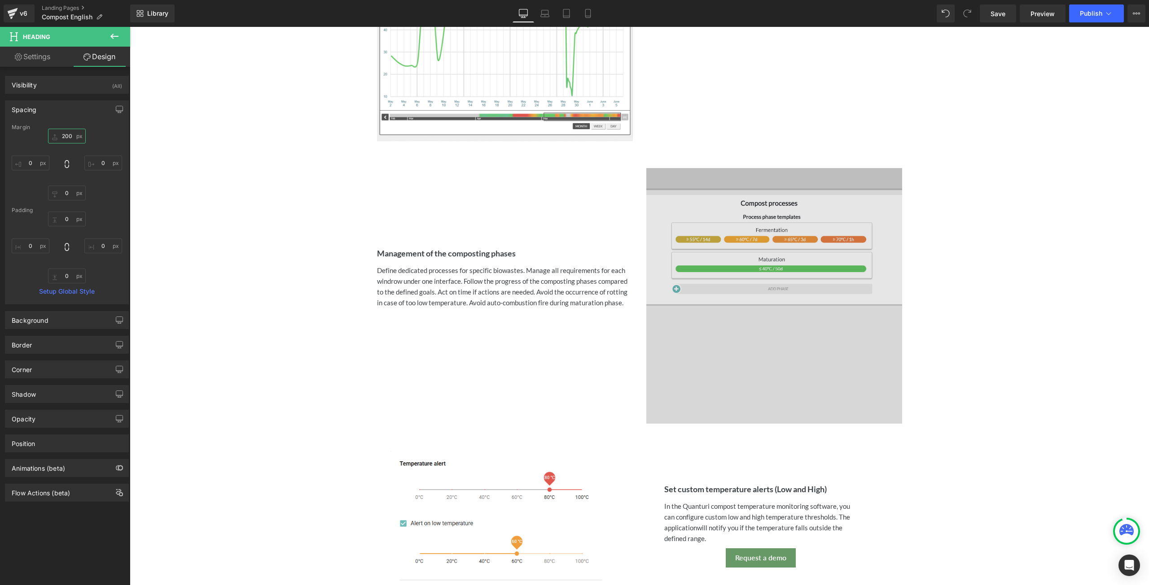
scroll to position [955, 0]
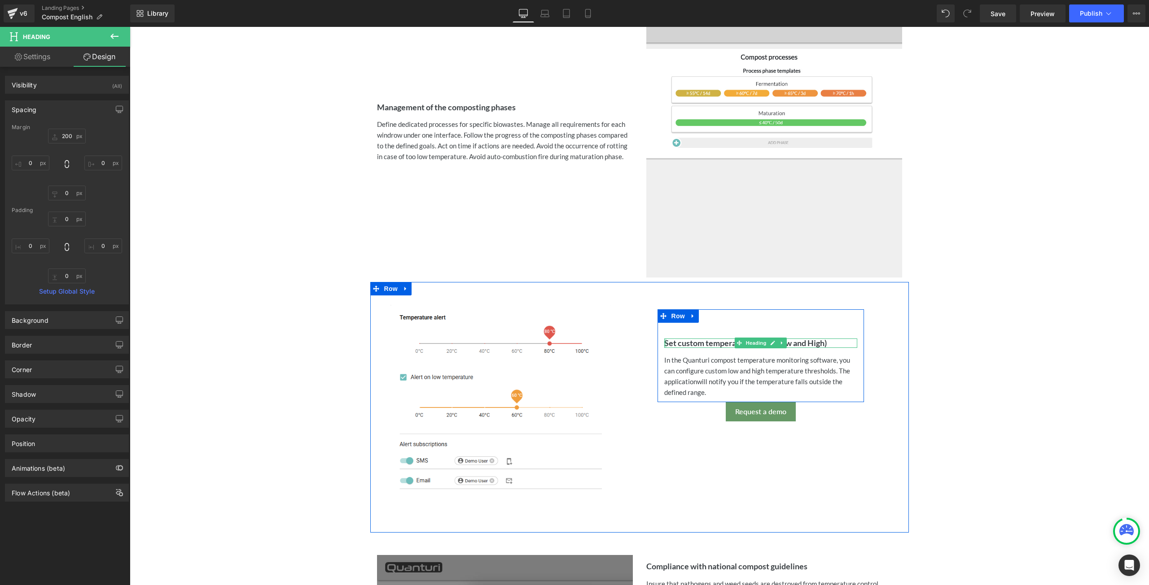
click at [664, 342] on div at bounding box center [665, 344] width 2 height 10
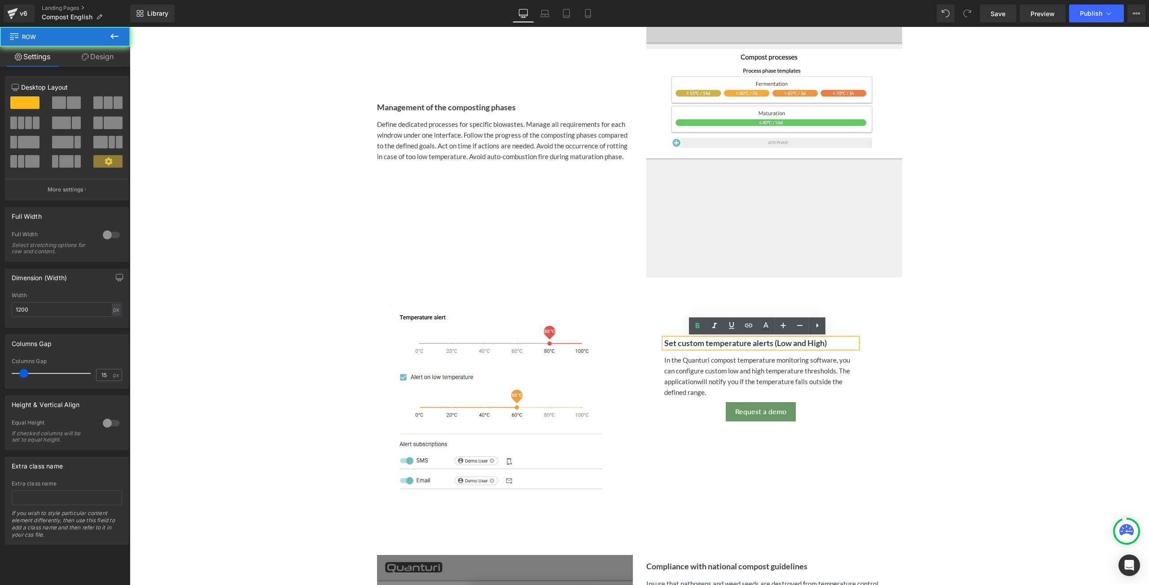
click at [672, 323] on div "Set custom temperature alerts (Low and High) Heading In the Quanturi compost te…" at bounding box center [760, 360] width 206 height 75
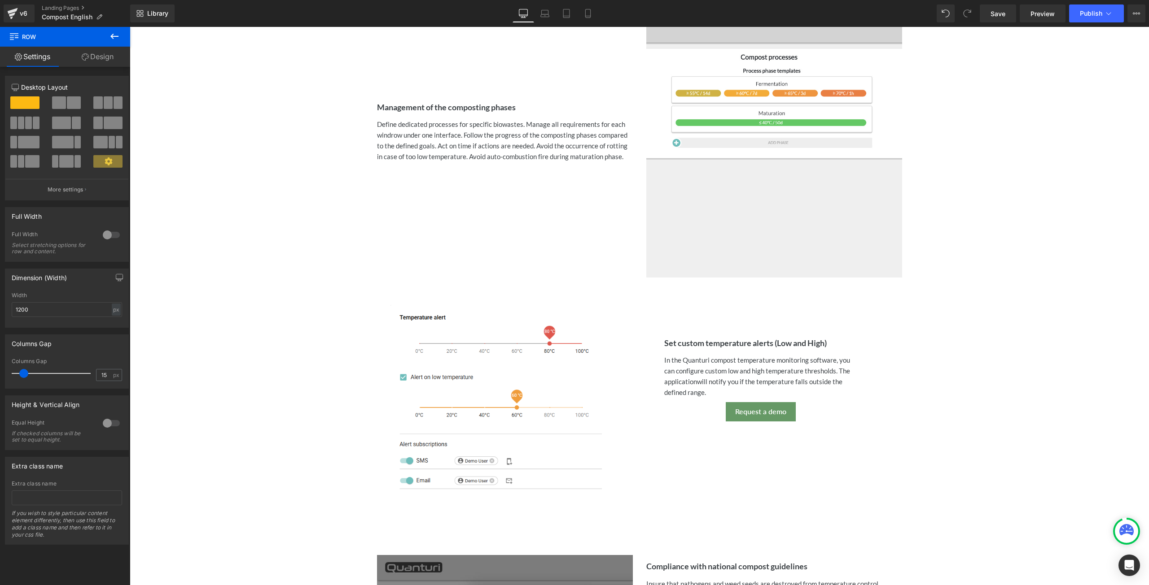
click at [665, 342] on strong "Set custom temperature alerts (Low and High)" at bounding box center [745, 343] width 162 height 10
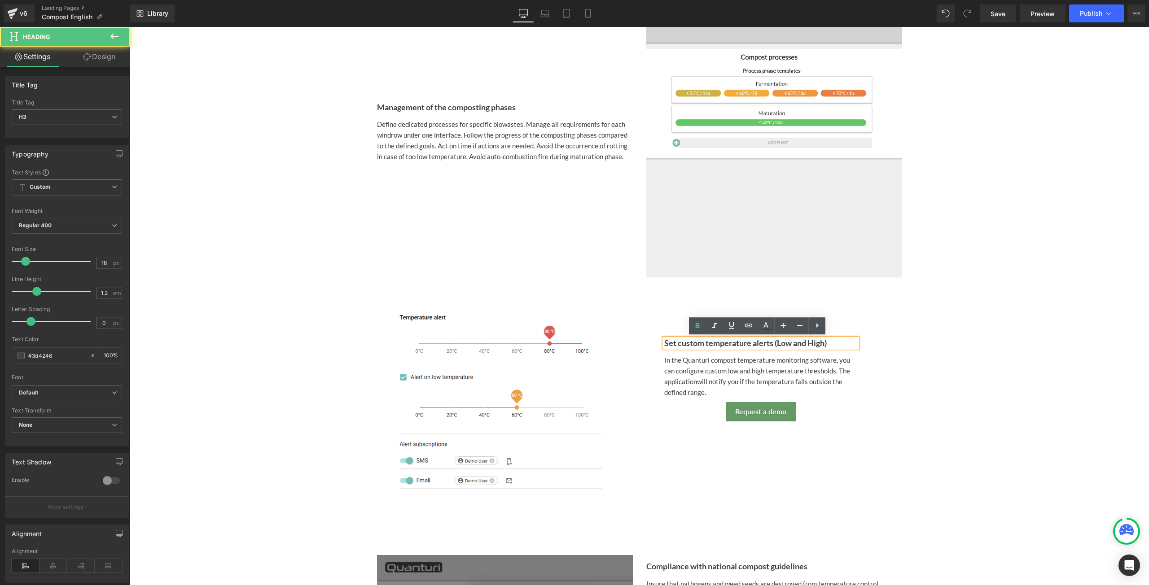
click at [664, 343] on strong "Set custom temperature alerts (Low and High)" at bounding box center [745, 343] width 162 height 10
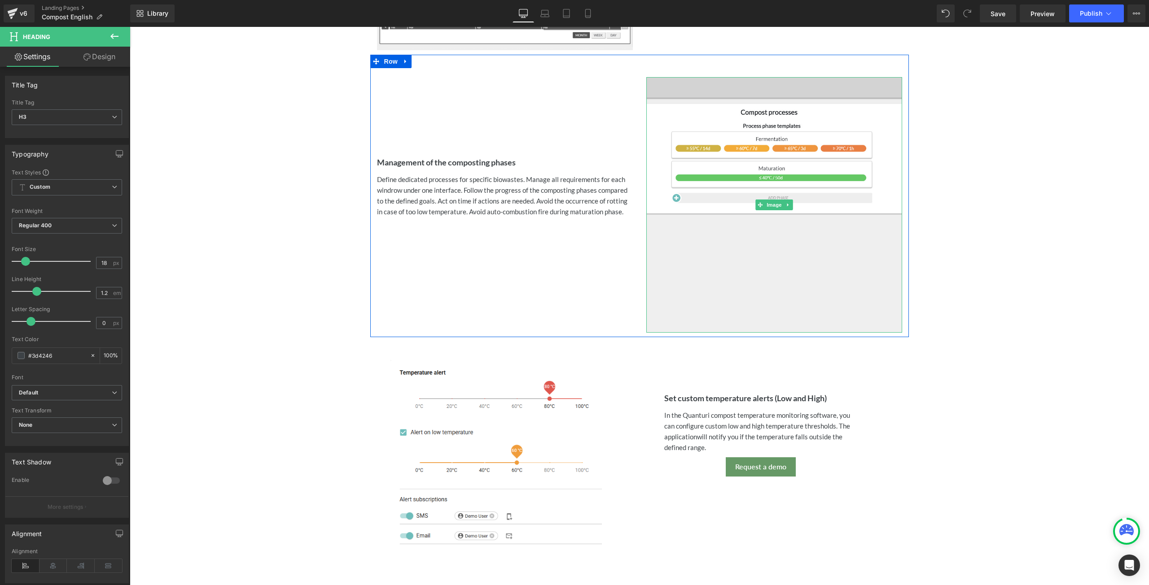
scroll to position [1000, 0]
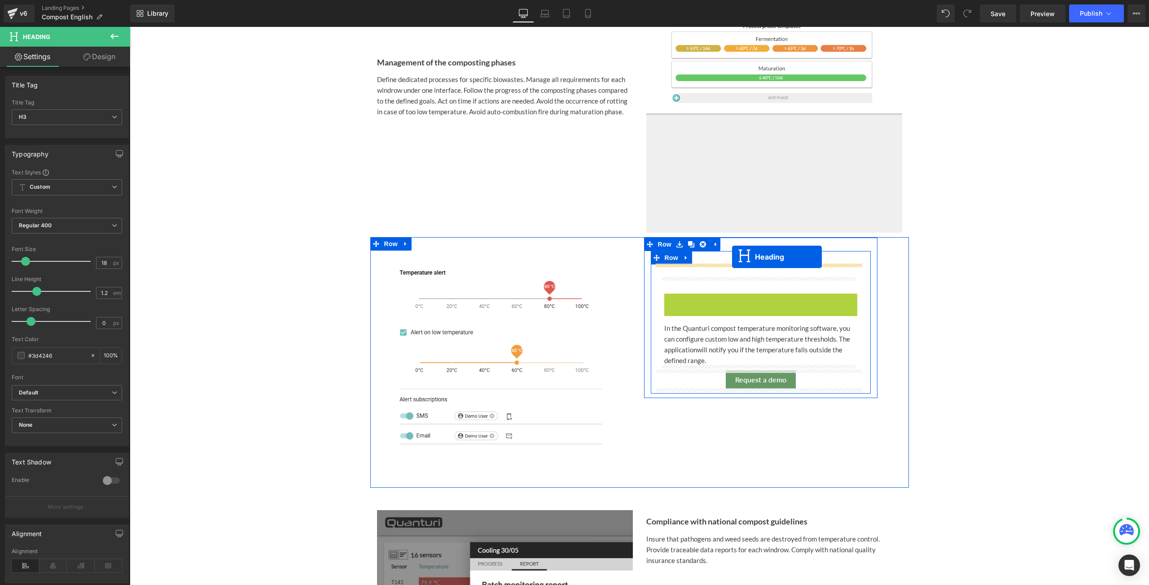
drag, startPoint x: 737, startPoint y: 297, endPoint x: 732, endPoint y: 257, distance: 40.7
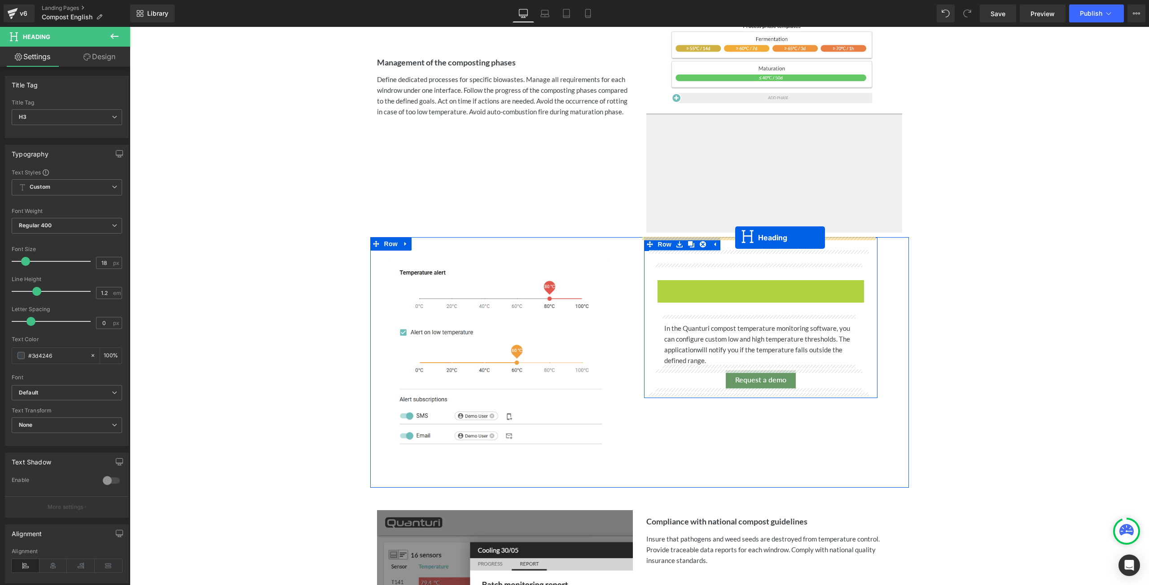
drag, startPoint x: 734, startPoint y: 284, endPoint x: 735, endPoint y: 238, distance: 46.2
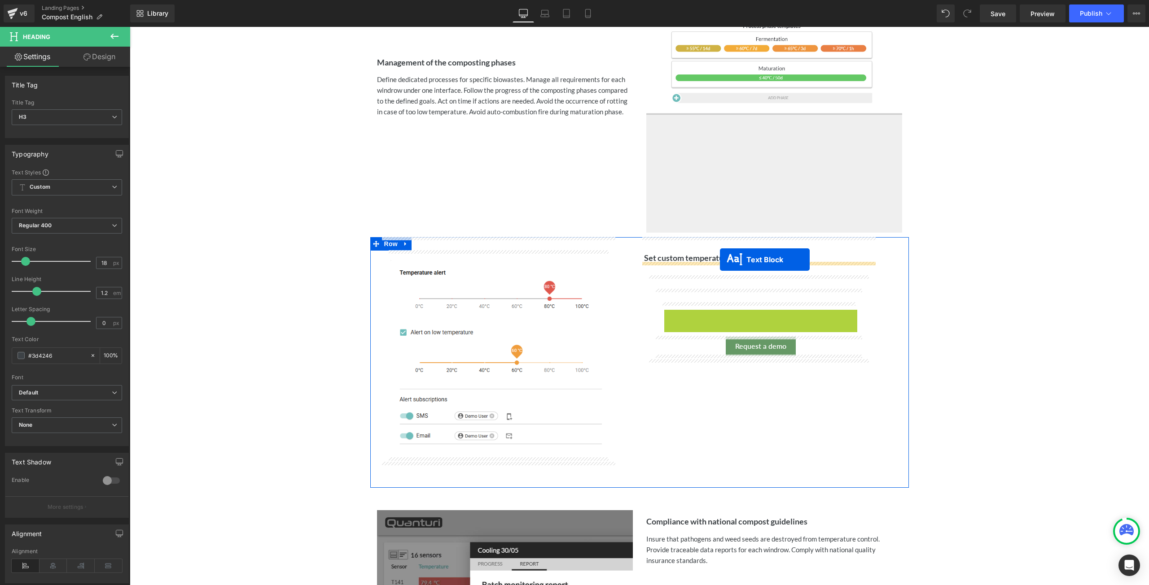
drag, startPoint x: 734, startPoint y: 331, endPoint x: 720, endPoint y: 260, distance: 72.3
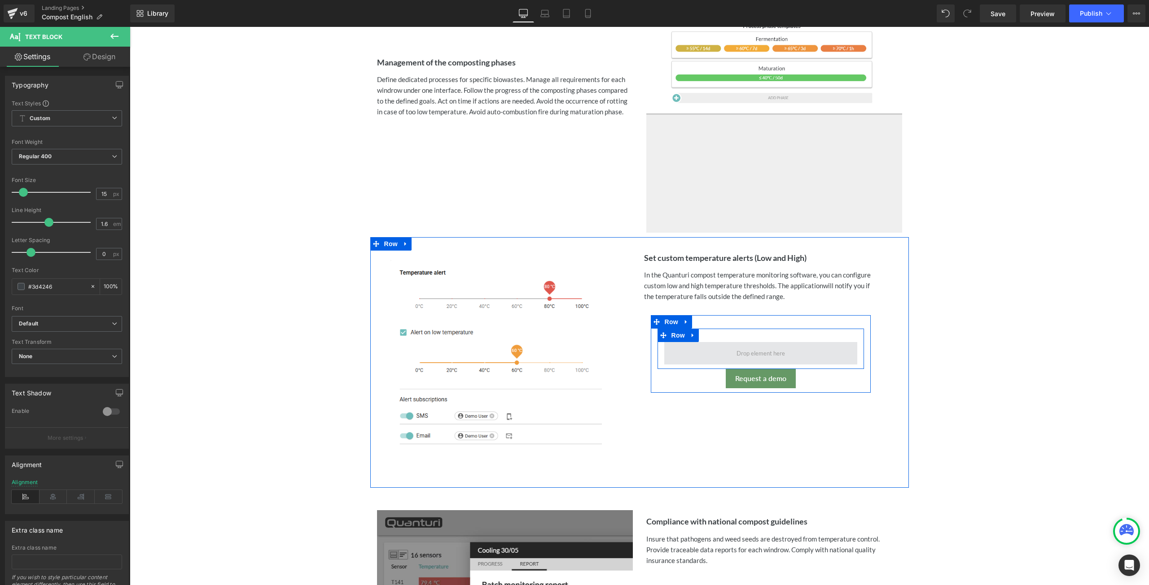
click at [765, 348] on span at bounding box center [760, 353] width 55 height 13
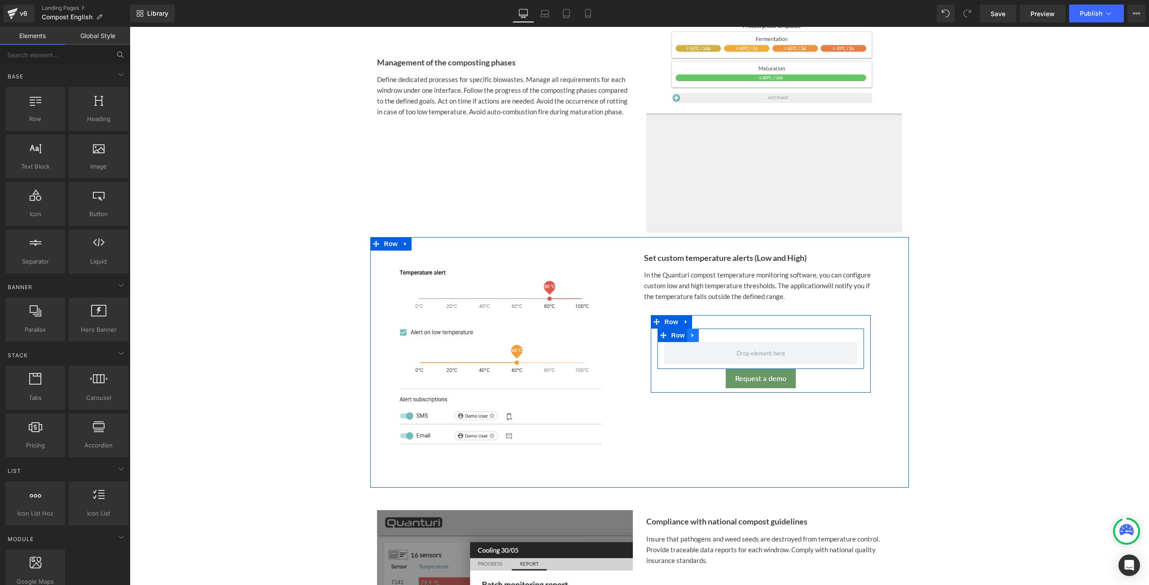
click at [690, 334] on icon at bounding box center [693, 335] width 6 height 7
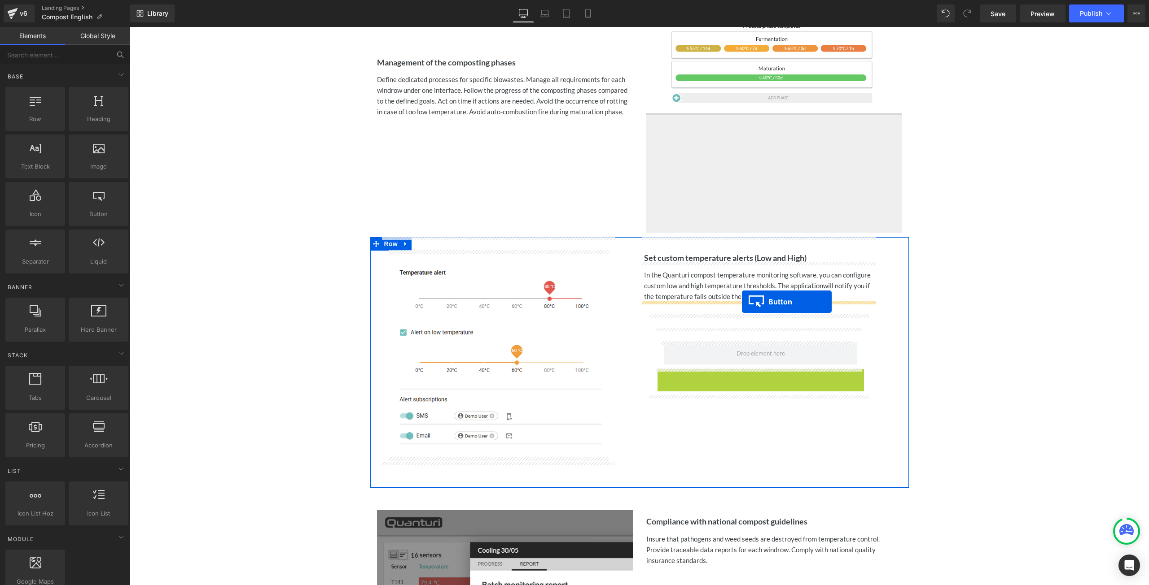
drag, startPoint x: 739, startPoint y: 377, endPoint x: 742, endPoint y: 302, distance: 75.0
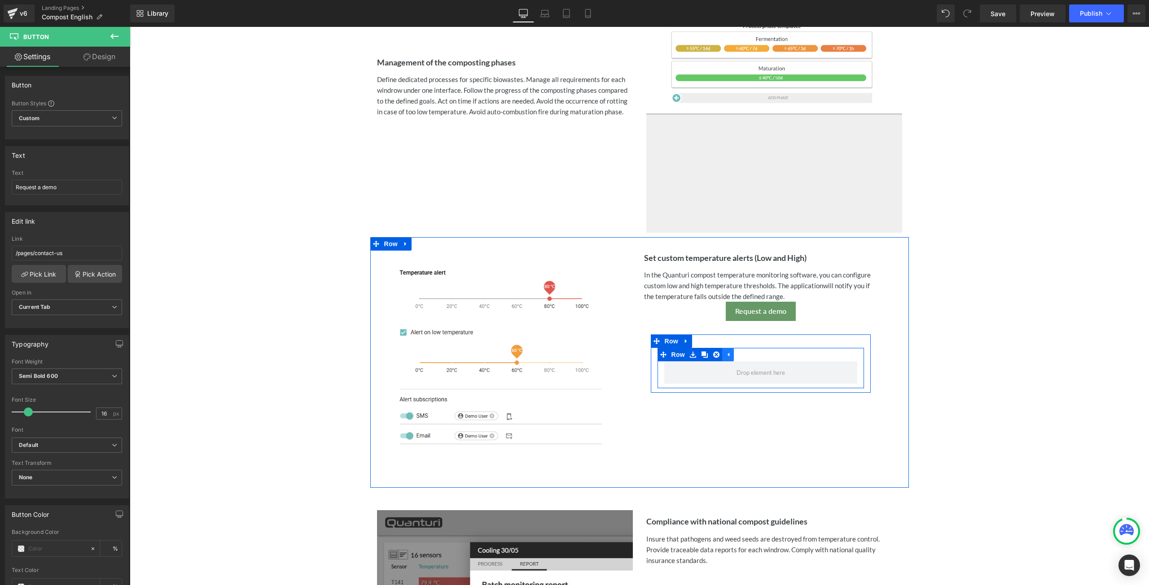
click at [722, 352] on link at bounding box center [728, 354] width 12 height 13
click at [690, 354] on icon at bounding box center [693, 354] width 6 height 7
click at [713, 354] on icon at bounding box center [716, 355] width 6 height 6
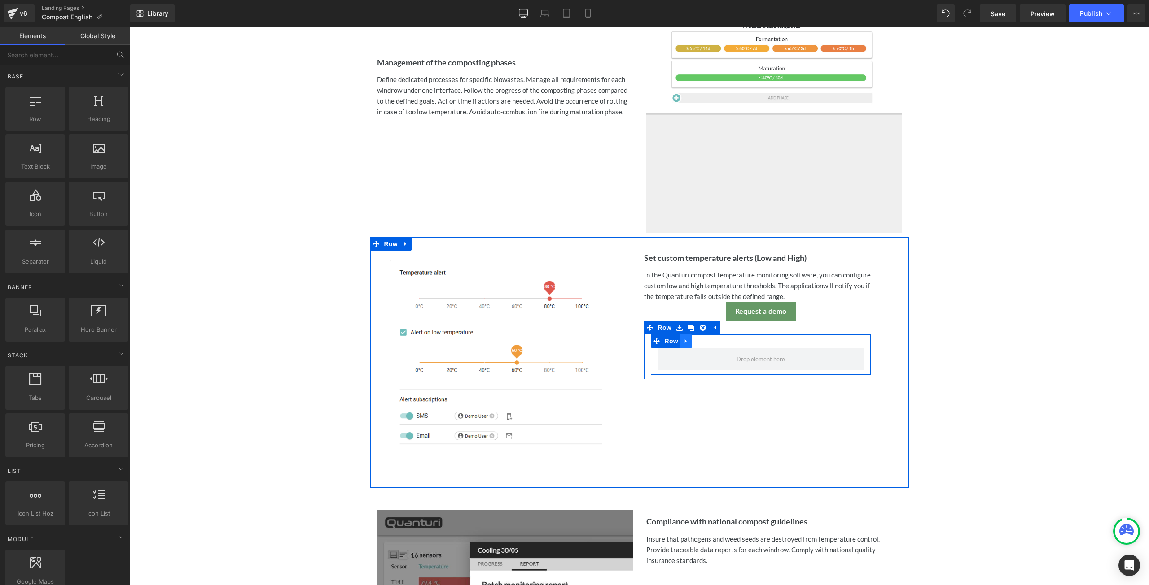
click at [683, 340] on icon at bounding box center [686, 341] width 6 height 7
click at [706, 341] on icon at bounding box center [709, 341] width 6 height 6
click at [699, 327] on icon at bounding box center [702, 327] width 6 height 7
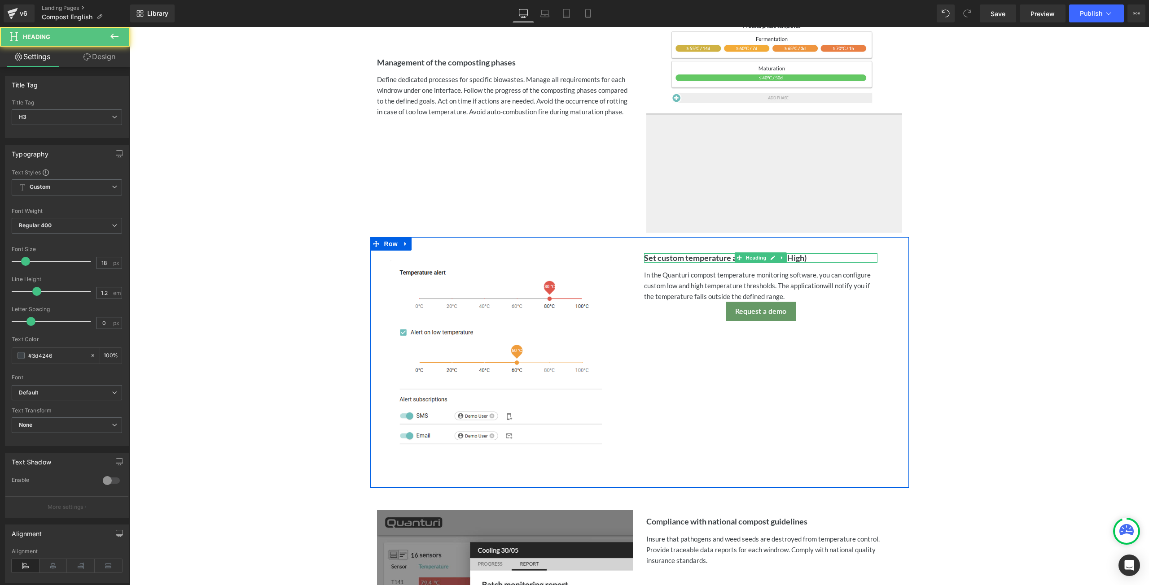
click at [822, 258] on h3 "Set custom temperature alerts (Low and High)" at bounding box center [760, 258] width 233 height 10
click at [112, 58] on link "Design" at bounding box center [99, 57] width 65 height 20
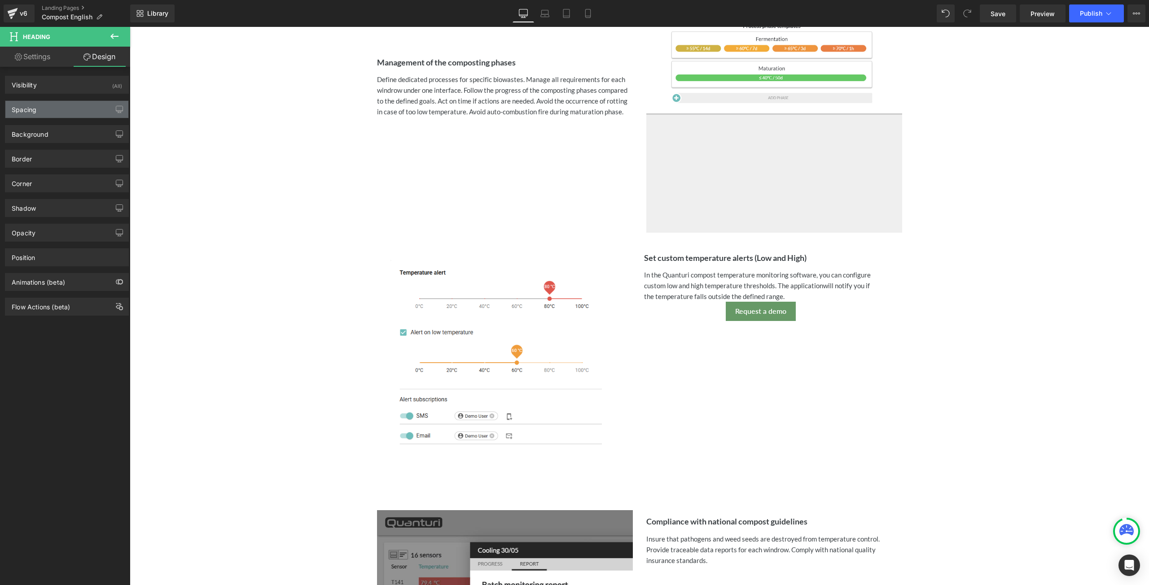
click at [48, 114] on div "Spacing" at bounding box center [66, 109] width 123 height 17
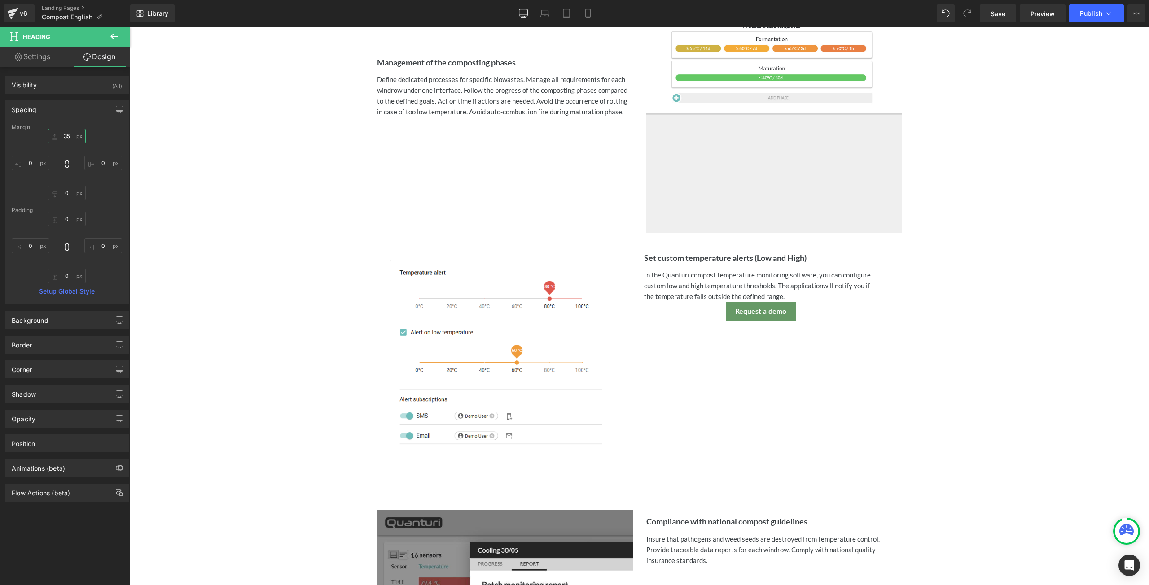
click at [67, 135] on input "text" at bounding box center [67, 136] width 38 height 15
type input "35"
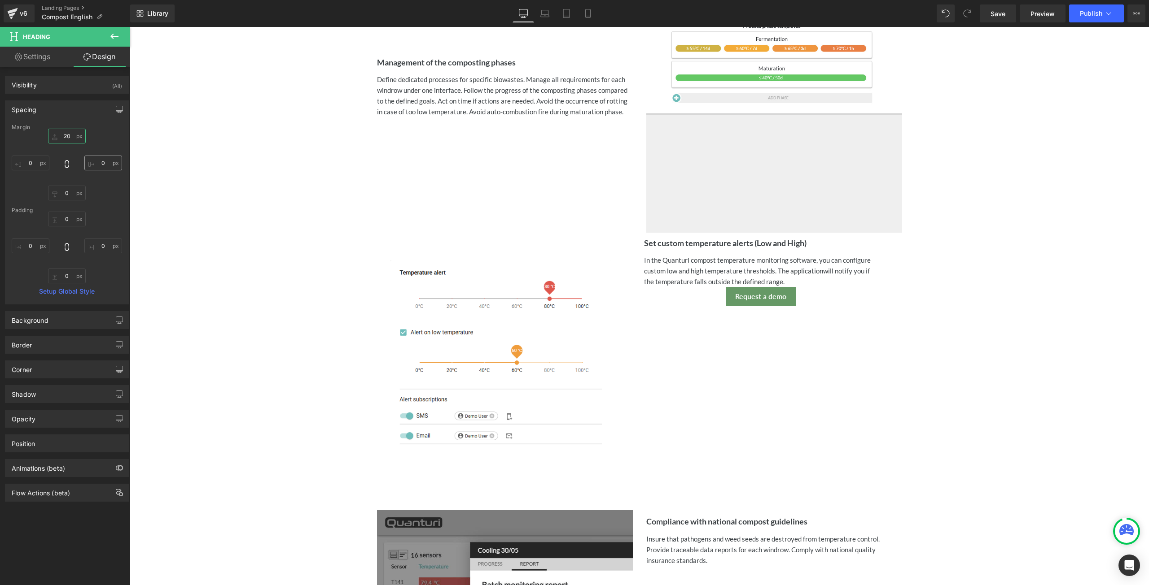
type input "200"
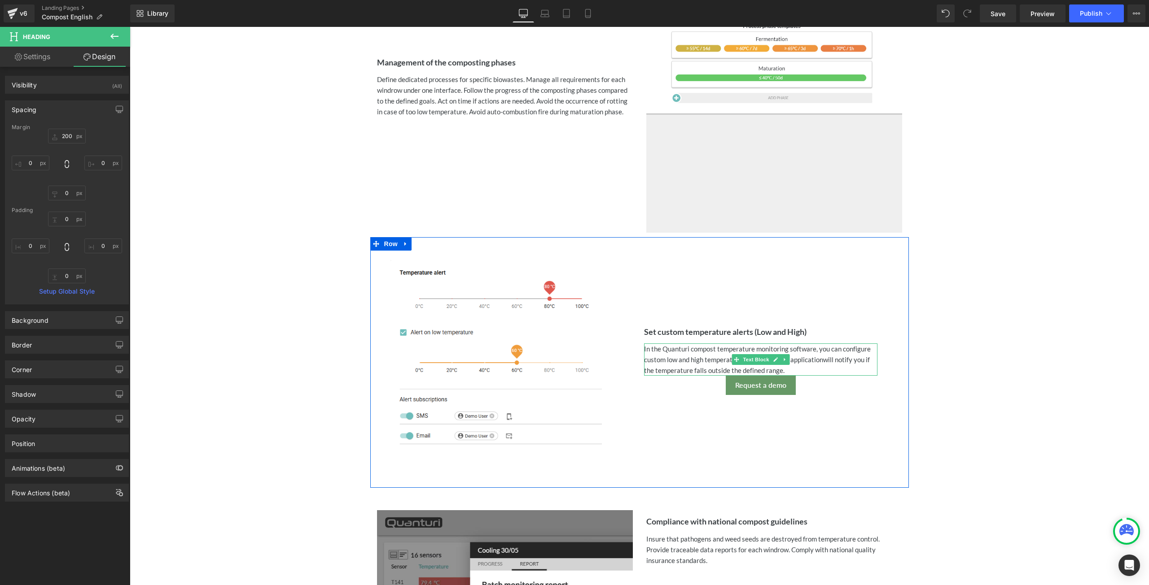
click at [799, 370] on div "In the Quanturi compost temperature monitoring software, you can configure cust…" at bounding box center [760, 360] width 233 height 32
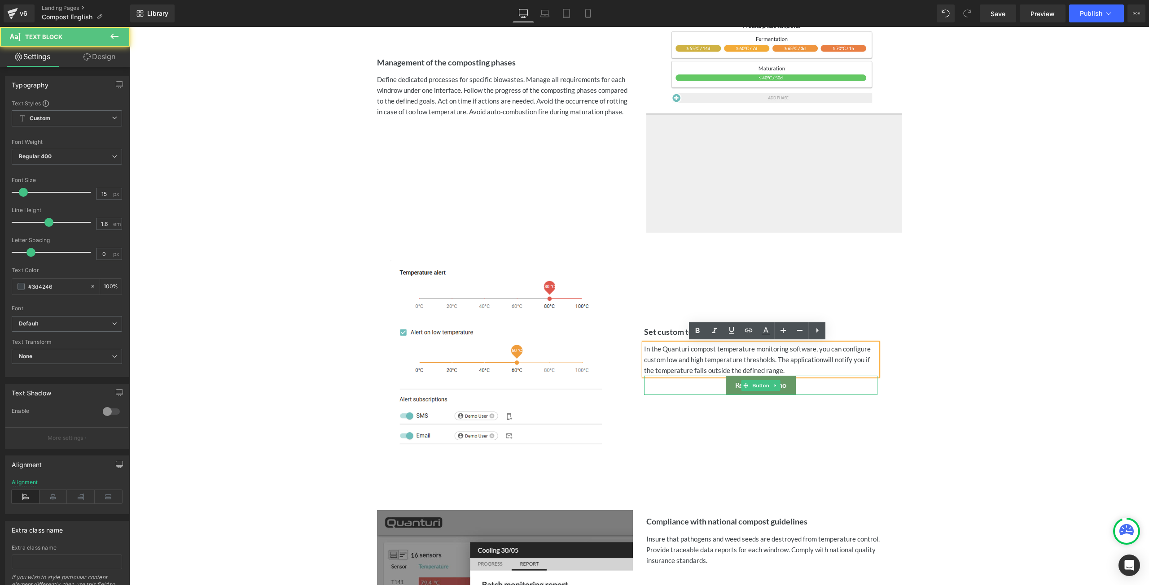
click at [806, 381] on div "Request a demo" at bounding box center [760, 385] width 233 height 19
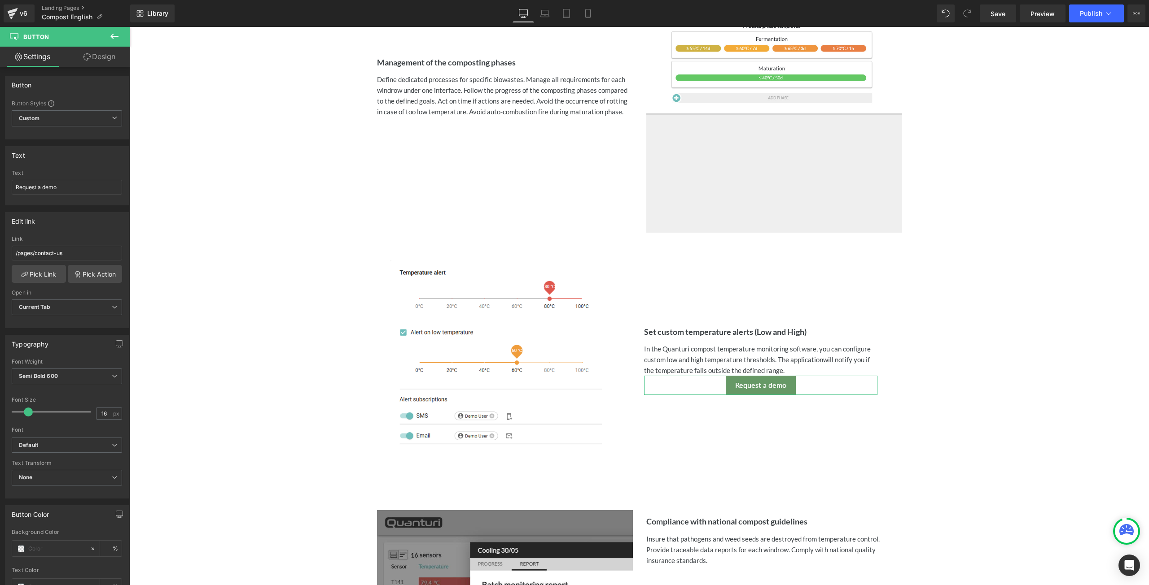
click at [94, 59] on link "Design" at bounding box center [99, 57] width 65 height 20
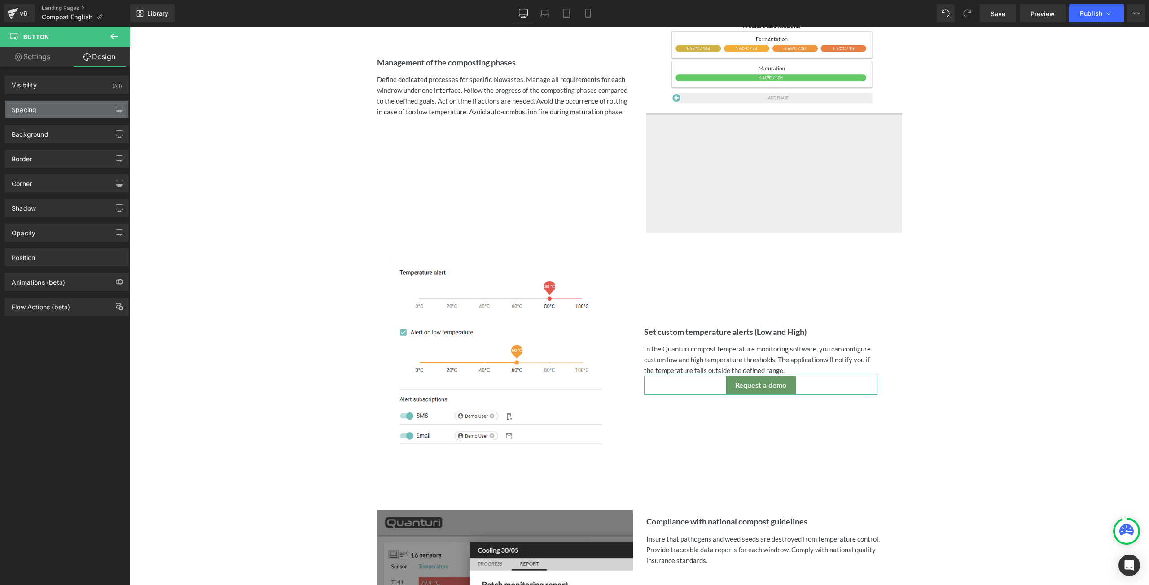
click at [61, 112] on div "Spacing" at bounding box center [66, 109] width 123 height 17
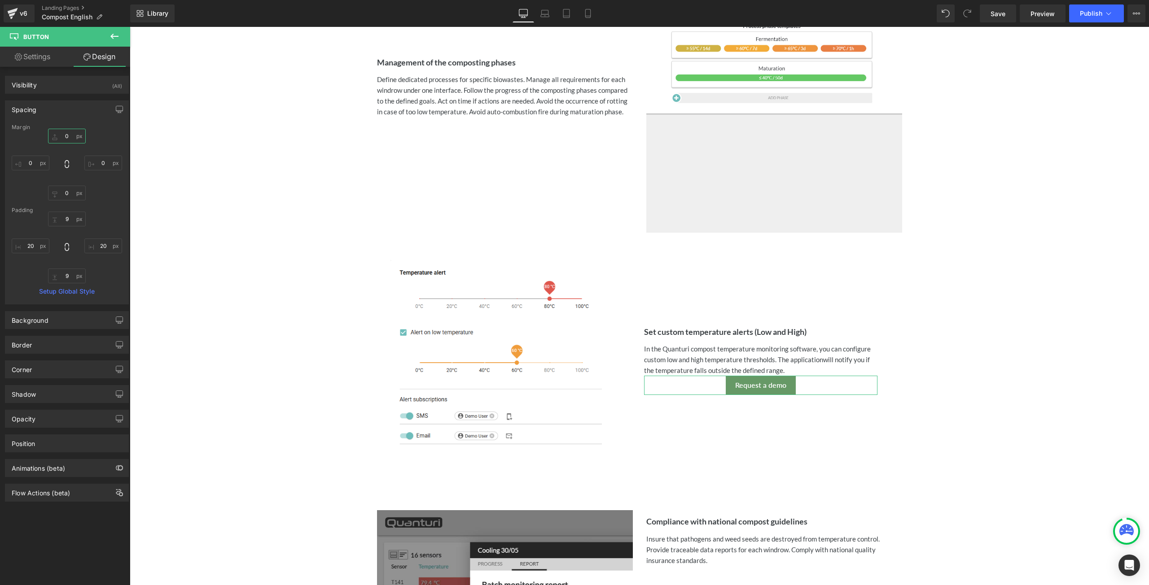
click at [66, 140] on input "0" at bounding box center [67, 136] width 38 height 15
type input "50"
click at [1035, 335] on div "Quanturi compost monitoring software Heading Icon Visualize and analyze the com…" at bounding box center [639, 217] width 1019 height 2276
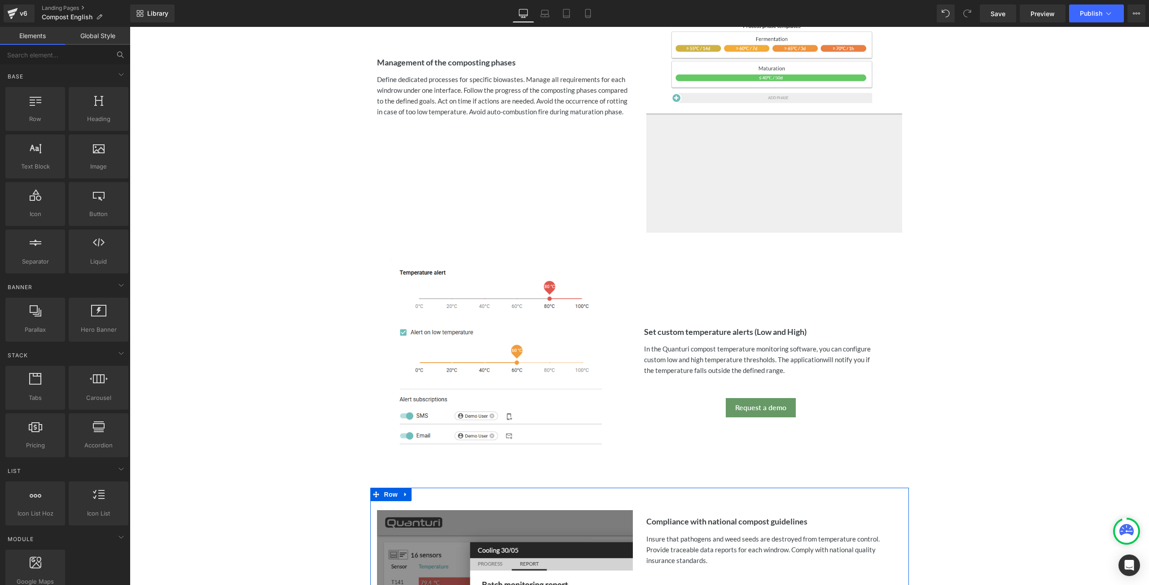
scroll to position [1179, 0]
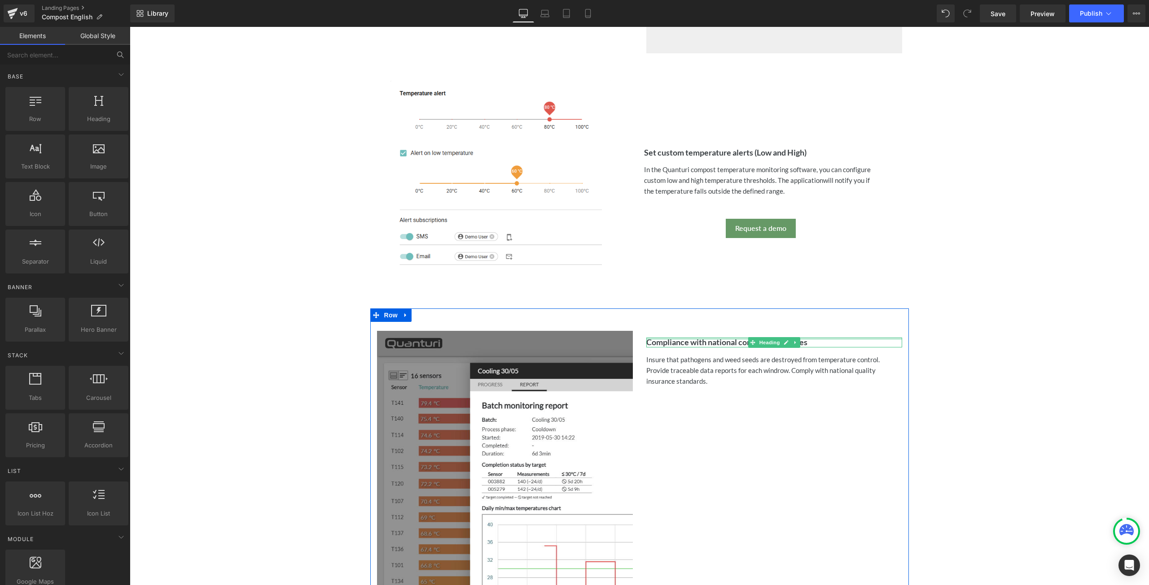
click at [711, 338] on div at bounding box center [774, 339] width 256 height 2
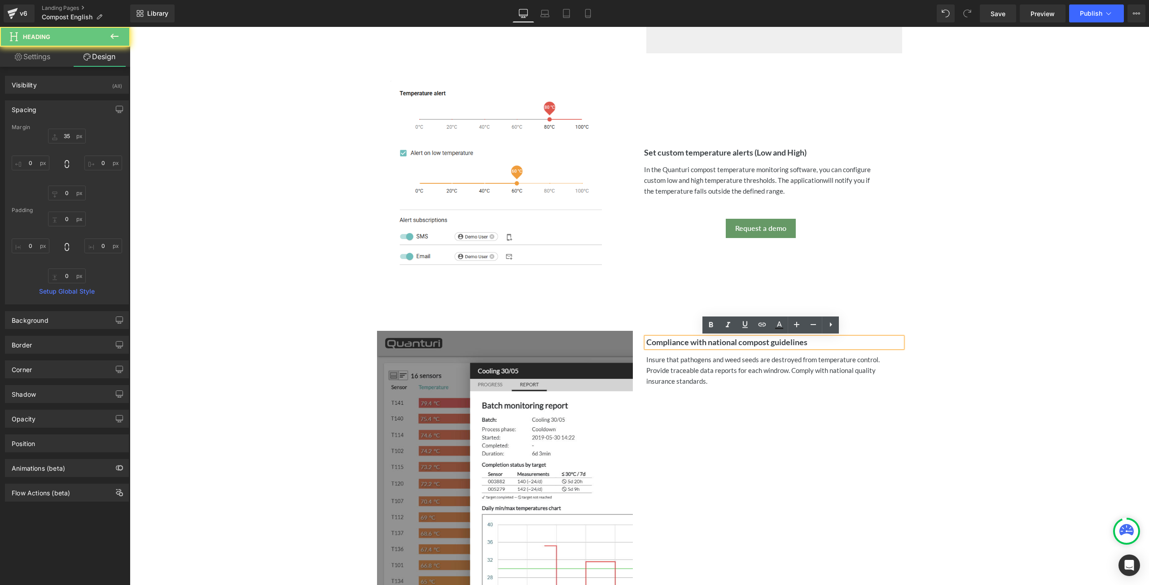
click at [712, 342] on strong "Compliance with national compost guidelines" at bounding box center [726, 342] width 161 height 10
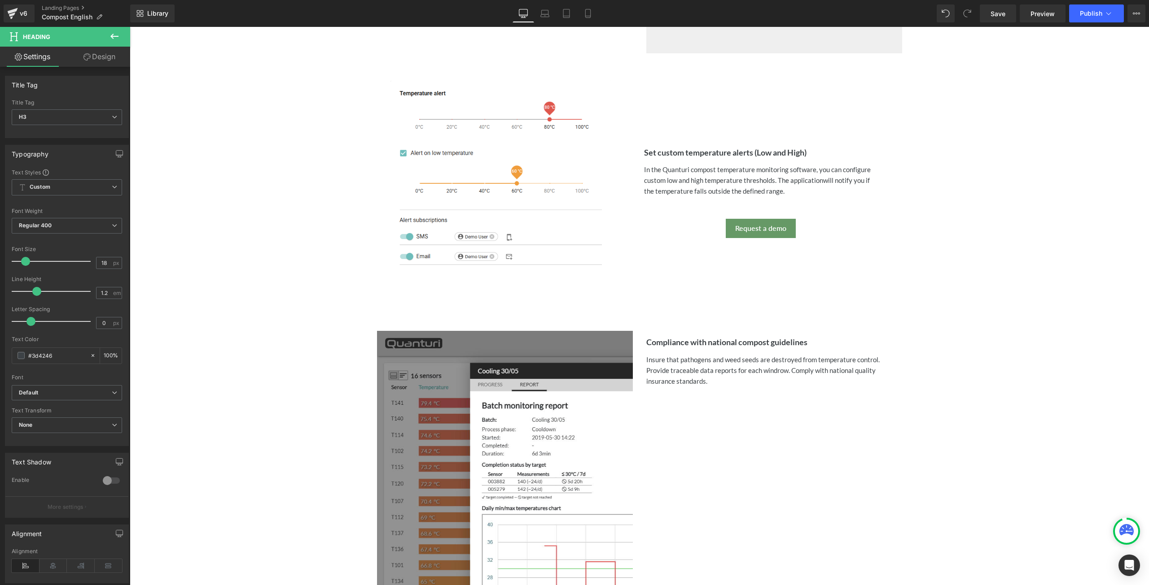
drag, startPoint x: 95, startPoint y: 54, endPoint x: 72, endPoint y: 106, distance: 57.0
click at [96, 54] on link "Design" at bounding box center [99, 57] width 65 height 20
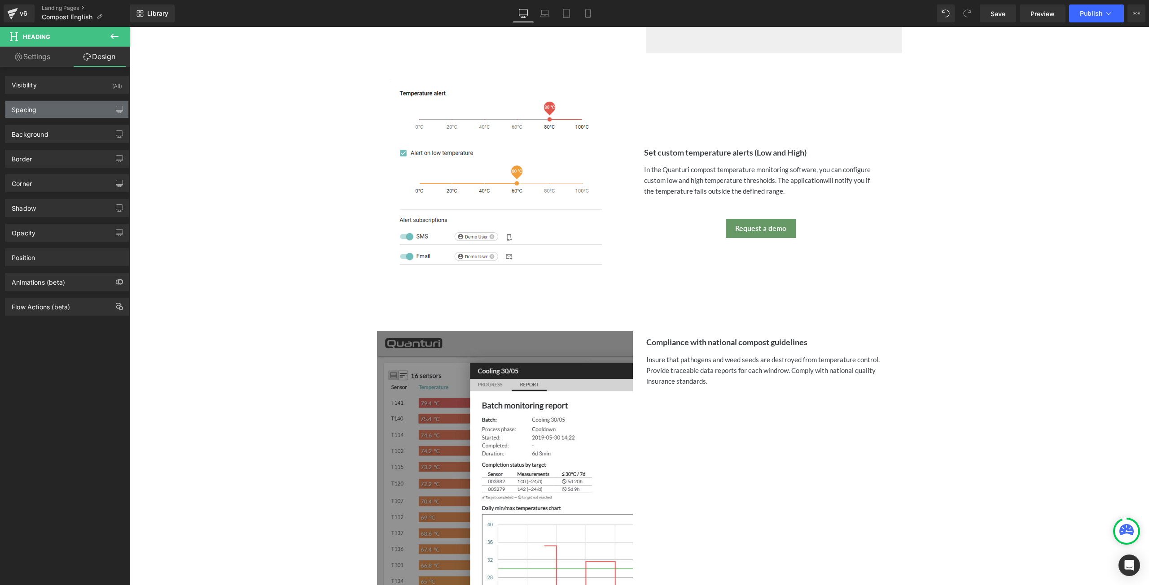
click at [58, 109] on div "Spacing" at bounding box center [66, 109] width 123 height 17
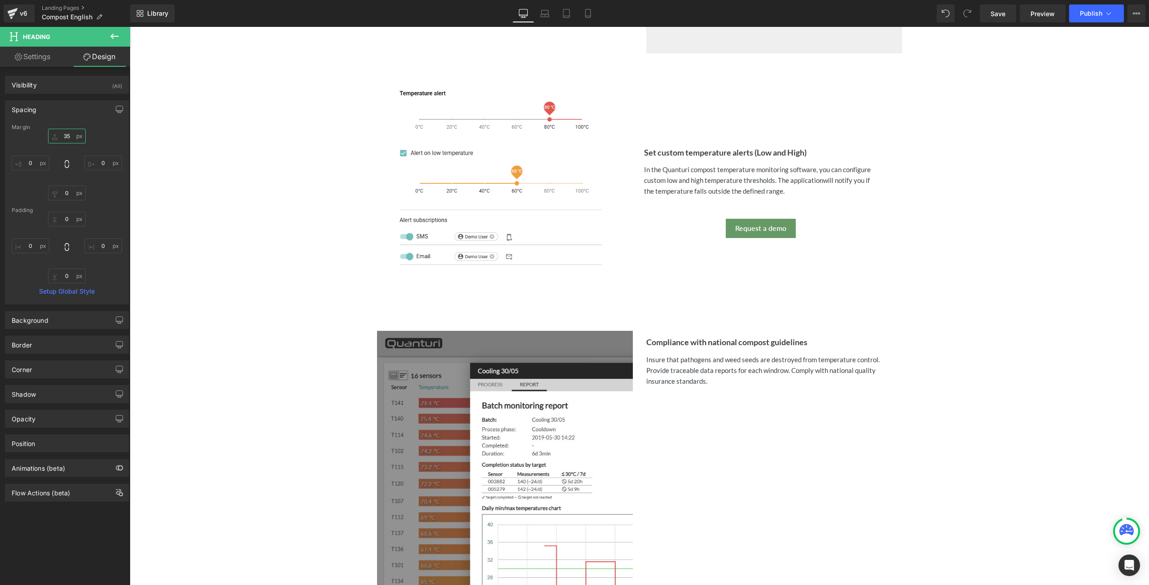
click at [66, 133] on input "text" at bounding box center [67, 136] width 38 height 15
type input "35"
type input "200"
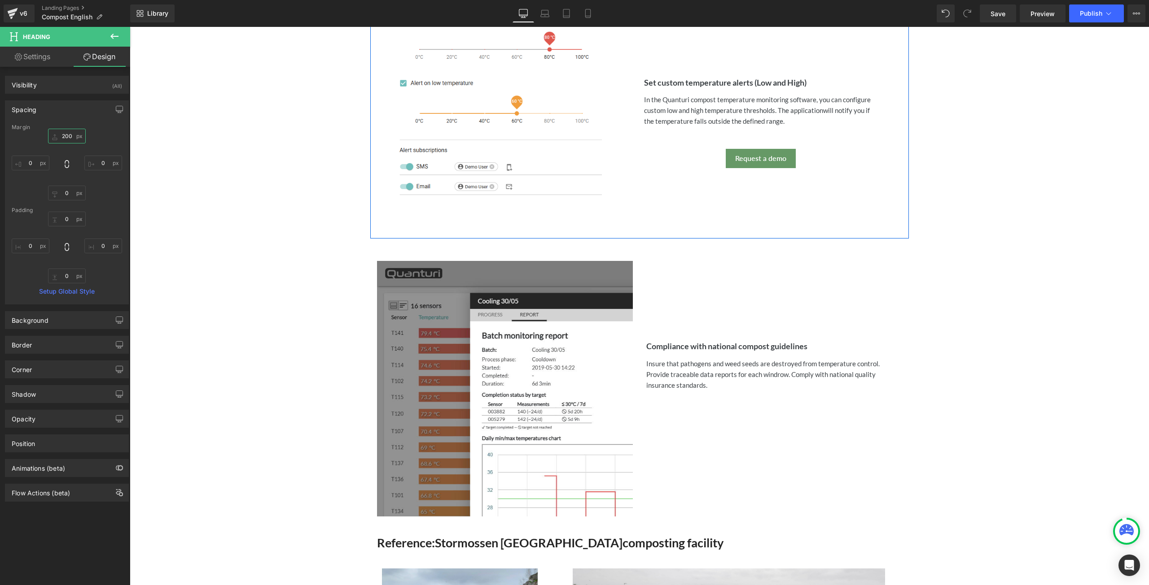
scroll to position [1358, 0]
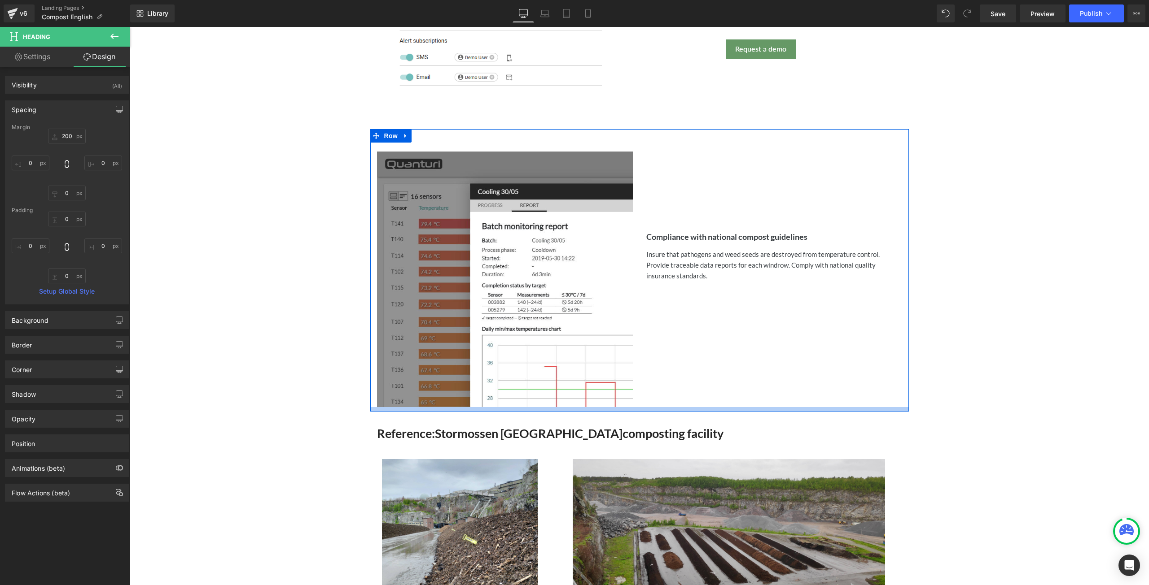
click at [559, 410] on div at bounding box center [639, 409] width 538 height 4
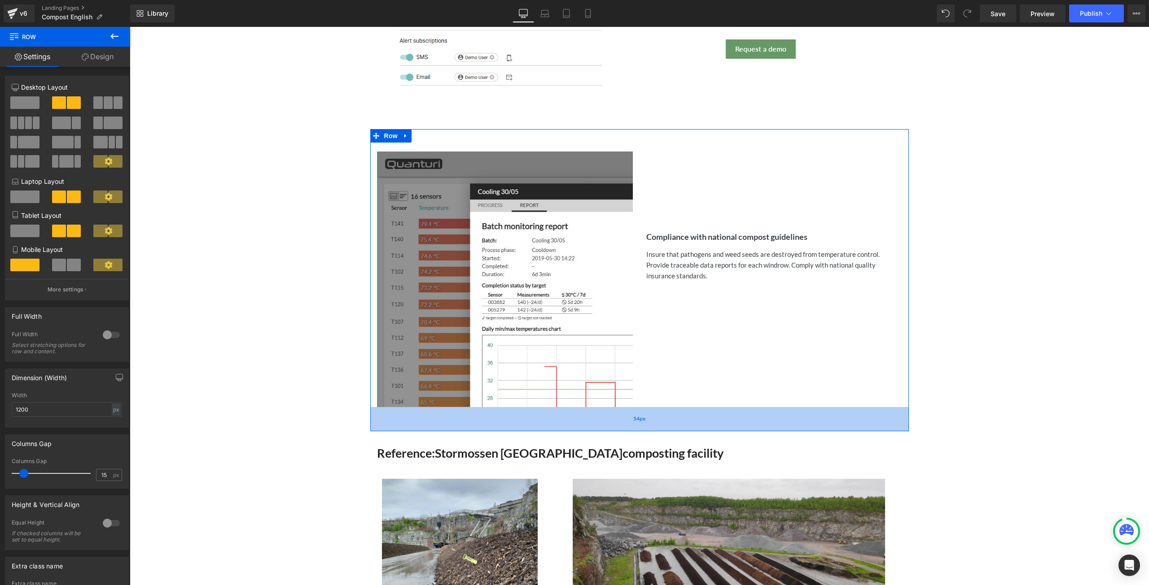
drag, startPoint x: 559, startPoint y: 410, endPoint x: 559, endPoint y: 430, distance: 19.7
click at [559, 430] on div "54px" at bounding box center [639, 419] width 538 height 24
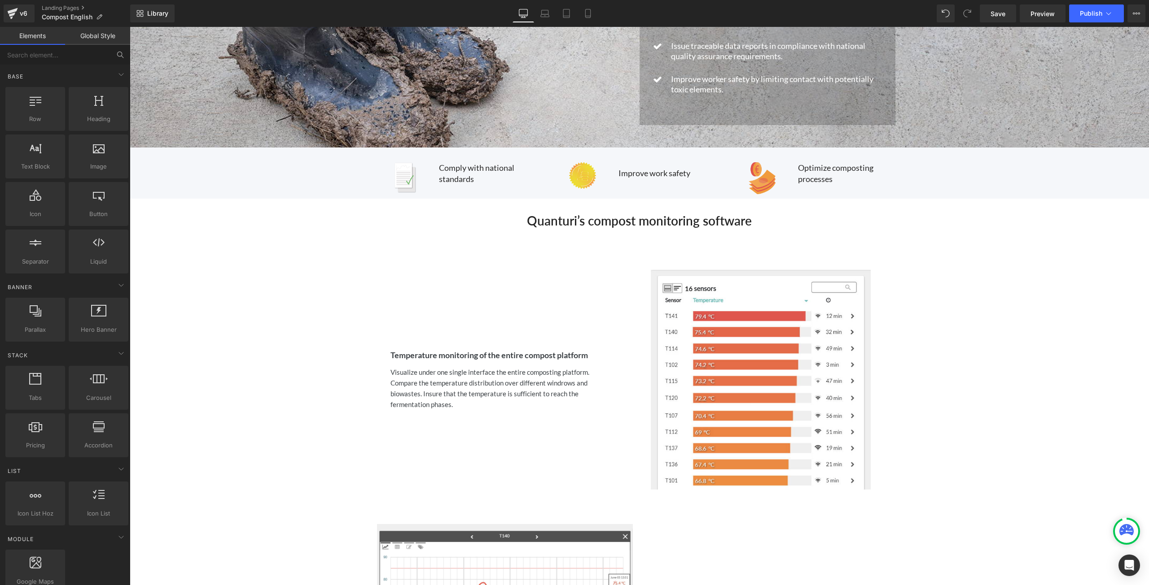
scroll to position [57, 0]
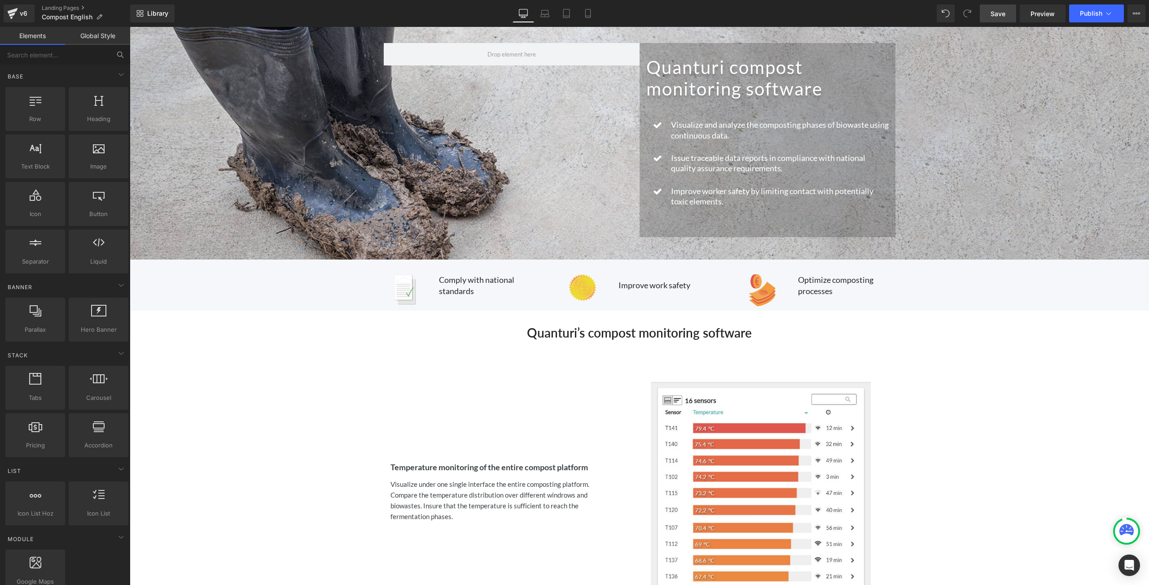
click at [985, 16] on link "Save" at bounding box center [997, 13] width 36 height 18
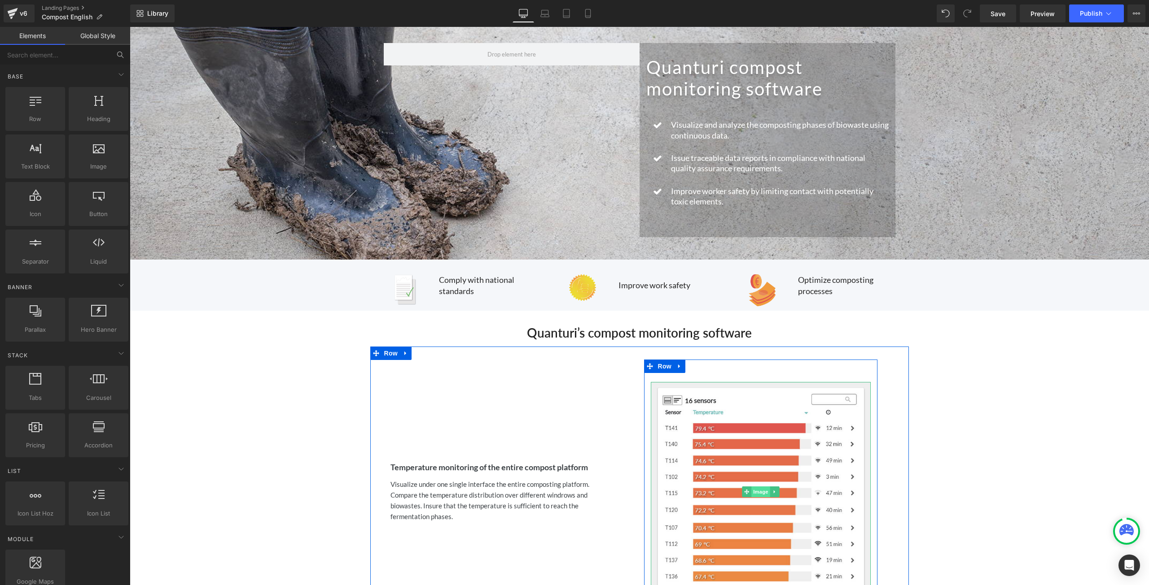
click at [754, 490] on span "Image" at bounding box center [760, 492] width 19 height 11
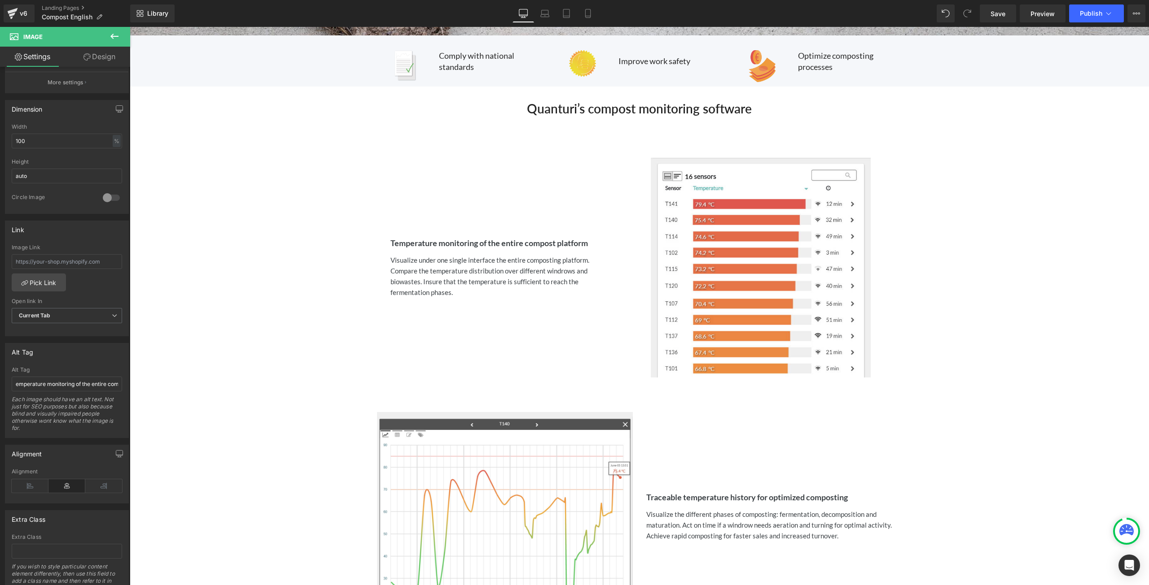
scroll to position [226, 0]
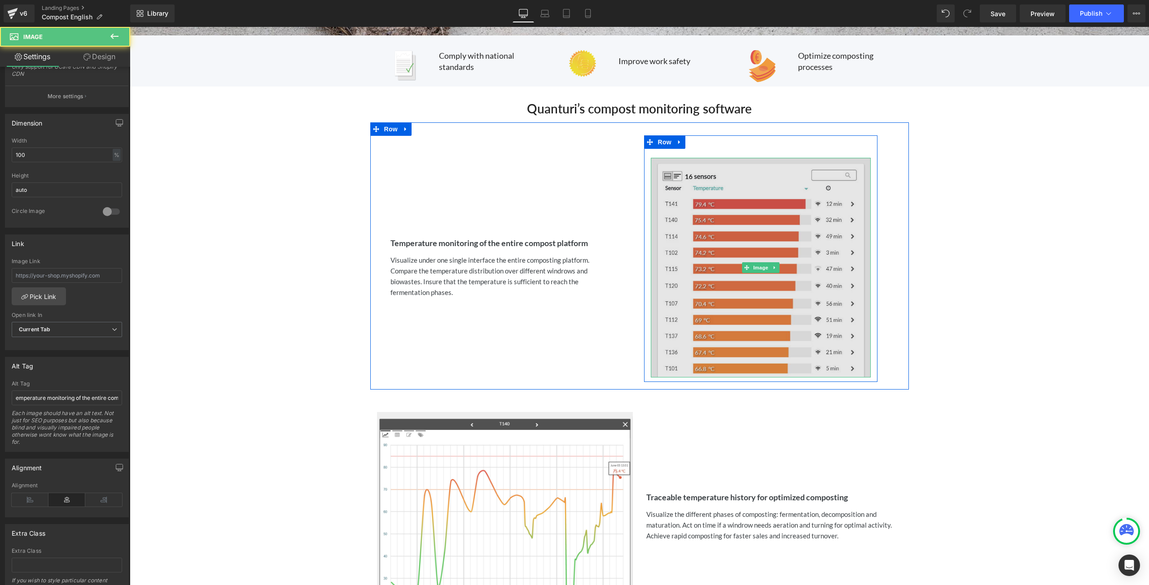
click at [731, 271] on img at bounding box center [761, 268] width 220 height 220
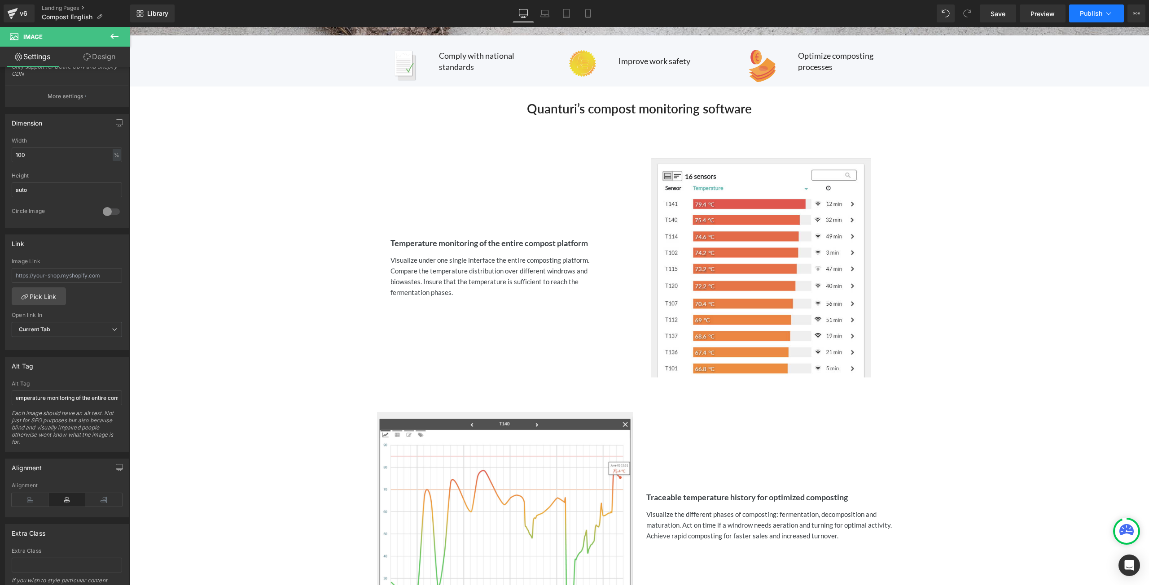
click at [1091, 12] on span "Publish" at bounding box center [1090, 13] width 22 height 7
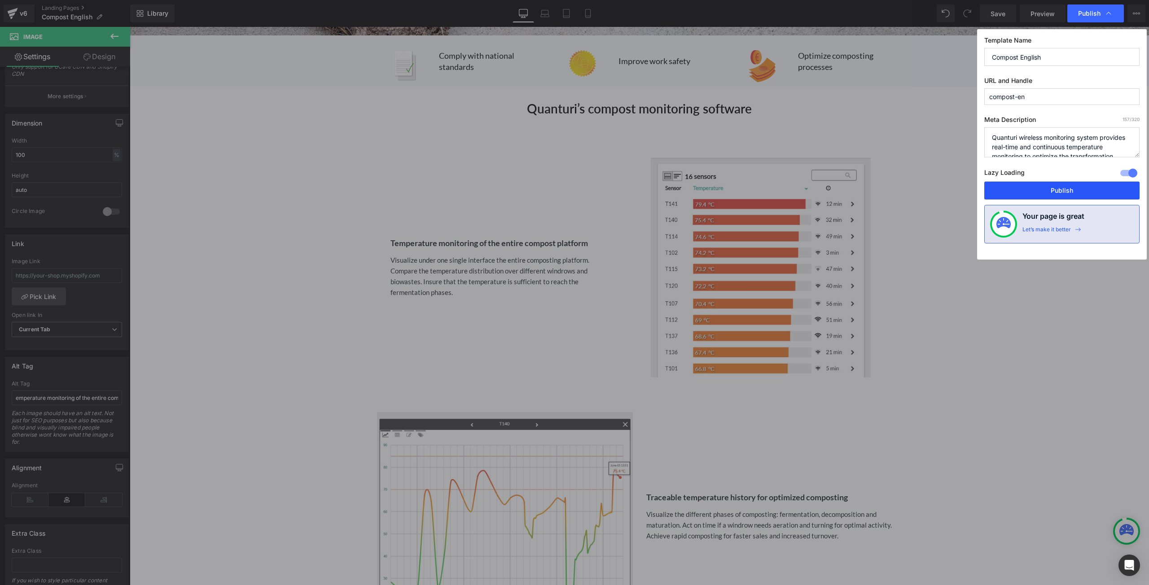
click at [1030, 188] on button "Publish" at bounding box center [1061, 191] width 155 height 18
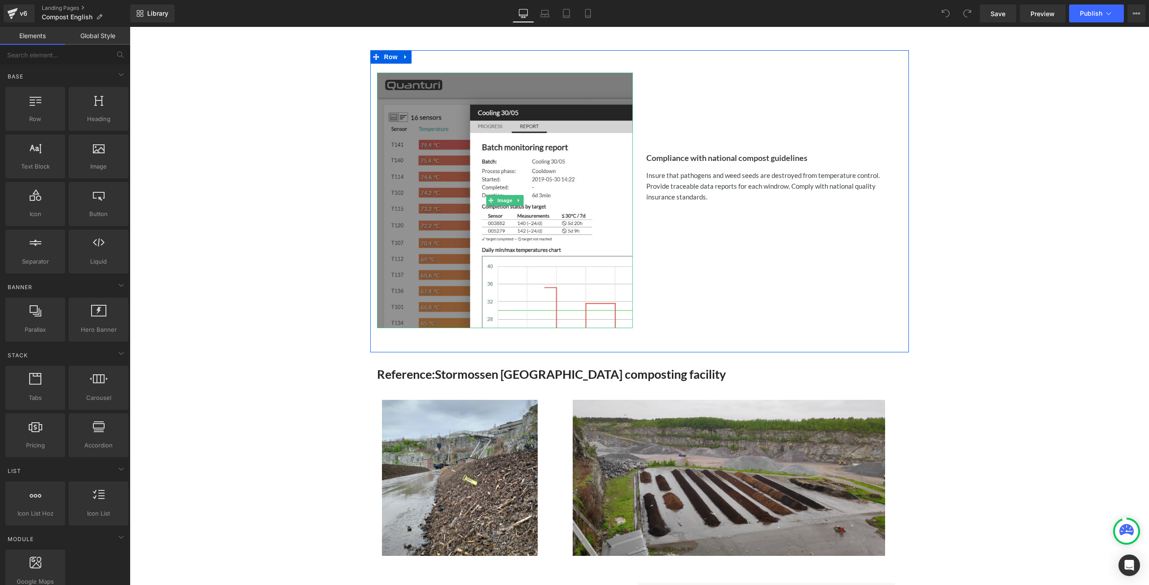
scroll to position [1391, 0]
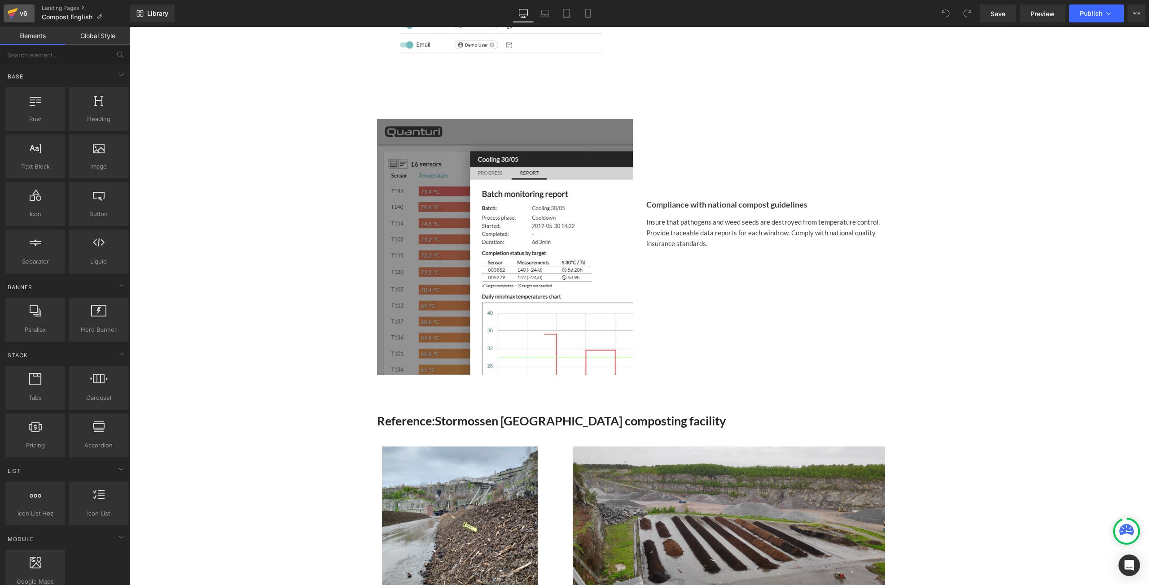
click at [25, 15] on div "v6" at bounding box center [23, 14] width 11 height 12
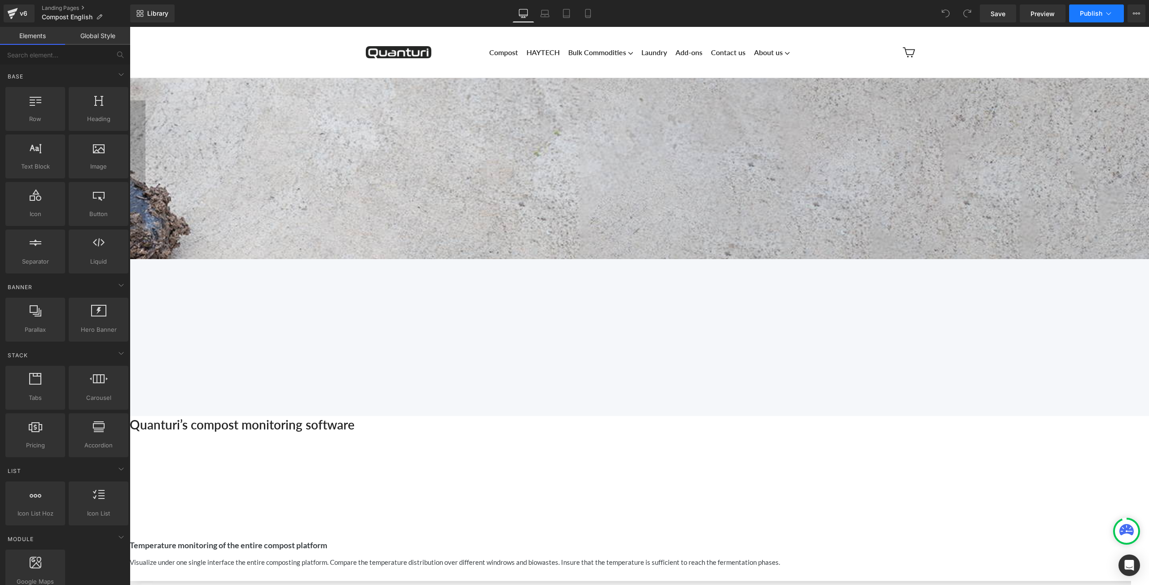
click button "Publish"
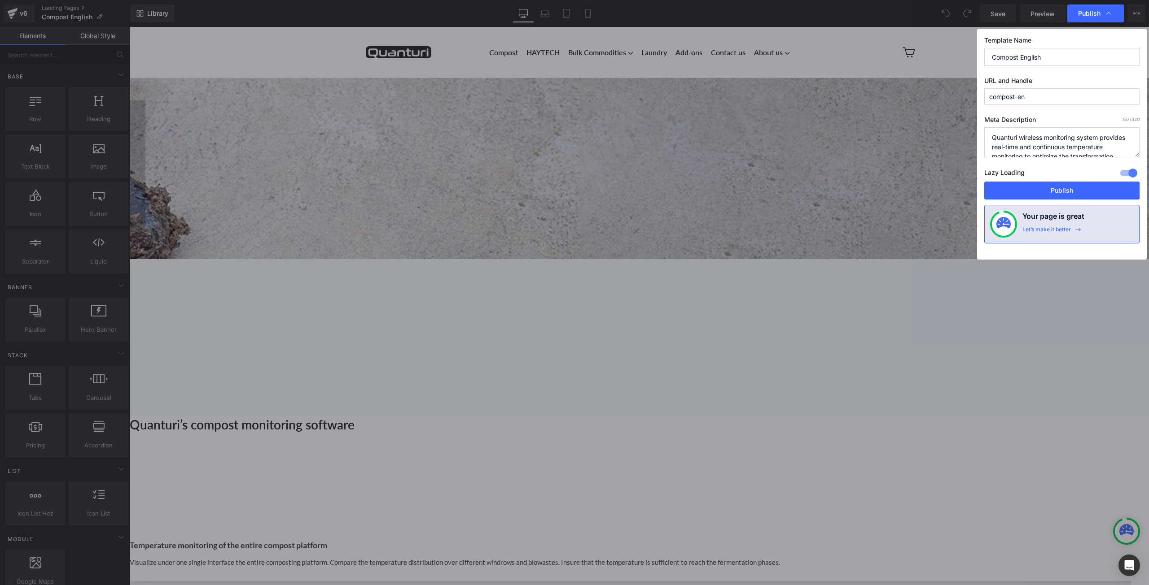
click input "compost-en"
click div "Publish"
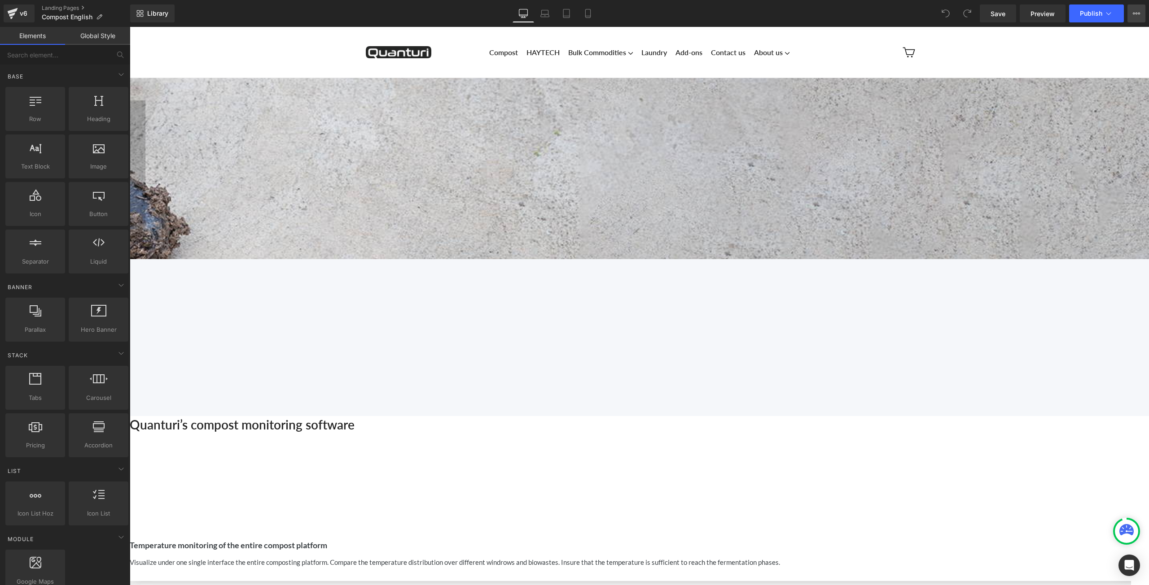
click icon
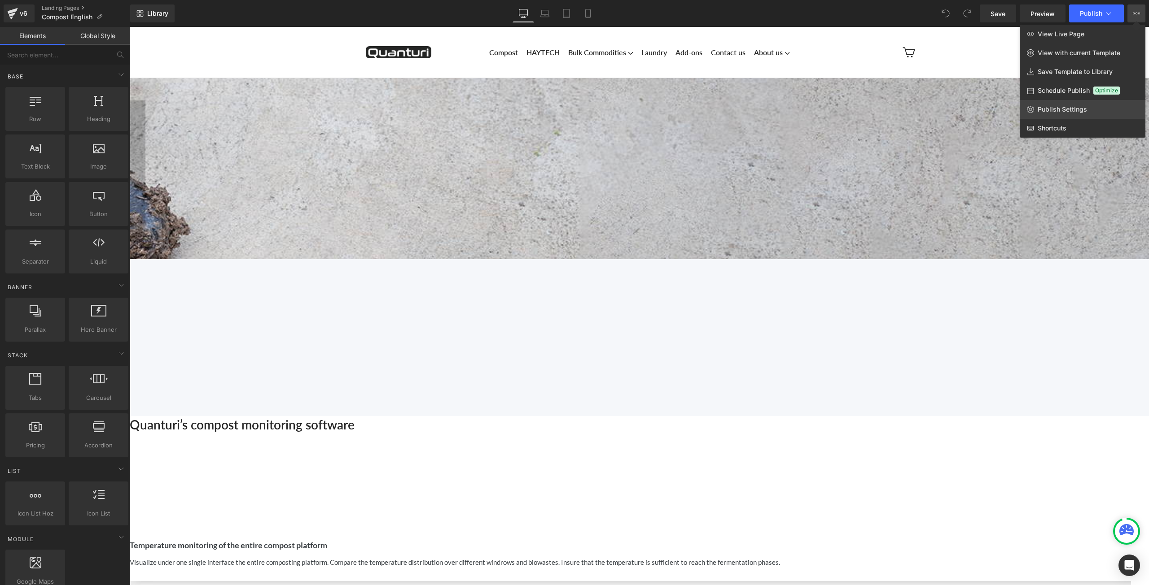
click span "Publish Settings"
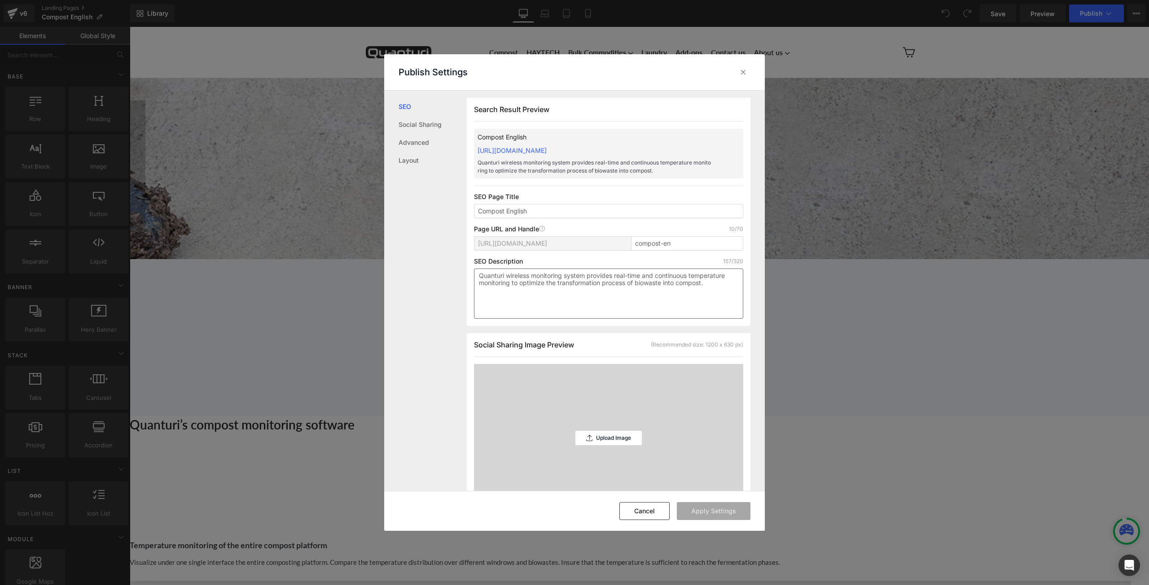
scroll to position [0, 0]
click input "compost-en"
click input "Compost English"
drag, startPoint x: 610, startPoint y: 213, endPoint x: 465, endPoint y: 224, distance: 145.8
click div "SEO Social Sharing Advanced Layout Search Result Preview Compost monitoring sof…"
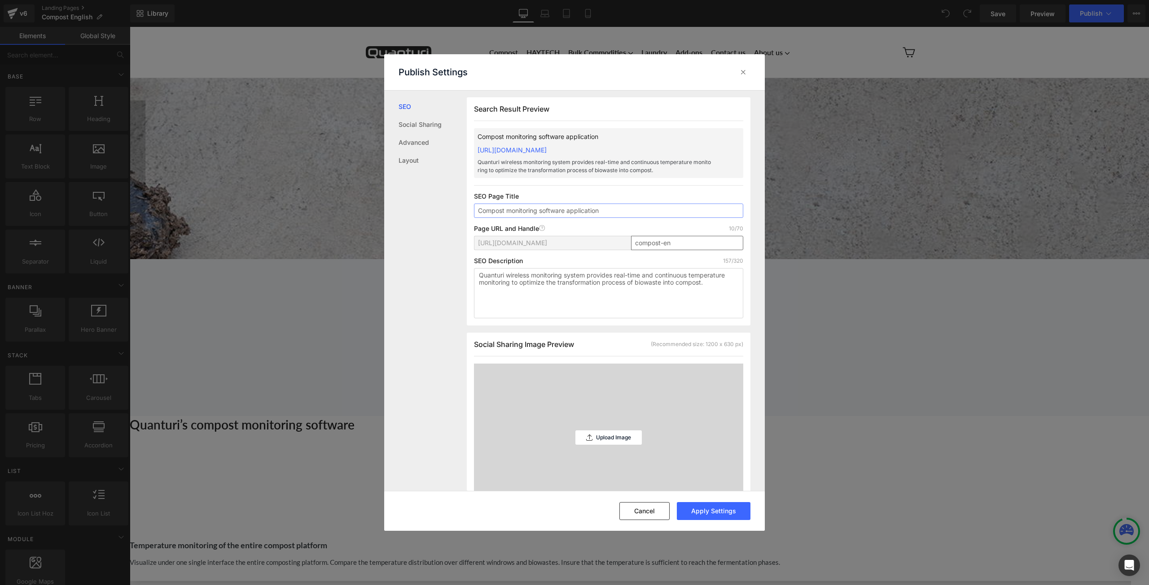
type input "Compost monitoring software application"
click input "compost-en"
drag, startPoint x: 674, startPoint y: 242, endPoint x: 622, endPoint y: 247, distance: 52.3
click div "https://quanturitest.myshopify.com/pages/ compost-en"
paste input "Compost-monitoring-software-application"
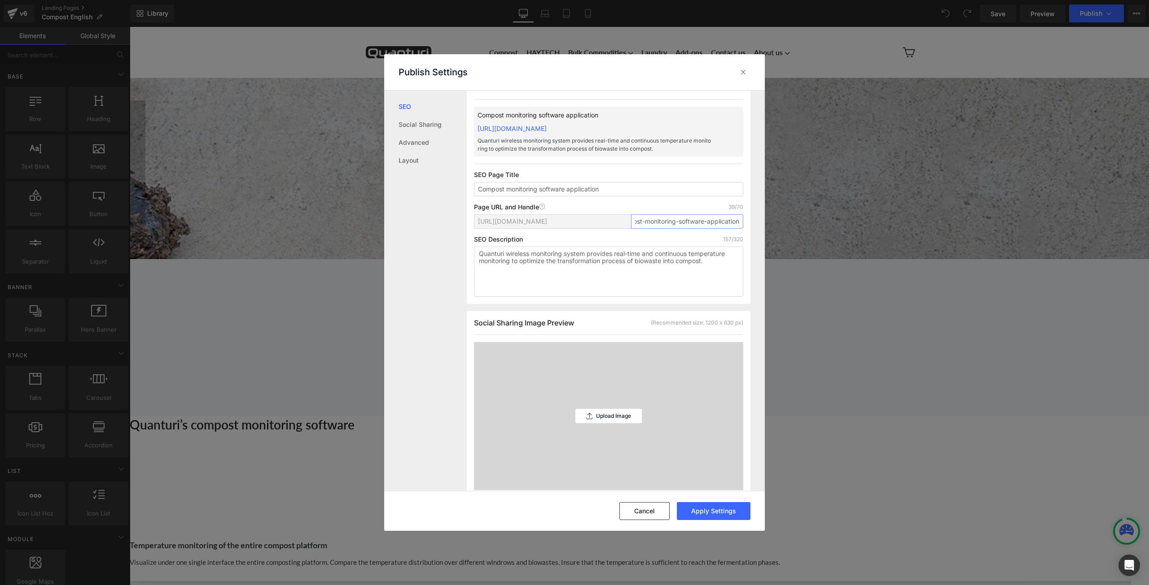
scroll to position [0, 0]
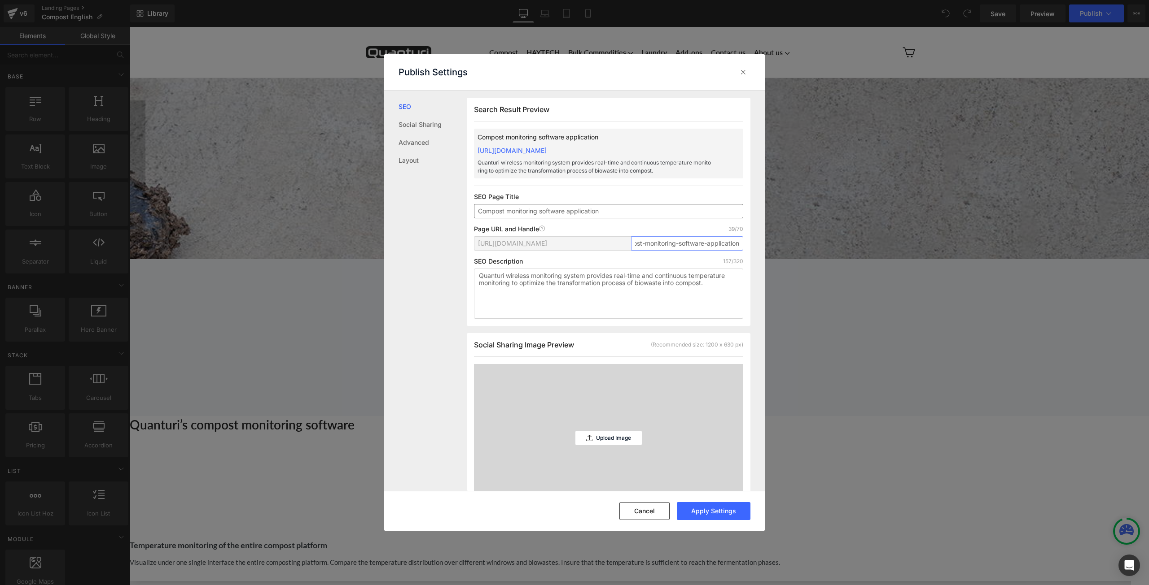
type input "Compost-monitoring-software-application"
click input "Compost monitoring software application"
click input "Compost temperature monitoring software application"
type input "Compost monitoring software application"
click input "Compost monitoring software application"
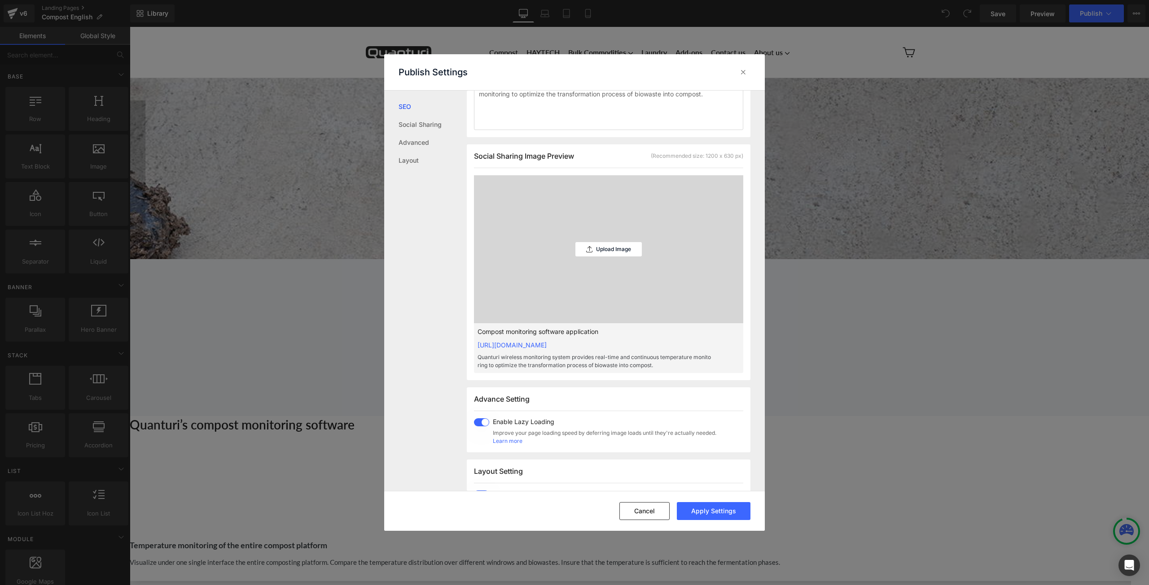
scroll to position [224, 0]
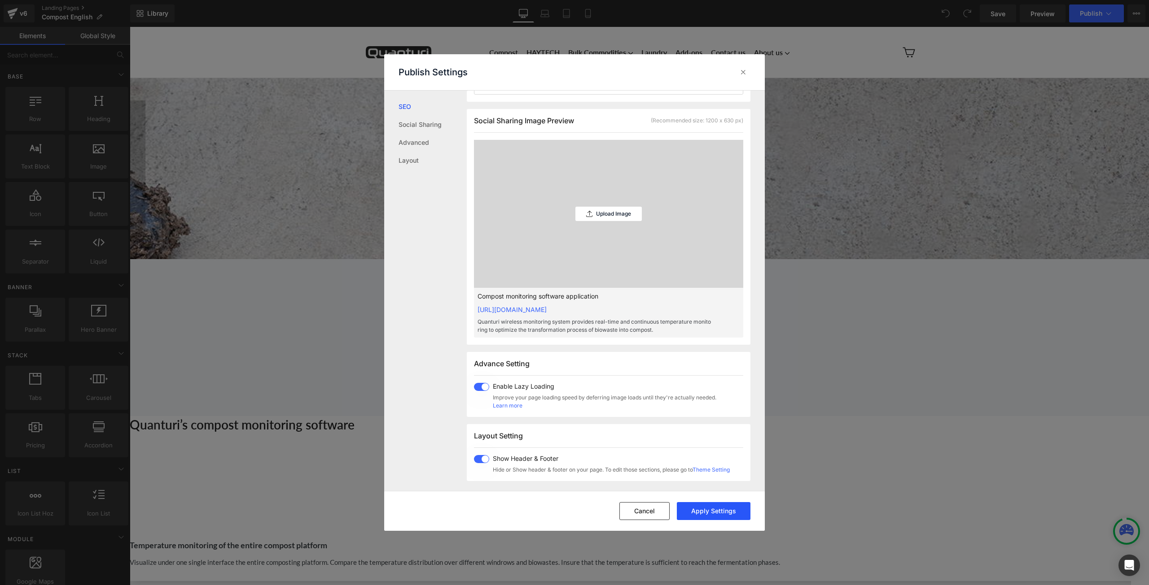
click button "Apply Settings"
type input "compost-monitoring-software-application"
click icon
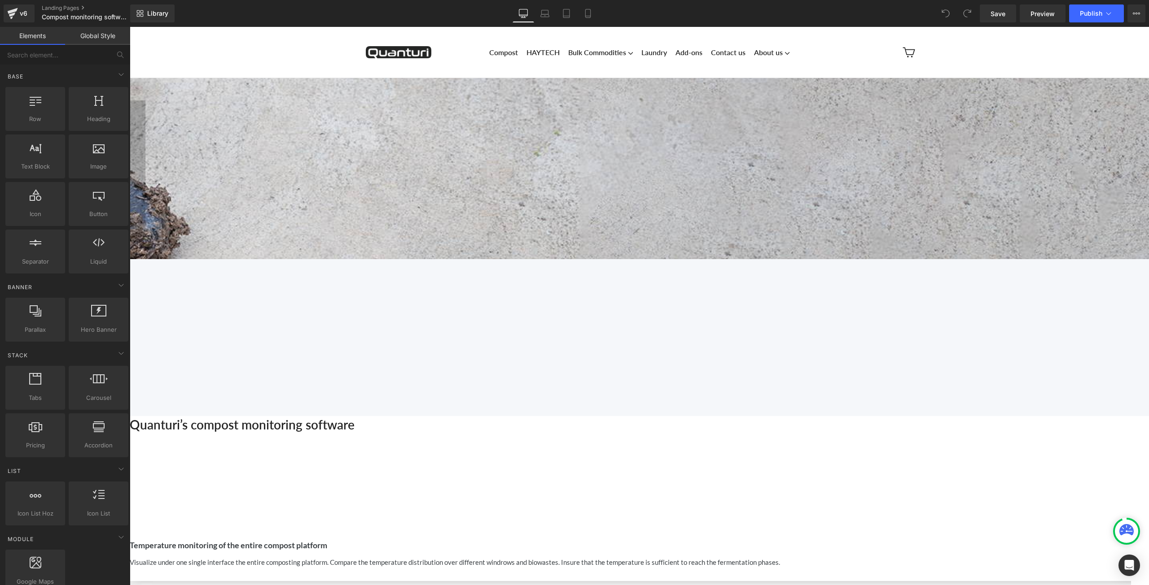
click h1 "Quanturi compost monitoring software"
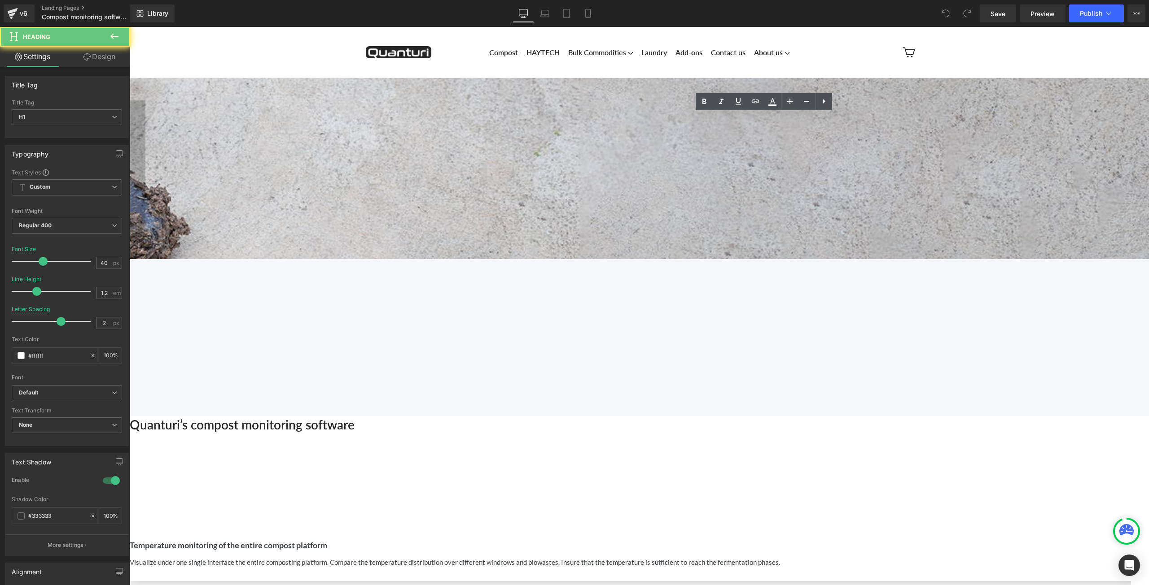
click h1 "Quanturi compost monitoring software"
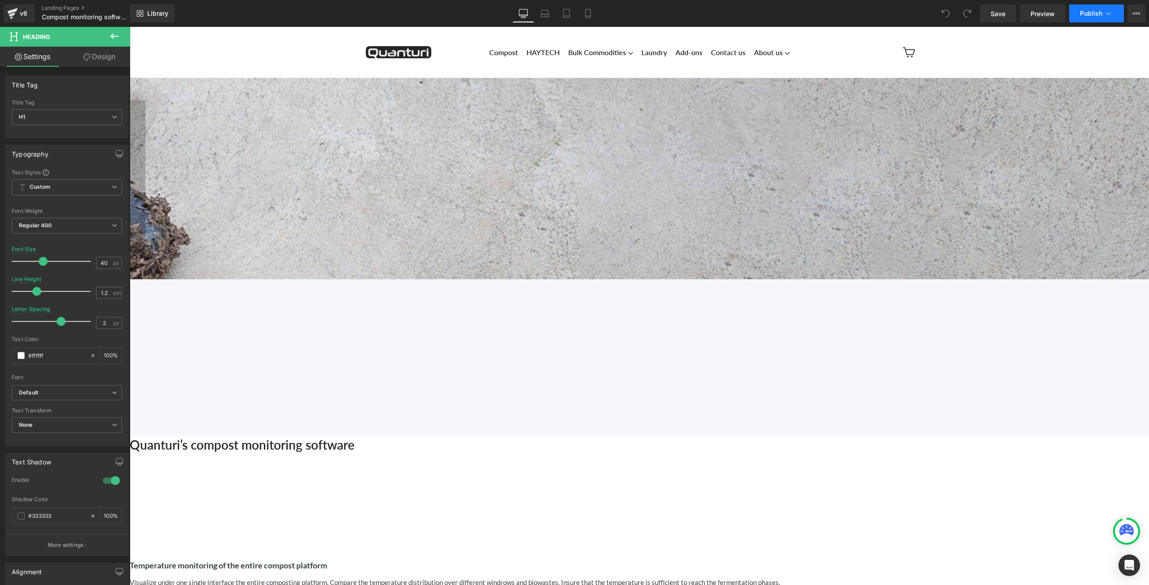
click span "Publish"
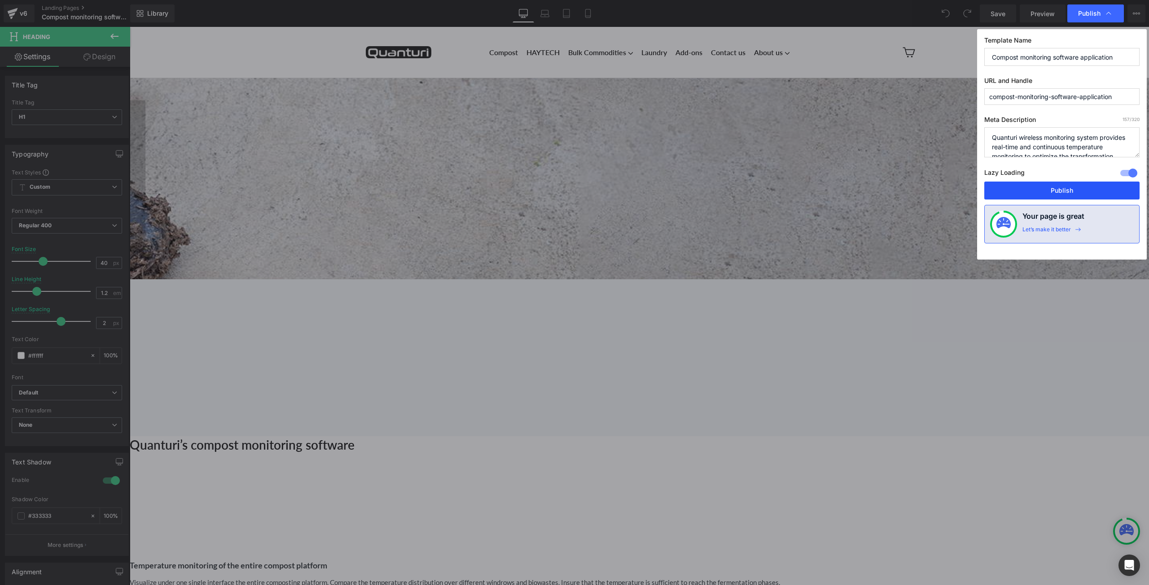
click button "Publish"
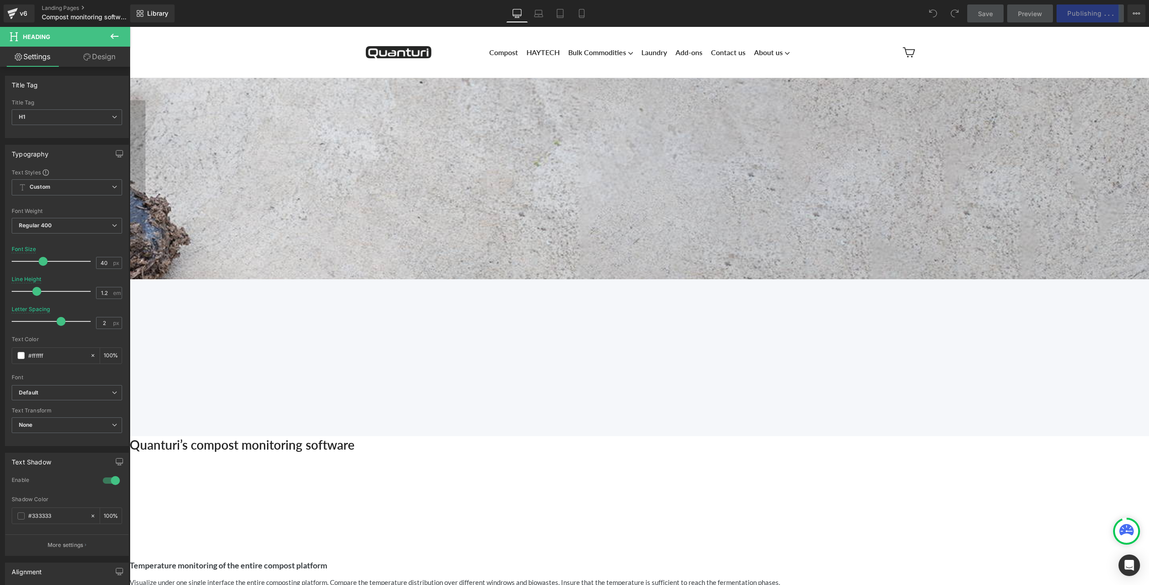
click icon
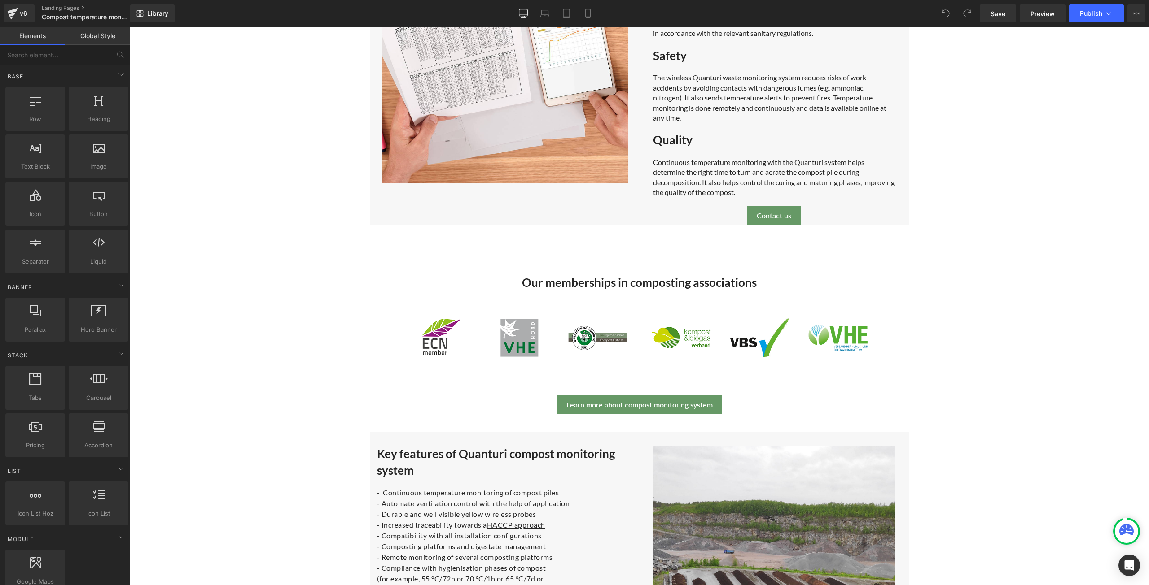
scroll to position [763, 0]
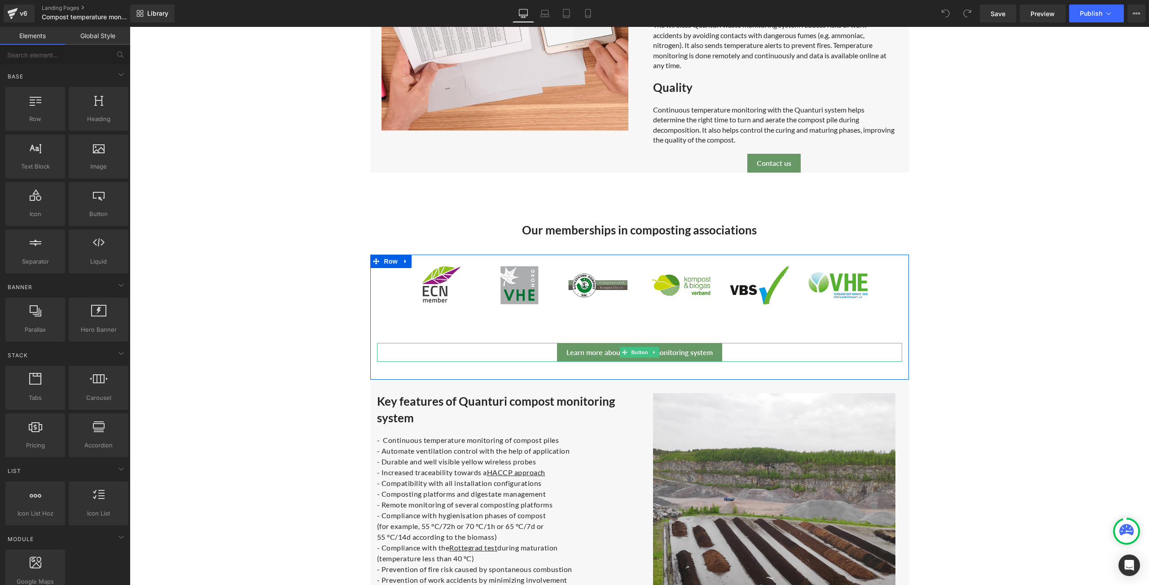
click at [715, 352] on link "Learn more about compost monitoring system" at bounding box center [639, 352] width 165 height 19
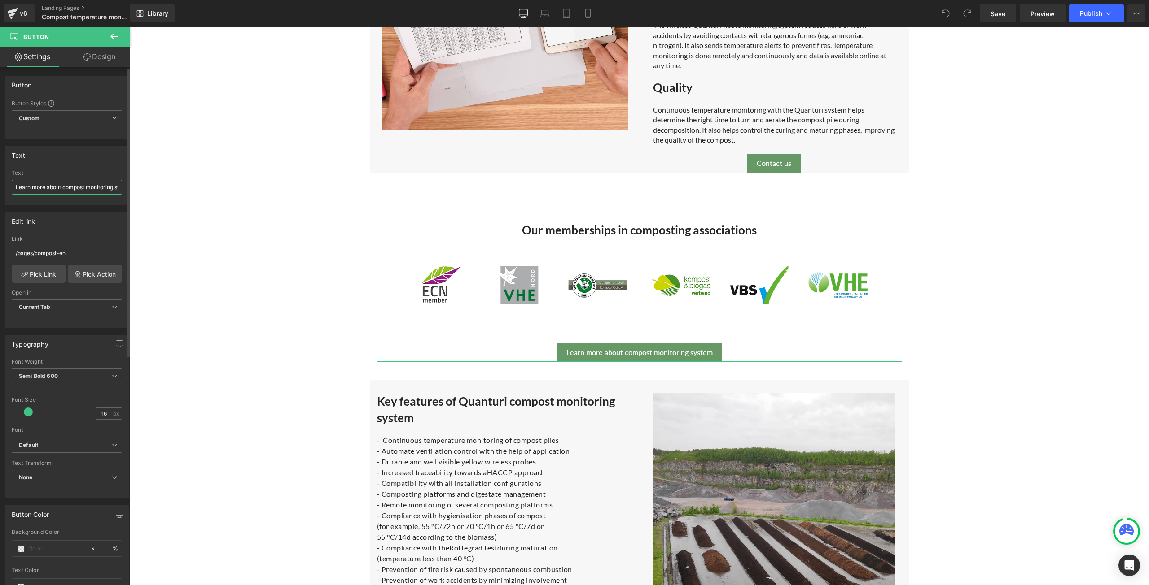
click at [90, 186] on input "Learn more about compost monitoring system" at bounding box center [67, 187] width 110 height 15
type input "Learn more about Quanturi compost monitoring Software"
click at [779, 348] on div "Learn more about Quanturi compost monitoring Software" at bounding box center [639, 352] width 525 height 19
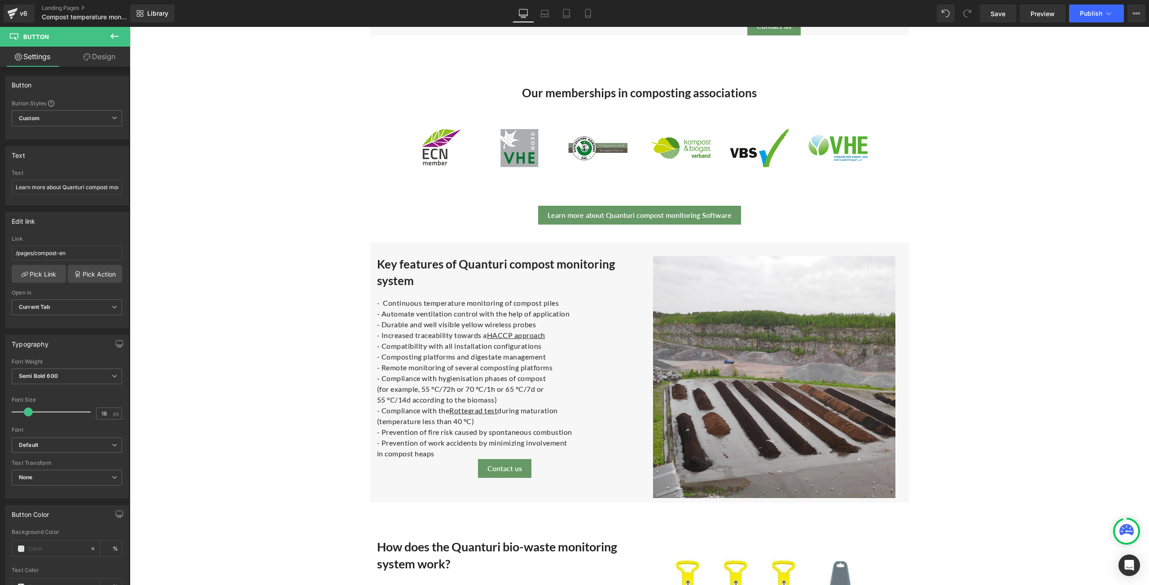
scroll to position [942, 0]
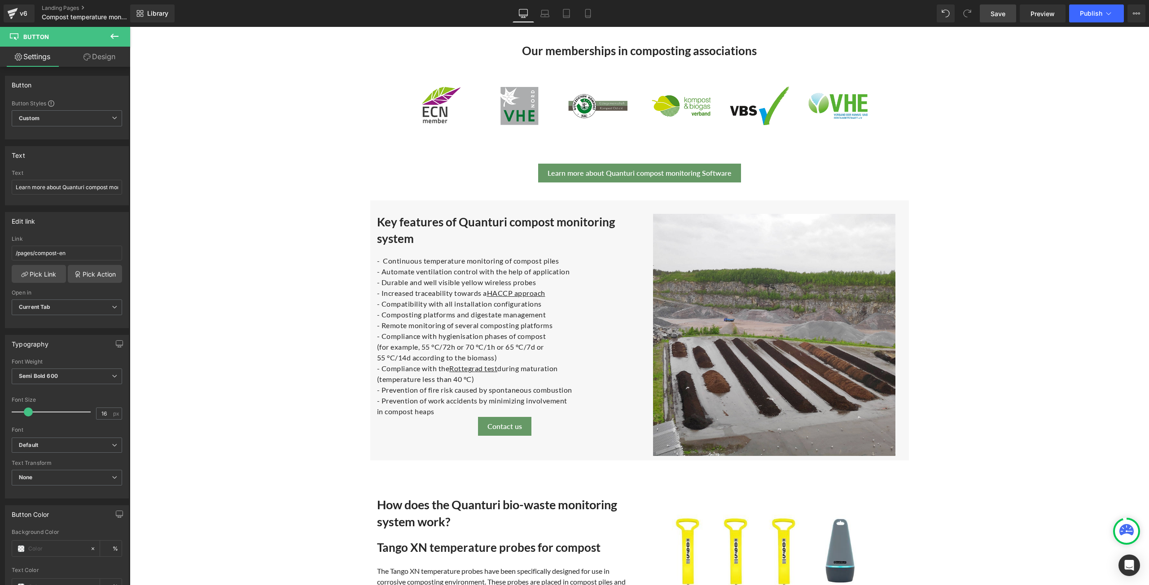
click at [995, 11] on span "Save" at bounding box center [997, 13] width 15 height 9
click at [90, 185] on input "Learn more about Quanturi compost monitoring Software" at bounding box center [67, 187] width 110 height 15
click at [116, 35] on icon at bounding box center [114, 36] width 11 height 11
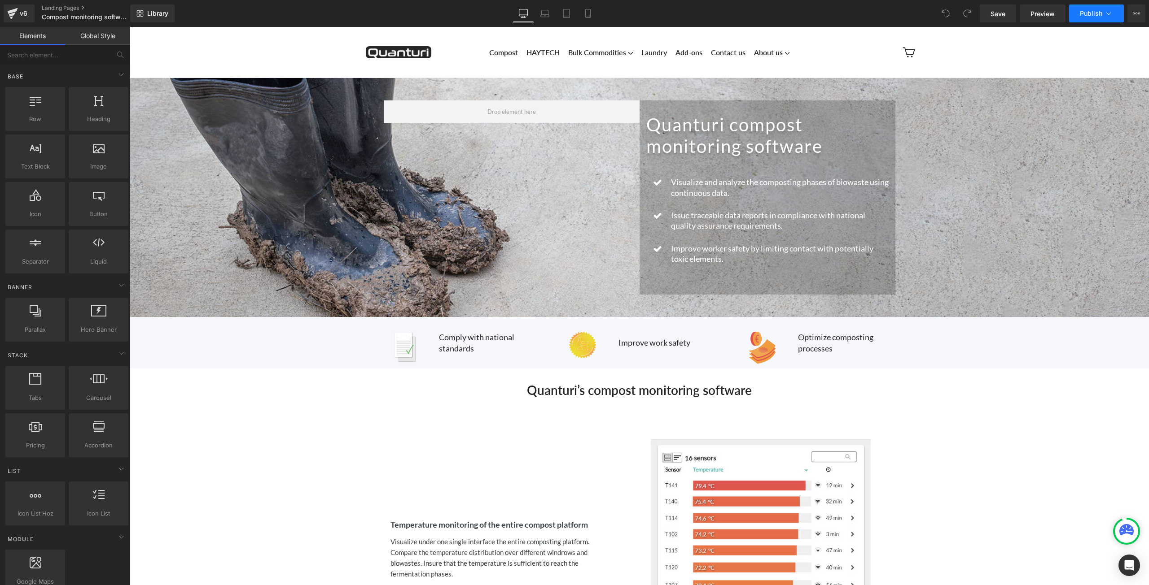
click at [1108, 14] on icon at bounding box center [1108, 13] width 5 height 3
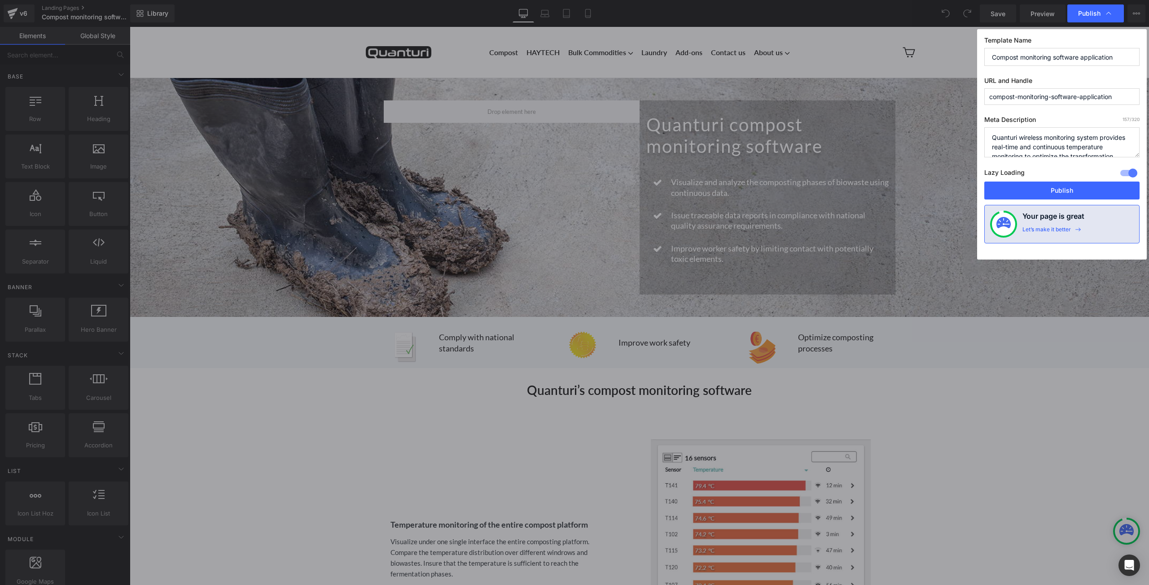
drag, startPoint x: 1116, startPoint y: 96, endPoint x: 987, endPoint y: 96, distance: 129.2
click at [987, 96] on input "compost-monitoring-software-application" at bounding box center [1061, 96] width 155 height 17
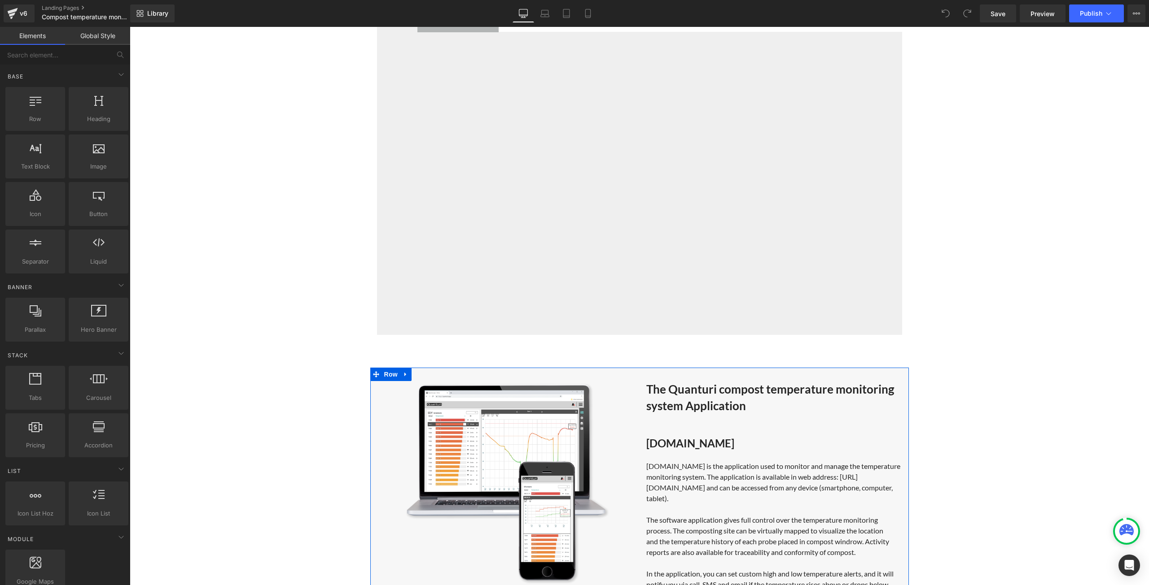
scroll to position [1974, 0]
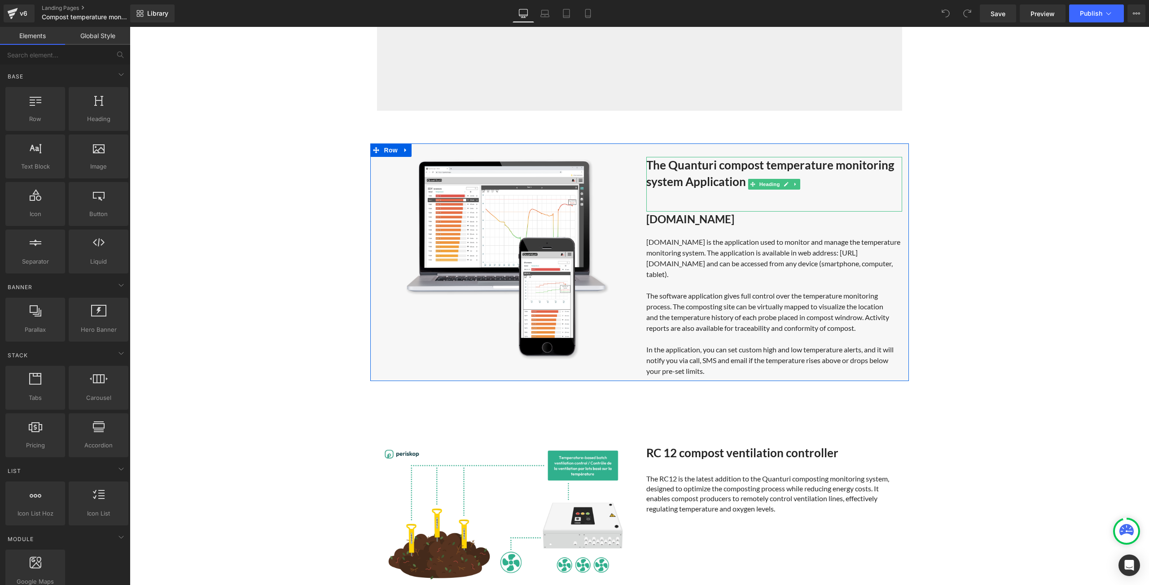
click at [688, 182] on strong "The Quanturi compost temperature monitoring system Application" at bounding box center [770, 173] width 248 height 31
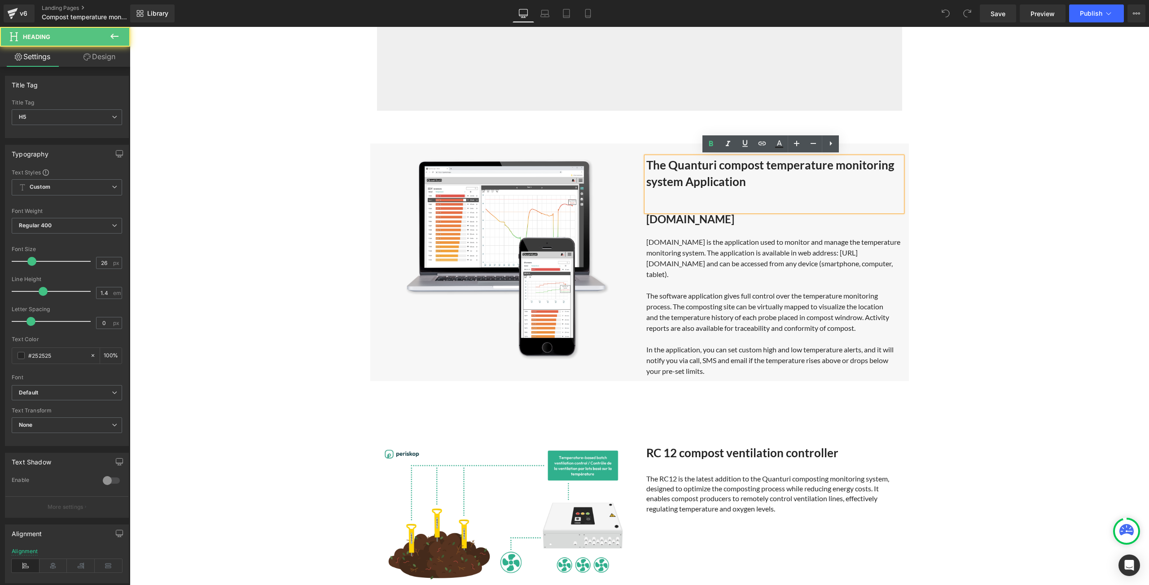
click at [687, 183] on strong "The Quanturi compost temperature monitoring system Application" at bounding box center [770, 173] width 248 height 31
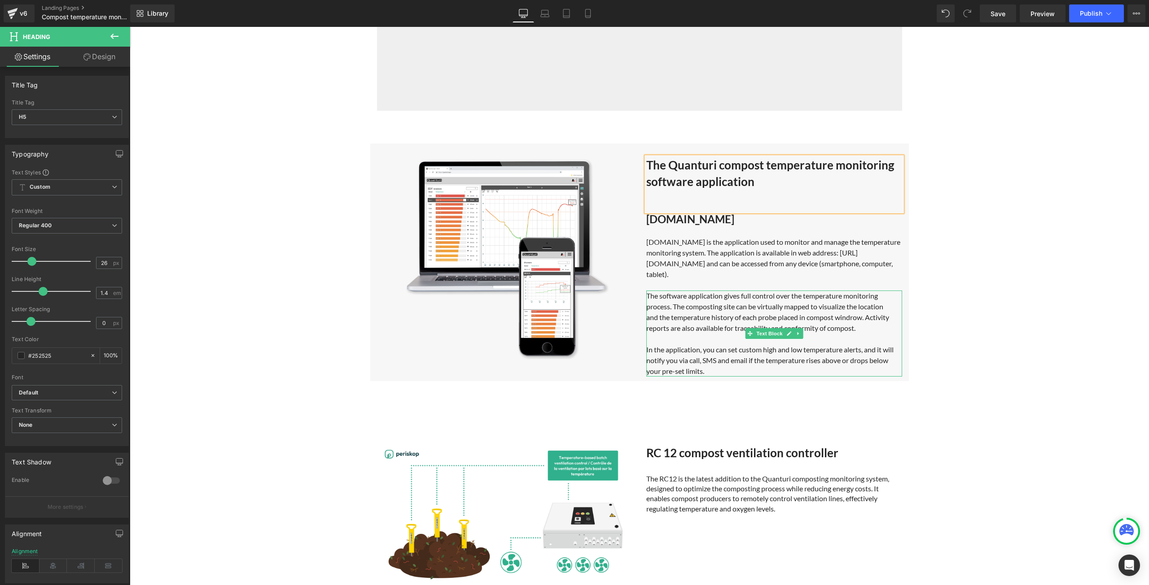
click at [661, 298] on div "The software application gives full control over the temperature monitoring pro…" at bounding box center [774, 334] width 256 height 86
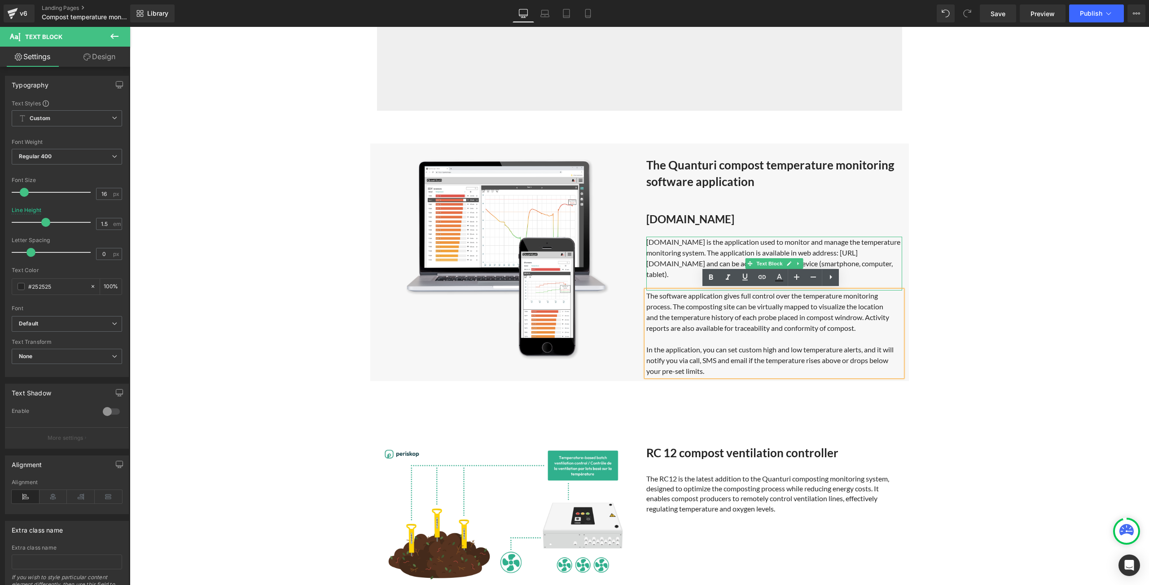
click at [703, 240] on div "Quanturi.app is the application used to monitor and manage the temperature moni…" at bounding box center [774, 258] width 256 height 43
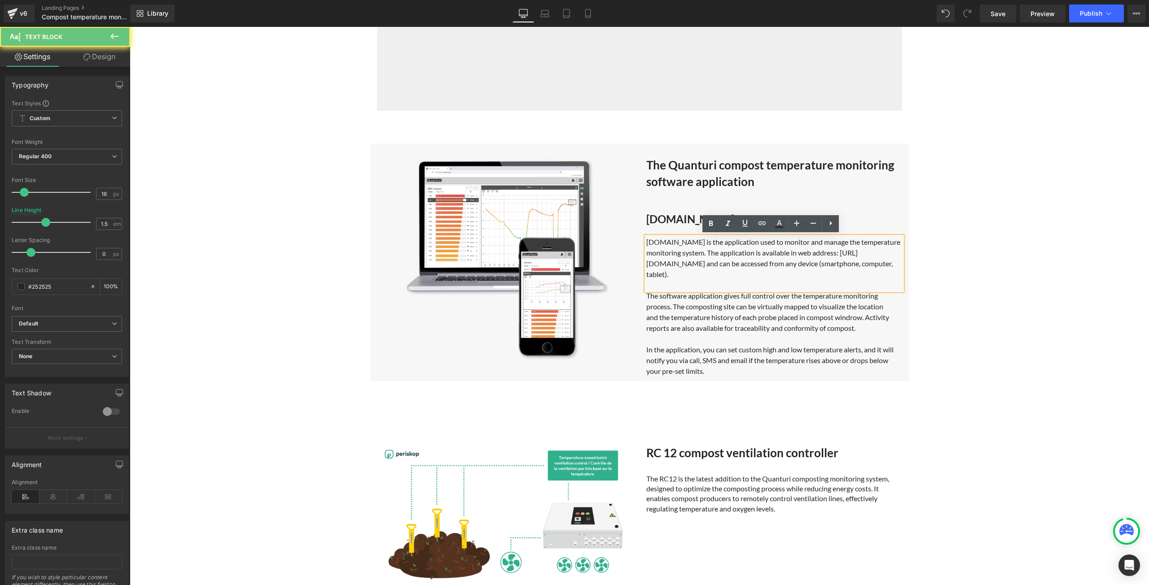
click at [704, 242] on div "Quanturi.app is the application used to monitor and manage the temperature moni…" at bounding box center [774, 258] width 256 height 43
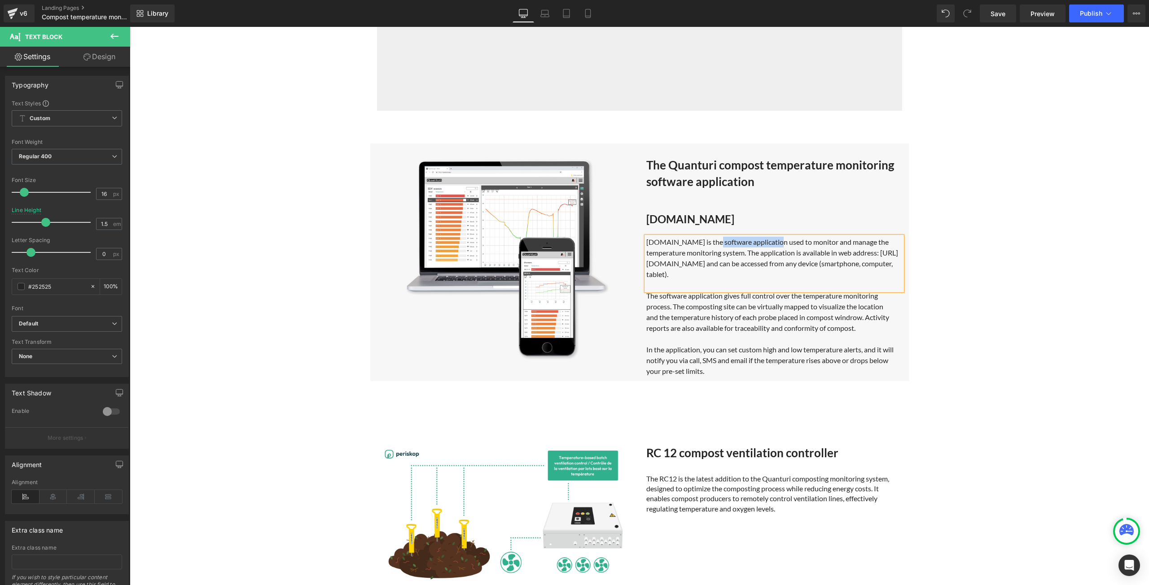
drag, startPoint x: 766, startPoint y: 243, endPoint x: 704, endPoint y: 245, distance: 61.9
click at [704, 245] on div "Quanturi.app is the software application used to monitor and manage the tempera…" at bounding box center [774, 258] width 256 height 43
click at [761, 221] on icon at bounding box center [761, 223] width 11 height 11
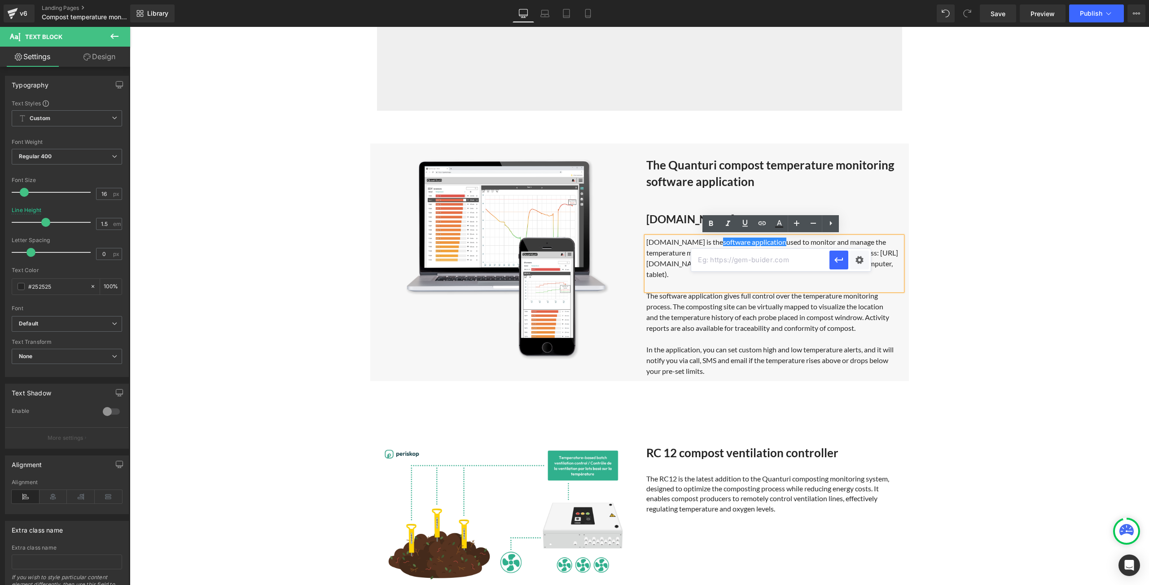
click at [756, 260] on input "text" at bounding box center [760, 260] width 138 height 22
paste input "https://quanturi.com/pages/compost-monitoring-software-application"
type input "https://quanturi.com/pages/compost-monitoring-software-application"
click at [840, 258] on icon "button" at bounding box center [838, 260] width 11 height 11
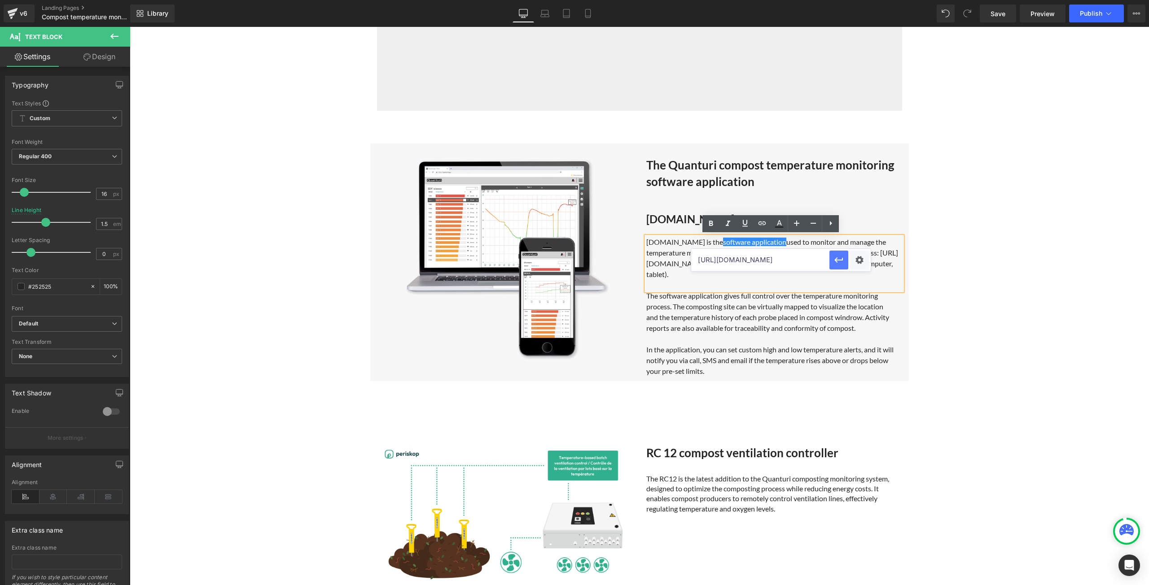
scroll to position [0, 0]
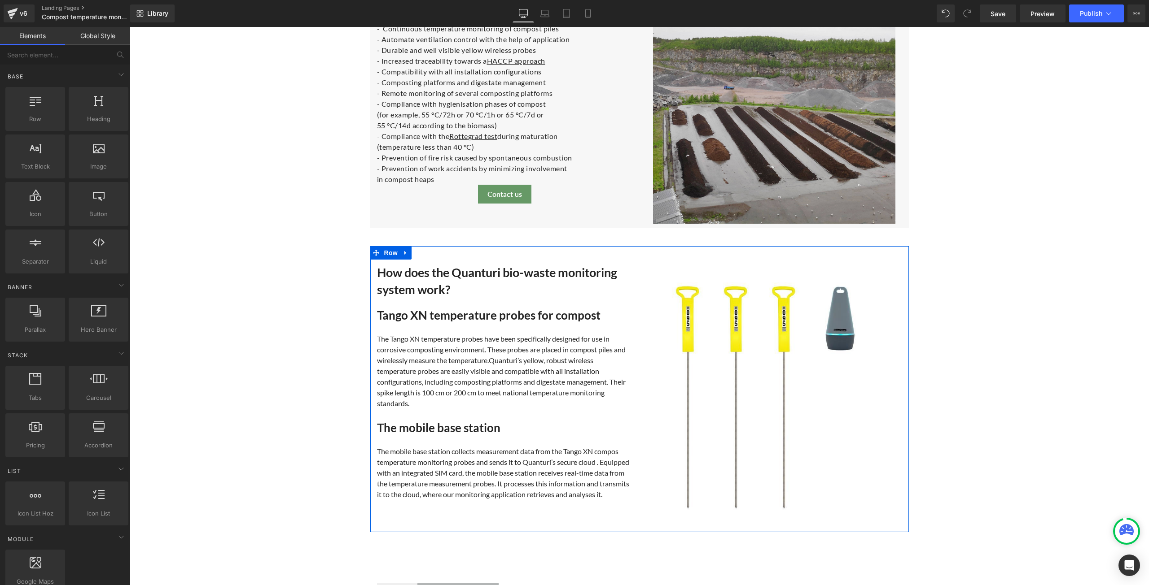
scroll to position [1256, 0]
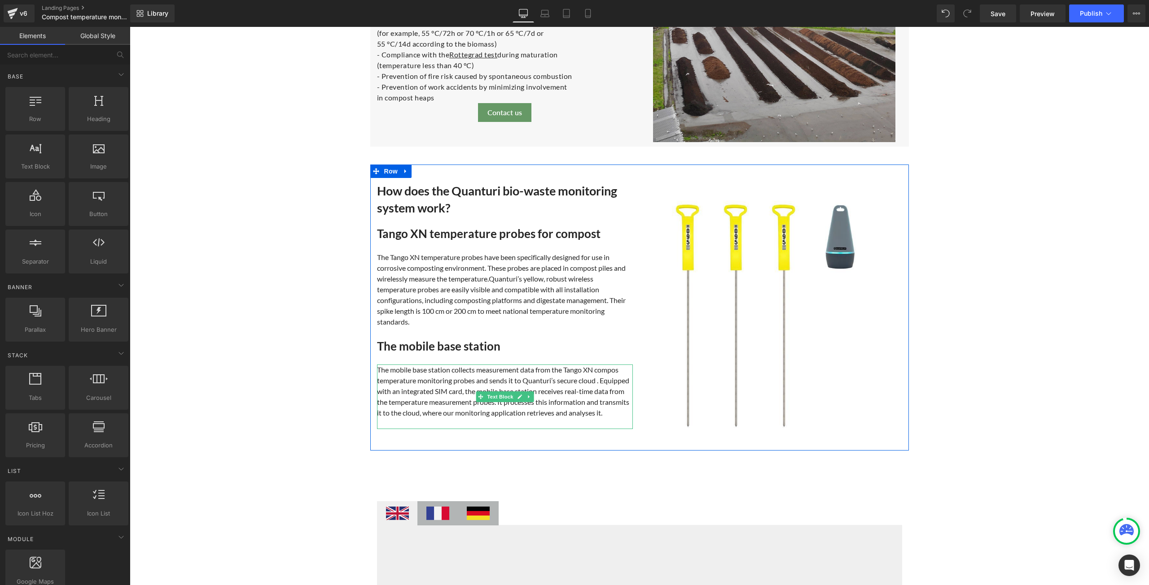
click at [419, 414] on div "The mobile base station collects measurement data from the Tango XN compos temp…" at bounding box center [505, 392] width 256 height 54
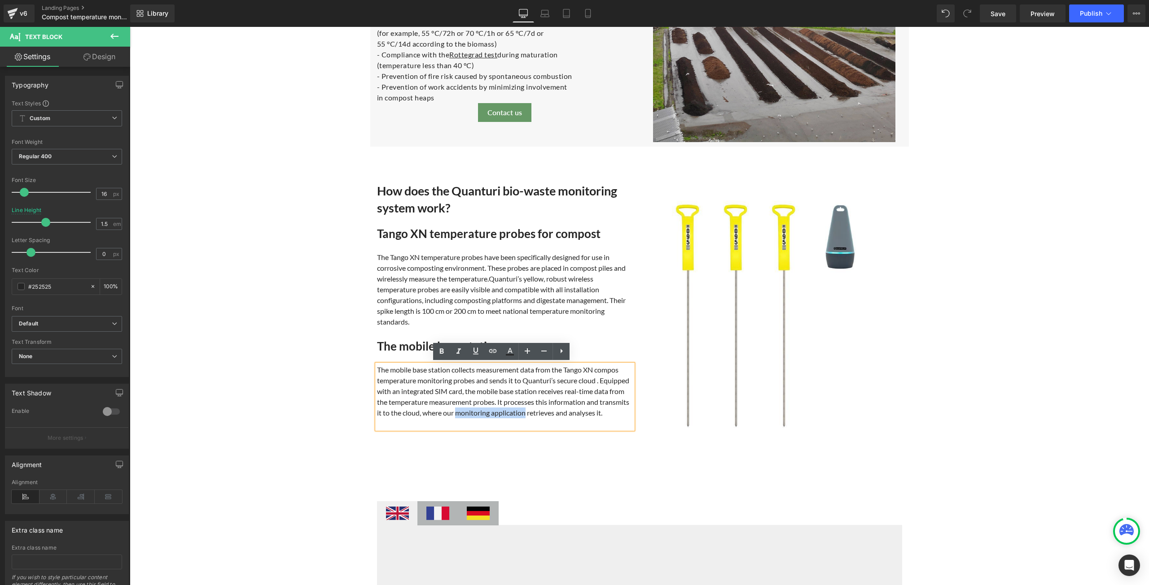
drag, startPoint x: 453, startPoint y: 412, endPoint x: 522, endPoint y: 410, distance: 69.6
click at [522, 410] on div "The mobile base station collects measurement data from the Tango XN compos temp…" at bounding box center [505, 392] width 256 height 54
click at [496, 346] on icon at bounding box center [492, 351] width 11 height 11
click at [523, 433] on input "text" at bounding box center [512, 431] width 138 height 22
paste input "https://quanturi.com/pages/compost-monitoring-software-application"
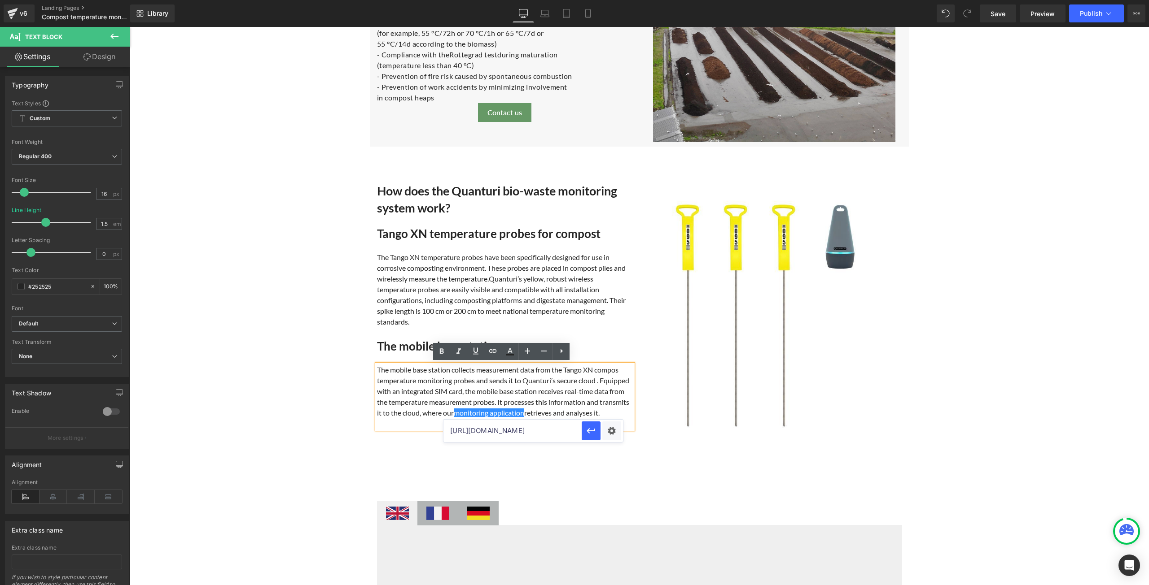
scroll to position [0, 107]
type input "https://quanturi.com/pages/compost-monitoring-software-application"
click at [587, 429] on icon "button" at bounding box center [590, 431] width 11 height 11
click at [921, 424] on div "Wireless Compost Temperature Monitoring System Heading Ensure regulatory compli…" at bounding box center [639, 473] width 1019 height 3302
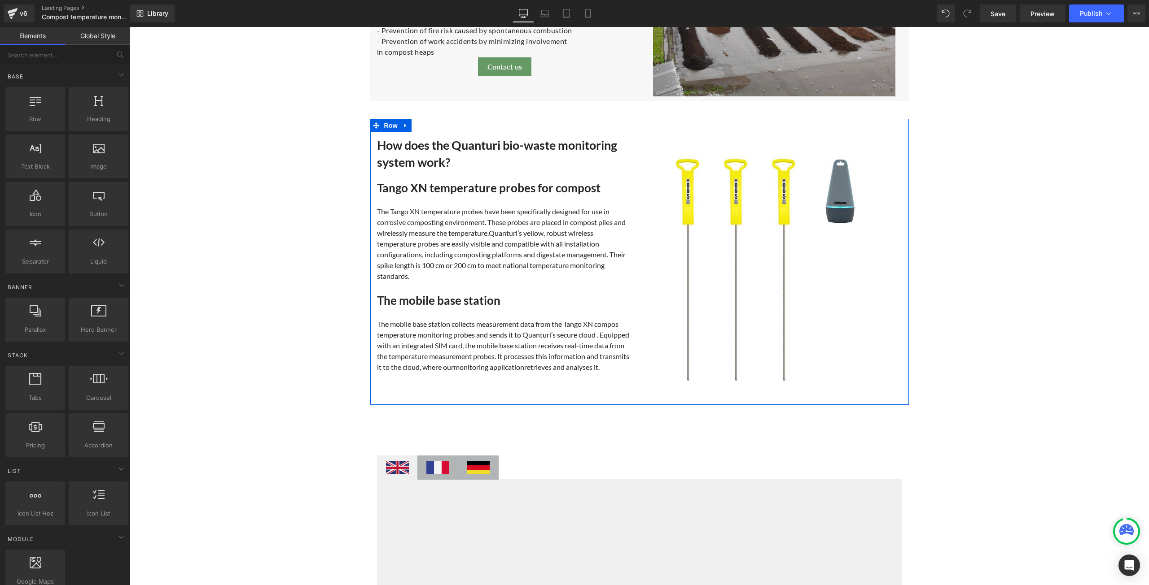
scroll to position [1346, 0]
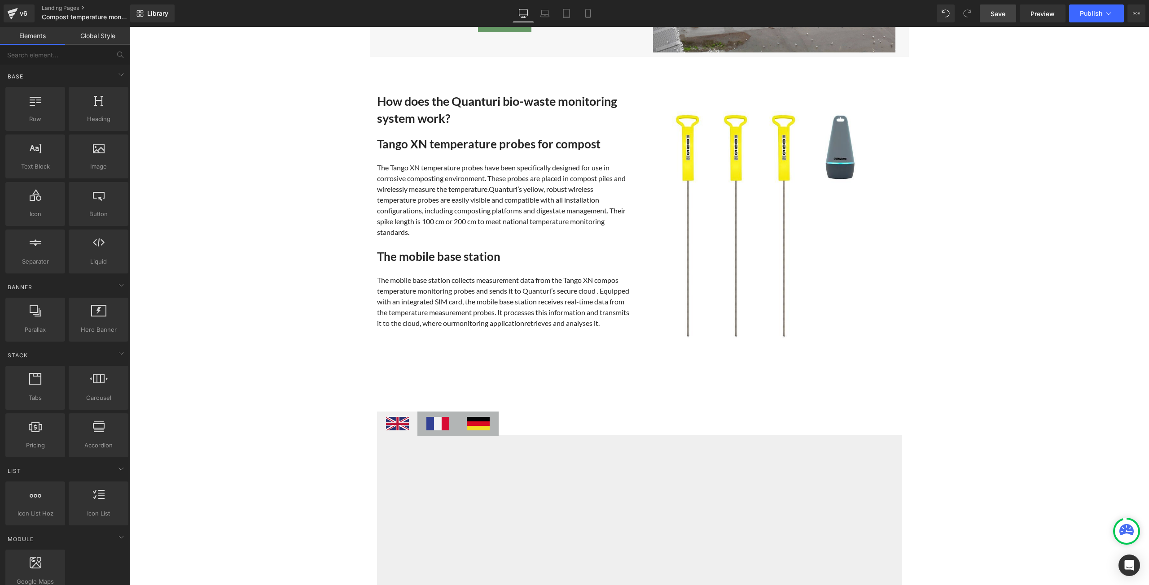
click at [995, 14] on span "Save" at bounding box center [997, 13] width 15 height 9
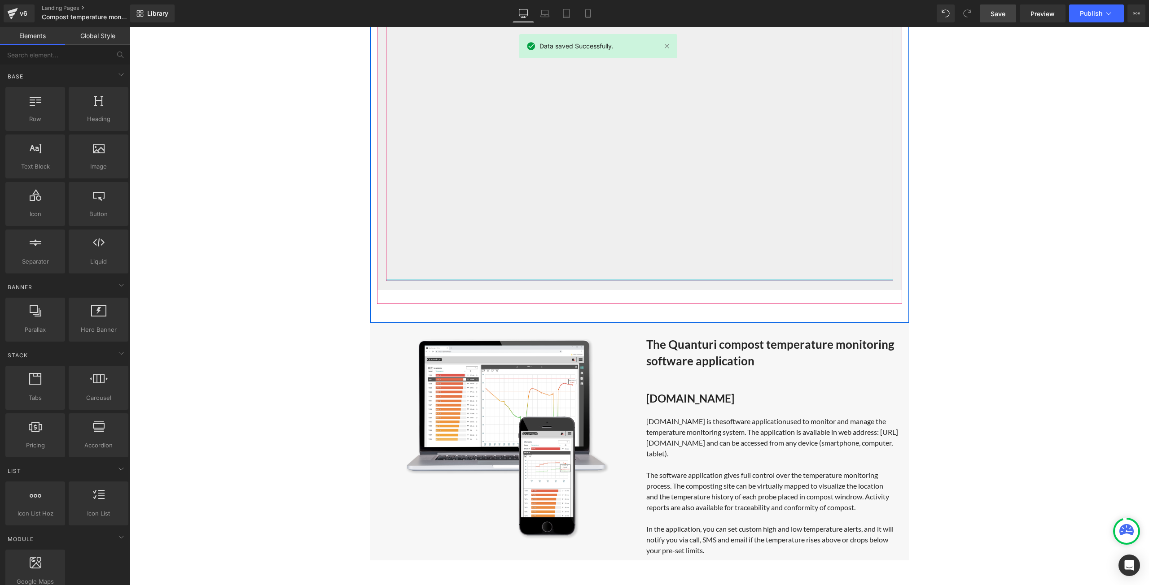
scroll to position [1884, 0]
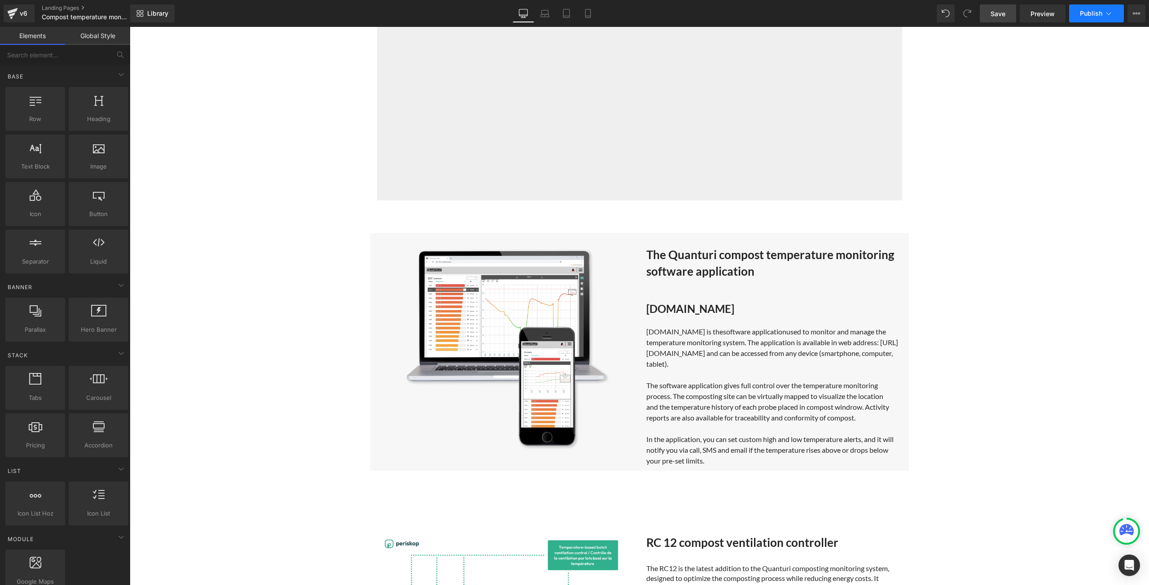
click at [1091, 12] on span "Publish" at bounding box center [1090, 13] width 22 height 7
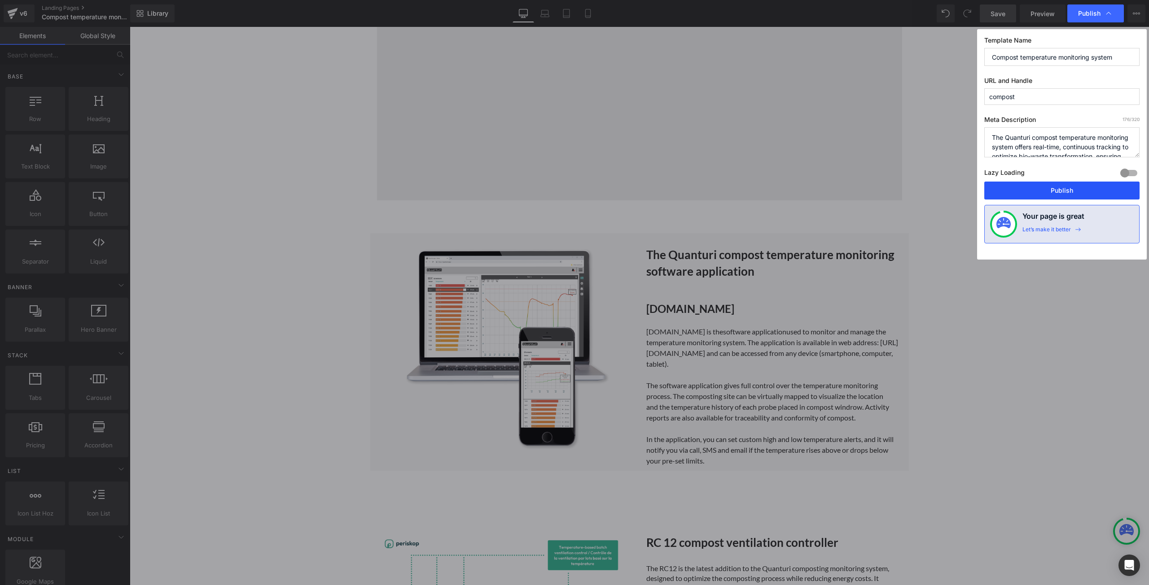
click at [1046, 188] on button "Publish" at bounding box center [1061, 191] width 155 height 18
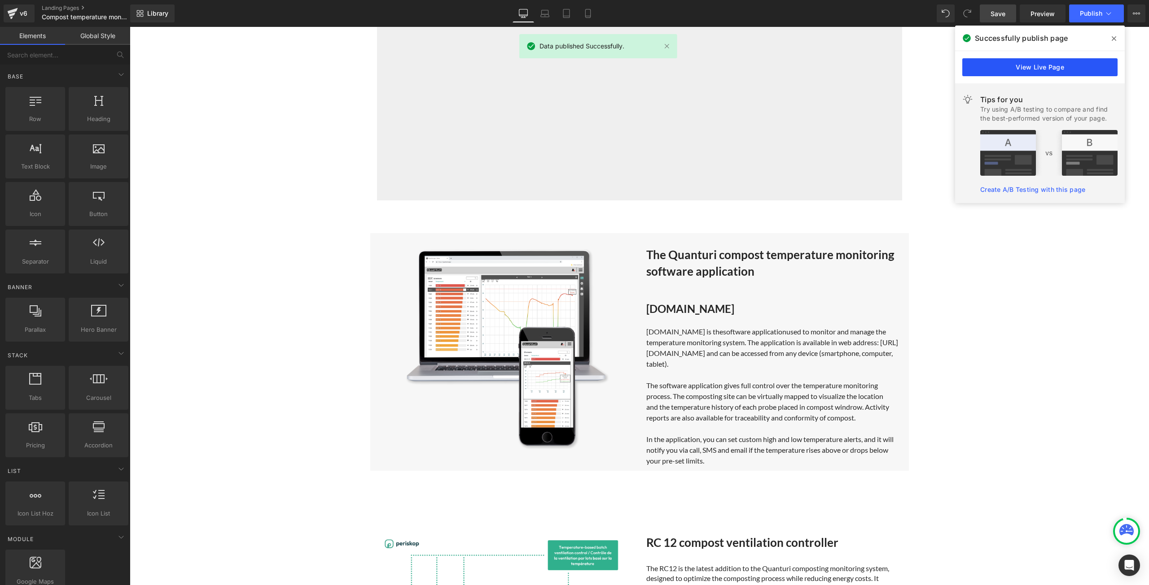
click at [1064, 69] on link "View Live Page" at bounding box center [1039, 67] width 155 height 18
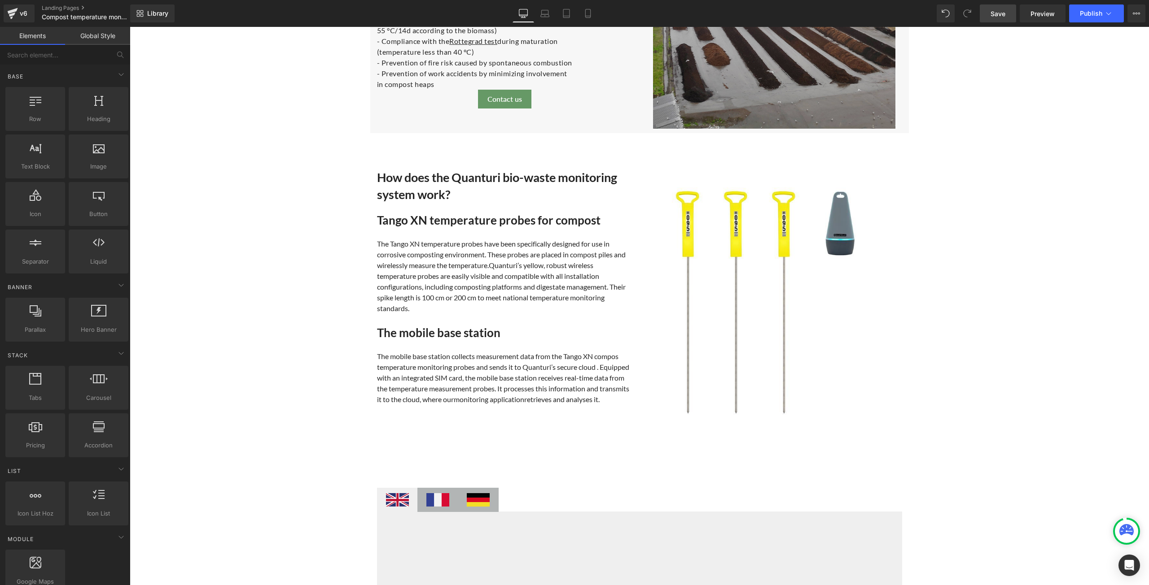
scroll to position [1256, 0]
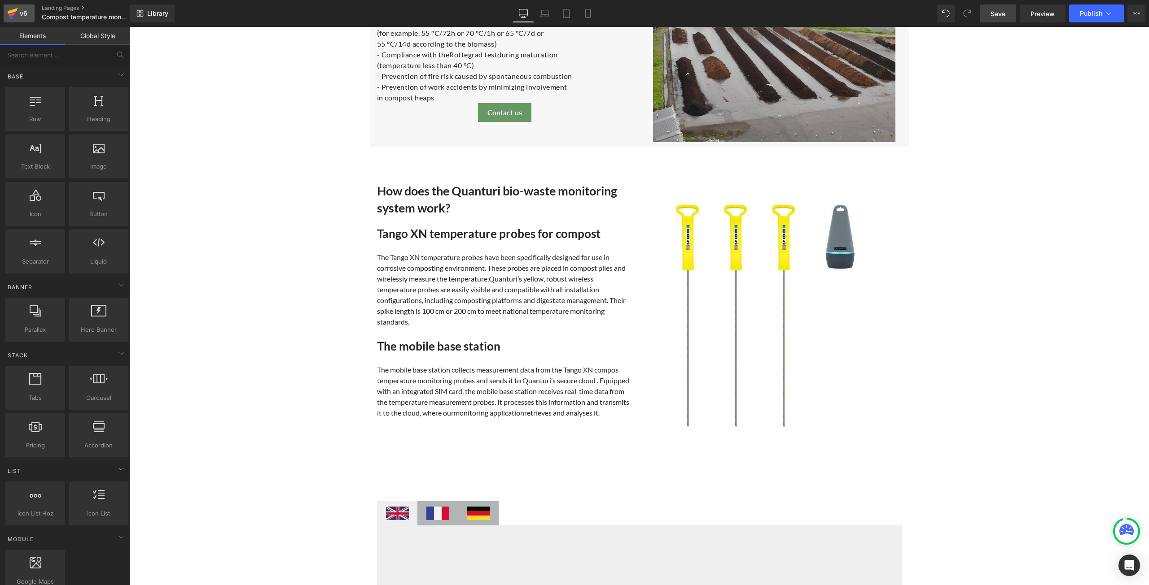
click at [16, 13] on icon at bounding box center [12, 13] width 11 height 22
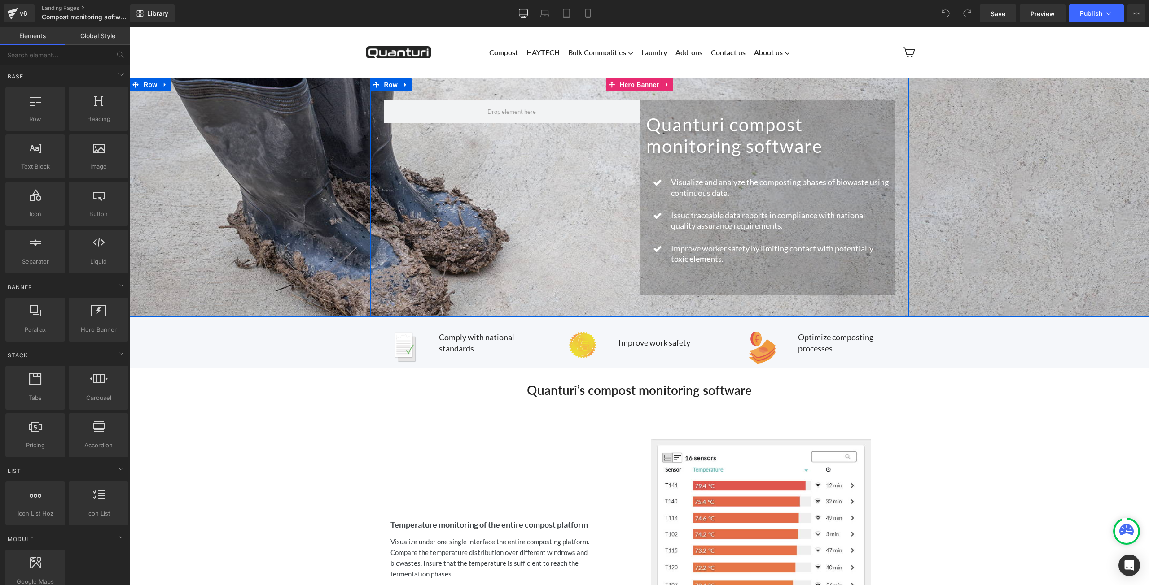
click at [515, 160] on div "Quanturi compost monitoring software Heading Icon Visualize and analyze the com…" at bounding box center [639, 197] width 538 height 239
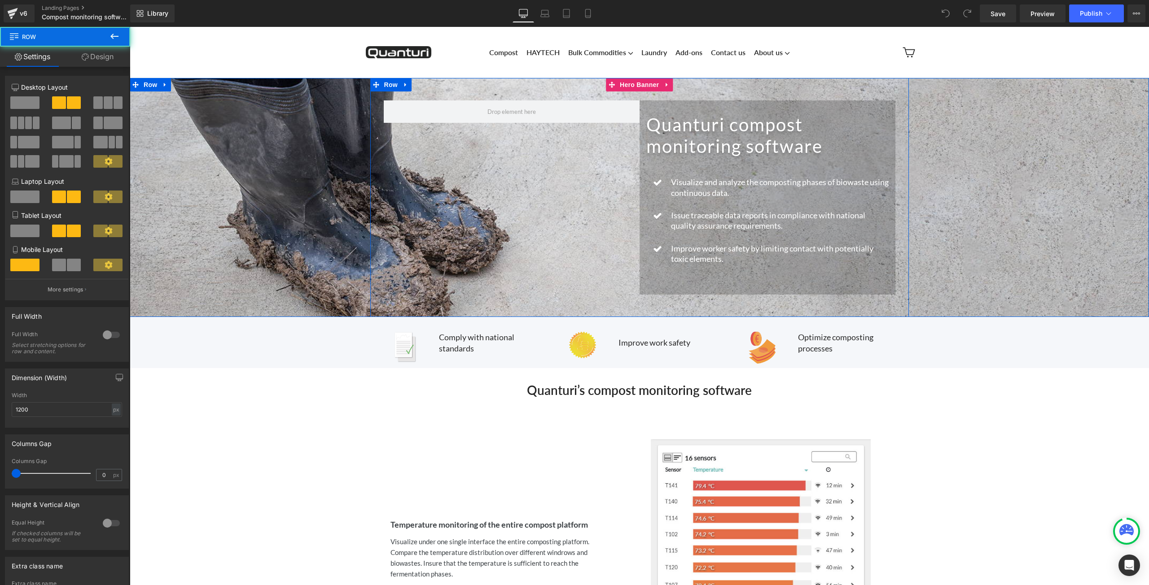
click at [518, 150] on div "Quanturi compost monitoring software Heading Icon Visualize and analyze the com…" at bounding box center [639, 197] width 538 height 239
click at [116, 35] on icon at bounding box center [114, 36] width 11 height 11
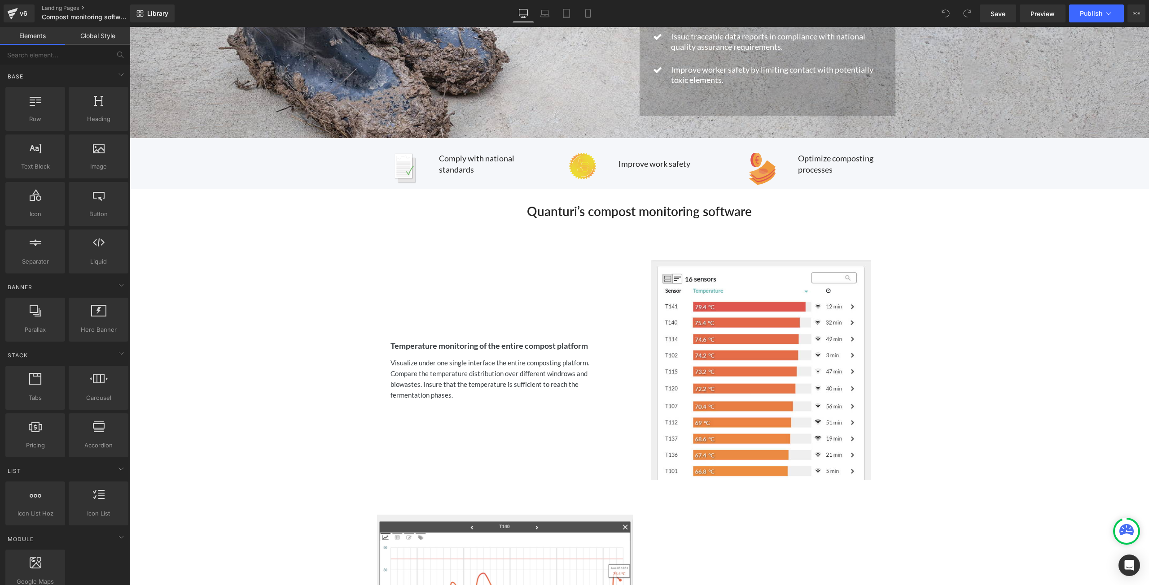
scroll to position [90, 0]
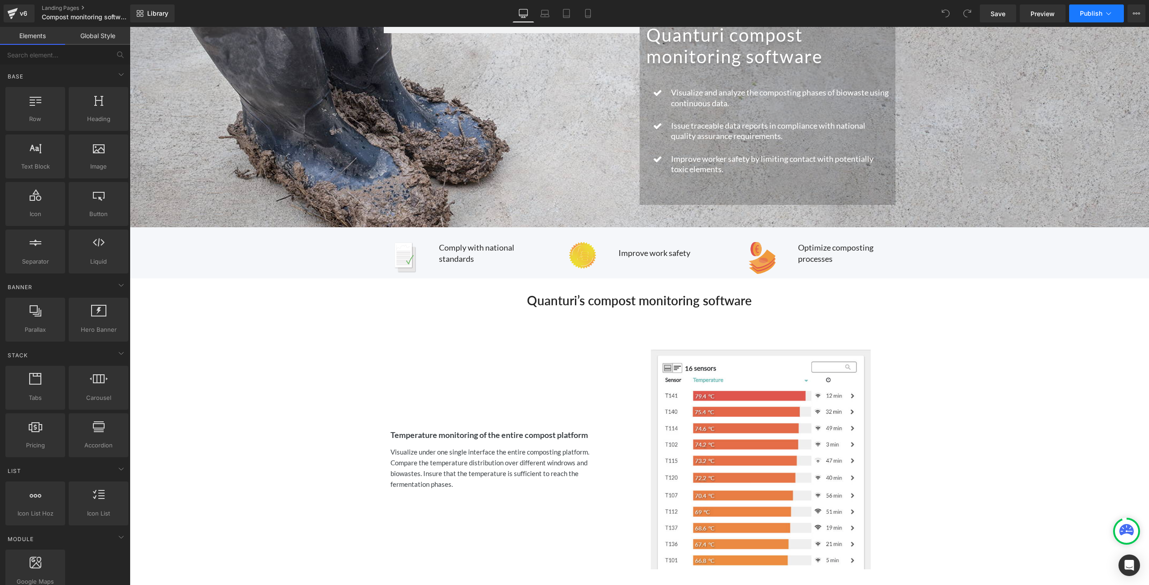
click at [1113, 17] on button "Publish" at bounding box center [1096, 13] width 55 height 18
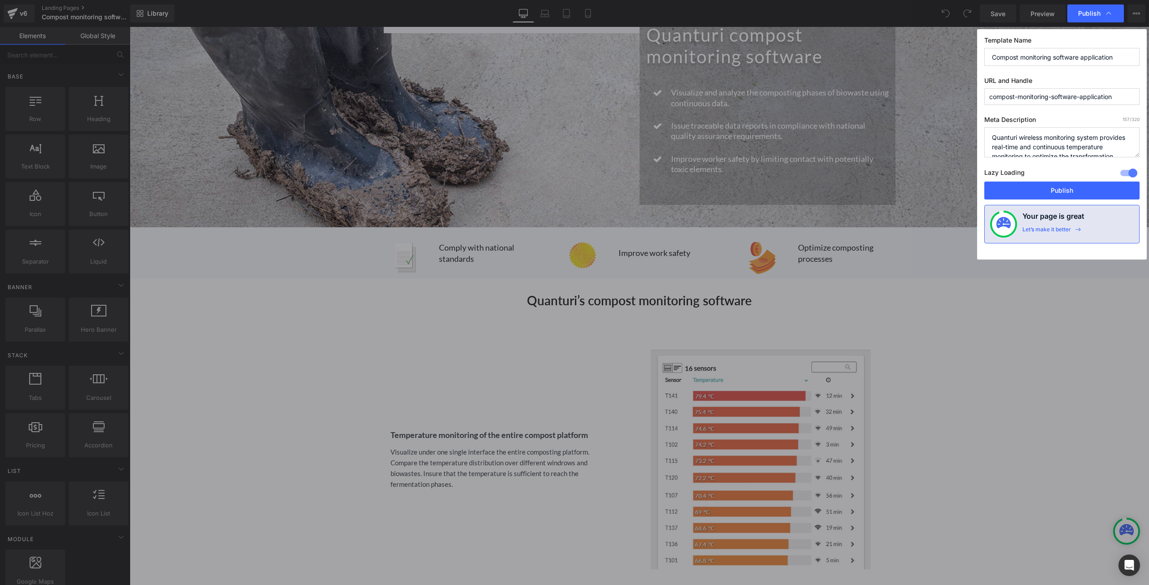
click at [1101, 140] on textarea "Quanturi wireless monitoring system provides real-time and continuous temperatu…" at bounding box center [1061, 142] width 155 height 30
click at [1098, 137] on textarea "Quanturi wireless monitoring system provides real-time and continuous temperatu…" at bounding box center [1061, 142] width 155 height 30
type textarea "Quanturi wireless monitoring software application provides continuous temperatu…"
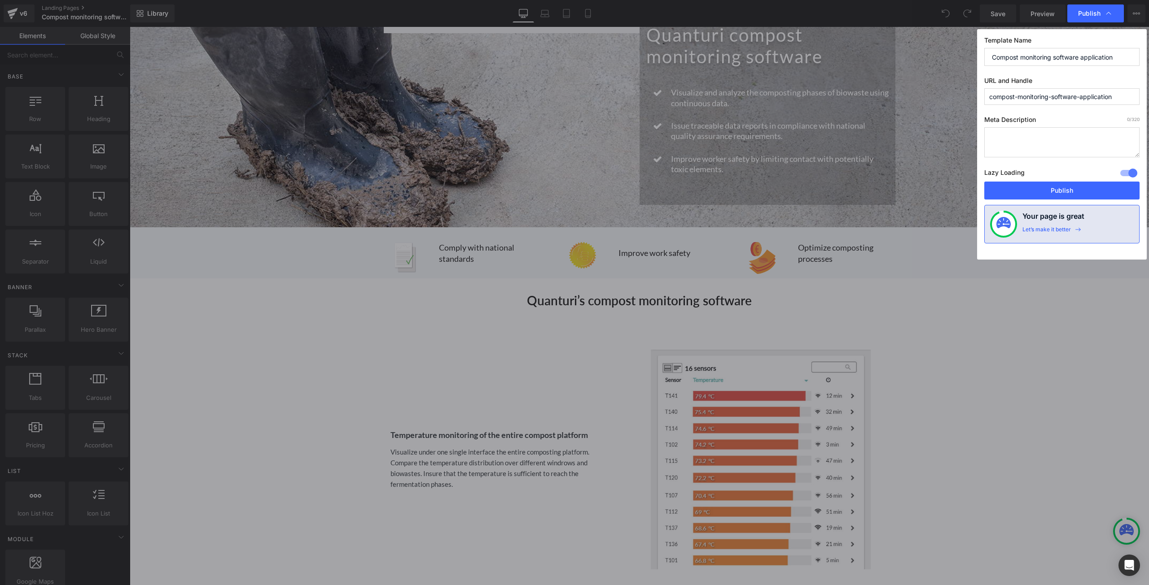
paste textarea "The Quanturi wireless monitoring application continuously tracks temperature da…"
type textarea "The Quanturi wireless monitoring application continuously tracks temperature da…"
click at [1050, 194] on button "Publish" at bounding box center [1061, 191] width 155 height 18
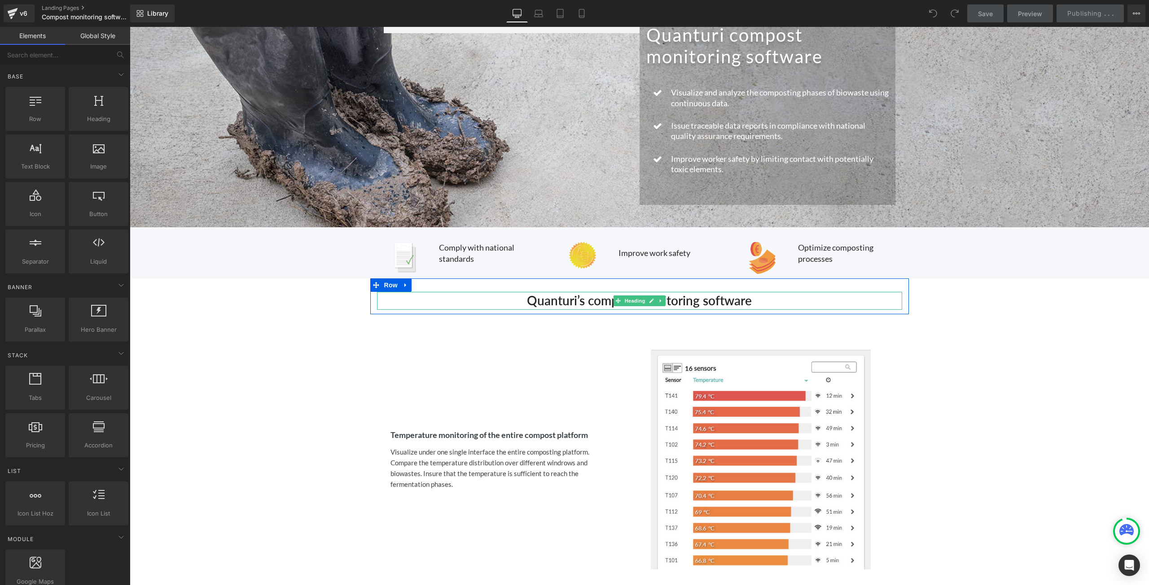
click at [808, 300] on h2 "Quanturi’s compost monitoring software" at bounding box center [639, 300] width 525 height 17
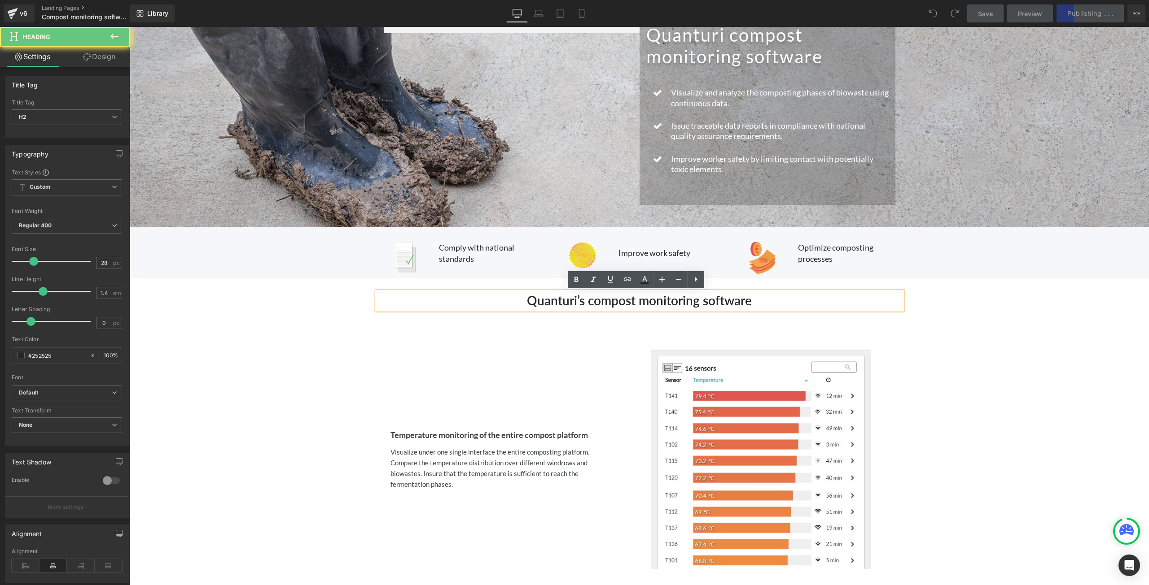
click at [807, 300] on h2 "Quanturi’s compost monitoring software" at bounding box center [639, 300] width 525 height 17
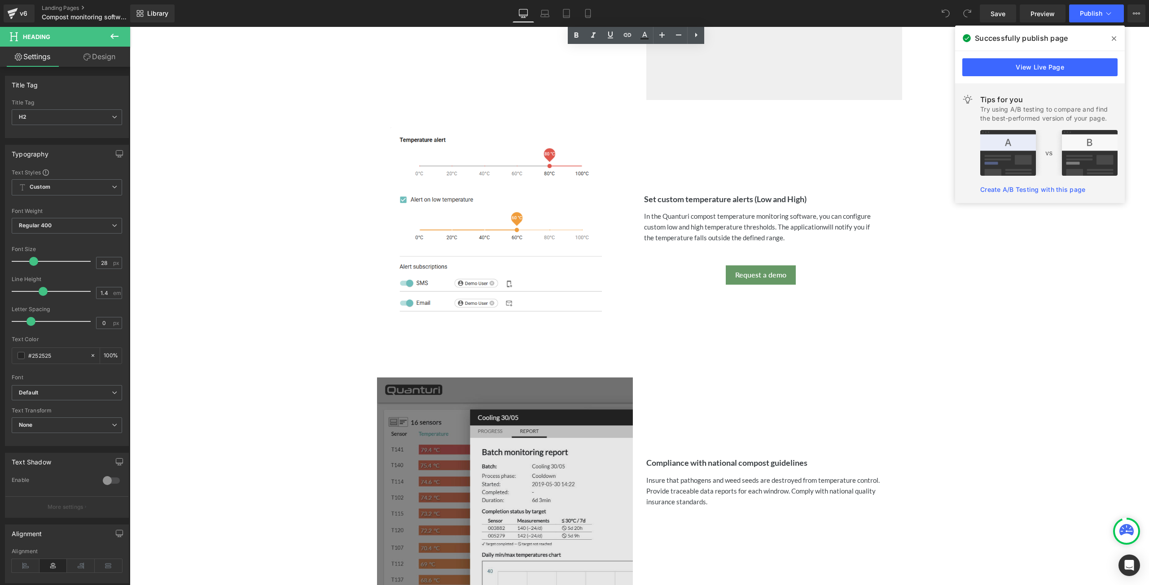
scroll to position [1166, 0]
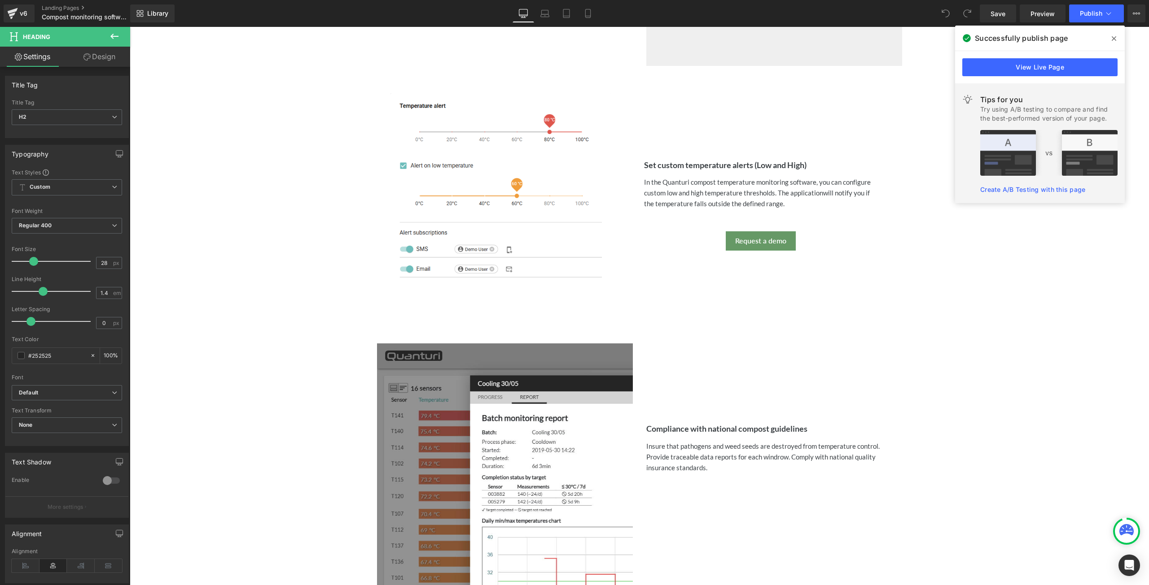
click at [116, 31] on icon at bounding box center [114, 36] width 11 height 11
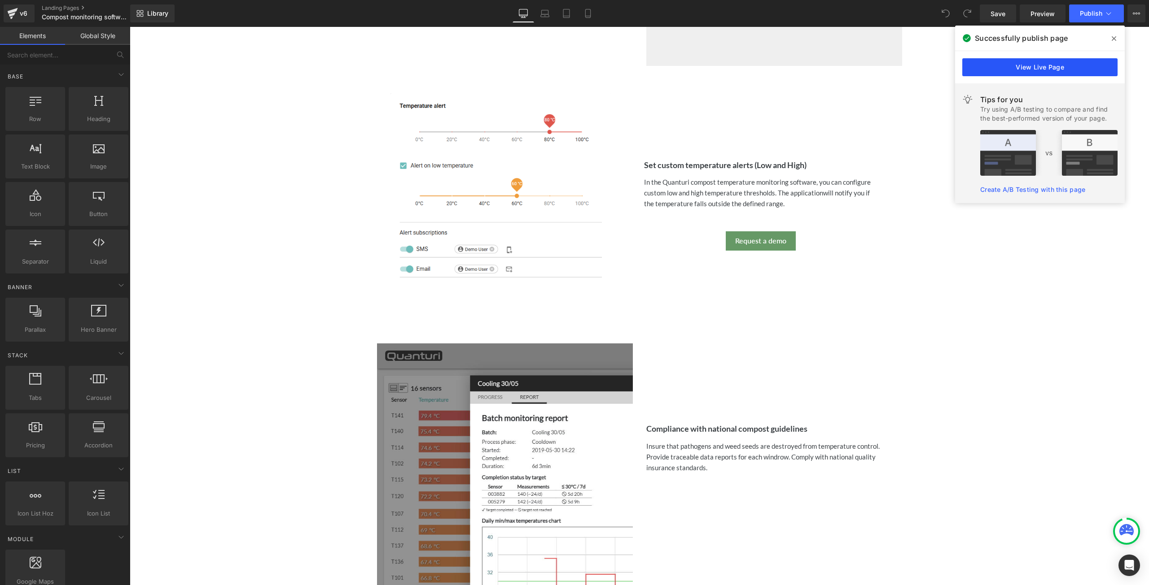
click at [1063, 69] on link "View Live Page" at bounding box center [1039, 67] width 155 height 18
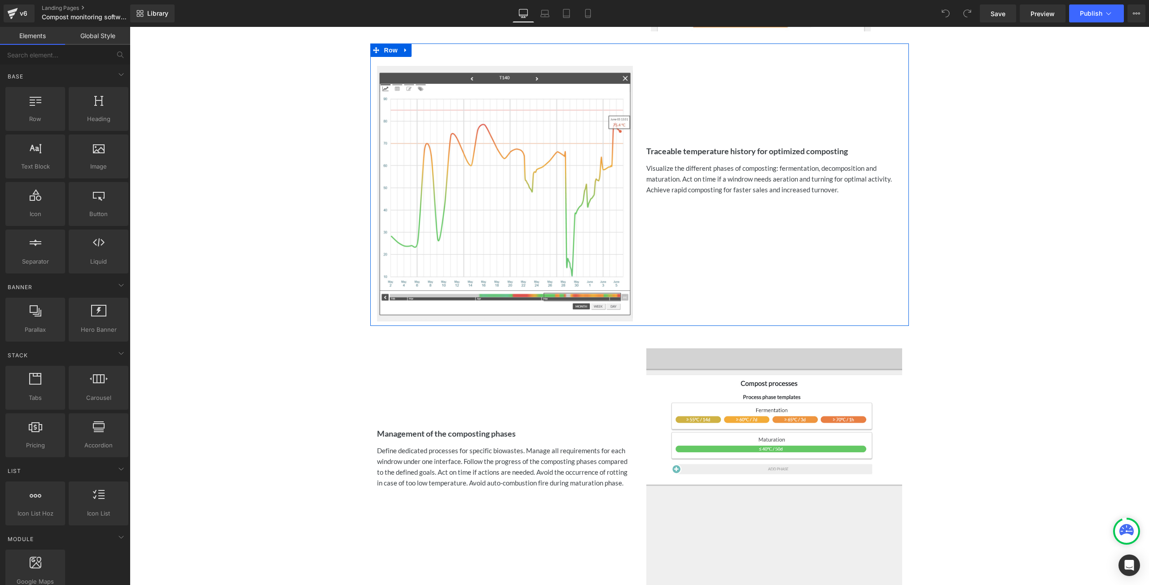
scroll to position [449, 0]
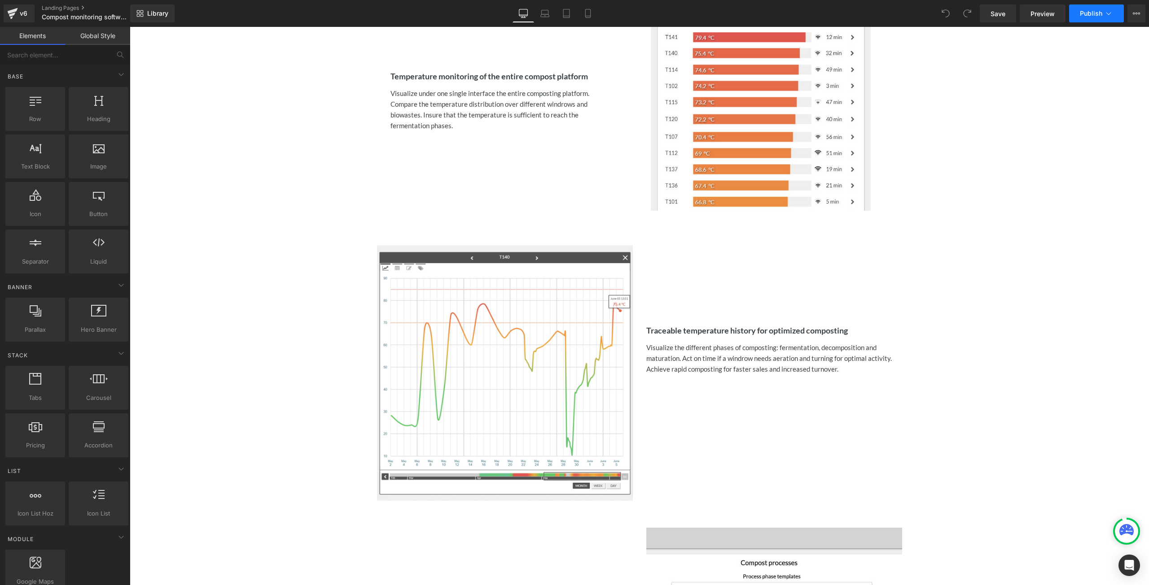
click at [1106, 14] on icon at bounding box center [1108, 13] width 9 height 9
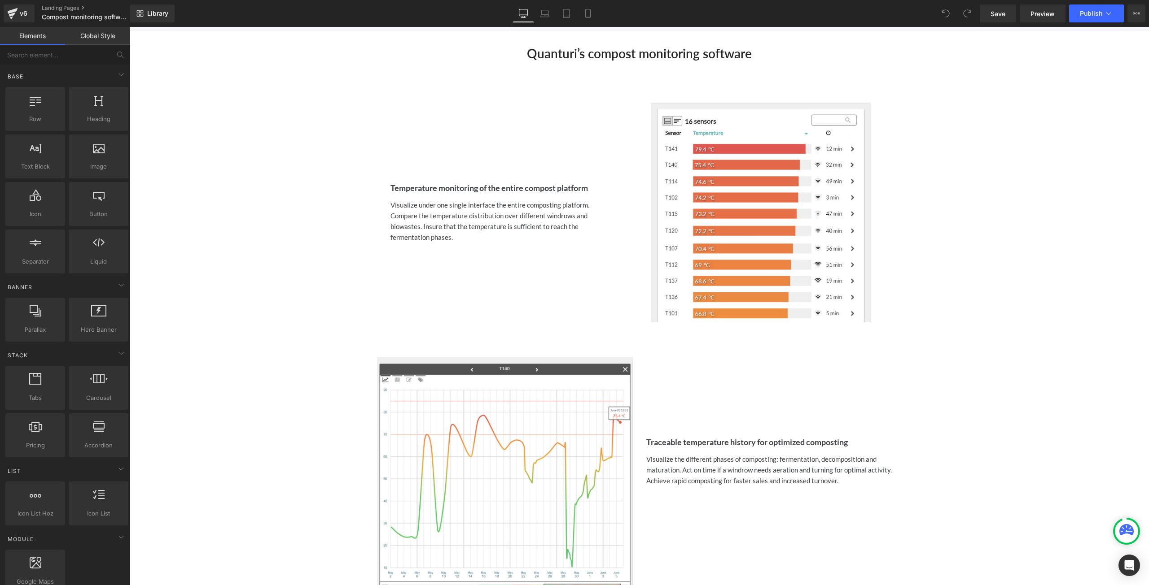
scroll to position [404, 0]
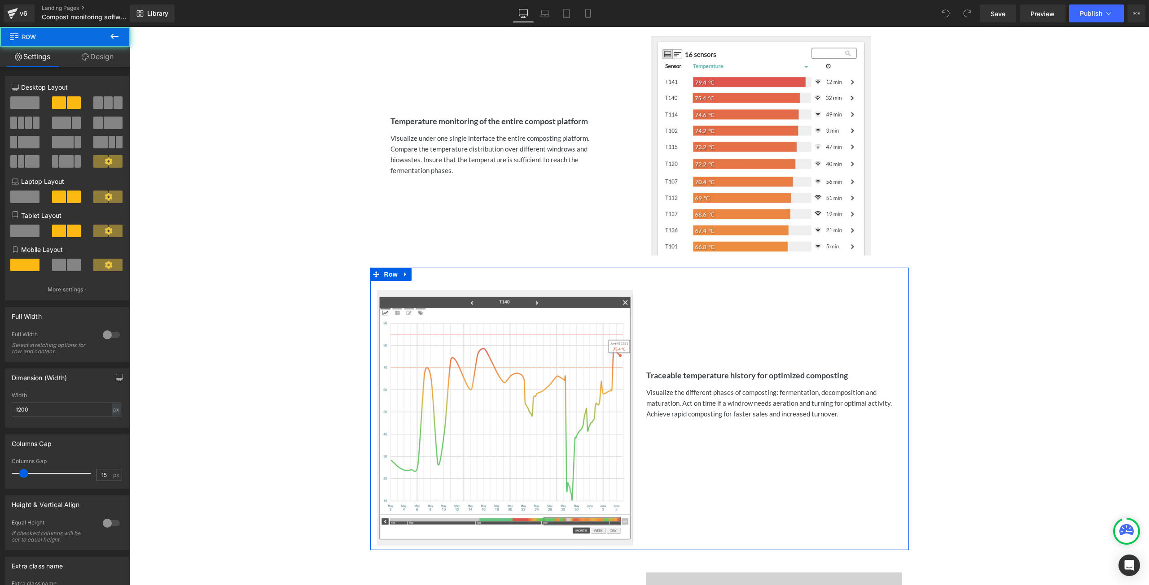
click at [809, 324] on div "Traceable temperature history for optimized composting Heading Visualize the di…" at bounding box center [773, 350] width 269 height 139
click at [826, 341] on div "Traceable temperature history for optimized composting Heading Visualize the di…" at bounding box center [773, 350] width 269 height 139
click at [113, 34] on icon at bounding box center [114, 36] width 8 height 5
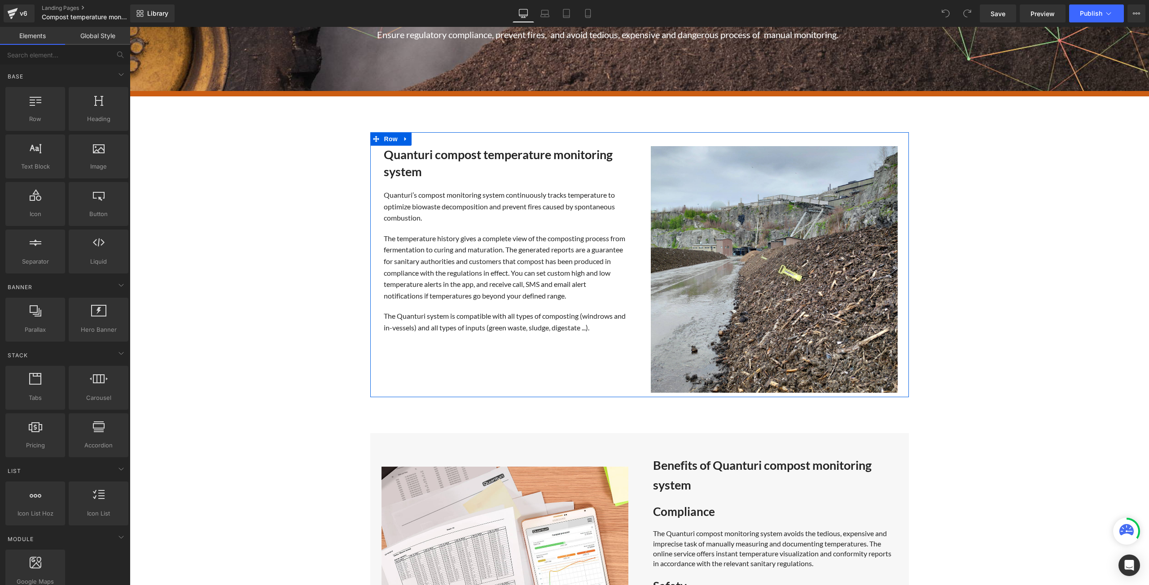
scroll to position [404, 0]
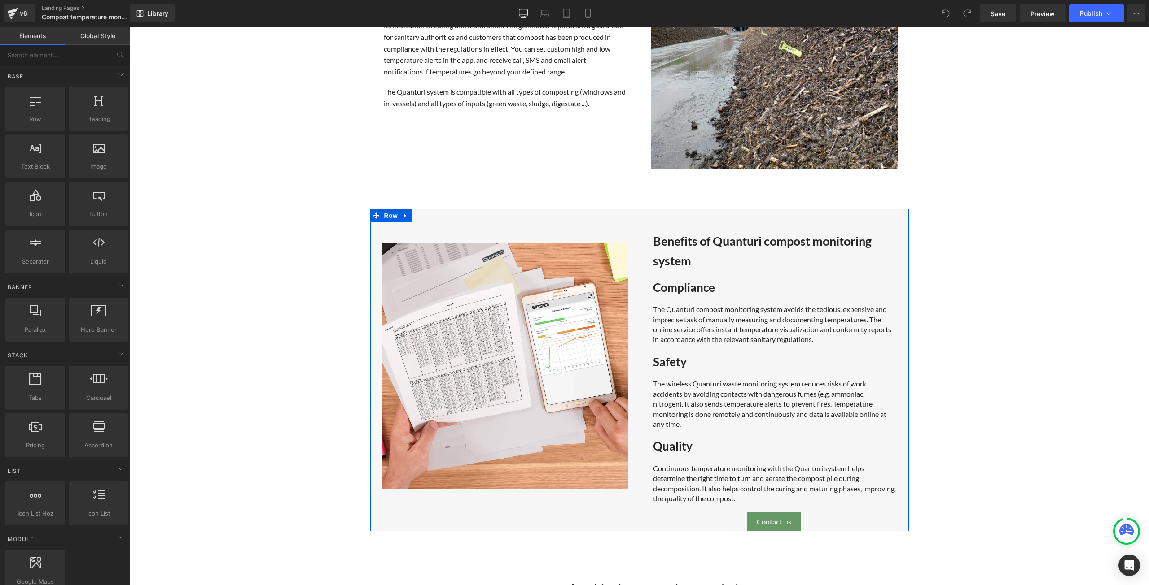
click at [518, 217] on div "Image Row Benefits of Quanturi compost monitoring system Heading Compliance Hea…" at bounding box center [639, 370] width 538 height 323
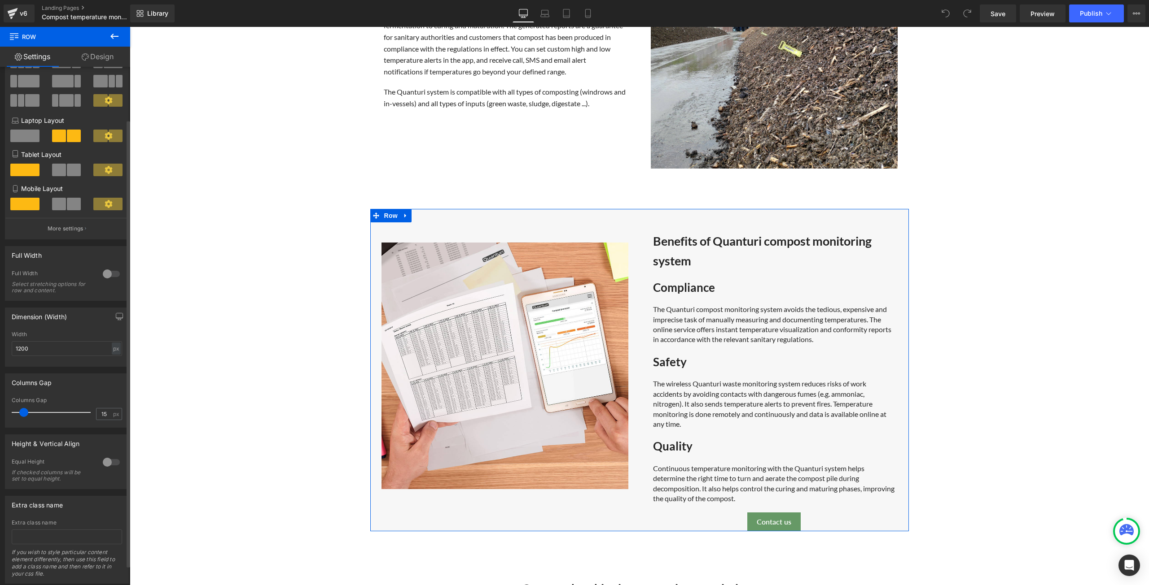
scroll to position [83, 0]
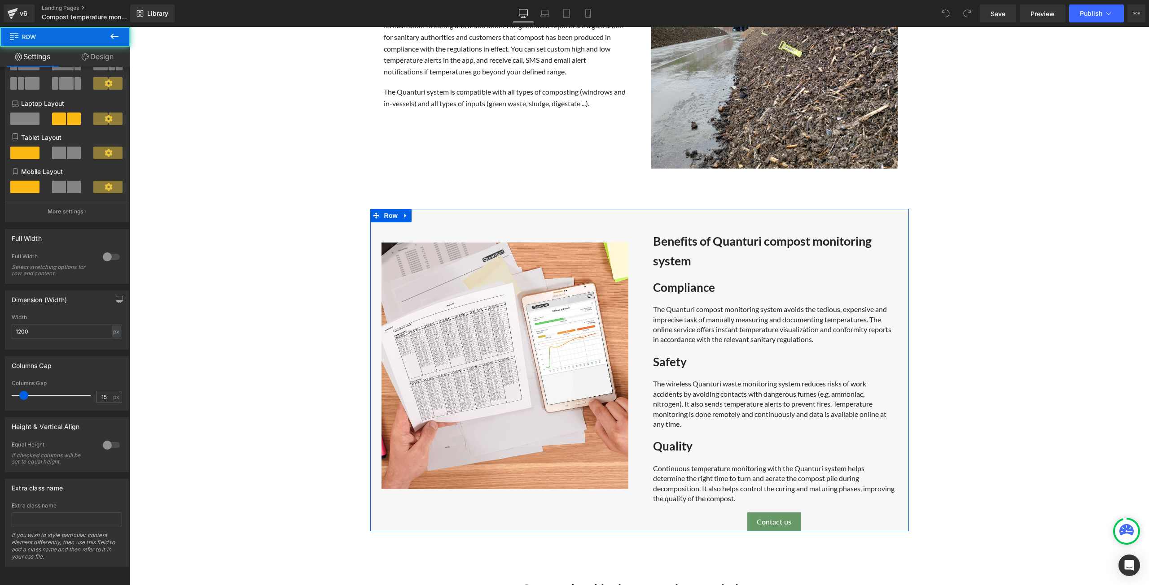
click at [461, 217] on div "Image Row Benefits of Quanturi compost monitoring system Heading Compliance Hea…" at bounding box center [639, 370] width 538 height 323
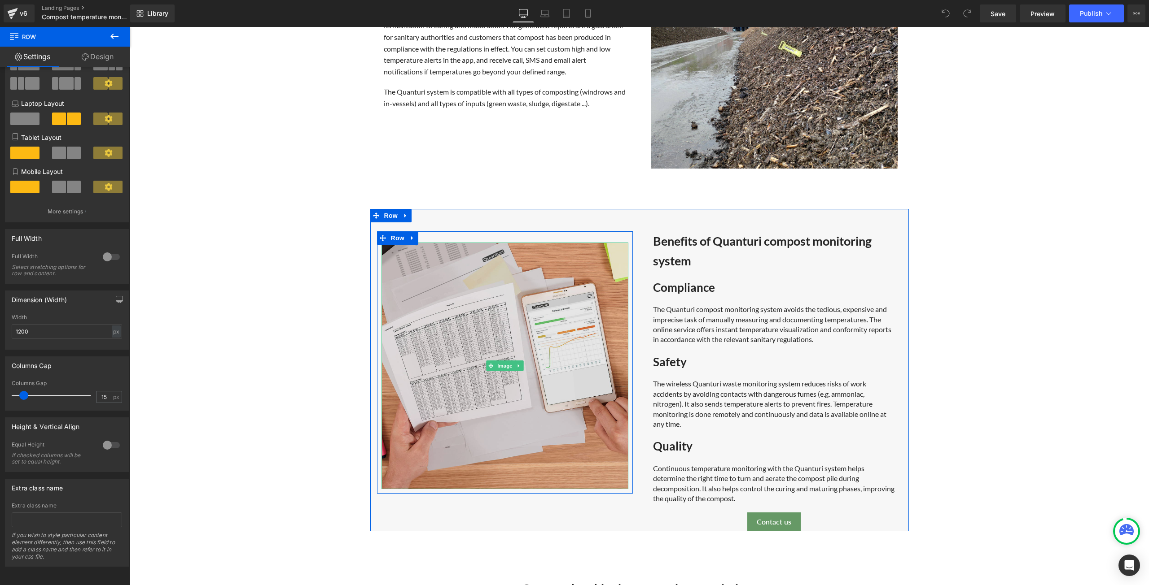
click at [437, 321] on img at bounding box center [504, 366] width 247 height 247
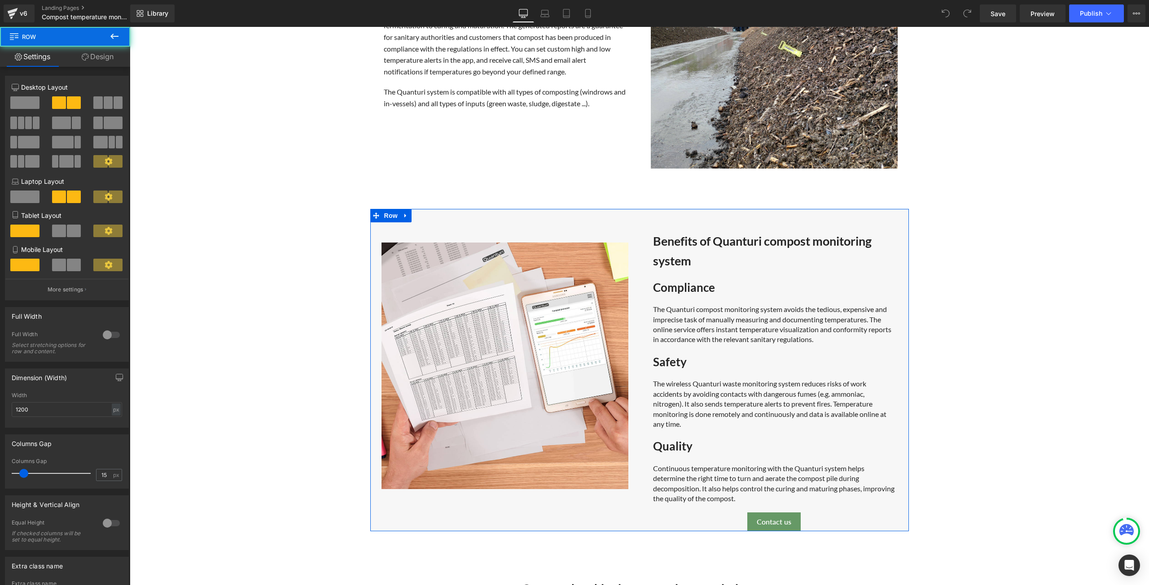
click at [474, 217] on div "Image Row Benefits of Quanturi compost monitoring system Heading Compliance Hea…" at bounding box center [639, 370] width 538 height 323
click at [98, 55] on link "Design" at bounding box center [97, 57] width 65 height 20
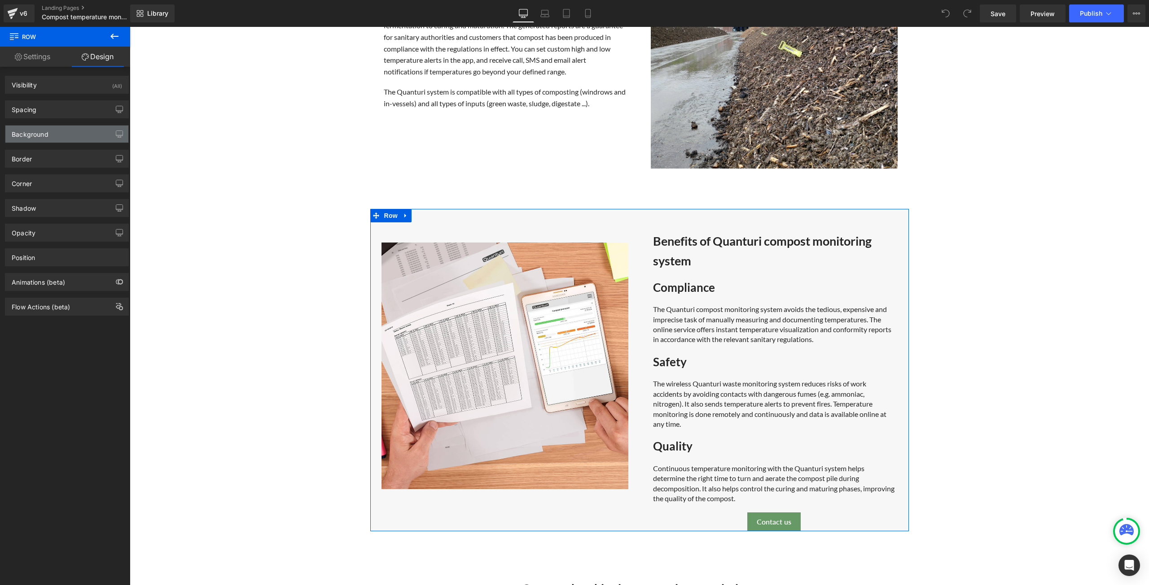
click at [56, 135] on div "Background" at bounding box center [66, 134] width 123 height 17
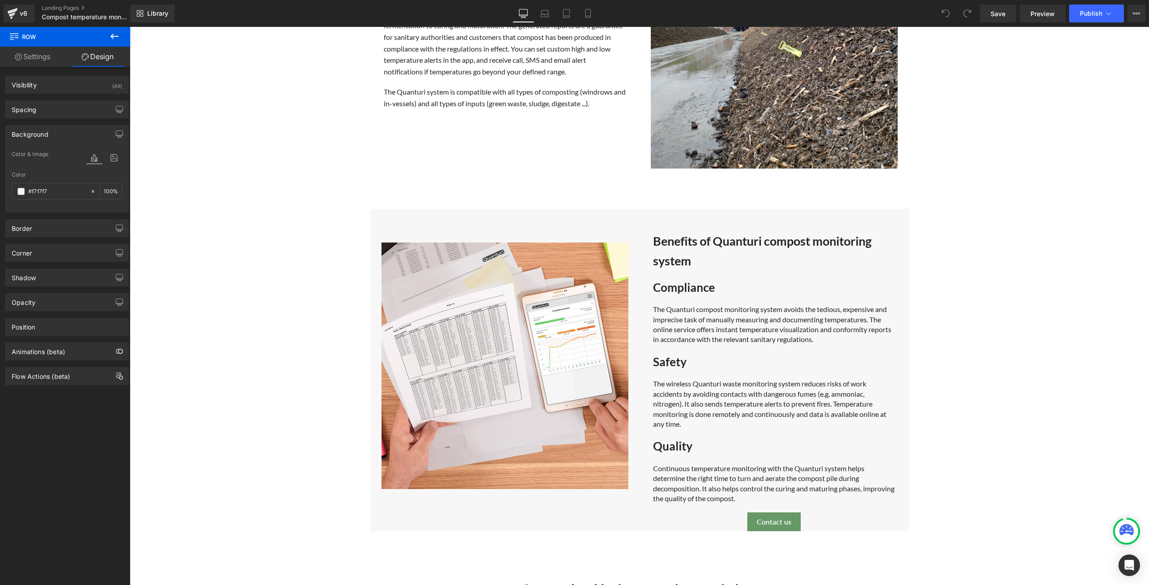
click at [113, 36] on icon at bounding box center [114, 36] width 8 height 5
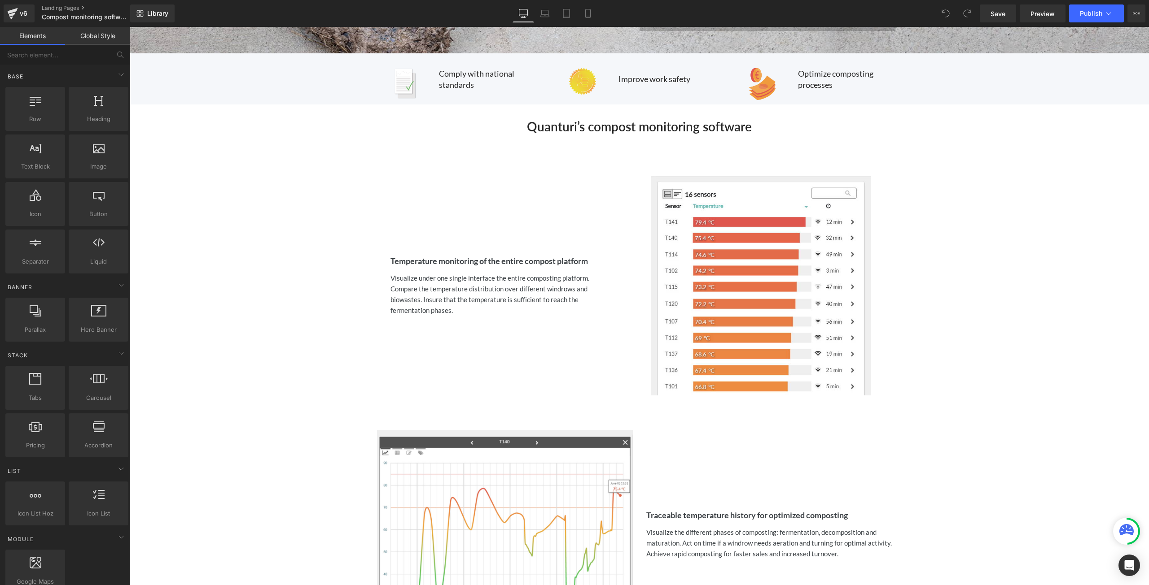
scroll to position [404, 0]
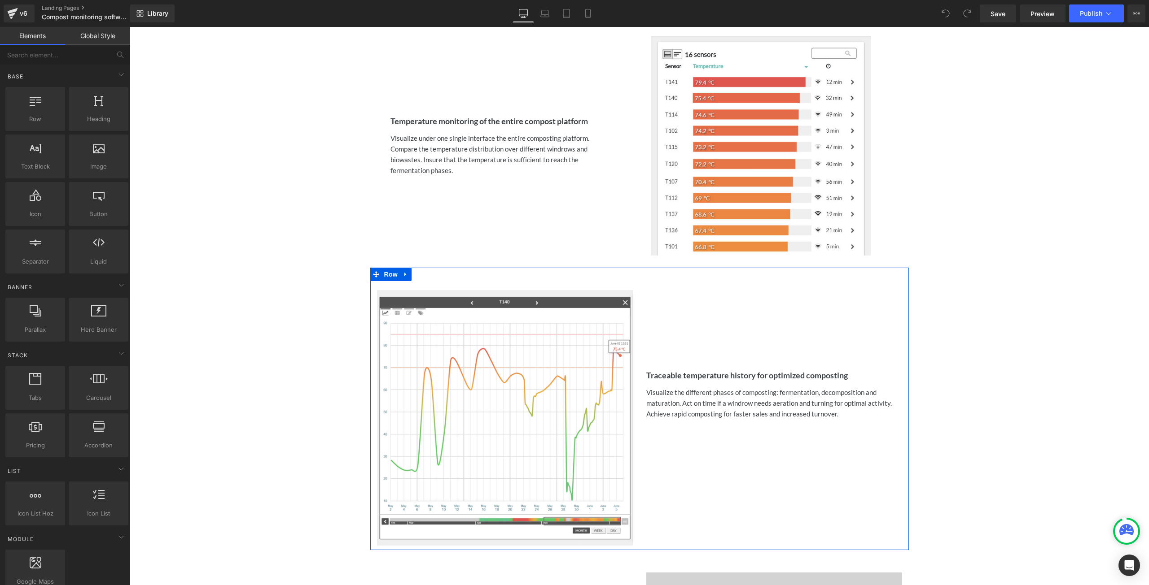
click at [440, 278] on div "Image Traceable temperature history for optimized composting Heading Visualize …" at bounding box center [639, 409] width 538 height 283
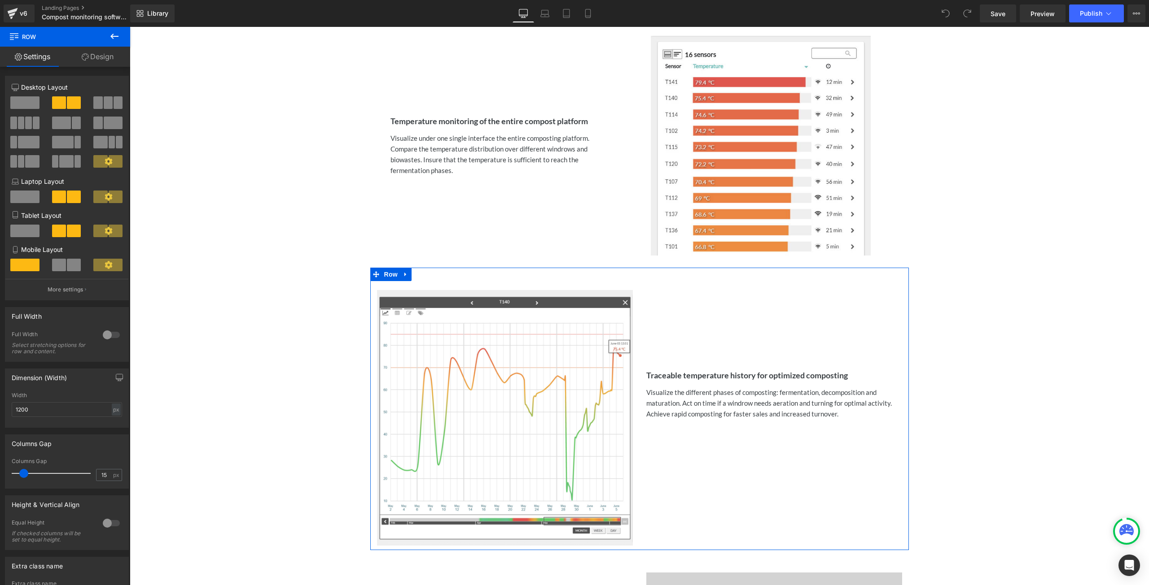
click at [99, 55] on link "Design" at bounding box center [97, 57] width 65 height 20
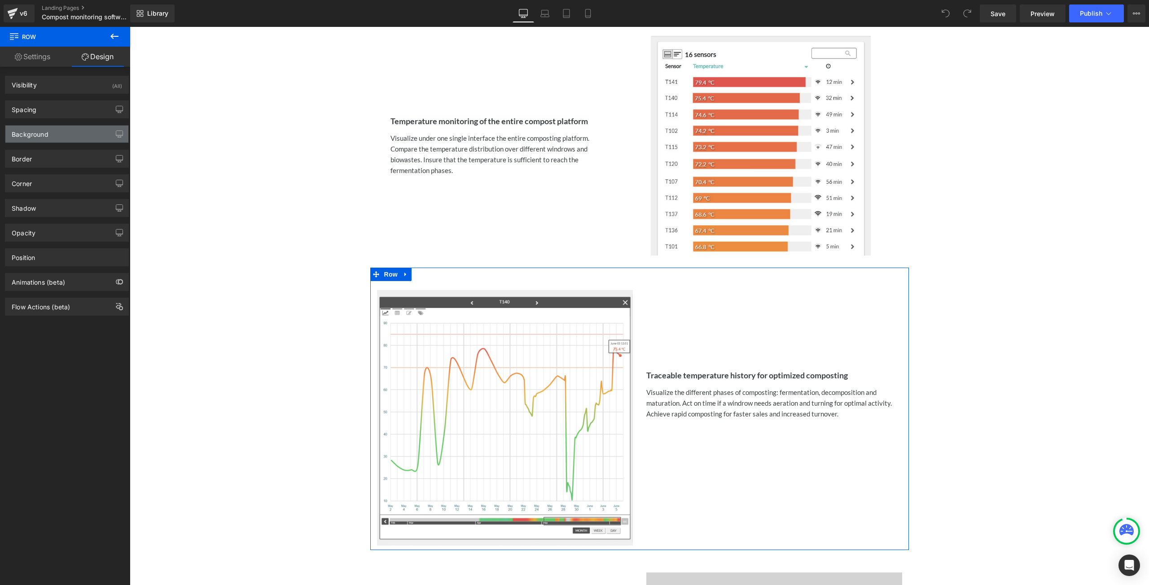
click at [59, 132] on div "Background" at bounding box center [66, 134] width 123 height 17
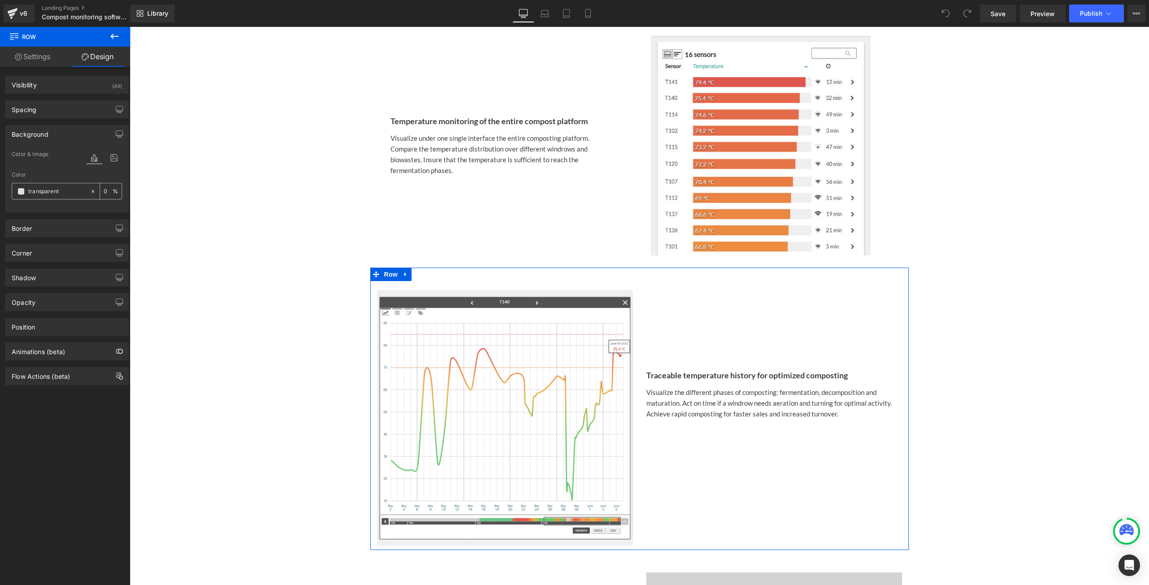
click at [65, 191] on input "transparent" at bounding box center [56, 192] width 57 height 10
paste input "#f7f7f7"
type input "#f7f7f7"
type input "100"
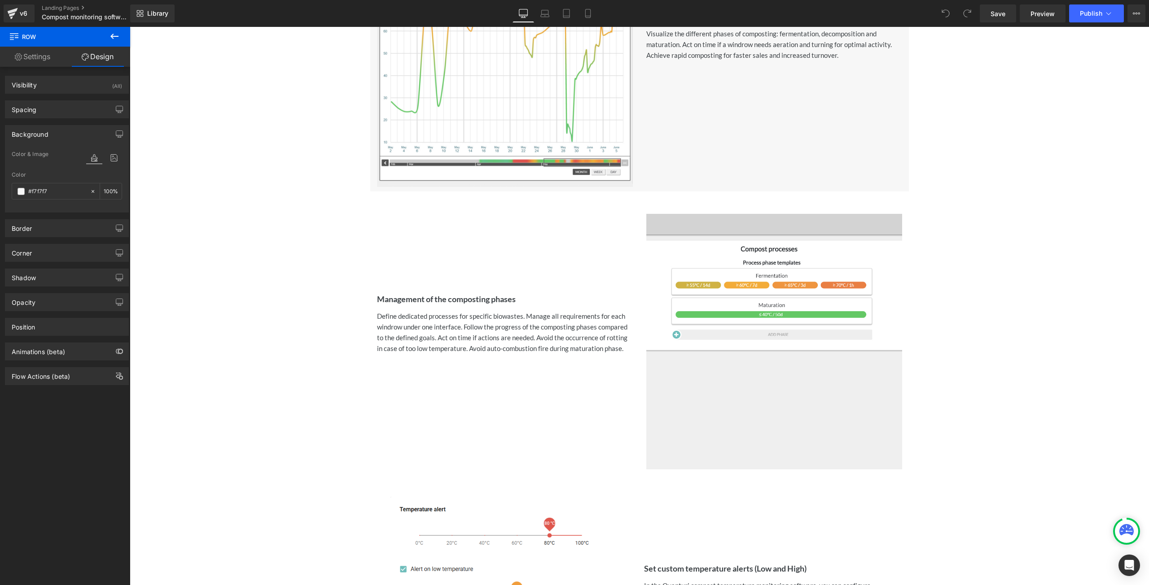
scroll to position [942, 0]
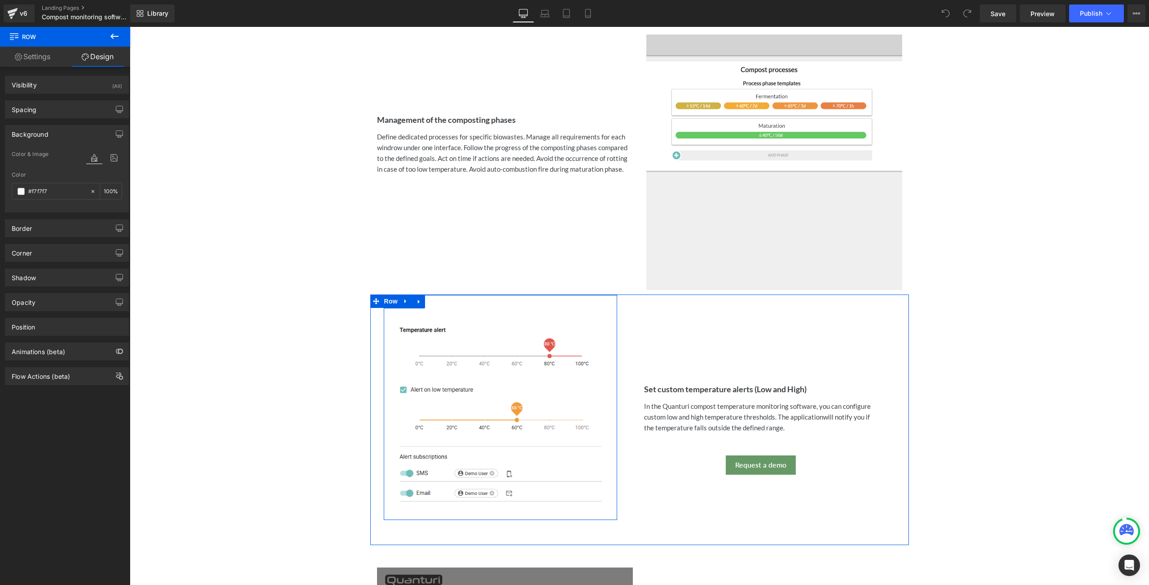
click at [490, 301] on div "Image Row" at bounding box center [500, 407] width 233 height 225
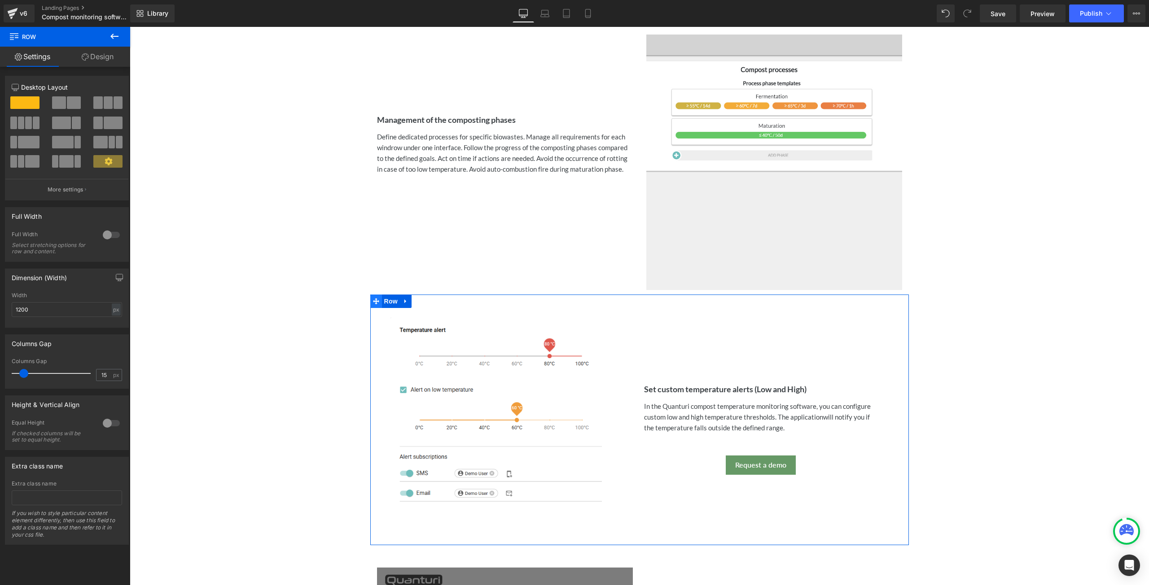
click at [373, 298] on icon at bounding box center [376, 301] width 6 height 6
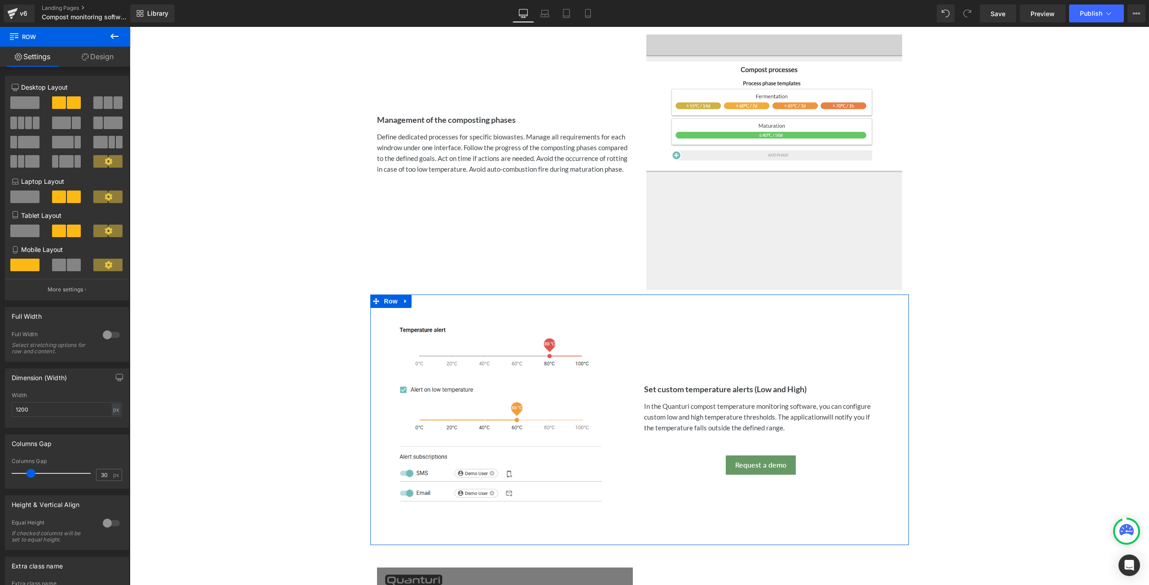
drag, startPoint x: 104, startPoint y: 58, endPoint x: 97, endPoint y: 66, distance: 10.2
click at [104, 58] on link "Design" at bounding box center [97, 57] width 65 height 20
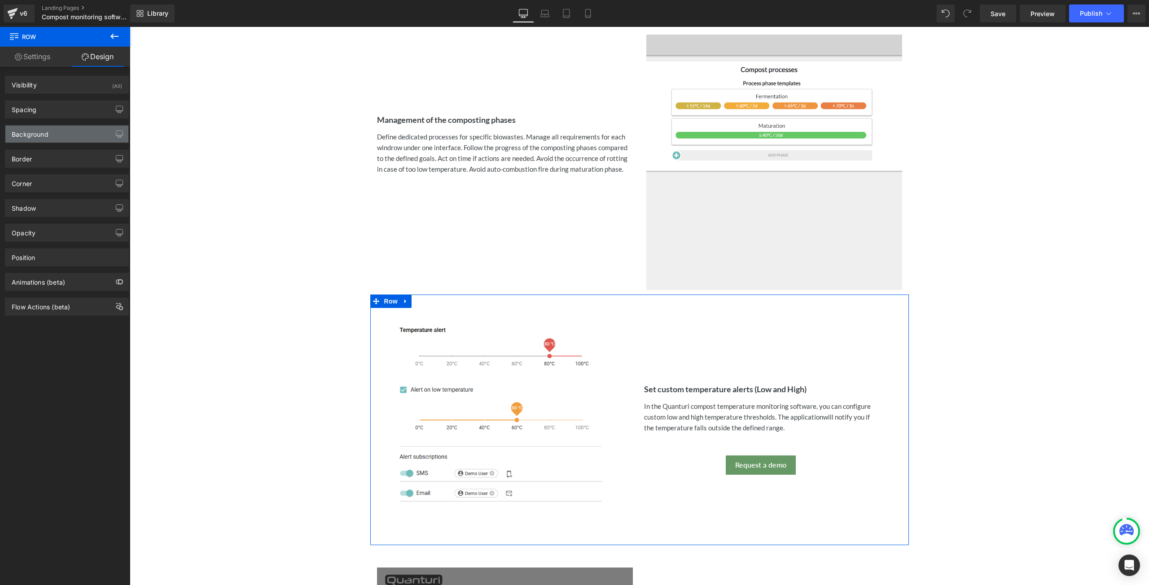
click at [55, 135] on div "Background" at bounding box center [66, 134] width 123 height 17
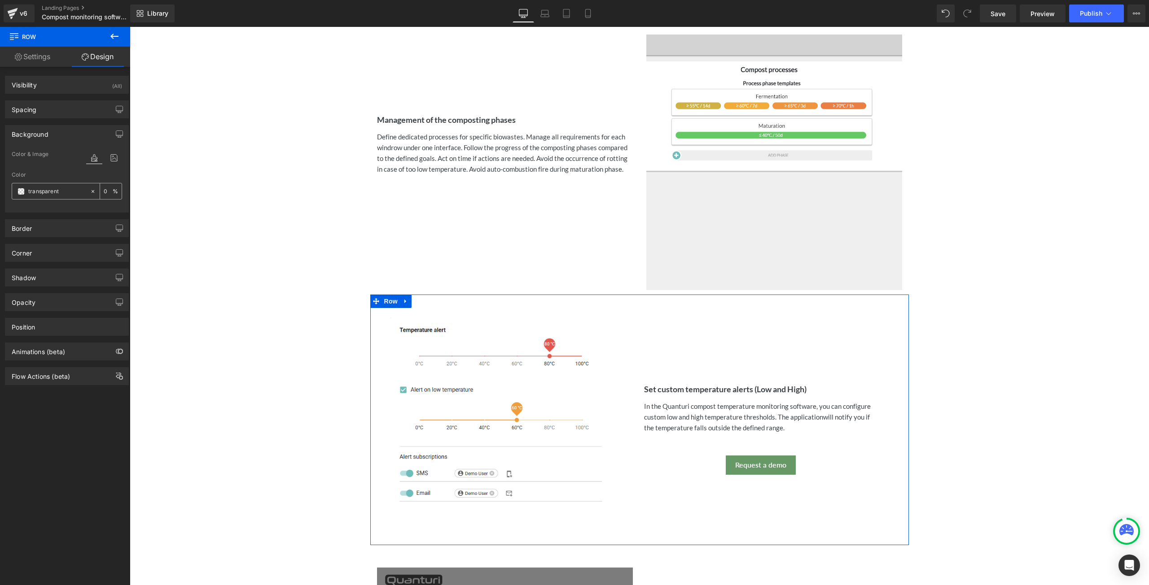
click at [62, 188] on input "transparent" at bounding box center [56, 192] width 57 height 10
paste input "#f7f7f7"
type input "#f7f7f7"
type input "100"
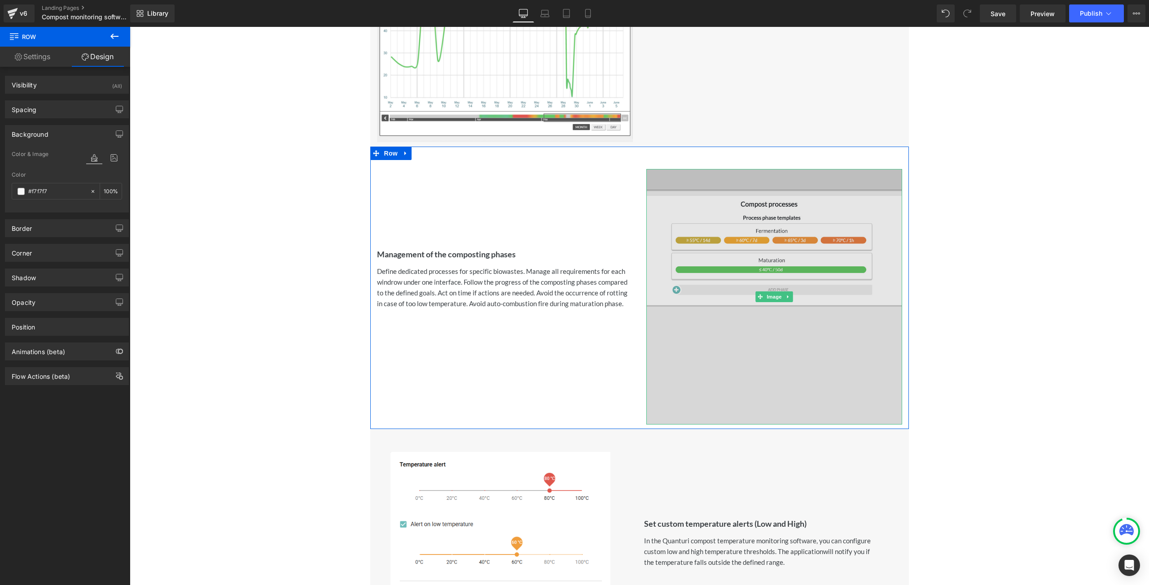
scroll to position [763, 0]
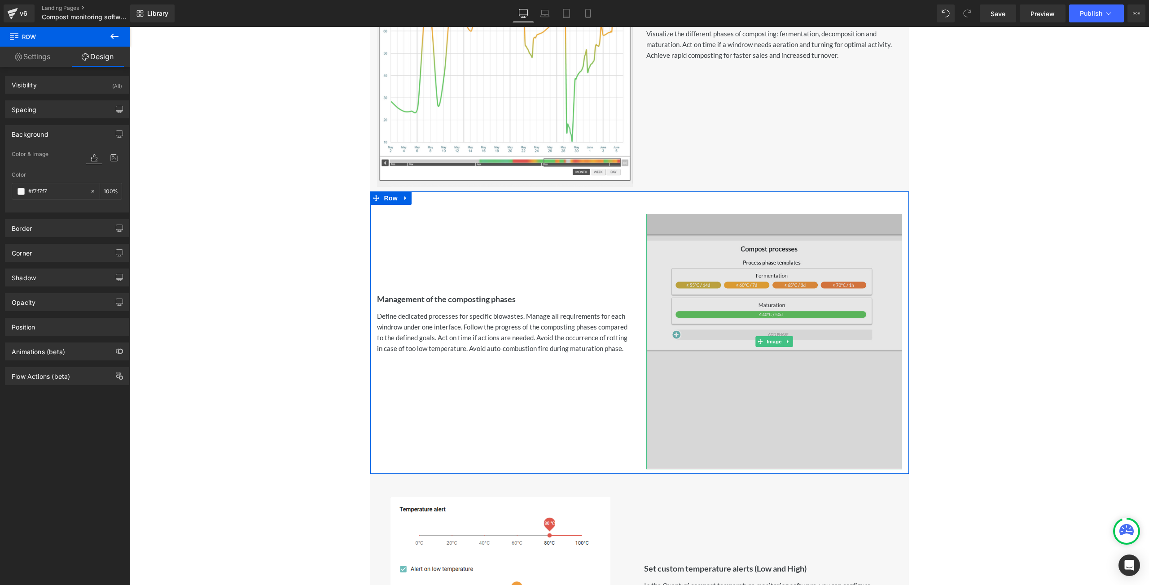
click at [751, 400] on img at bounding box center [774, 342] width 256 height 256
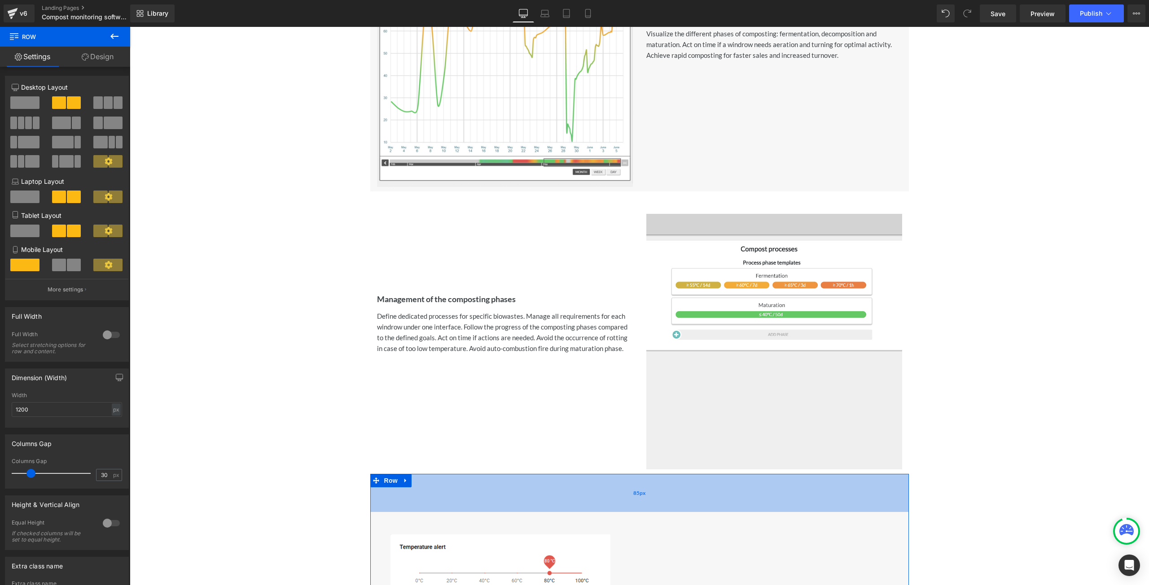
drag, startPoint x: 644, startPoint y: 474, endPoint x: 640, endPoint y: 512, distance: 37.9
click at [640, 512] on div "85px" at bounding box center [639, 493] width 538 height 38
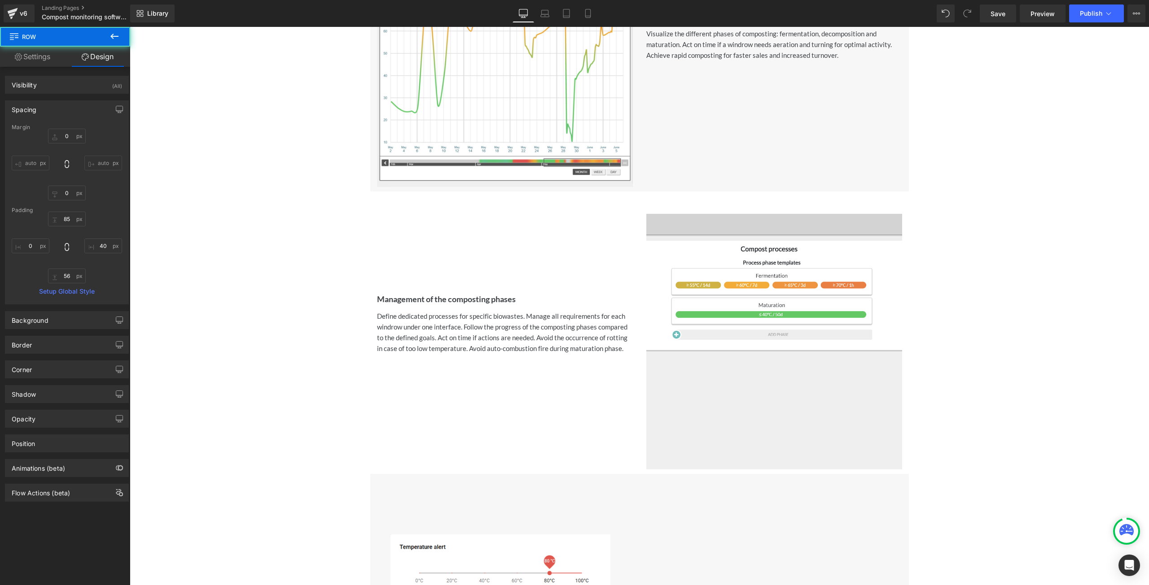
click at [996, 414] on div "Quanturi compost monitoring software Heading Icon Visualize and analyze the com…" at bounding box center [639, 482] width 1019 height 2334
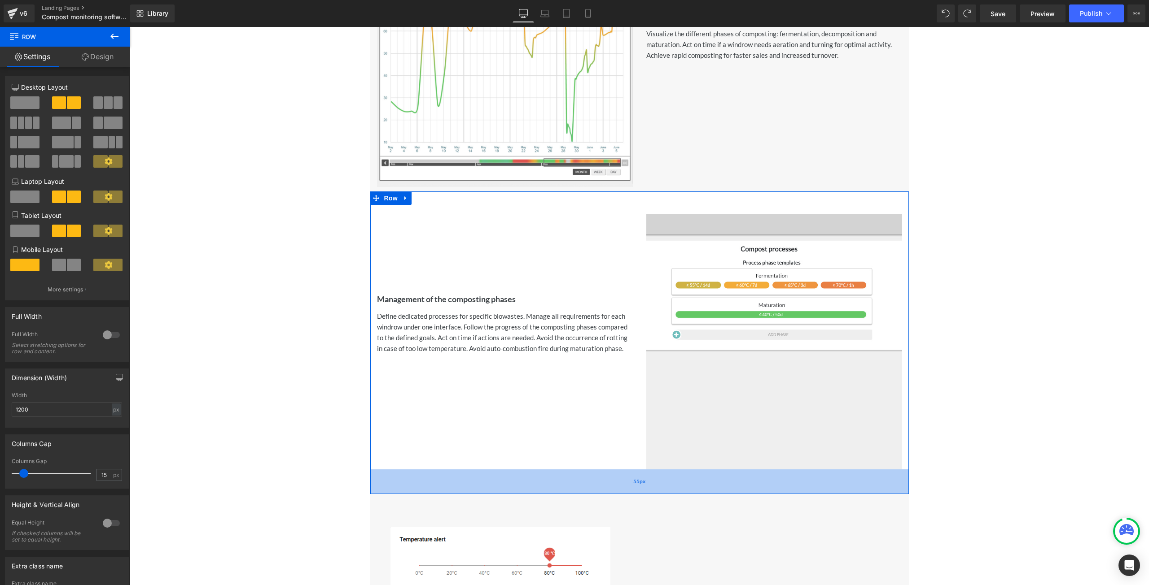
drag, startPoint x: 658, startPoint y: 470, endPoint x: 658, endPoint y: 490, distance: 20.2
click at [658, 490] on div "55px" at bounding box center [639, 482] width 538 height 25
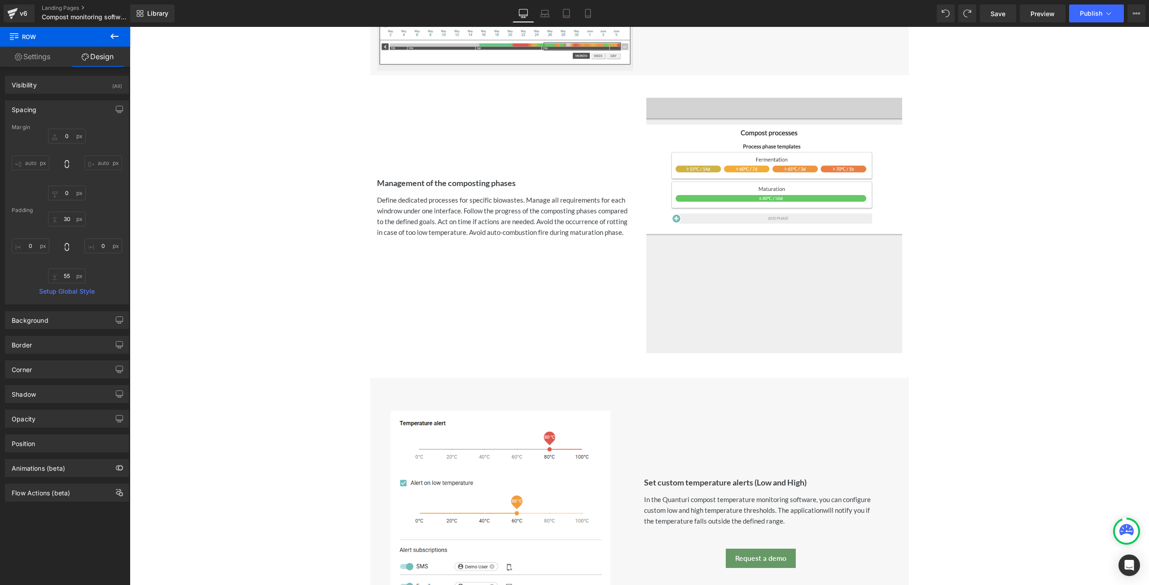
scroll to position [897, 0]
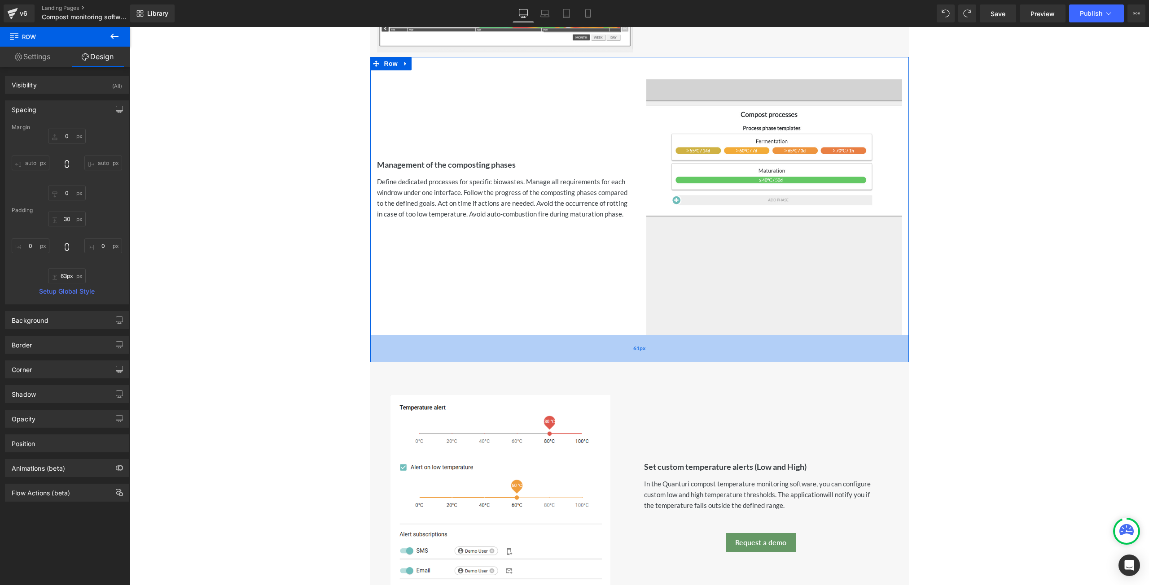
type input "64px"
click at [646, 362] on div "61px" at bounding box center [639, 348] width 538 height 27
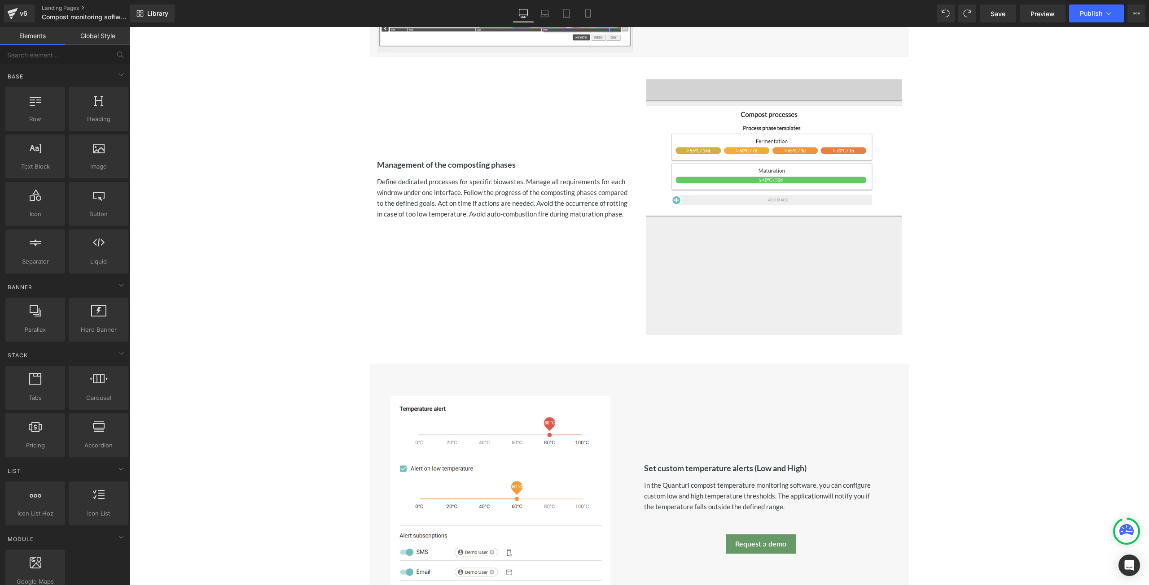
click at [971, 334] on div "Quanturi compost monitoring software Heading Icon Visualize and analyze the com…" at bounding box center [639, 346] width 1019 height 2330
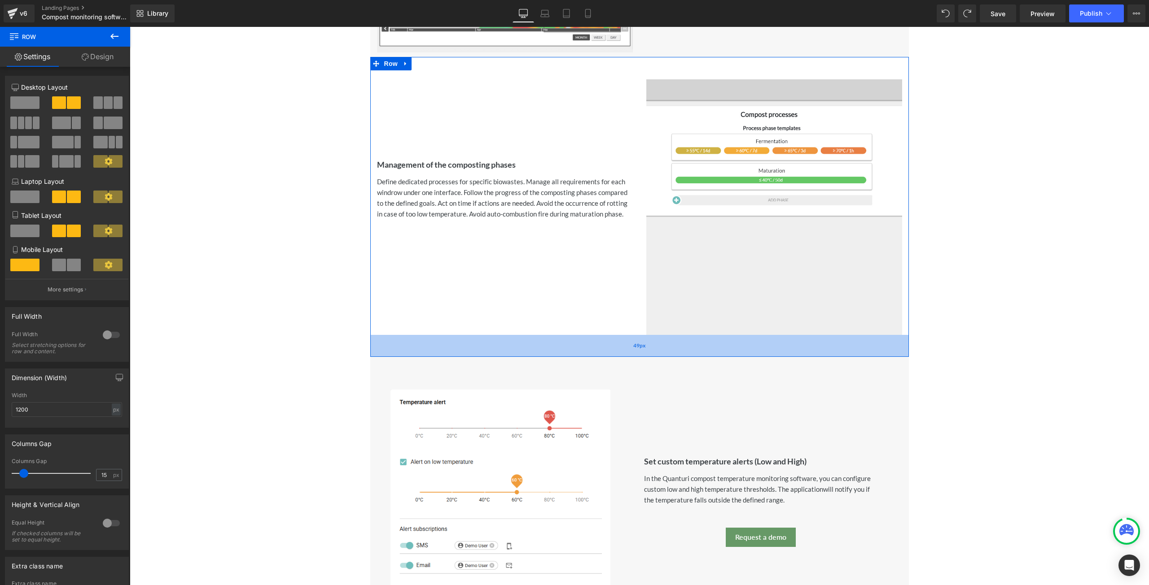
drag, startPoint x: 605, startPoint y: 356, endPoint x: 604, endPoint y: 349, distance: 6.8
click at [604, 349] on div "49px" at bounding box center [639, 346] width 538 height 22
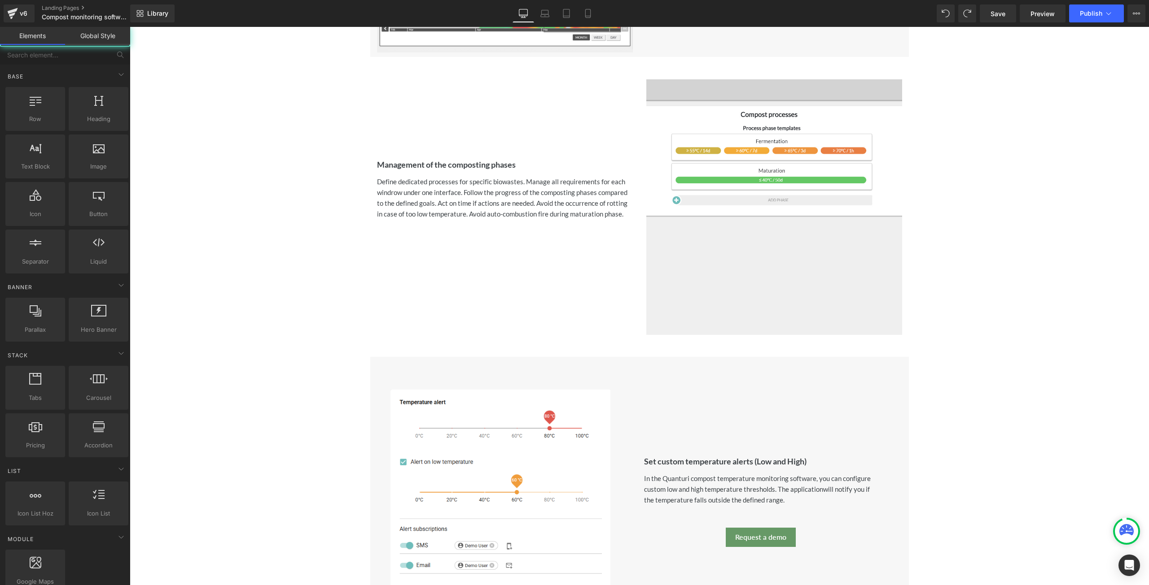
click at [949, 299] on div "Quanturi compost monitoring software Heading Icon Visualize and analyze the com…" at bounding box center [639, 342] width 1019 height 2323
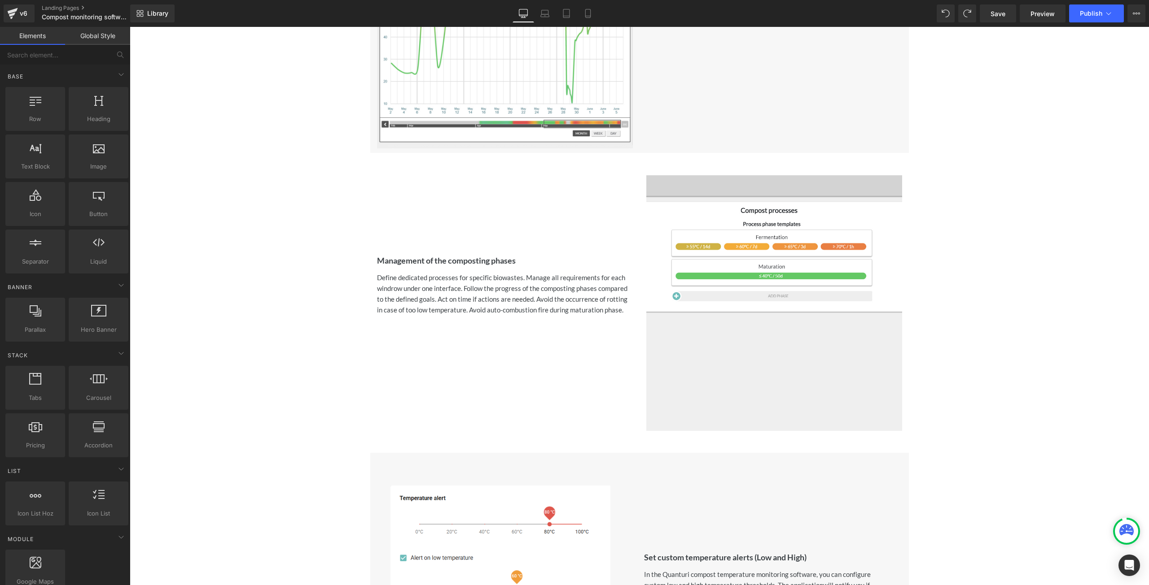
scroll to position [718, 0]
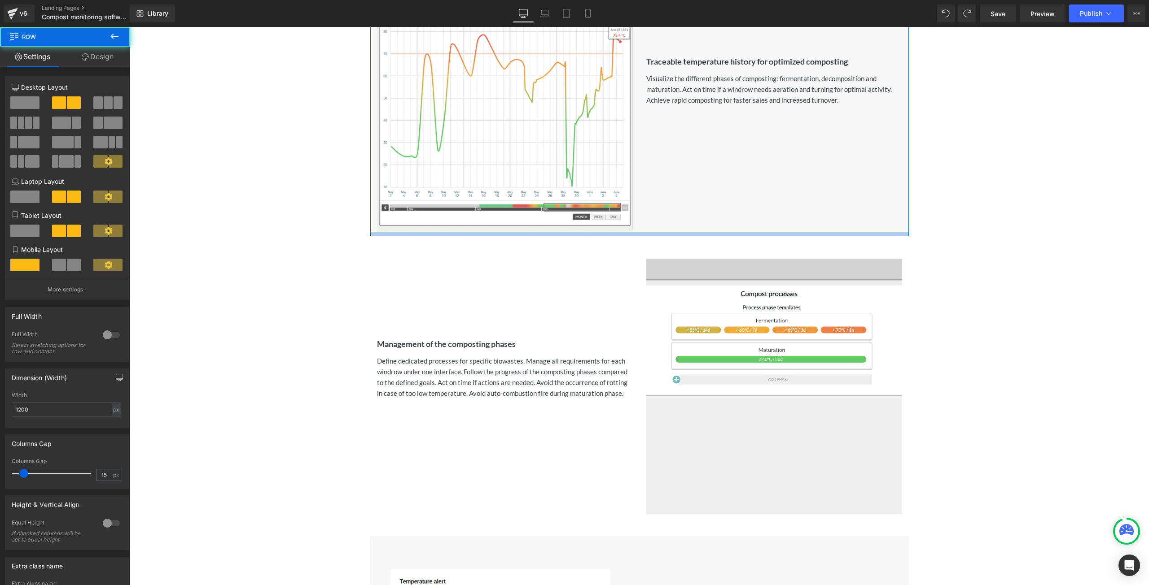
click at [765, 235] on div at bounding box center [639, 234] width 538 height 4
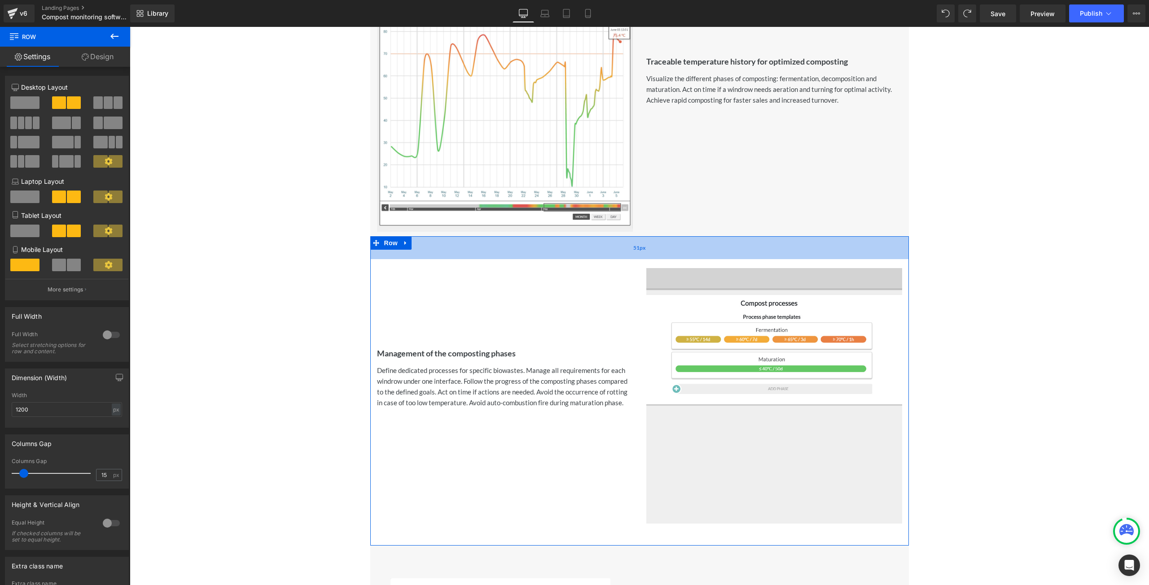
drag, startPoint x: 764, startPoint y: 237, endPoint x: 760, endPoint y: 247, distance: 10.3
click at [760, 247] on div "51px" at bounding box center [639, 247] width 538 height 23
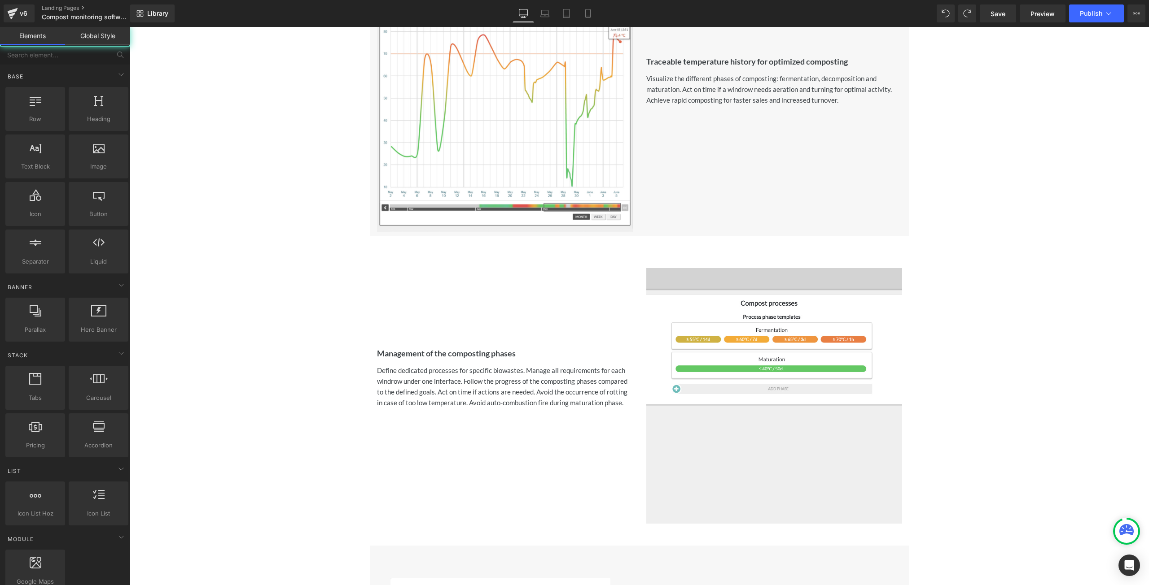
click at [1000, 244] on div "Quanturi compost monitoring software Heading Icon Visualize and analyze the com…" at bounding box center [639, 526] width 1019 height 2333
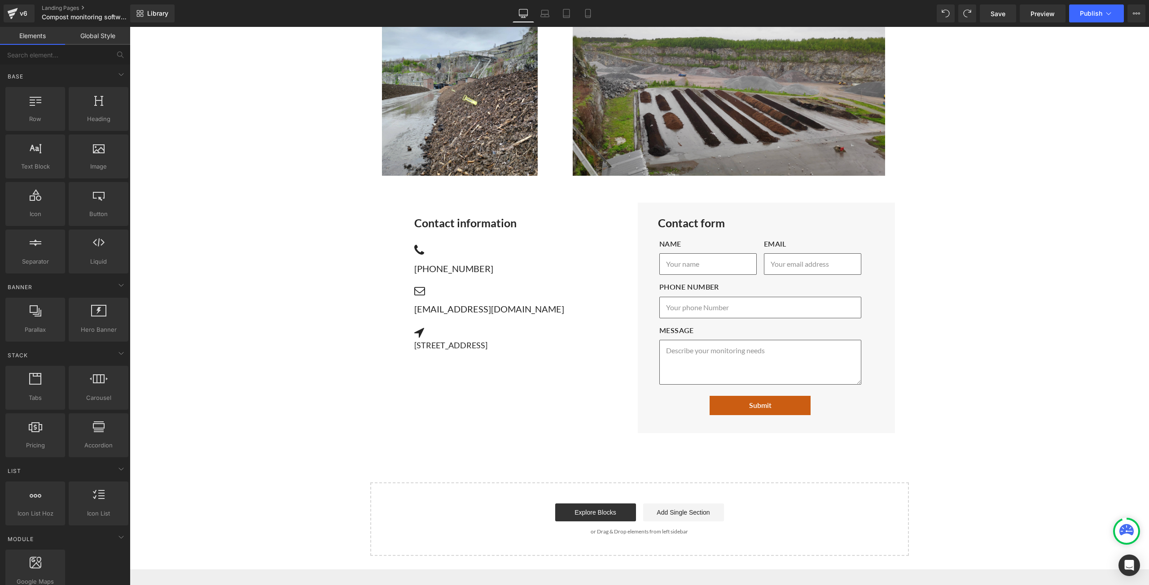
scroll to position [1974, 0]
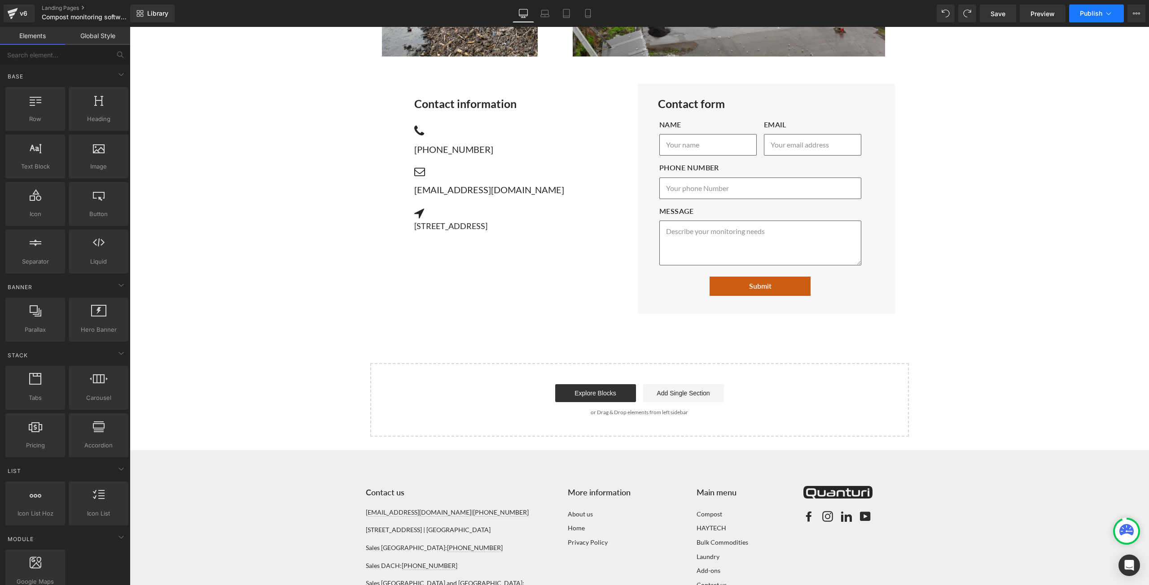
click at [1095, 10] on span "Publish" at bounding box center [1090, 13] width 22 height 7
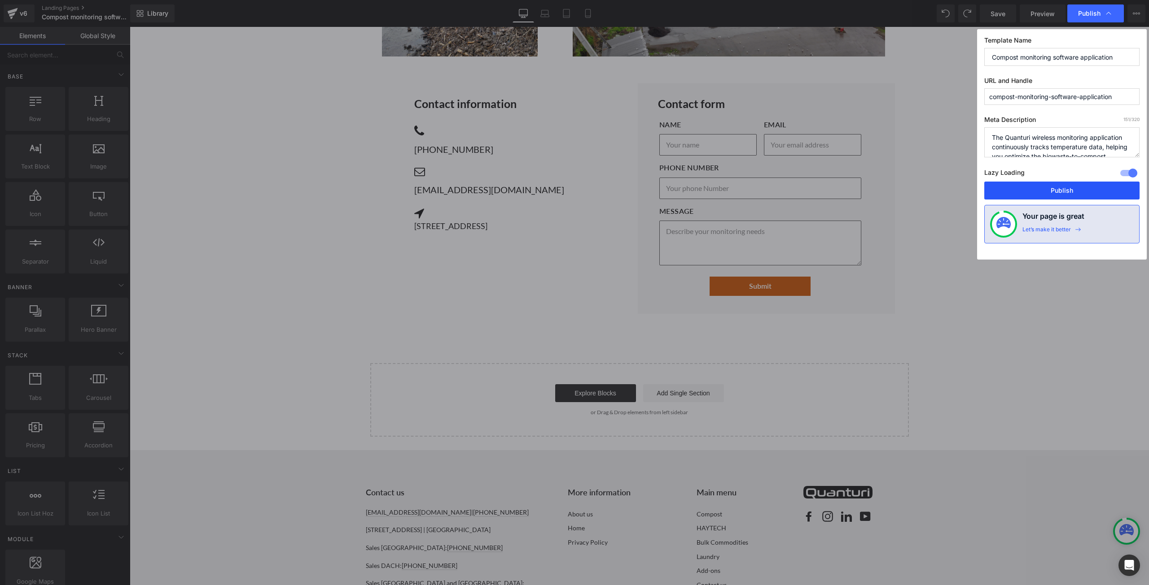
click at [1040, 193] on button "Publish" at bounding box center [1061, 191] width 155 height 18
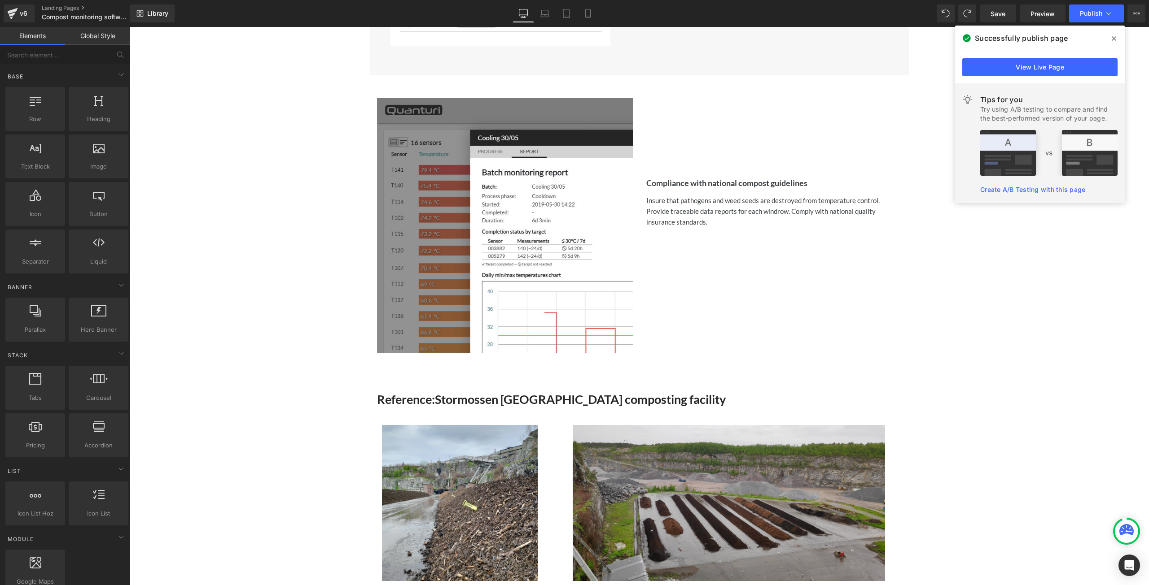
scroll to position [1525, 0]
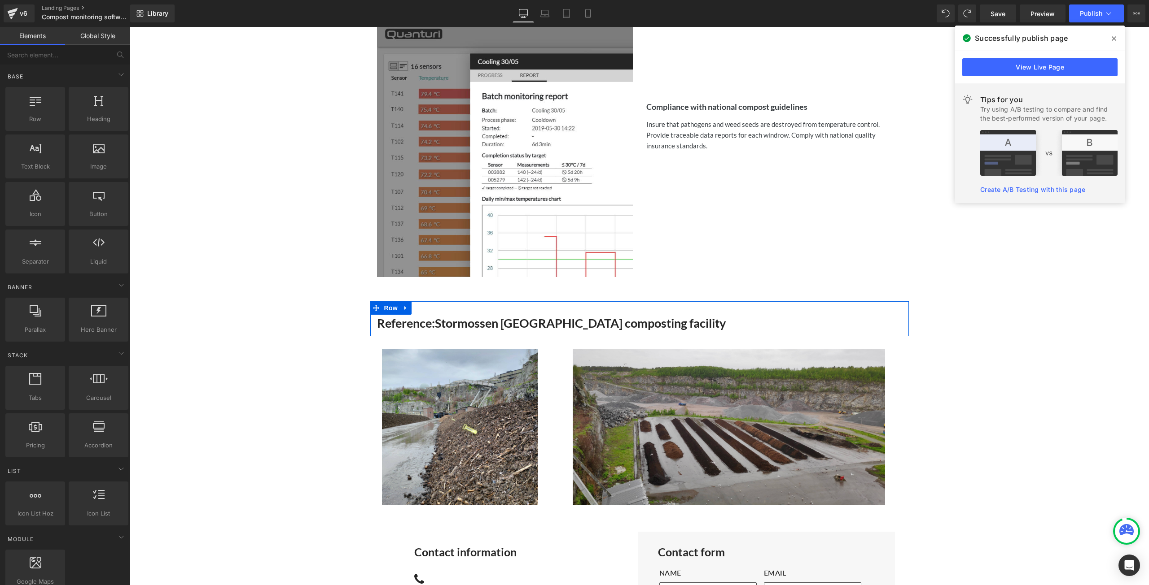
click at [130, 27] on div at bounding box center [130, 27] width 0 height 0
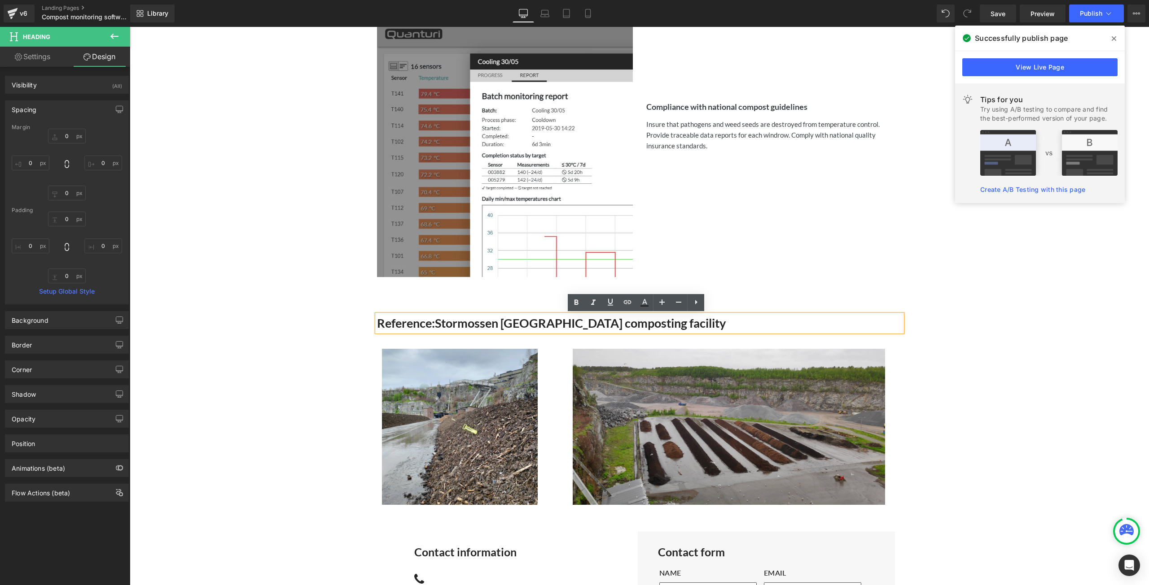
click at [710, 320] on h3 "Reference: Stormossen Finland composting facility" at bounding box center [639, 323] width 525 height 17
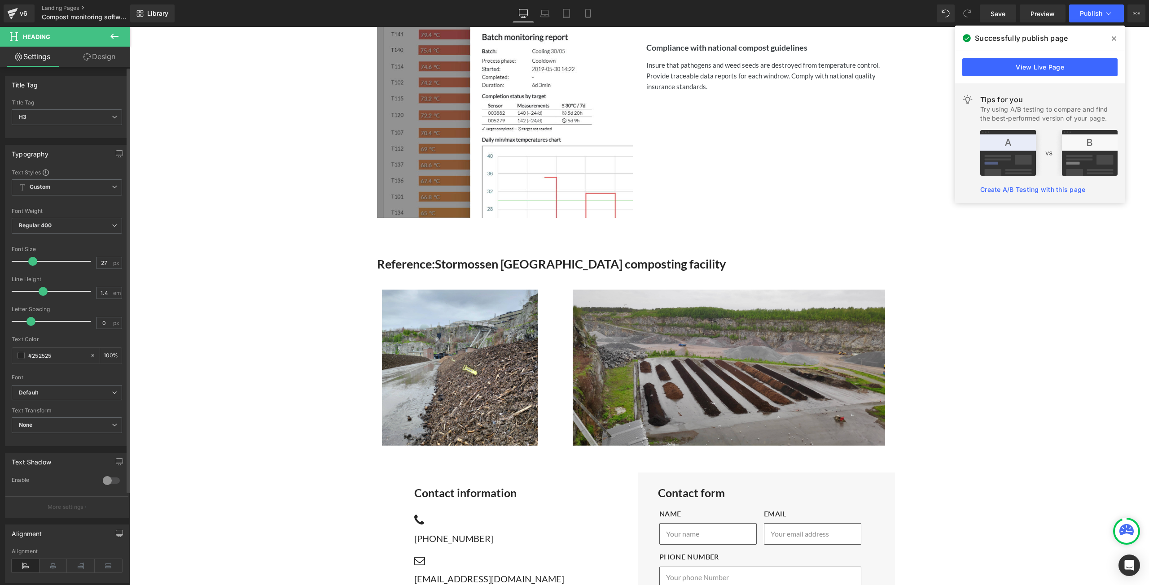
scroll to position [1615, 0]
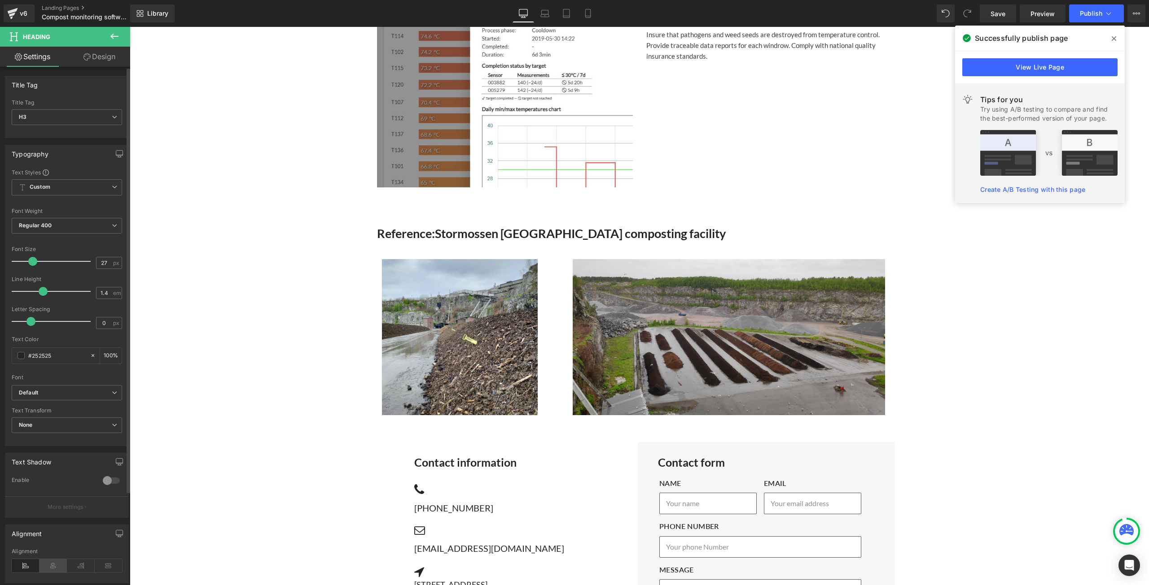
drag, startPoint x: 51, startPoint y: 560, endPoint x: 56, endPoint y: 557, distance: 5.5
click at [55, 559] on icon at bounding box center [53, 565] width 28 height 13
click at [1079, 14] on button "Publish" at bounding box center [1096, 13] width 55 height 18
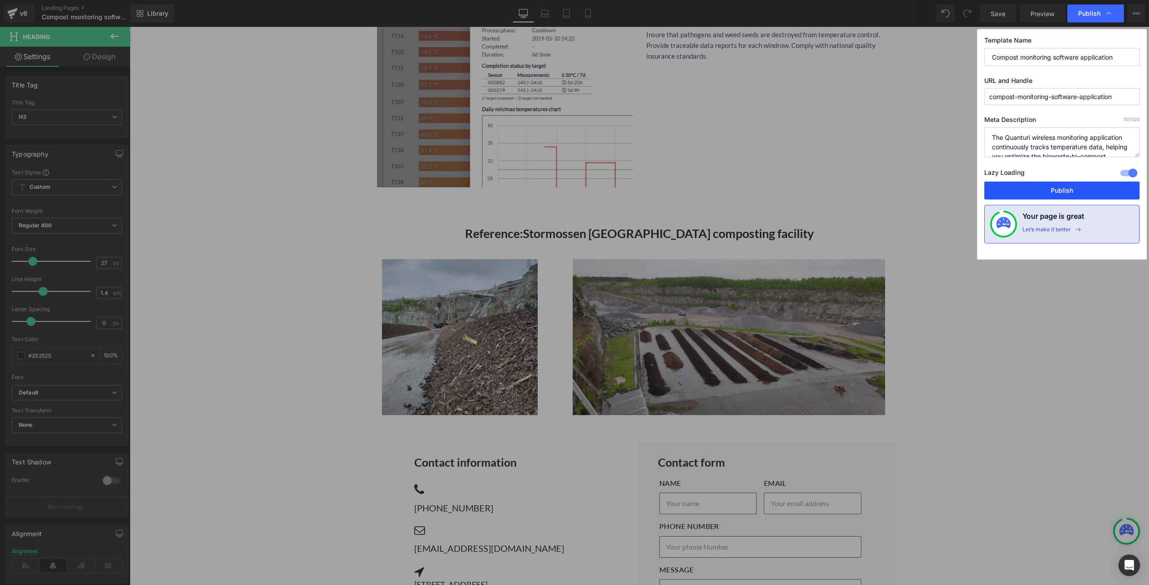
click at [1048, 196] on button "Publish" at bounding box center [1061, 191] width 155 height 18
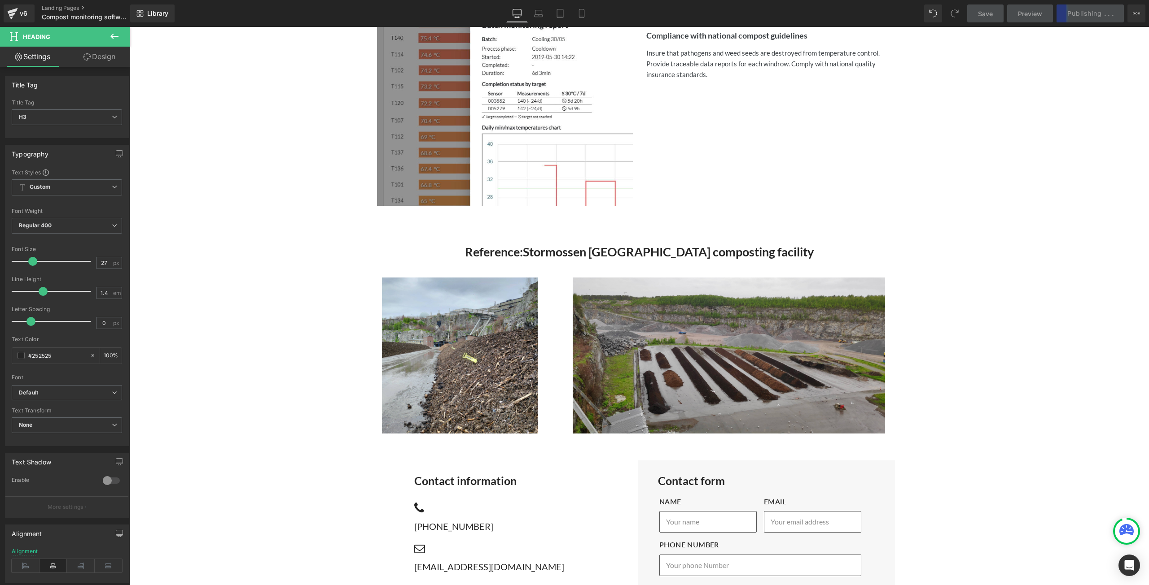
scroll to position [1660, 0]
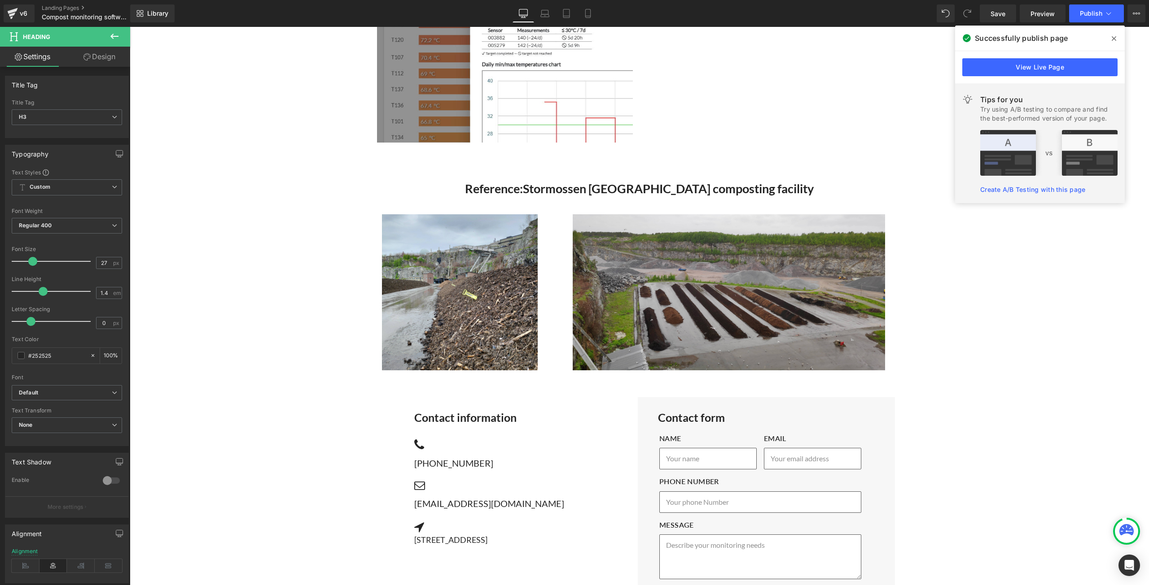
click at [121, 32] on button at bounding box center [114, 37] width 31 height 20
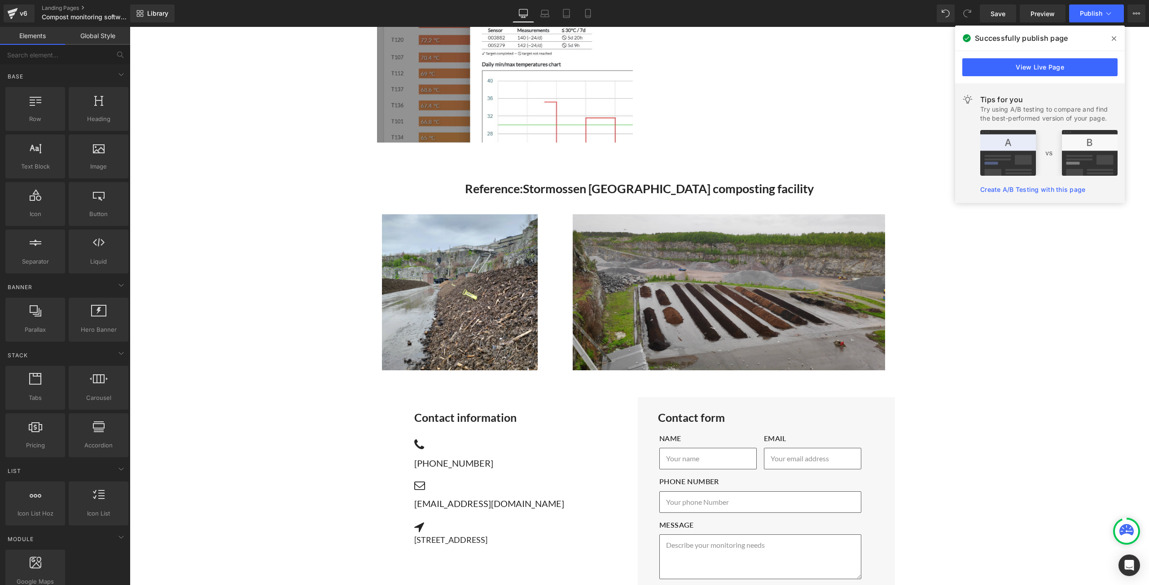
click at [1113, 40] on icon at bounding box center [1113, 38] width 4 height 7
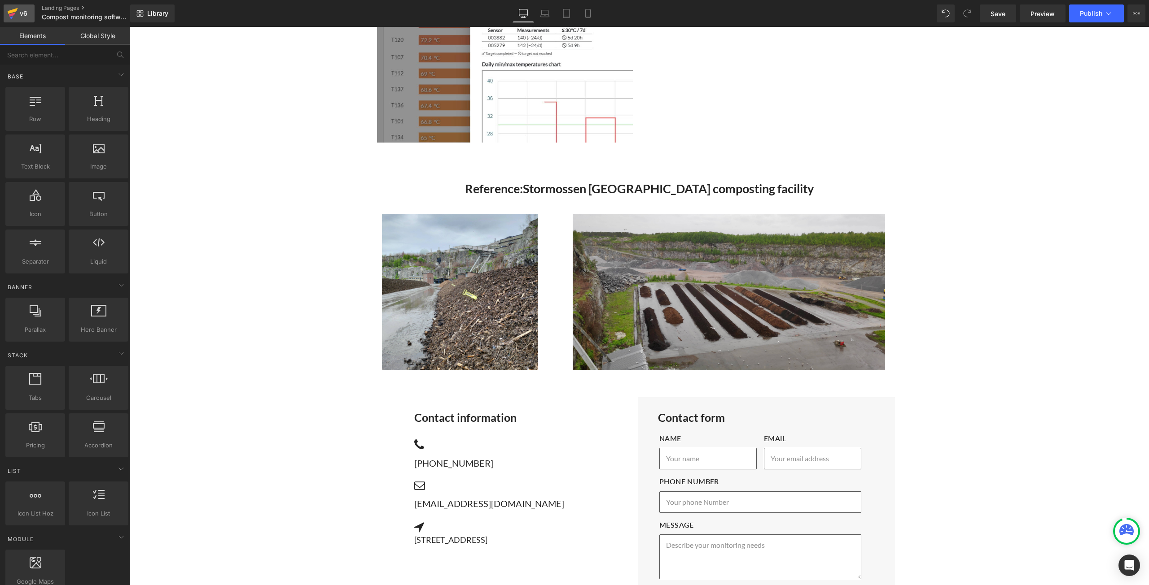
click at [9, 9] on icon at bounding box center [12, 13] width 11 height 22
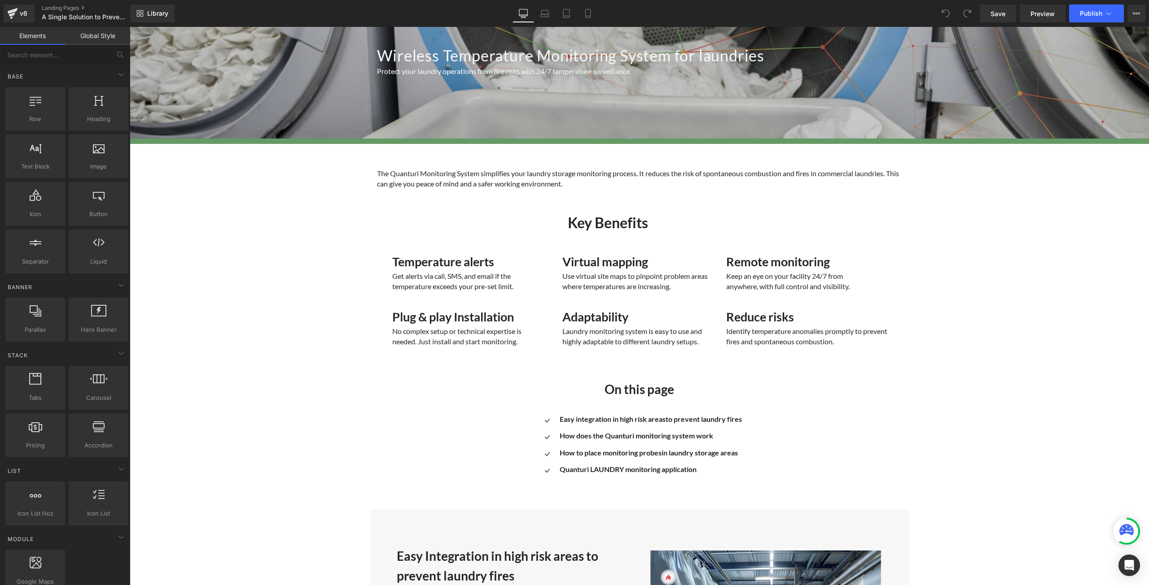
scroll to position [179, 0]
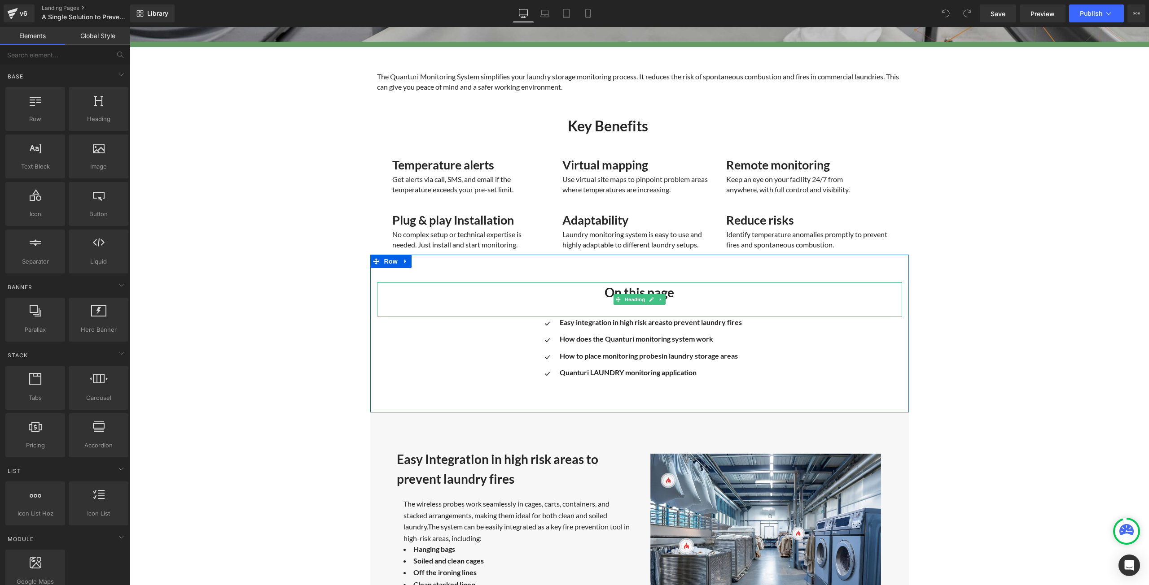
click at [766, 304] on div "On this page" at bounding box center [639, 300] width 525 height 34
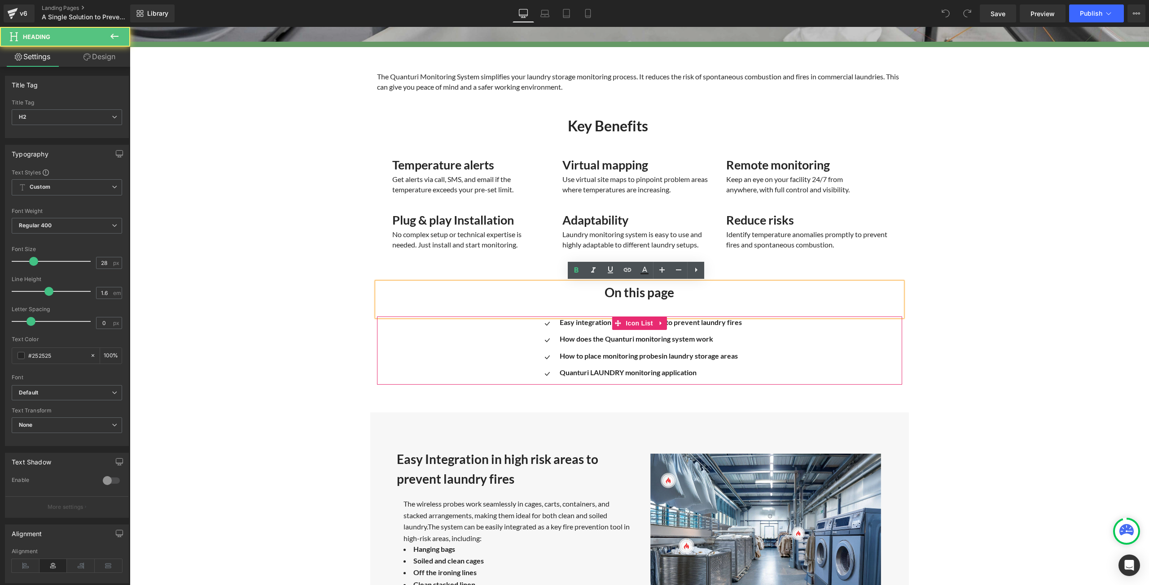
click at [808, 358] on div "Icon Easy integration in high risk areas to prevent laundry fires Text Block Ic…" at bounding box center [639, 351] width 525 height 67
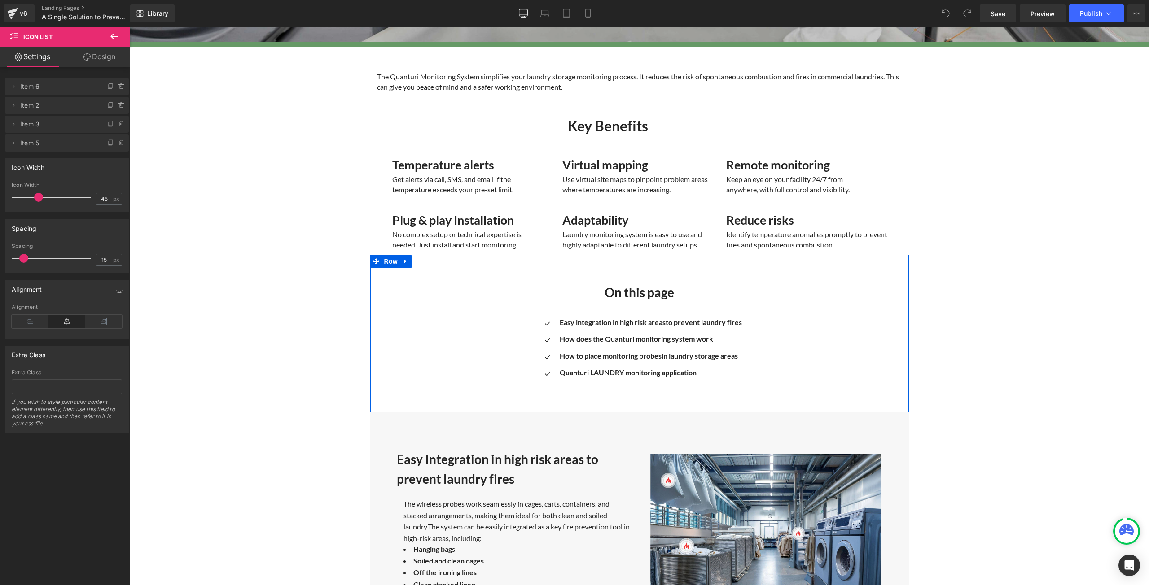
click at [799, 293] on h2 "On this page" at bounding box center [639, 293] width 525 height 20
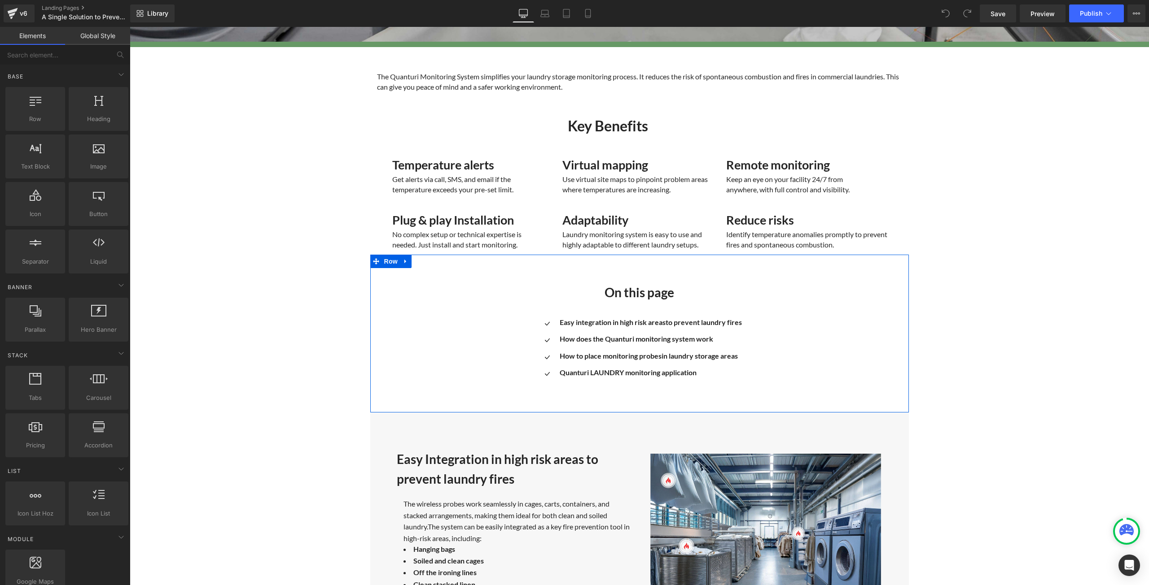
click at [866, 271] on div "On this page Heading Icon Easy integration in high risk areas to prevent laundr…" at bounding box center [639, 333] width 538 height 157
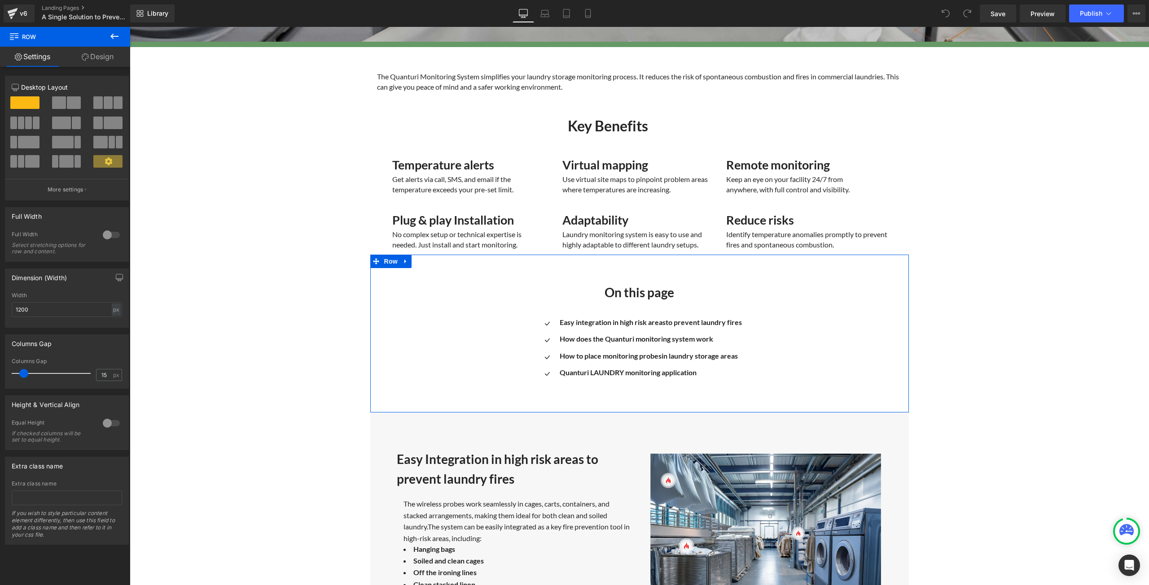
click at [403, 261] on icon at bounding box center [405, 261] width 6 height 7
click at [426, 263] on icon at bounding box center [429, 261] width 6 height 6
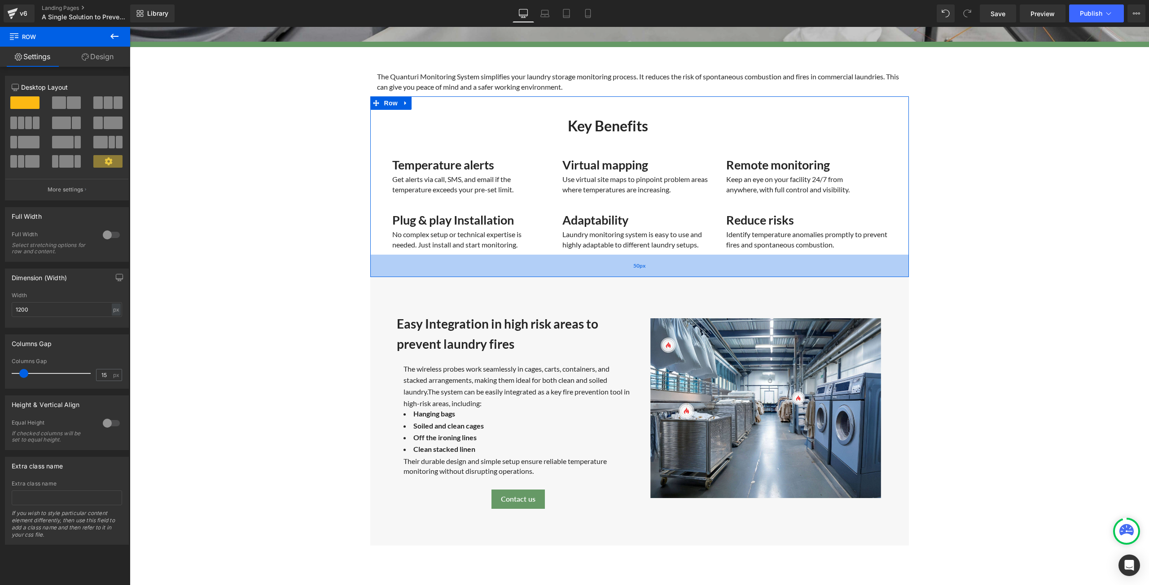
drag, startPoint x: 707, startPoint y: 253, endPoint x: 712, endPoint y: 276, distance: 23.1
click at [712, 276] on div "50px" at bounding box center [639, 266] width 538 height 22
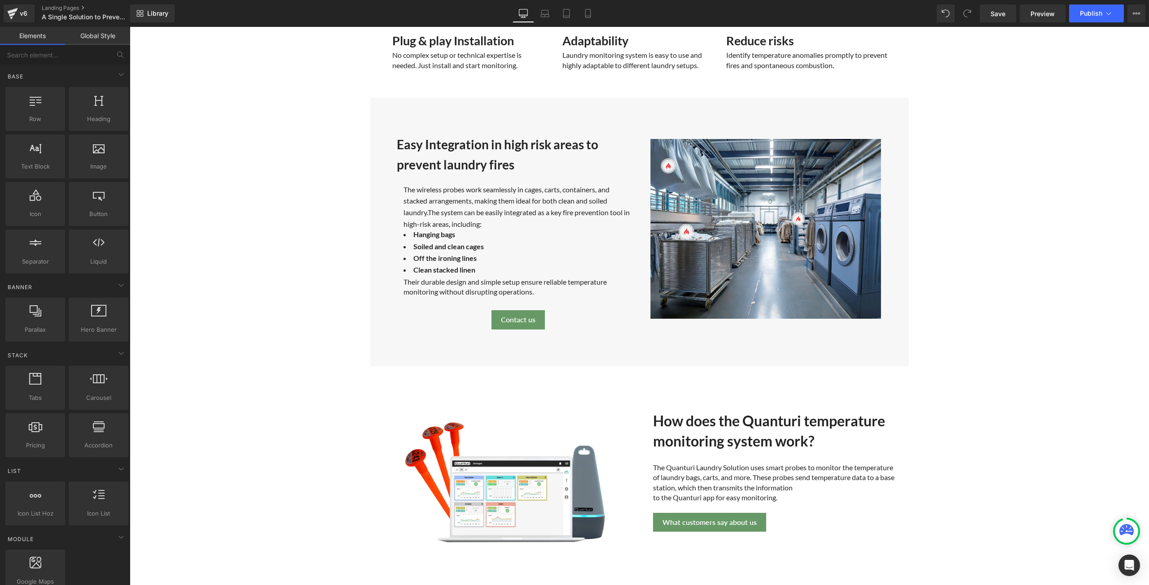
scroll to position [583, 0]
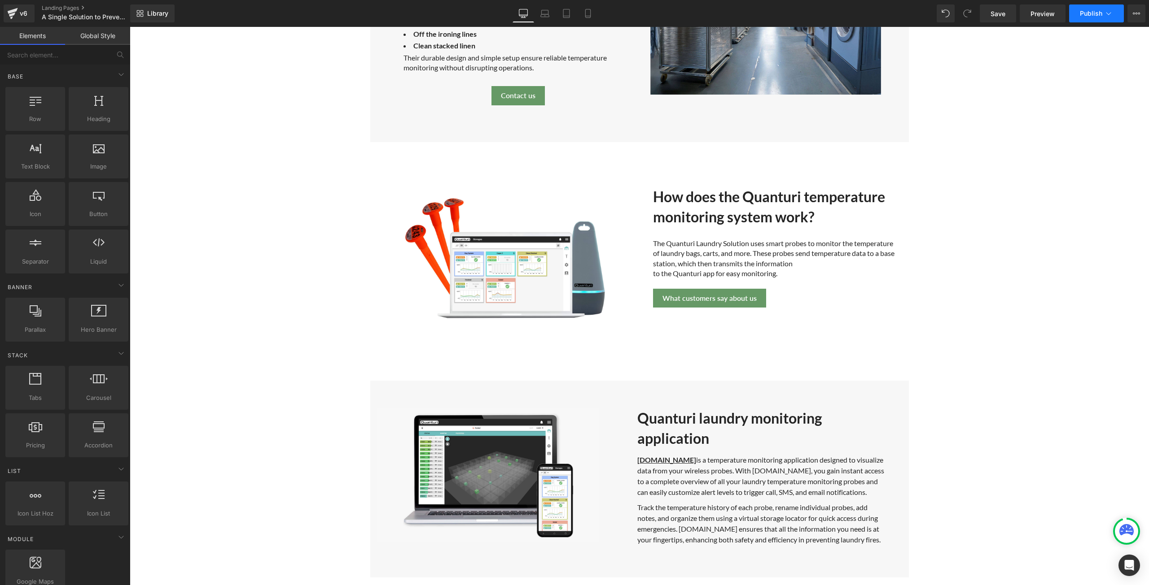
click at [1076, 18] on button "Publish" at bounding box center [1096, 13] width 55 height 18
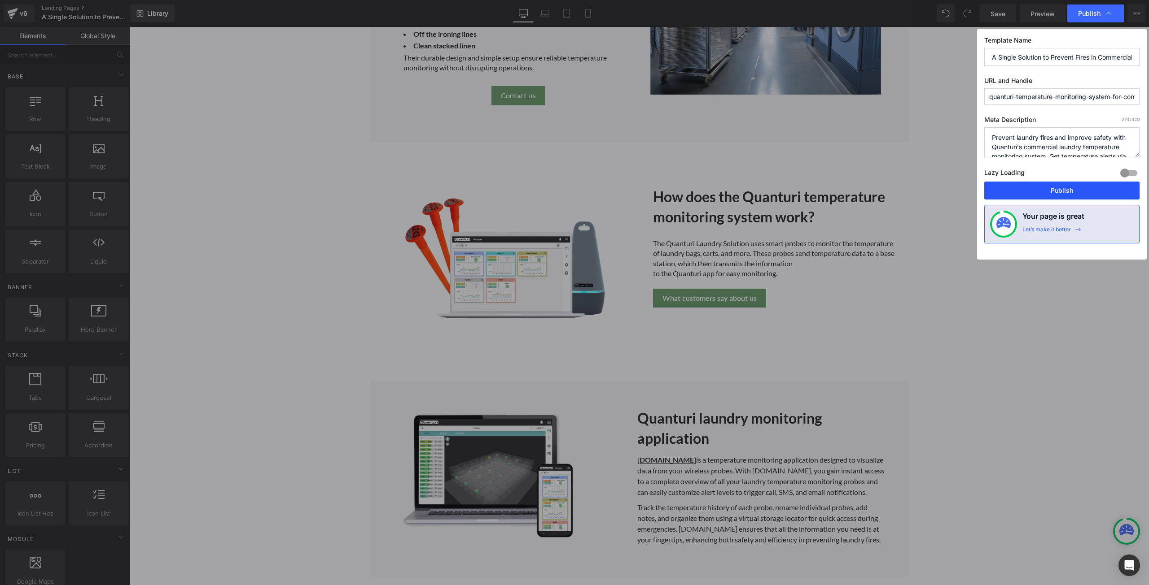
click at [1049, 189] on button "Publish" at bounding box center [1061, 191] width 155 height 18
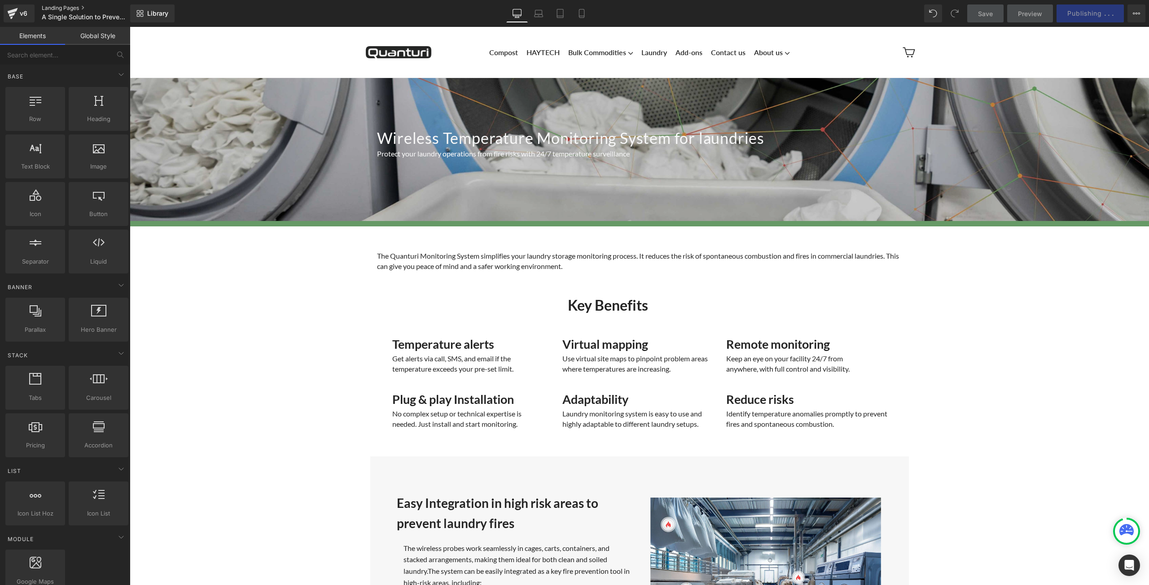
click at [55, 9] on link "Landing Pages" at bounding box center [93, 7] width 103 height 7
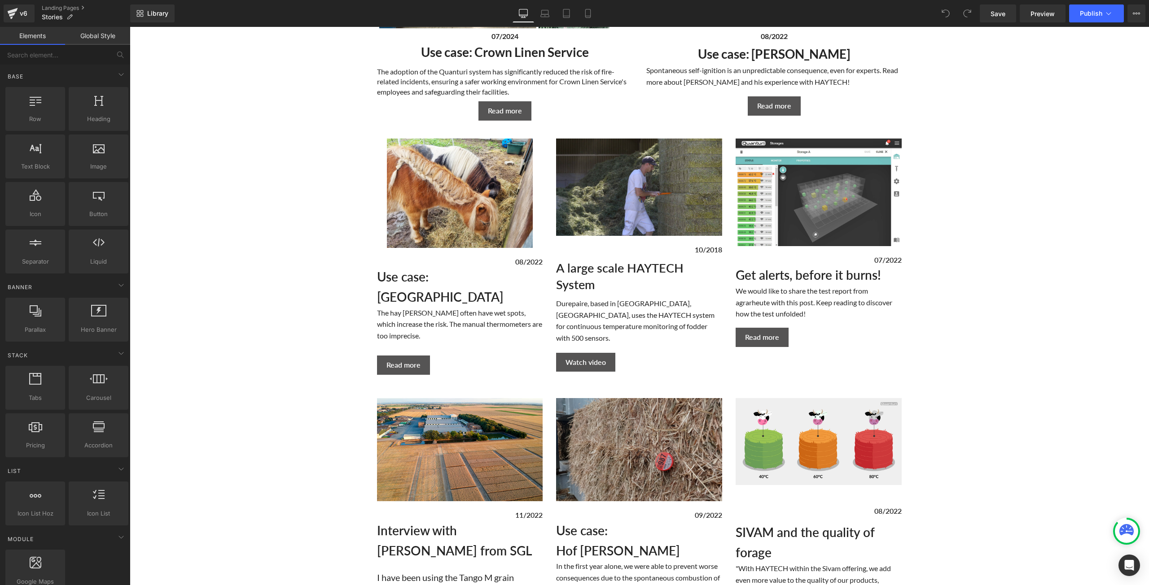
scroll to position [538, 0]
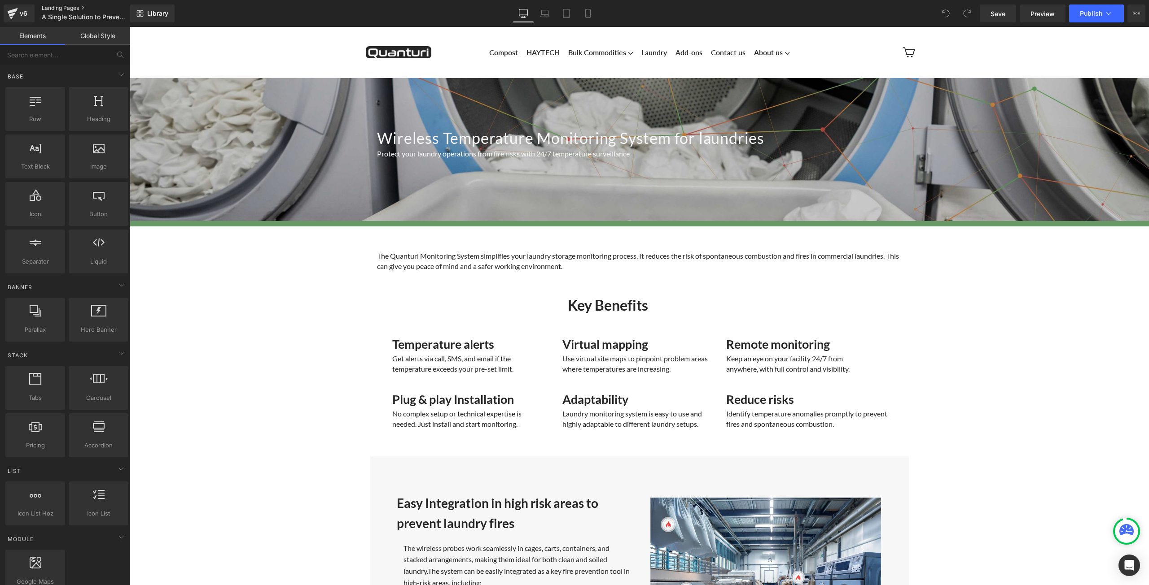
click at [62, 8] on link "Landing Pages" at bounding box center [93, 7] width 103 height 7
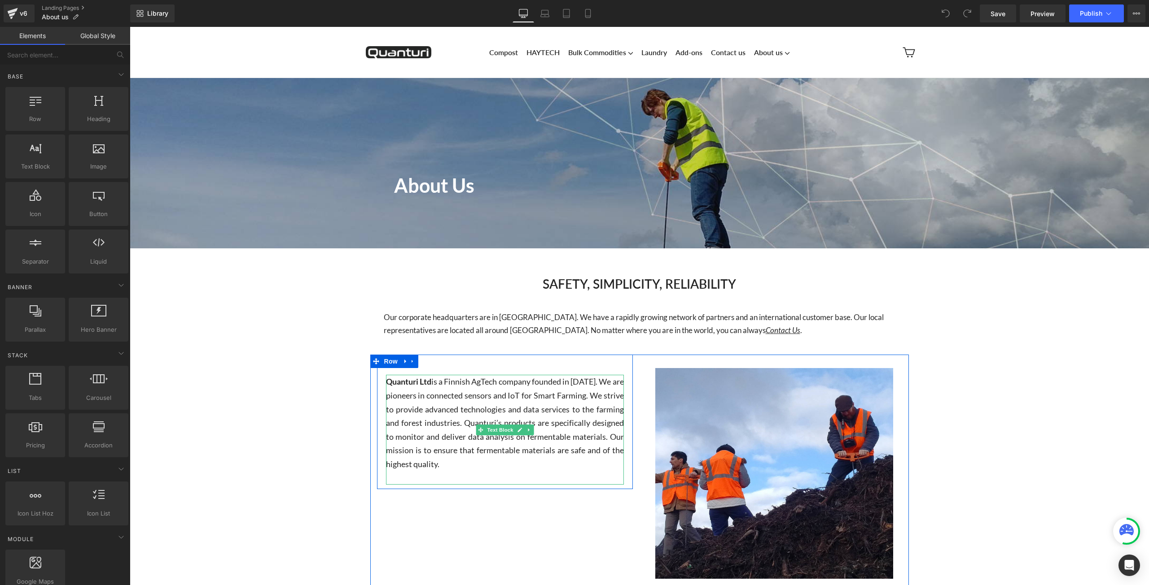
click at [450, 410] on span "is a Finnish AgTech company founded in 2016. We are pioneers in connected senso…" at bounding box center [505, 423] width 238 height 92
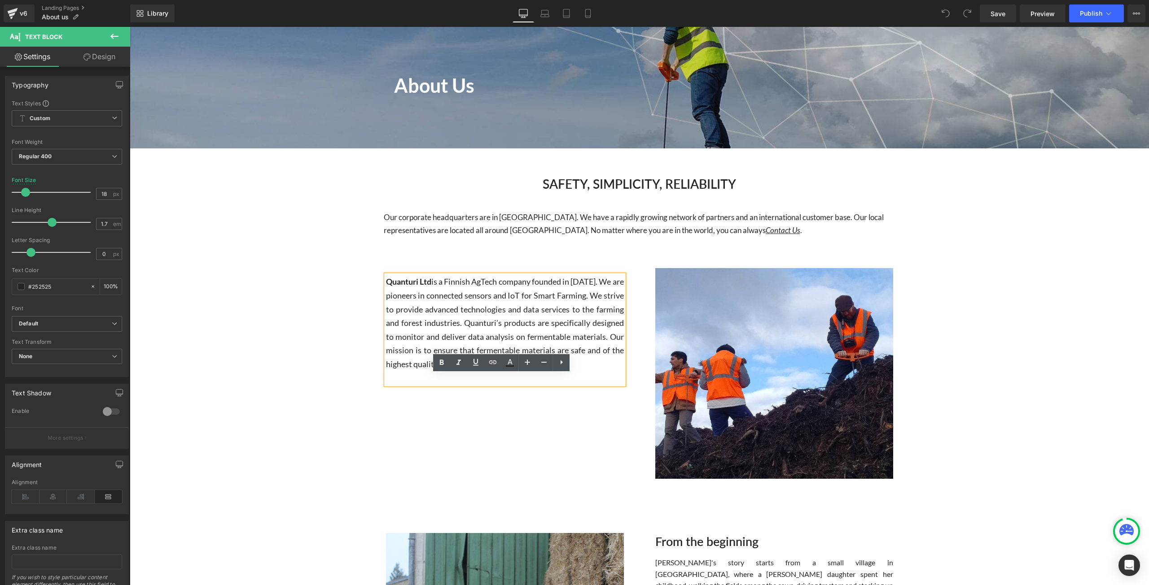
scroll to position [269, 0]
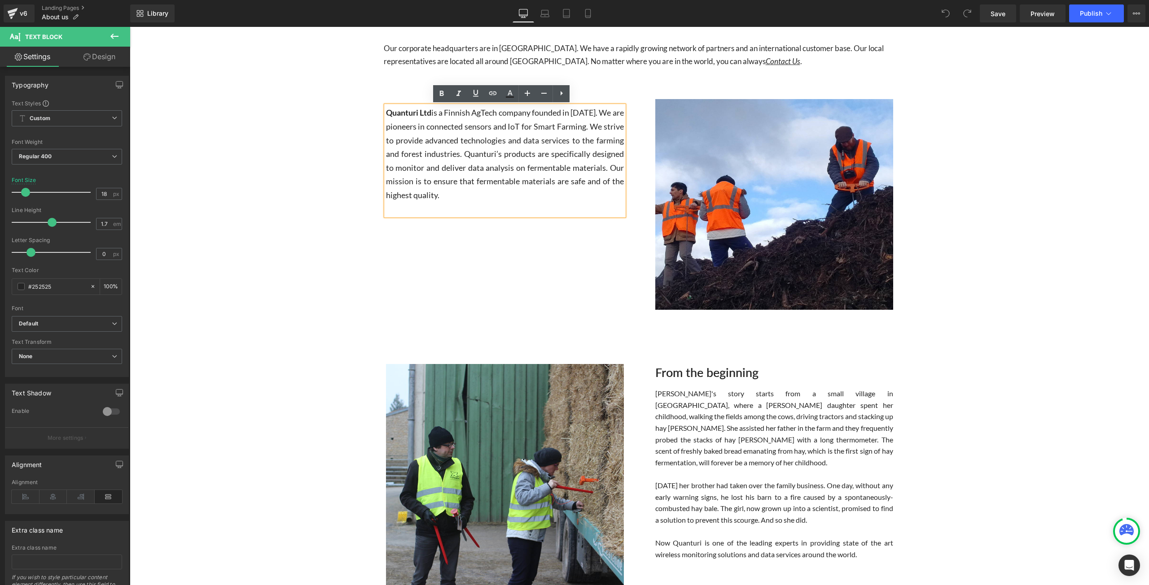
click at [739, 419] on p "Quanturi's story starts from a small village in France, where a farmer’s daught…" at bounding box center [774, 428] width 238 height 80
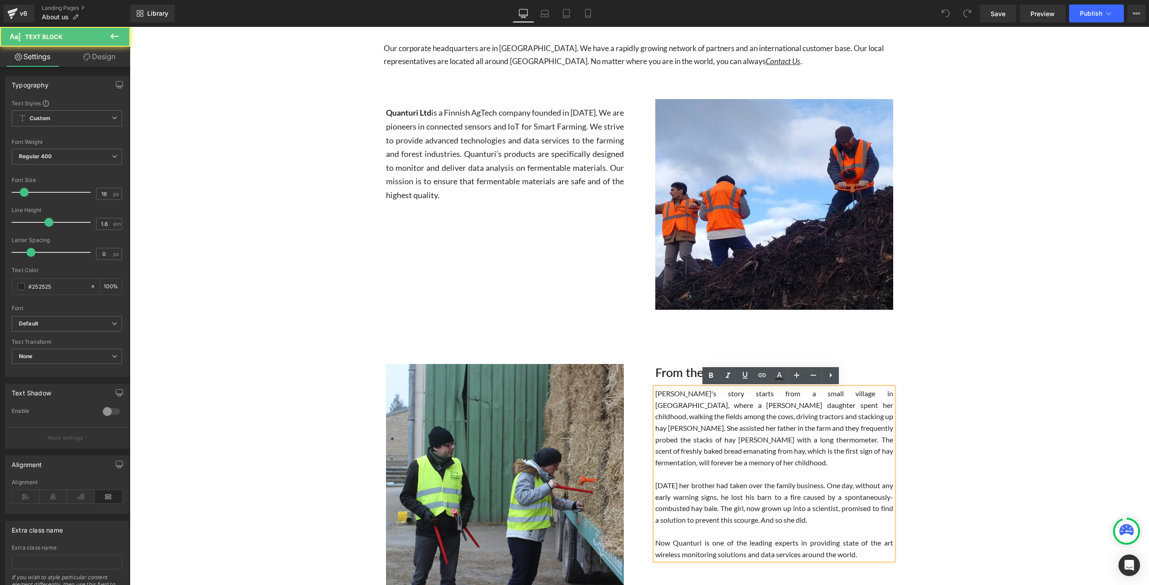
click at [713, 418] on p "Quanturi's story starts from a small village in France, where a farmer’s daught…" at bounding box center [774, 428] width 238 height 80
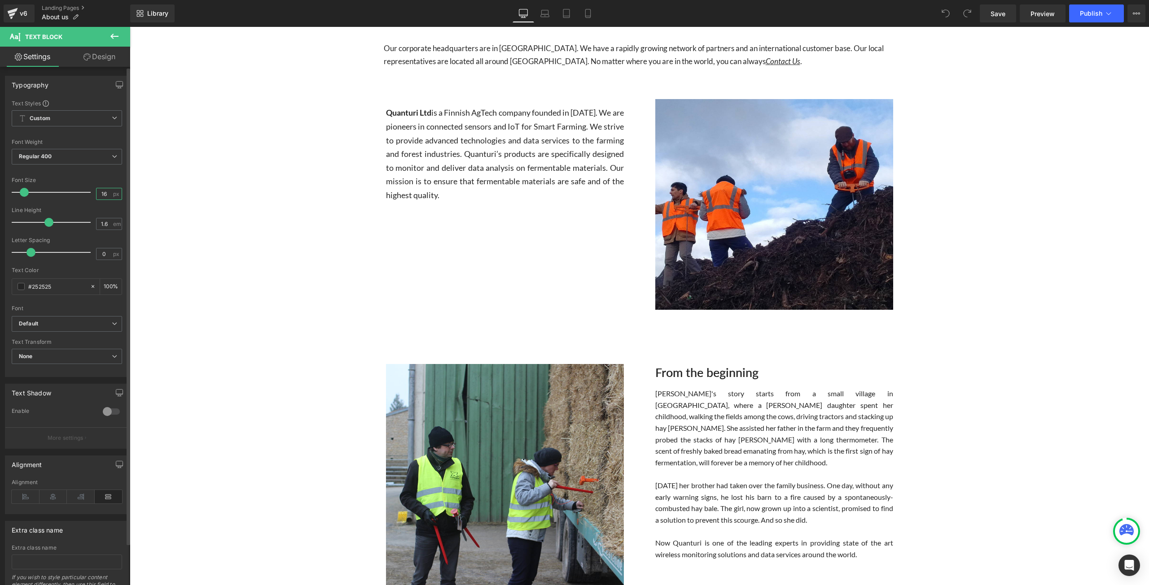
click at [105, 191] on input "16" at bounding box center [104, 193] width 16 height 11
type input "18"
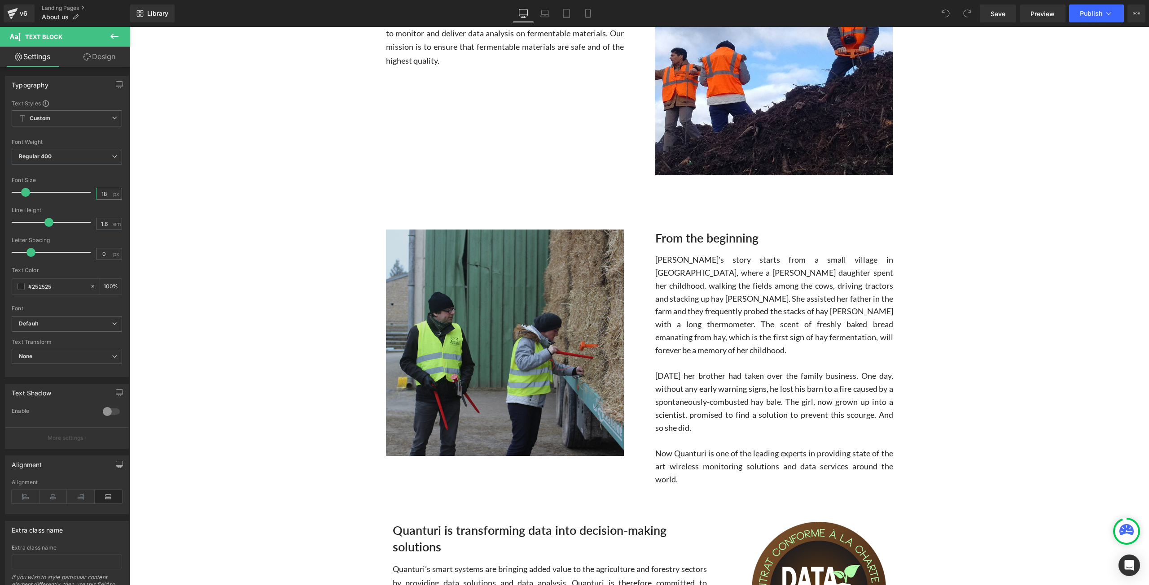
scroll to position [179, 0]
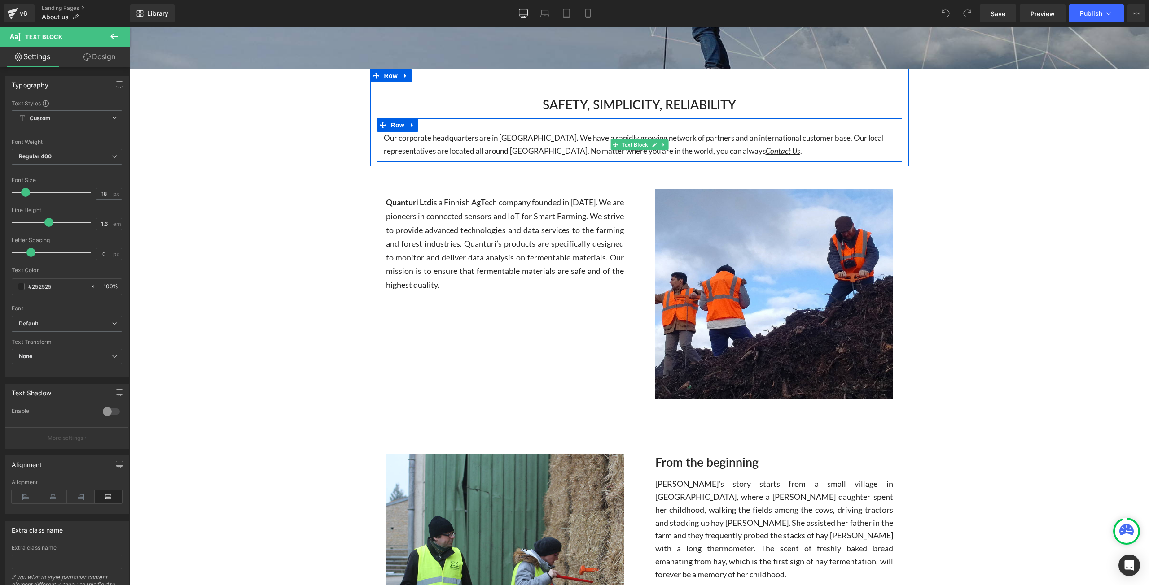
click at [476, 146] on p "Our corporate headquarters are in Finland. We have a rapidly growing network of…" at bounding box center [639, 145] width 511 height 26
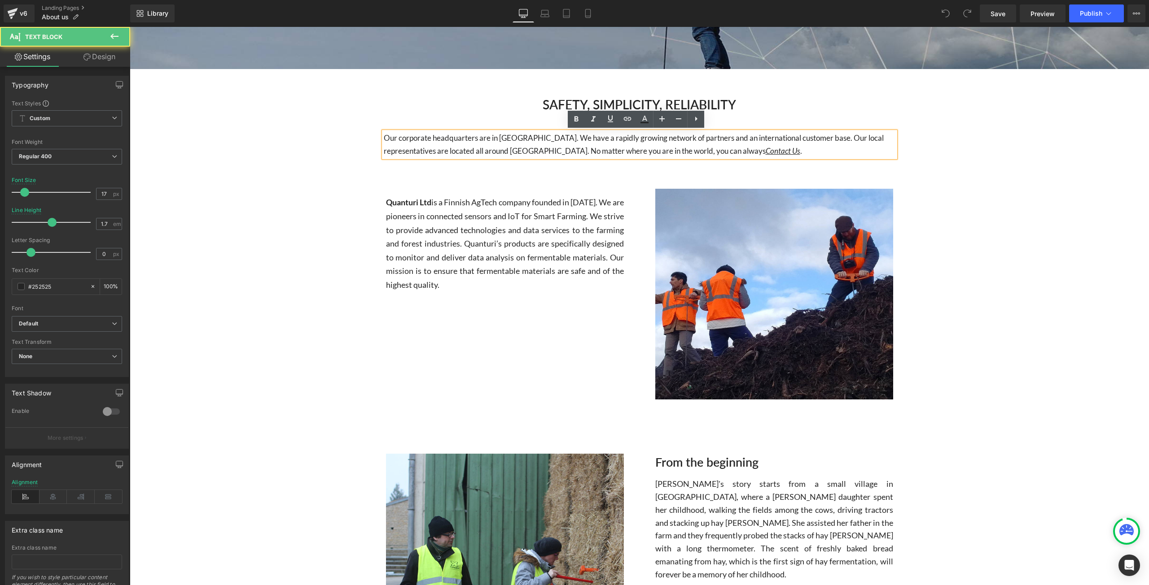
click at [502, 147] on p "Our corporate headquarters are in Finland. We have a rapidly growing network of…" at bounding box center [639, 145] width 511 height 26
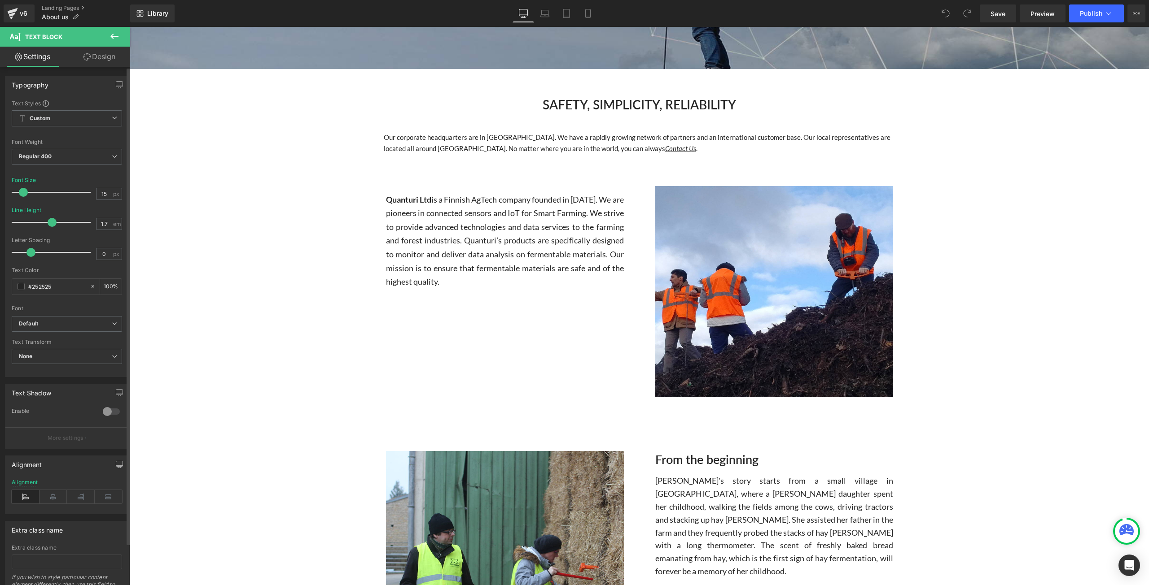
type input "14"
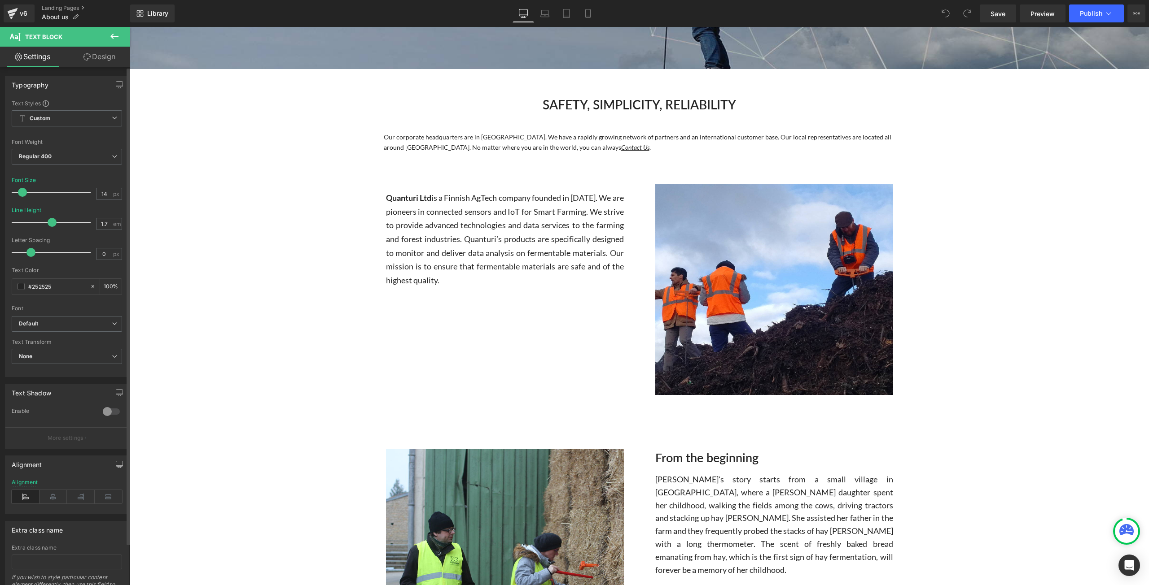
click at [23, 192] on span at bounding box center [22, 192] width 9 height 9
click at [441, 244] on span "is a Finnish AgTech company founded in 2016. We are pioneers in connected senso…" at bounding box center [505, 239] width 238 height 92
click at [109, 190] on div "18 px" at bounding box center [109, 194] width 26 height 12
click at [107, 189] on input "18" at bounding box center [104, 193] width 16 height 11
type input "14"
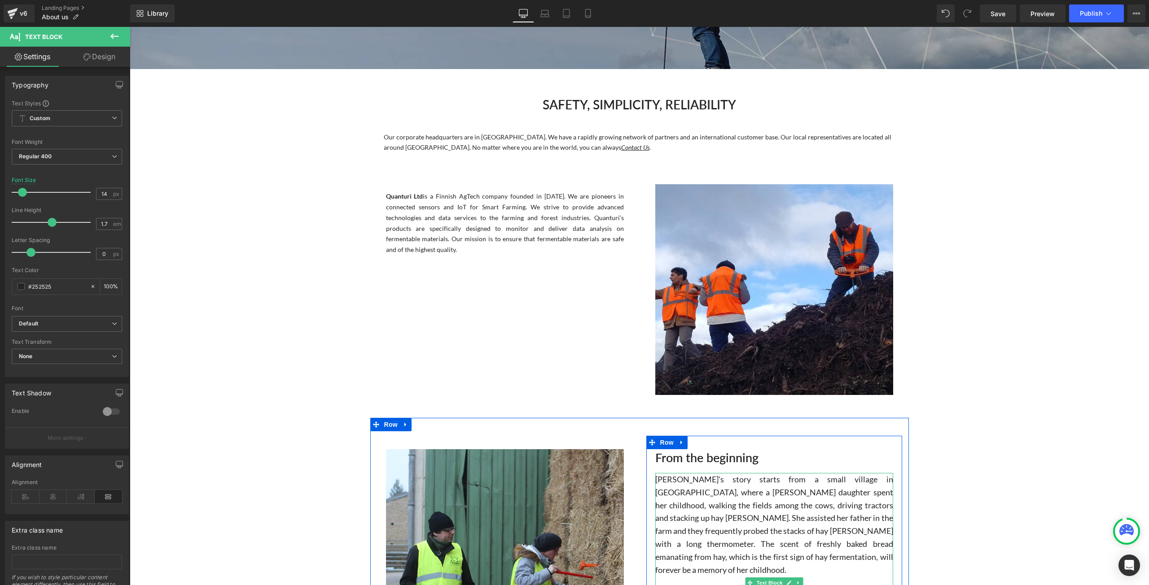
click at [772, 528] on p "Quanturi's story starts from a small village in France, where a farmer’s daught…" at bounding box center [774, 524] width 238 height 103
click at [105, 192] on input "18" at bounding box center [104, 193] width 16 height 11
type input "14"
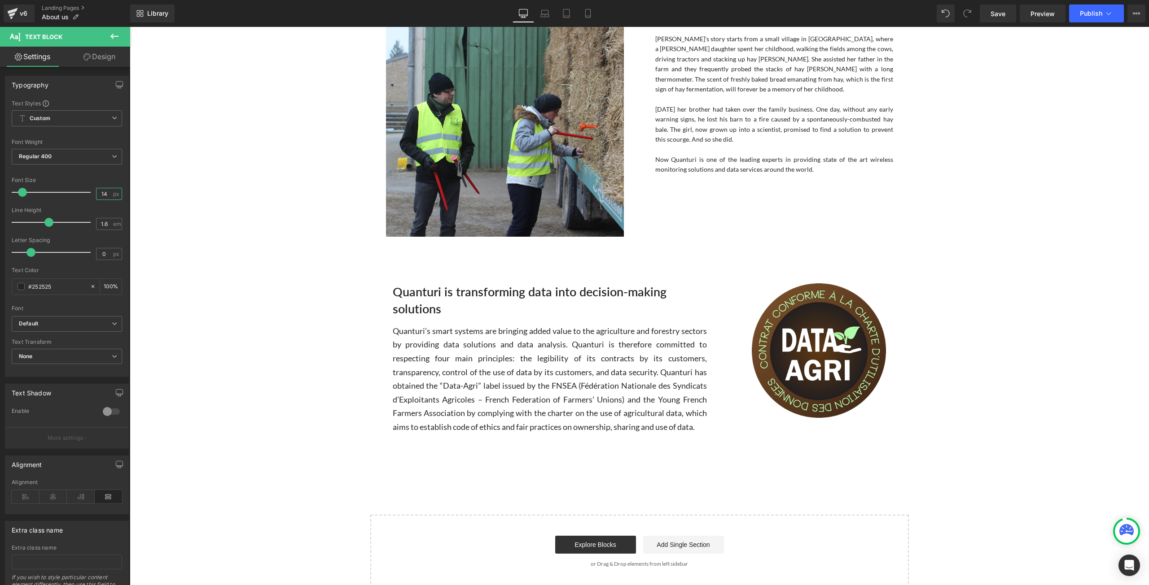
scroll to position [628, 0]
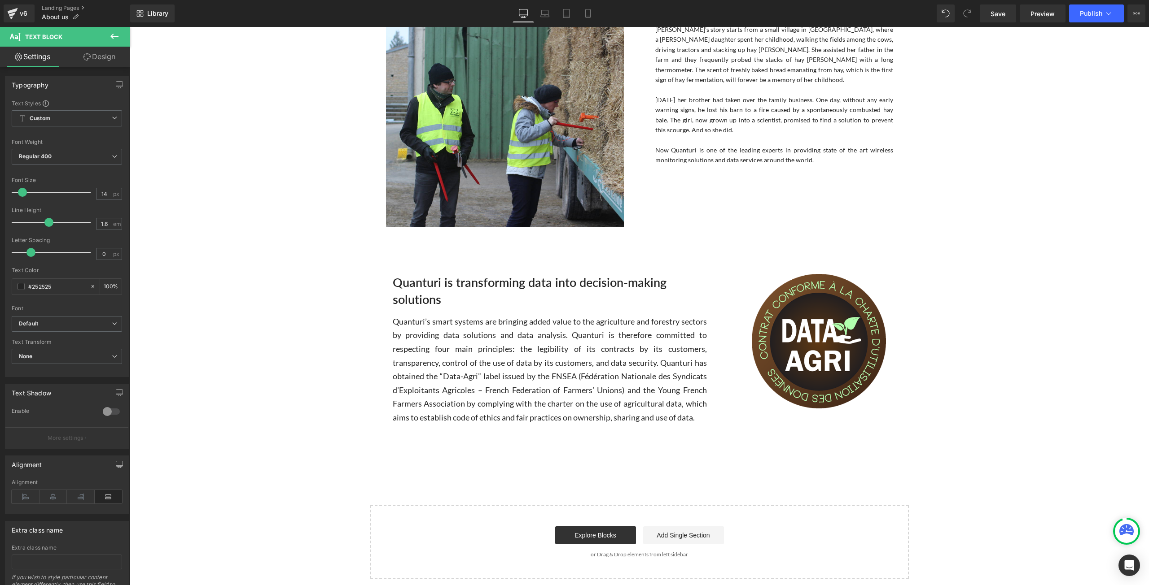
click at [551, 336] on p "Quanturi’s smart systems are bringing added value to the agriculture and forest…" at bounding box center [550, 370] width 314 height 110
click at [106, 196] on input "18" at bounding box center [104, 193] width 16 height 11
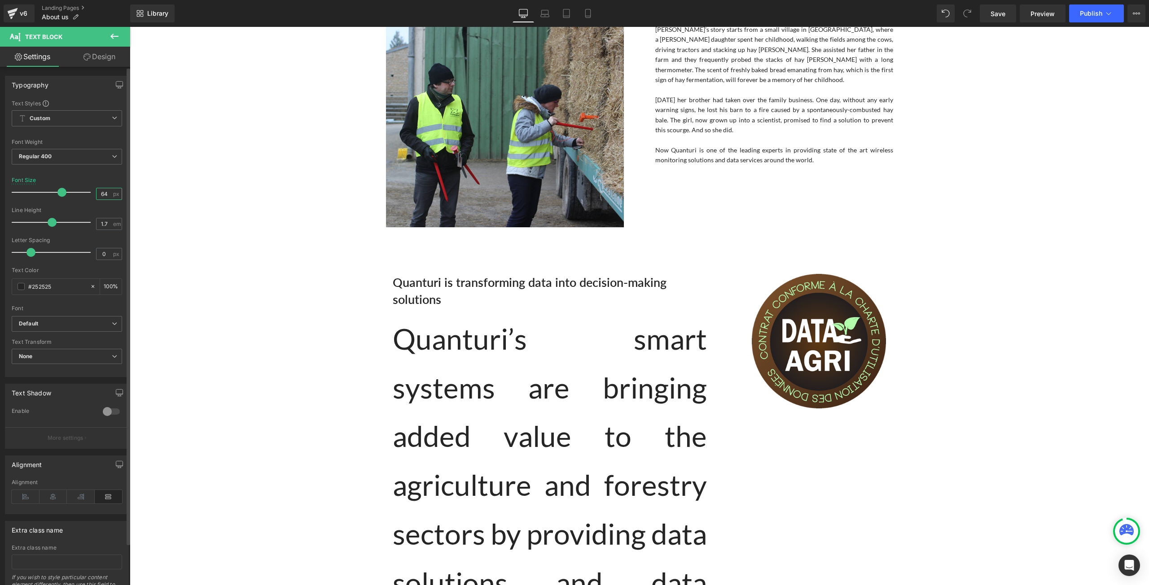
type input "6"
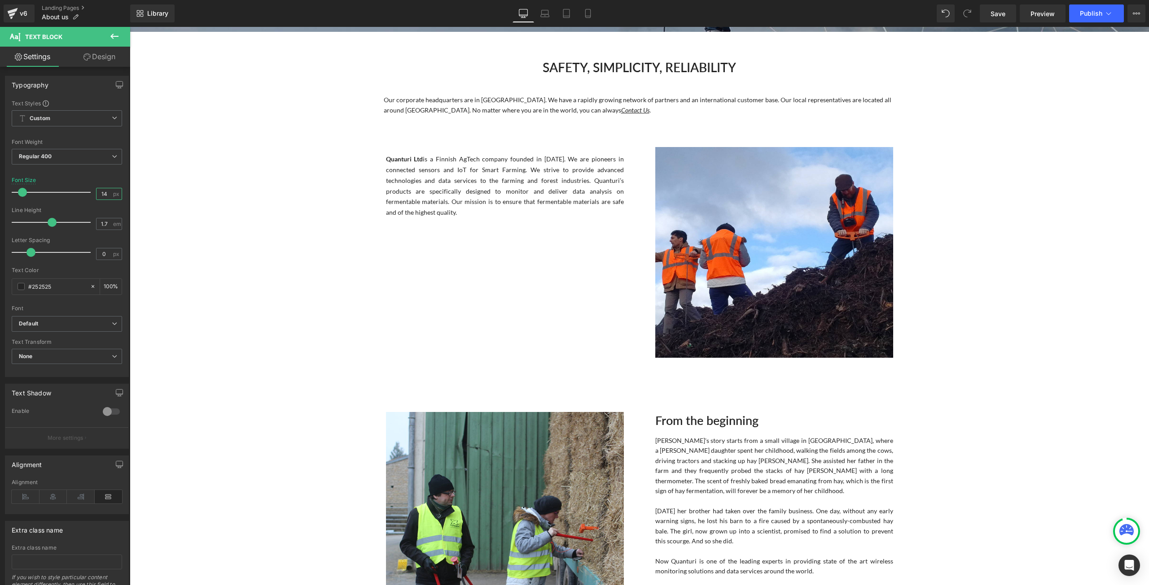
scroll to position [135, 0]
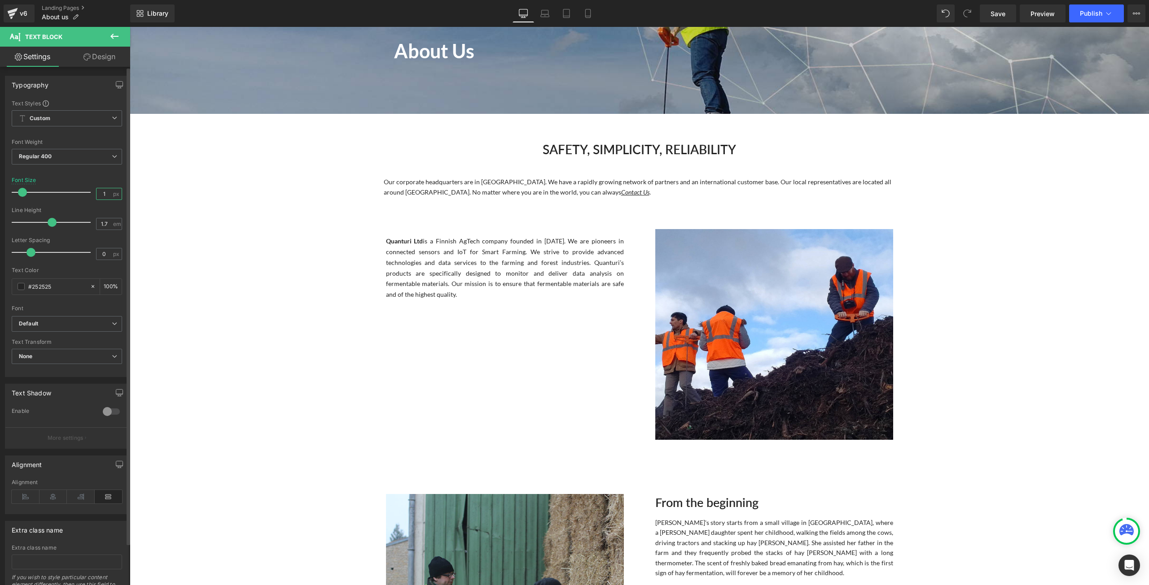
type input "16"
click at [557, 187] on p "Our corporate headquarters are in Finland. We have a rapidly growing network of…" at bounding box center [639, 188] width 511 height 22
click at [105, 193] on input "14" at bounding box center [104, 193] width 16 height 11
type input "16"
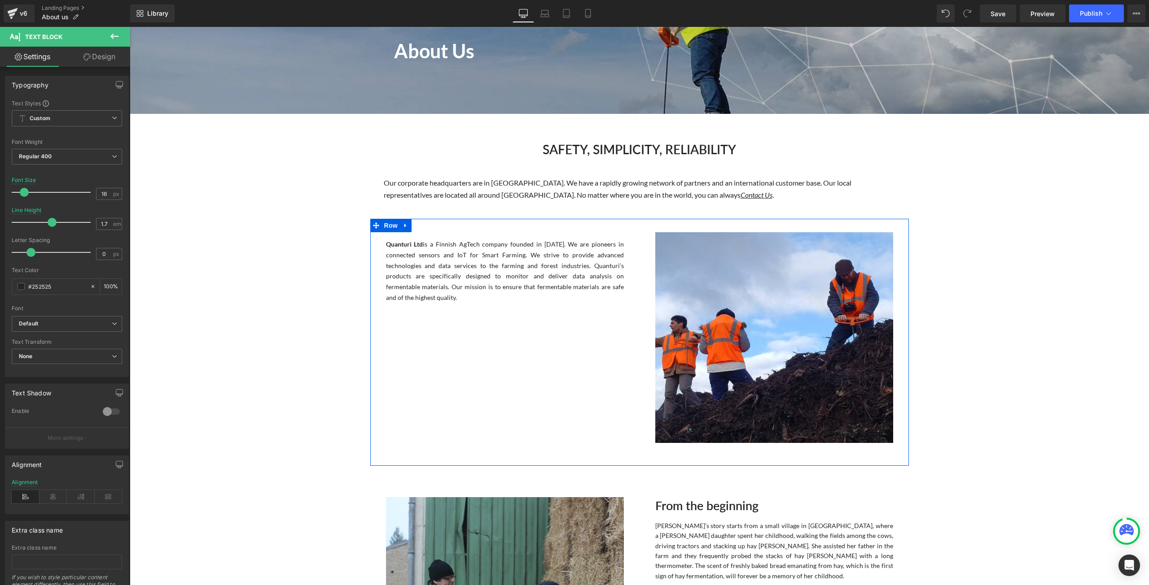
click at [510, 268] on span "is a Finnish AgTech company founded in 2016. We are pioneers in connected senso…" at bounding box center [505, 270] width 238 height 61
click at [104, 195] on input "14" at bounding box center [104, 193] width 16 height 11
type input "16"
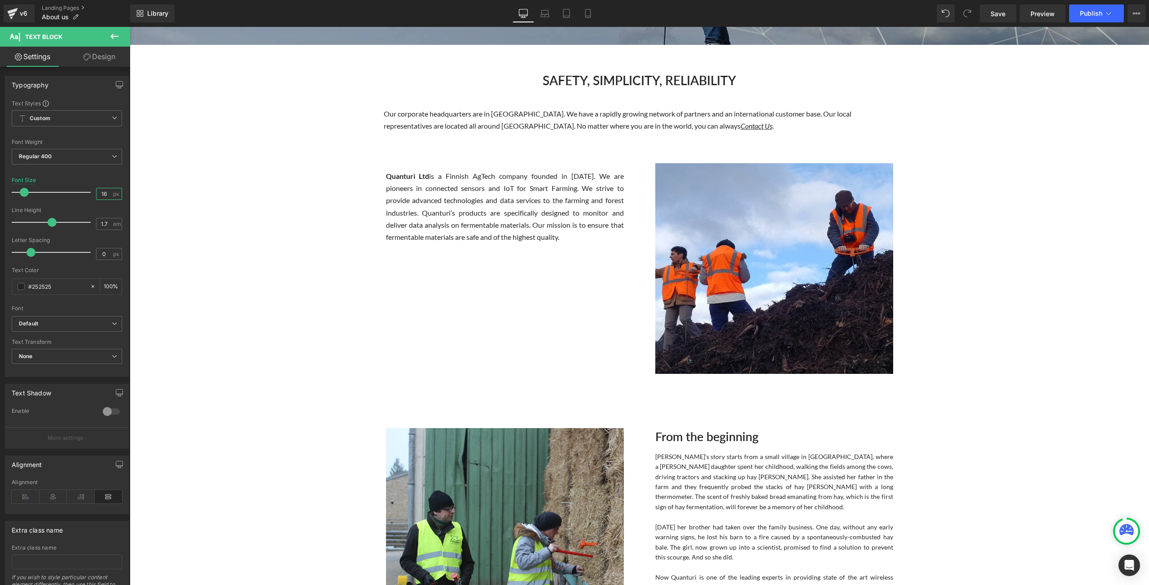
scroll to position [314, 0]
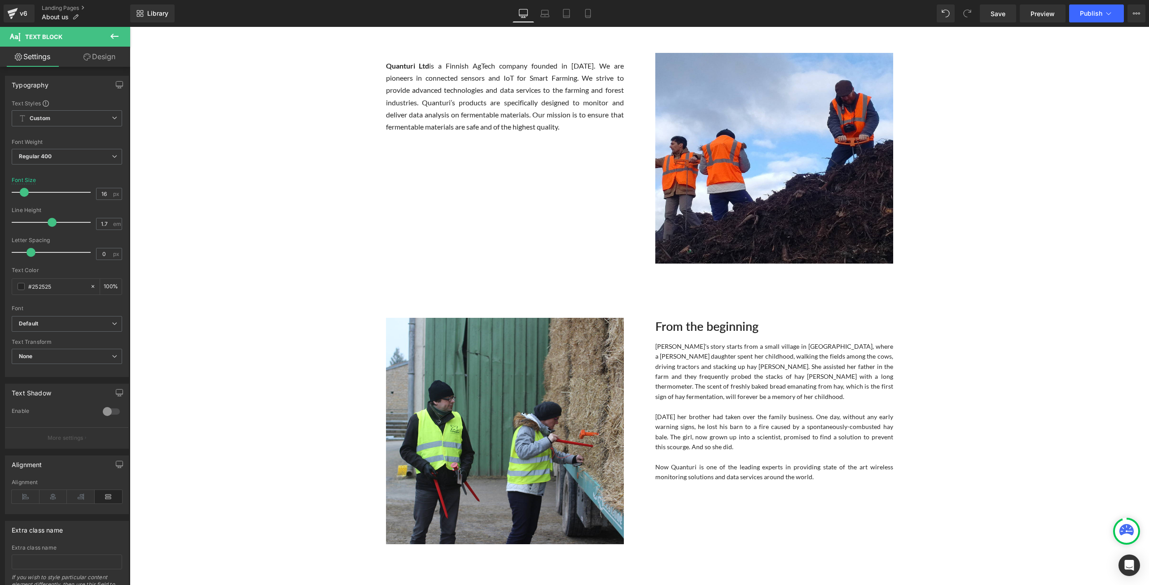
click at [750, 371] on p "Quanturi's story starts from a small village in France, where a farmer’s daught…" at bounding box center [774, 372] width 238 height 60
click at [106, 191] on input "14" at bounding box center [104, 193] width 16 height 11
type input "16"
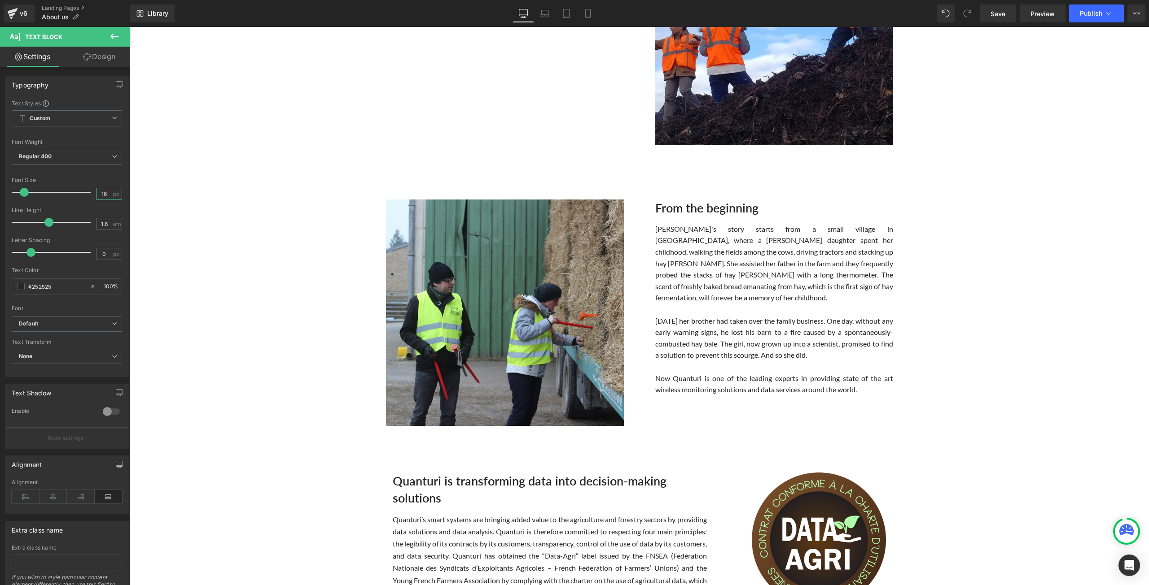
scroll to position [493, 0]
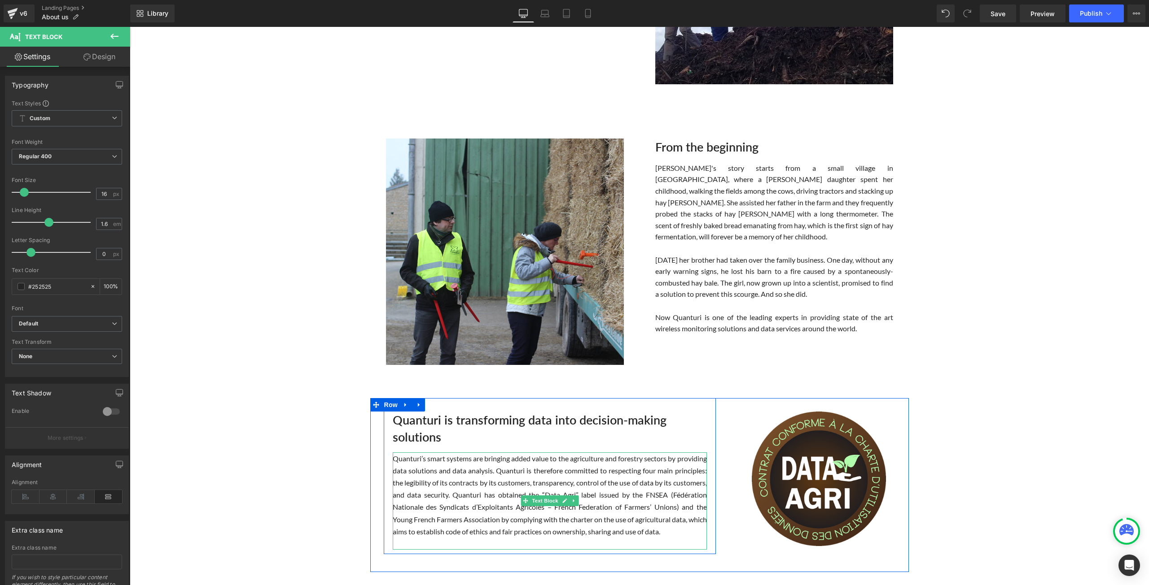
click at [603, 476] on p "Quanturi’s smart systems are bringing added value to the agriculture and forest…" at bounding box center [550, 495] width 314 height 85
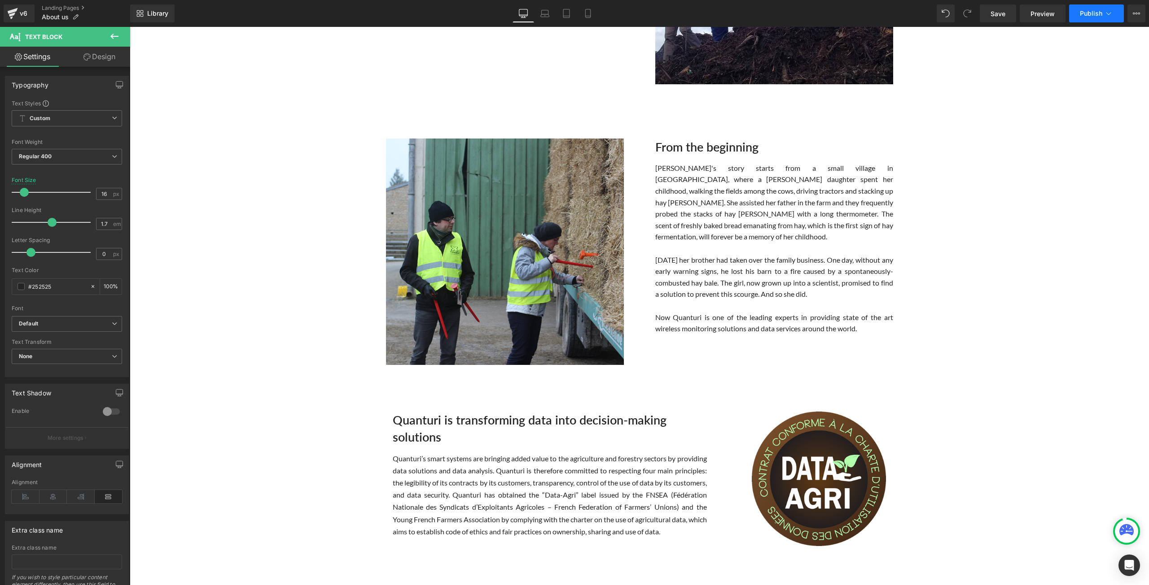
click at [1087, 13] on span "Publish" at bounding box center [1090, 13] width 22 height 7
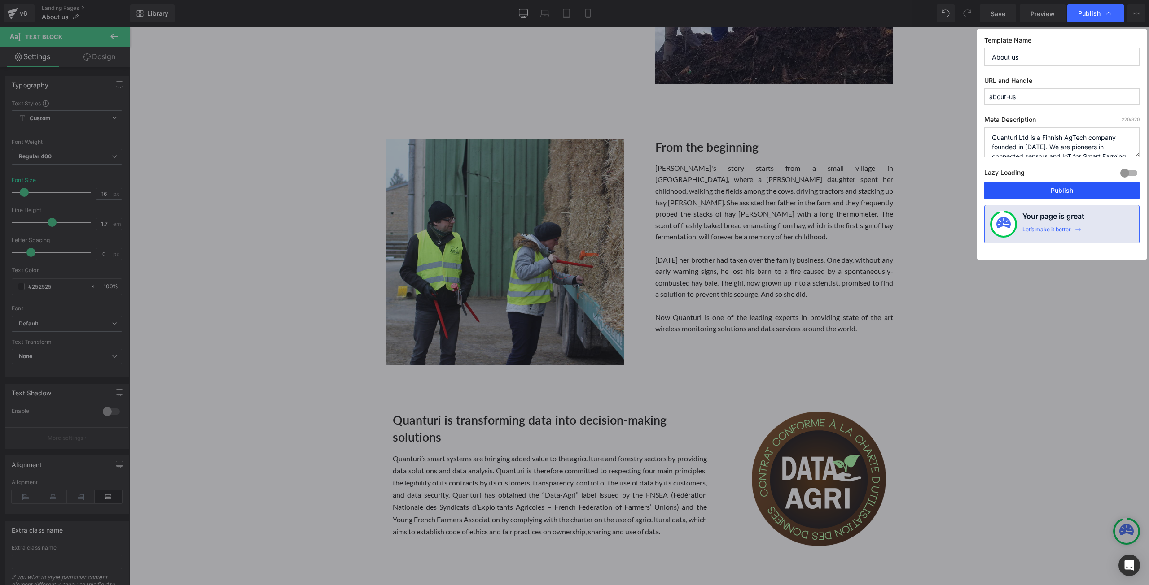
click at [1086, 184] on button "Publish" at bounding box center [1061, 191] width 155 height 18
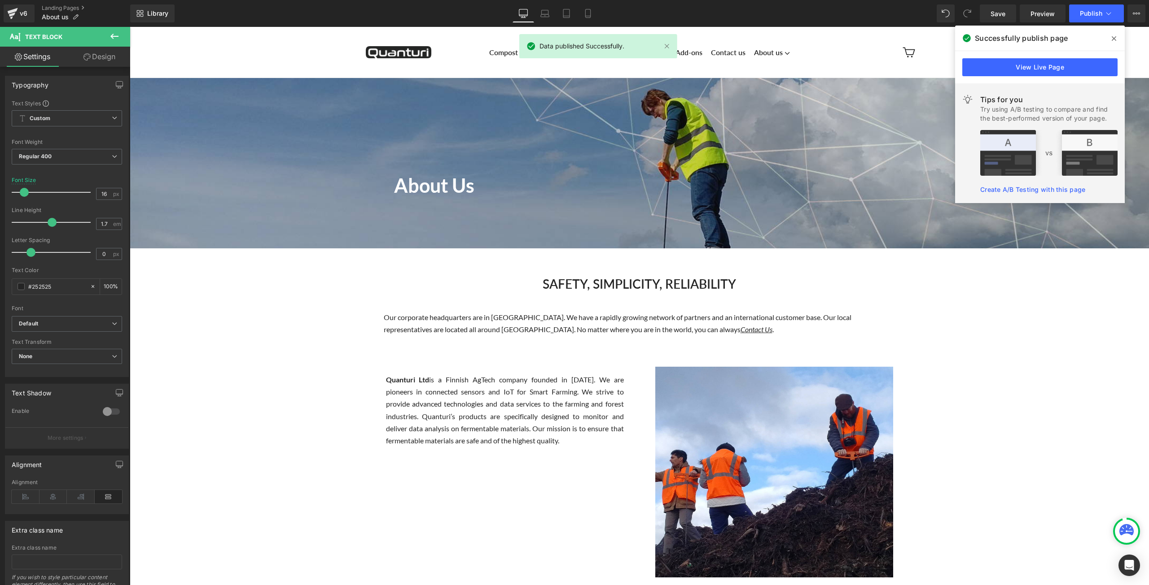
click at [1114, 35] on icon at bounding box center [1113, 38] width 4 height 7
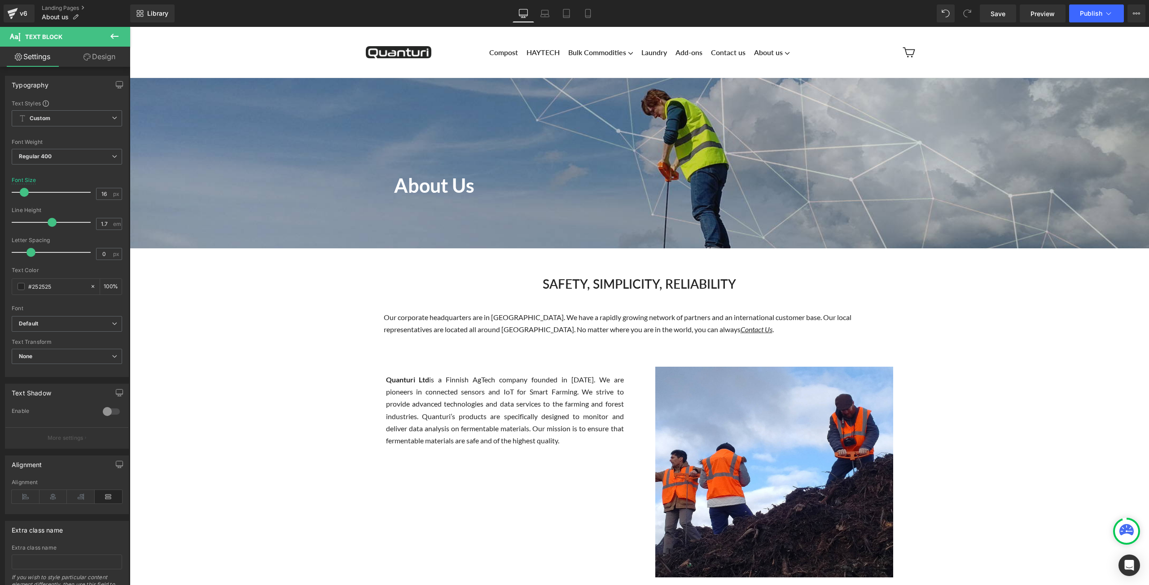
click at [117, 39] on icon at bounding box center [114, 36] width 11 height 11
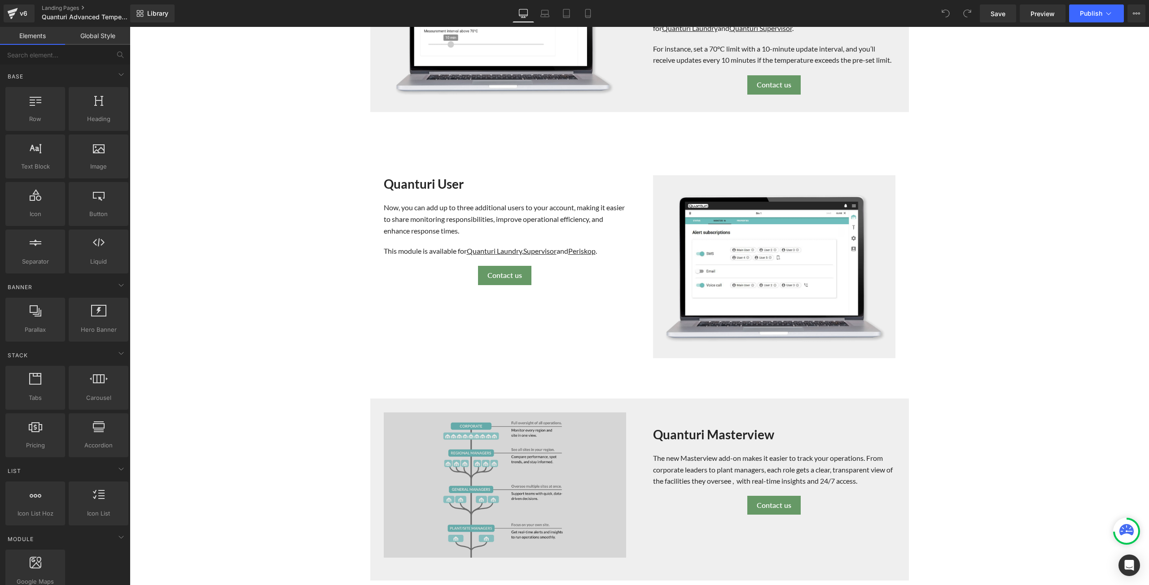
scroll to position [808, 0]
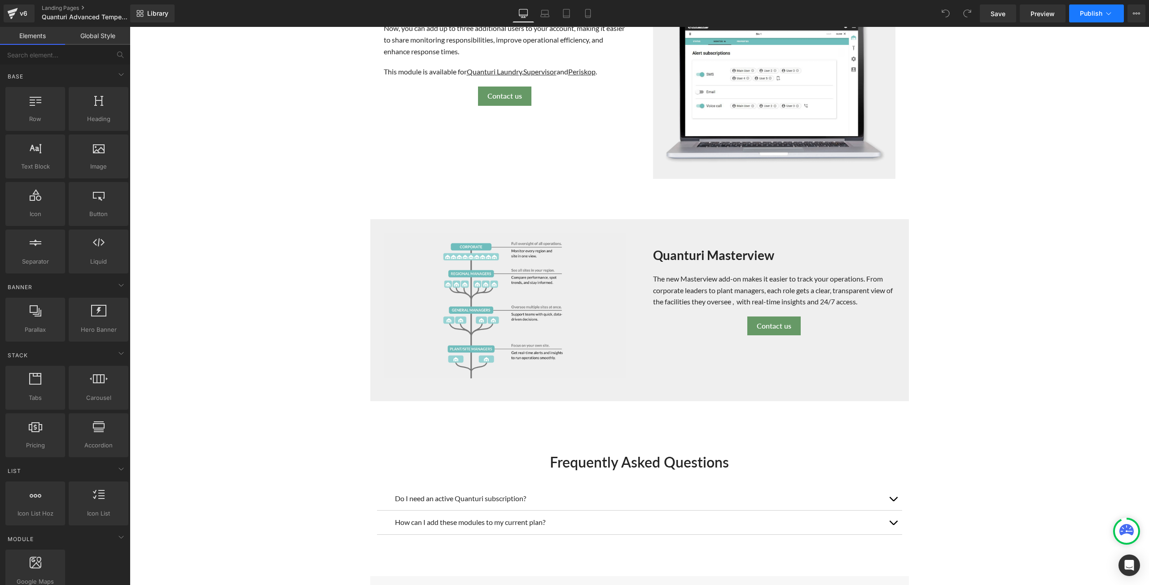
click at [1080, 17] on button "Publish" at bounding box center [1096, 13] width 55 height 18
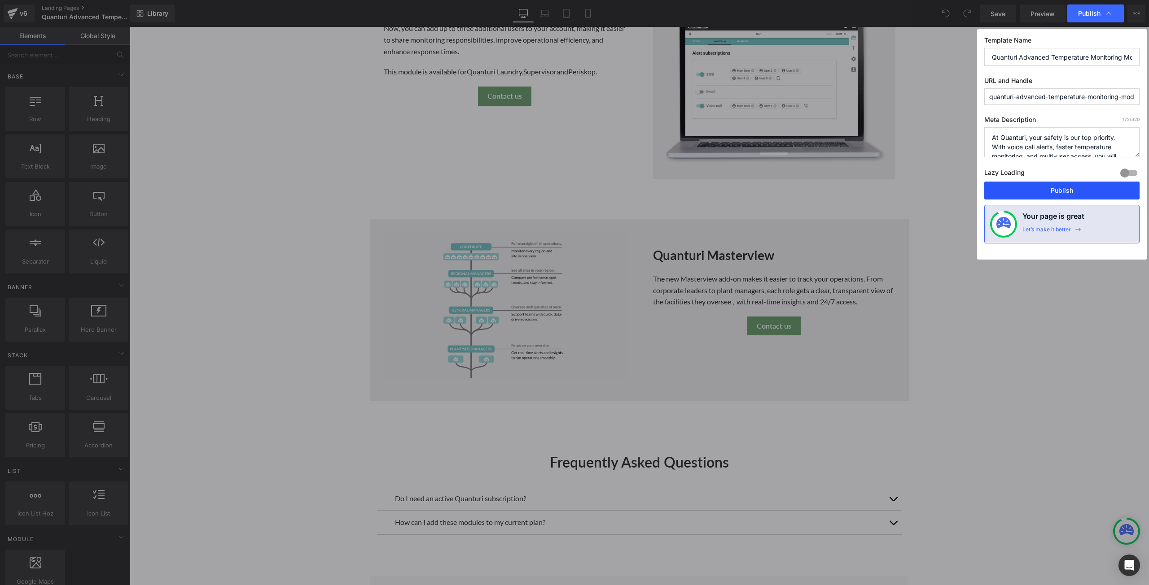
click at [1031, 186] on button "Publish" at bounding box center [1061, 191] width 155 height 18
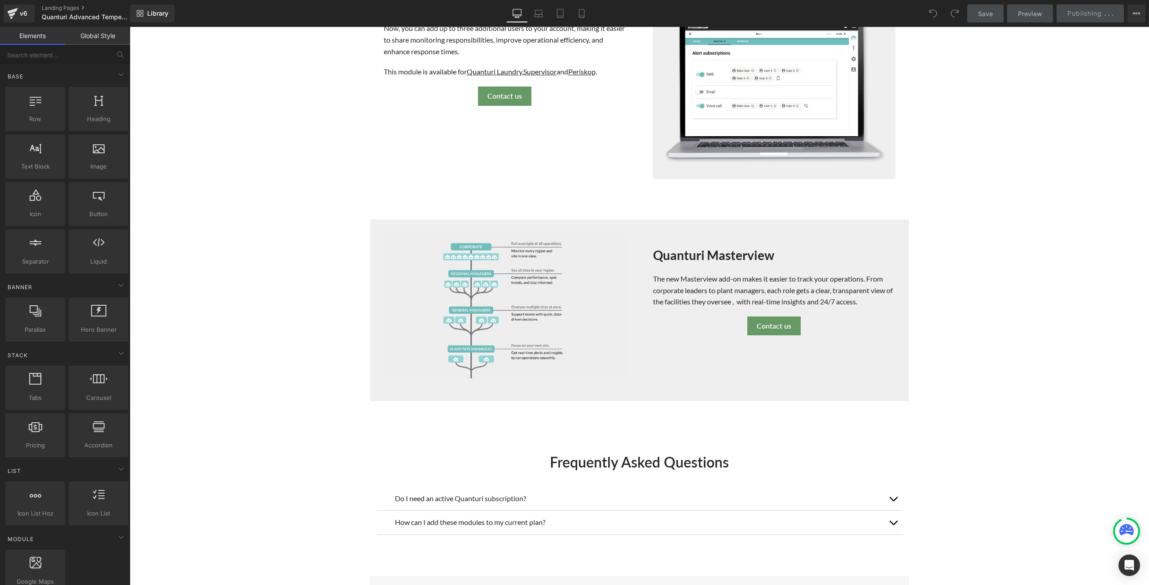
scroll to position [718, 0]
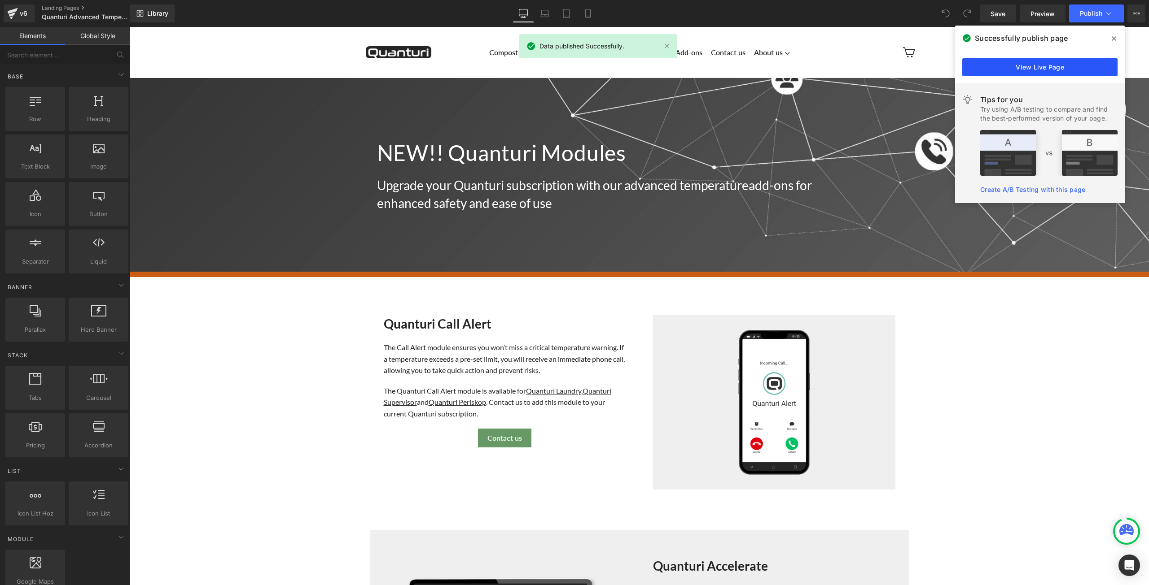
click at [1073, 59] on link "View Live Page" at bounding box center [1039, 67] width 155 height 18
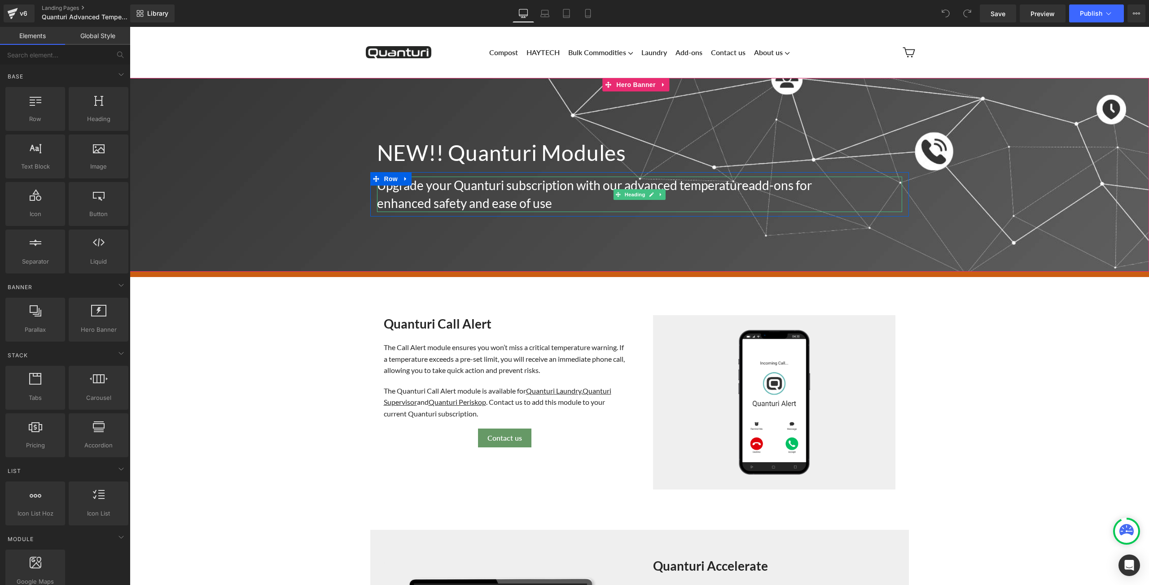
click at [748, 186] on h2 "Upgrade your Quanturi subscription with our advanced temperature add-ons for en…" at bounding box center [602, 194] width 451 height 35
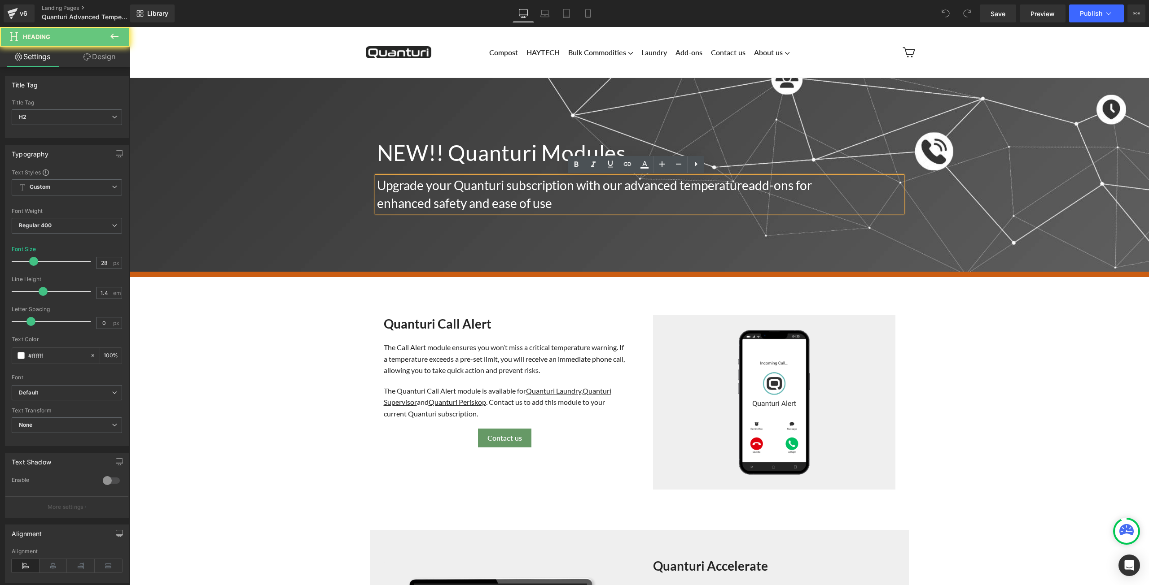
click at [753, 186] on span "add-ons for enhanced safety and ease of use" at bounding box center [594, 194] width 435 height 33
click at [752, 185] on span "add-ons for enhanced safety and ease of use" at bounding box center [594, 194] width 435 height 33
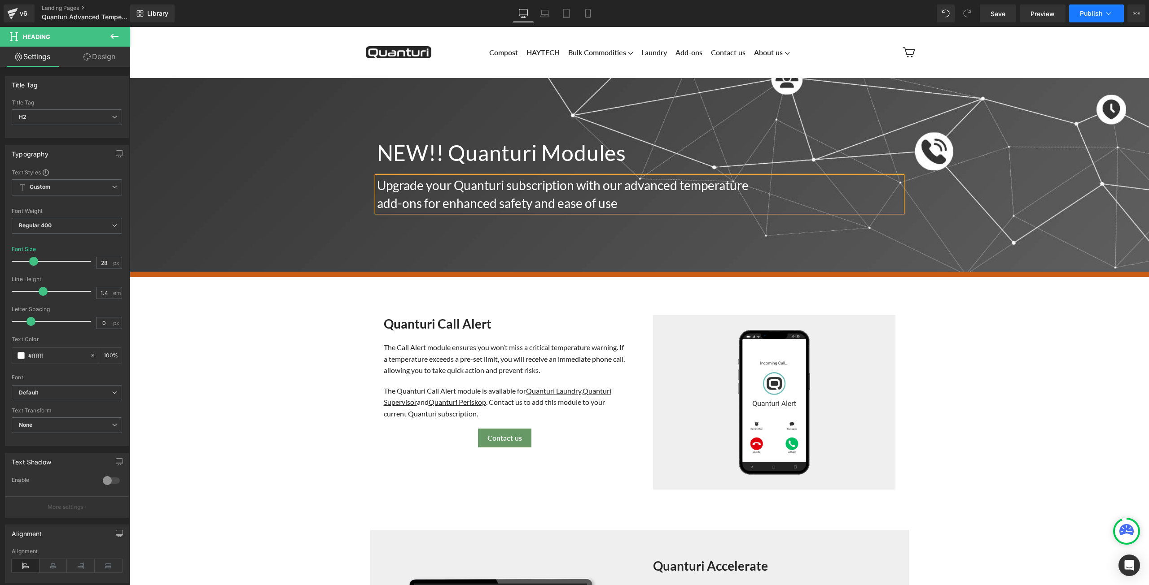
click at [1078, 13] on button "Publish" at bounding box center [1096, 13] width 55 height 18
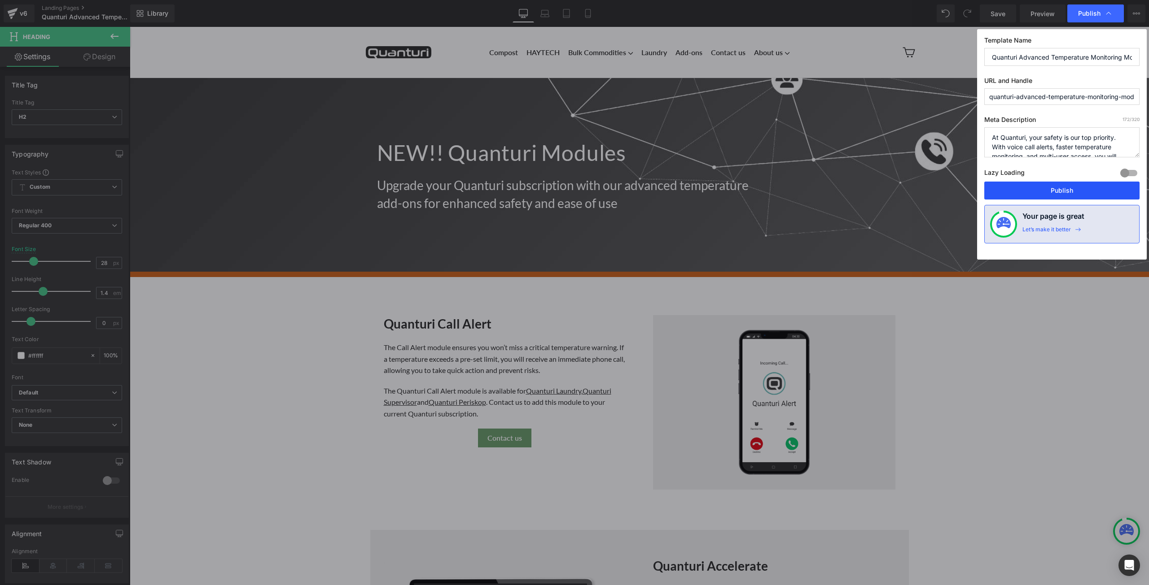
click at [1045, 190] on button "Publish" at bounding box center [1061, 191] width 155 height 18
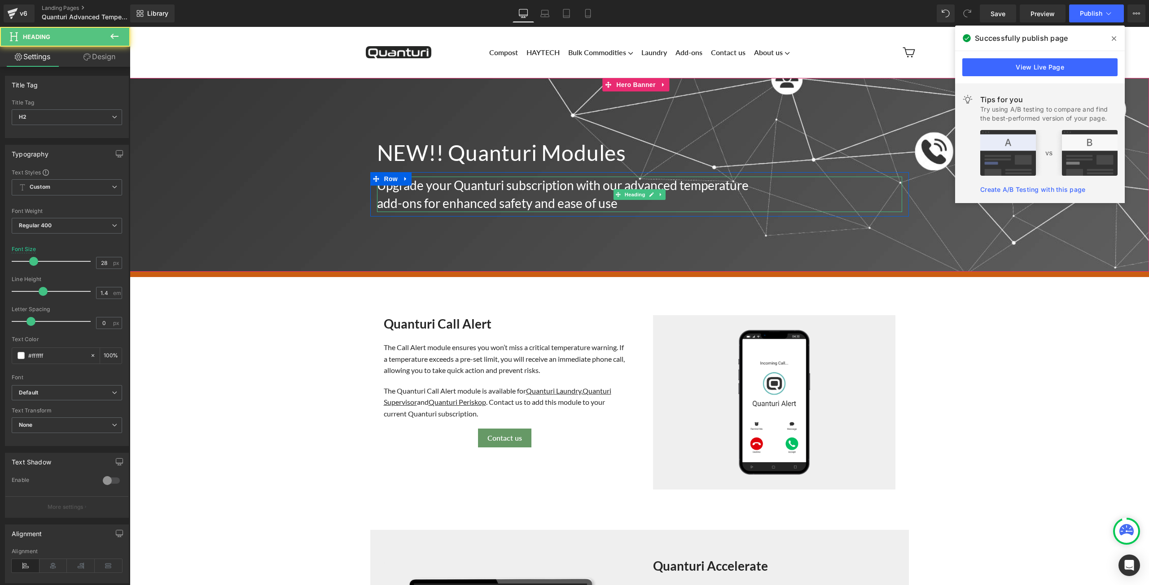
click at [677, 183] on h2 "Upgrade your Quanturi subscription with our advanced temperature" at bounding box center [602, 185] width 451 height 17
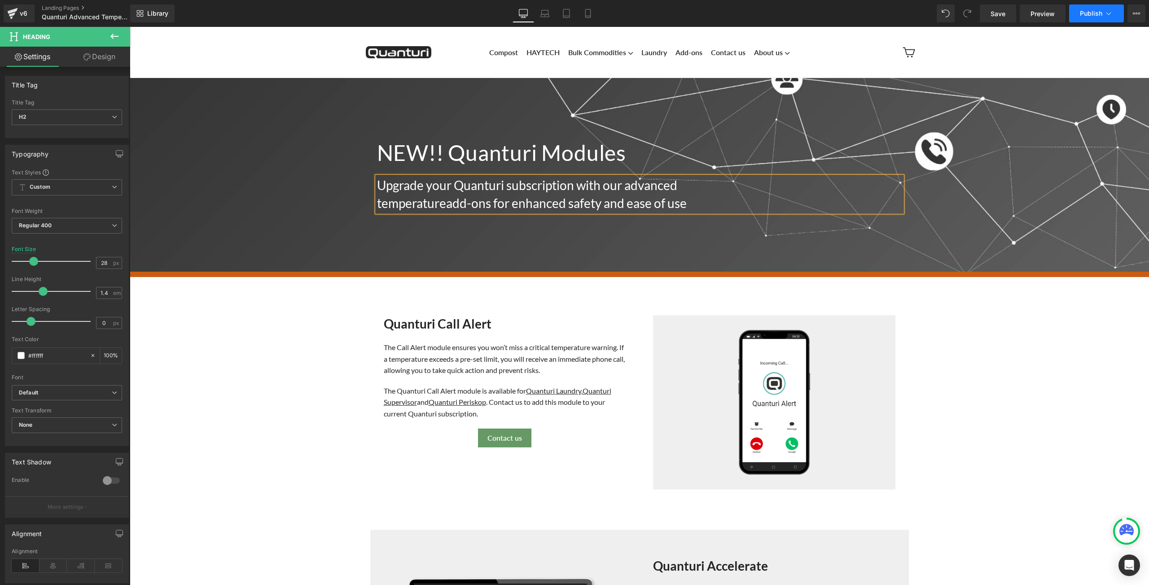
click at [1087, 13] on span "Publish" at bounding box center [1090, 13] width 22 height 7
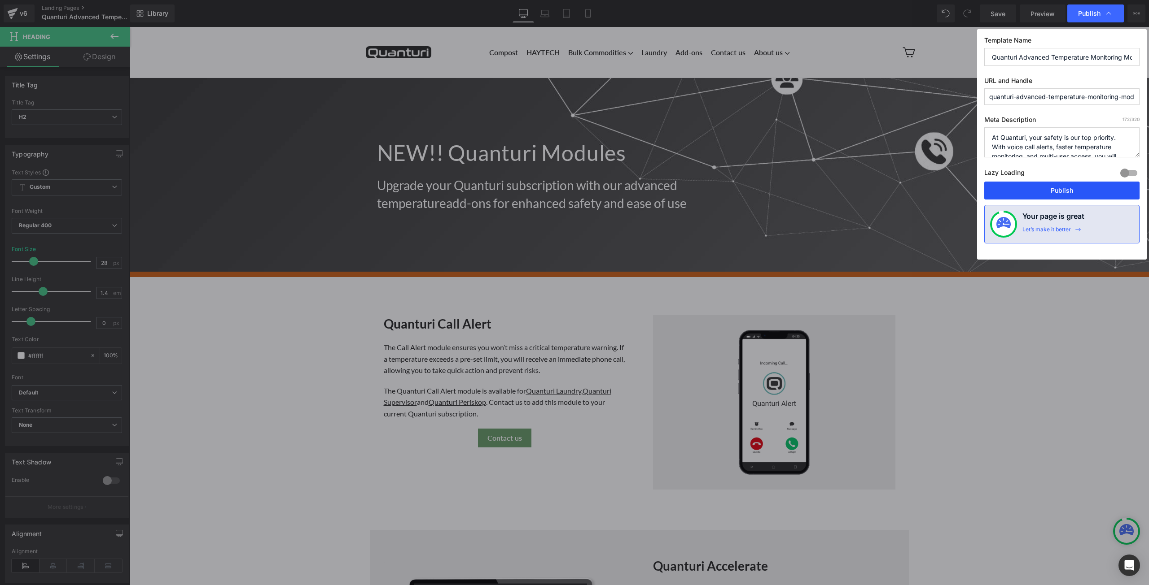
click at [1067, 188] on button "Publish" at bounding box center [1061, 191] width 155 height 18
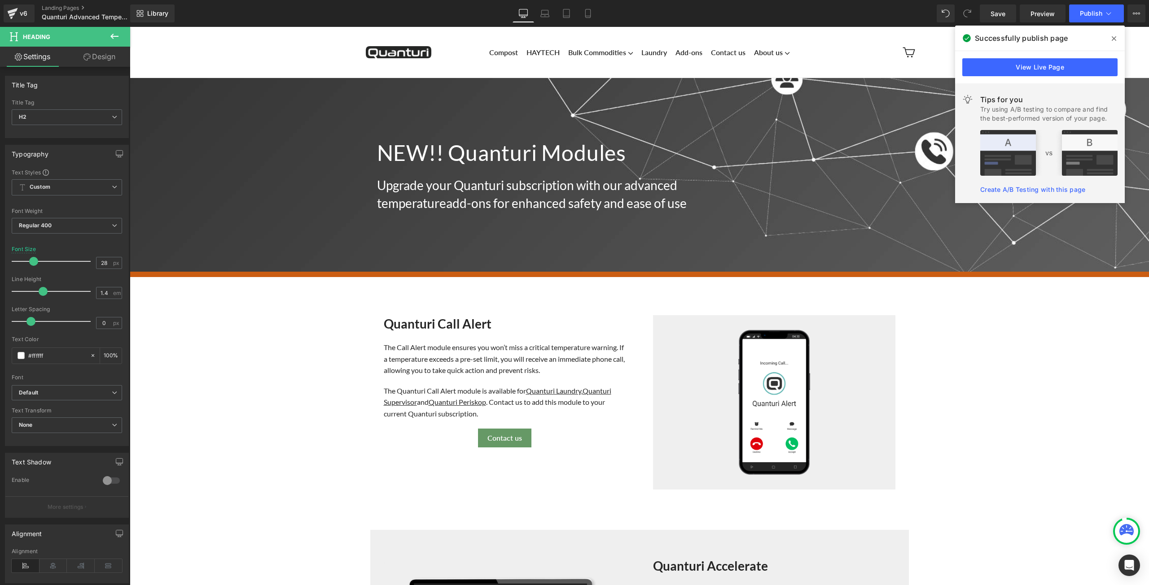
click at [1112, 38] on icon at bounding box center [1113, 38] width 4 height 7
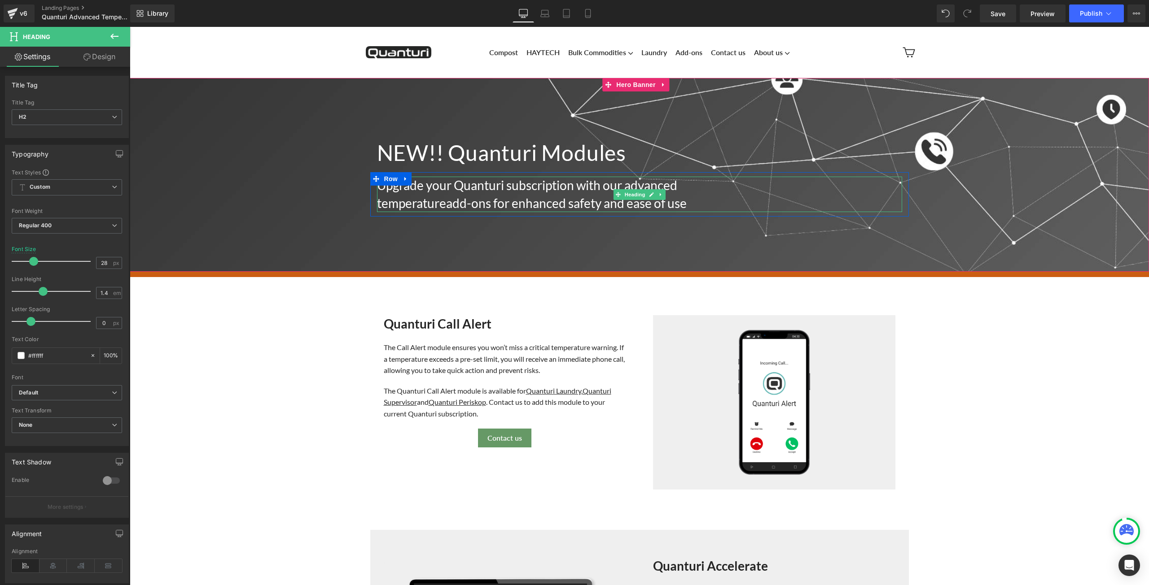
click at [622, 182] on h2 "Upgrade your Quanturi subscription with our advanced" at bounding box center [602, 185] width 451 height 17
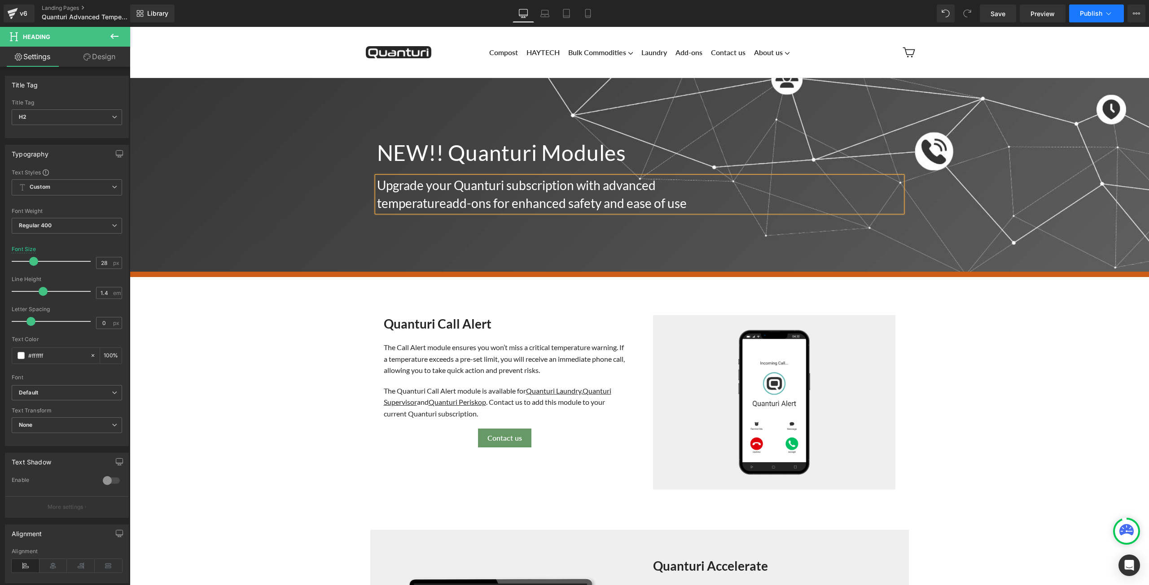
click at [1090, 17] on span "Publish" at bounding box center [1090, 13] width 22 height 7
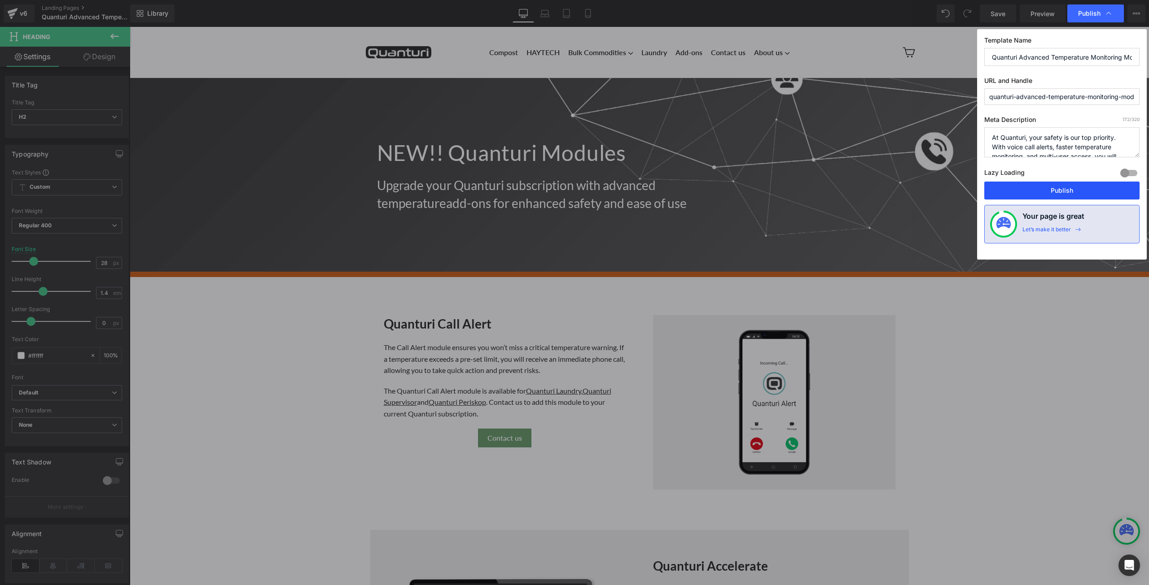
drag, startPoint x: 1036, startPoint y: 183, endPoint x: 901, endPoint y: 164, distance: 136.4
click at [1036, 183] on button "Publish" at bounding box center [1061, 191] width 155 height 18
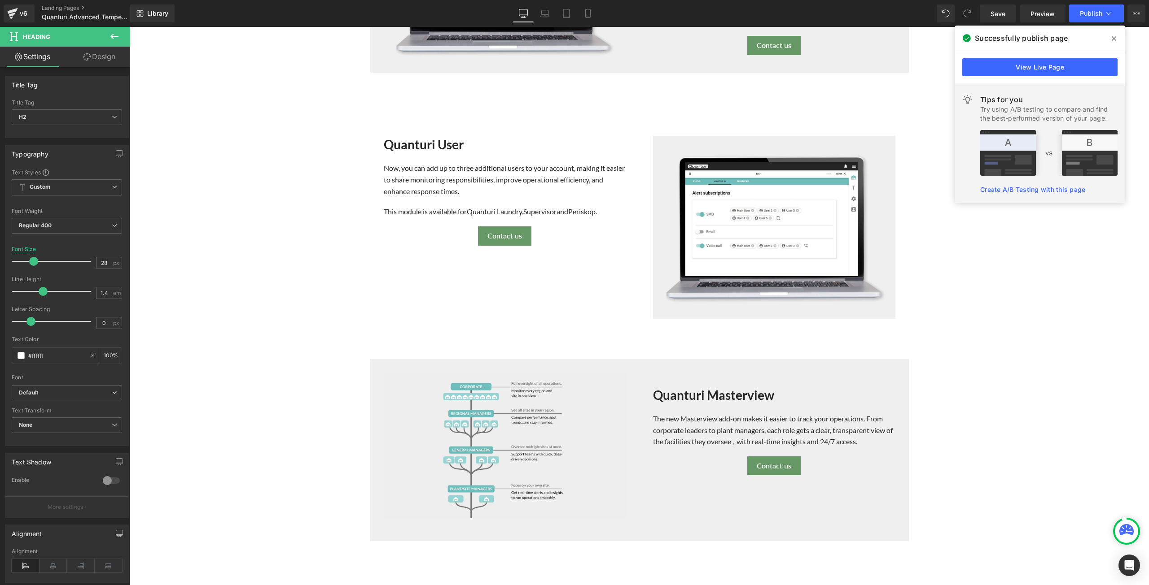
scroll to position [852, 0]
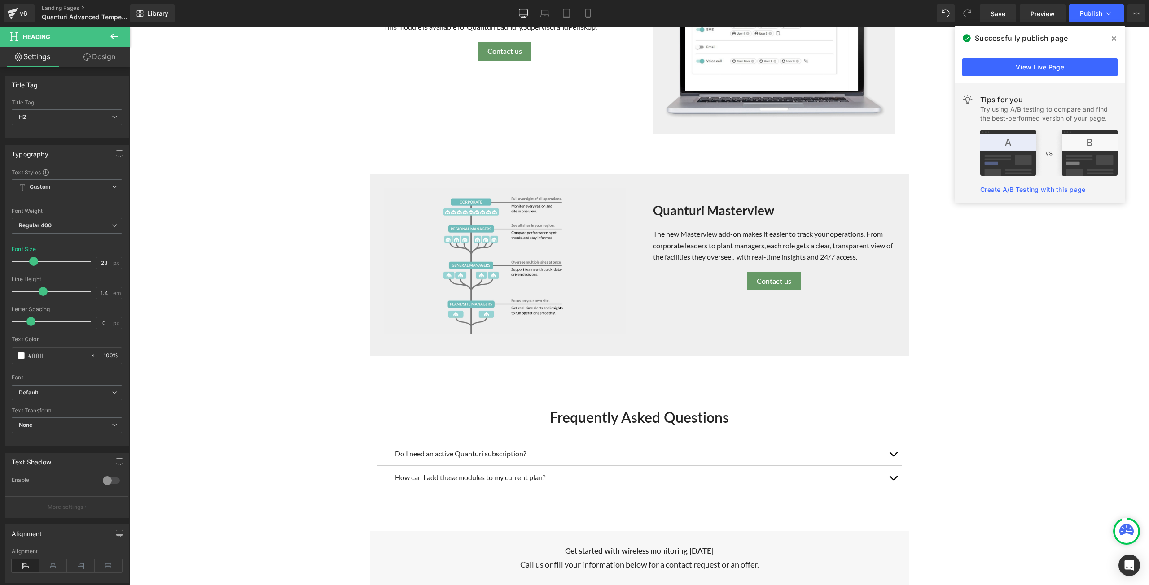
click at [1115, 39] on icon at bounding box center [1113, 38] width 4 height 7
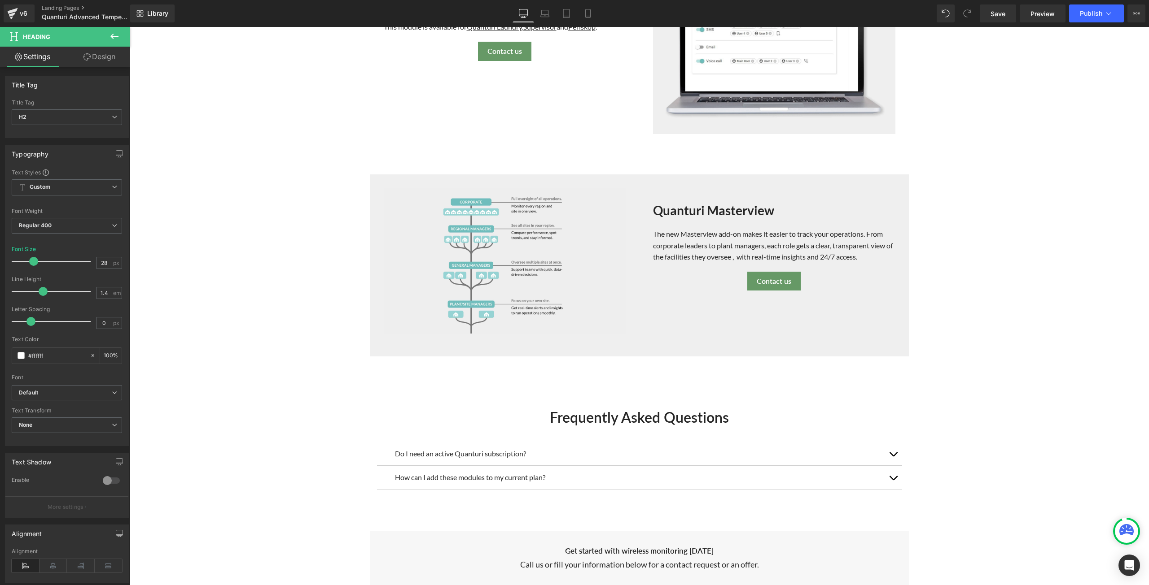
scroll to position [718, 0]
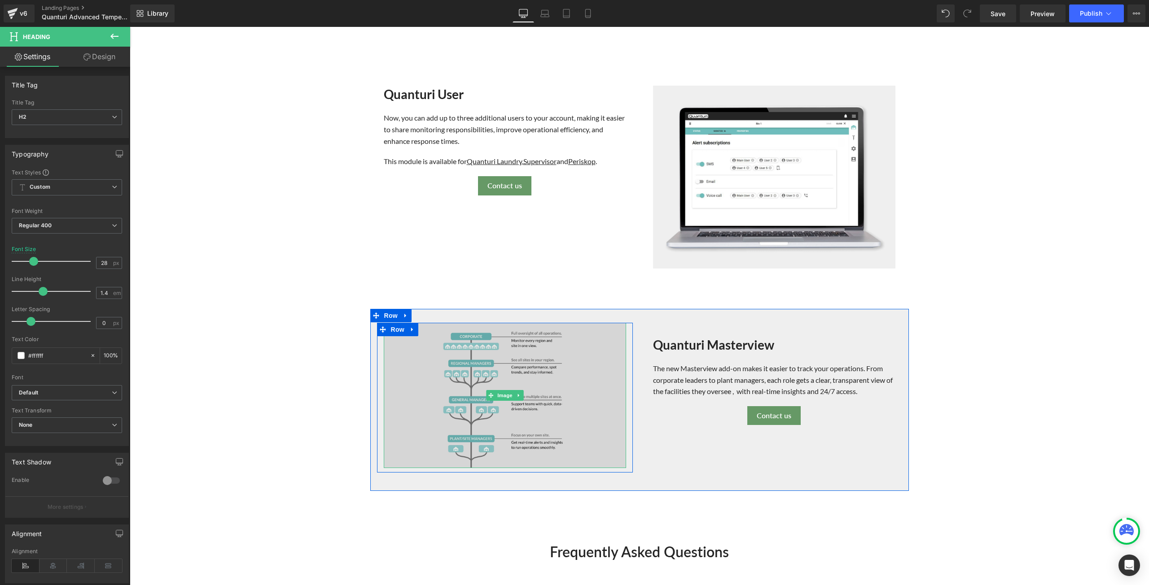
click at [531, 397] on img at bounding box center [505, 395] width 242 height 145
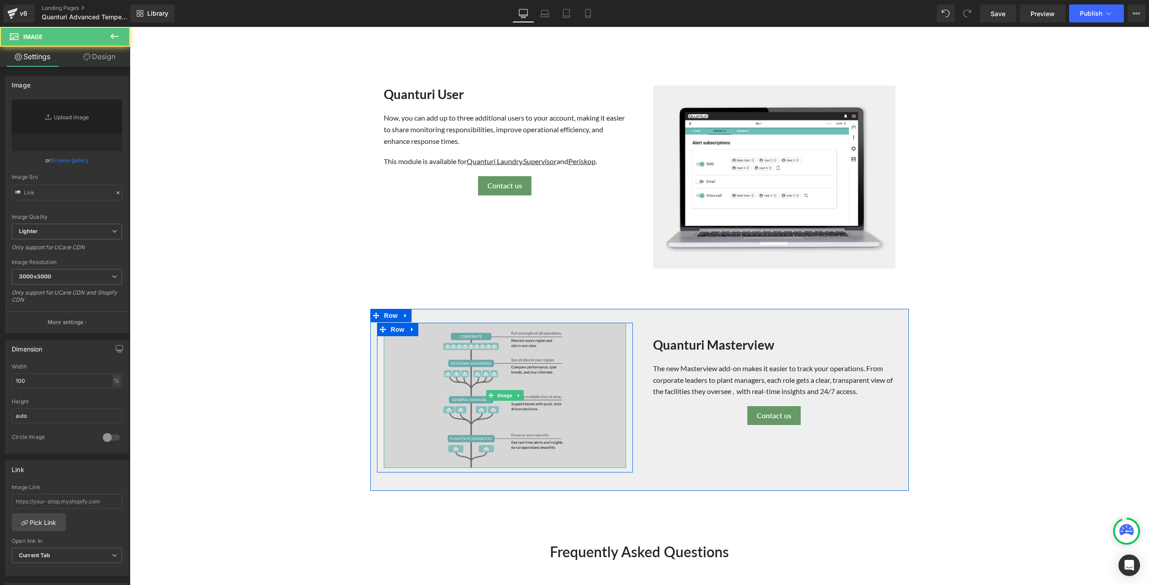
type input "[URL][DOMAIN_NAME]"
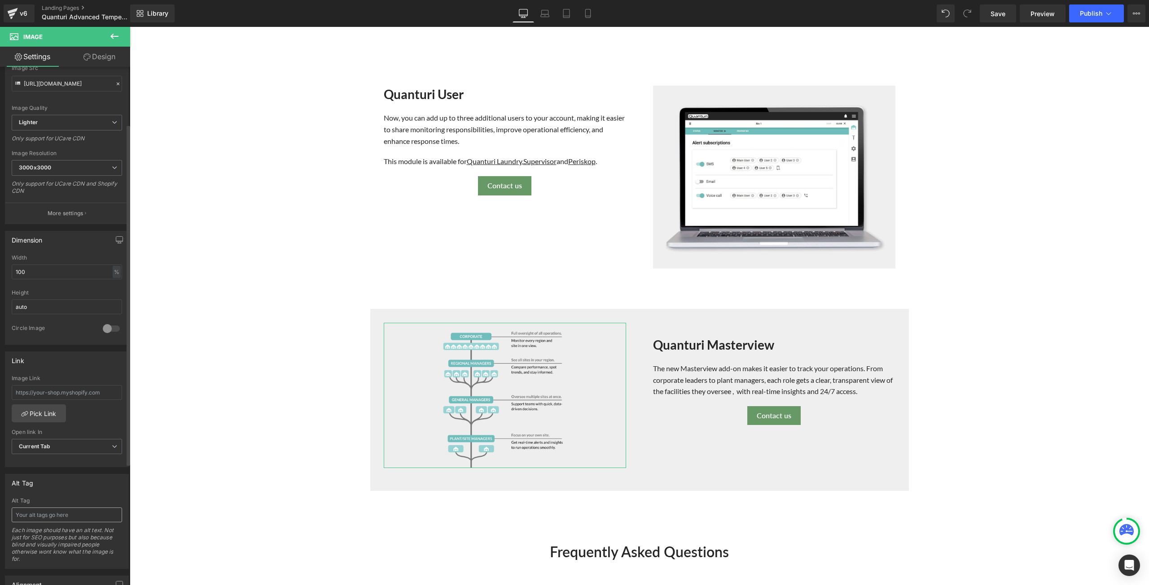
scroll to position [135, 0]
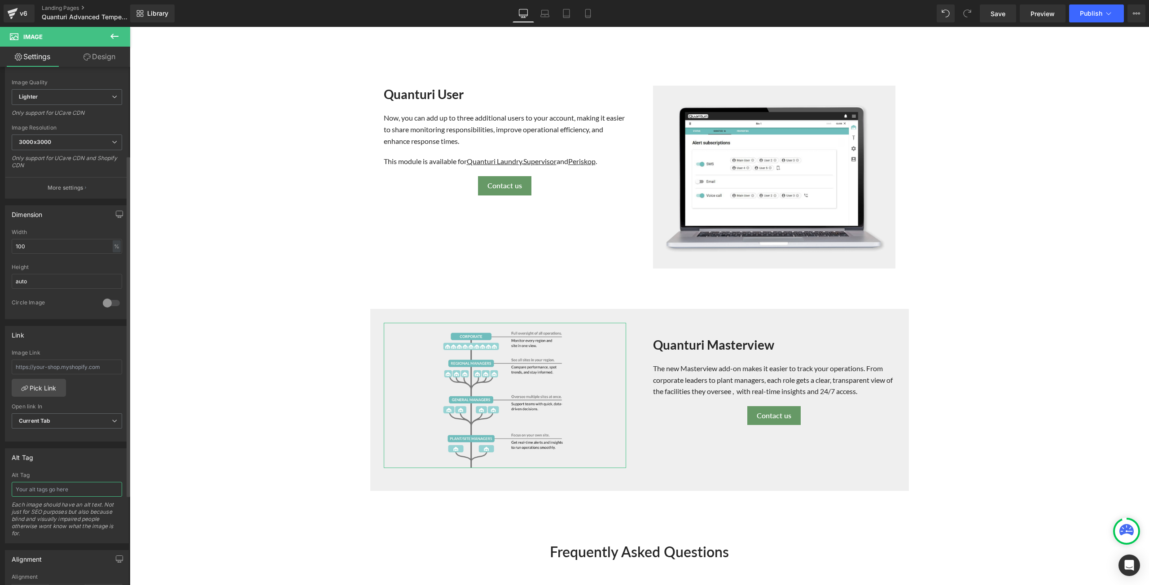
click at [71, 483] on input "text" at bounding box center [67, 489] width 110 height 15
click at [61, 488] on input "Quanturi masterview add on" at bounding box center [67, 489] width 110 height 15
type input "Quanturi masterview add on"
click at [1004, 13] on span "Save" at bounding box center [997, 13] width 15 height 9
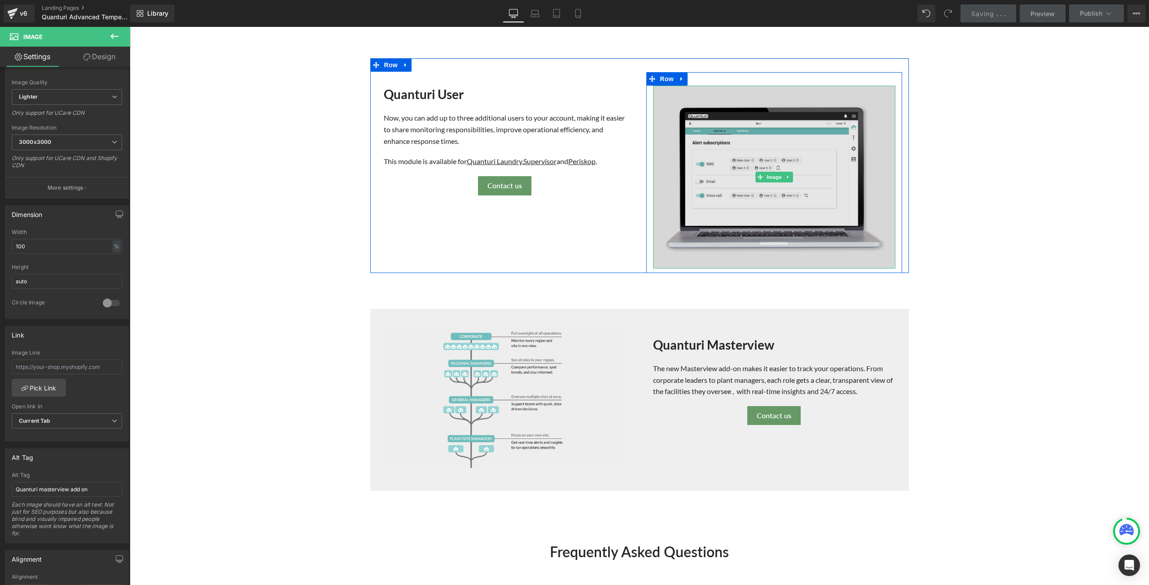
click at [841, 195] on img at bounding box center [774, 177] width 242 height 183
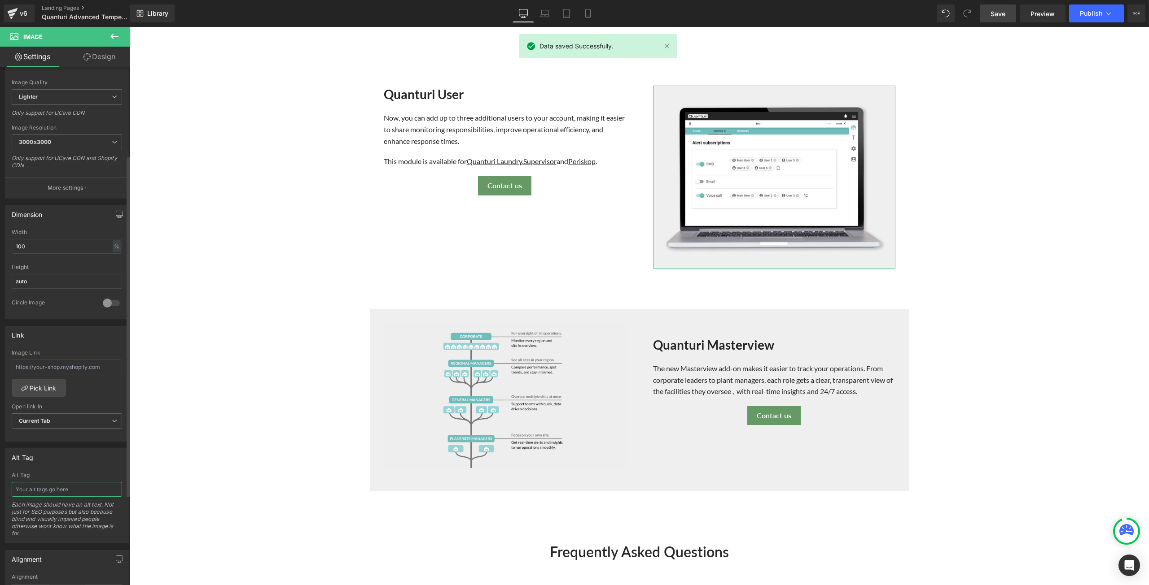
click at [52, 485] on input "text" at bounding box center [67, 489] width 110 height 15
type input "Additional user add on"
click at [1001, 18] on link "Save" at bounding box center [997, 13] width 36 height 18
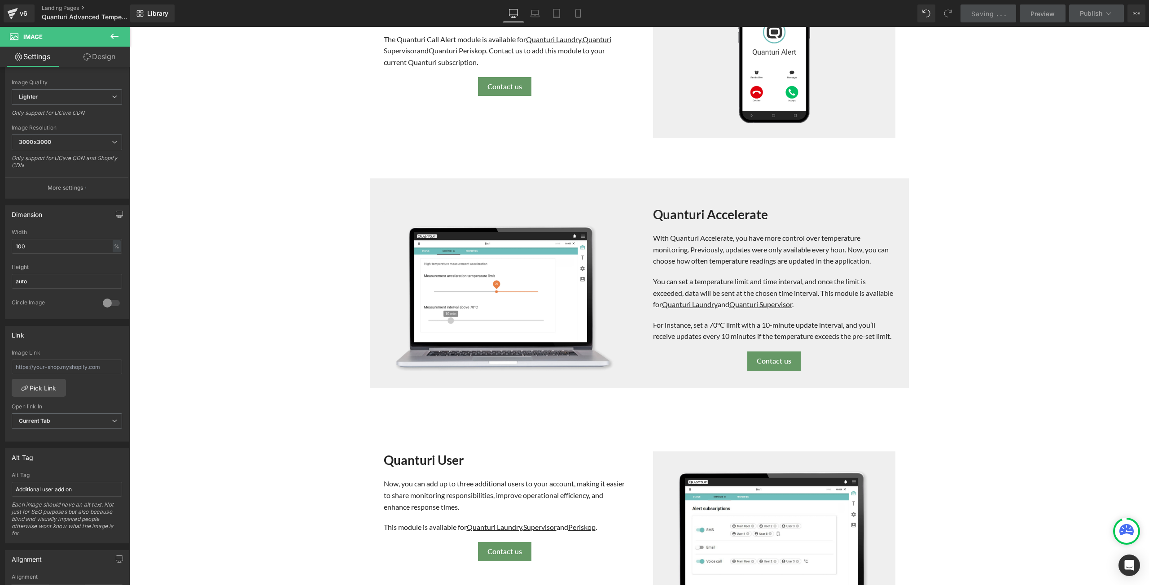
scroll to position [314, 0]
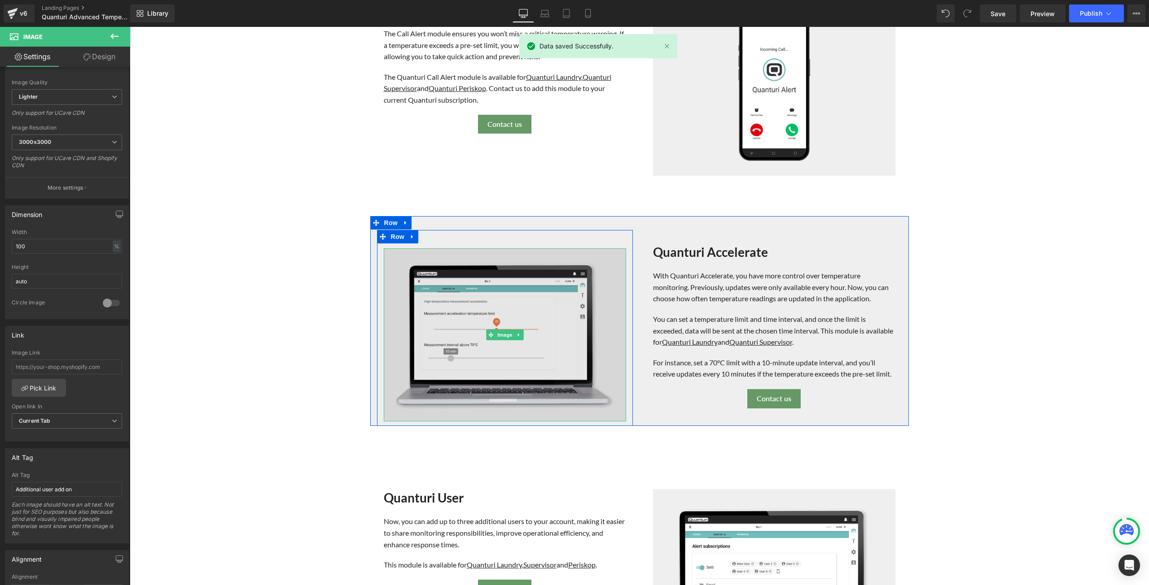
click at [500, 276] on img at bounding box center [505, 335] width 242 height 173
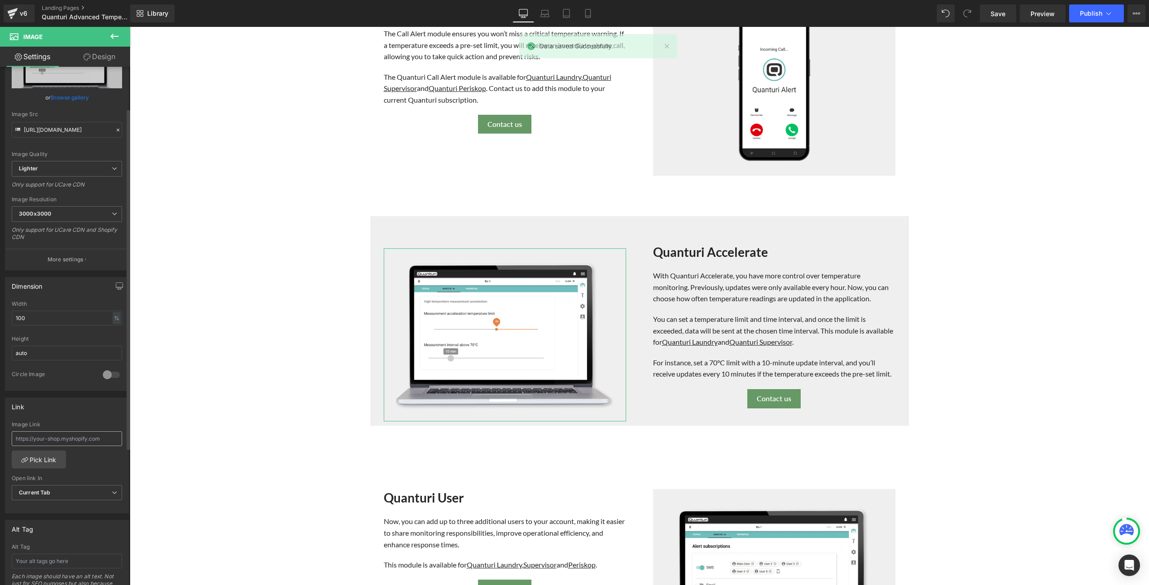
scroll to position [135, 0]
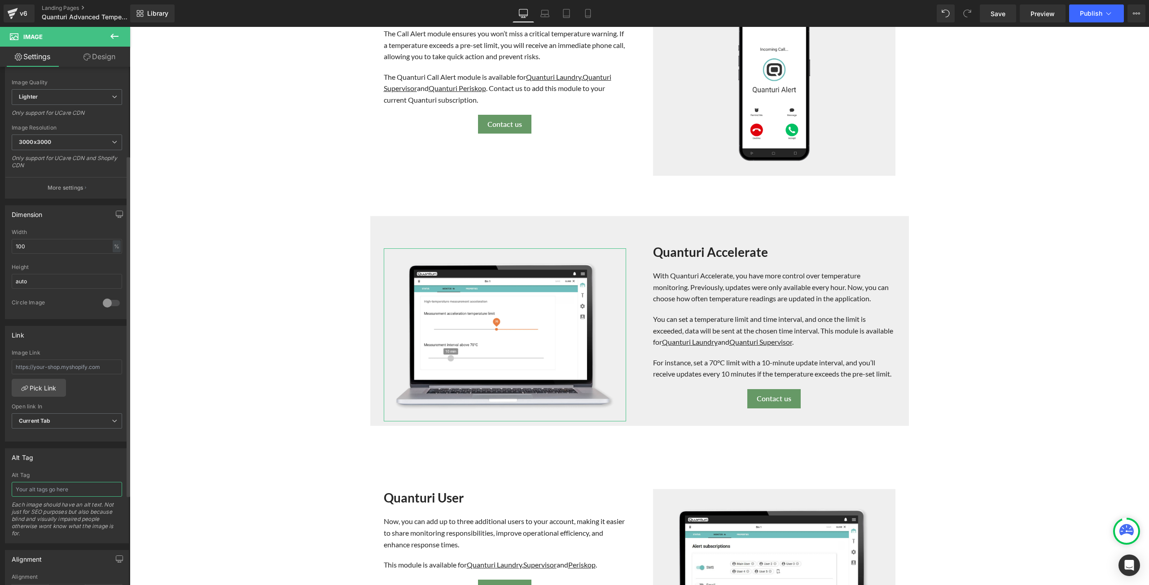
click at [58, 484] on input "text" at bounding box center [67, 489] width 110 height 15
type input "Quanturi accelerate add on"
click at [1003, 14] on span "Save" at bounding box center [997, 13] width 15 height 9
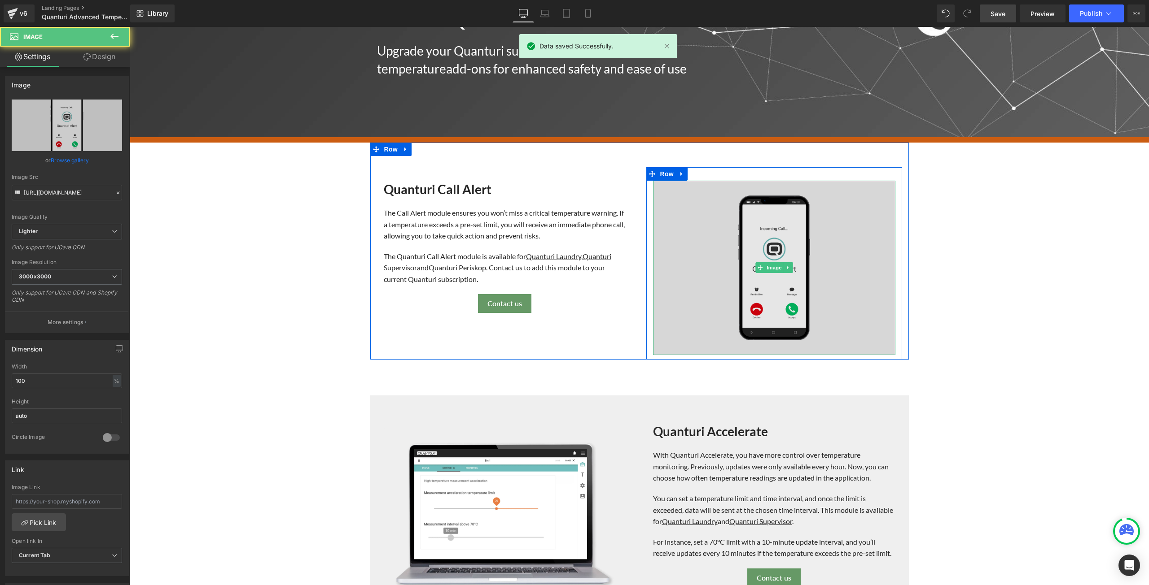
click at [694, 270] on img at bounding box center [774, 268] width 242 height 175
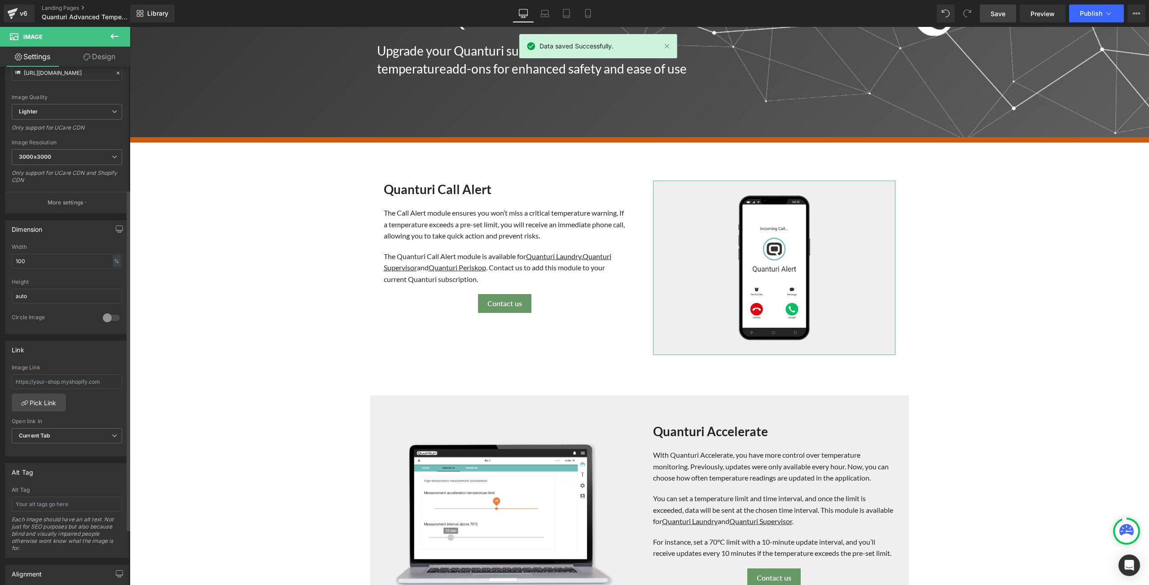
scroll to position [224, 0]
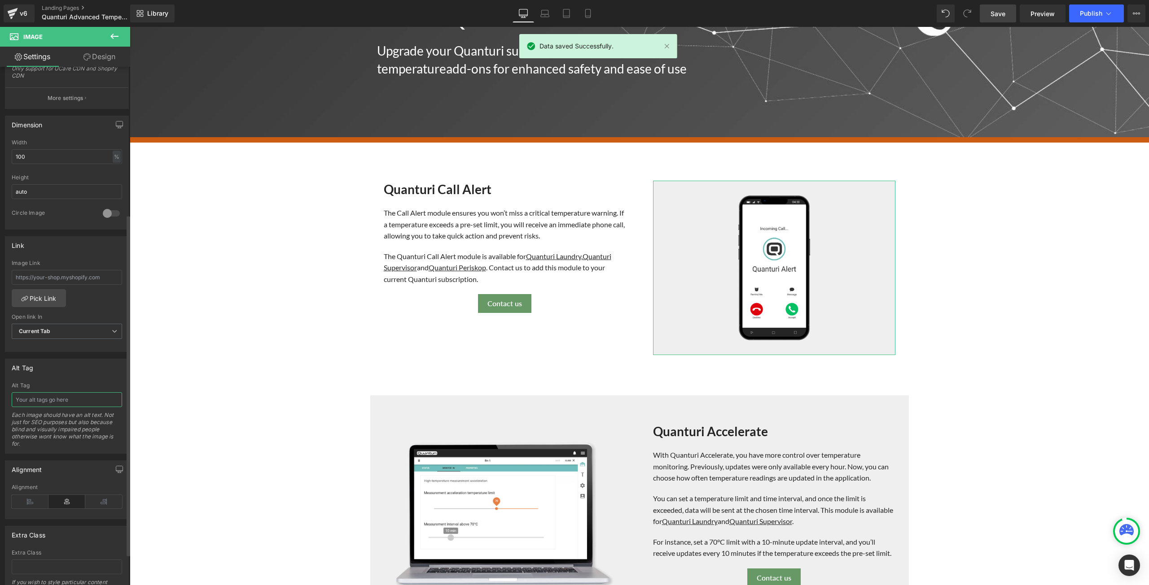
click at [67, 396] on input "text" at bounding box center [67, 400] width 110 height 15
type input "Quanturi call alert add on"
click at [994, 19] on link "Save" at bounding box center [997, 13] width 36 height 18
click at [1097, 9] on button "Publish" at bounding box center [1096, 13] width 55 height 18
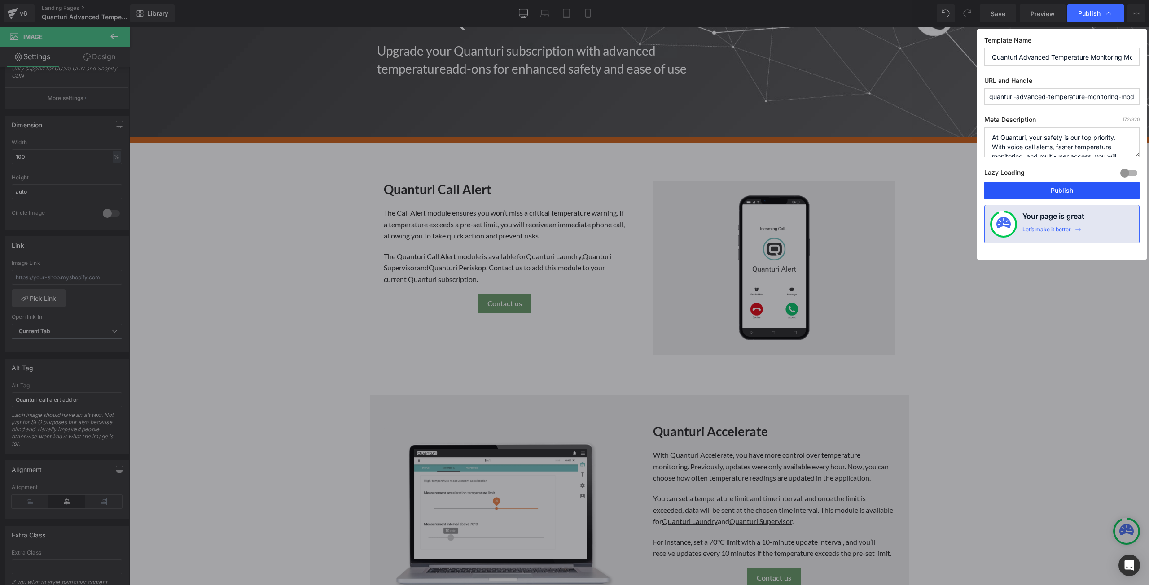
click at [1052, 194] on button "Publish" at bounding box center [1061, 191] width 155 height 18
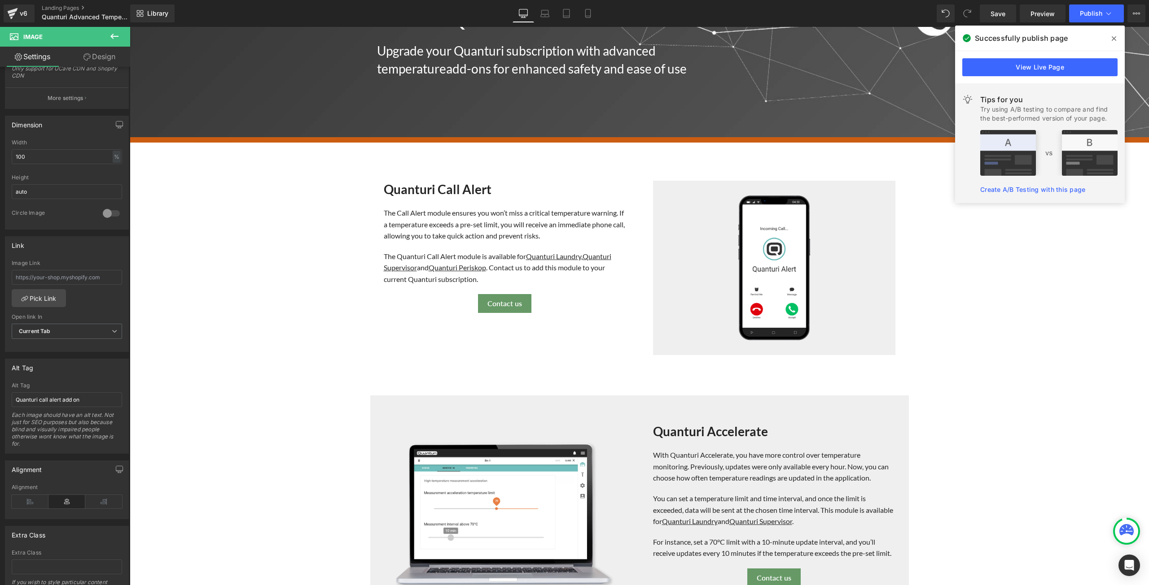
click at [1111, 42] on span at bounding box center [1113, 38] width 14 height 14
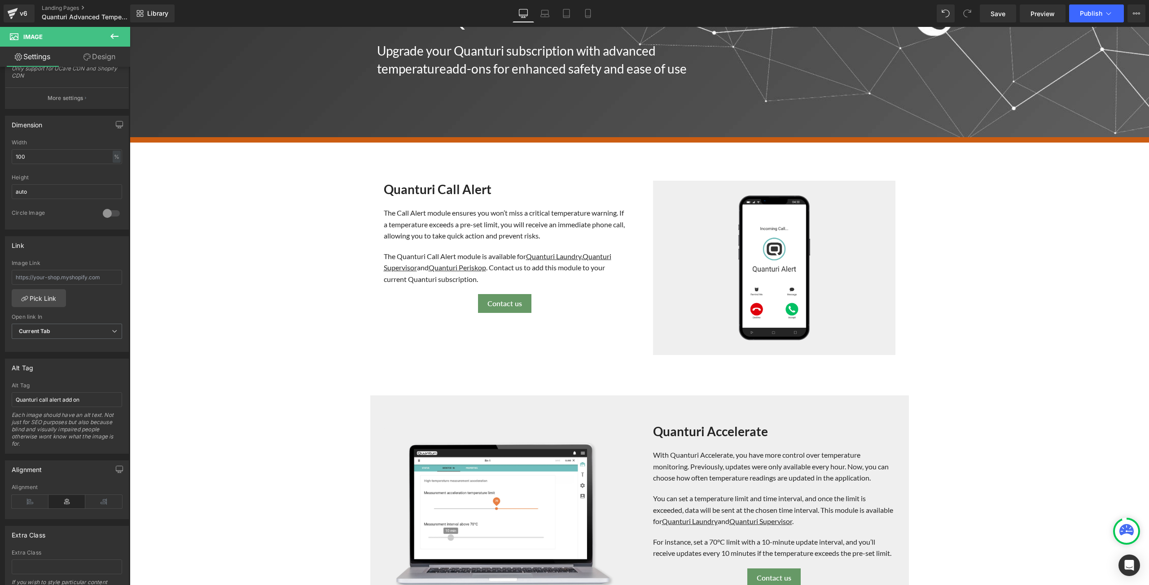
click at [110, 39] on icon at bounding box center [114, 36] width 11 height 11
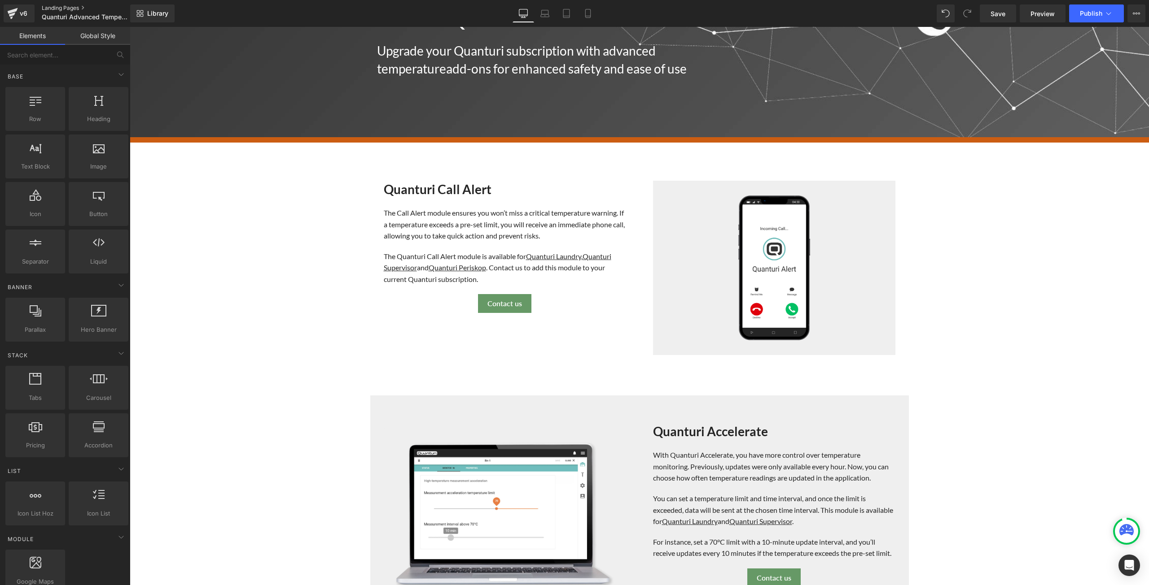
click at [65, 8] on link "Landing Pages" at bounding box center [93, 7] width 103 height 7
